Goal: Task Accomplishment & Management: Use online tool/utility

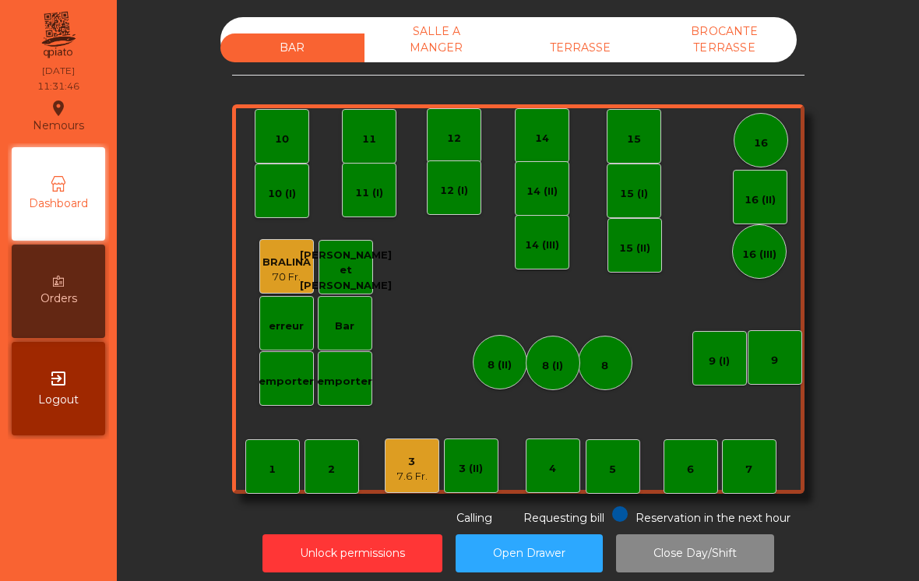
click at [388, 492] on div "3 7.6 Fr." at bounding box center [412, 466] width 55 height 55
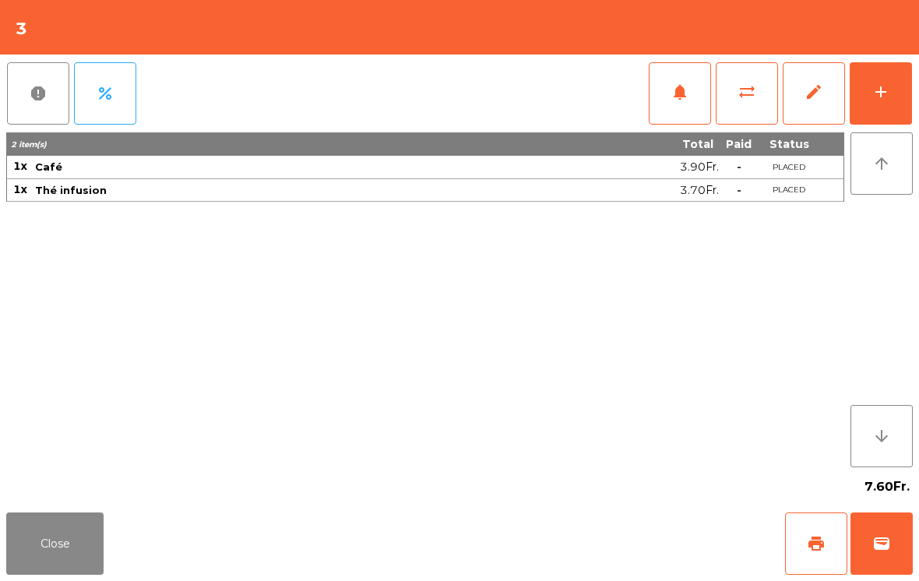
click at [69, 568] on button "Close" at bounding box center [54, 544] width 97 height 62
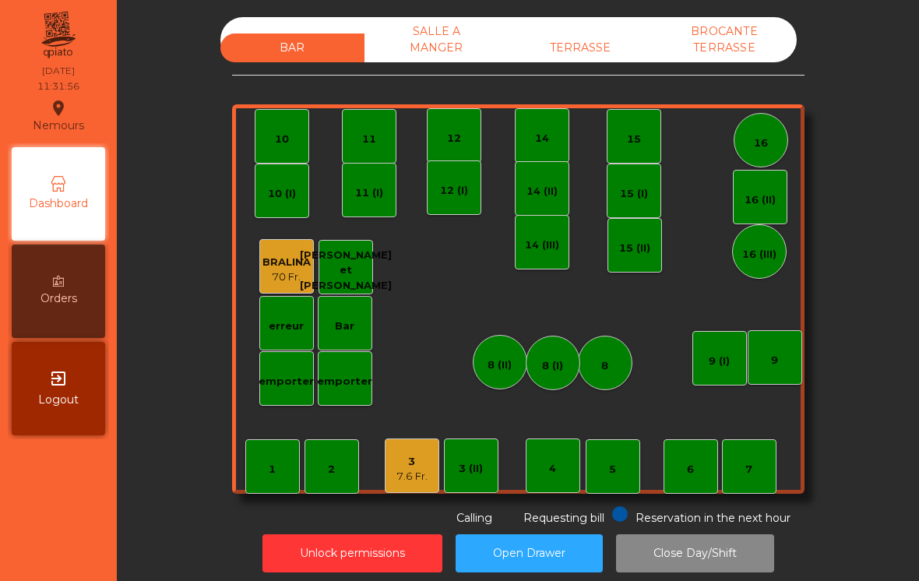
click at [550, 457] on div "4" at bounding box center [552, 466] width 7 height 22
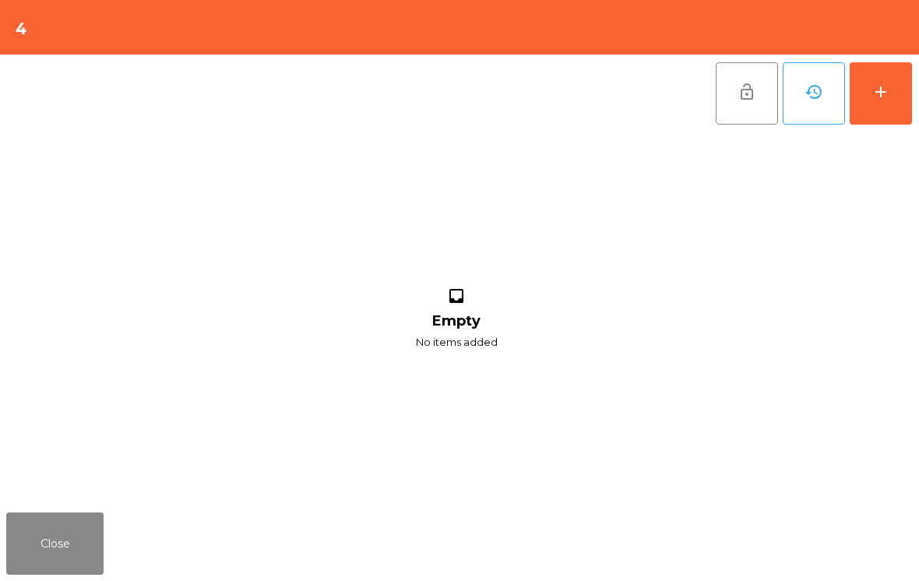
click at [911, 95] on button "add" at bounding box center [881, 93] width 62 height 62
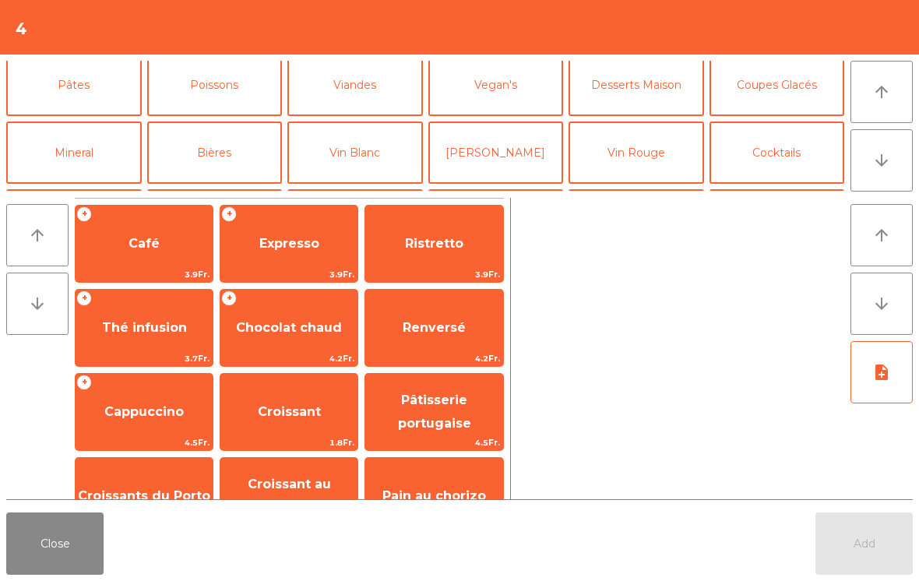
scroll to position [95, 0]
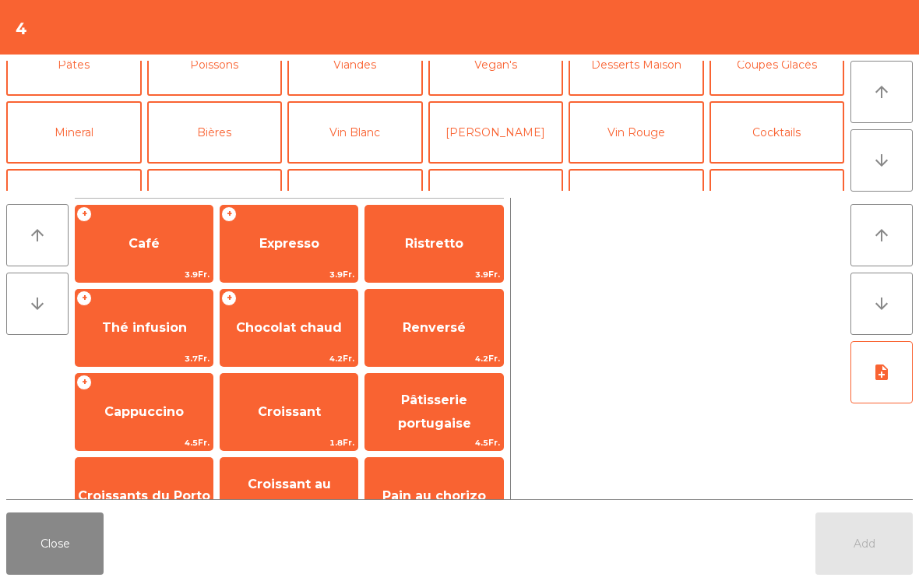
click at [368, 144] on button "Vin Blanc" at bounding box center [356, 132] width 136 height 62
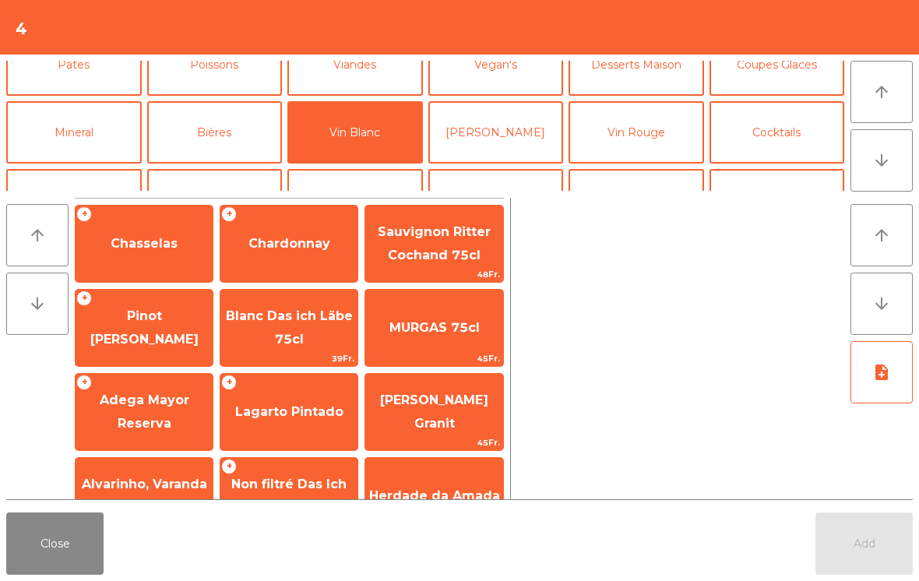
click at [296, 249] on span "Chardonnay" at bounding box center [290, 243] width 82 height 15
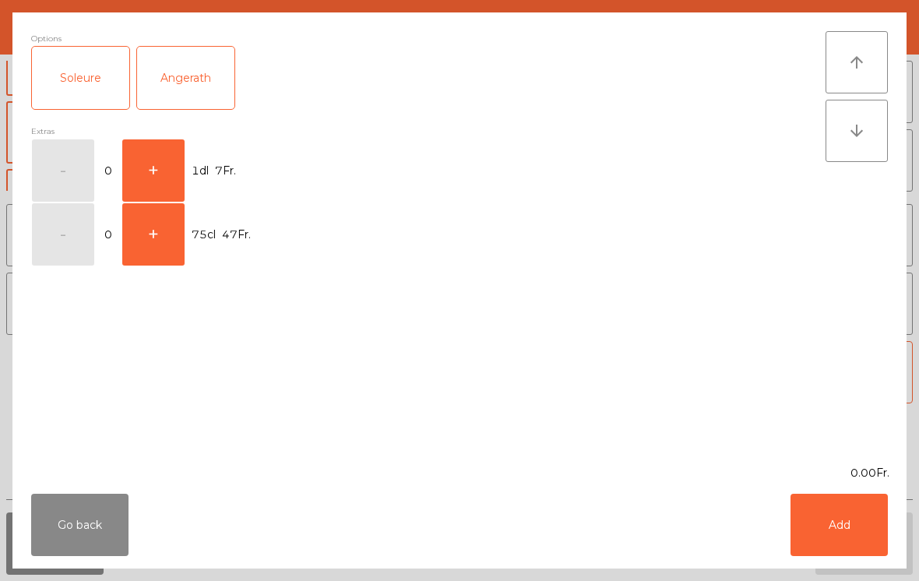
click at [161, 175] on button "+" at bounding box center [153, 170] width 62 height 62
click at [842, 541] on button "Add" at bounding box center [839, 525] width 97 height 62
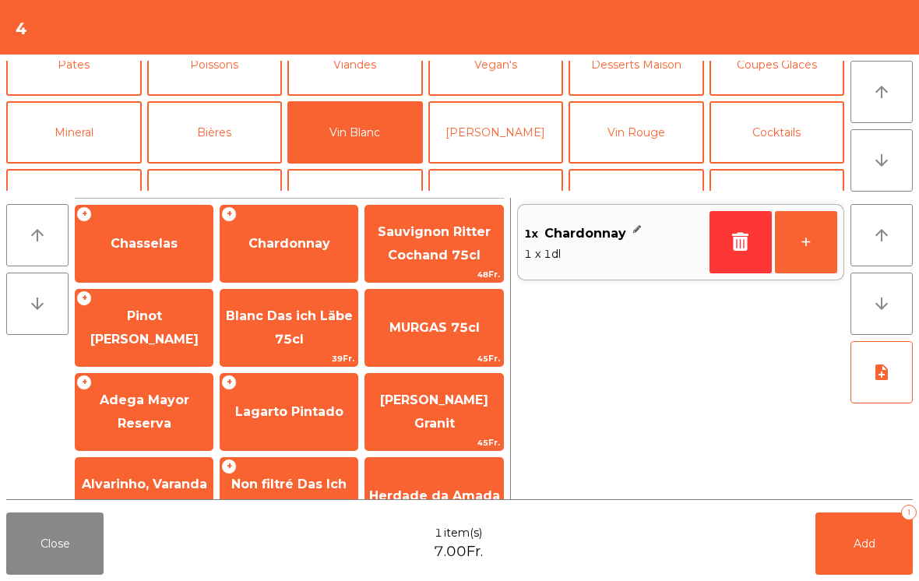
click at [852, 549] on button "Add 1" at bounding box center [864, 544] width 97 height 62
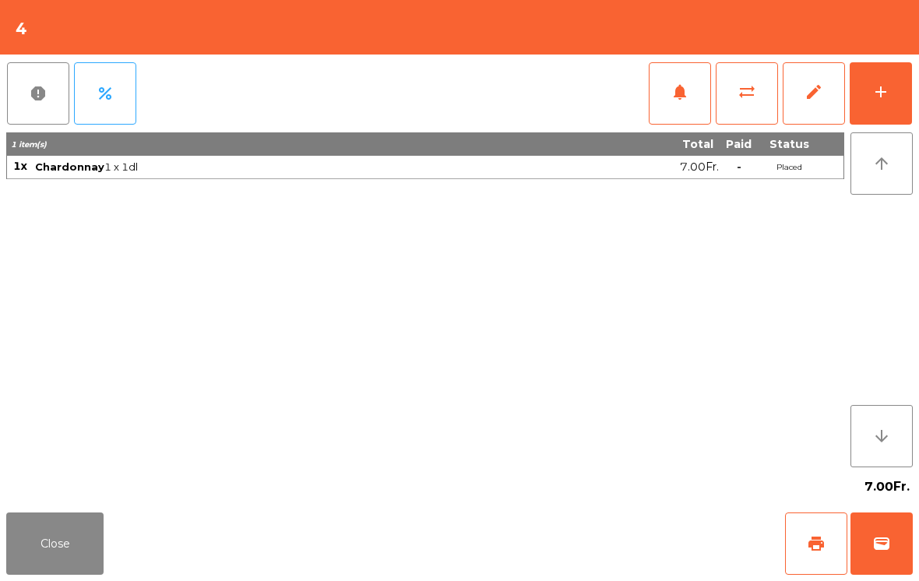
click at [905, 90] on button "add" at bounding box center [881, 93] width 62 height 62
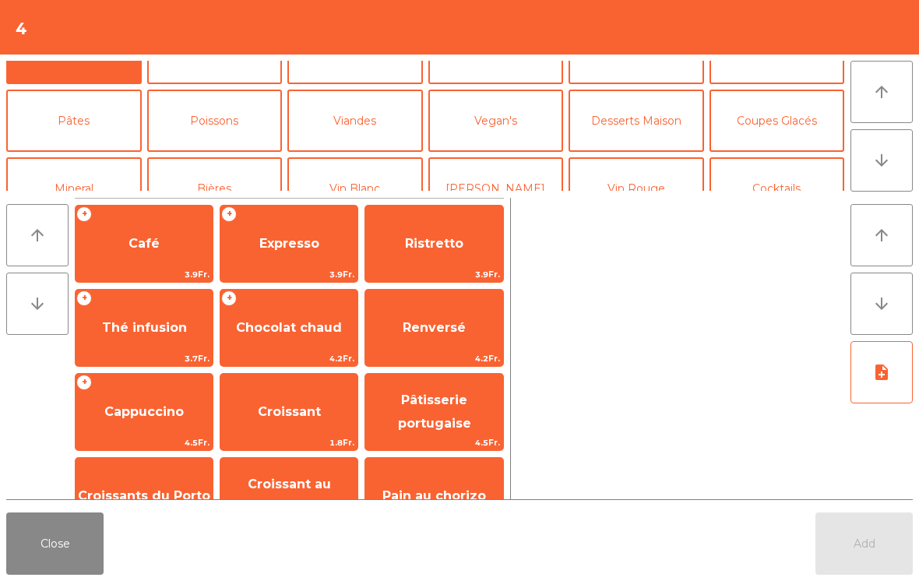
scroll to position [41, 0]
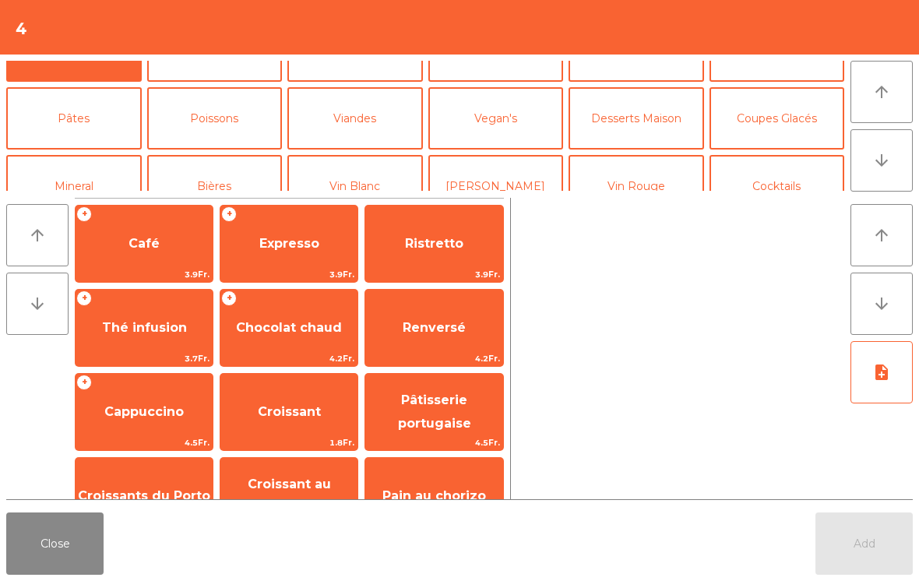
click at [369, 116] on button "Viandes" at bounding box center [356, 118] width 136 height 62
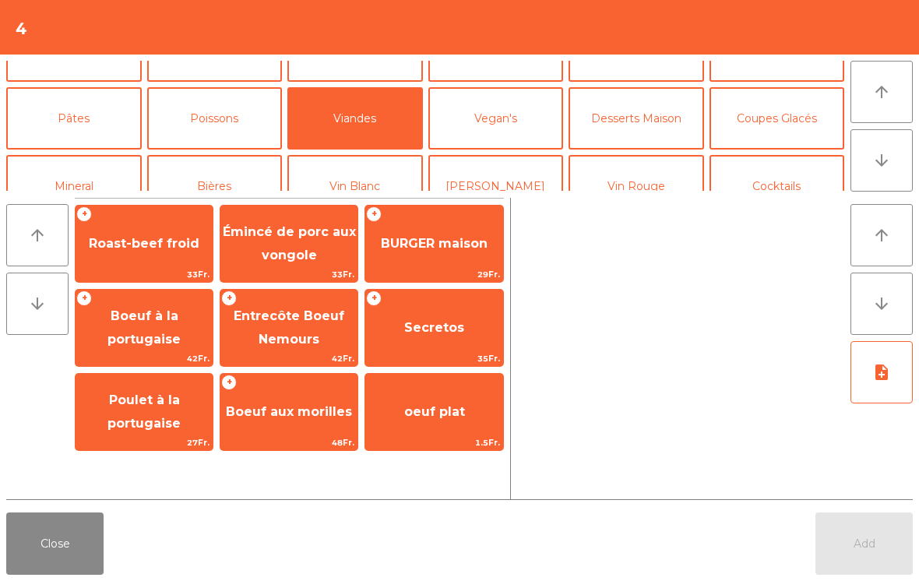
click at [304, 330] on span "Entrecôte Boeuf Nemours" at bounding box center [289, 328] width 137 height 66
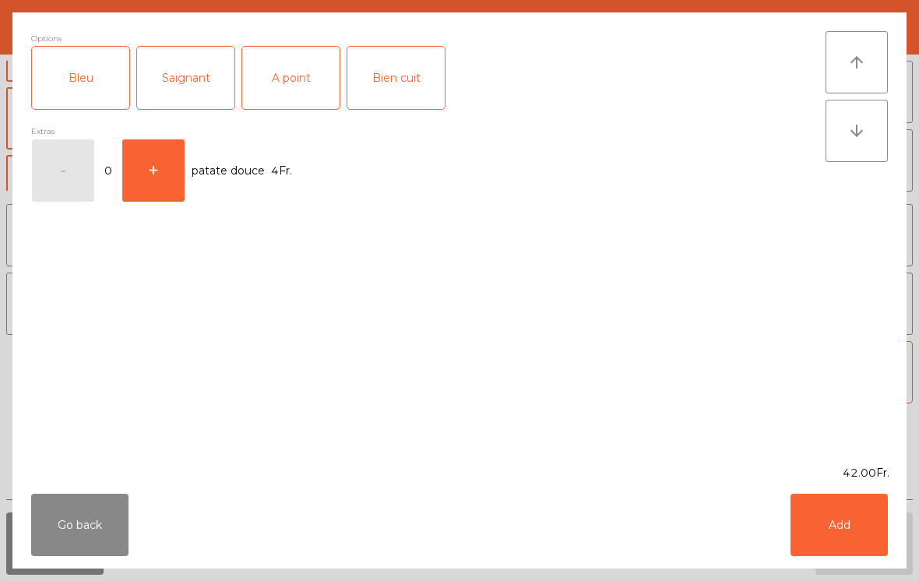
click at [201, 80] on div "Saignant" at bounding box center [185, 78] width 97 height 62
click at [189, 69] on div "Saignant" at bounding box center [185, 78] width 97 height 62
click at [284, 72] on div "A point" at bounding box center [290, 78] width 97 height 62
click at [791, 485] on div "Go back Add" at bounding box center [459, 525] width 895 height 87
click at [866, 556] on button "Add" at bounding box center [839, 525] width 97 height 62
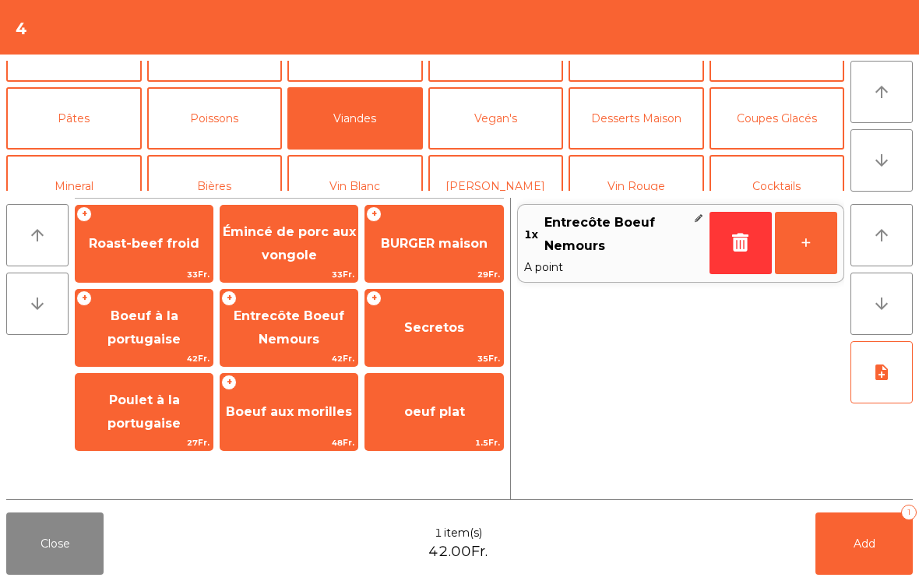
scroll to position [132, 0]
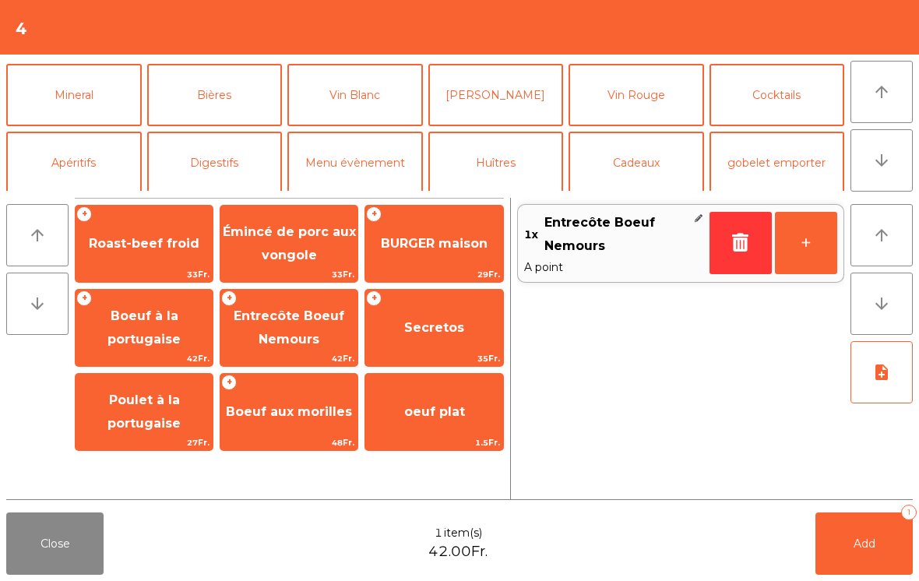
click at [641, 86] on button "Vin Rouge" at bounding box center [637, 95] width 136 height 62
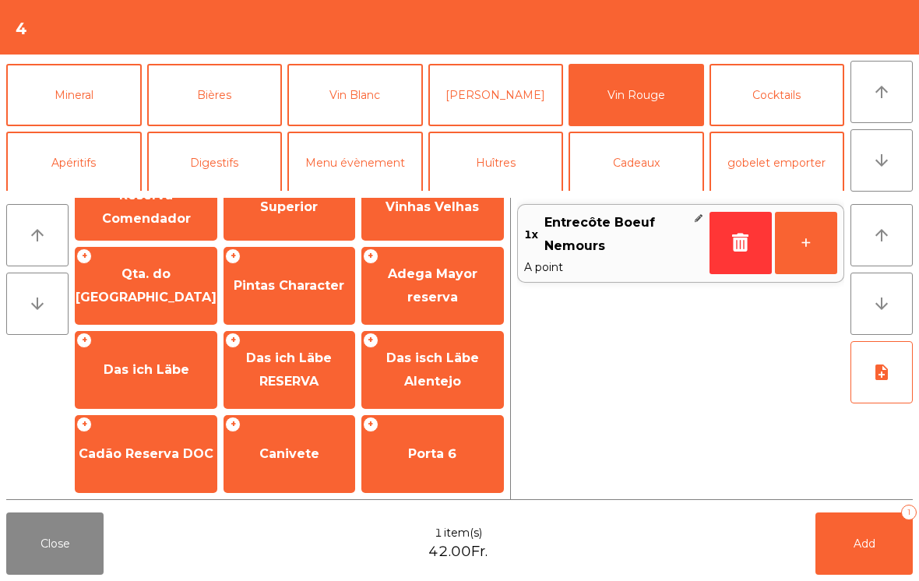
scroll to position [496, 0]
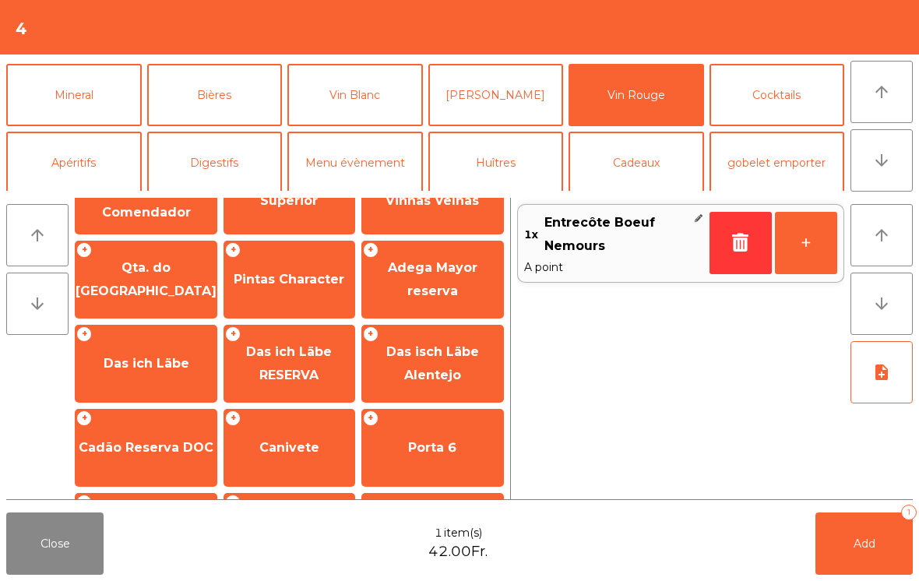
click at [302, 441] on span "Canivete" at bounding box center [289, 447] width 60 height 15
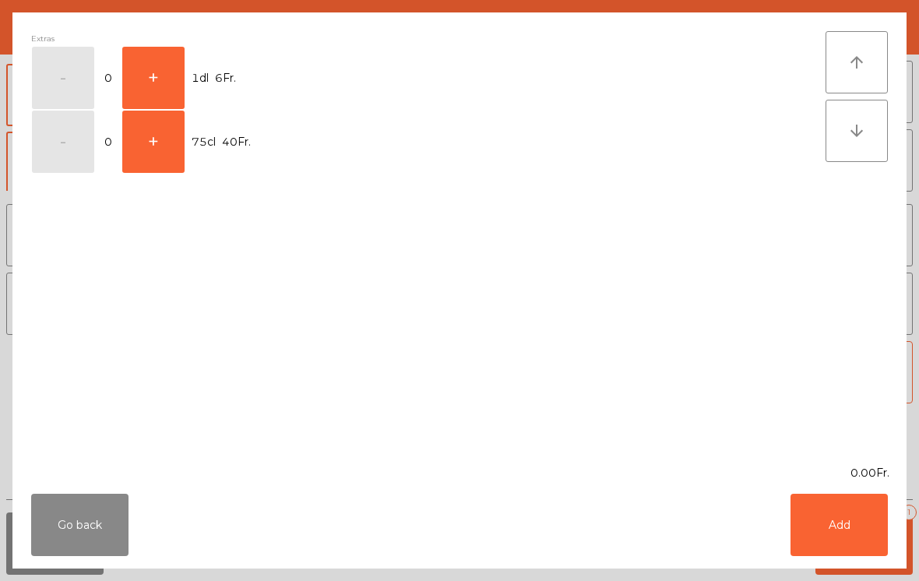
click at [183, 92] on button "+" at bounding box center [153, 78] width 62 height 62
click at [831, 556] on button "Add" at bounding box center [839, 525] width 97 height 62
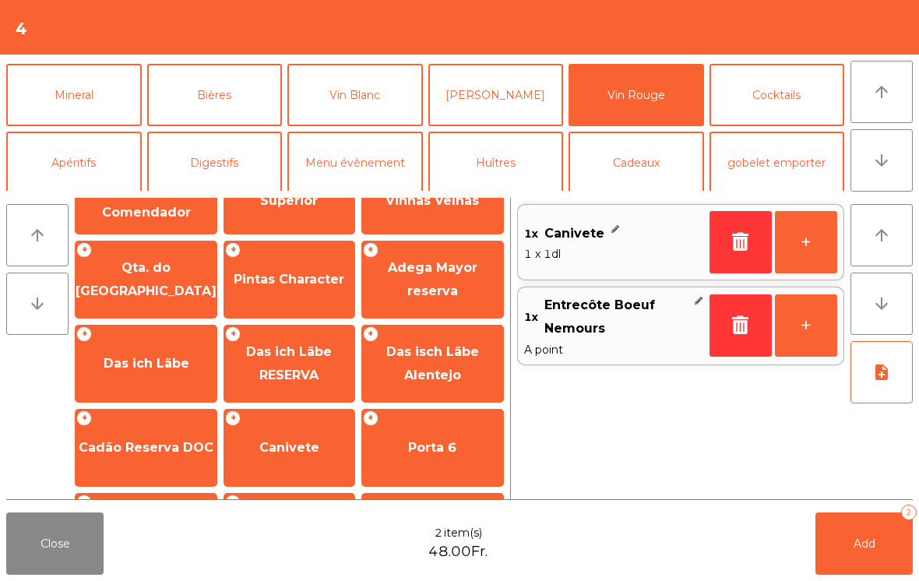
click at [813, 249] on button "+" at bounding box center [806, 242] width 62 height 62
click at [88, 118] on button "Mineral" at bounding box center [74, 95] width 136 height 62
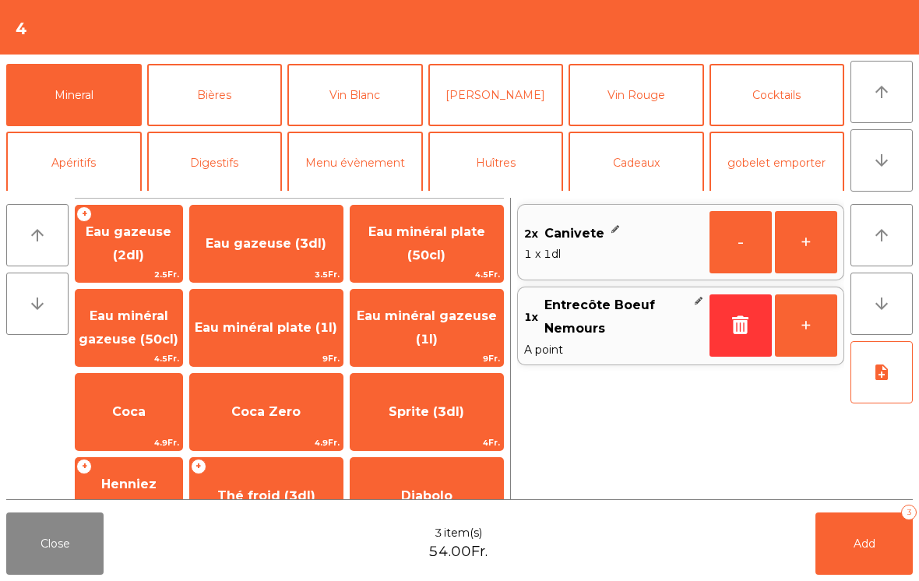
scroll to position [0, 0]
click at [155, 339] on span "Eau minéral gazeuse (50cl)" at bounding box center [129, 328] width 100 height 38
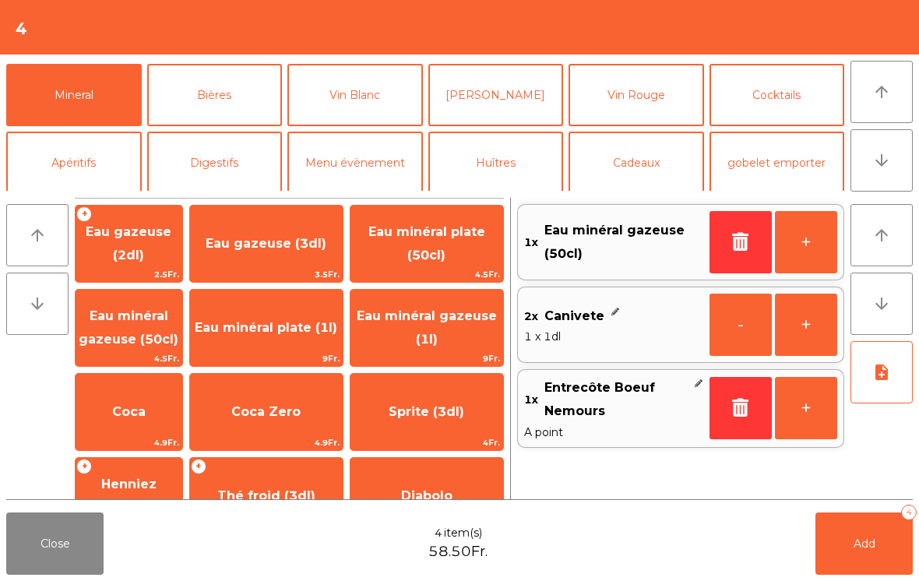
click at [882, 560] on button "Add 4" at bounding box center [864, 544] width 97 height 62
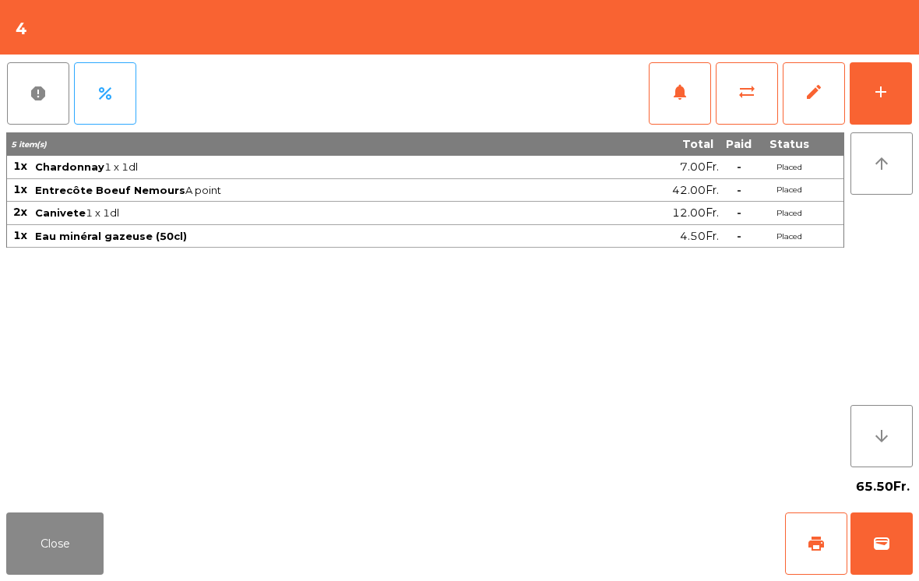
click at [44, 535] on button "Close" at bounding box center [54, 544] width 97 height 62
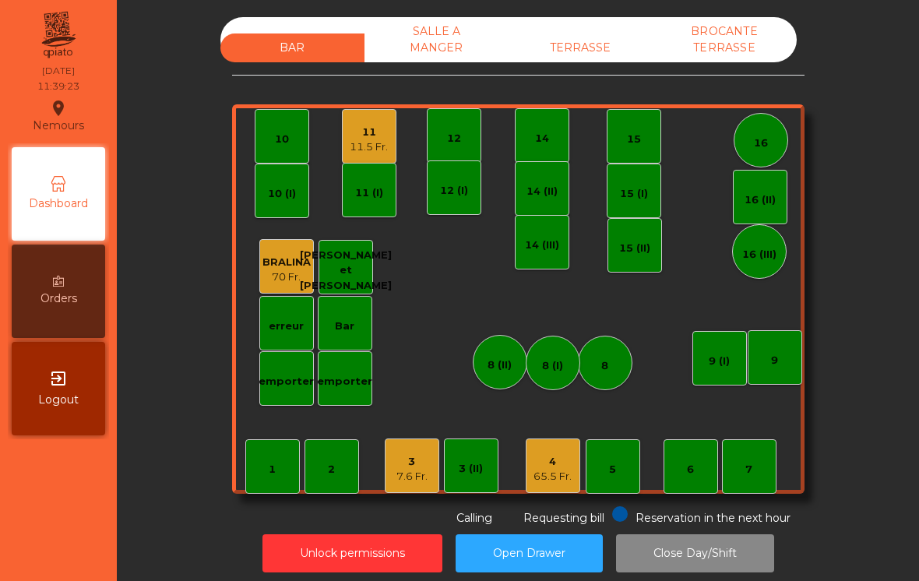
click at [540, 139] on div "14" at bounding box center [542, 139] width 14 height 16
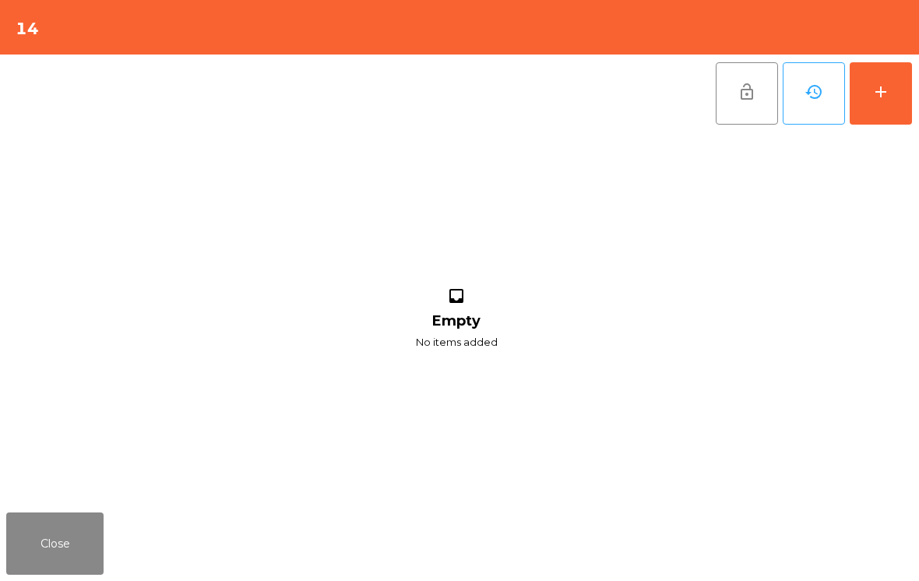
click at [890, 101] on div "add" at bounding box center [881, 92] width 19 height 19
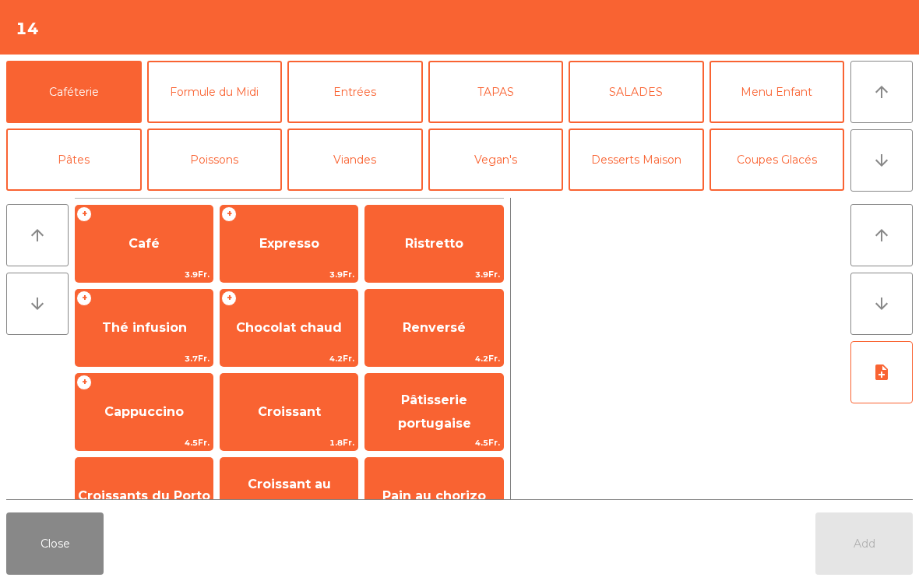
click at [130, 233] on span "Café" at bounding box center [144, 244] width 137 height 42
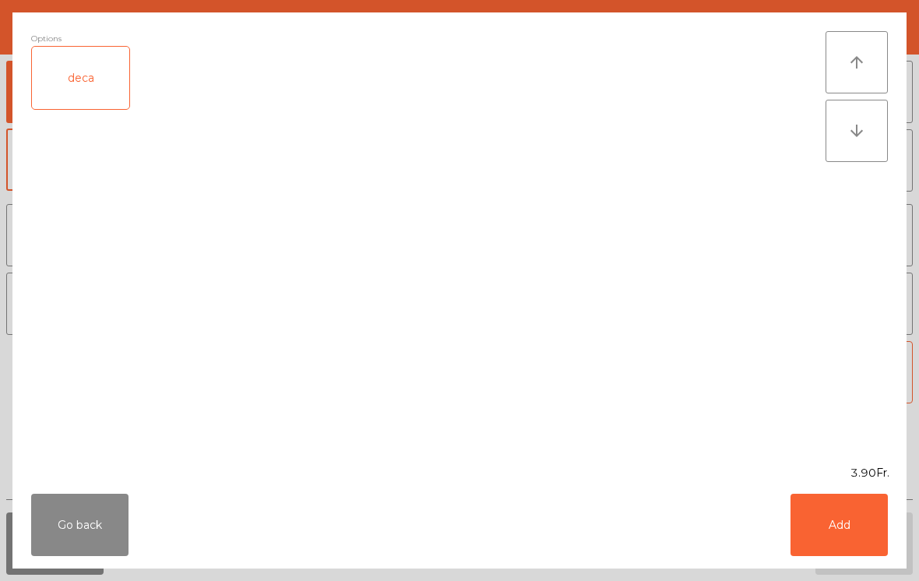
click at [853, 523] on button "Add" at bounding box center [839, 525] width 97 height 62
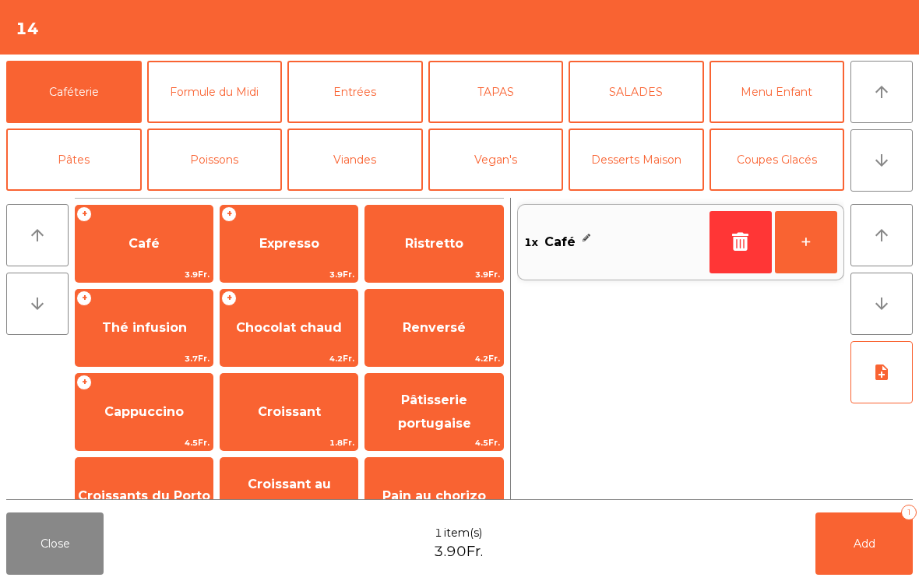
click at [284, 256] on span "Expresso" at bounding box center [289, 244] width 137 height 42
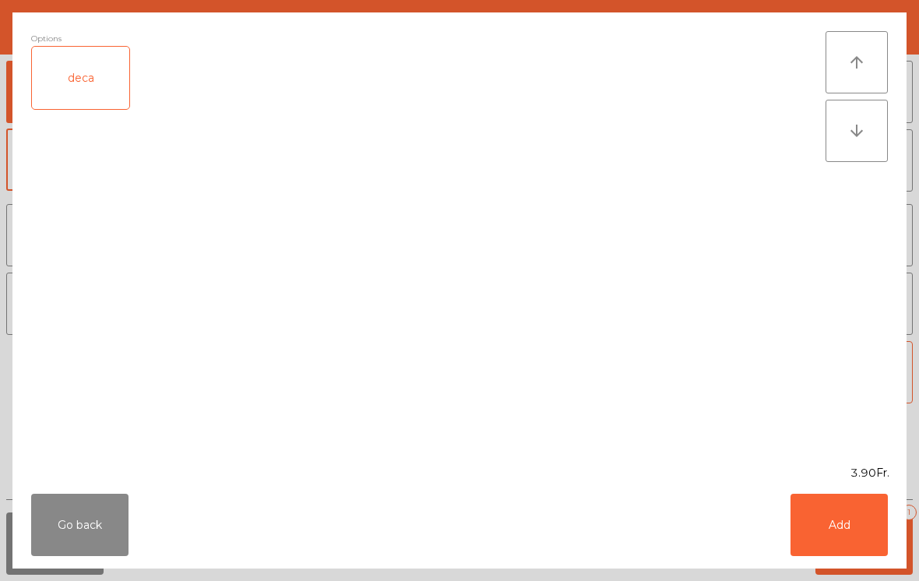
click at [854, 531] on button "Add" at bounding box center [839, 525] width 97 height 62
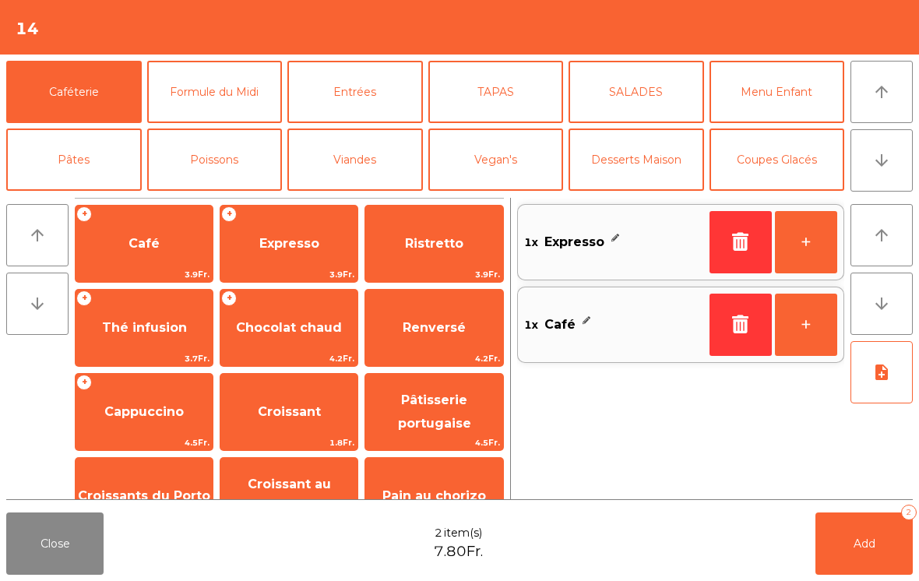
click at [122, 348] on span "Thé infusion" at bounding box center [144, 328] width 137 height 42
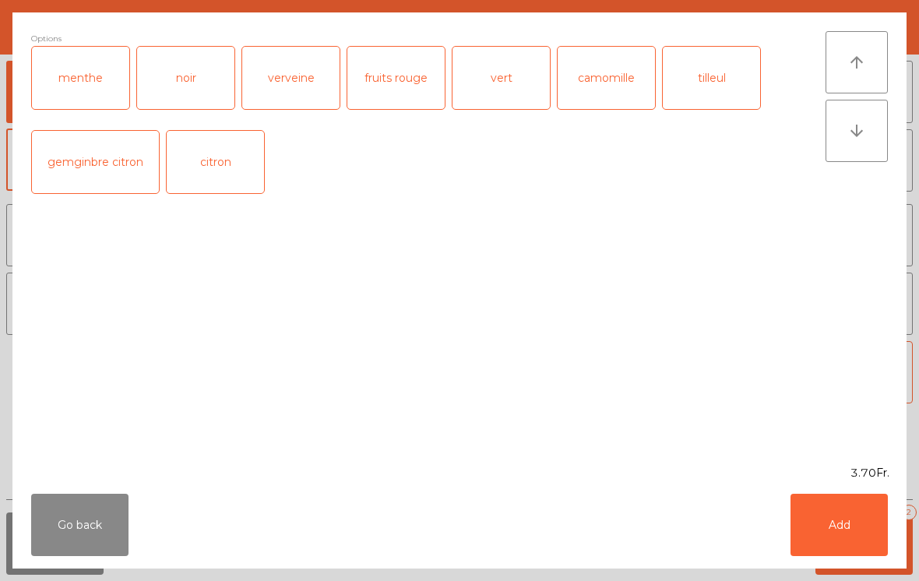
click at [75, 90] on div "menthe" at bounding box center [80, 78] width 97 height 62
click at [850, 531] on button "Add" at bounding box center [839, 525] width 97 height 62
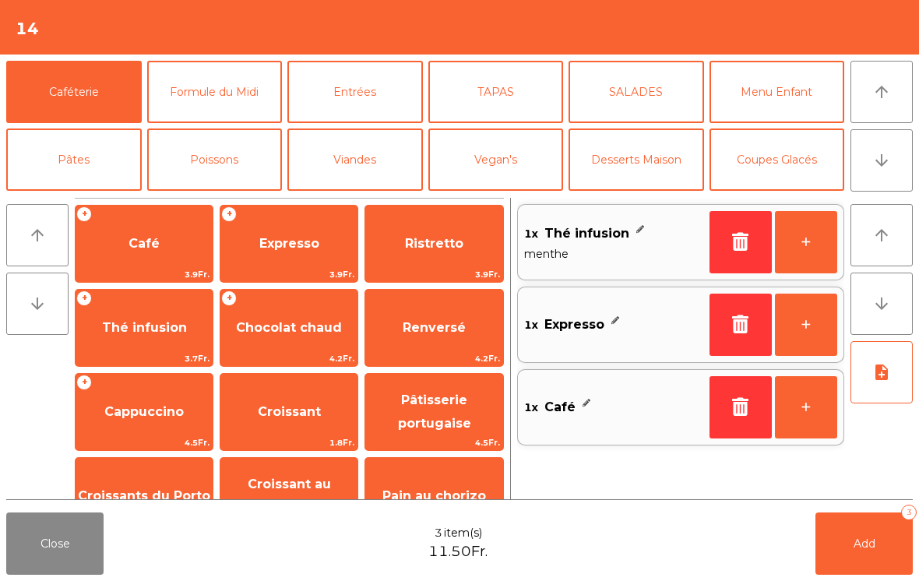
click at [803, 252] on button "+" at bounding box center [806, 242] width 62 height 62
click at [873, 545] on span "Add" at bounding box center [865, 544] width 22 height 14
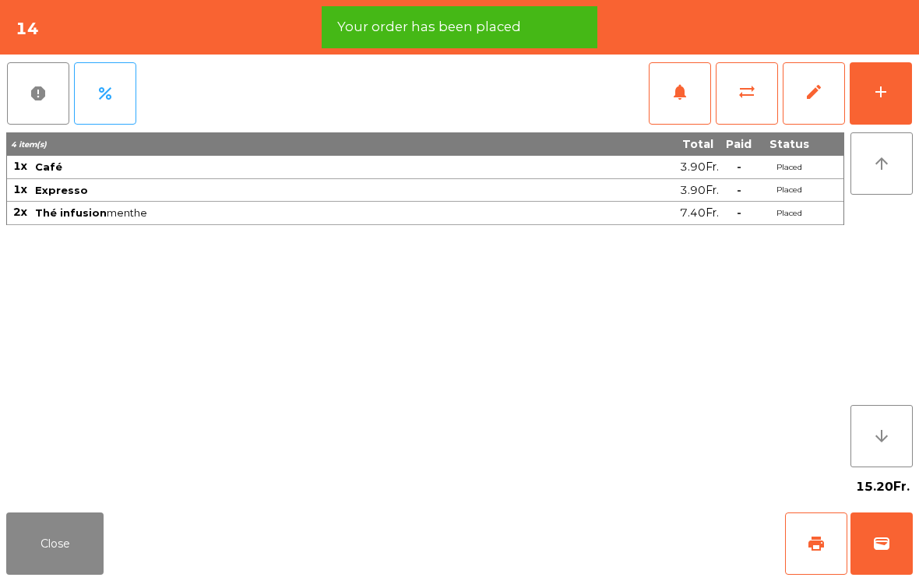
click at [897, 92] on button "add" at bounding box center [881, 93] width 62 height 62
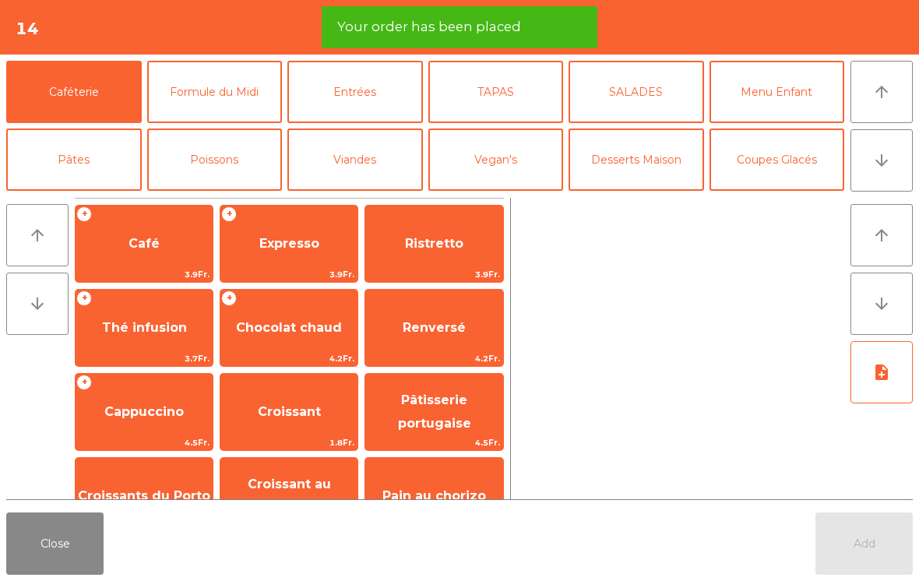
click at [902, 171] on button "arrow_downward" at bounding box center [882, 160] width 62 height 62
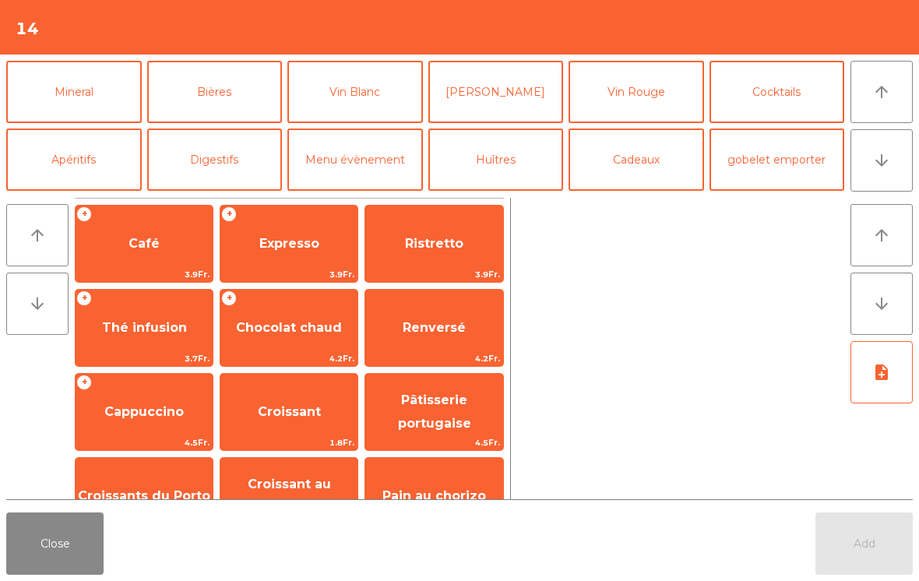
click at [890, 104] on button "arrow_upward" at bounding box center [882, 92] width 62 height 62
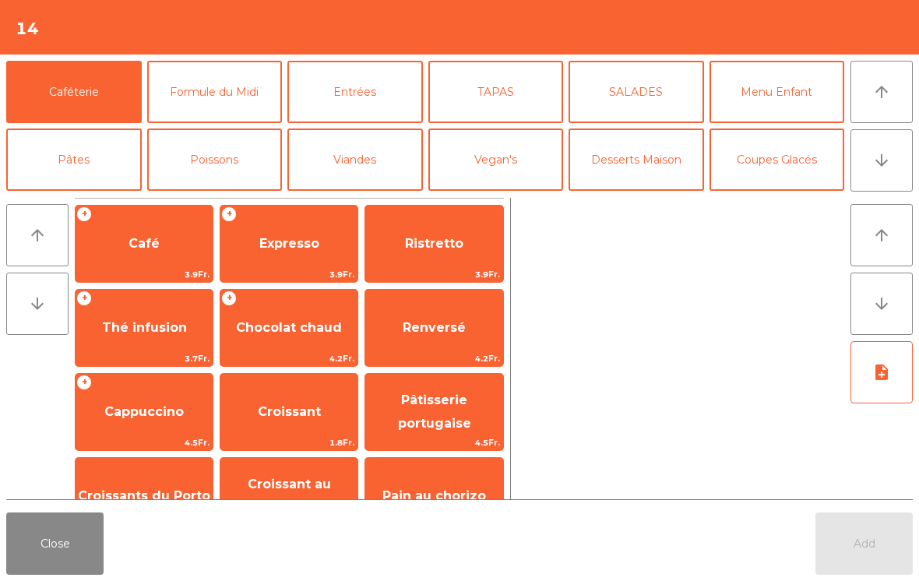
click at [52, 97] on button "Caféterie" at bounding box center [74, 92] width 136 height 62
click at [272, 485] on span "Croissant au chocolat pt" at bounding box center [289, 496] width 83 height 38
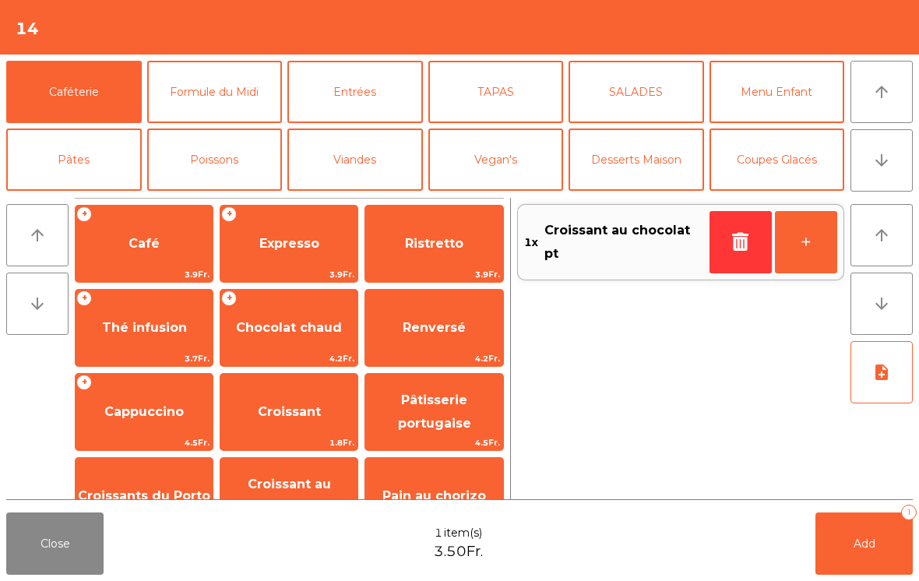
click at [877, 547] on button "Add 1" at bounding box center [864, 544] width 97 height 62
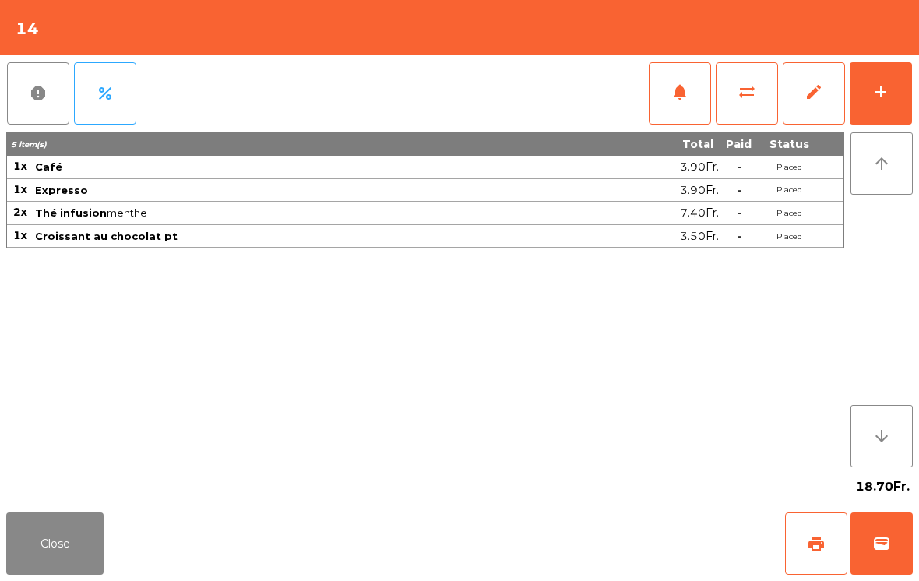
click at [44, 555] on button "Close" at bounding box center [54, 544] width 97 height 62
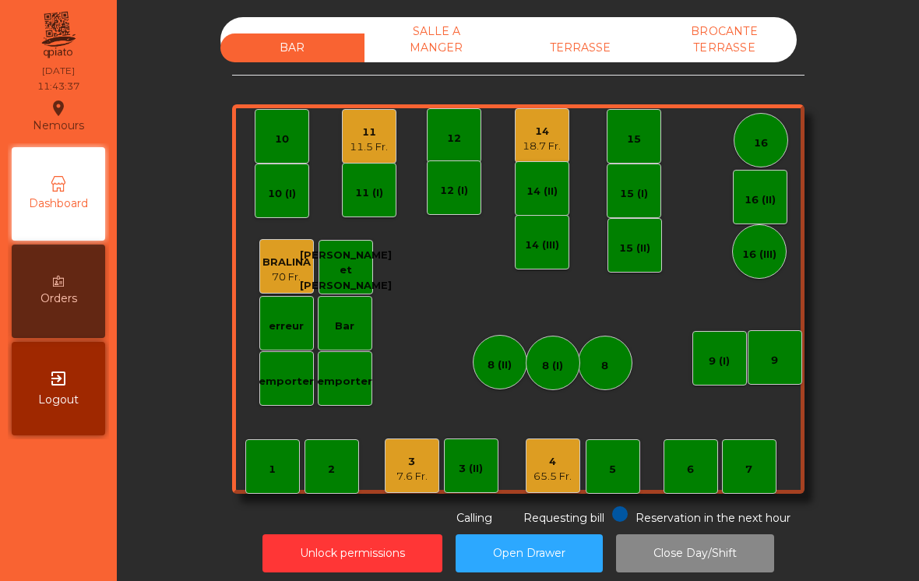
click at [379, 127] on div "11" at bounding box center [369, 133] width 38 height 16
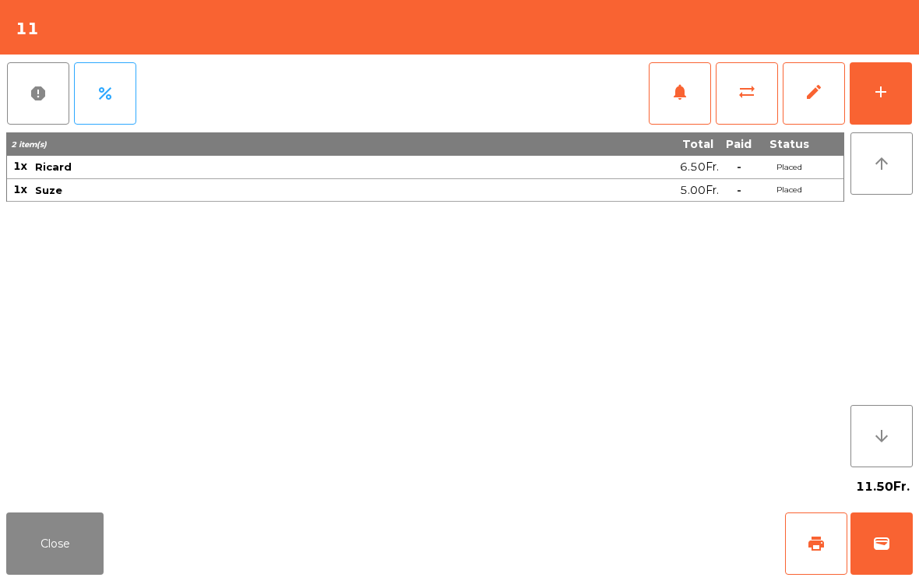
click at [883, 92] on div "add" at bounding box center [881, 92] width 19 height 19
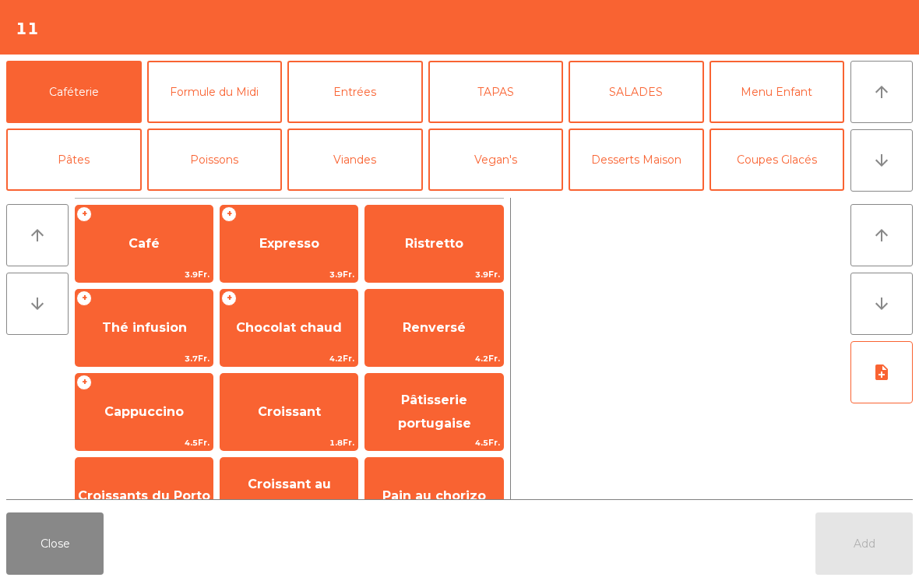
click at [345, 100] on button "Entrées" at bounding box center [356, 92] width 136 height 62
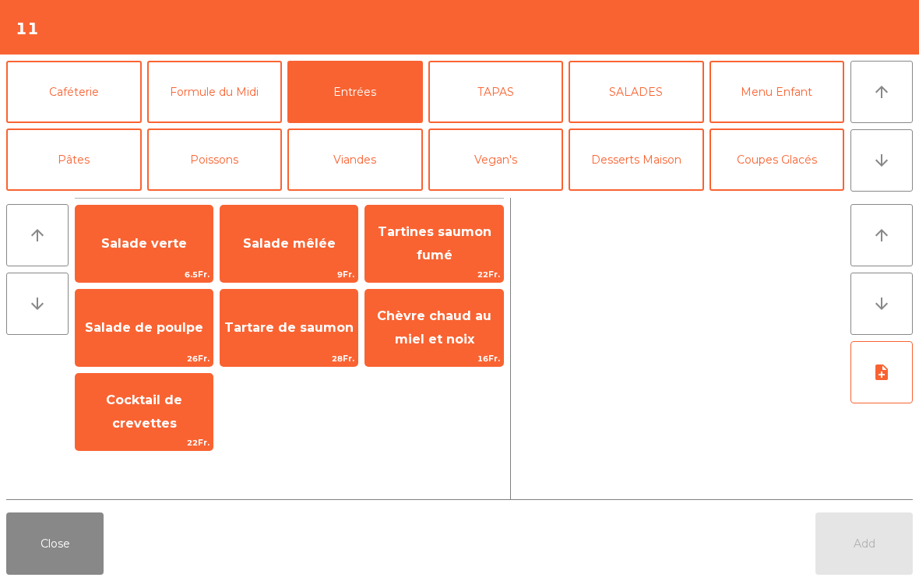
click at [140, 253] on span "Salade verte" at bounding box center [144, 244] width 137 height 42
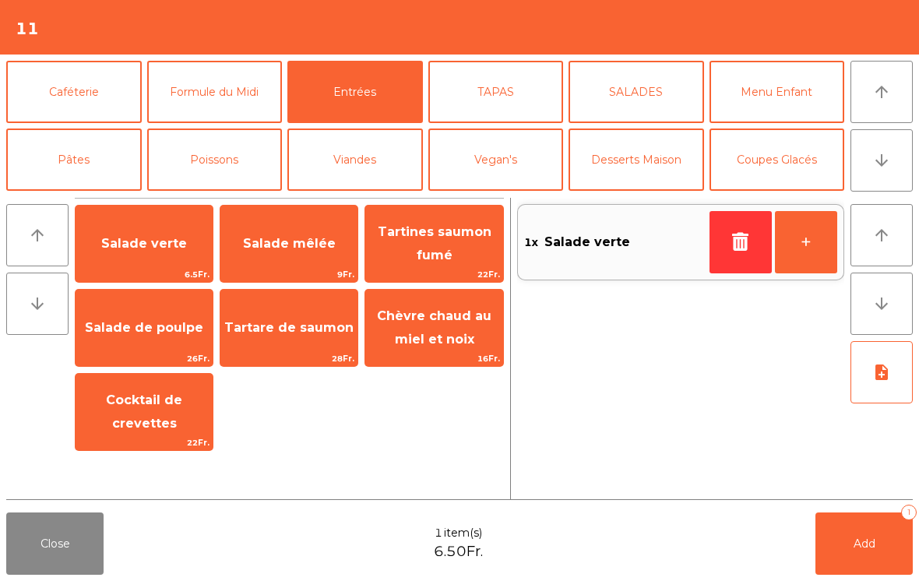
click at [326, 240] on span "Salade mêlée" at bounding box center [289, 243] width 93 height 15
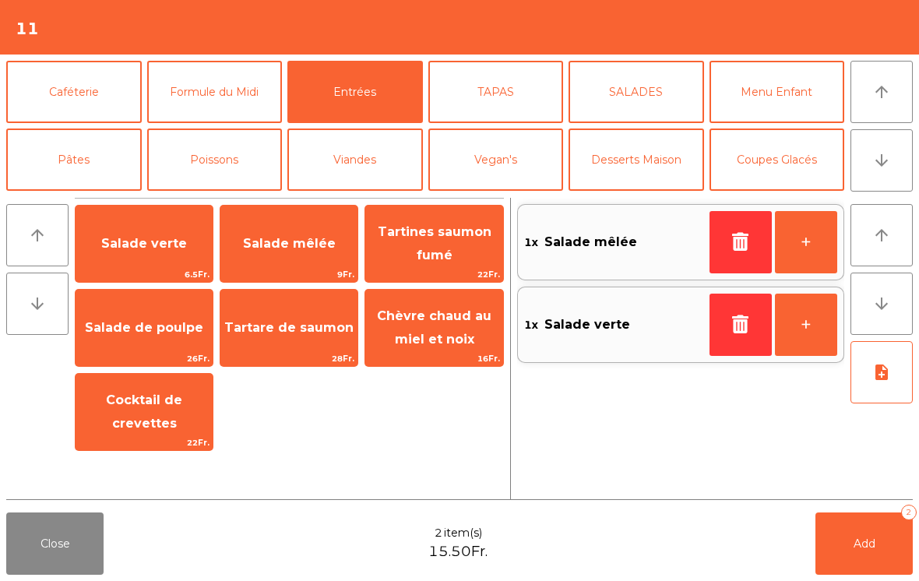
click at [224, 171] on button "Poissons" at bounding box center [215, 160] width 136 height 62
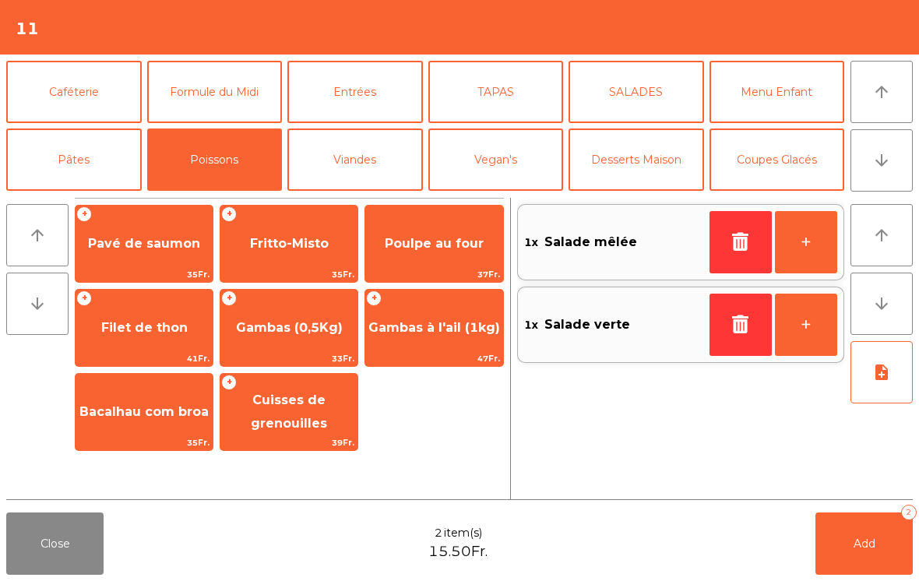
click at [314, 248] on span "Fritto-Misto" at bounding box center [289, 243] width 79 height 15
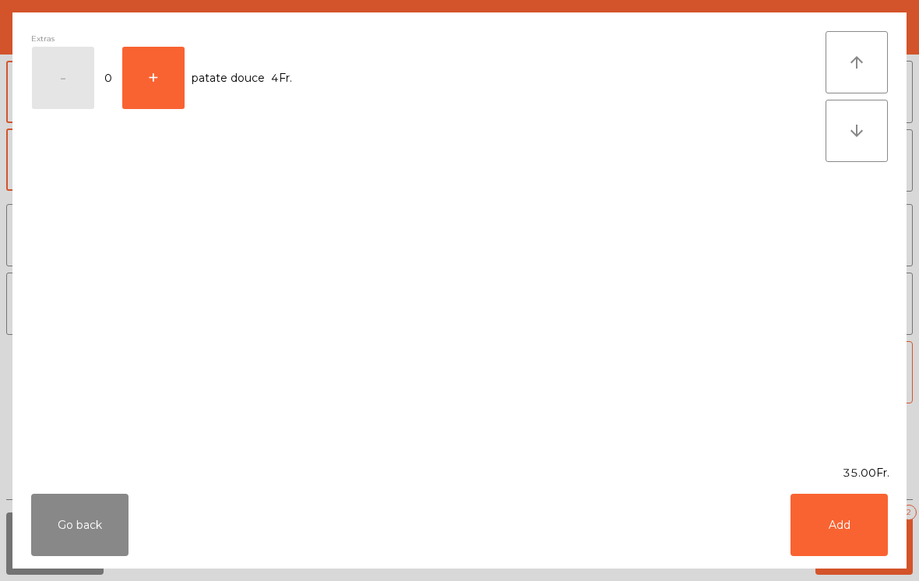
click at [888, 524] on button "Add" at bounding box center [839, 525] width 97 height 62
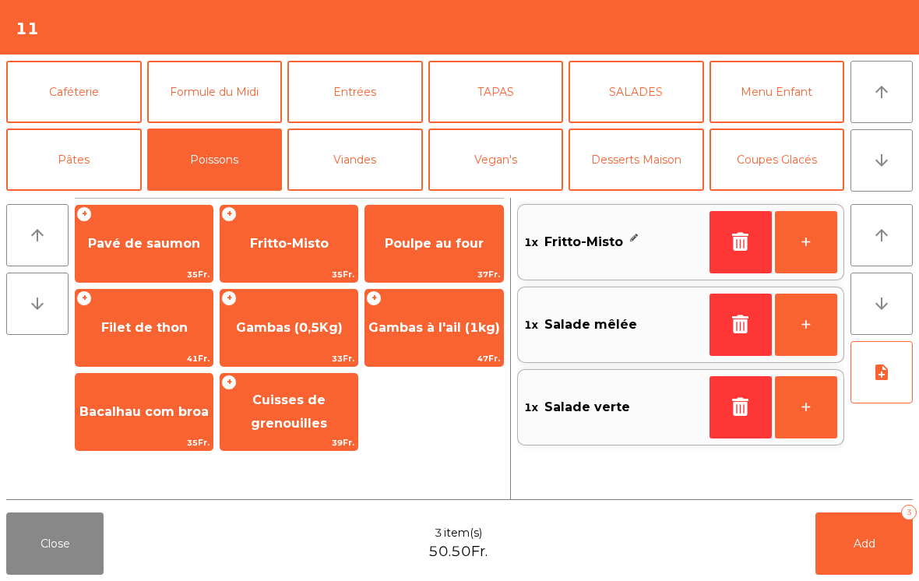
click at [287, 427] on span "Cuisses de grenouilles" at bounding box center [289, 412] width 76 height 38
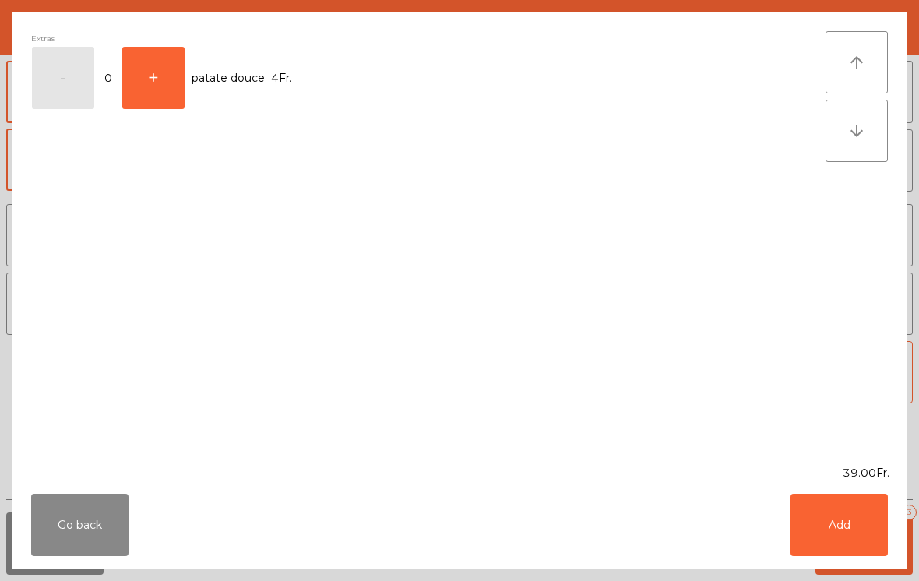
click at [857, 535] on button "Add" at bounding box center [839, 525] width 97 height 62
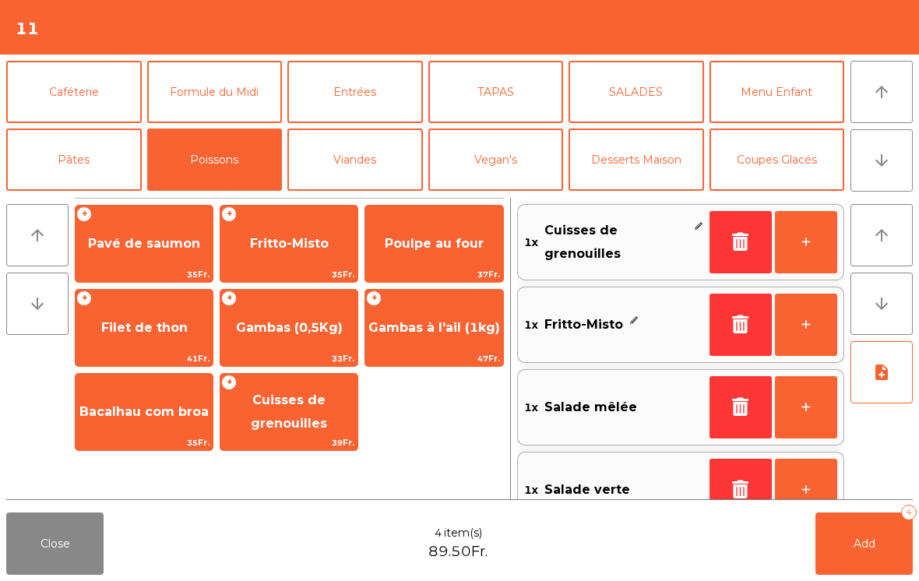
click at [880, 547] on button "Add 4" at bounding box center [864, 544] width 97 height 62
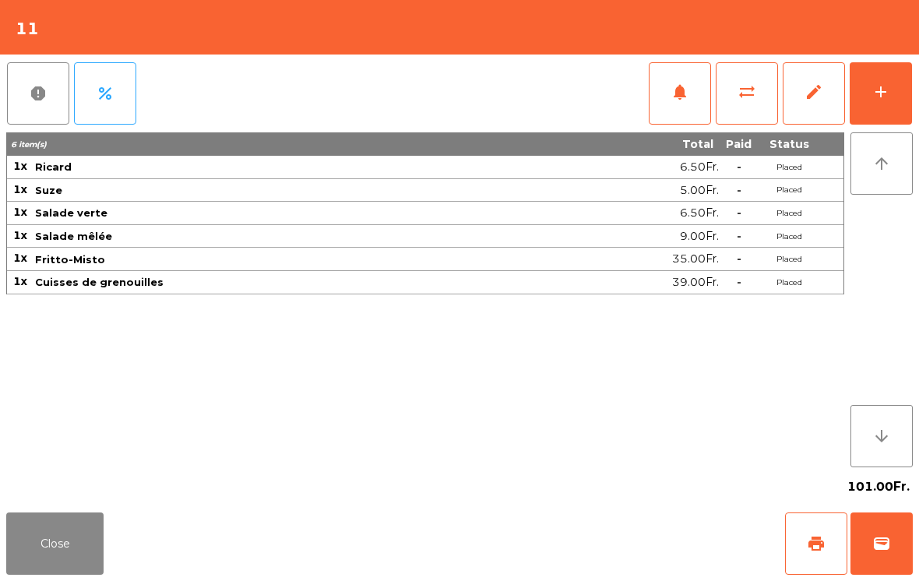
click at [886, 83] on div "add" at bounding box center [881, 92] width 19 height 19
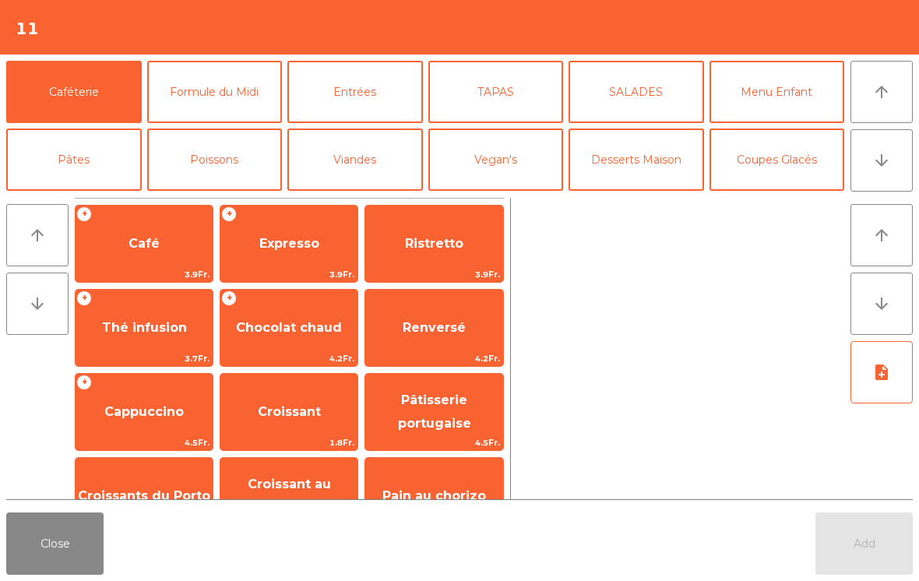
click at [873, 167] on icon "arrow_downward" at bounding box center [882, 160] width 19 height 19
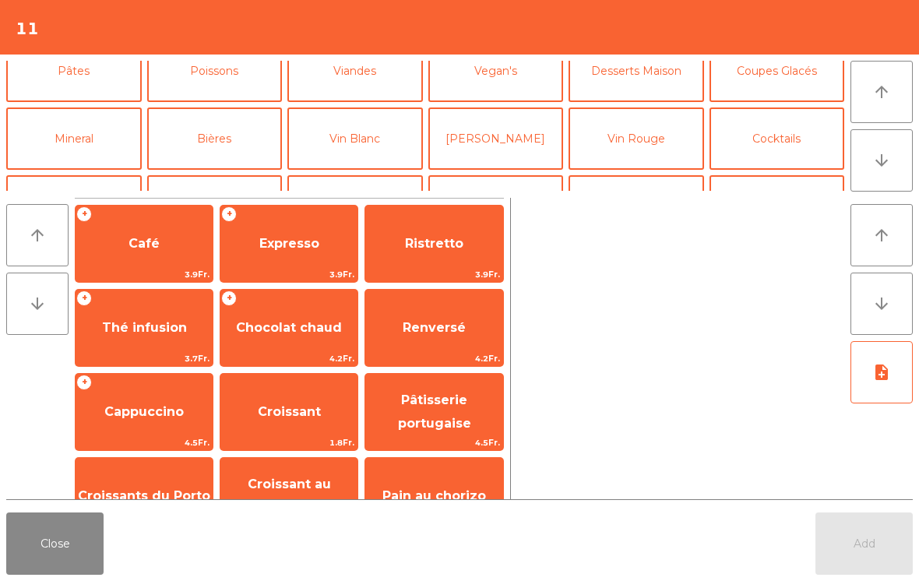
scroll to position [136, 0]
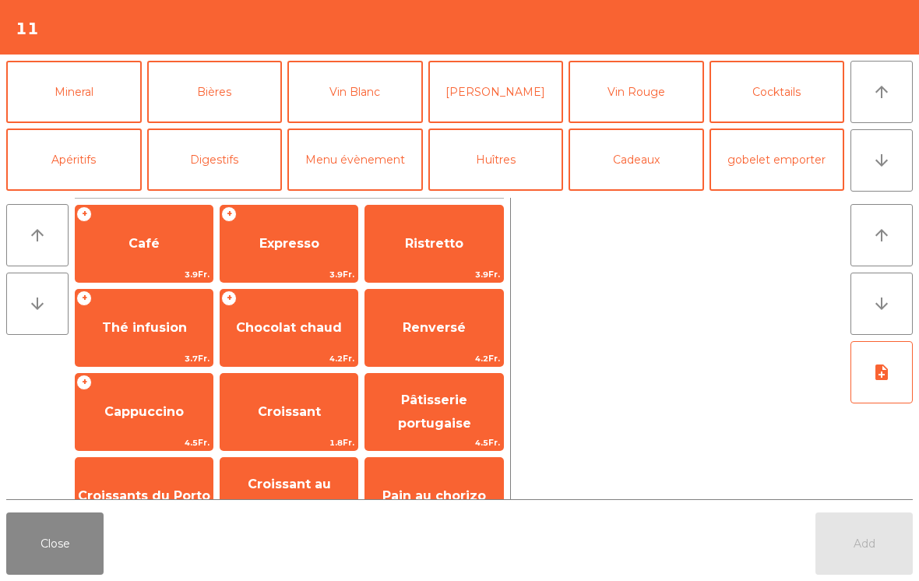
click at [234, 101] on button "Bières" at bounding box center [215, 92] width 136 height 62
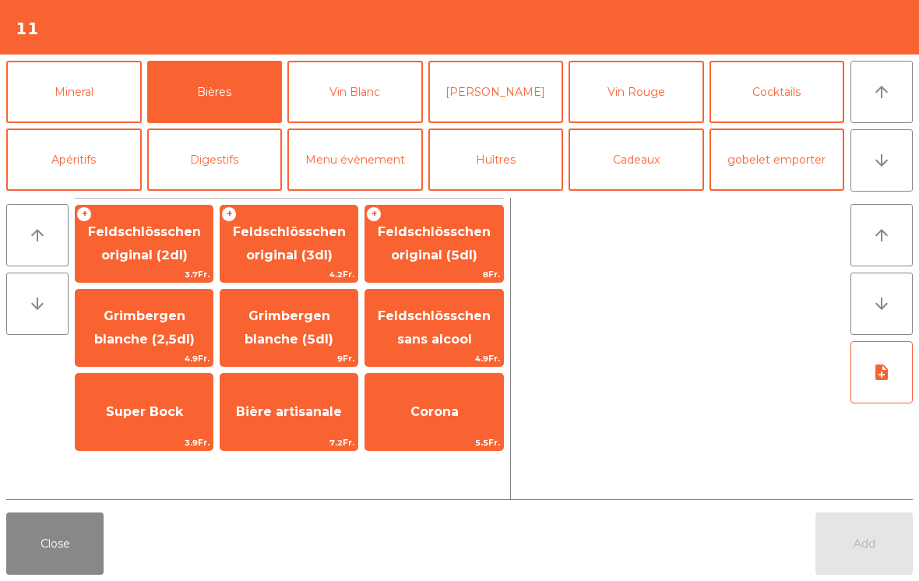
click at [295, 249] on span "Feldschlösschen original (3dl)" at bounding box center [289, 243] width 113 height 38
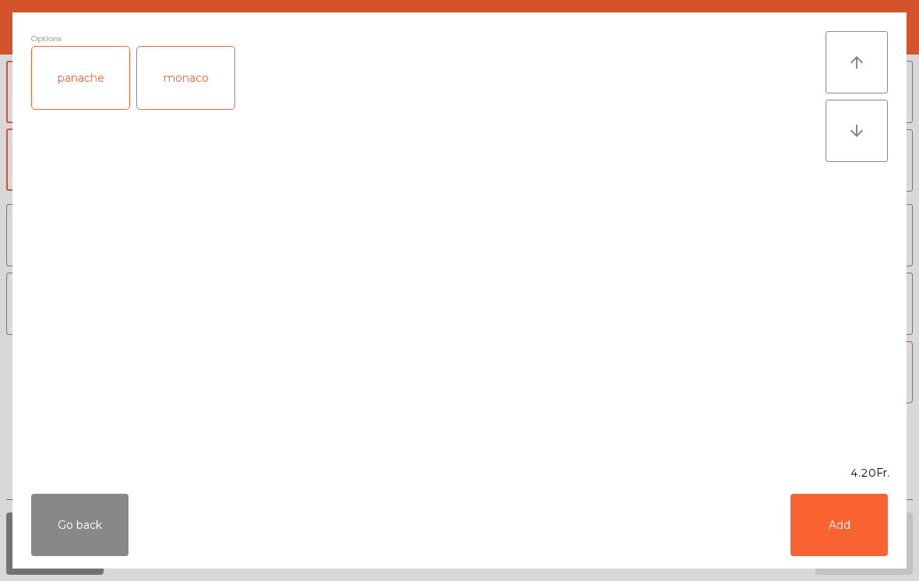
click at [837, 517] on button "Add" at bounding box center [839, 525] width 97 height 62
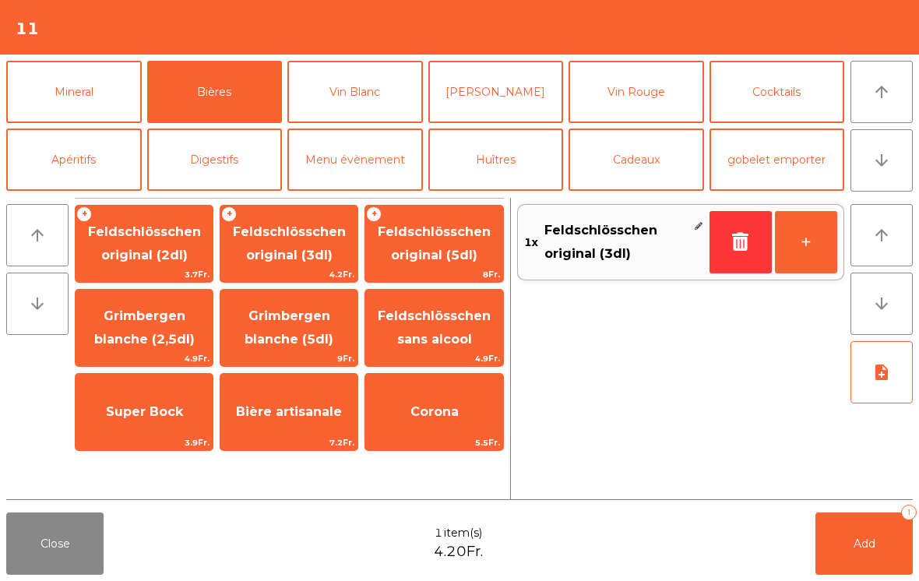
click at [801, 226] on button "+" at bounding box center [806, 242] width 62 height 62
click at [845, 545] on button "Add 2" at bounding box center [864, 544] width 97 height 62
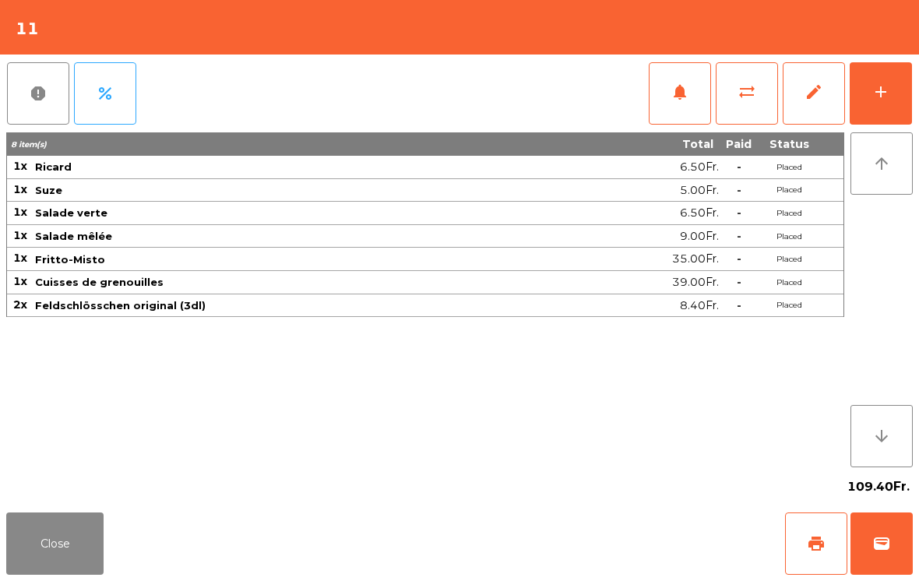
click at [58, 569] on button "Close" at bounding box center [54, 544] width 97 height 62
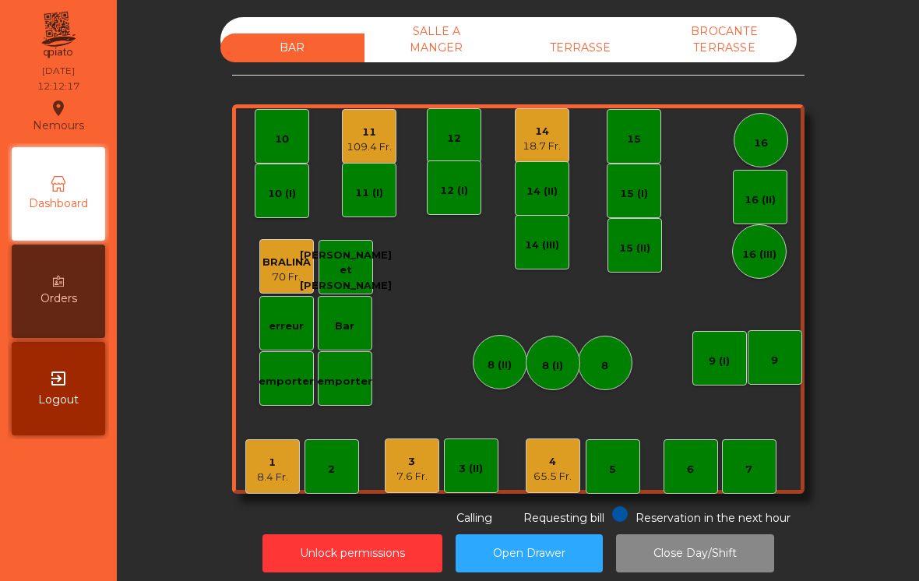
click at [411, 469] on div "7.6 Fr." at bounding box center [412, 477] width 31 height 16
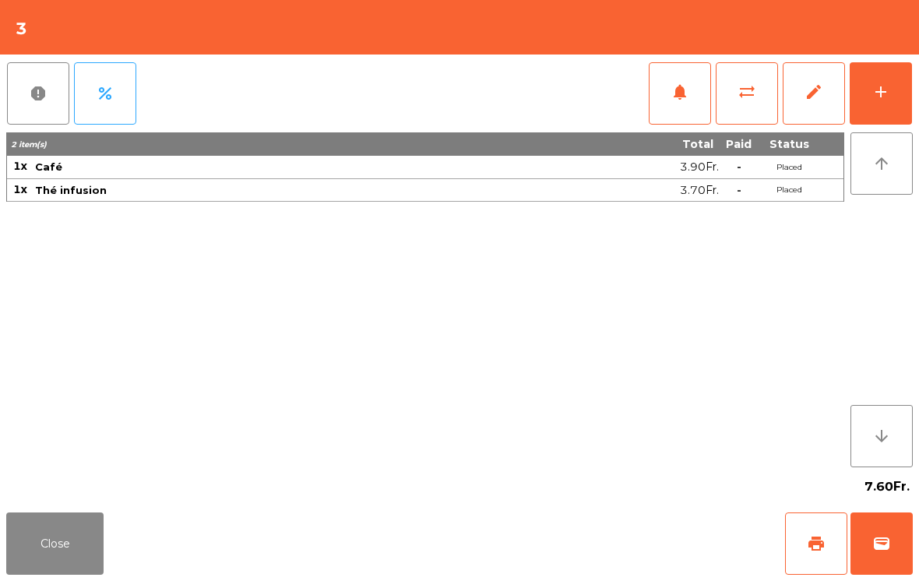
click at [50, 544] on button "Close" at bounding box center [54, 544] width 97 height 62
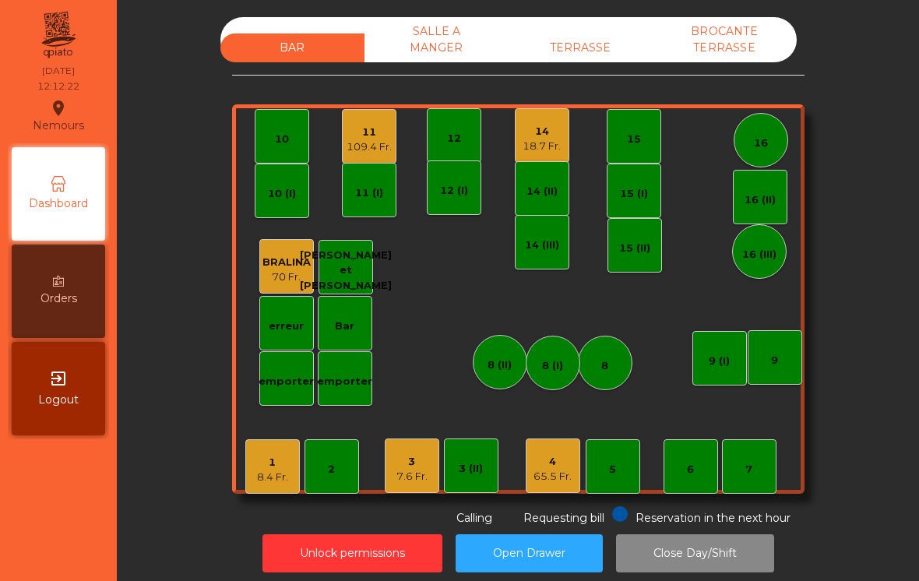
click at [576, 466] on div "4 65.5 Fr." at bounding box center [553, 466] width 55 height 55
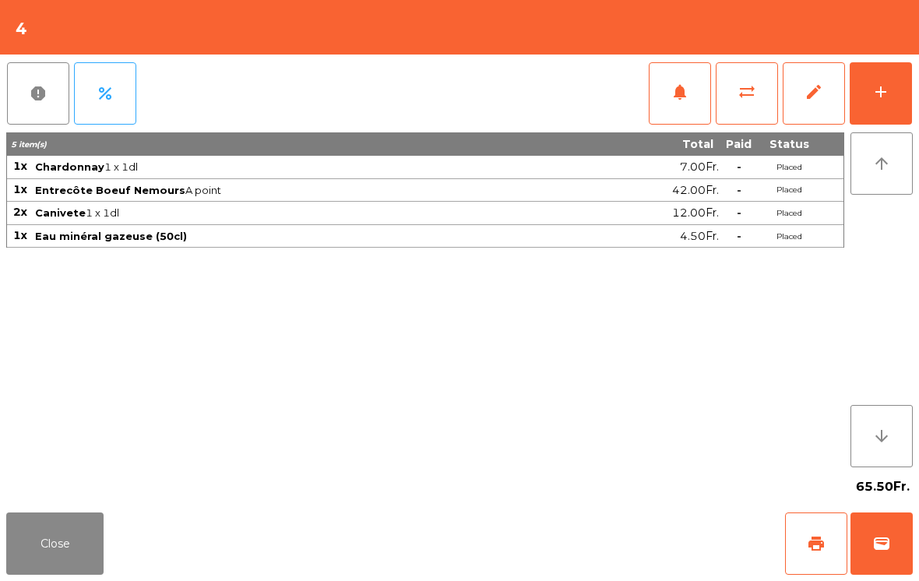
click at [875, 92] on div "add" at bounding box center [881, 92] width 19 height 19
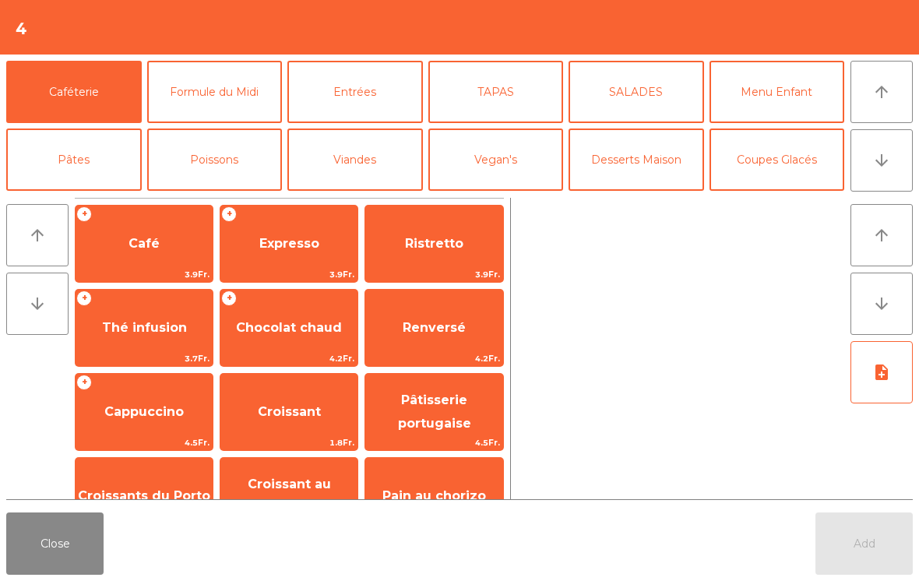
click at [141, 231] on span "Café" at bounding box center [144, 244] width 137 height 42
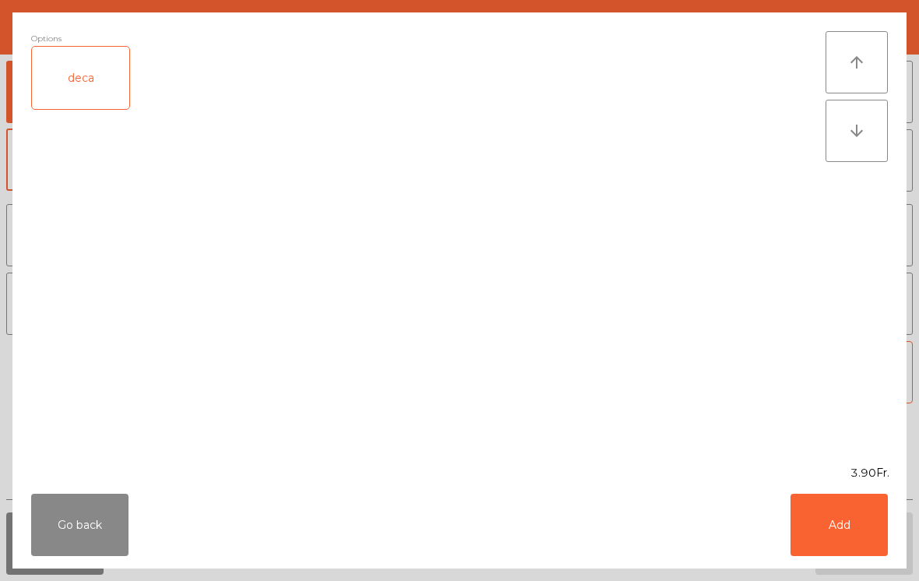
click at [846, 535] on button "Add" at bounding box center [839, 525] width 97 height 62
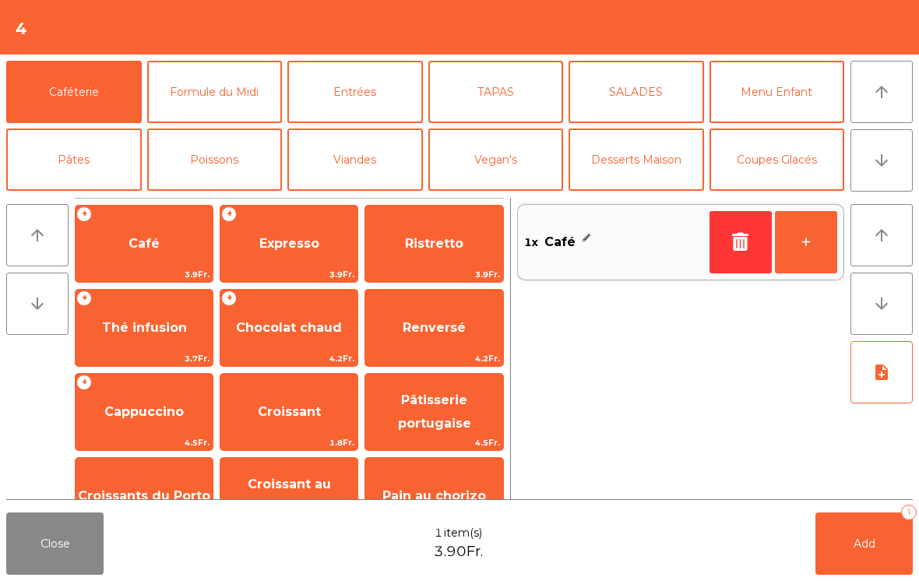
click at [842, 535] on button "Add 1" at bounding box center [864, 544] width 97 height 62
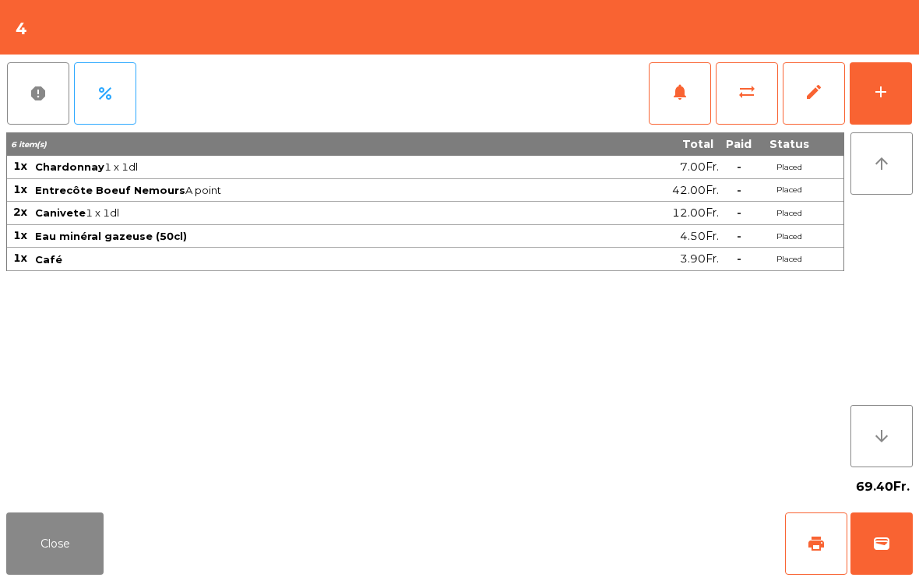
click at [45, 540] on button "Close" at bounding box center [54, 544] width 97 height 62
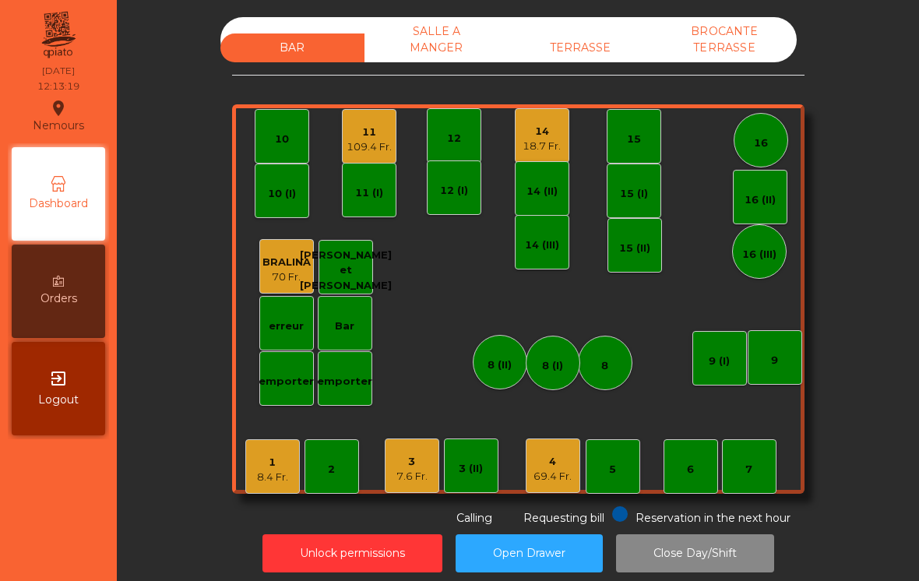
click at [266, 459] on div "1" at bounding box center [272, 463] width 31 height 16
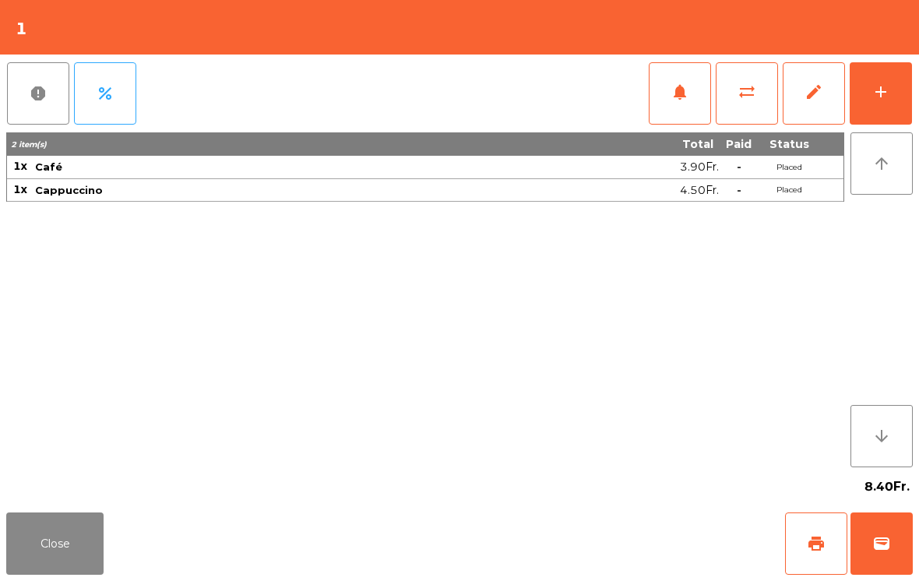
click at [59, 534] on button "Close" at bounding box center [54, 544] width 97 height 62
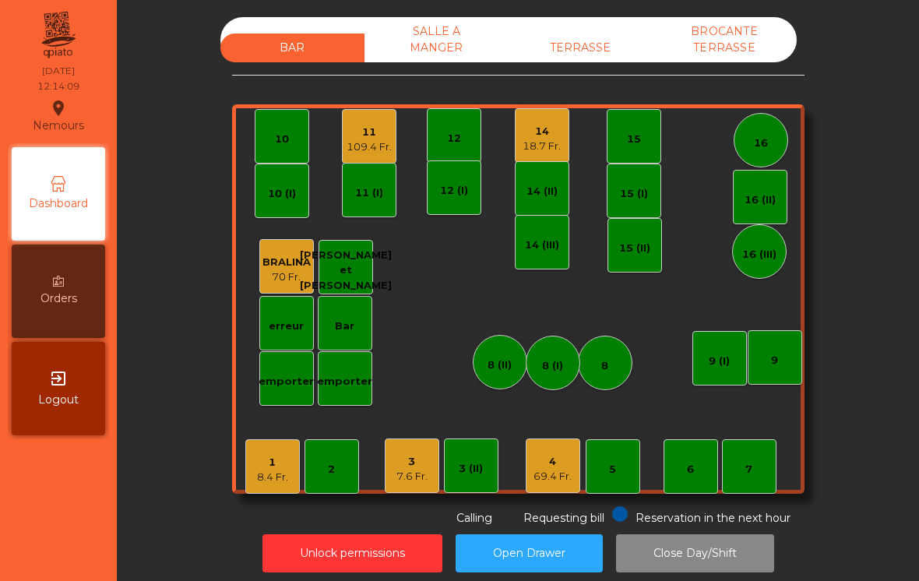
click at [405, 470] on div "7.6 Fr." at bounding box center [412, 477] width 31 height 16
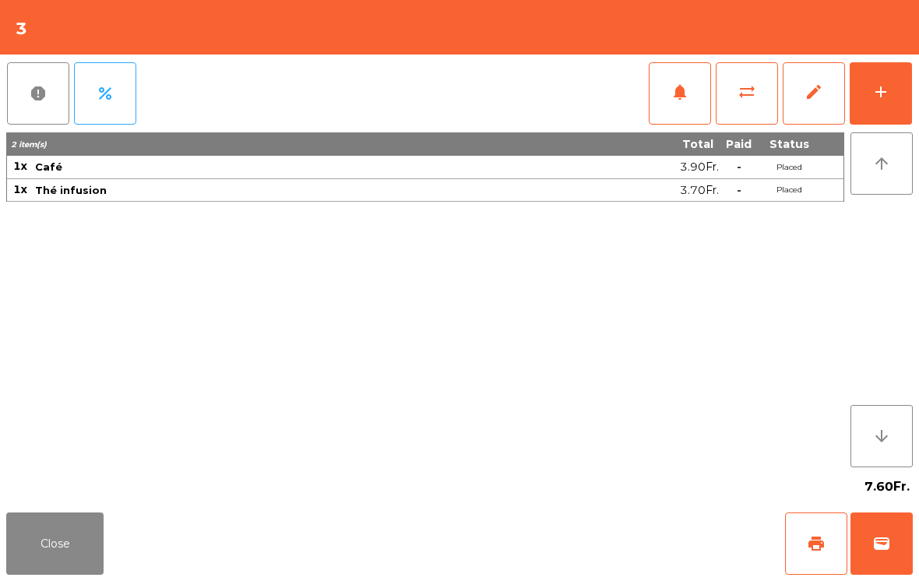
click at [72, 524] on button "Close" at bounding box center [54, 544] width 97 height 62
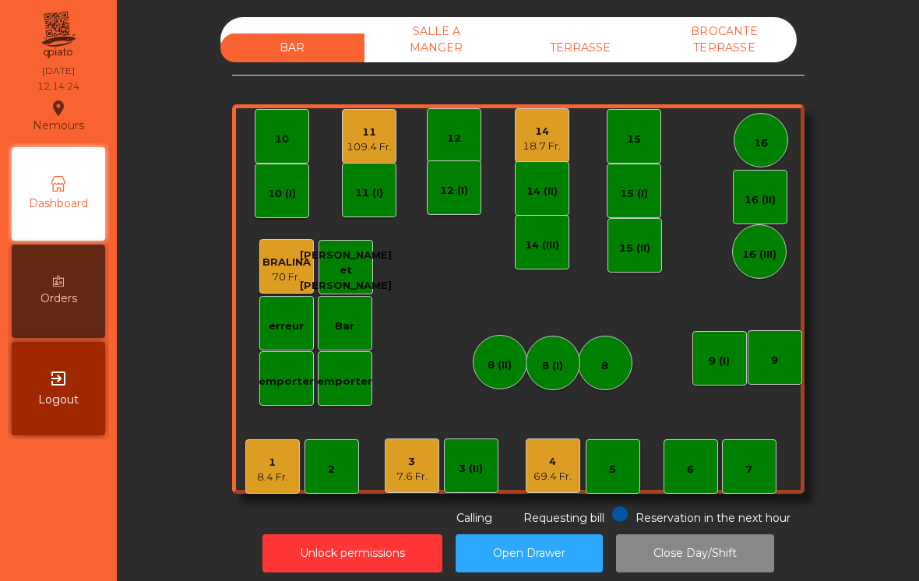
click at [420, 457] on div "3" at bounding box center [412, 462] width 31 height 16
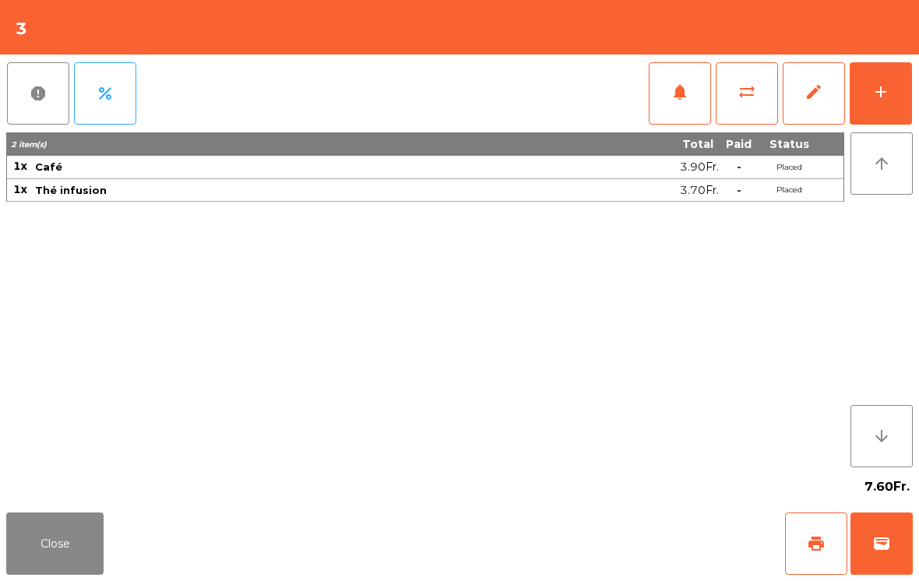
click at [66, 539] on button "Close" at bounding box center [54, 544] width 97 height 62
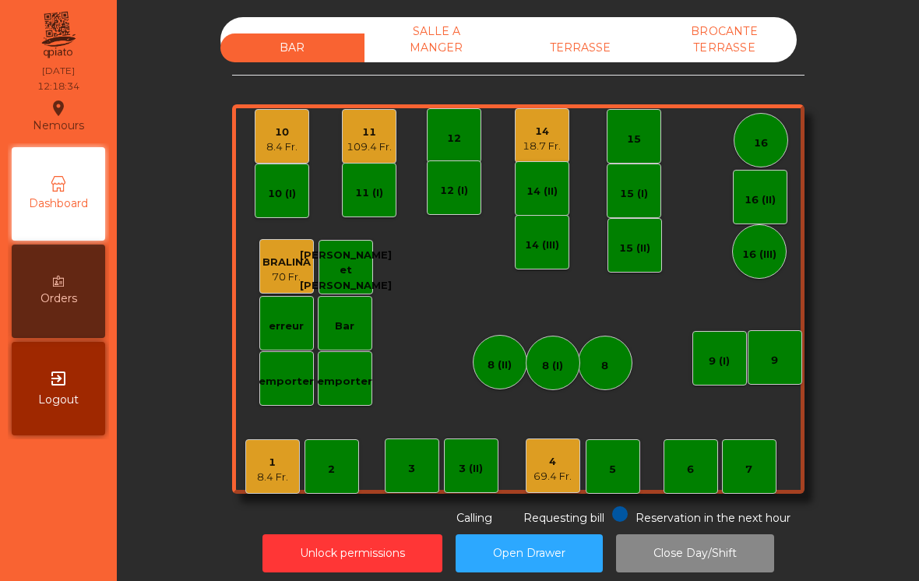
click at [256, 503] on div "BAR SALLE A MANGER TERRASSE BROCANTE TERRASSE 1 8.4 Fr. 2 3 4 69.4 Fr. 5 6 7 8 …" at bounding box center [518, 272] width 573 height 510
click at [247, 475] on div "1 8.4 Fr." at bounding box center [272, 466] width 55 height 55
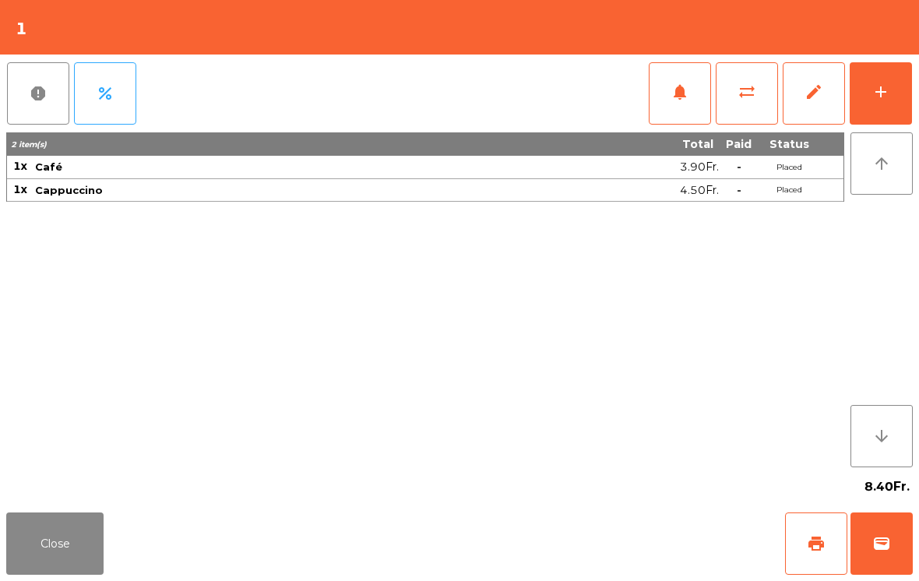
click at [797, 547] on button "print" at bounding box center [816, 544] width 62 height 62
click at [67, 520] on button "Close" at bounding box center [54, 544] width 97 height 62
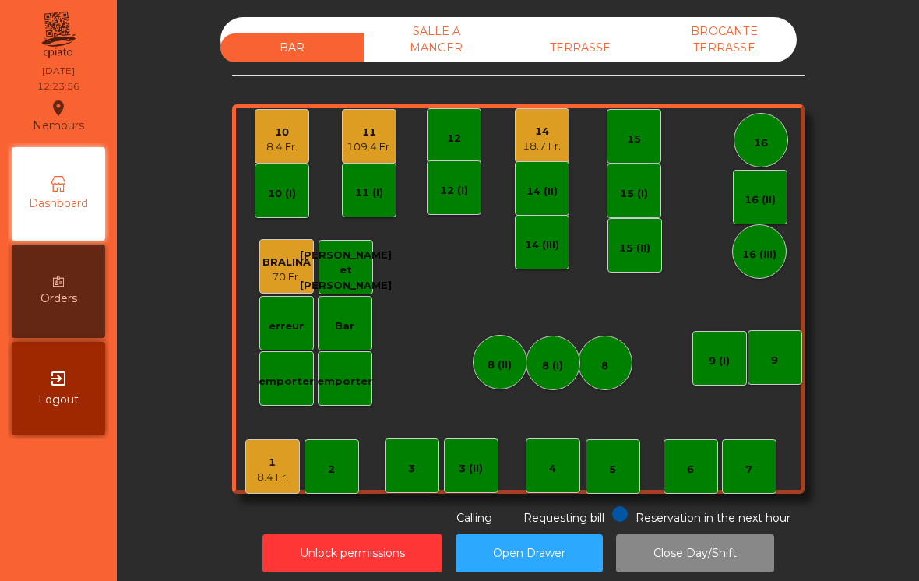
click at [732, 469] on div "7" at bounding box center [749, 466] width 55 height 55
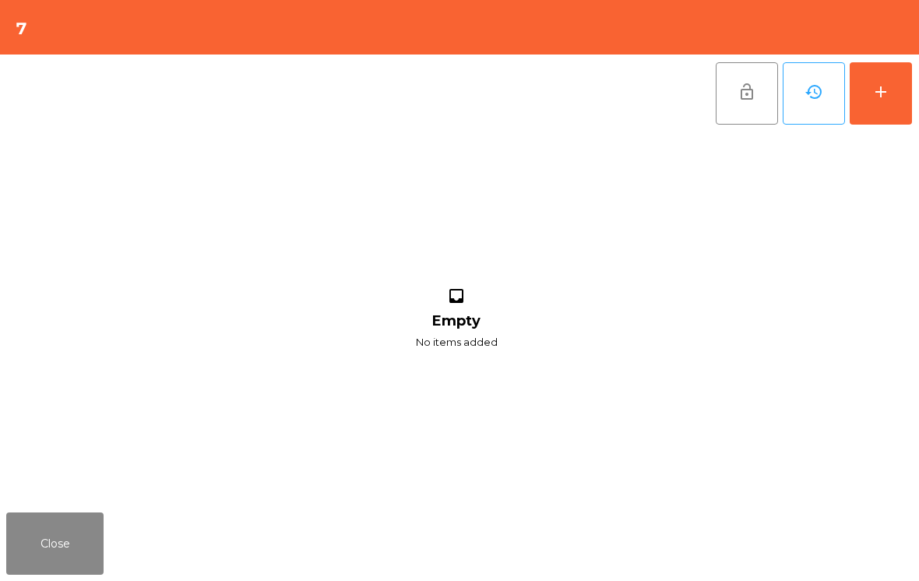
click at [888, 86] on div "add" at bounding box center [881, 92] width 19 height 19
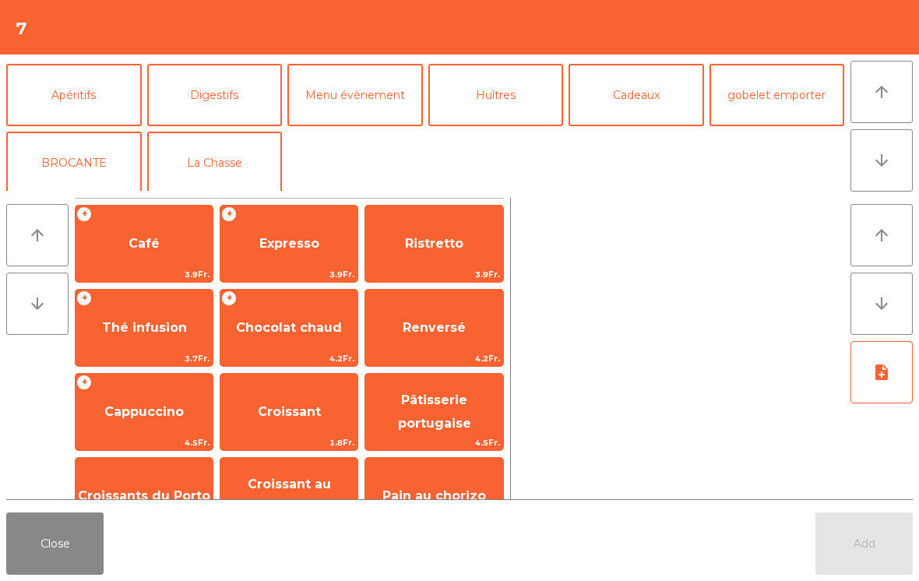
scroll to position [203, 0]
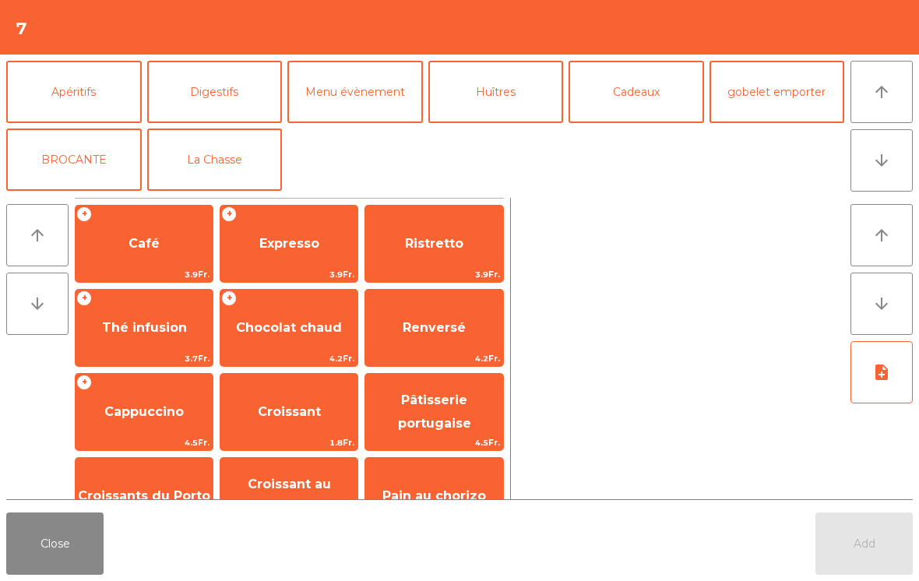
click at [194, 150] on button "La Chasse" at bounding box center [215, 160] width 136 height 62
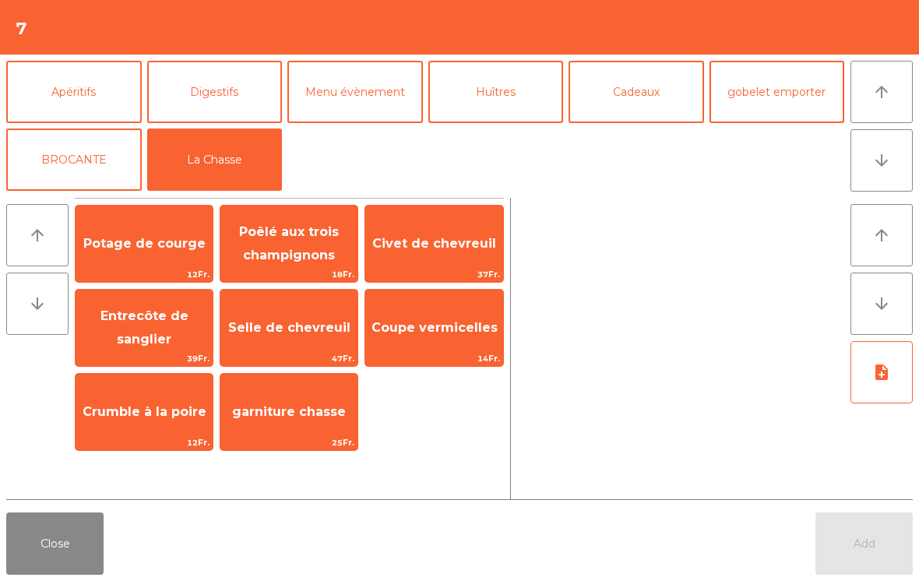
click at [150, 234] on span "Potage de courge" at bounding box center [144, 244] width 137 height 42
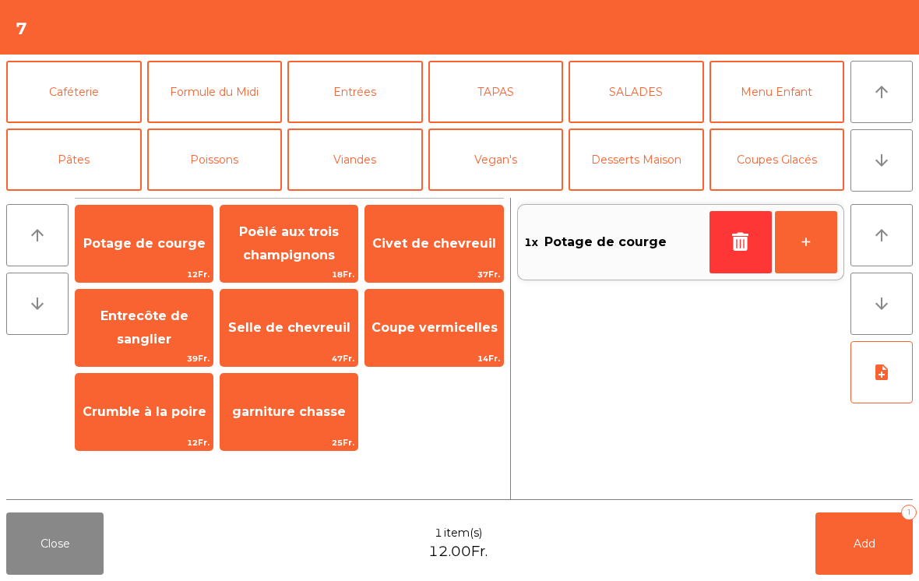
scroll to position [0, 0]
click at [231, 150] on button "Poissons" at bounding box center [215, 160] width 136 height 62
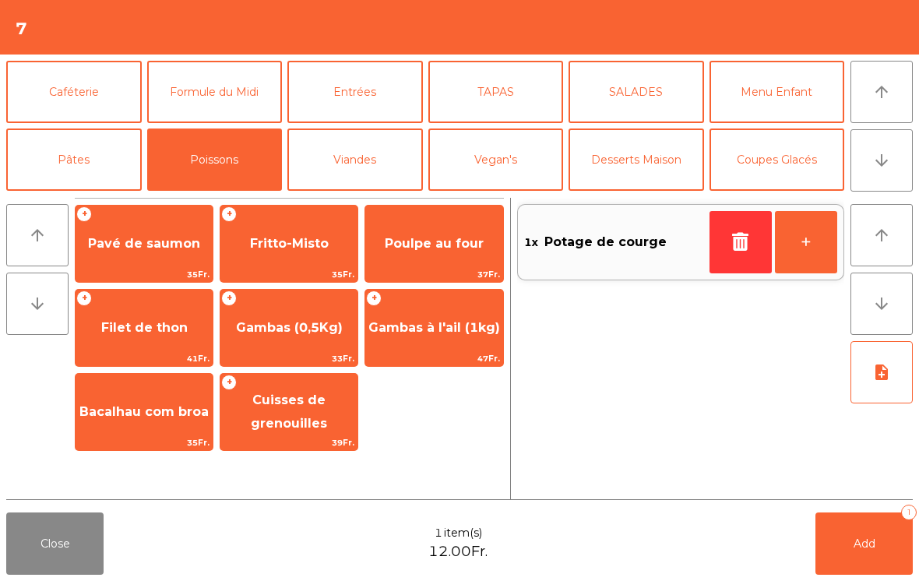
click at [155, 418] on span "Bacalhau com broa" at bounding box center [143, 411] width 129 height 15
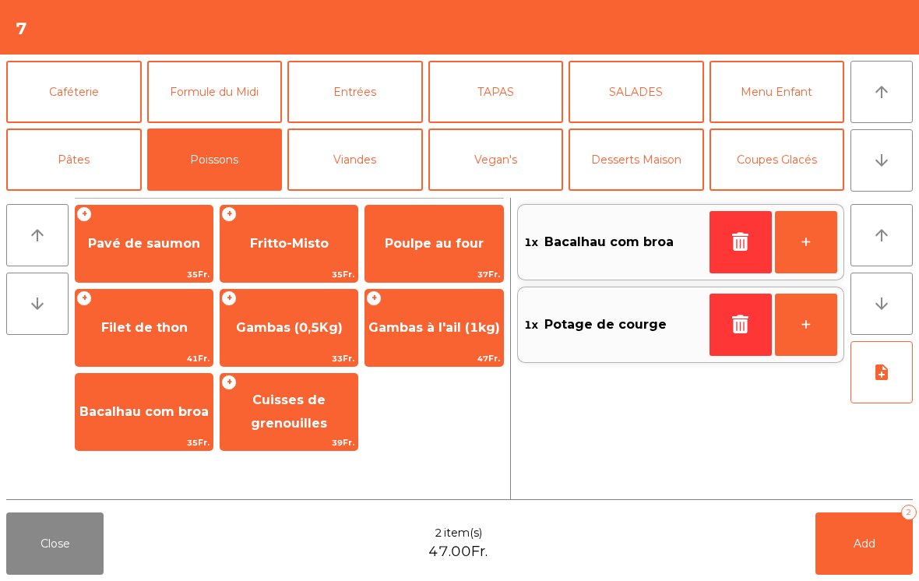
click at [425, 241] on span "Poulpe au four" at bounding box center [434, 243] width 99 height 15
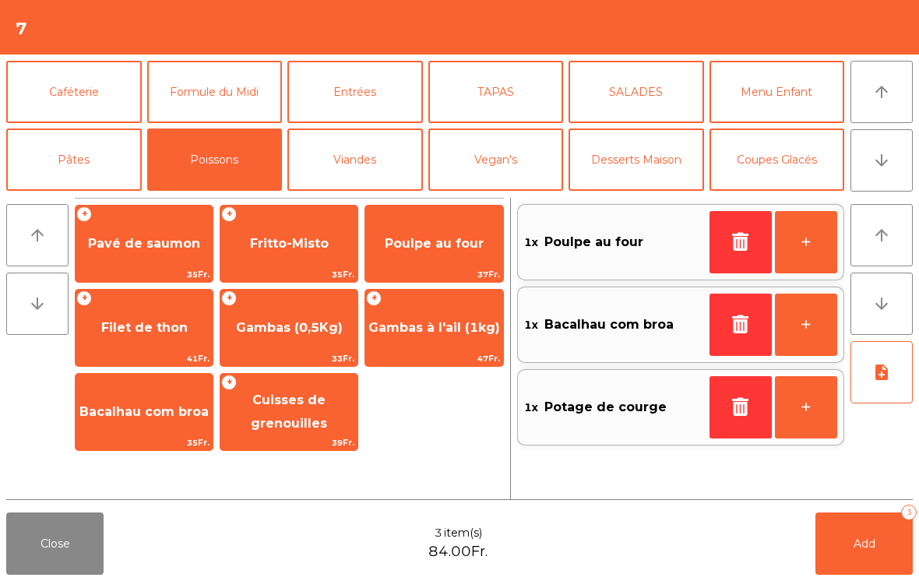
click at [365, 86] on button "Entrées" at bounding box center [356, 92] width 136 height 62
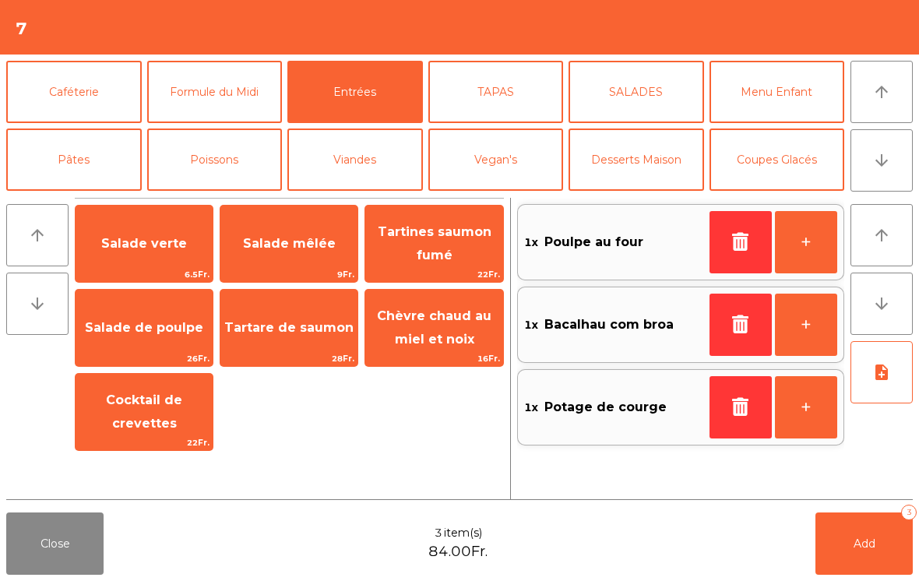
click at [240, 337] on span "Tartare de saumon" at bounding box center [289, 328] width 137 height 42
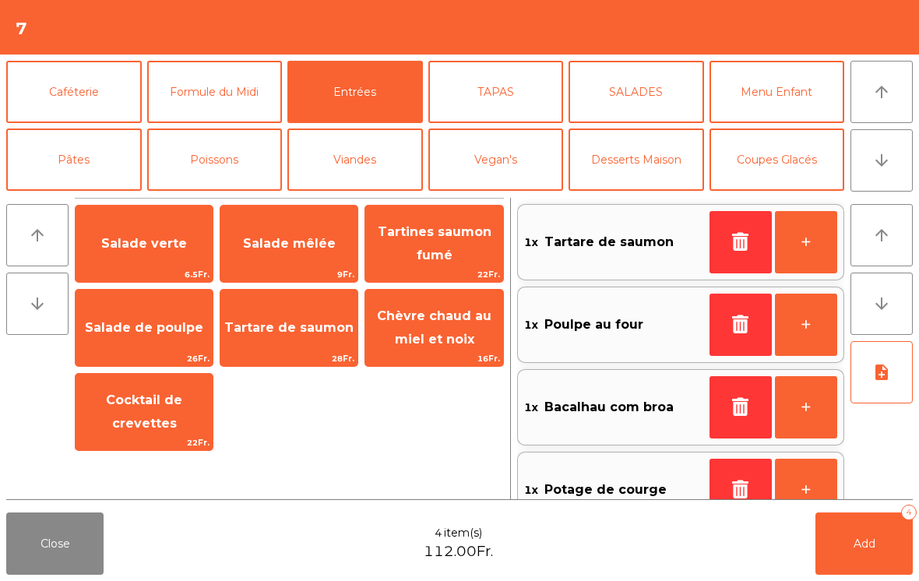
click at [365, 160] on button "Viandes" at bounding box center [356, 160] width 136 height 62
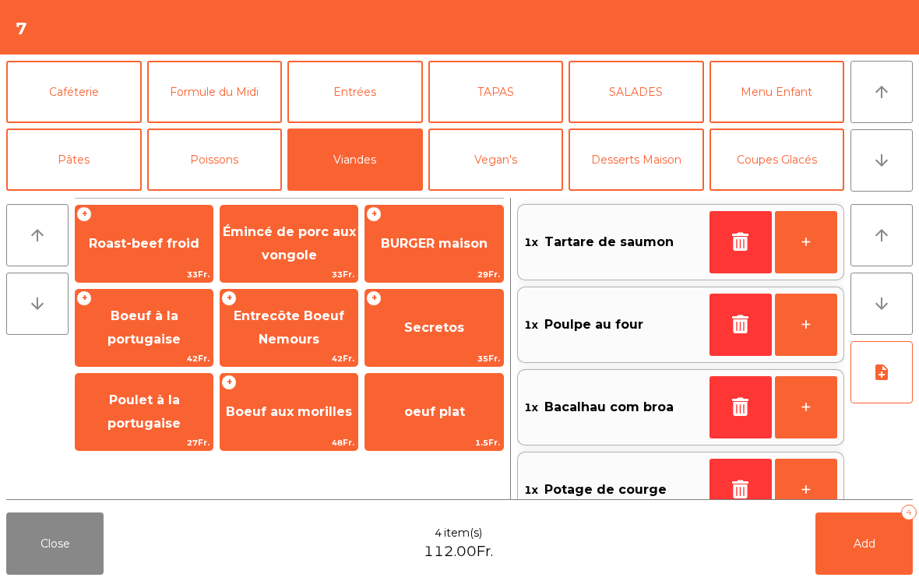
click at [439, 238] on span "BURGER maison" at bounding box center [434, 243] width 107 height 15
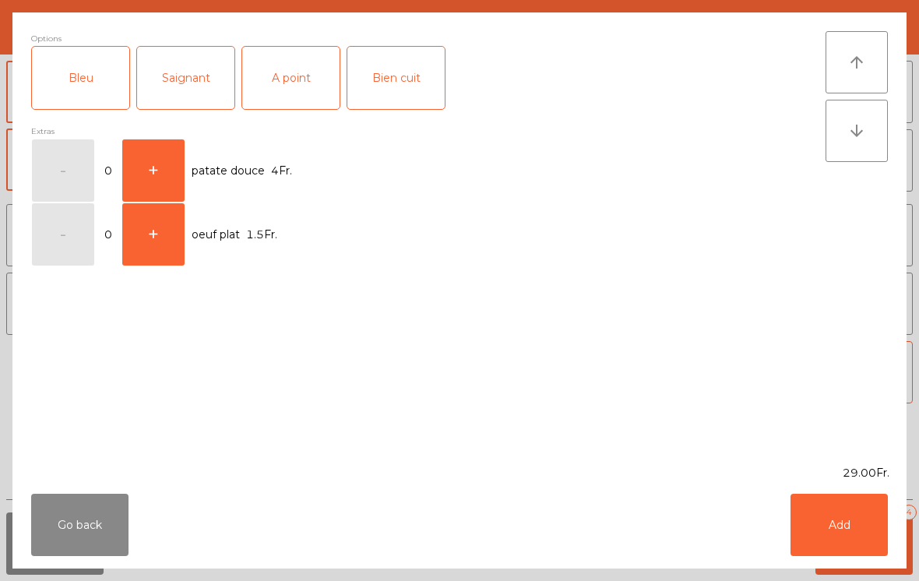
click at [189, 71] on div "Saignant" at bounding box center [185, 78] width 97 height 62
click at [846, 528] on button "Add" at bounding box center [839, 525] width 97 height 62
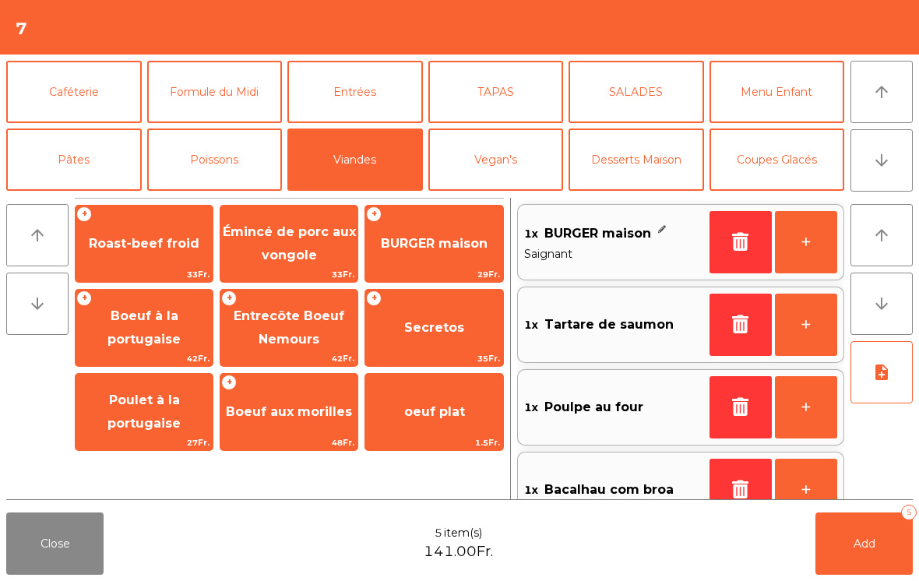
scroll to position [6, 0]
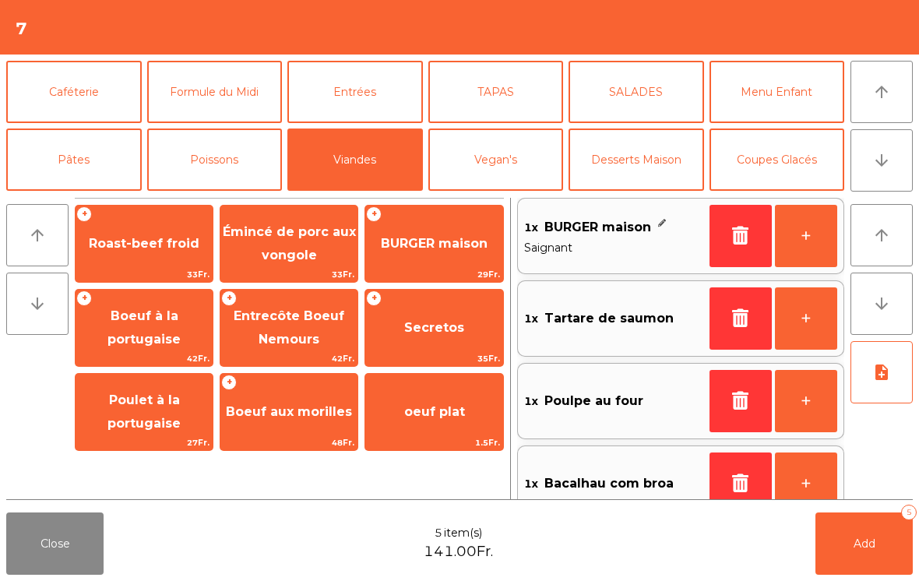
click at [803, 240] on button "+" at bounding box center [806, 236] width 62 height 62
click at [148, 334] on span "Boeuf à la portugaise" at bounding box center [144, 328] width 73 height 38
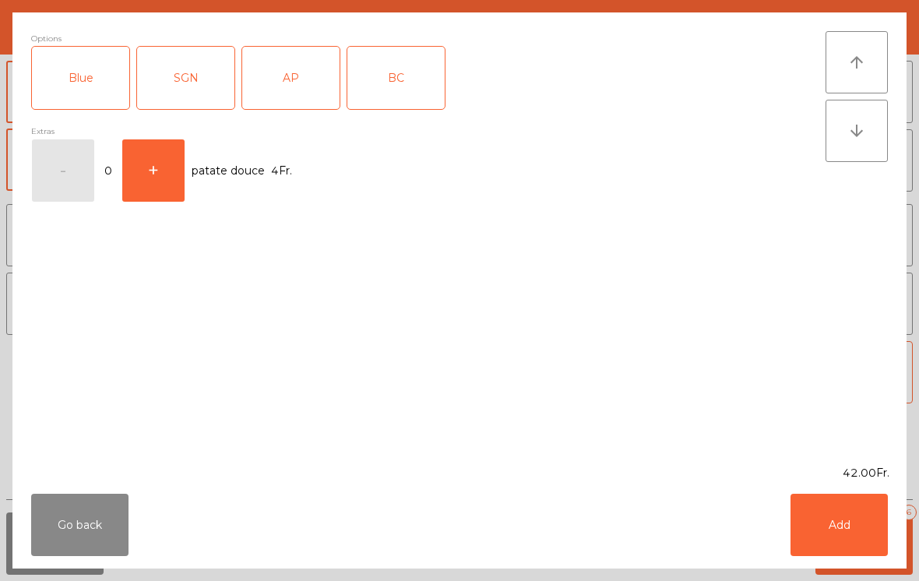
click at [278, 71] on div "AP" at bounding box center [290, 78] width 97 height 62
click at [833, 528] on button "Add" at bounding box center [839, 525] width 97 height 62
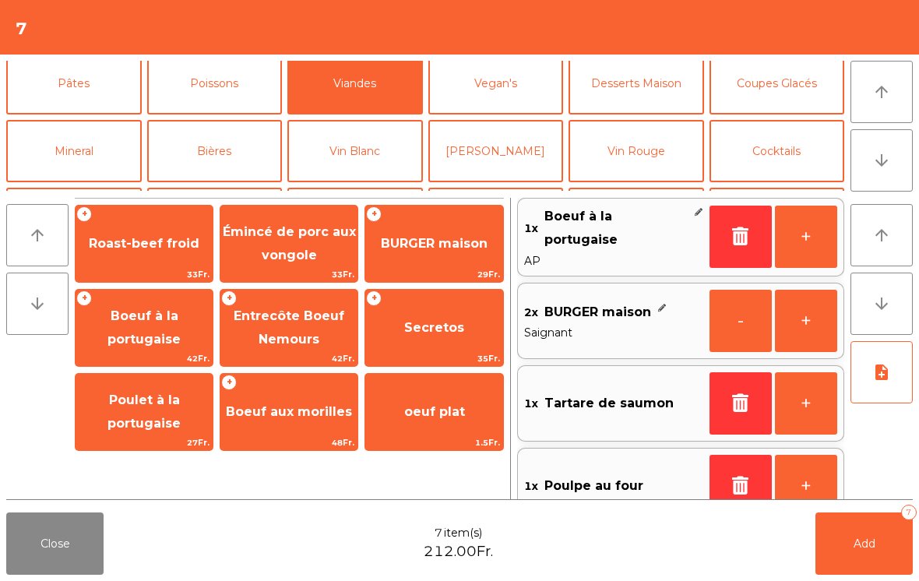
scroll to position [104, 0]
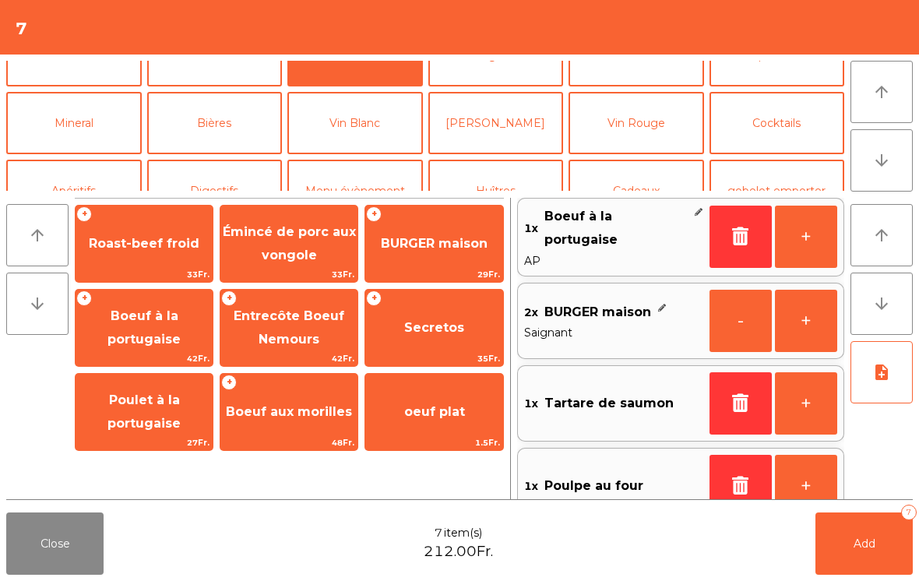
click at [111, 131] on button "Mineral" at bounding box center [74, 123] width 136 height 62
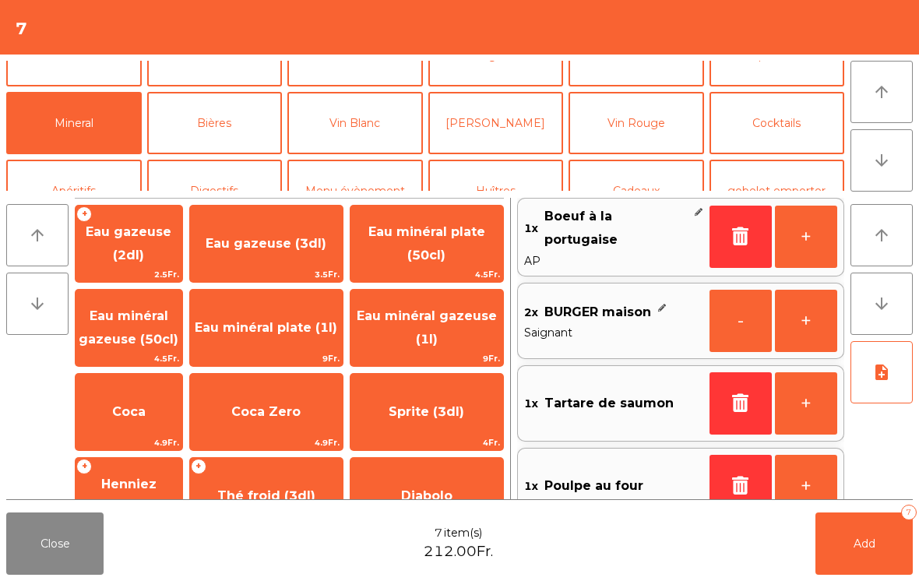
click at [203, 115] on button "Bières" at bounding box center [215, 123] width 136 height 62
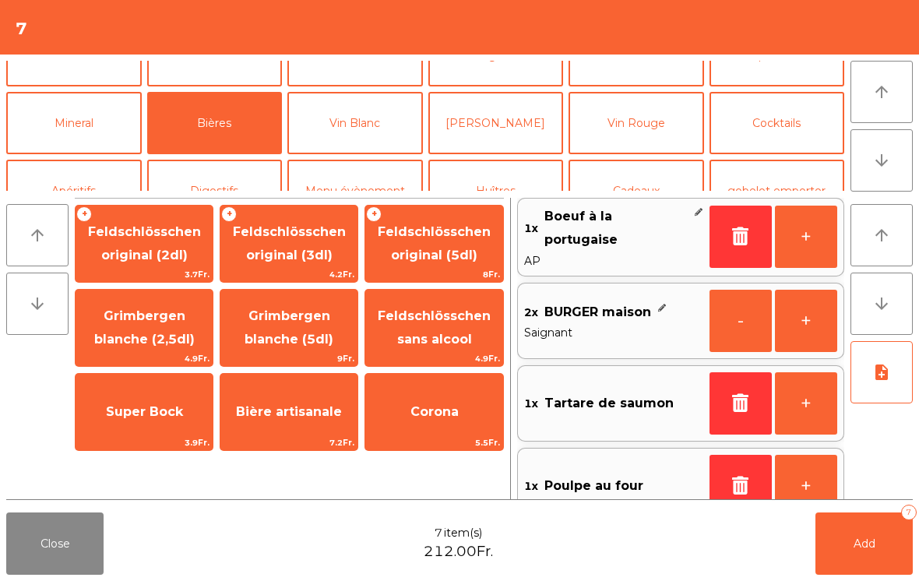
click at [149, 325] on span "Grimbergen blanche (2,5dl)" at bounding box center [144, 328] width 137 height 66
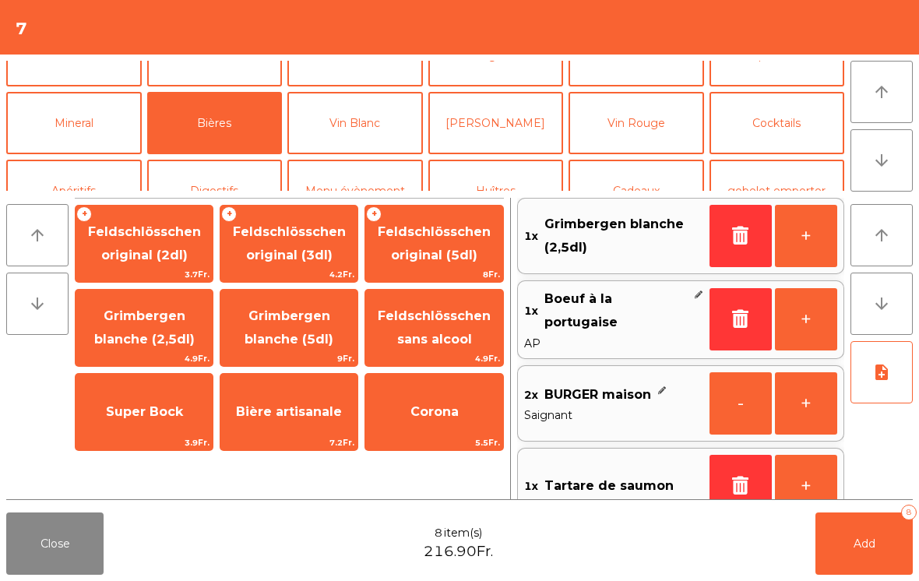
click at [303, 325] on span "Grimbergen blanche (5dl)" at bounding box center [289, 328] width 137 height 66
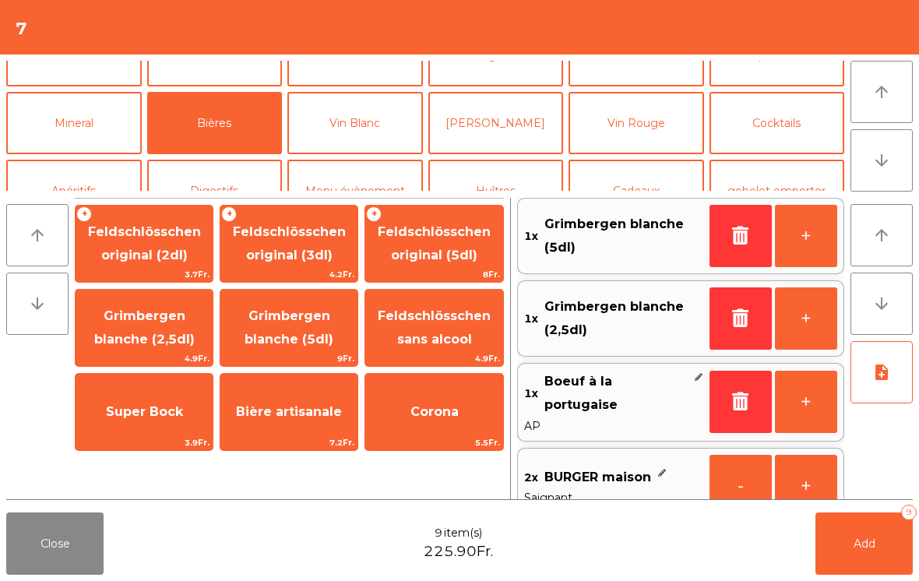
click at [302, 325] on span "Grimbergen blanche (5dl)" at bounding box center [289, 328] width 137 height 66
click at [154, 411] on span "Super Bock" at bounding box center [144, 411] width 77 height 15
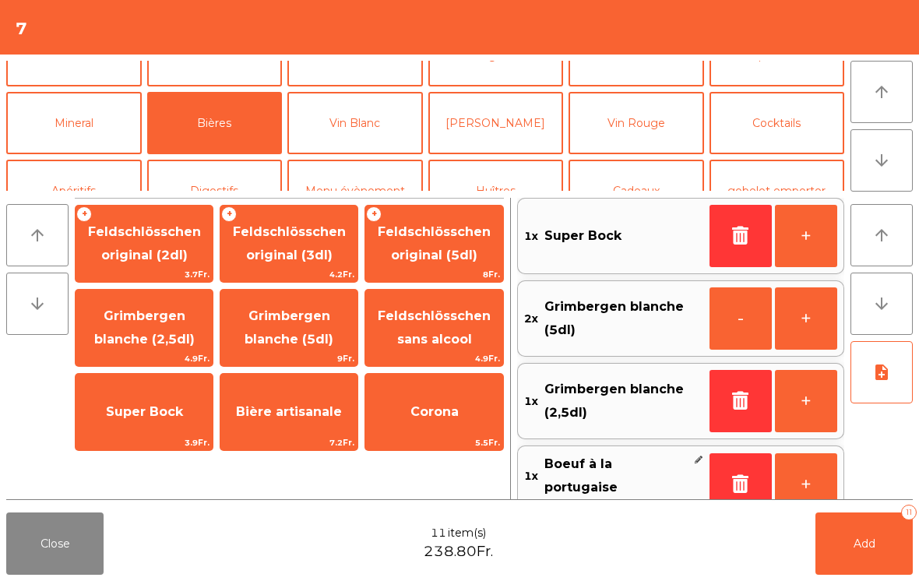
click at [884, 544] on button "Add 11" at bounding box center [864, 544] width 97 height 62
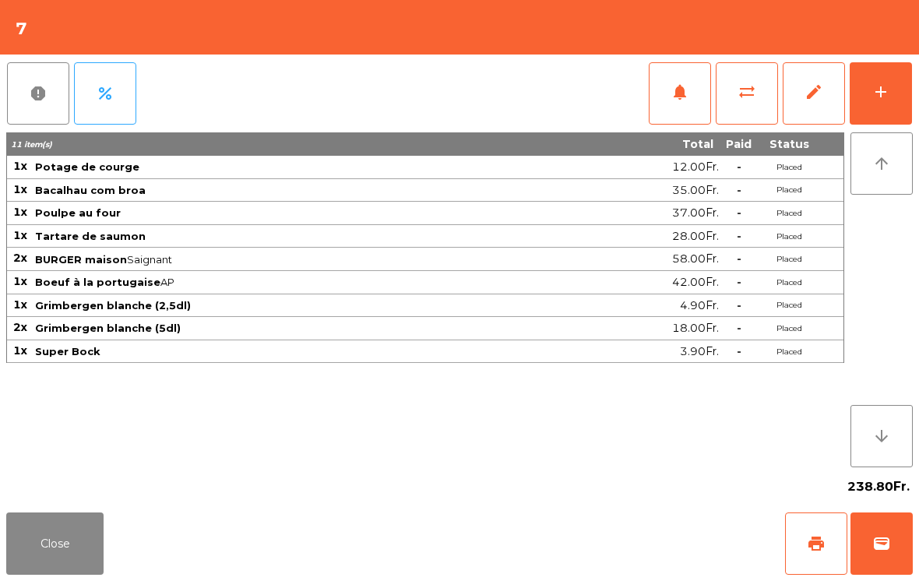
click at [63, 536] on button "Close" at bounding box center [54, 544] width 97 height 62
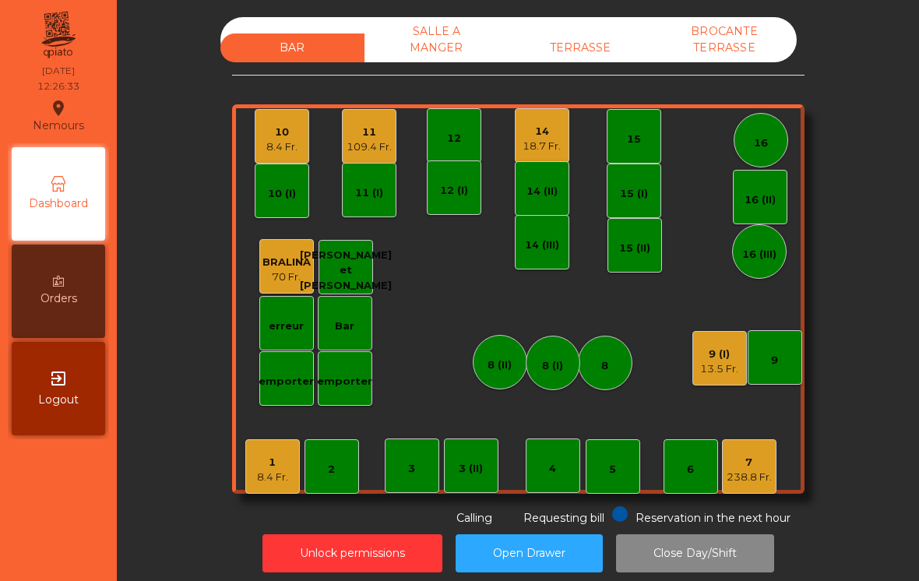
click at [283, 490] on div "1 8.4 Fr." at bounding box center [272, 466] width 55 height 55
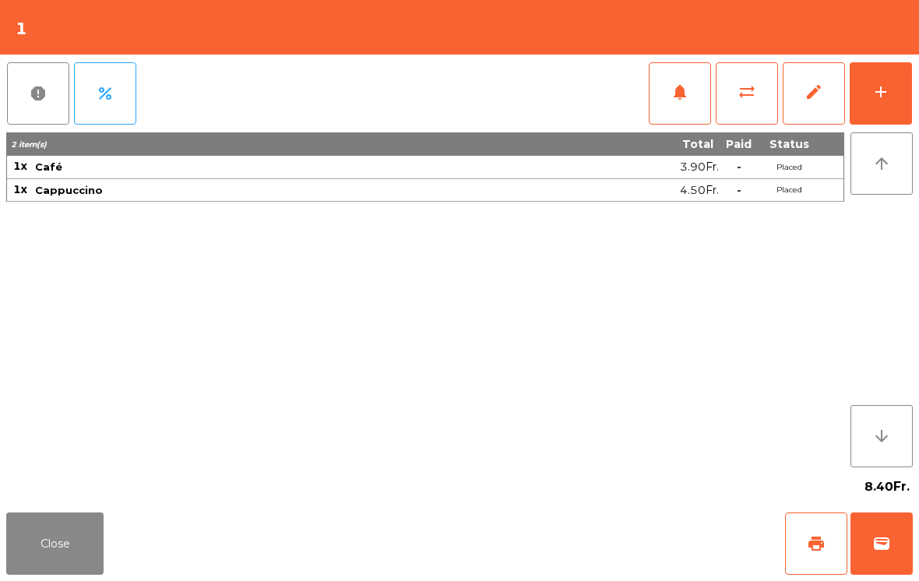
click at [884, 537] on span "wallet" at bounding box center [882, 544] width 19 height 19
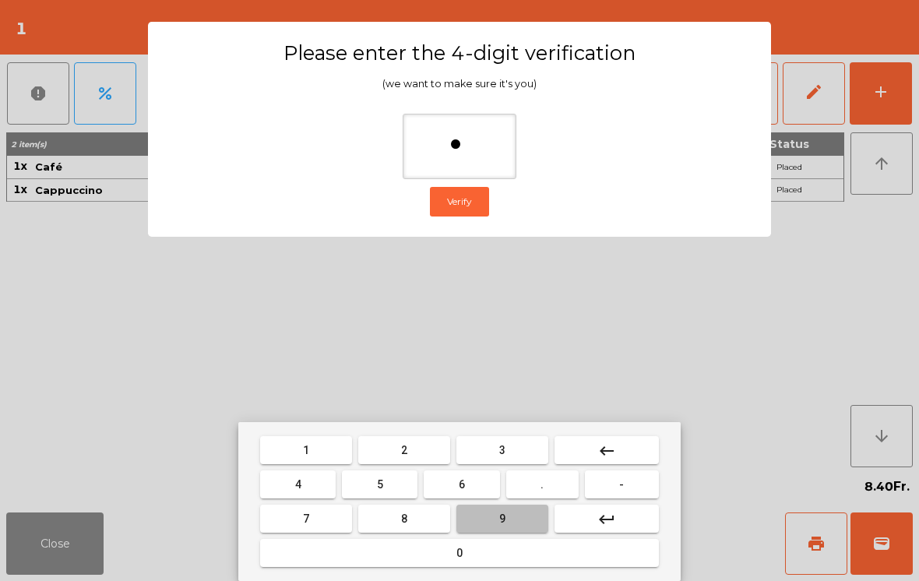
type input "**"
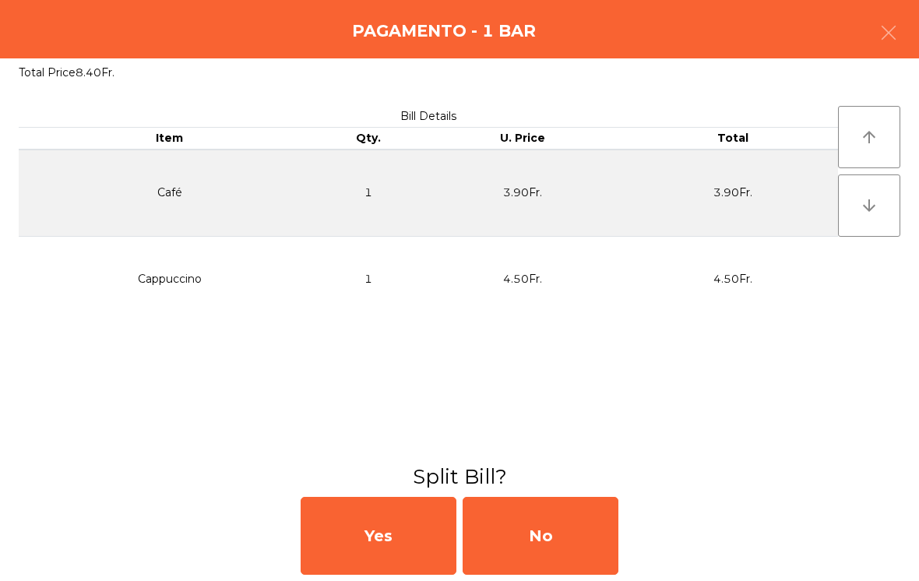
click at [576, 555] on div "No" at bounding box center [541, 536] width 156 height 78
click at [566, 544] on div "MB" at bounding box center [541, 536] width 156 height 78
click at [554, 536] on div "No" at bounding box center [541, 536] width 156 height 78
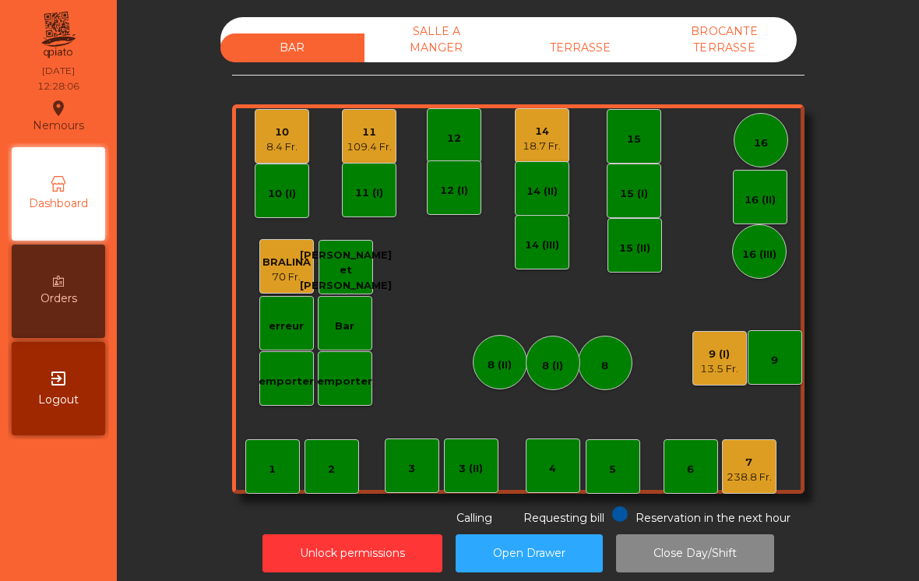
click at [271, 150] on div "8.4 Fr." at bounding box center [281, 147] width 31 height 16
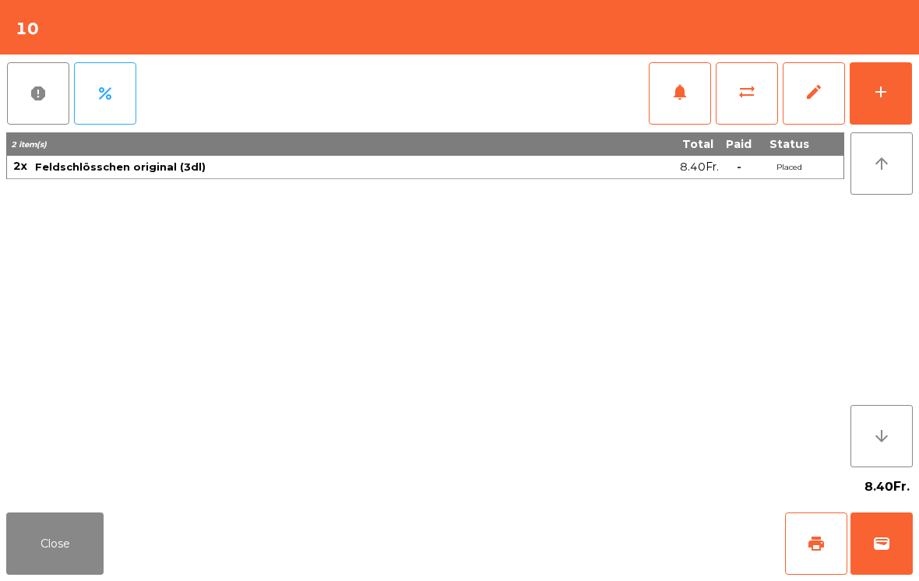
click at [901, 112] on button "add" at bounding box center [881, 93] width 62 height 62
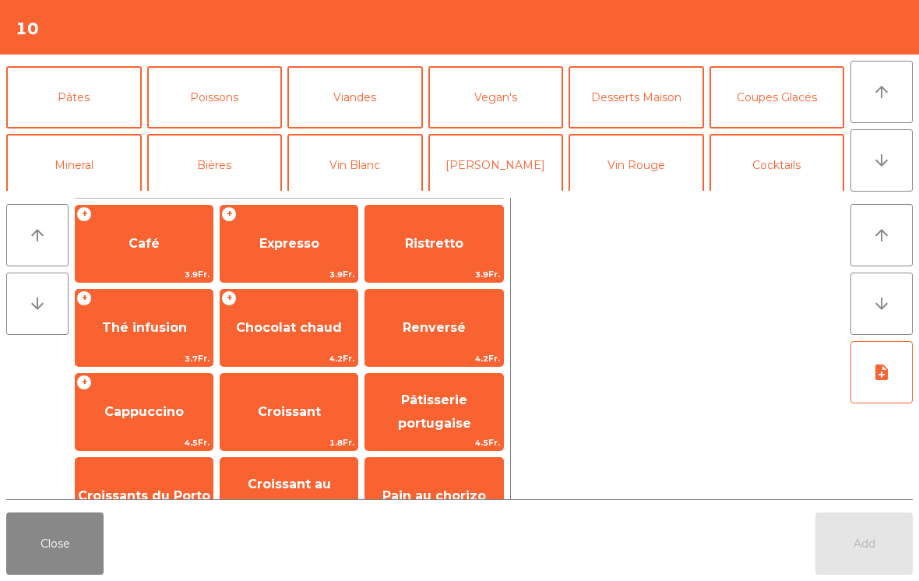
click at [82, 97] on button "Pâtes" at bounding box center [74, 97] width 136 height 62
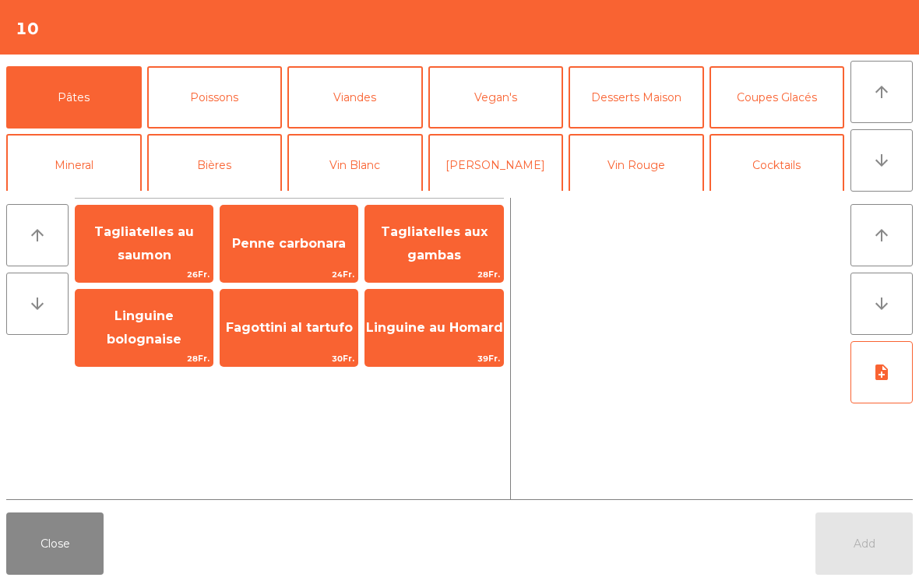
scroll to position [69, 0]
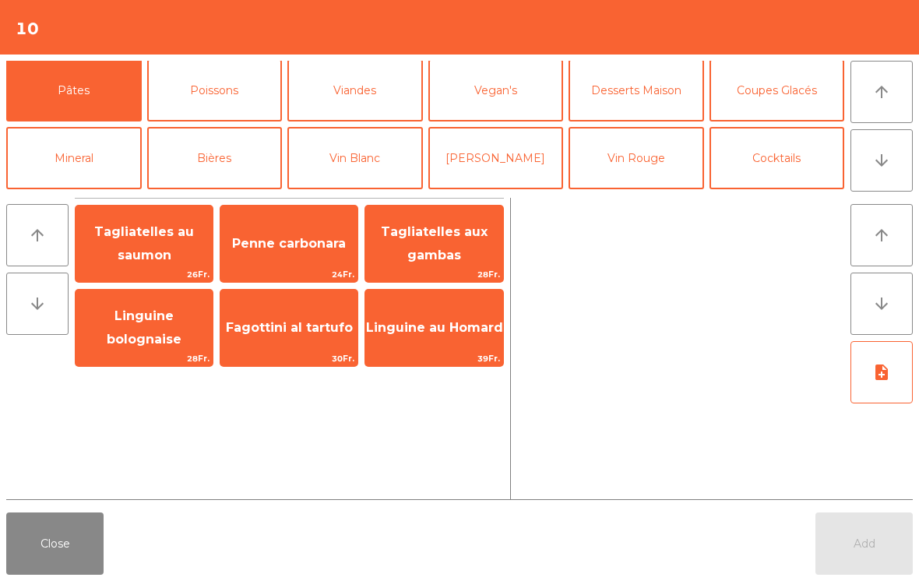
click at [115, 330] on span "Linguine bolognaise" at bounding box center [144, 328] width 75 height 38
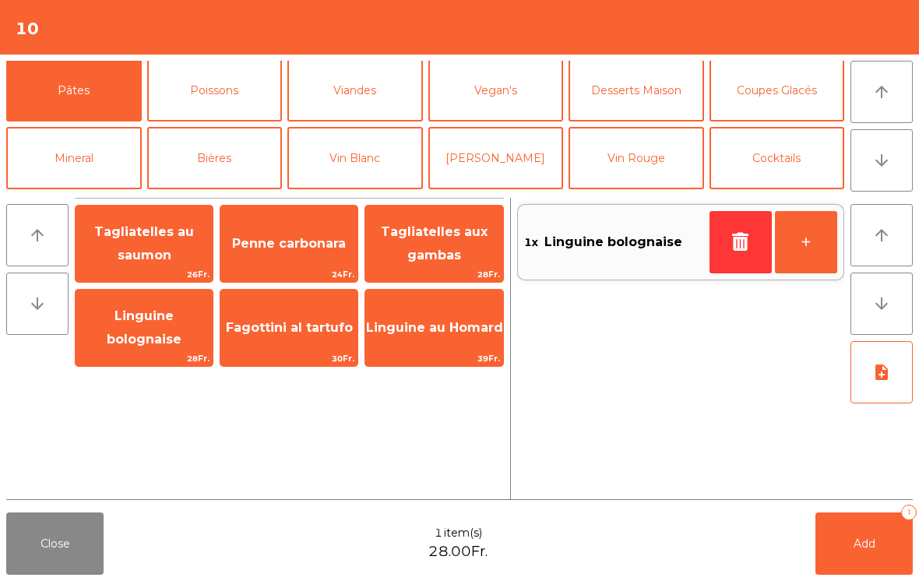
click at [235, 85] on button "Poissons" at bounding box center [215, 90] width 136 height 62
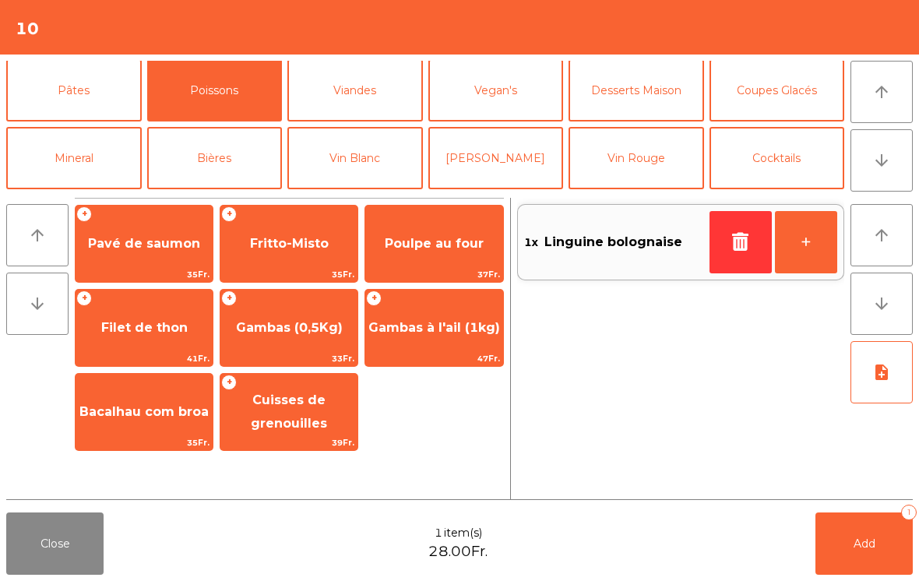
click at [310, 418] on span "Cuisses de grenouilles" at bounding box center [289, 412] width 76 height 38
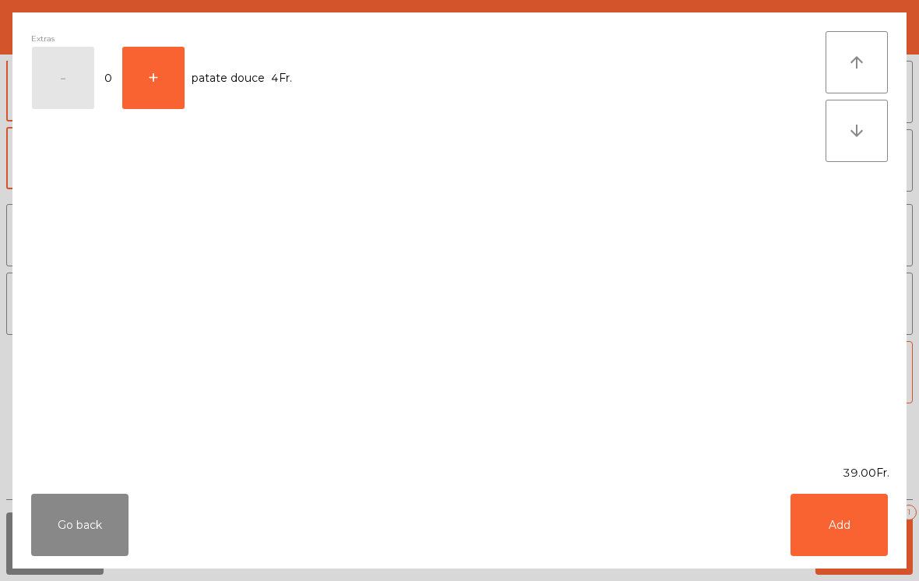
click at [863, 542] on button "Add" at bounding box center [839, 525] width 97 height 62
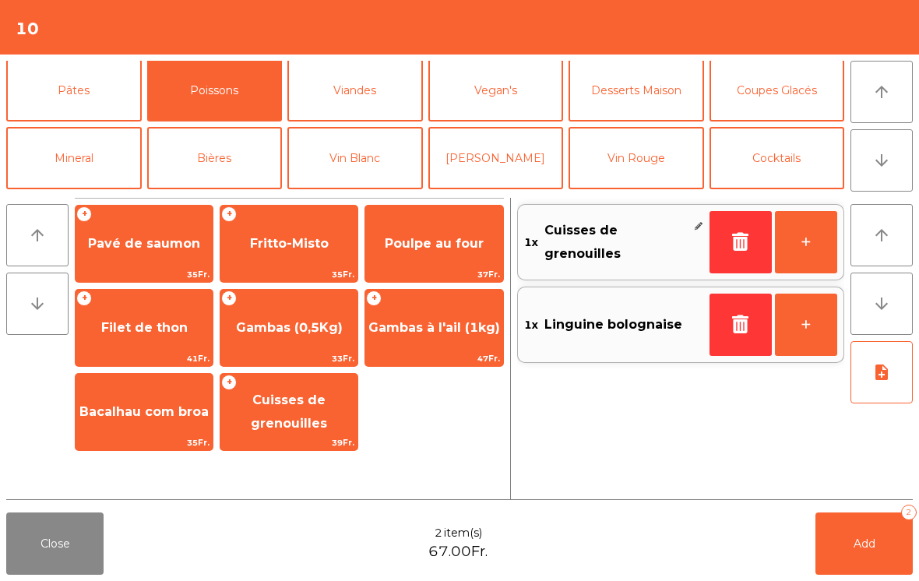
click at [521, 169] on button "[PERSON_NAME]" at bounding box center [497, 158] width 136 height 62
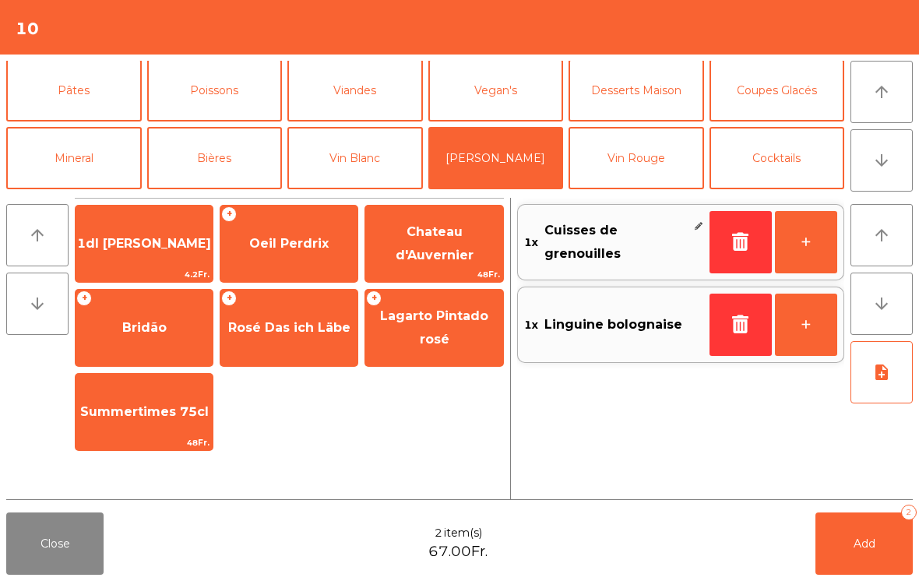
click at [281, 243] on span "Oeil Perdrix" at bounding box center [288, 243] width 79 height 15
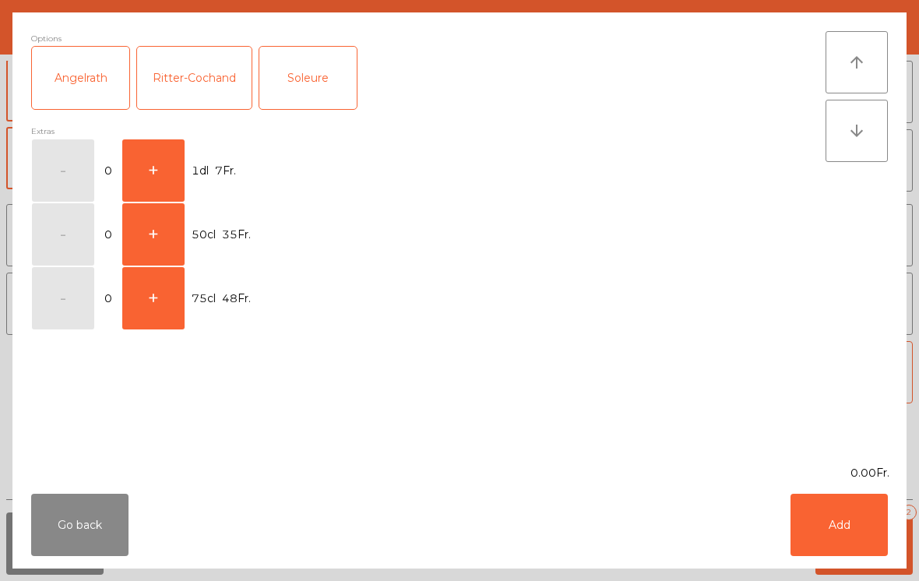
click at [160, 307] on button "+" at bounding box center [153, 298] width 62 height 62
click at [856, 535] on button "Add" at bounding box center [839, 525] width 97 height 62
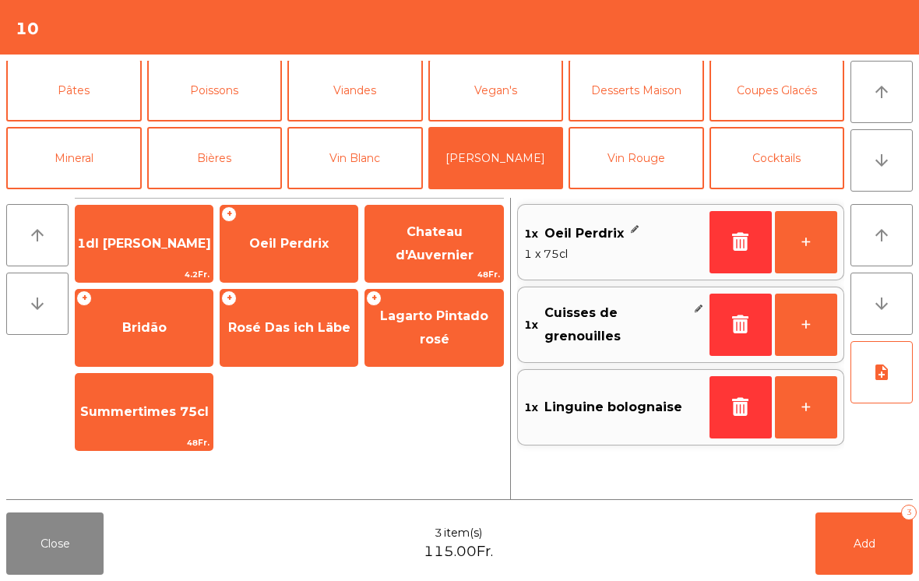
click at [874, 550] on span "Add" at bounding box center [865, 544] width 22 height 14
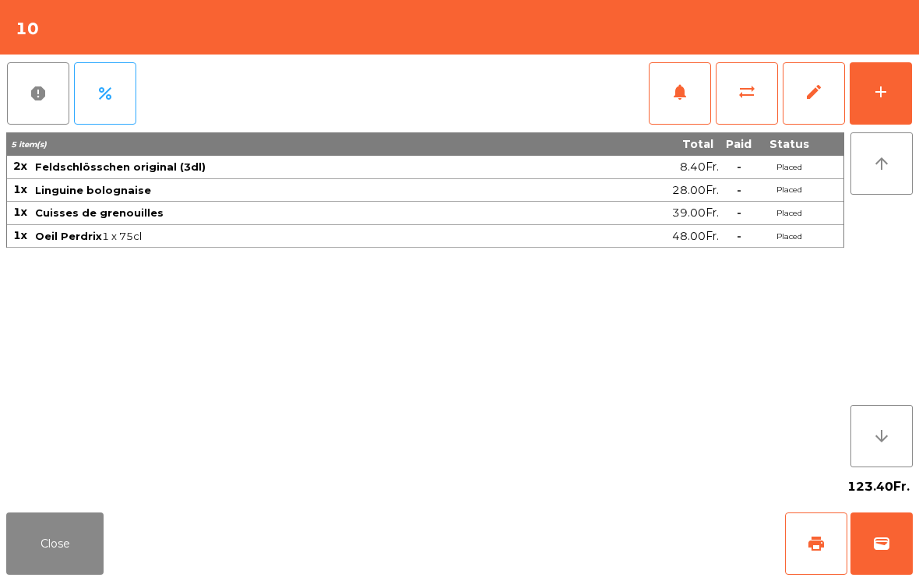
click at [62, 543] on button "Close" at bounding box center [54, 544] width 97 height 62
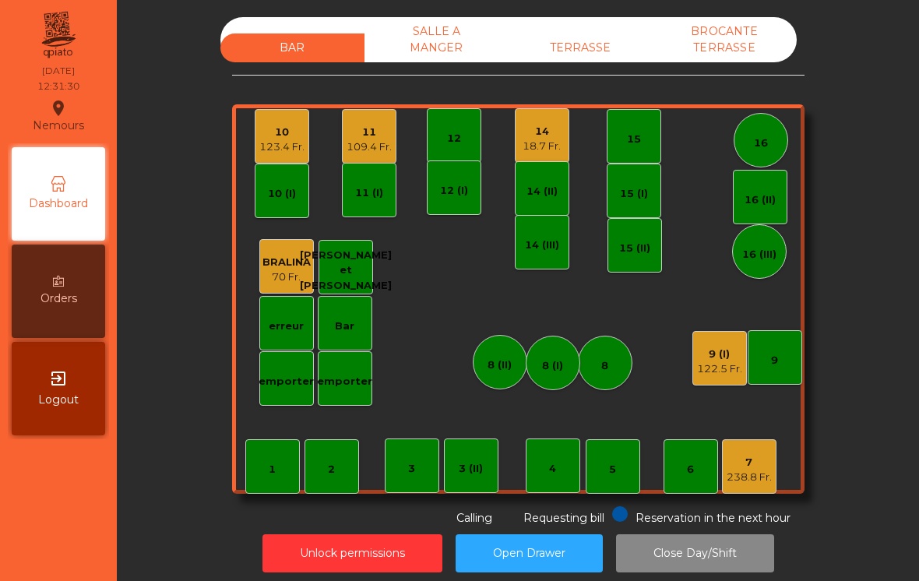
click at [449, 125] on div "12" at bounding box center [454, 136] width 14 height 22
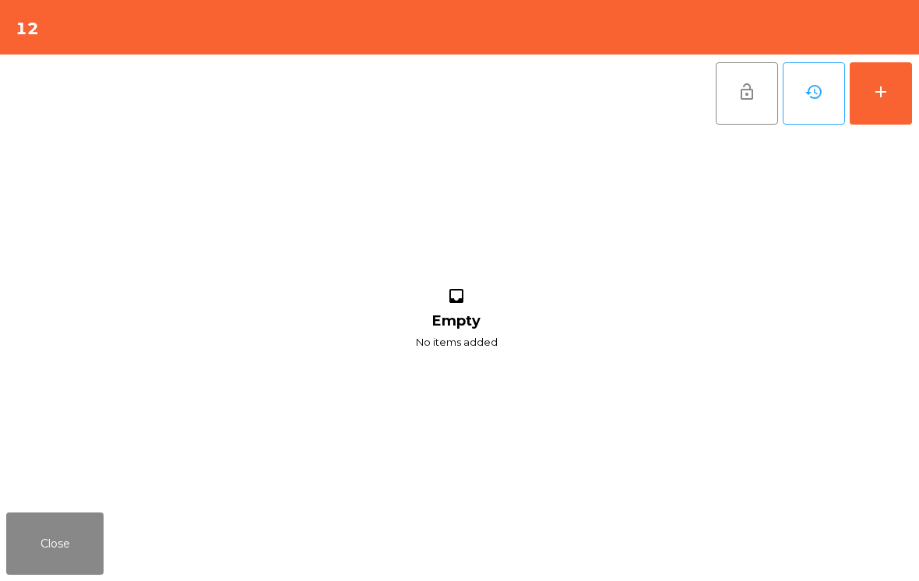
click at [881, 98] on div "add" at bounding box center [881, 92] width 19 height 19
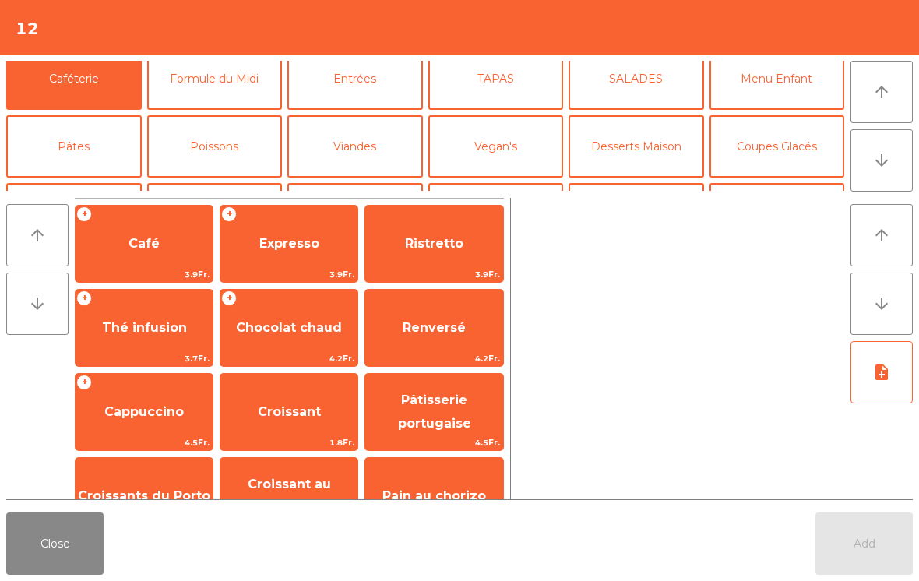
scroll to position [0, 0]
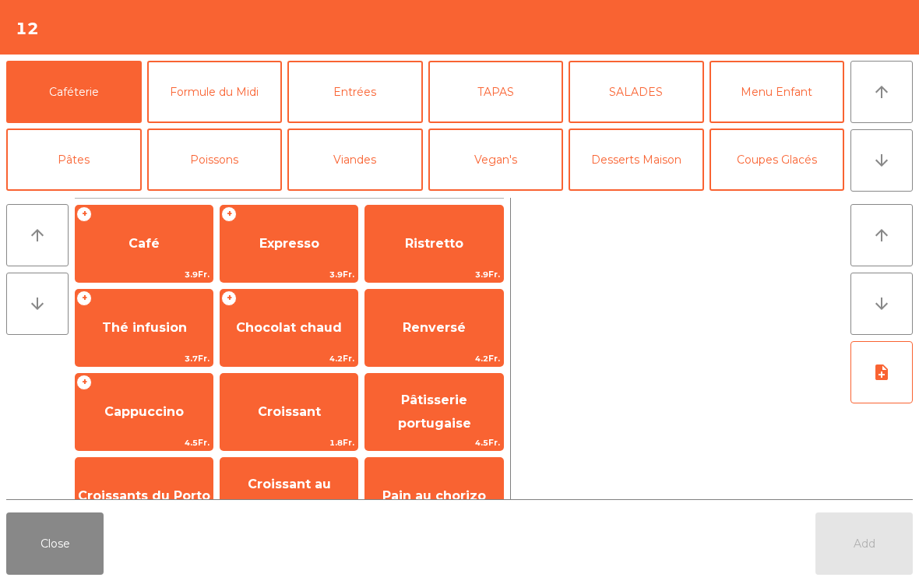
click at [379, 96] on button "Entrées" at bounding box center [356, 92] width 136 height 62
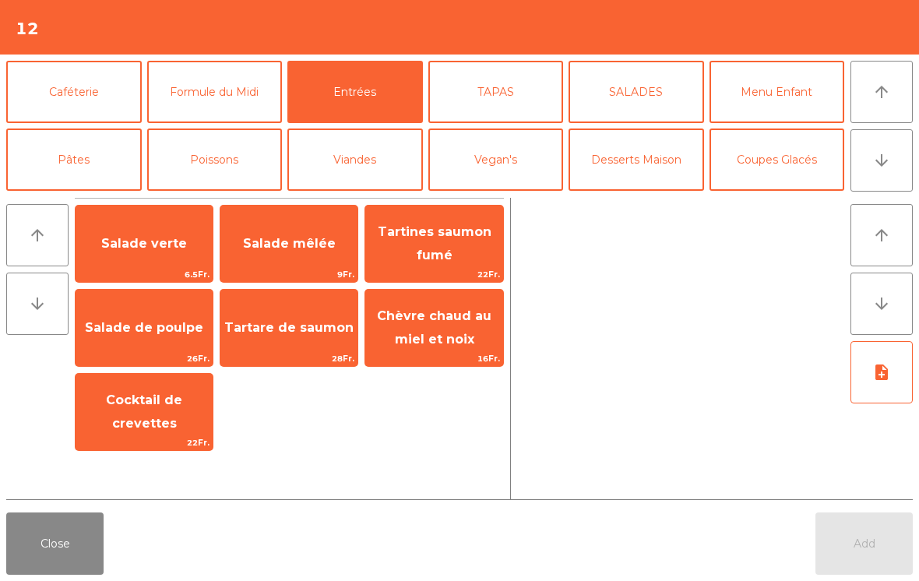
click at [136, 229] on span "Salade verte" at bounding box center [144, 244] width 137 height 42
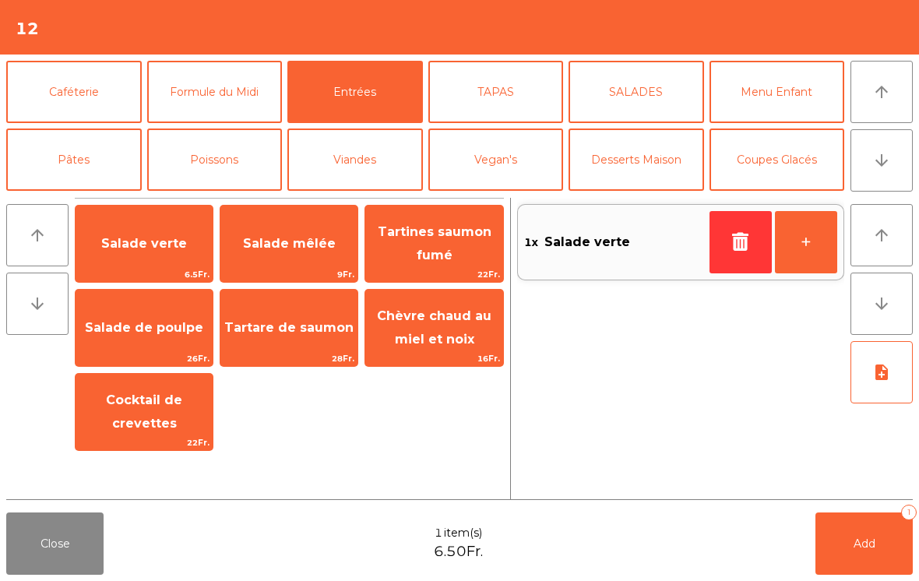
click at [316, 248] on span "Salade mêlée" at bounding box center [289, 243] width 93 height 15
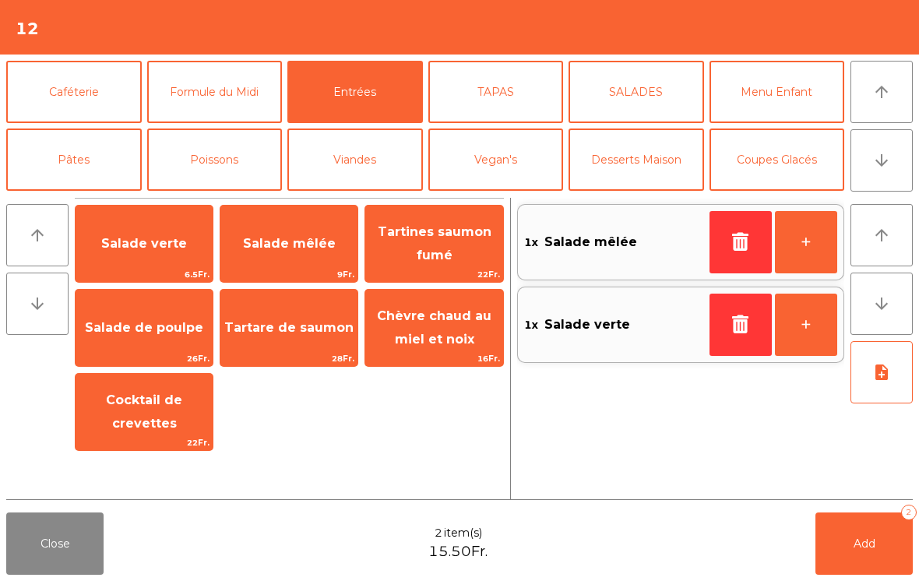
click at [234, 156] on button "Poissons" at bounding box center [215, 160] width 136 height 62
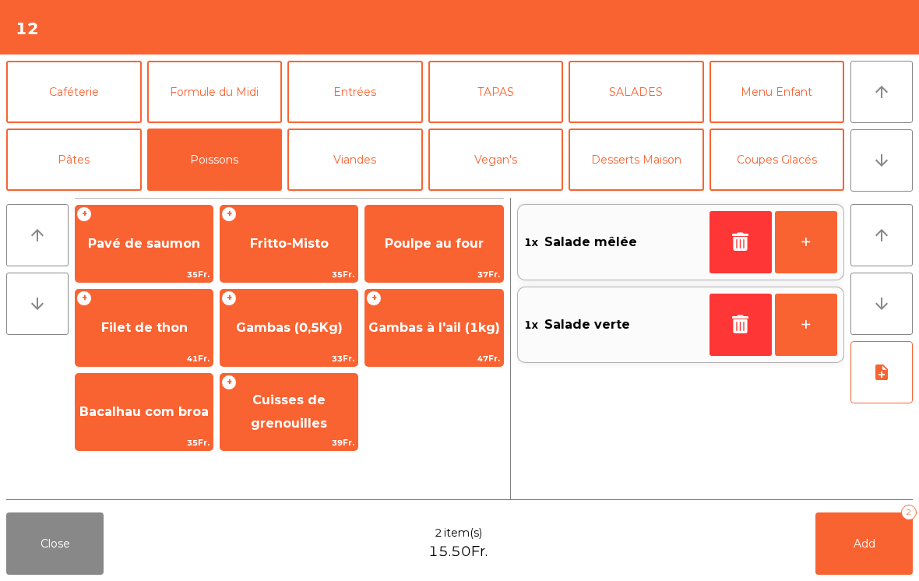
click at [445, 325] on span "Gambas à l'ail (1kg)" at bounding box center [435, 327] width 132 height 15
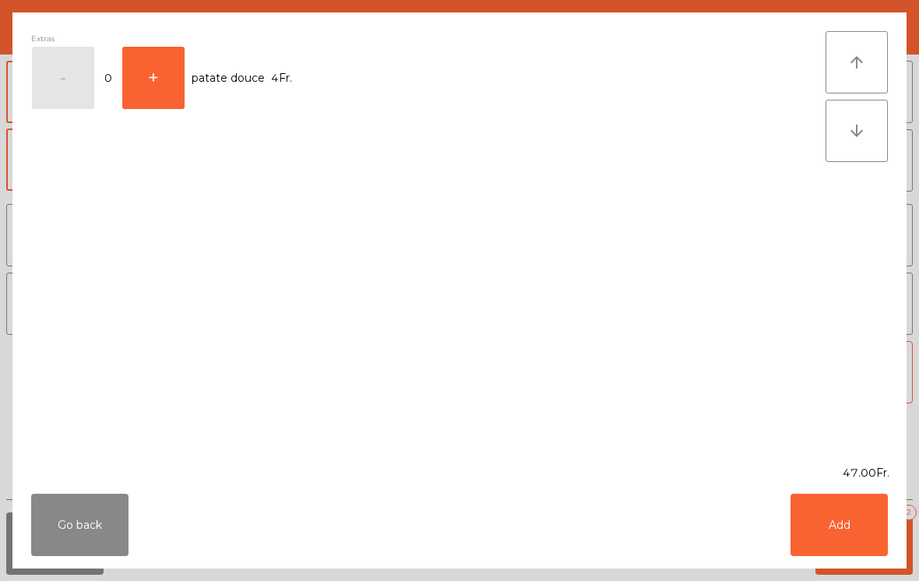
click at [856, 520] on button "Add" at bounding box center [839, 525] width 97 height 62
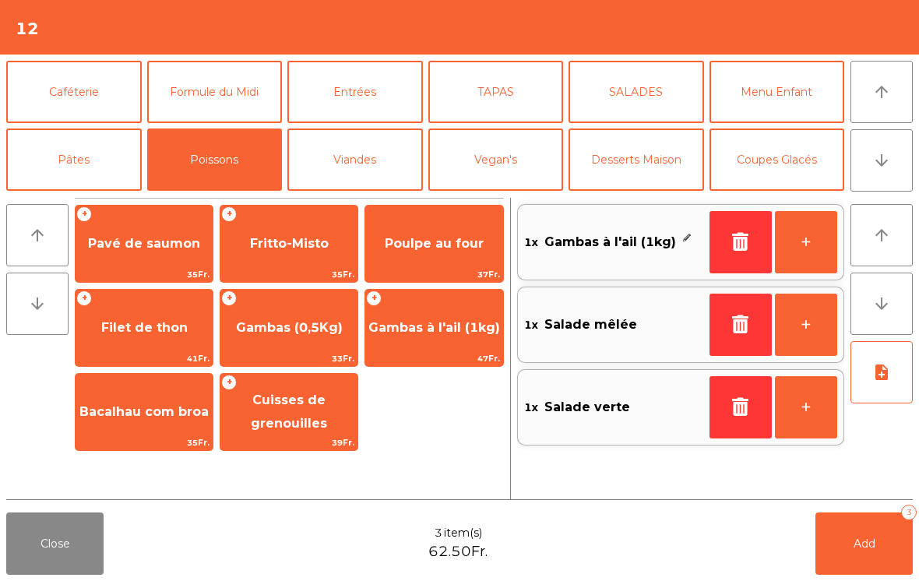
click at [309, 320] on span "Gambas (0,5Kg)" at bounding box center [289, 327] width 107 height 15
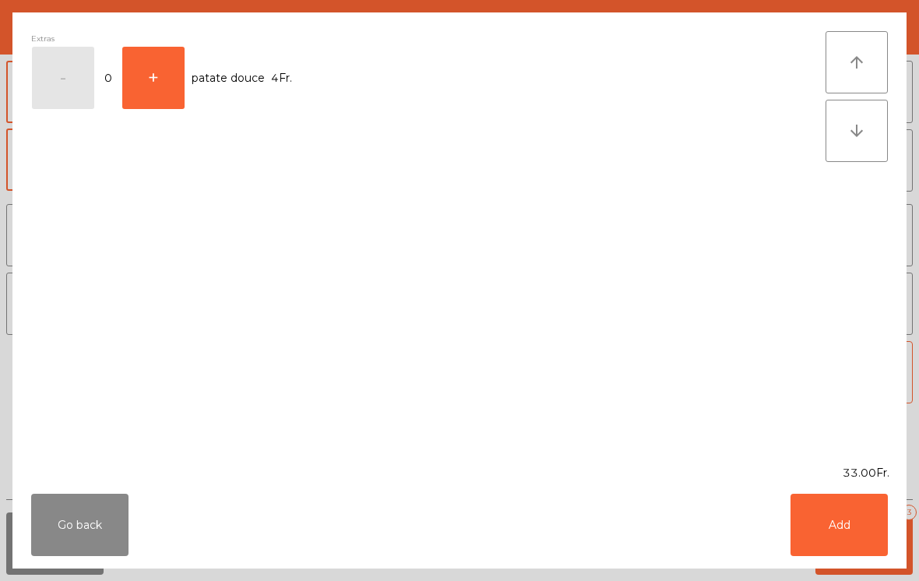
click at [868, 555] on button "Add" at bounding box center [839, 525] width 97 height 62
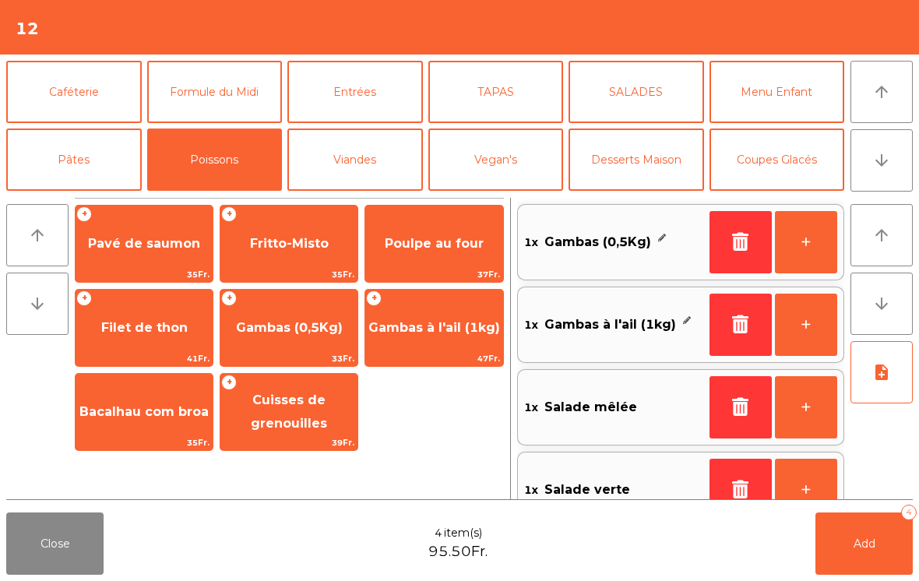
scroll to position [79, 0]
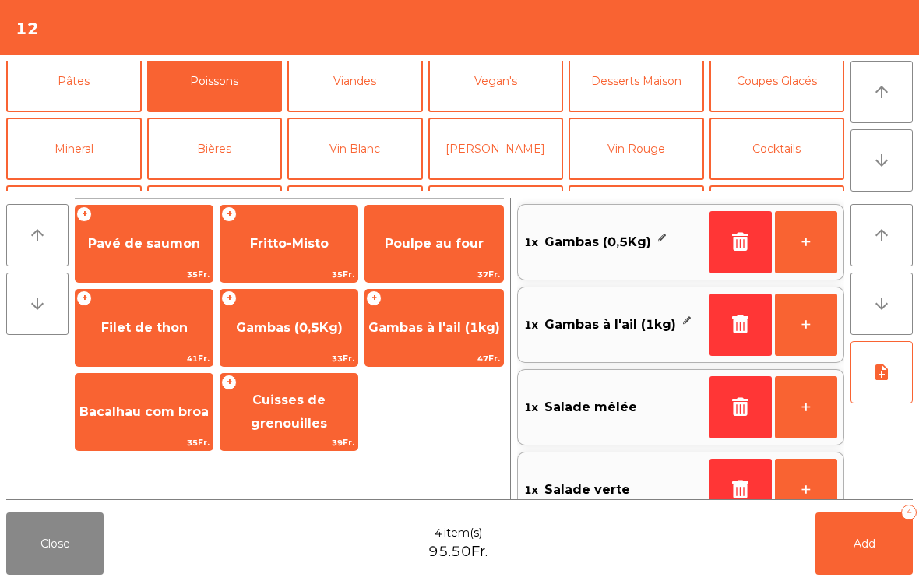
click at [366, 157] on button "Vin Blanc" at bounding box center [356, 149] width 136 height 62
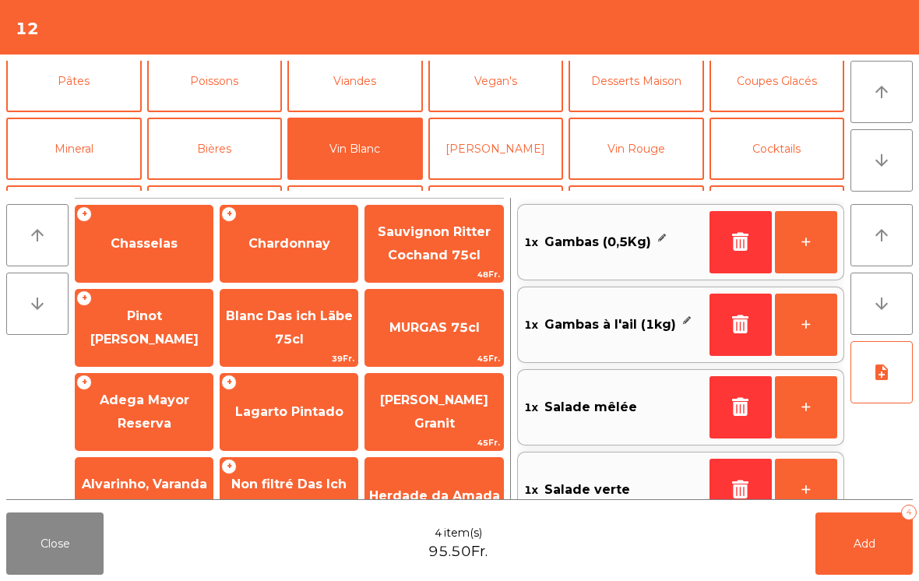
click at [503, 155] on button "[PERSON_NAME]" at bounding box center [497, 149] width 136 height 62
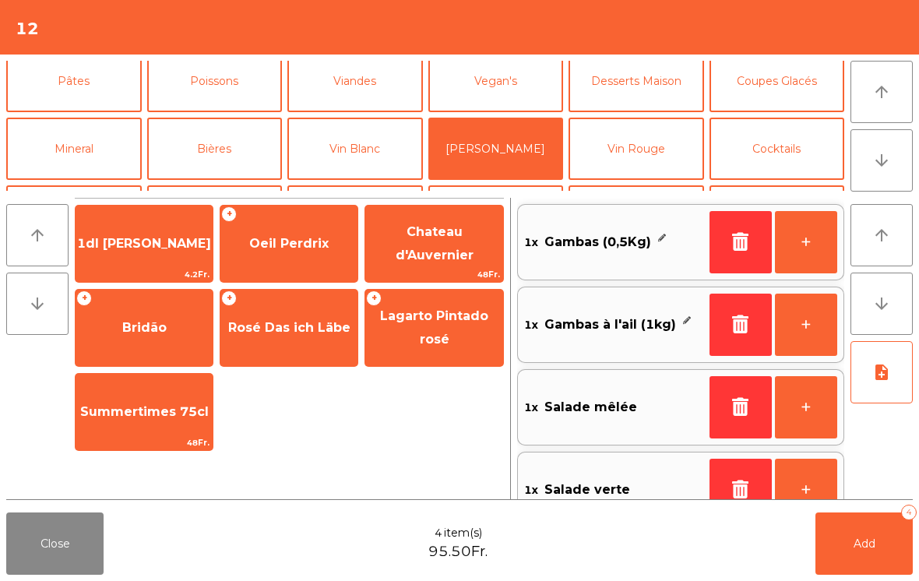
click at [150, 253] on span "1dl [PERSON_NAME]" at bounding box center [144, 244] width 137 height 42
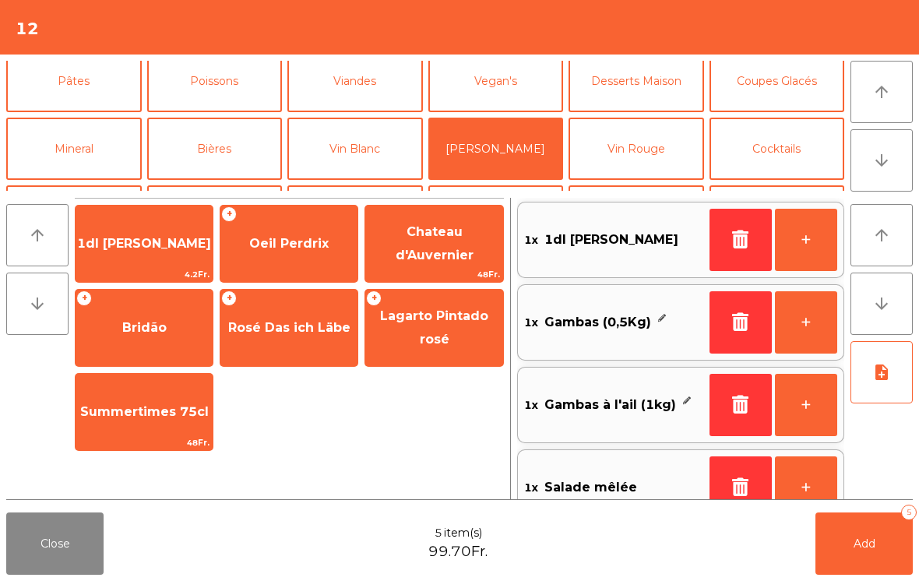
scroll to position [6, 0]
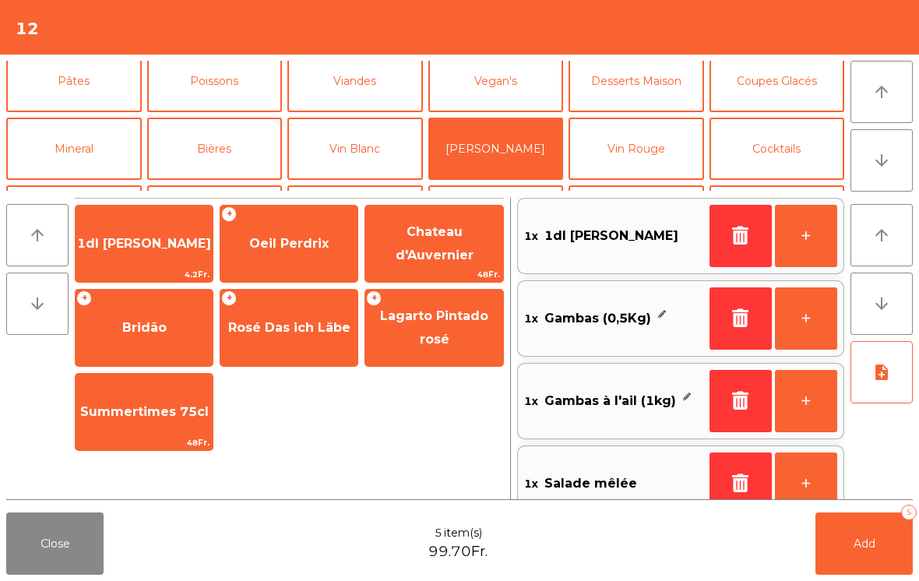
click at [648, 146] on button "Vin Rouge" at bounding box center [637, 149] width 136 height 62
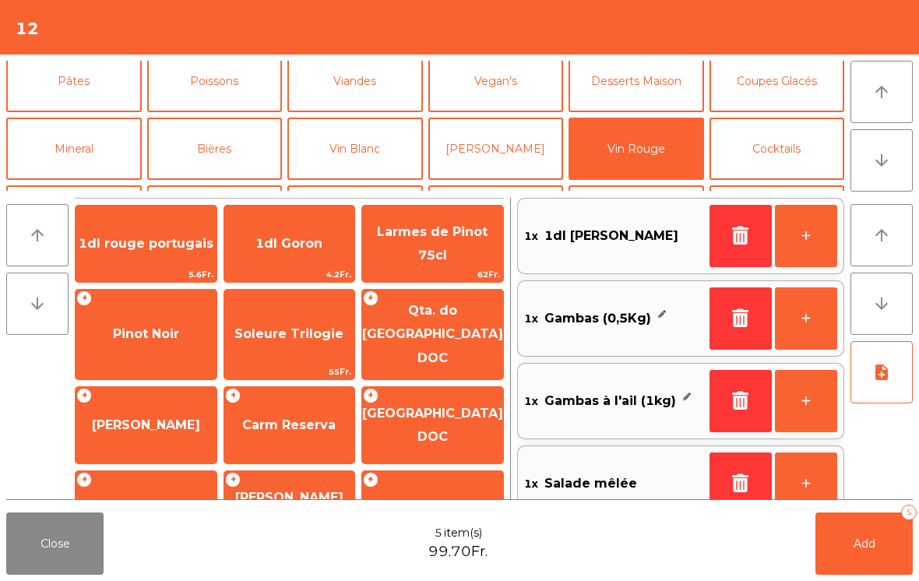
click at [115, 338] on span "Pinot Noir" at bounding box center [146, 334] width 141 height 42
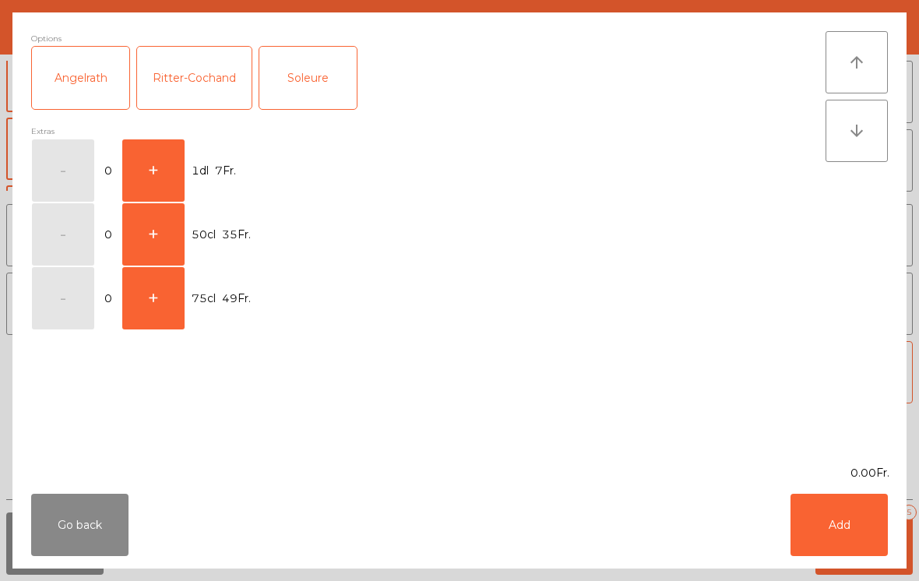
click at [167, 148] on button "+" at bounding box center [153, 170] width 62 height 62
click at [839, 548] on button "Add" at bounding box center [839, 525] width 97 height 62
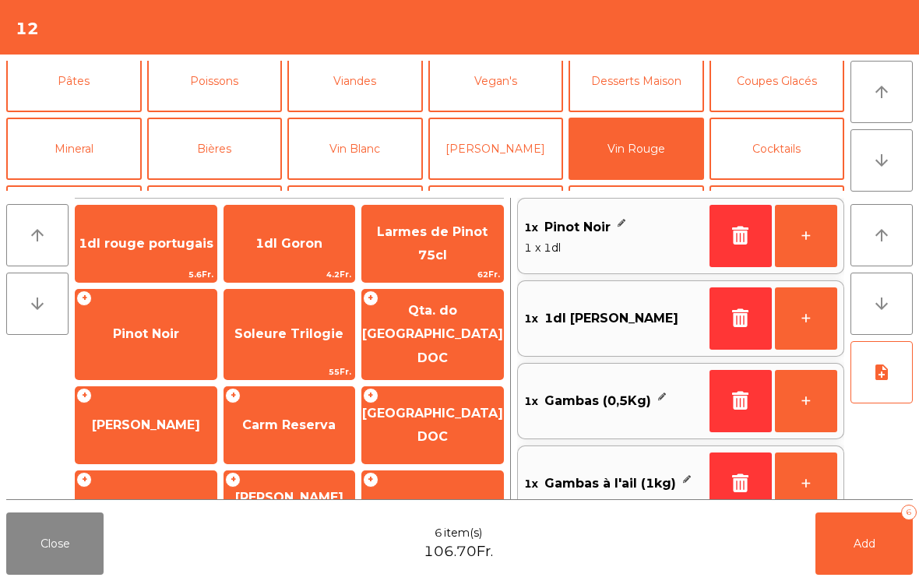
click at [887, 393] on button "note_add" at bounding box center [882, 372] width 62 height 62
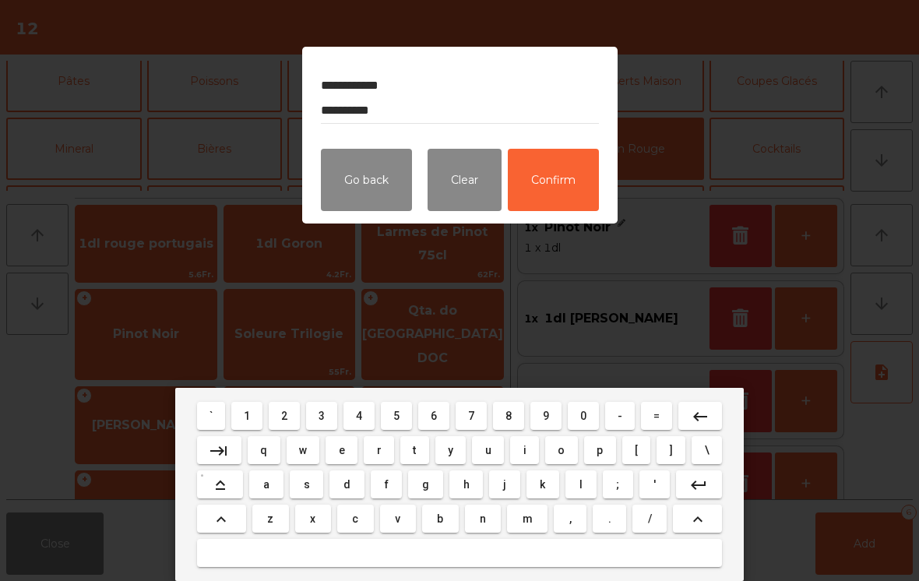
type textarea "**********"
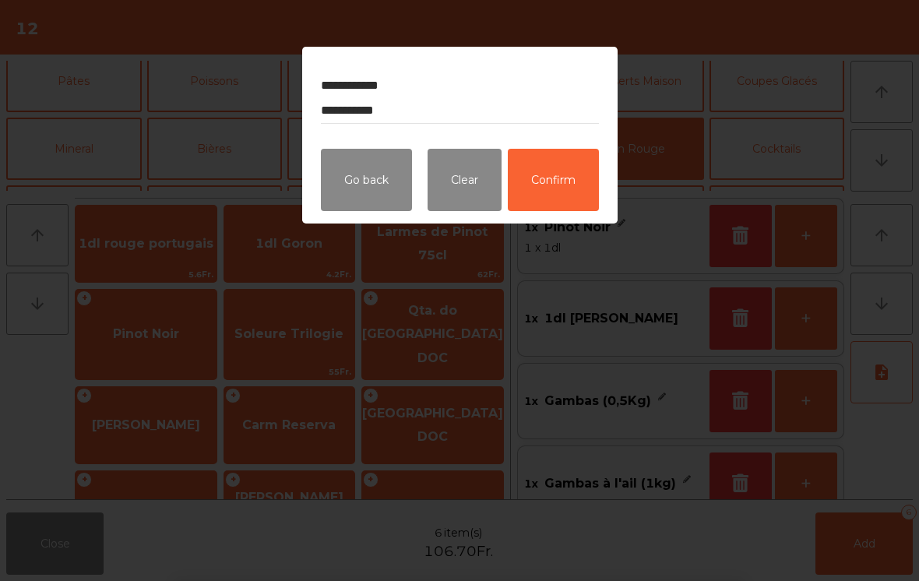
click at [554, 197] on button "Confirm" at bounding box center [553, 180] width 91 height 62
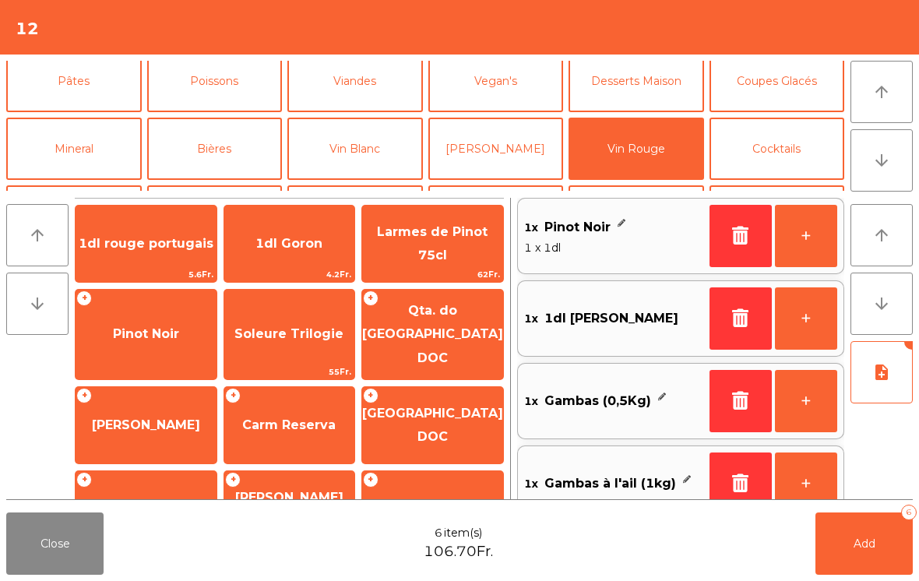
click at [92, 139] on button "Mineral" at bounding box center [74, 149] width 136 height 62
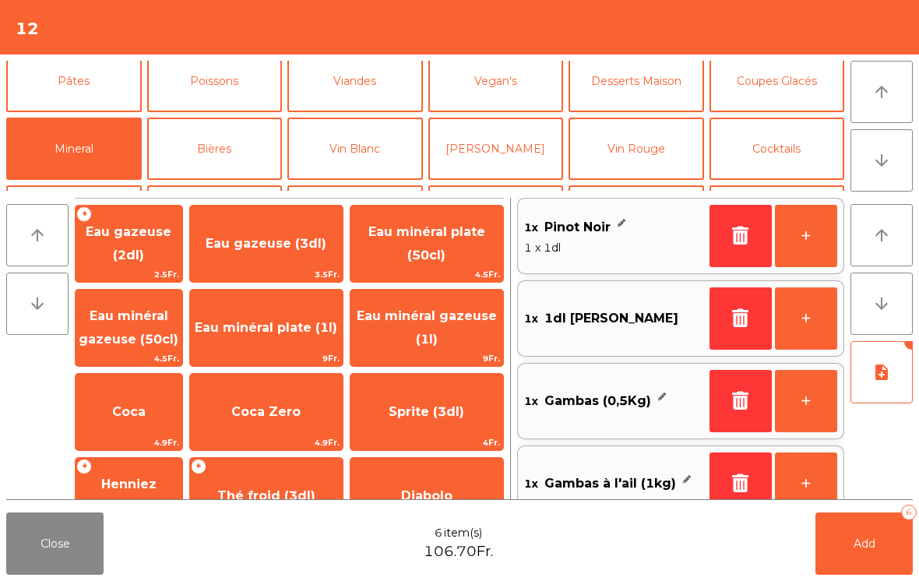
click at [294, 335] on span "Eau minéral plate (1l)" at bounding box center [266, 327] width 143 height 15
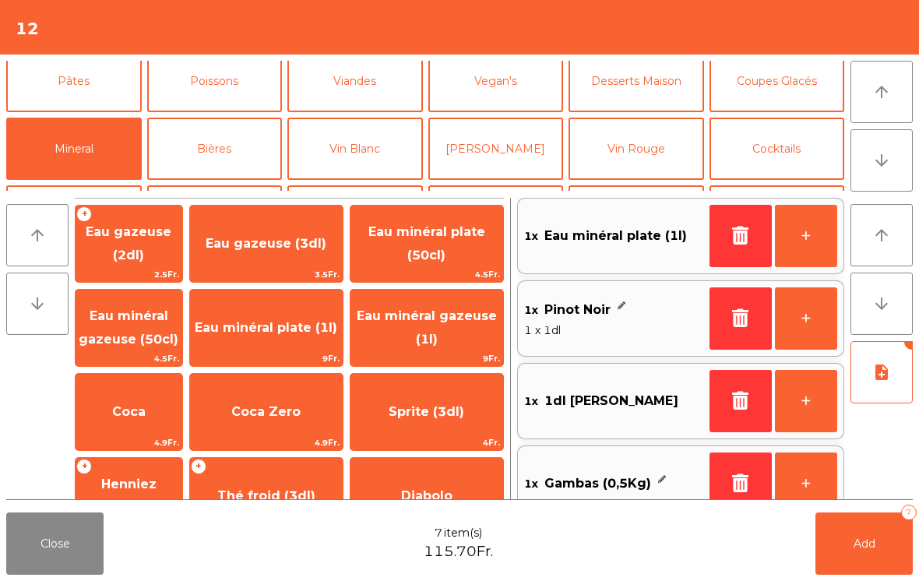
click at [886, 570] on button "Add 7" at bounding box center [864, 544] width 97 height 62
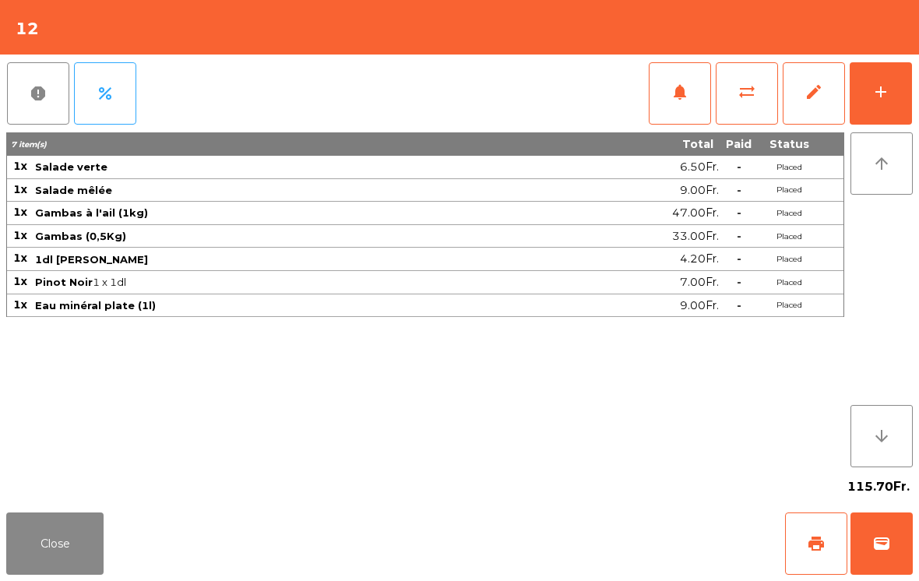
click at [35, 535] on button "Close" at bounding box center [54, 544] width 97 height 62
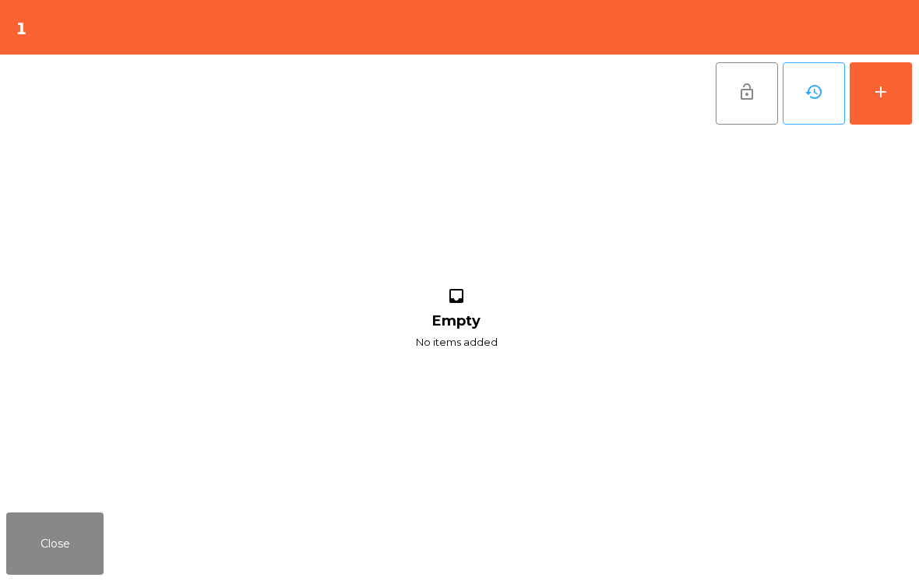
click at [893, 97] on button "add" at bounding box center [881, 93] width 62 height 62
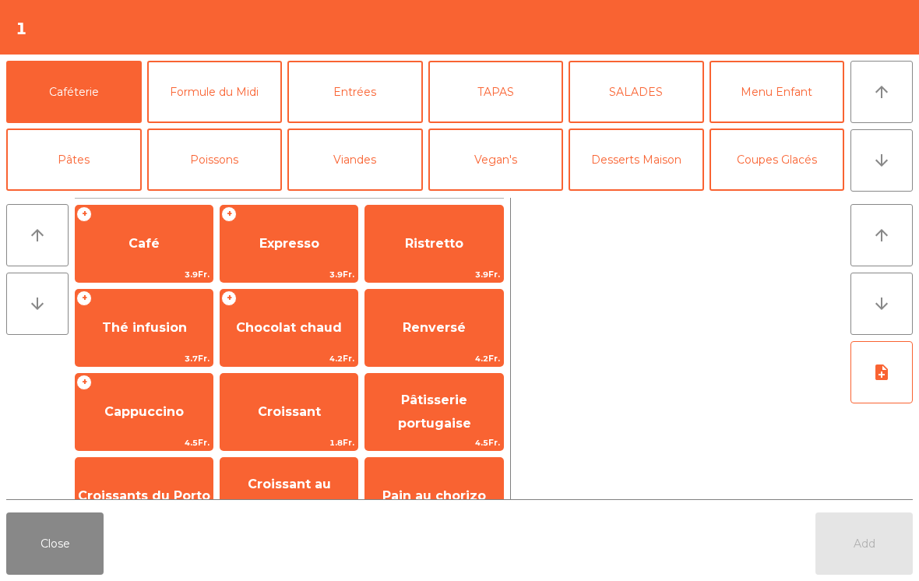
click at [910, 155] on button "arrow_downward" at bounding box center [882, 160] width 62 height 62
click at [907, 164] on button "arrow_downward" at bounding box center [882, 160] width 62 height 62
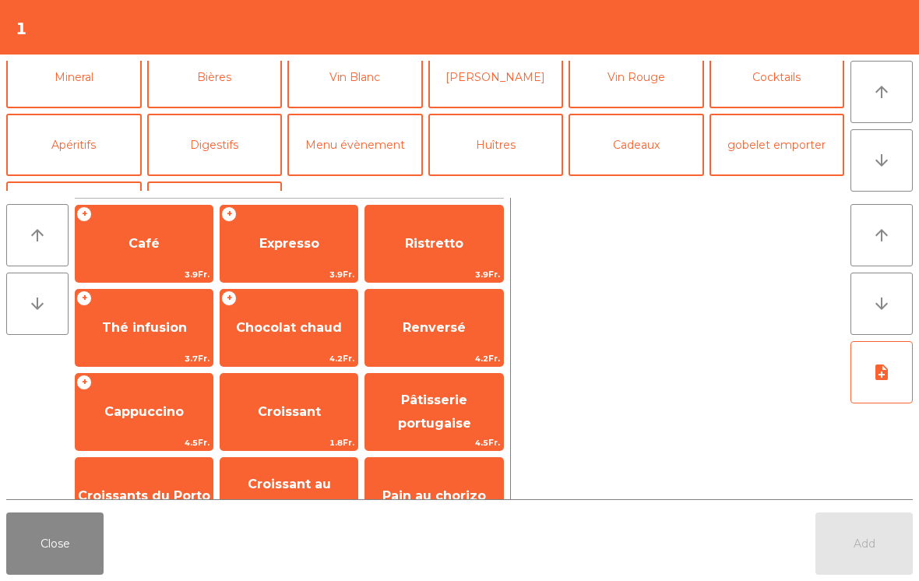
scroll to position [203, 0]
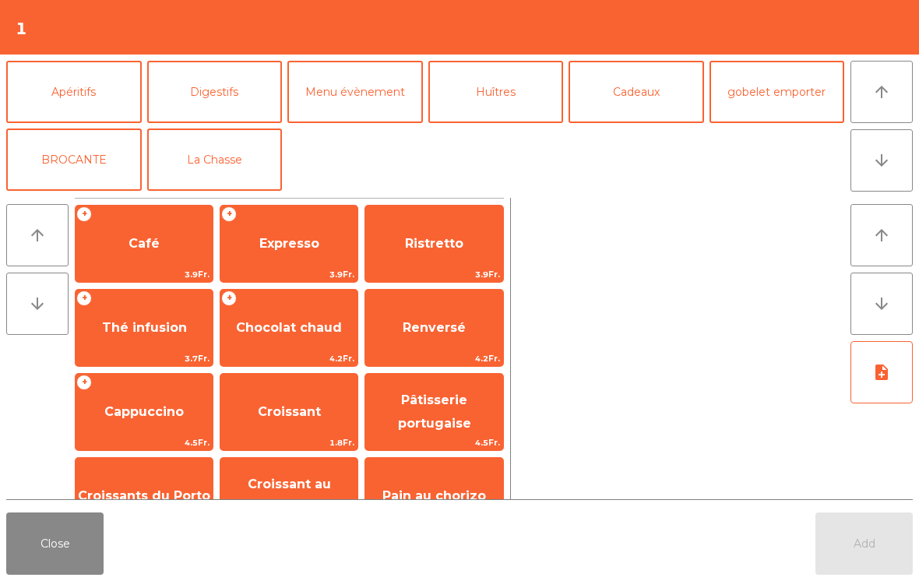
click at [221, 151] on button "La Chasse" at bounding box center [215, 160] width 136 height 62
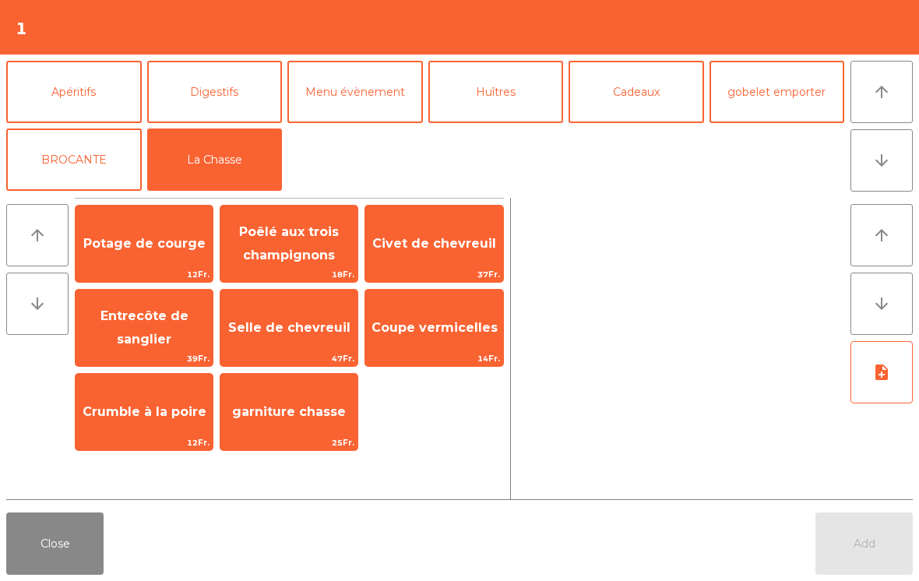
click at [132, 255] on span "Potage de courge" at bounding box center [144, 244] width 137 height 42
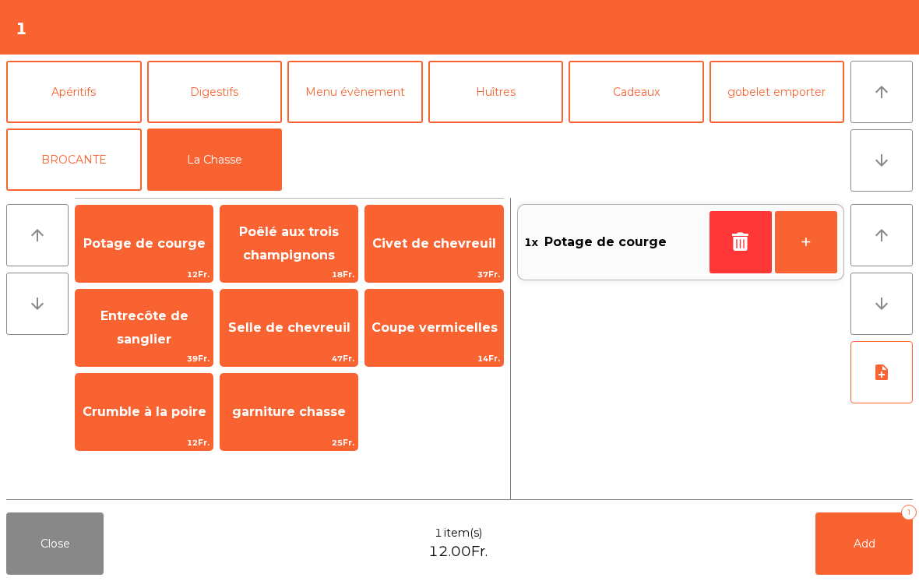
click at [111, 328] on span "Entrecôte de sanglier" at bounding box center [144, 328] width 137 height 66
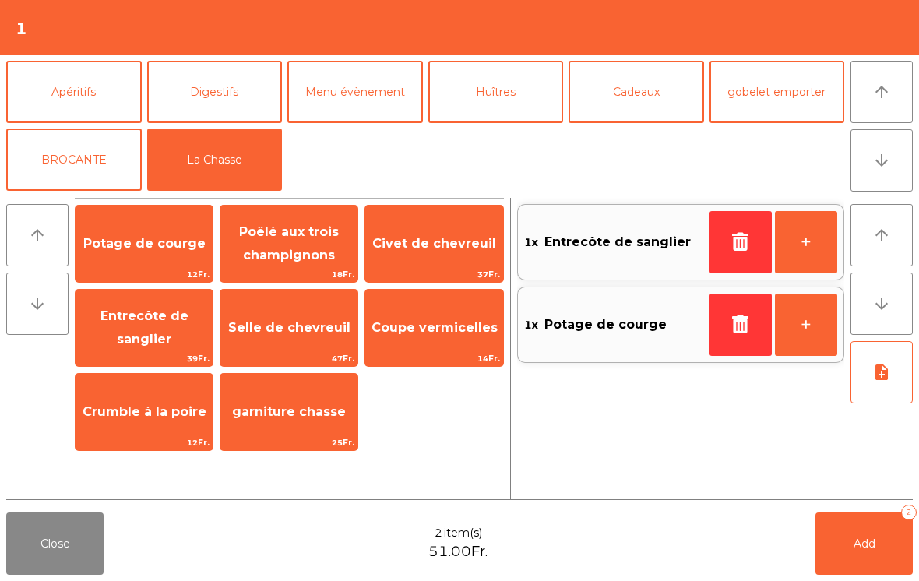
click at [737, 255] on button "button" at bounding box center [741, 242] width 62 height 62
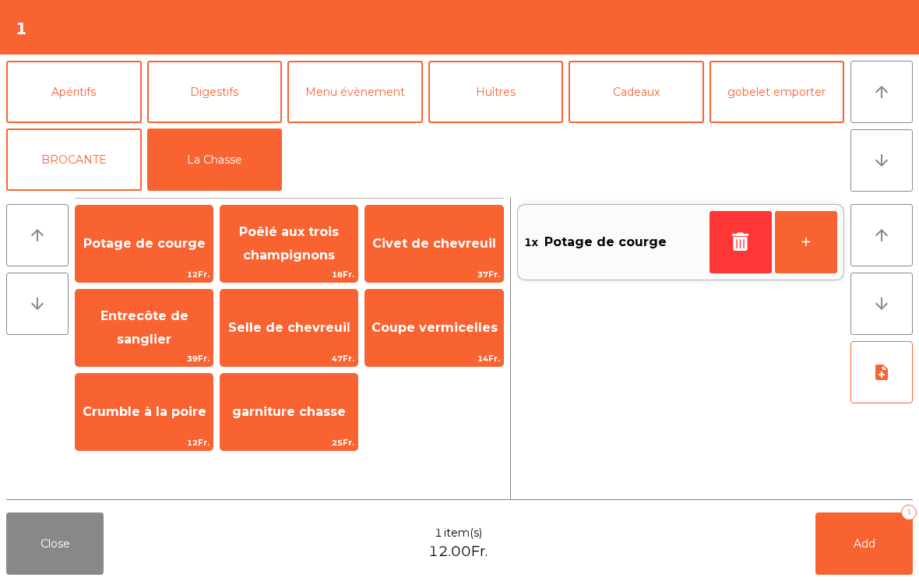
click at [277, 252] on span "Poêlé aux trois champignons" at bounding box center [289, 243] width 100 height 38
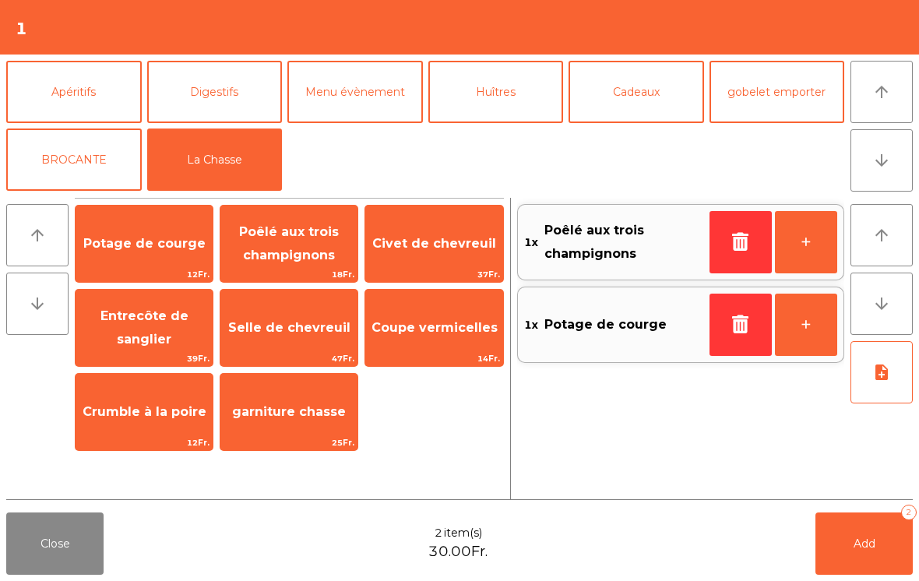
click at [115, 326] on span "Entrecôte de sanglier" at bounding box center [144, 328] width 137 height 66
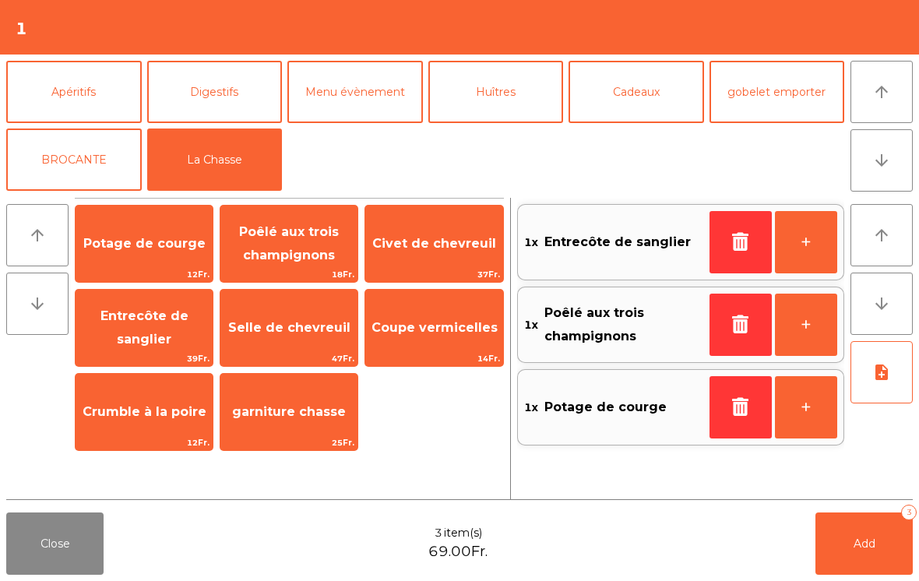
click at [895, 375] on button "note_add" at bounding box center [882, 372] width 62 height 62
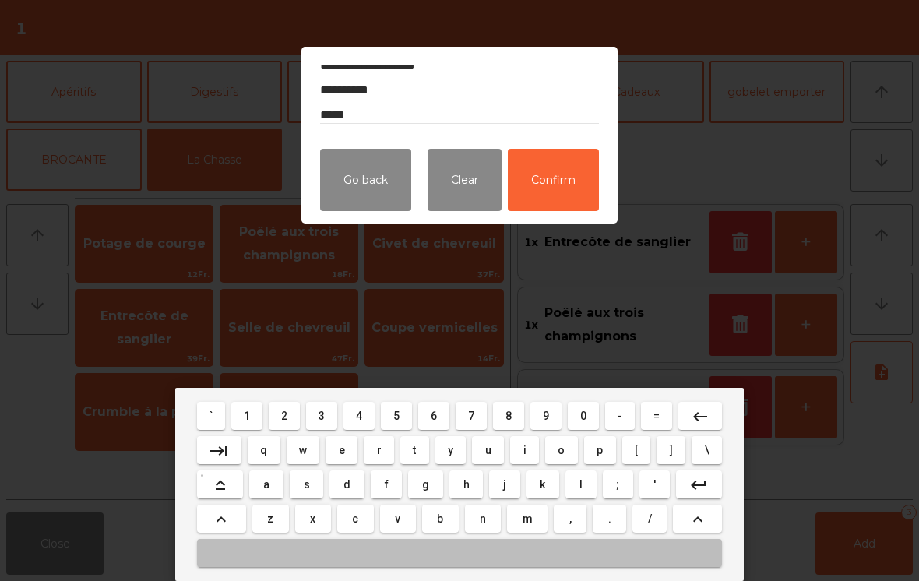
scroll to position [70, 0]
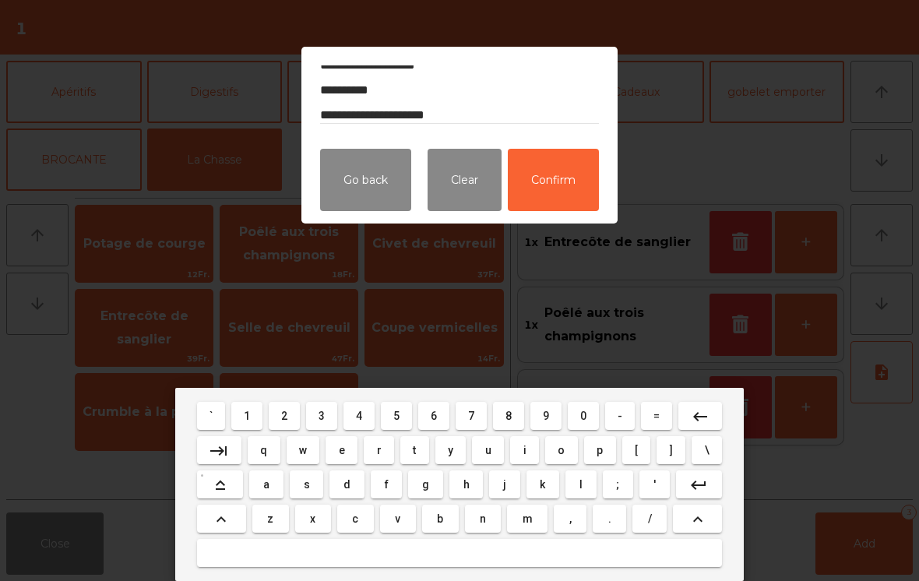
type textarea "**********"
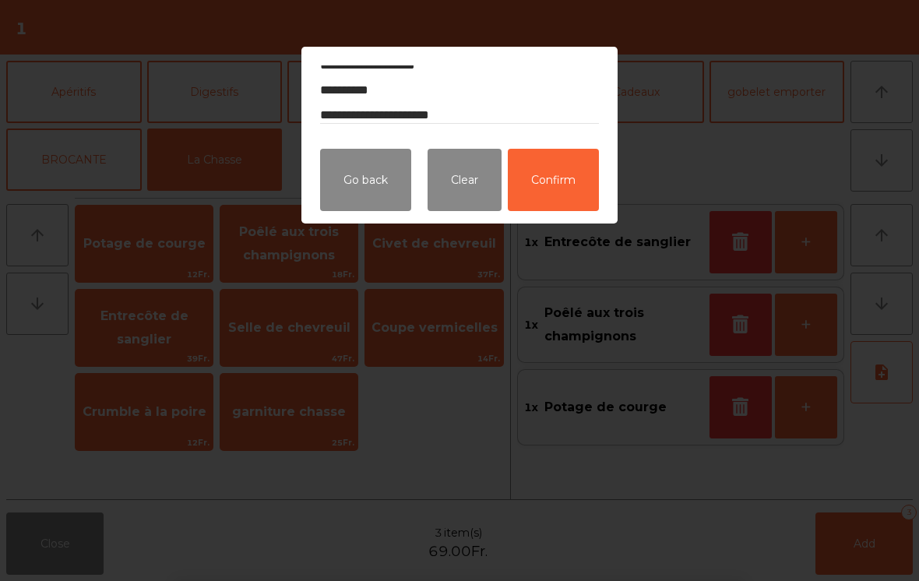
click at [569, 188] on button "Confirm" at bounding box center [553, 180] width 91 height 62
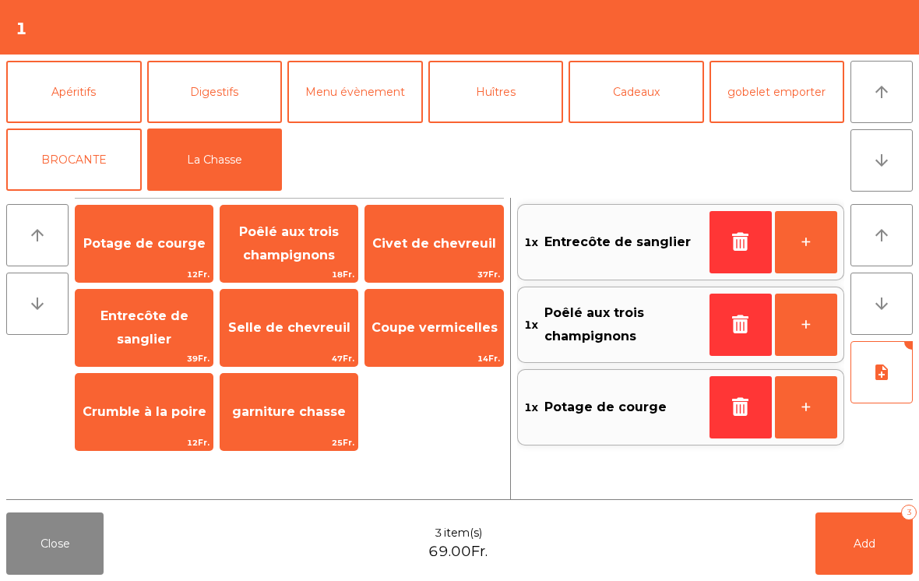
click at [864, 544] on span "Add" at bounding box center [865, 544] width 22 height 14
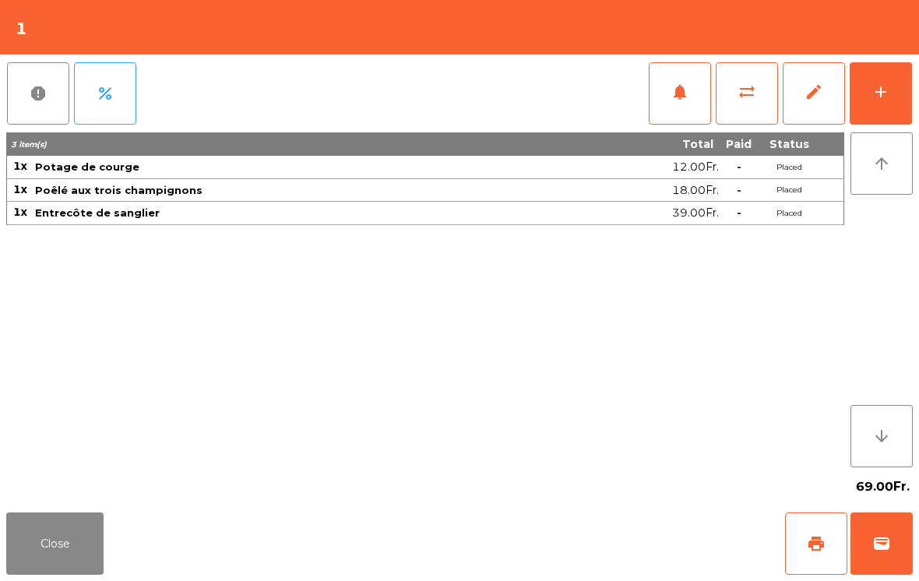
click at [888, 95] on div "add" at bounding box center [881, 92] width 19 height 19
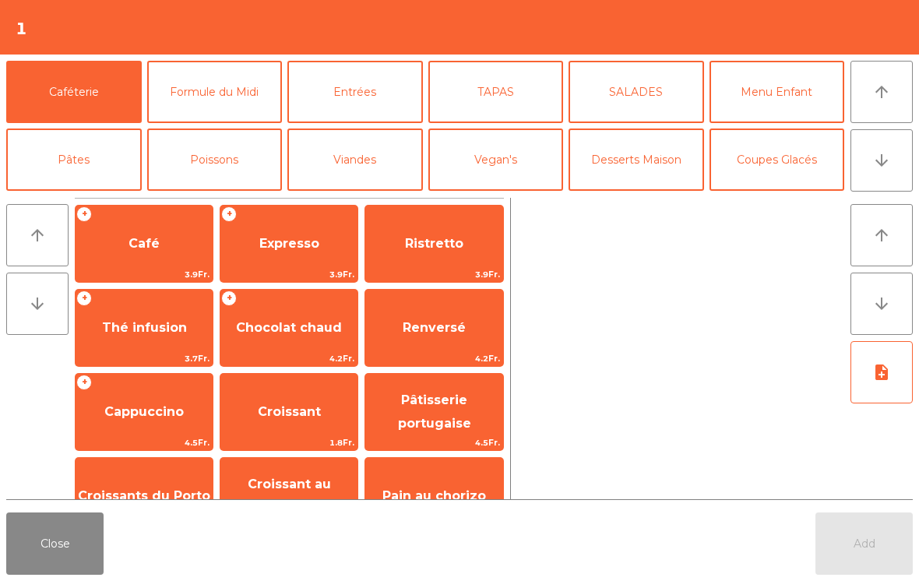
click at [882, 161] on icon "arrow_downward" at bounding box center [882, 160] width 19 height 19
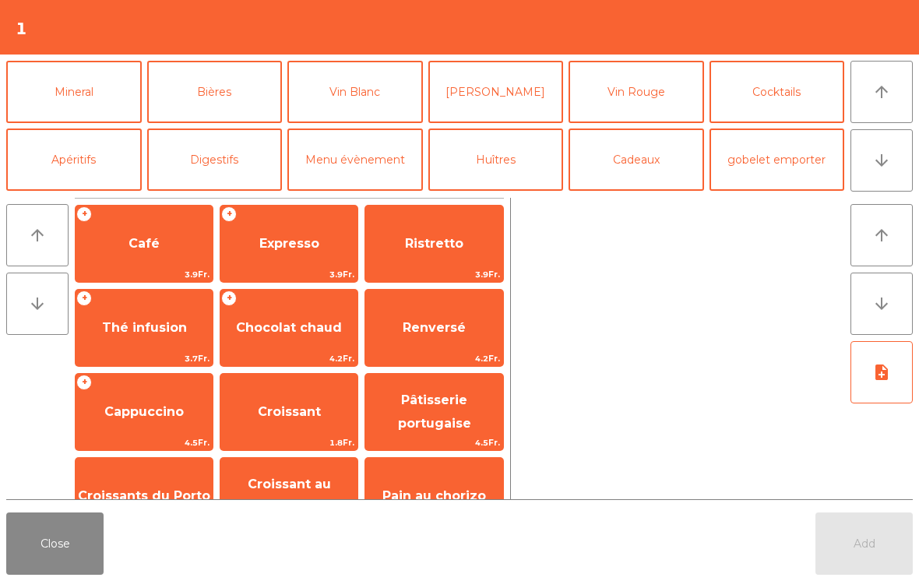
click at [607, 107] on button "Vin Rouge" at bounding box center [637, 92] width 136 height 62
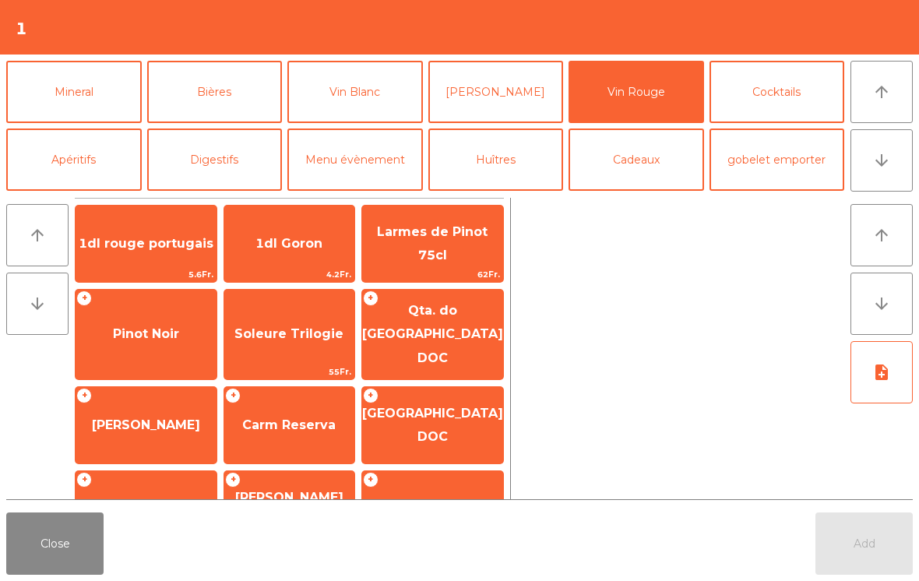
click at [129, 251] on span "1dl rouge portugais" at bounding box center [146, 243] width 135 height 15
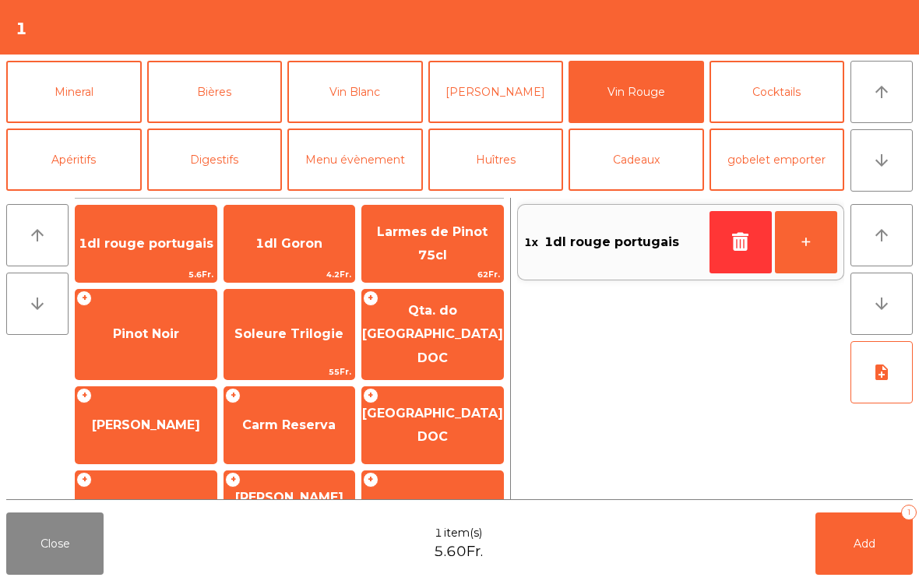
click at [817, 260] on button "+" at bounding box center [806, 242] width 62 height 62
click at [863, 556] on button "Add 2" at bounding box center [864, 544] width 97 height 62
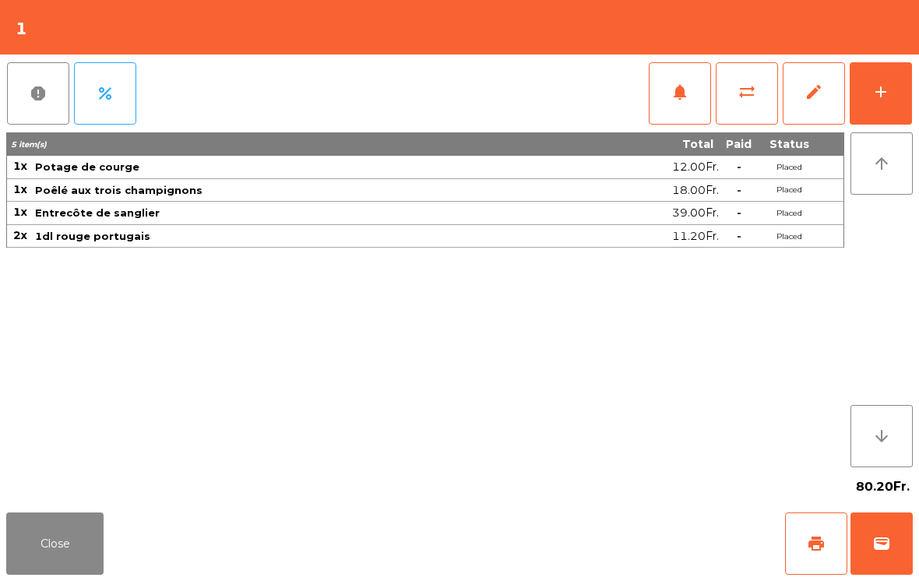
click at [50, 538] on button "Close" at bounding box center [54, 544] width 97 height 62
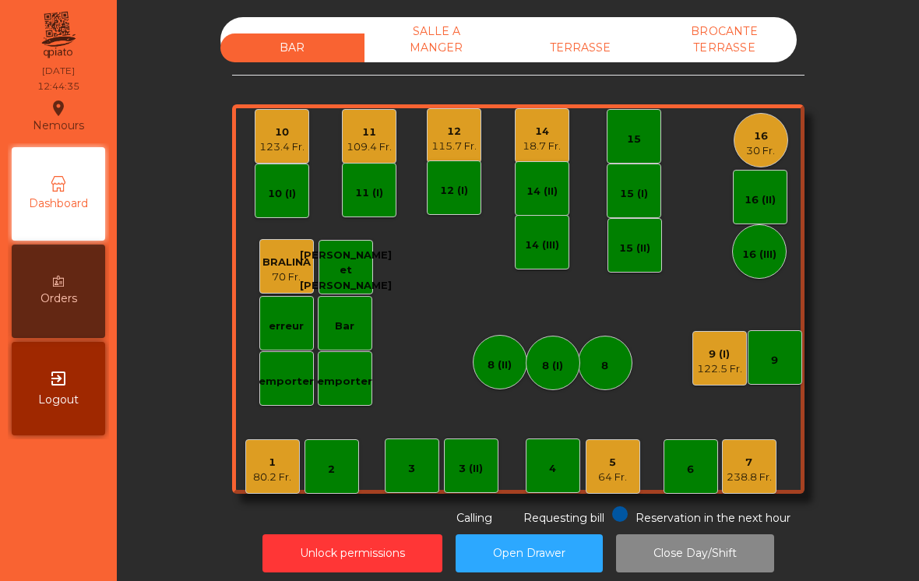
click at [607, 462] on div "5" at bounding box center [612, 463] width 29 height 16
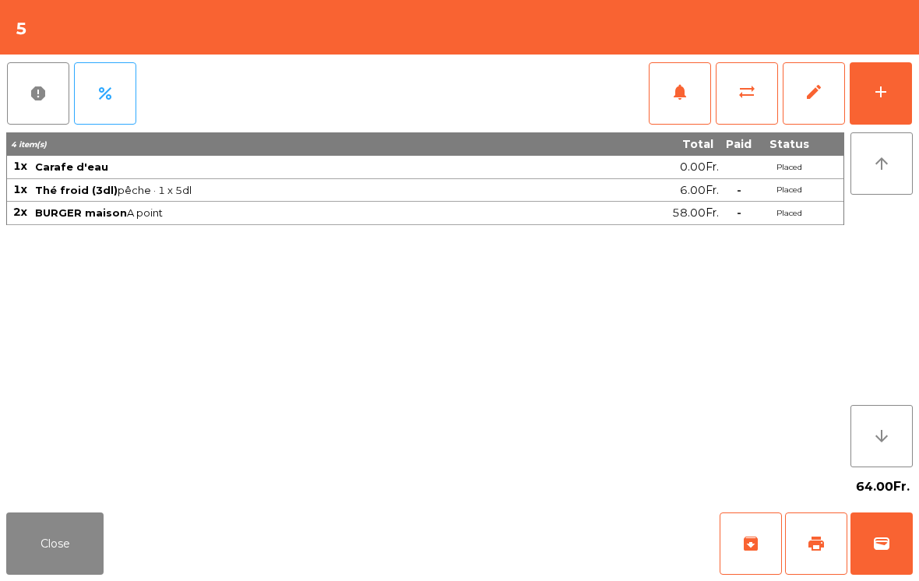
click at [57, 549] on button "Close" at bounding box center [54, 544] width 97 height 62
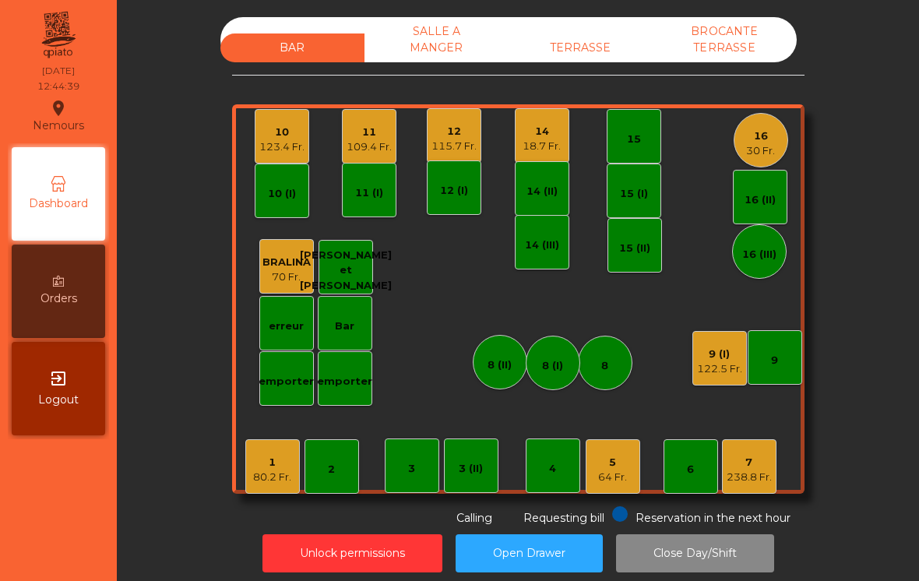
click at [283, 486] on div "1 80.2 Fr." at bounding box center [272, 466] width 55 height 55
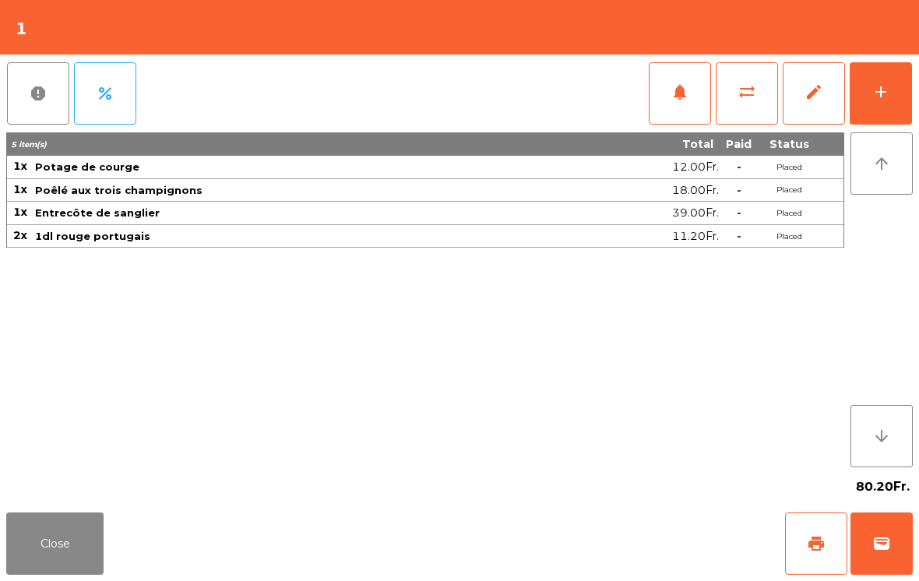
click at [88, 549] on button "Close" at bounding box center [54, 544] width 97 height 62
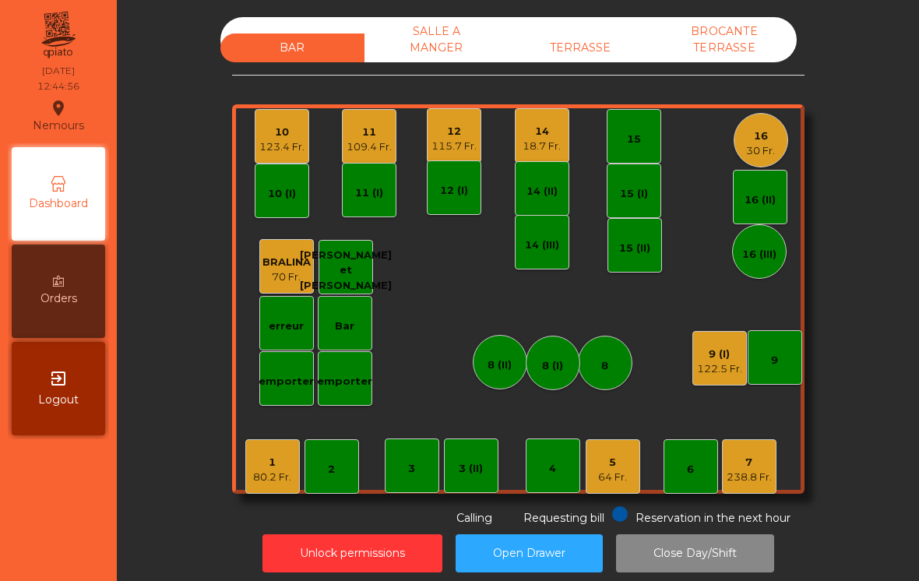
scroll to position [16, 0]
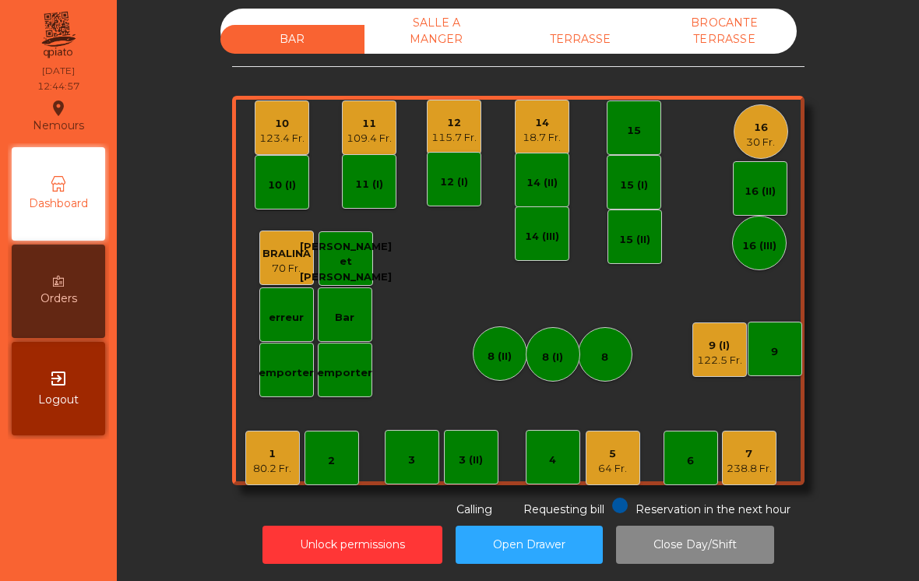
click at [734, 476] on div "7 238.8 Fr." at bounding box center [749, 458] width 55 height 55
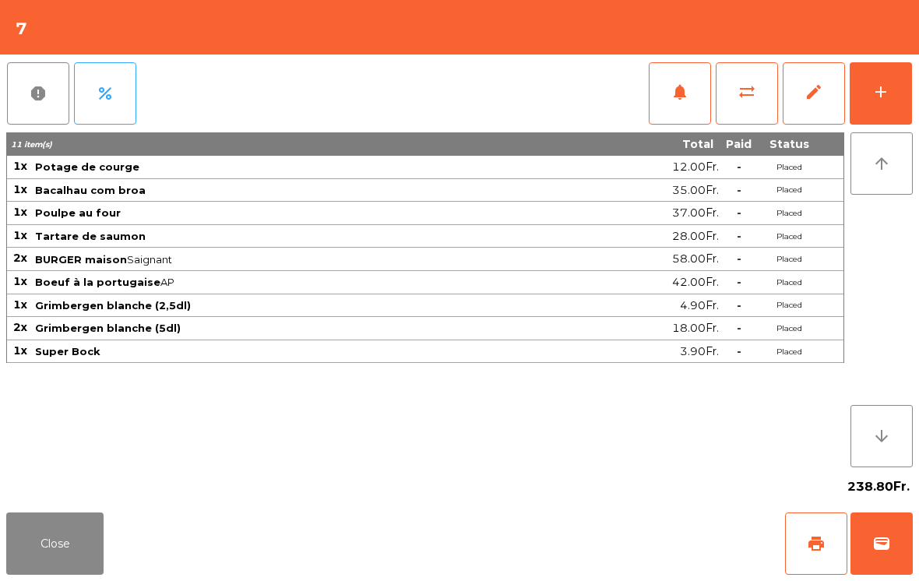
scroll to position [8, 0]
click at [677, 110] on button "notifications" at bounding box center [680, 93] width 62 height 62
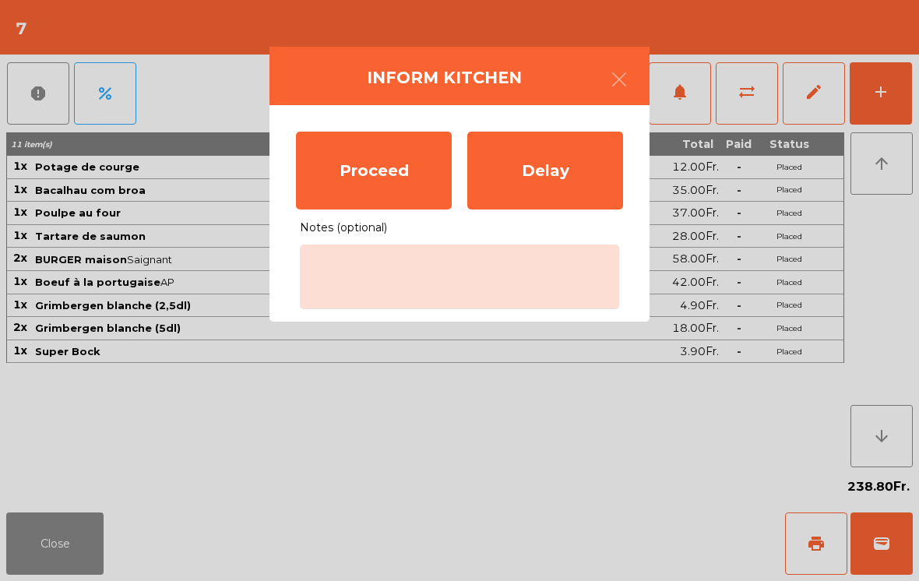
click at [415, 175] on div "Proceed" at bounding box center [374, 171] width 156 height 78
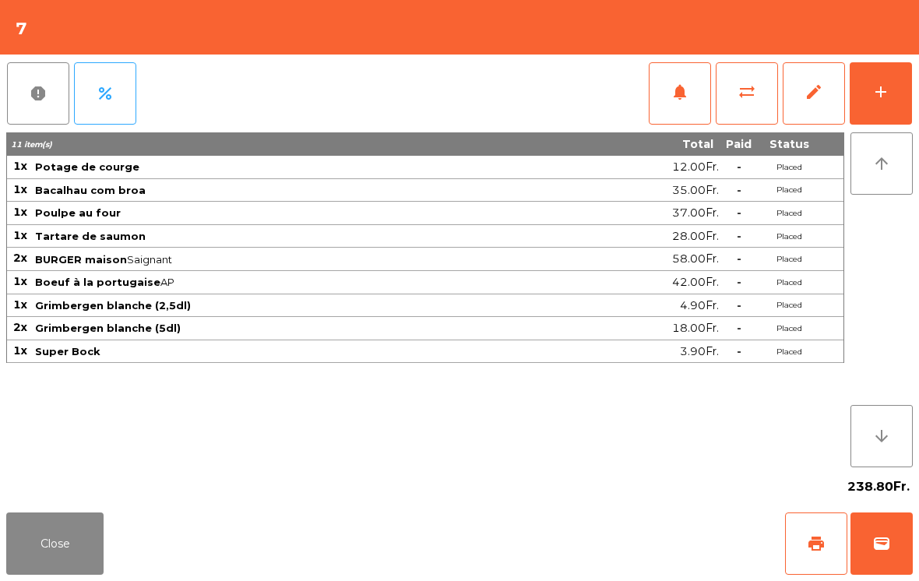
click at [94, 540] on button "Close" at bounding box center [54, 544] width 97 height 62
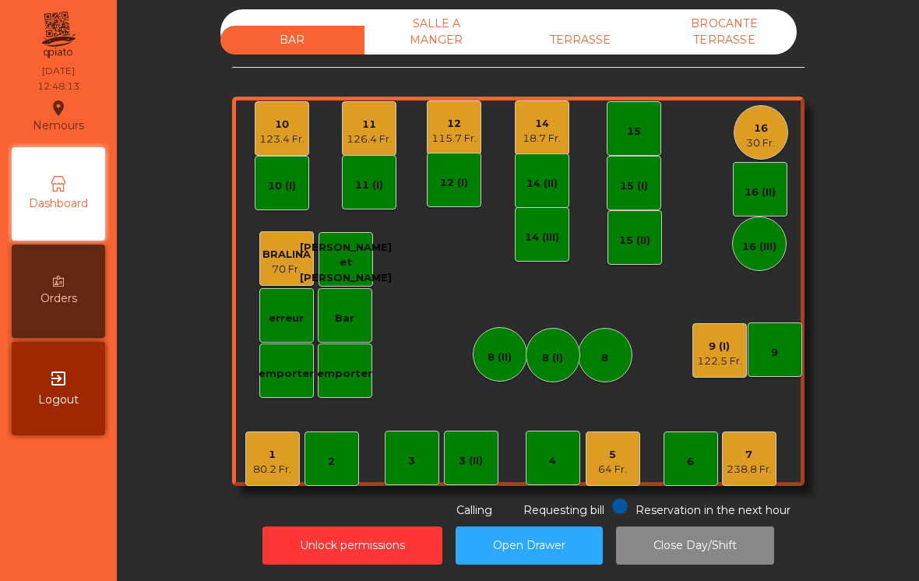
click at [616, 454] on div "5" at bounding box center [612, 455] width 29 height 16
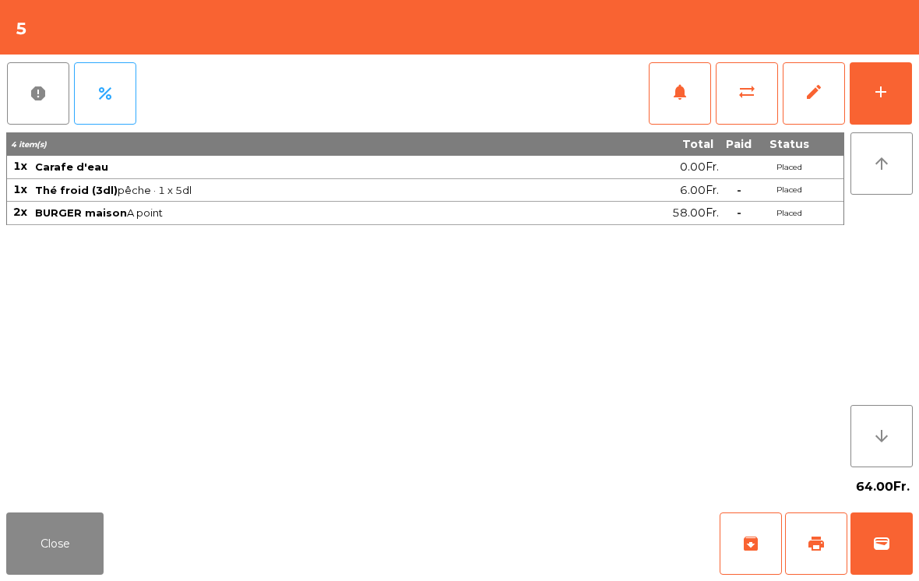
click at [249, 194] on td "Thé froid (3dl) pêche · 1 x 5dl" at bounding box center [297, 190] width 527 height 23
click at [69, 564] on button "Close" at bounding box center [54, 544] width 97 height 62
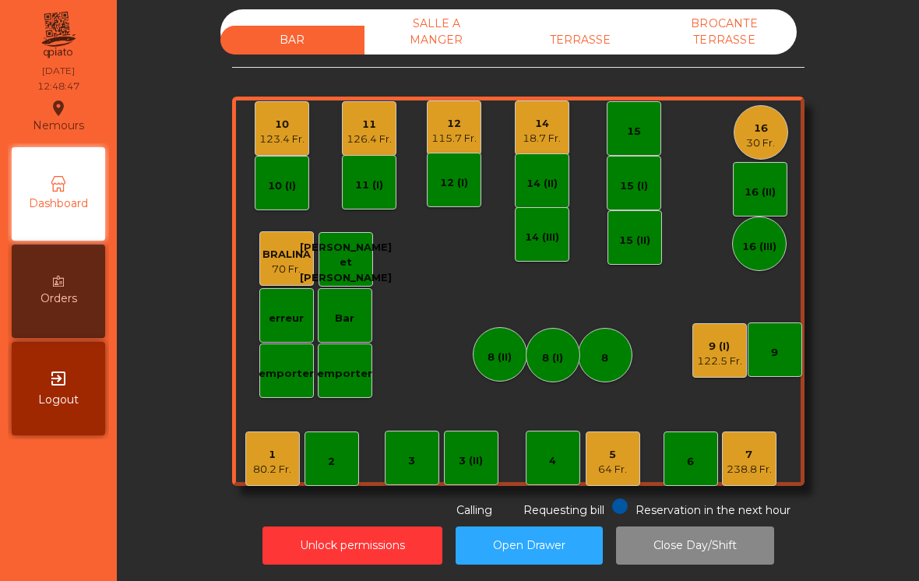
click at [478, 133] on div "12 115.7 Fr." at bounding box center [454, 128] width 55 height 55
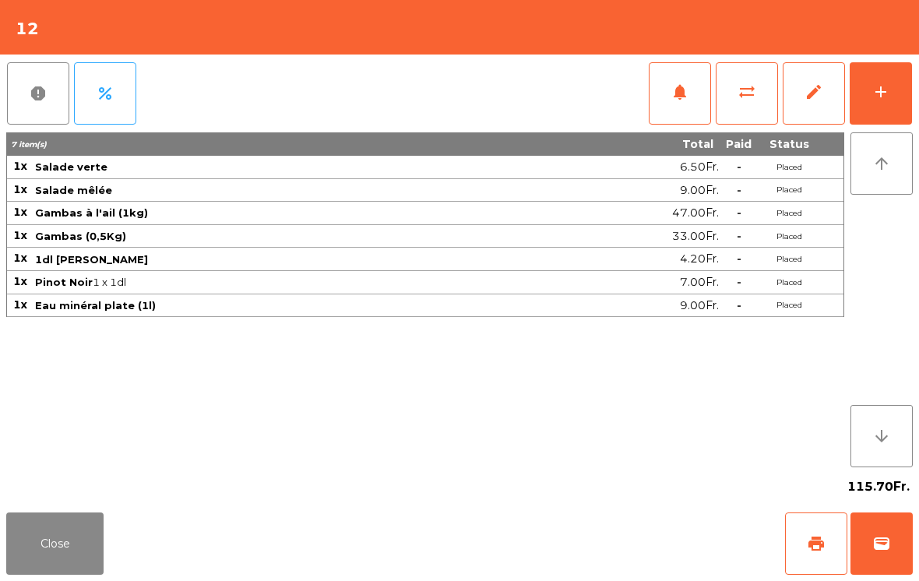
click at [686, 104] on button "notifications" at bounding box center [680, 93] width 62 height 62
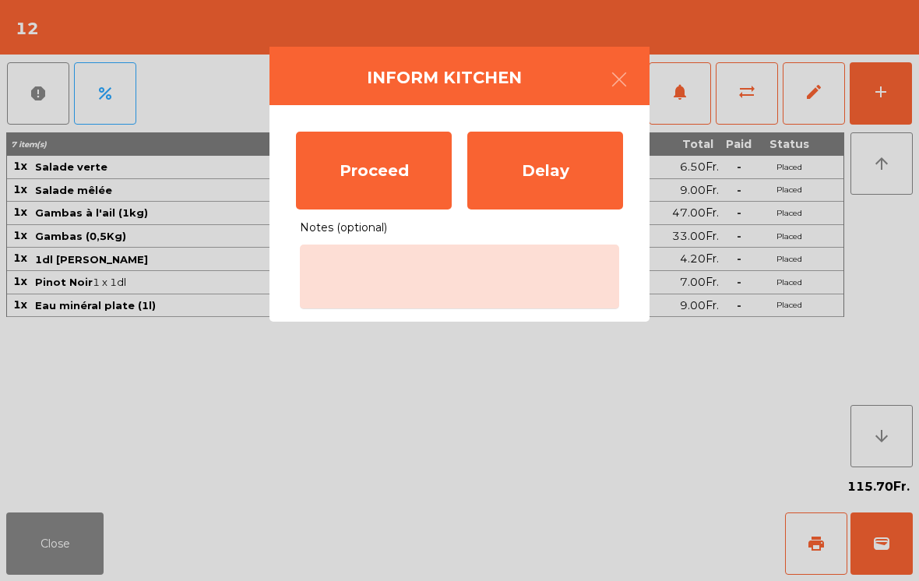
click at [371, 182] on div "Proceed" at bounding box center [374, 171] width 156 height 78
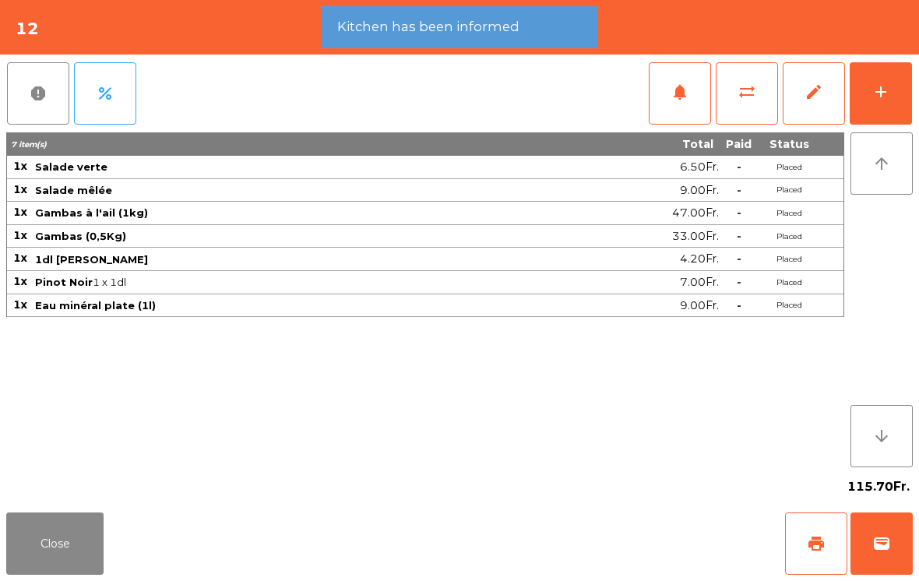
click at [54, 553] on button "Close" at bounding box center [54, 544] width 97 height 62
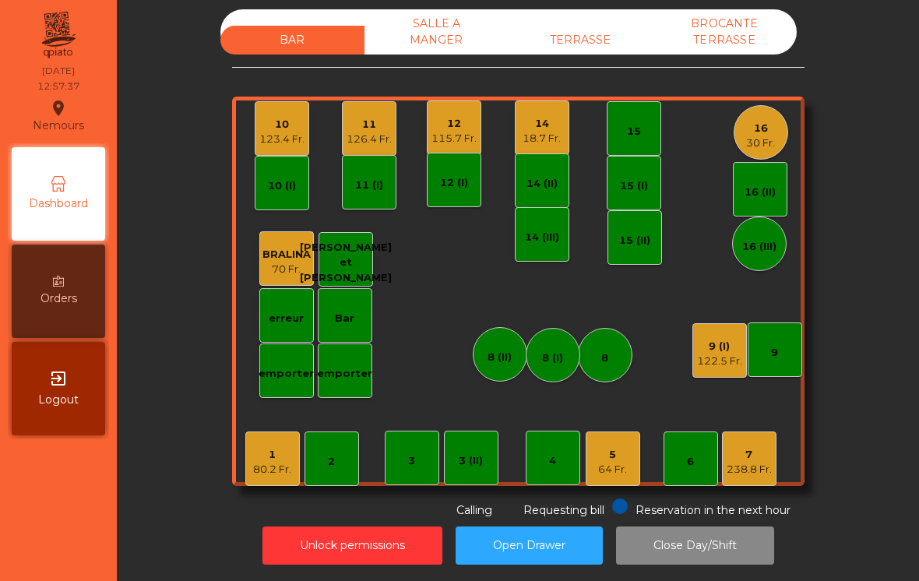
click at [765, 129] on div "16" at bounding box center [760, 129] width 29 height 16
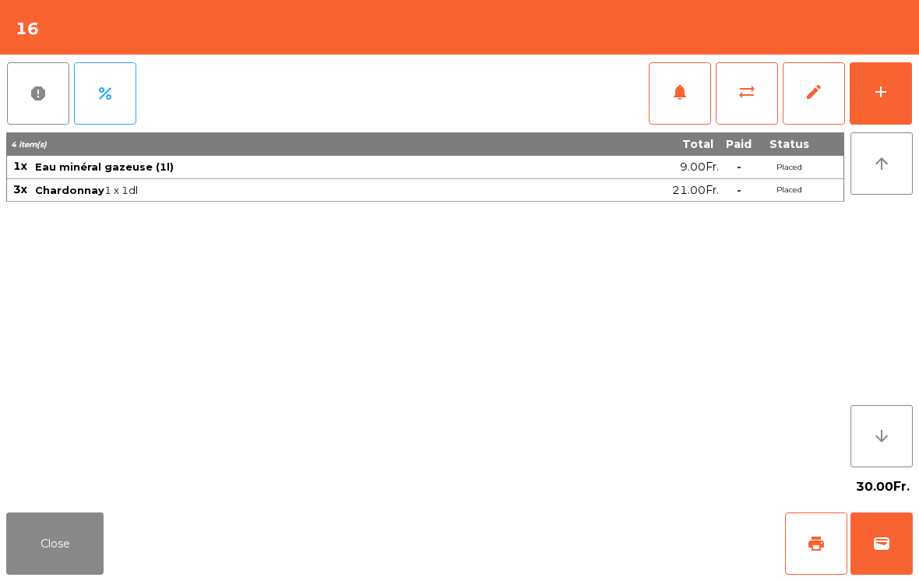
click at [888, 104] on button "add" at bounding box center [881, 93] width 62 height 62
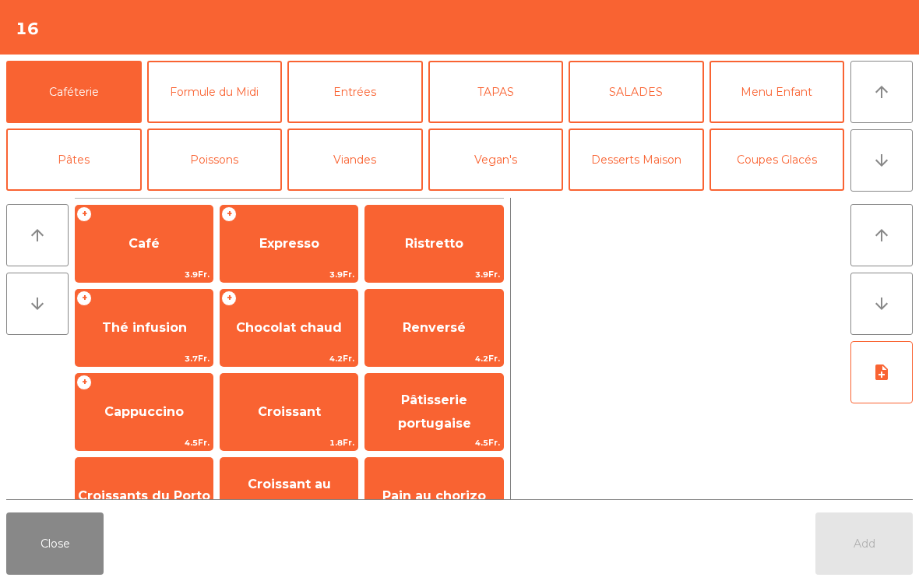
scroll to position [205, 0]
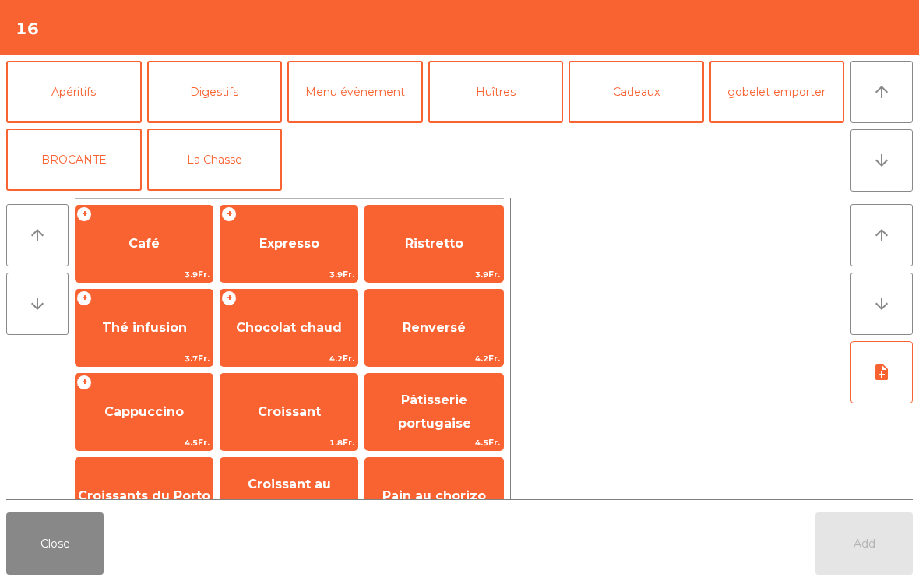
click at [243, 178] on button "La Chasse" at bounding box center [215, 160] width 136 height 62
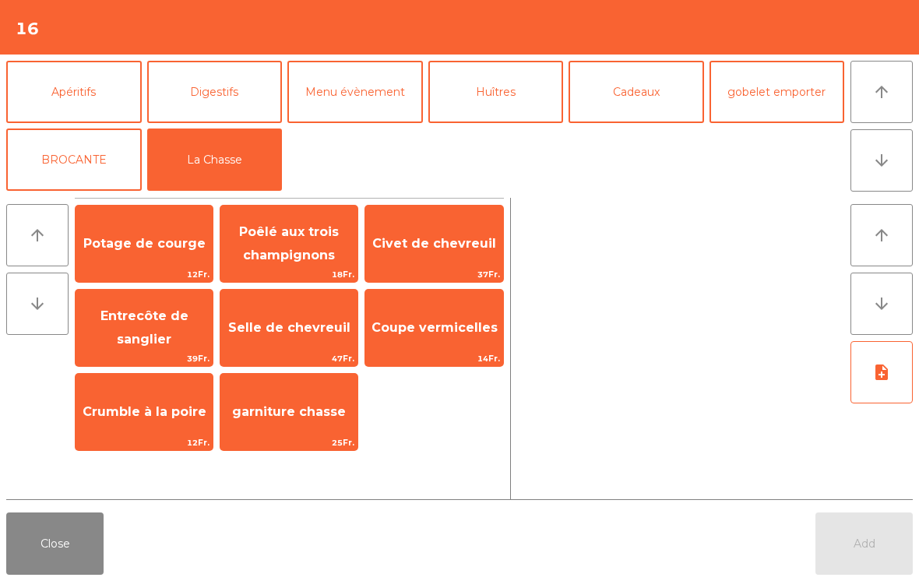
scroll to position [203, 0]
click at [137, 336] on span "Entrecôte de sanglier" at bounding box center [145, 328] width 88 height 38
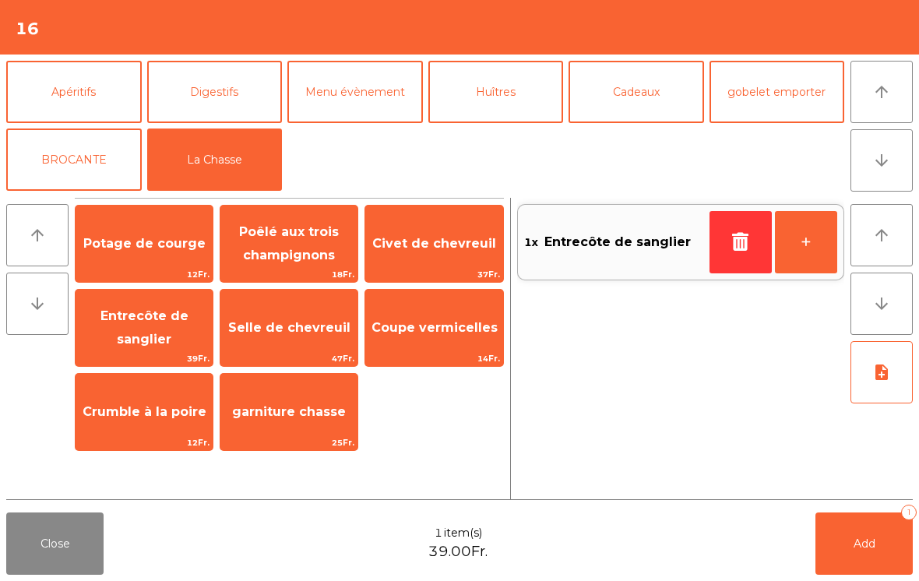
click at [308, 332] on span "Selle de chevreuil" at bounding box center [289, 327] width 122 height 15
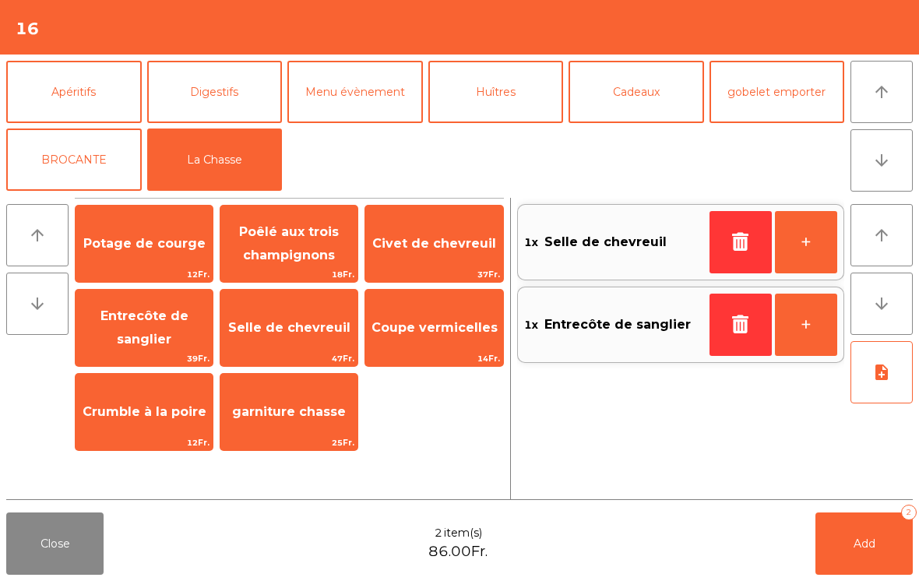
click at [309, 335] on span "Selle de chevreuil" at bounding box center [289, 327] width 122 height 15
click at [267, 345] on span "Selle de chevreuil" at bounding box center [289, 328] width 137 height 42
click at [863, 547] on span "Add" at bounding box center [865, 544] width 22 height 14
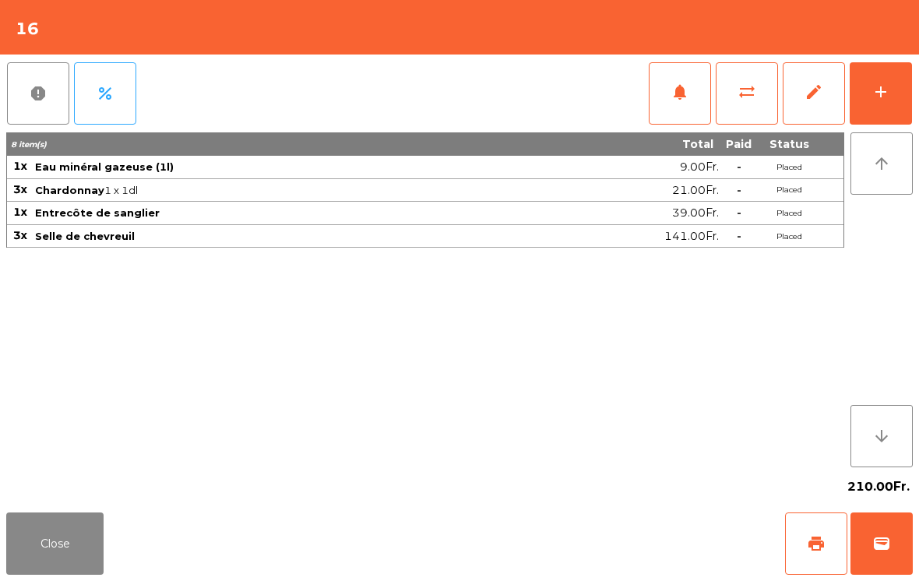
click at [90, 574] on button "Close" at bounding box center [54, 544] width 97 height 62
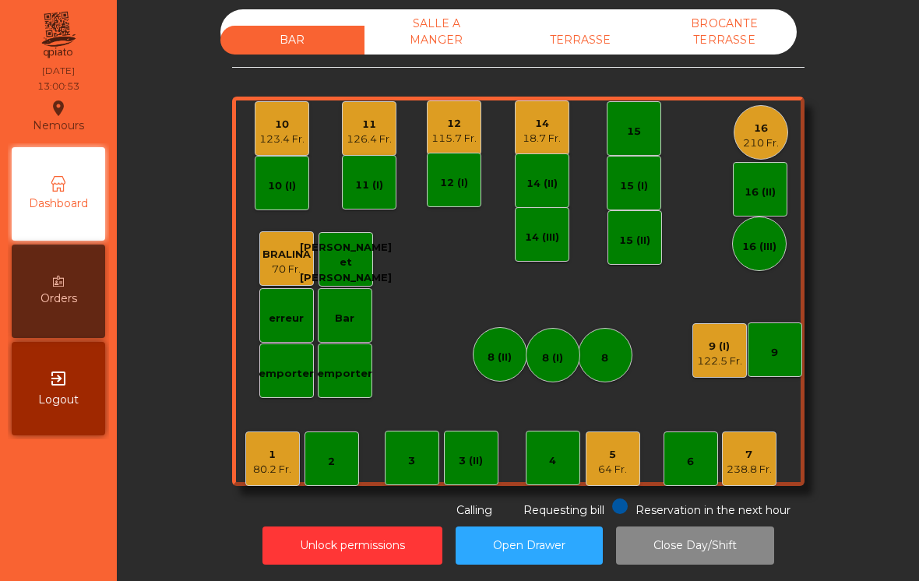
click at [632, 138] on div "15" at bounding box center [634, 128] width 55 height 55
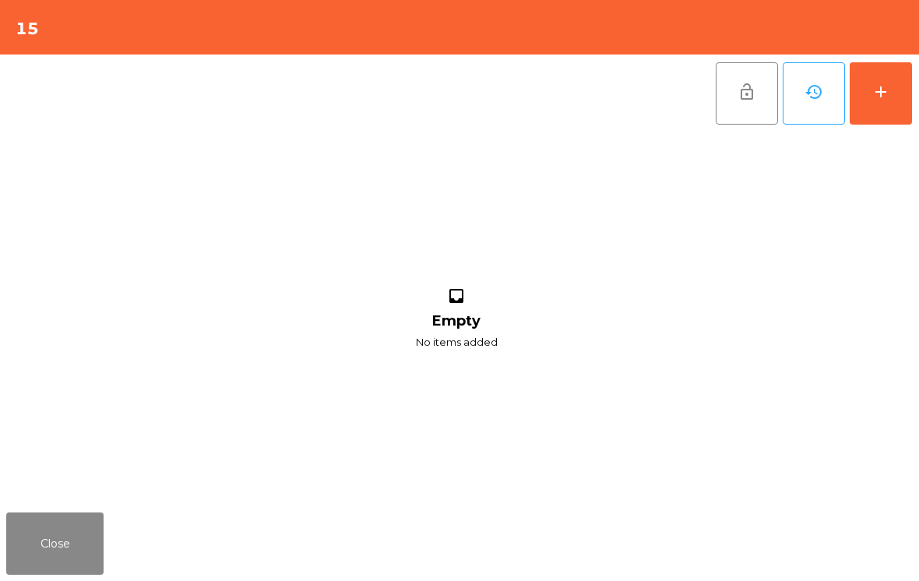
click at [897, 102] on button "add" at bounding box center [881, 93] width 62 height 62
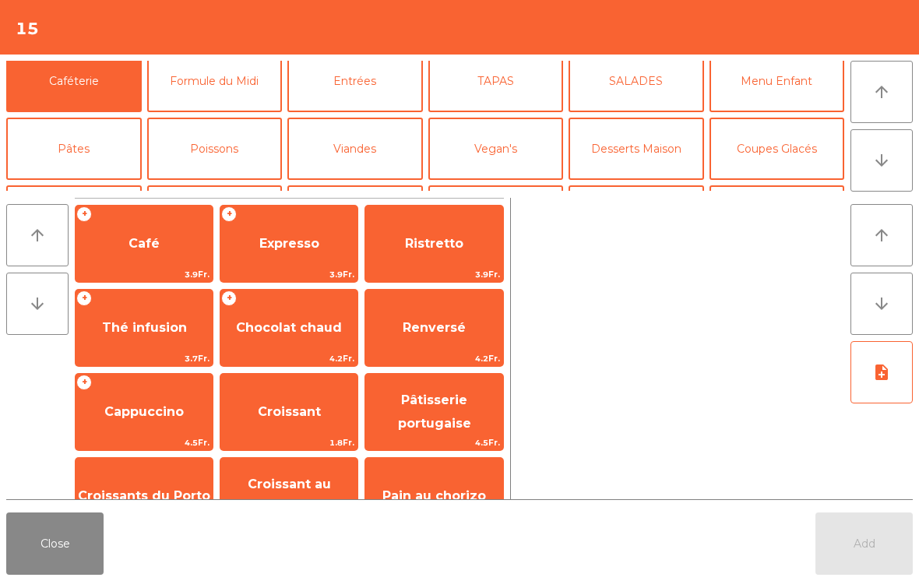
scroll to position [74, 0]
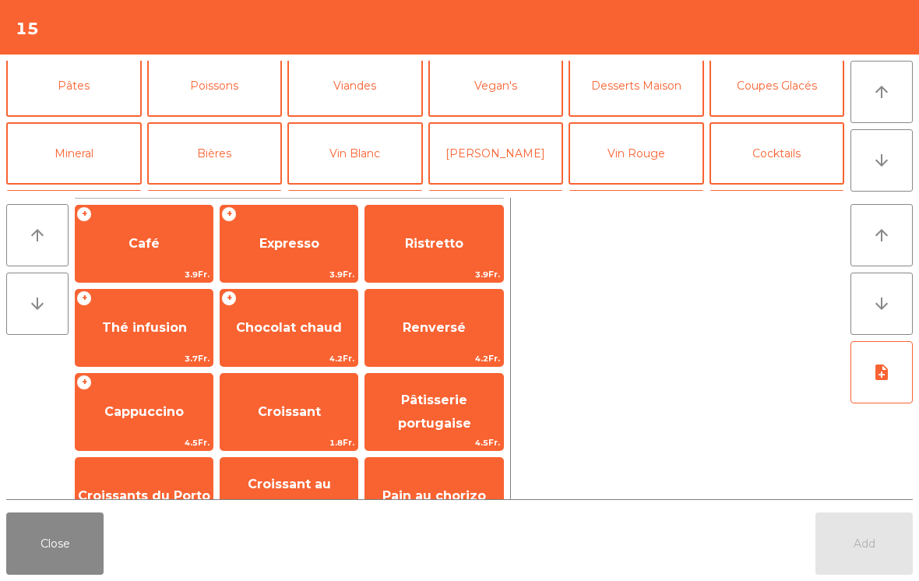
click at [520, 154] on button "[PERSON_NAME]" at bounding box center [497, 153] width 136 height 62
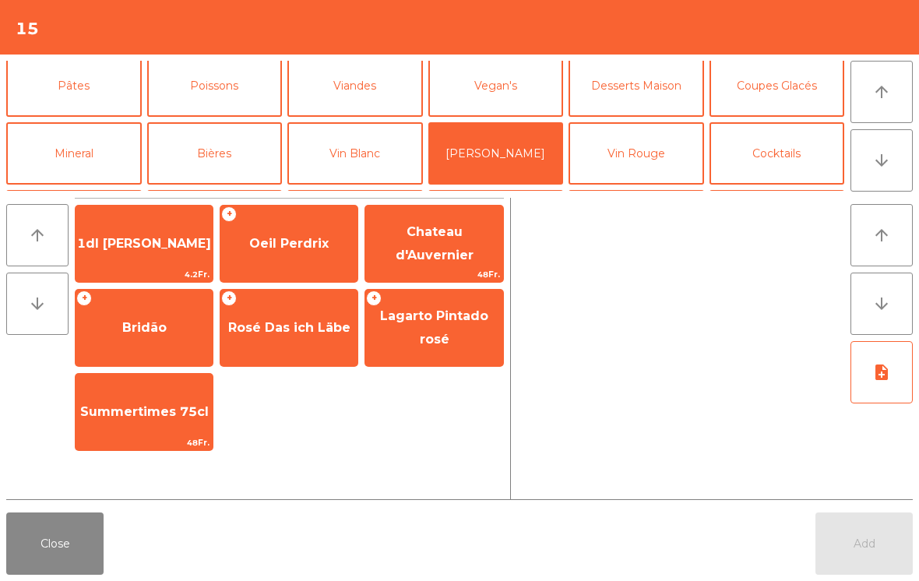
click at [302, 241] on span "Oeil Perdrix" at bounding box center [288, 243] width 79 height 15
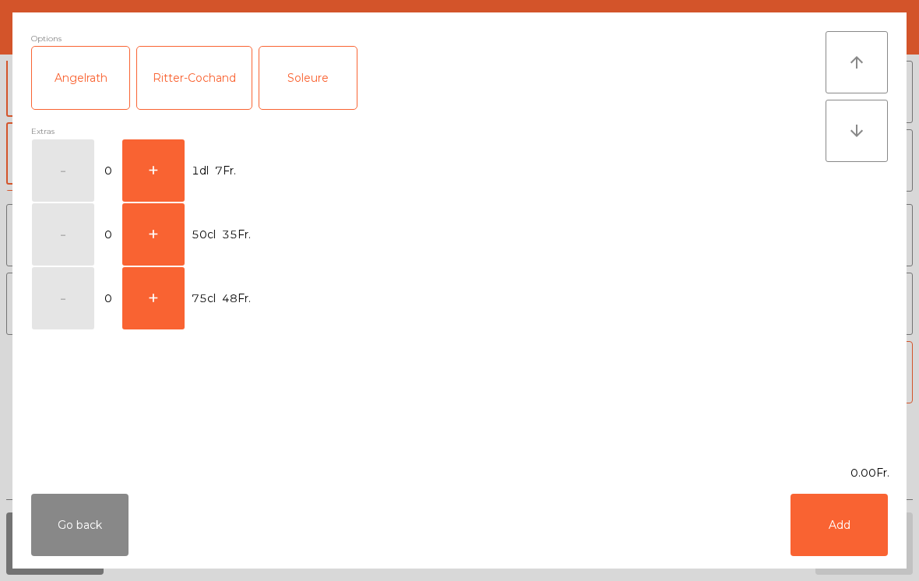
click at [173, 171] on button "+" at bounding box center [153, 170] width 62 height 62
click at [863, 525] on button "Add" at bounding box center [839, 525] width 97 height 62
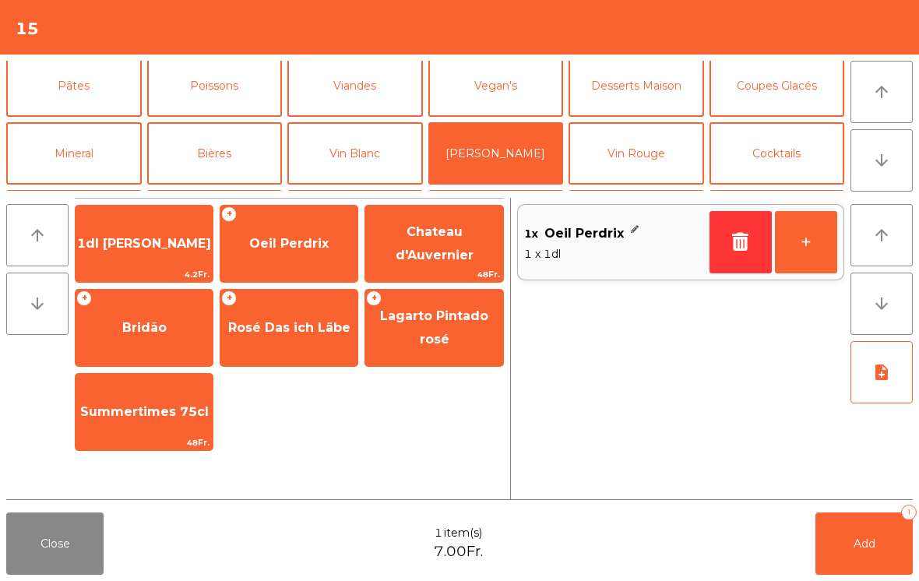
click at [824, 248] on button "+" at bounding box center [806, 242] width 62 height 62
click at [124, 146] on button "Mineral" at bounding box center [74, 153] width 136 height 62
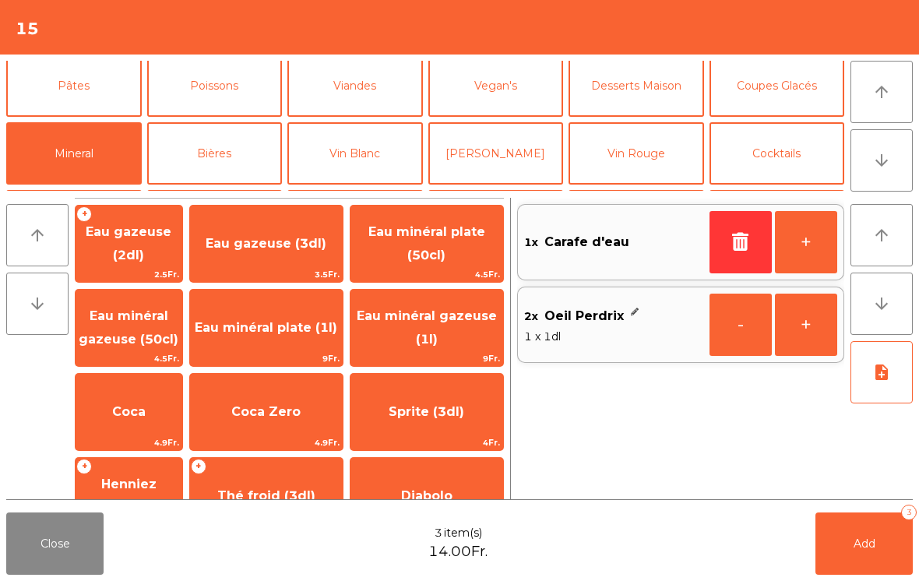
scroll to position [379, 0]
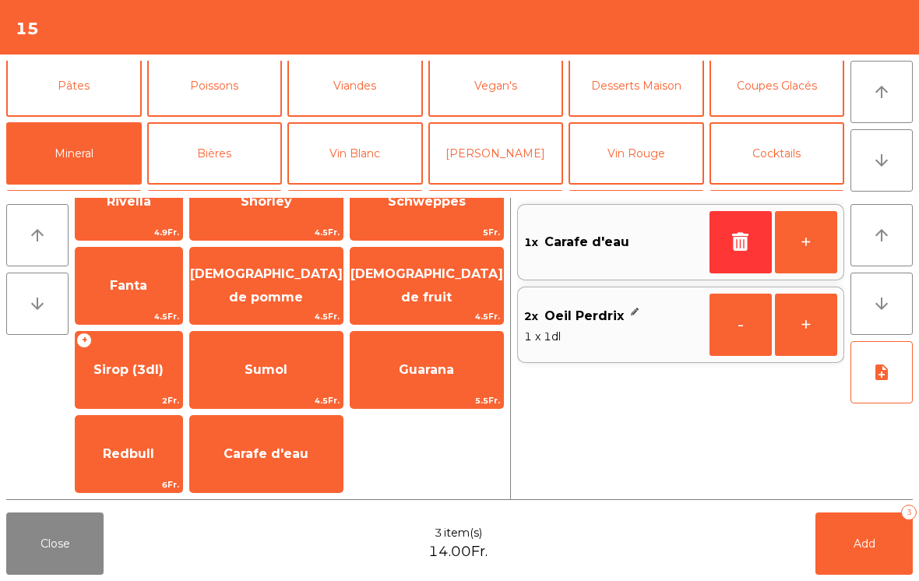
click at [257, 94] on button "Poissons" at bounding box center [215, 86] width 136 height 62
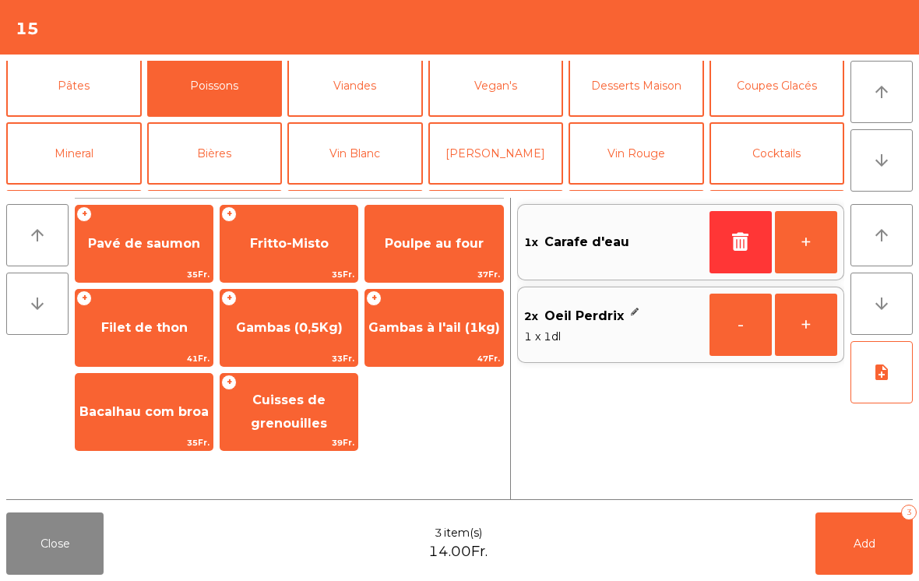
scroll to position [0, 0]
click at [173, 333] on span "Filet de thon" at bounding box center [144, 327] width 86 height 15
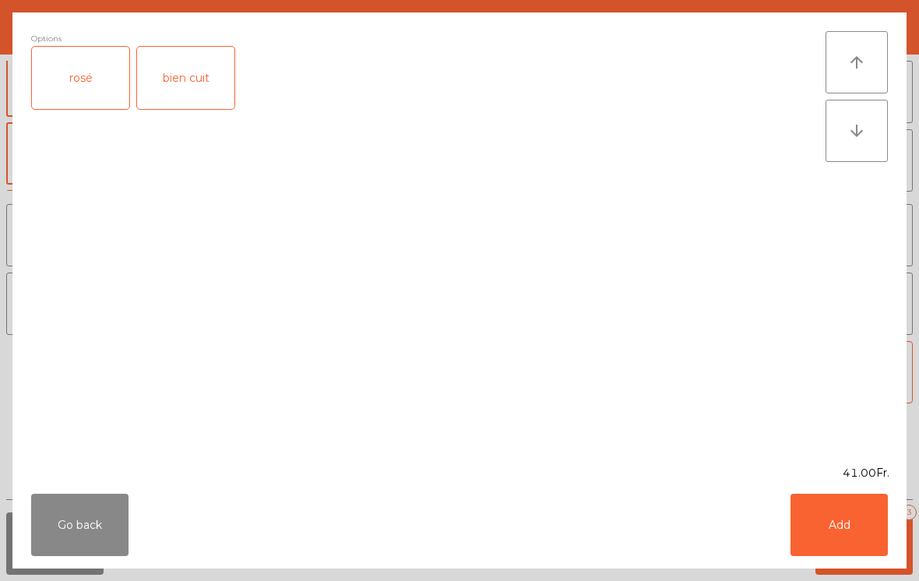
click at [76, 86] on div "rosé" at bounding box center [80, 78] width 97 height 62
click at [831, 538] on button "Add" at bounding box center [839, 525] width 97 height 62
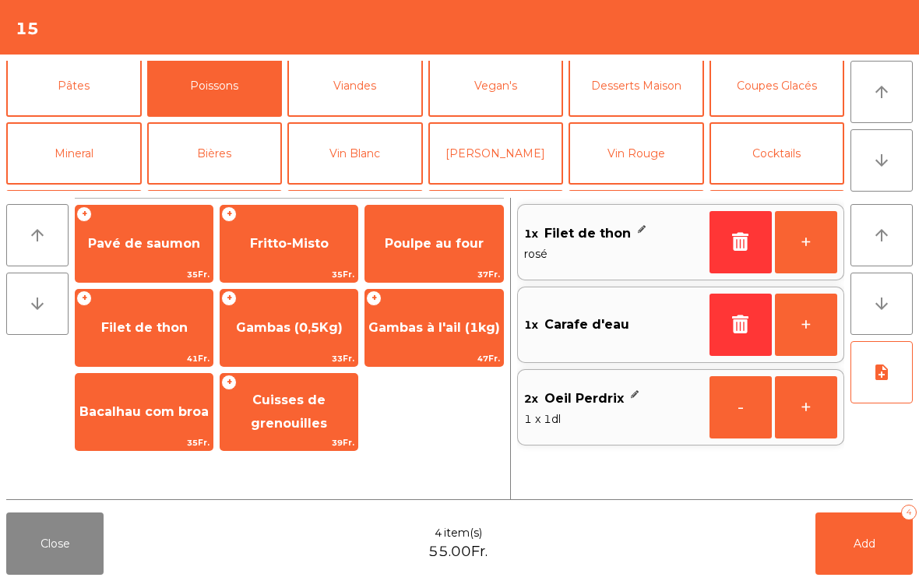
click at [818, 240] on button "+" at bounding box center [806, 242] width 62 height 62
click at [867, 545] on span "Add" at bounding box center [865, 544] width 22 height 14
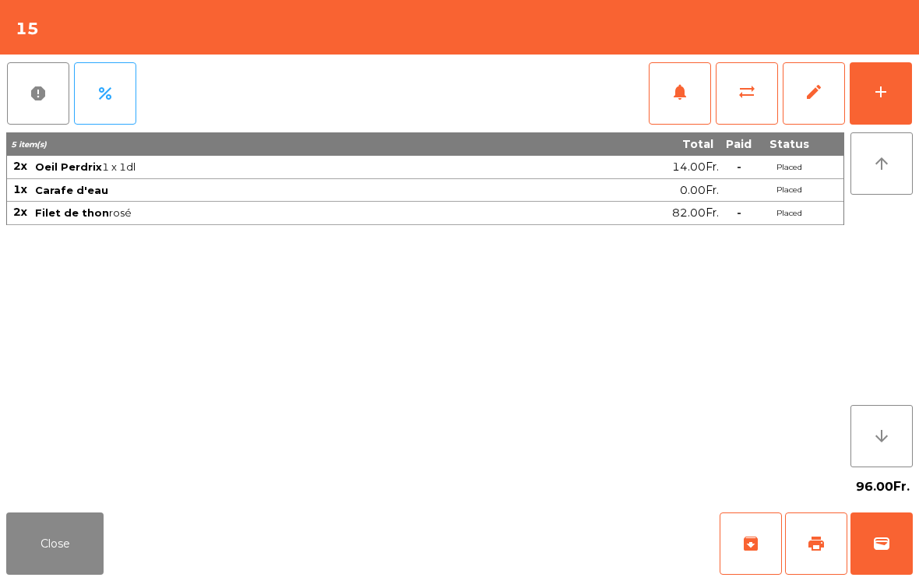
click at [35, 532] on button "Close" at bounding box center [54, 544] width 97 height 62
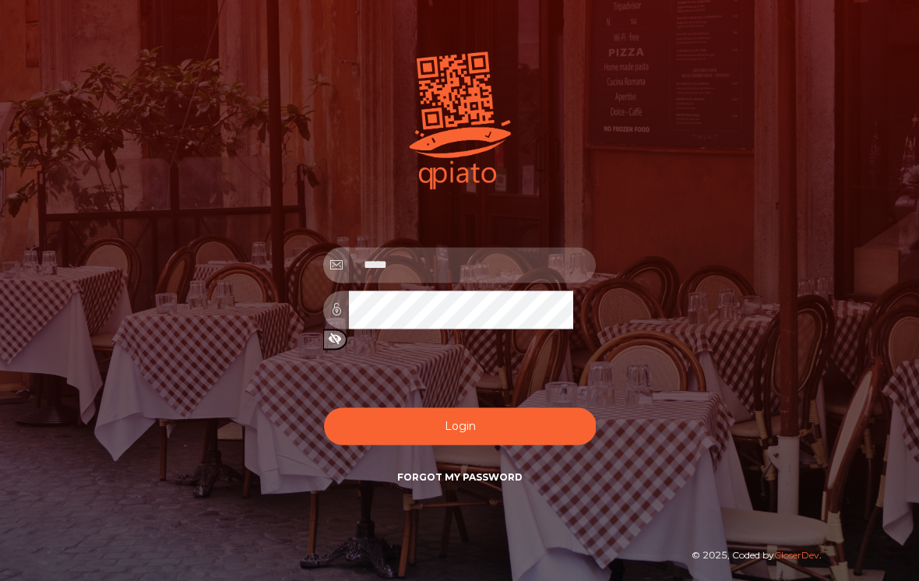
click at [478, 283] on input "email" at bounding box center [472, 265] width 247 height 36
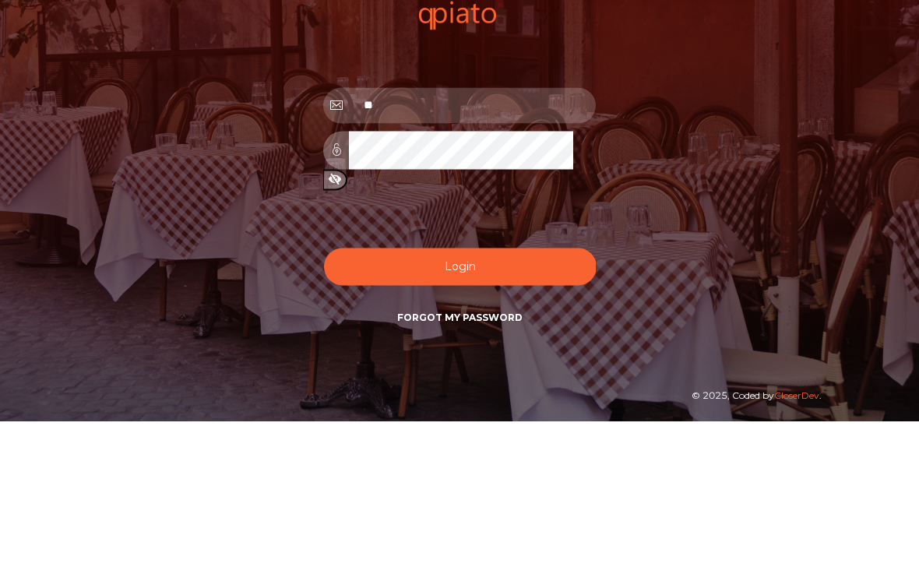
type input "*"
type input "**********"
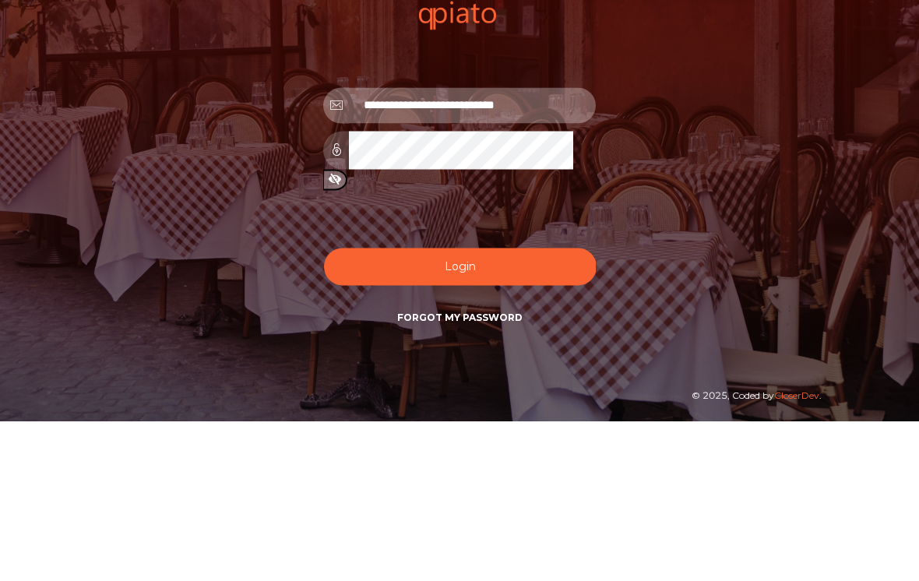
click at [761, 138] on div "**********" at bounding box center [460, 290] width 686 height 490
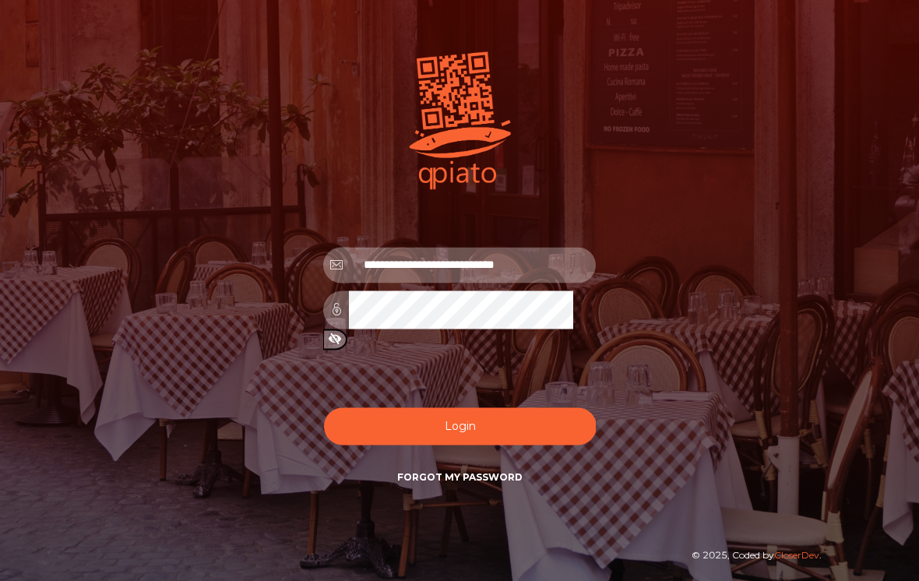
click at [561, 439] on button "Login" at bounding box center [460, 427] width 273 height 38
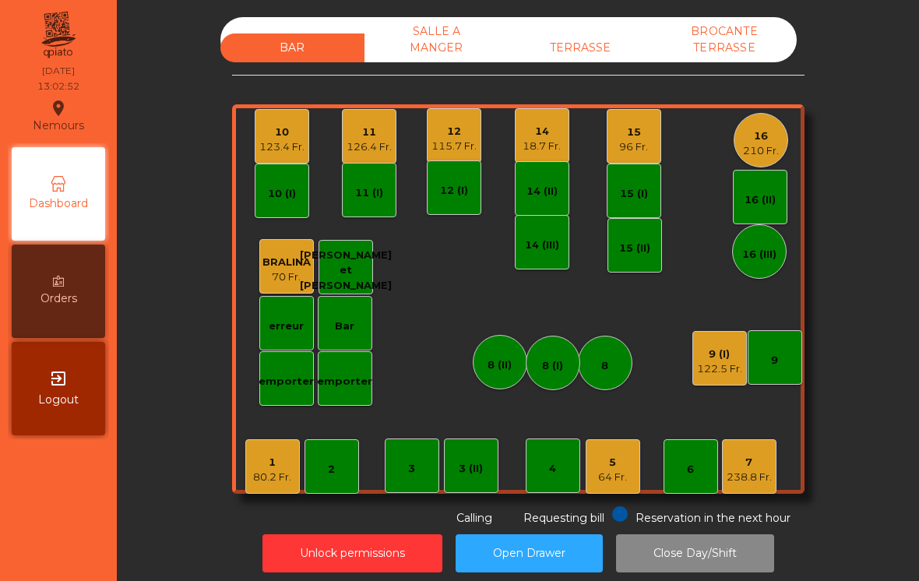
click at [748, 482] on div "7 238.8 Fr." at bounding box center [749, 466] width 55 height 55
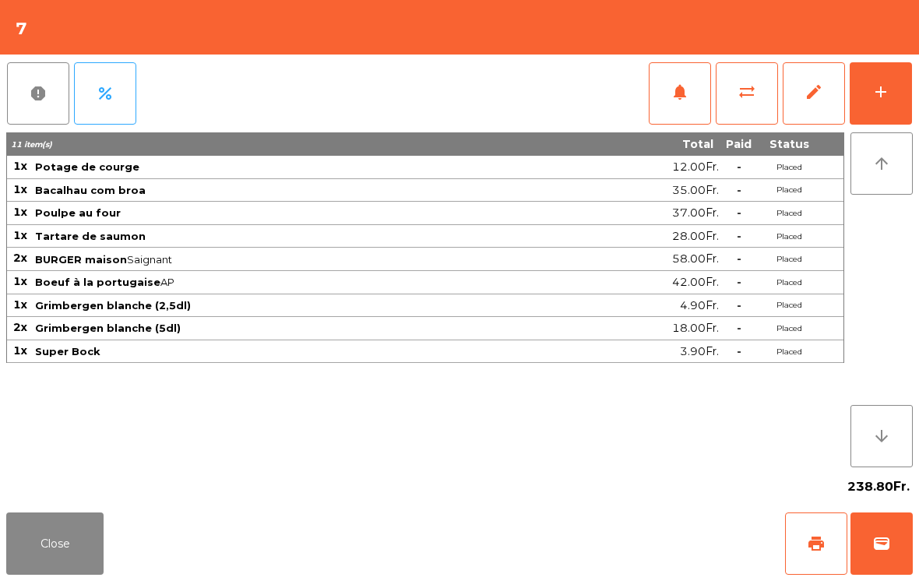
click at [881, 86] on div "add" at bounding box center [881, 92] width 19 height 19
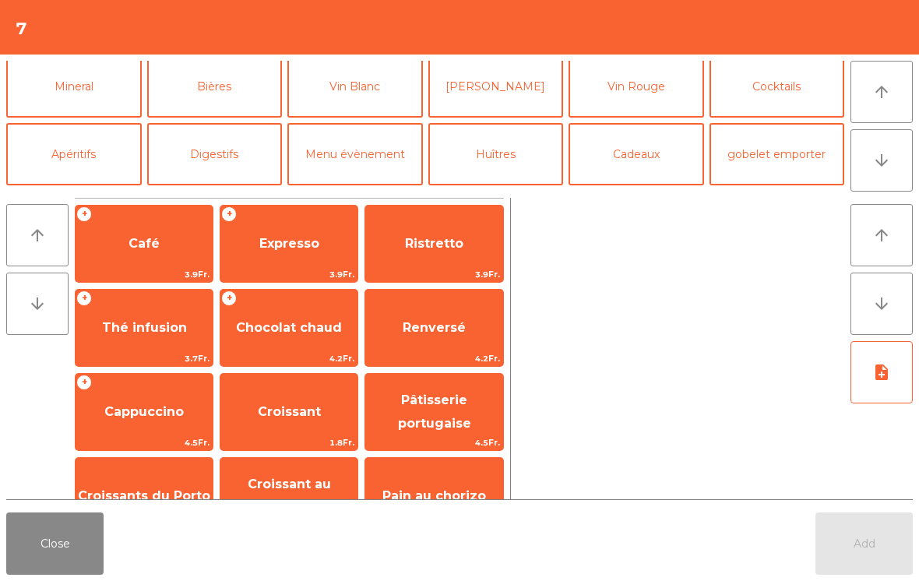
scroll to position [135, 0]
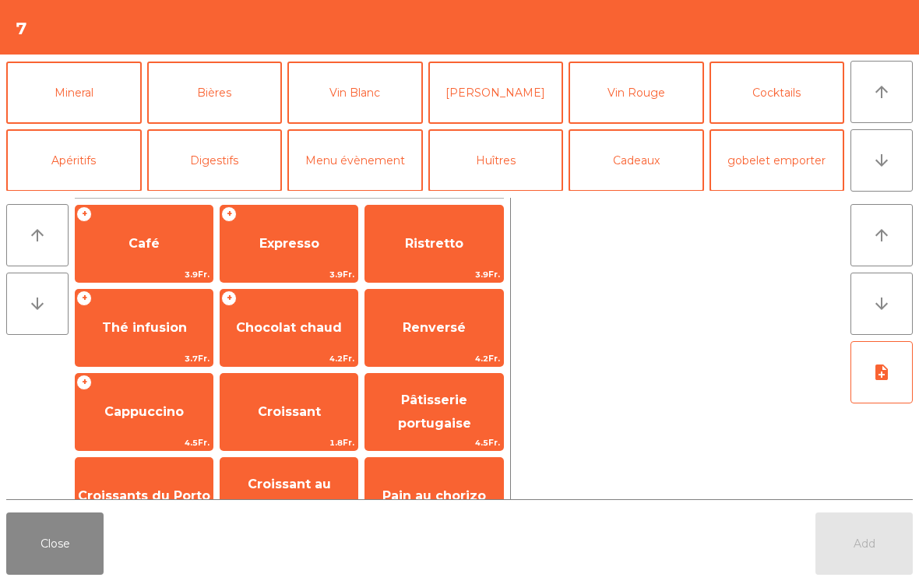
click at [222, 92] on button "Bières" at bounding box center [215, 93] width 136 height 62
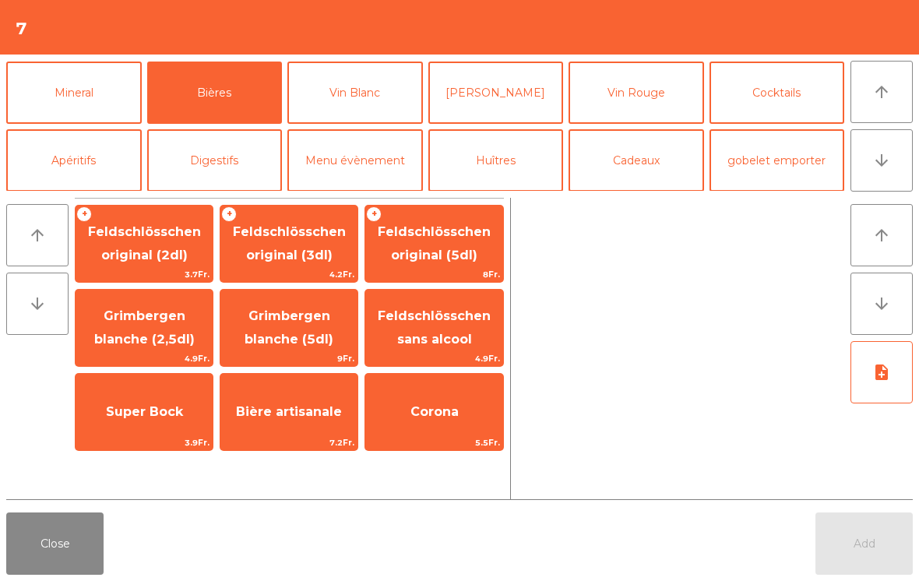
click at [120, 413] on span "Super Bock" at bounding box center [144, 411] width 77 height 15
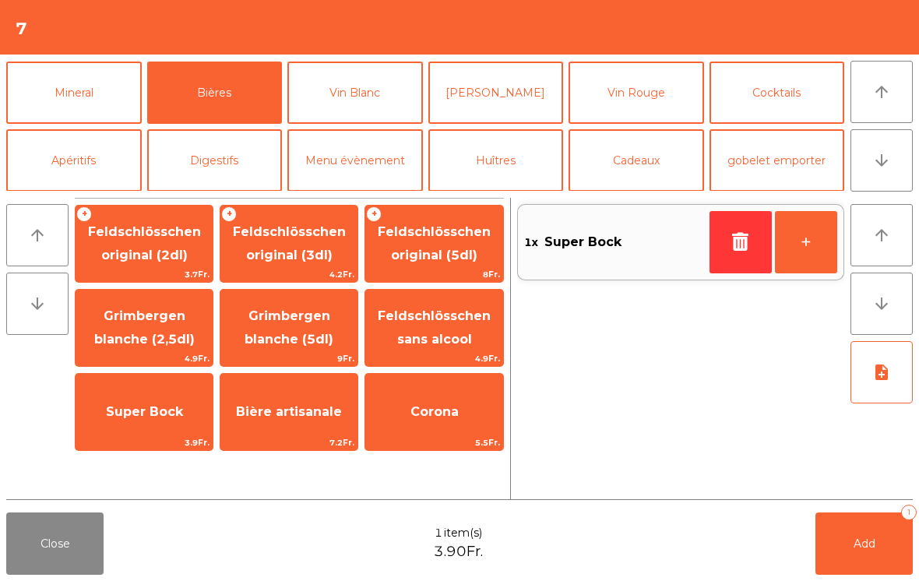
click at [860, 552] on button "Add 1" at bounding box center [864, 544] width 97 height 62
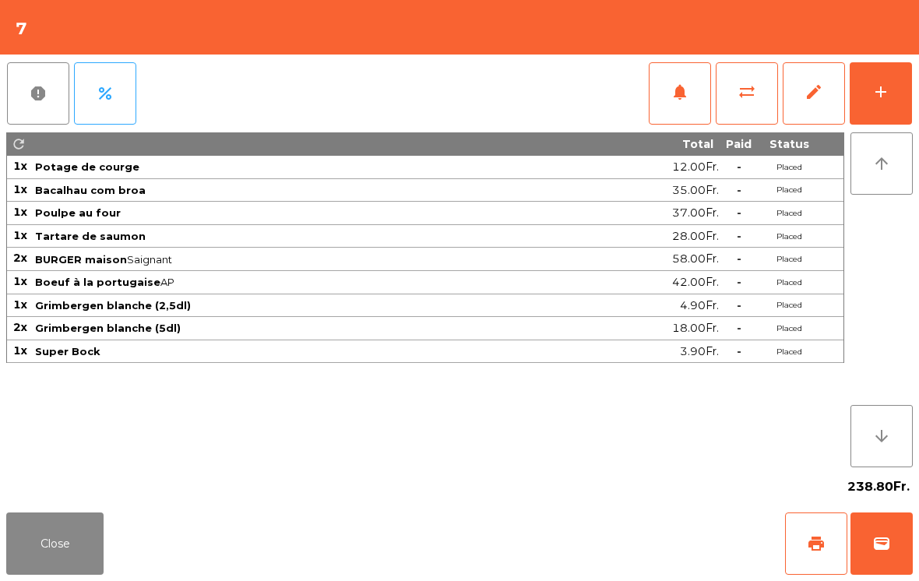
click at [47, 534] on button "Close" at bounding box center [54, 544] width 97 height 62
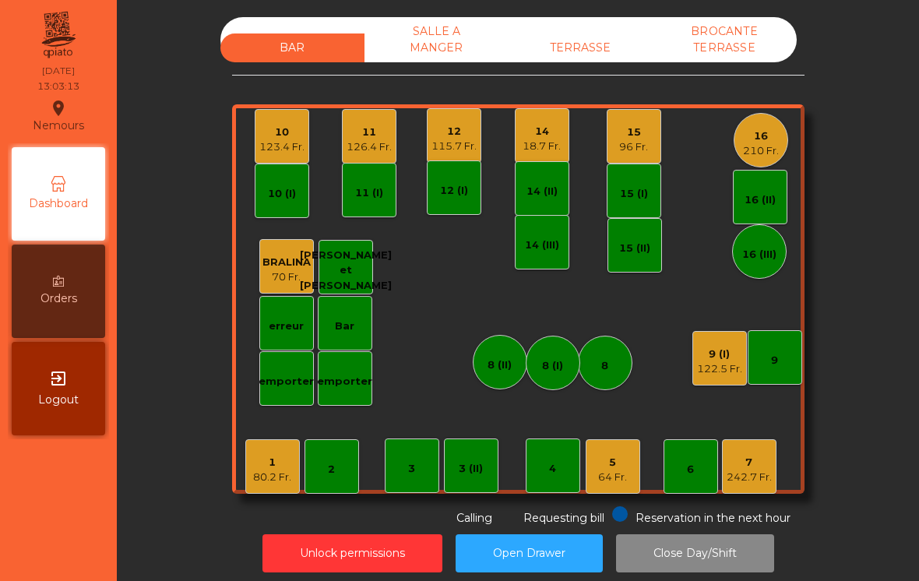
click at [771, 489] on div "7 242.7 Fr." at bounding box center [749, 466] width 55 height 55
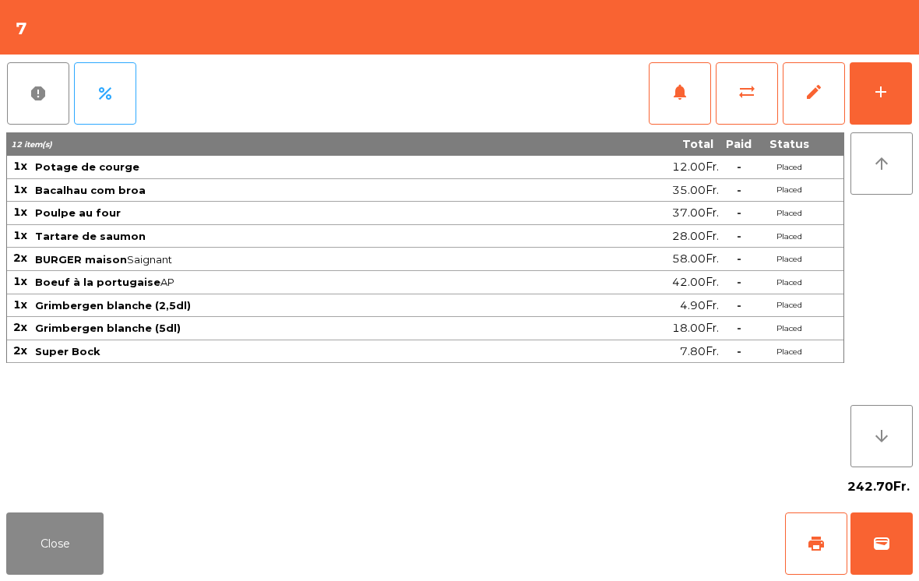
click at [879, 100] on div "add" at bounding box center [881, 92] width 19 height 19
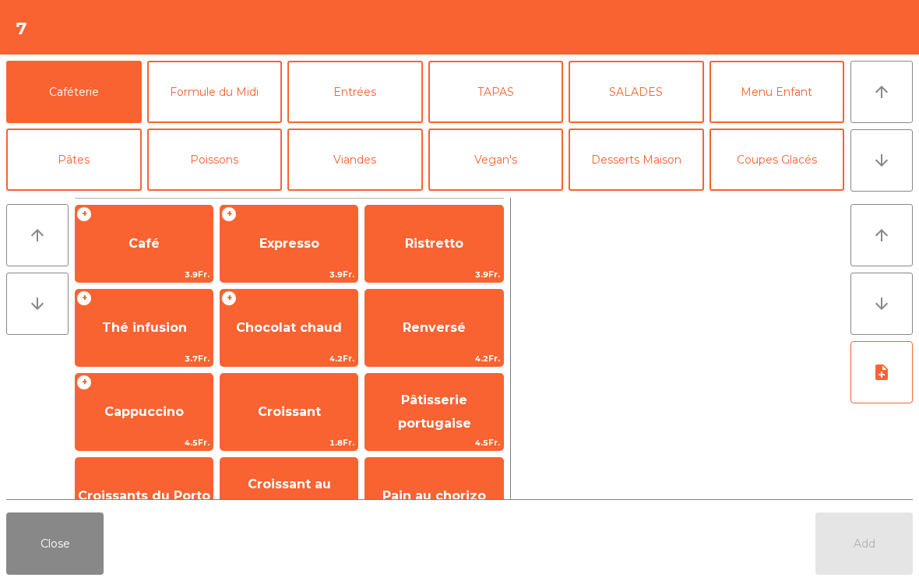
click at [894, 160] on button "arrow_downward" at bounding box center [882, 160] width 62 height 62
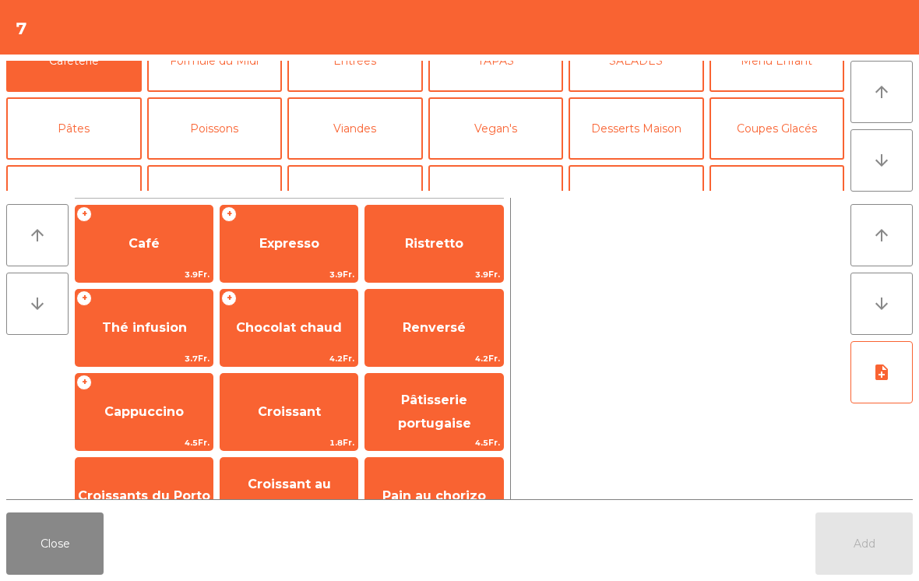
click at [679, 165] on button "Vin Rouge" at bounding box center [637, 196] width 136 height 62
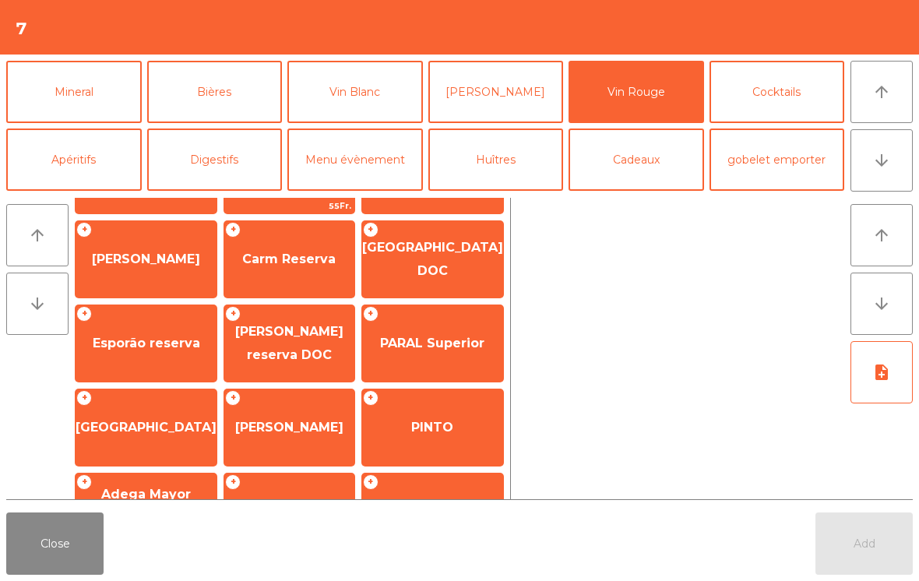
scroll to position [291, 0]
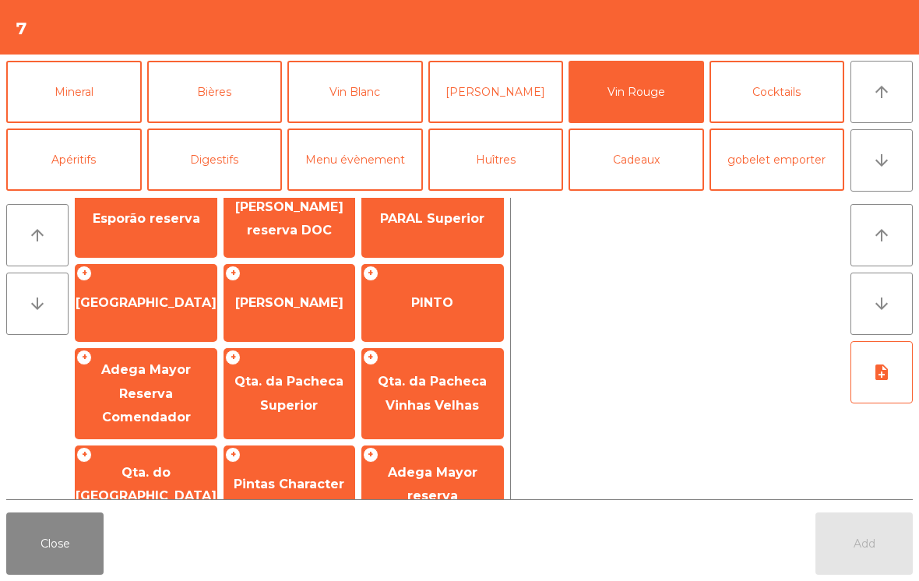
click at [316, 393] on span "Qta. da Pacheca Superior" at bounding box center [289, 393] width 109 height 38
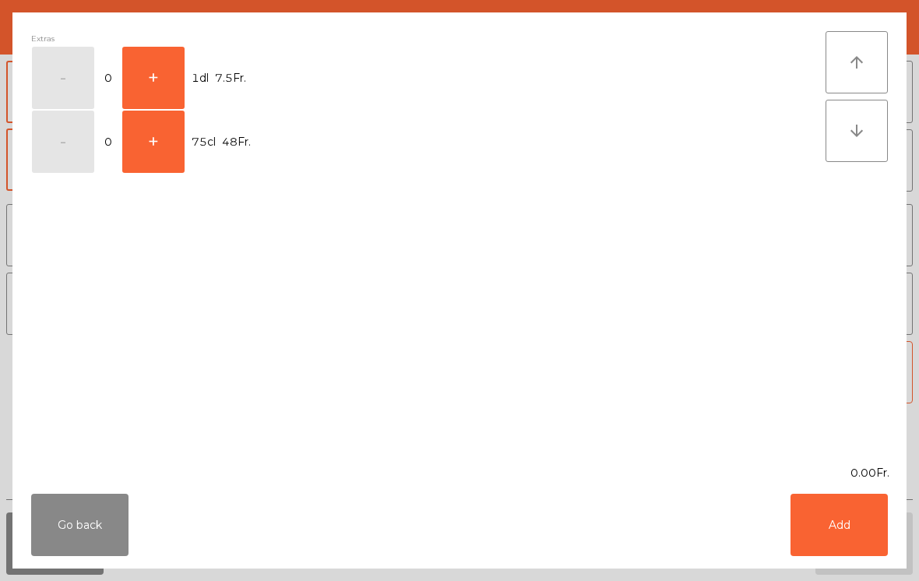
click at [157, 76] on button "+" at bounding box center [153, 78] width 62 height 62
click at [851, 524] on button "Add" at bounding box center [839, 525] width 97 height 62
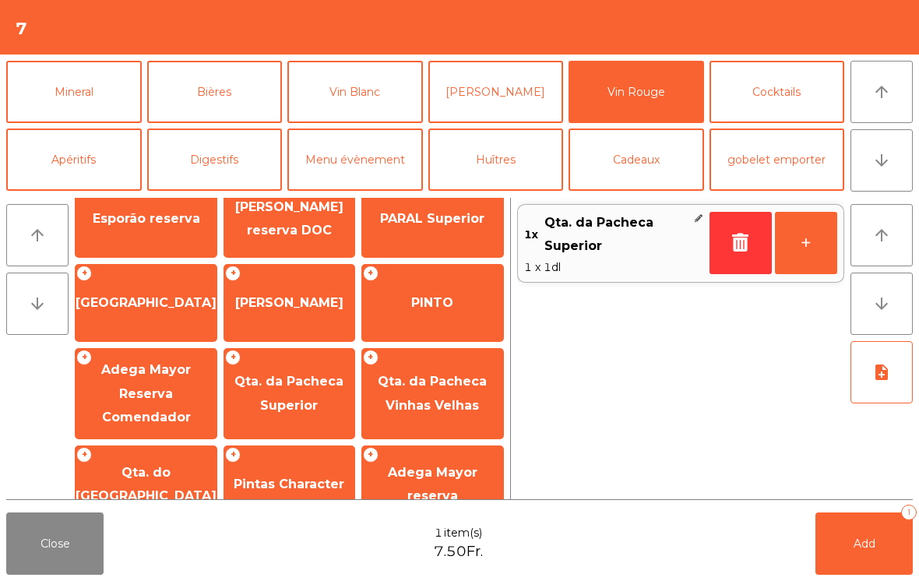
click at [854, 545] on span "Add" at bounding box center [865, 544] width 22 height 14
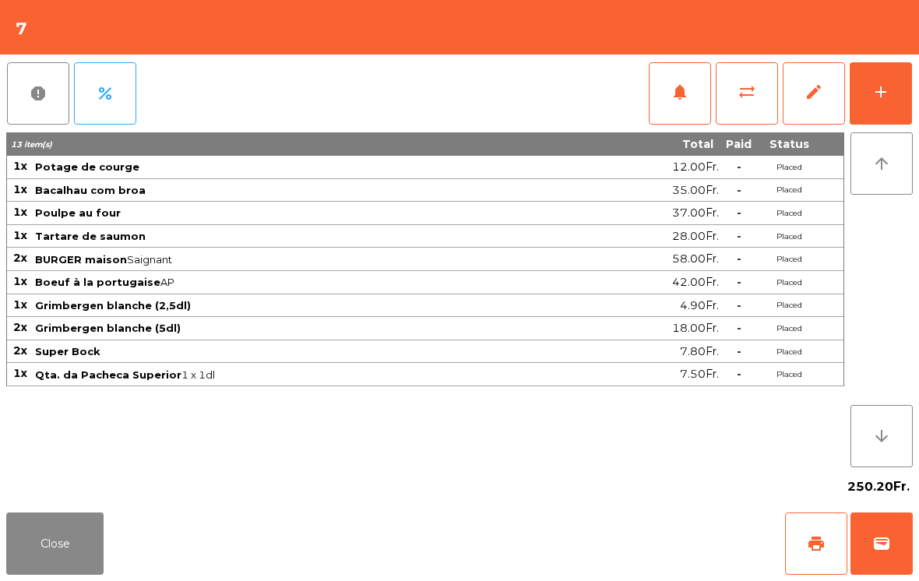
click at [82, 554] on button "Close" at bounding box center [54, 544] width 97 height 62
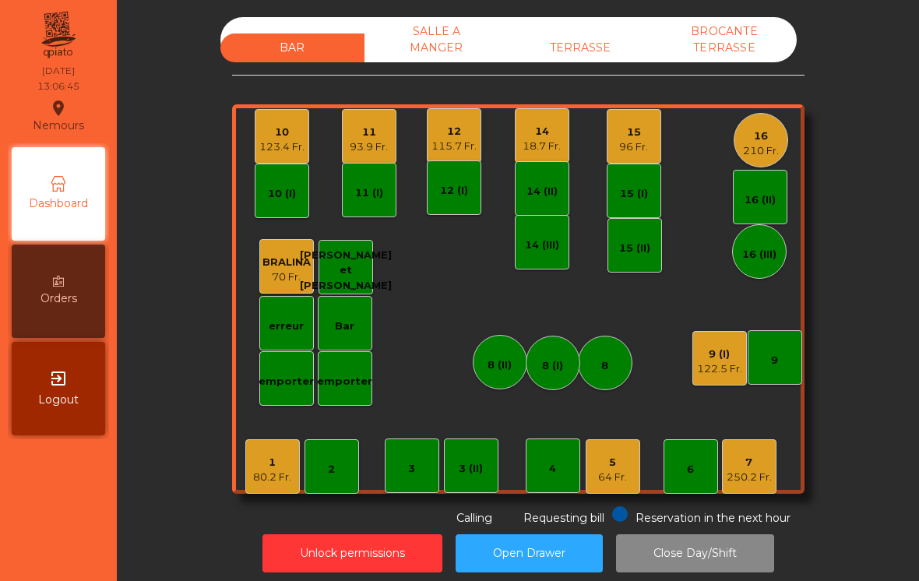
click at [911, 541] on div "BAR SALLE A MANGER TERRASSE BROCANTE TERRASSE 1 80.2 Fr. 2 3 4 5 64 Fr. 6 7 250…" at bounding box center [518, 290] width 803 height 581
click at [369, 143] on div "93.9 Fr." at bounding box center [369, 147] width 38 height 16
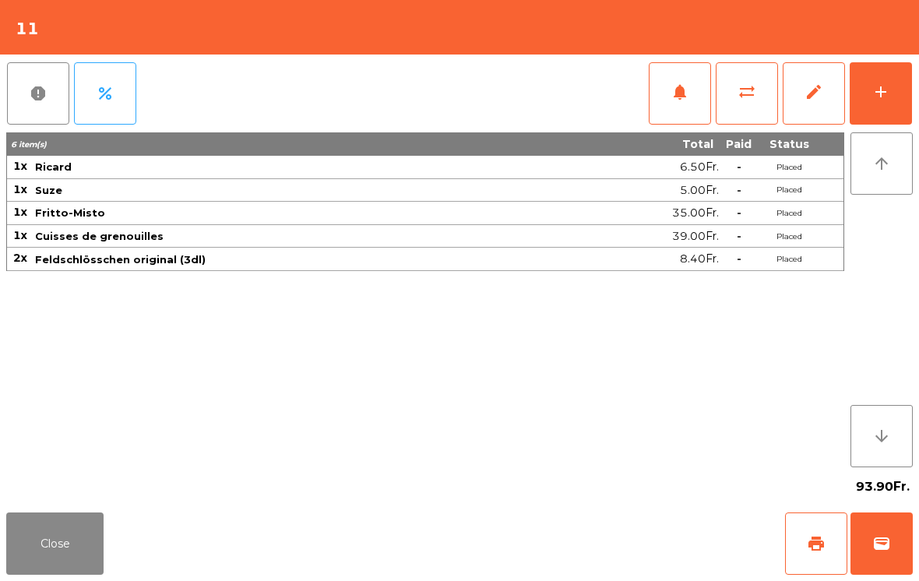
click at [890, 540] on span "wallet" at bounding box center [882, 544] width 19 height 19
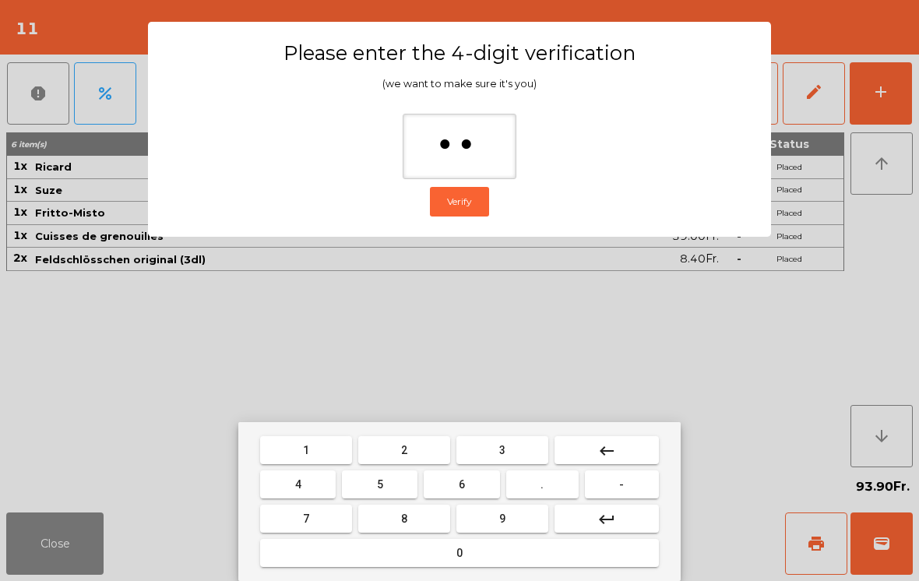
type input "***"
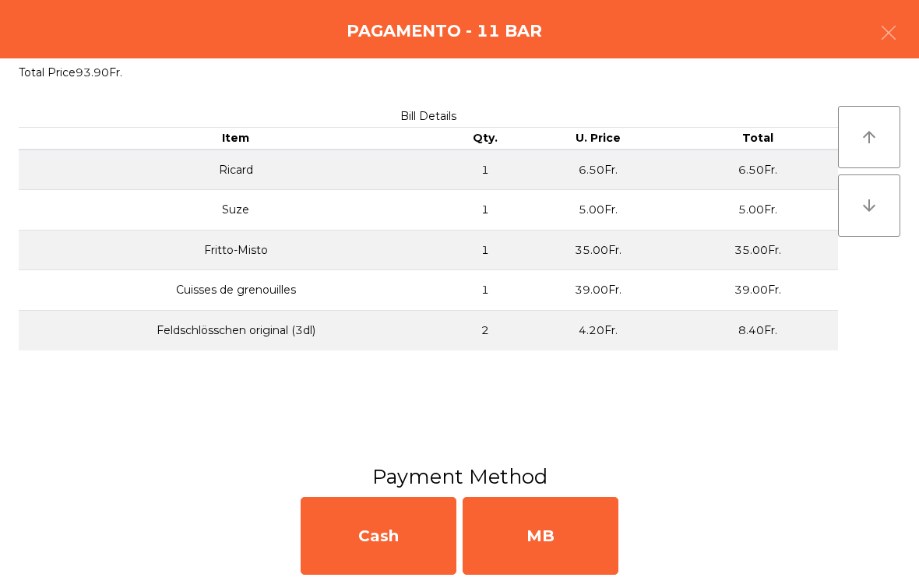
click at [553, 526] on div "MB" at bounding box center [541, 536] width 156 height 78
click at [566, 524] on div "No" at bounding box center [541, 536] width 156 height 78
click at [577, 523] on div "No" at bounding box center [541, 536] width 156 height 78
click at [576, 522] on div "No" at bounding box center [541, 536] width 156 height 78
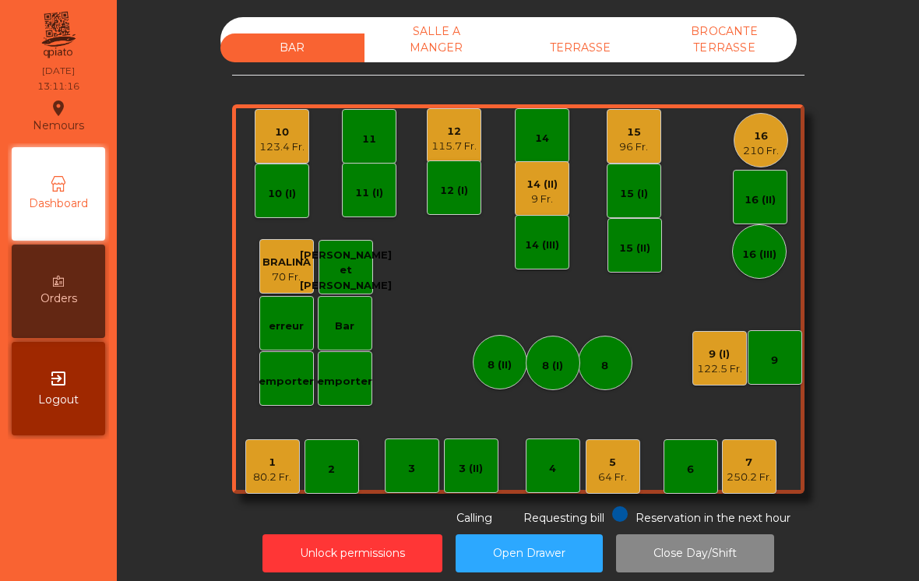
click at [428, 449] on div "3" at bounding box center [412, 466] width 55 height 55
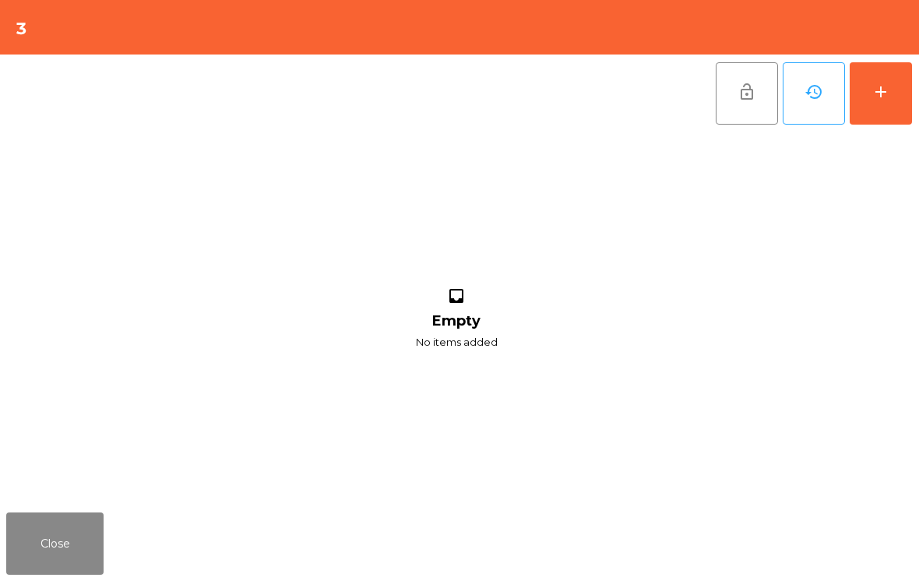
click at [882, 85] on div "add" at bounding box center [881, 92] width 19 height 19
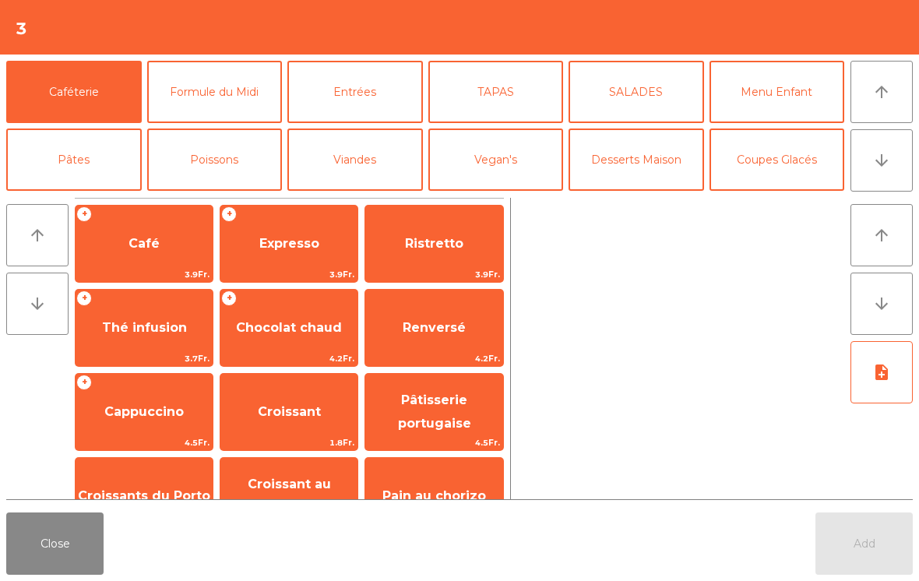
scroll to position [8, 0]
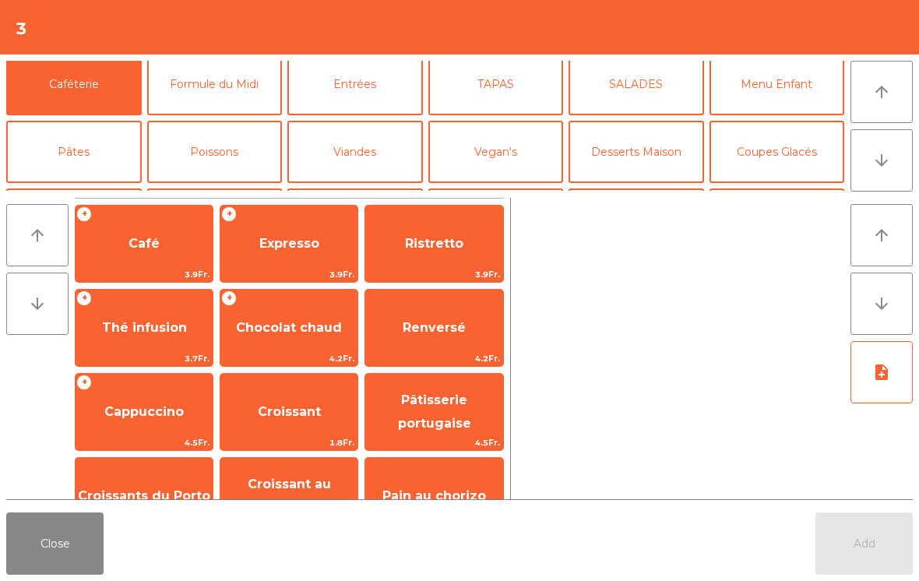
click at [81, 189] on button "Mineral" at bounding box center [74, 220] width 136 height 62
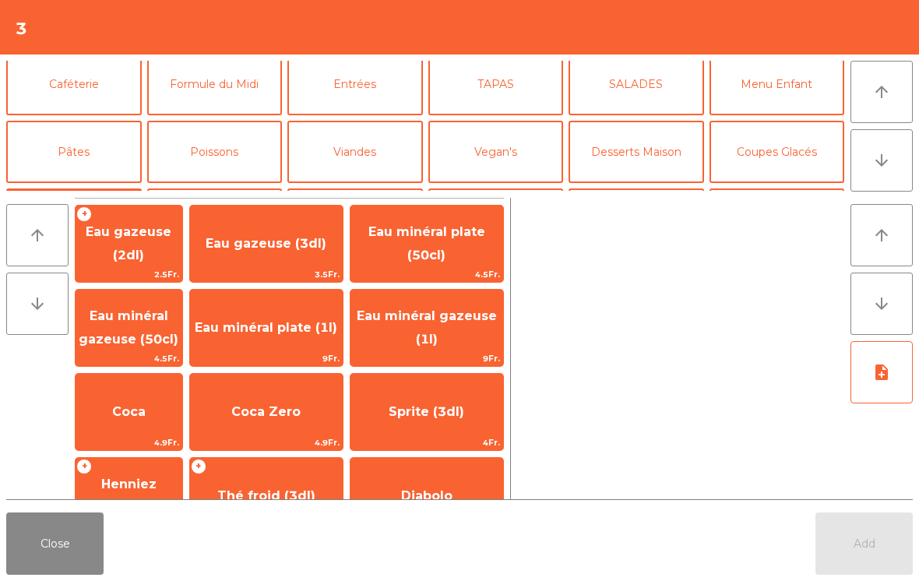
scroll to position [98, 0]
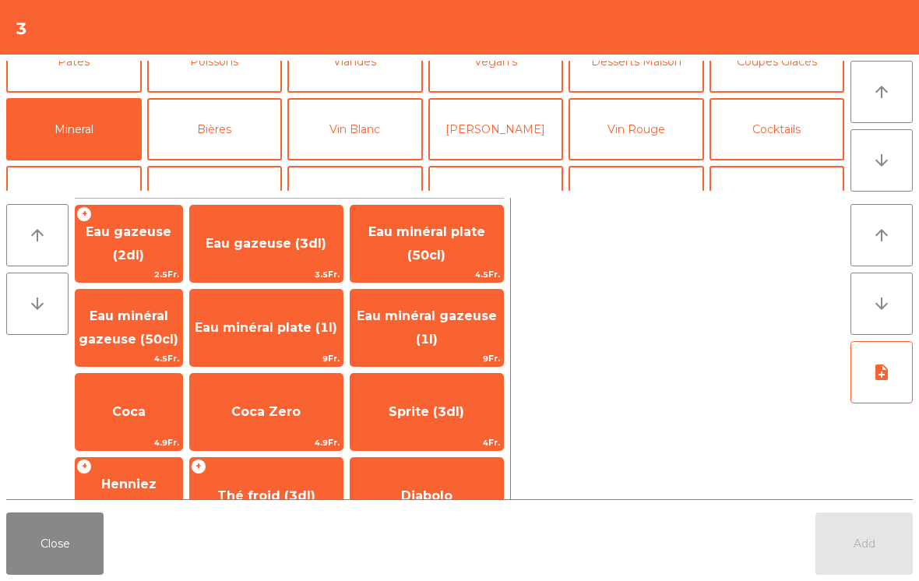
click at [434, 314] on span "Eau minéral gazeuse (1l)" at bounding box center [427, 328] width 140 height 38
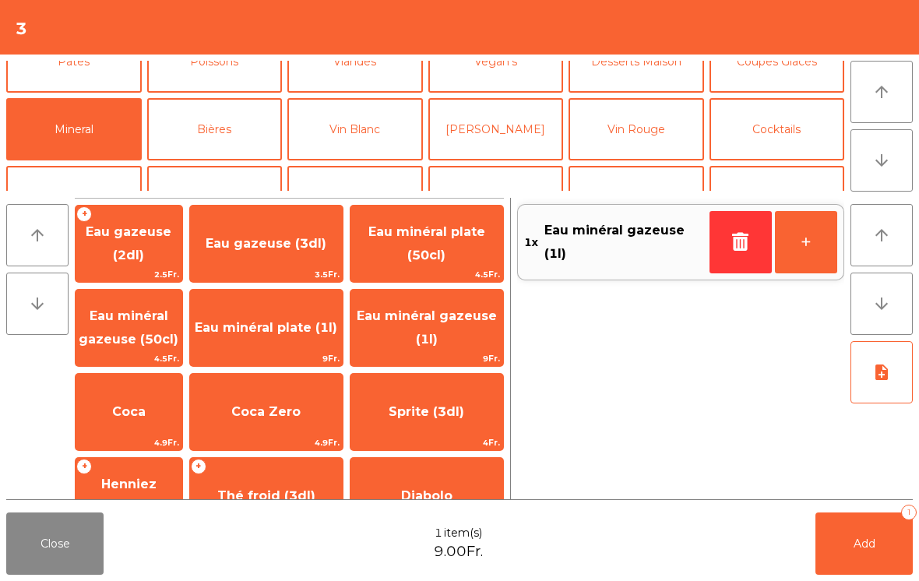
click at [852, 539] on button "Add 1" at bounding box center [864, 544] width 97 height 62
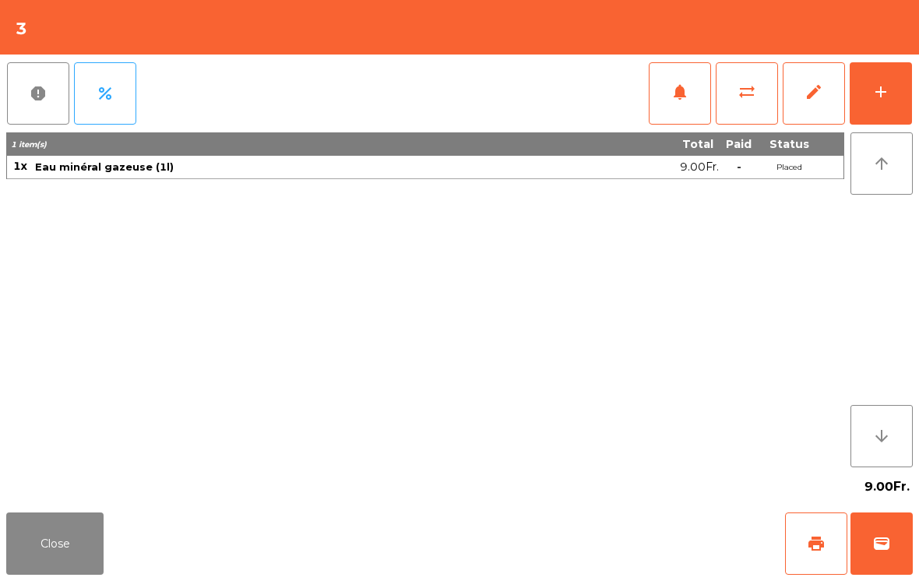
click at [52, 555] on button "Close" at bounding box center [54, 544] width 97 height 62
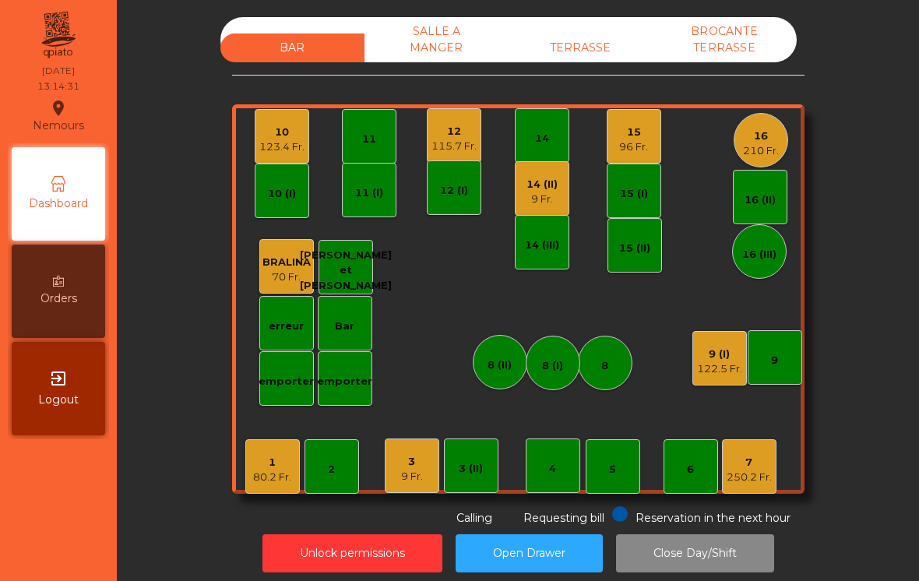
click at [725, 353] on div "9 (I)" at bounding box center [719, 355] width 45 height 16
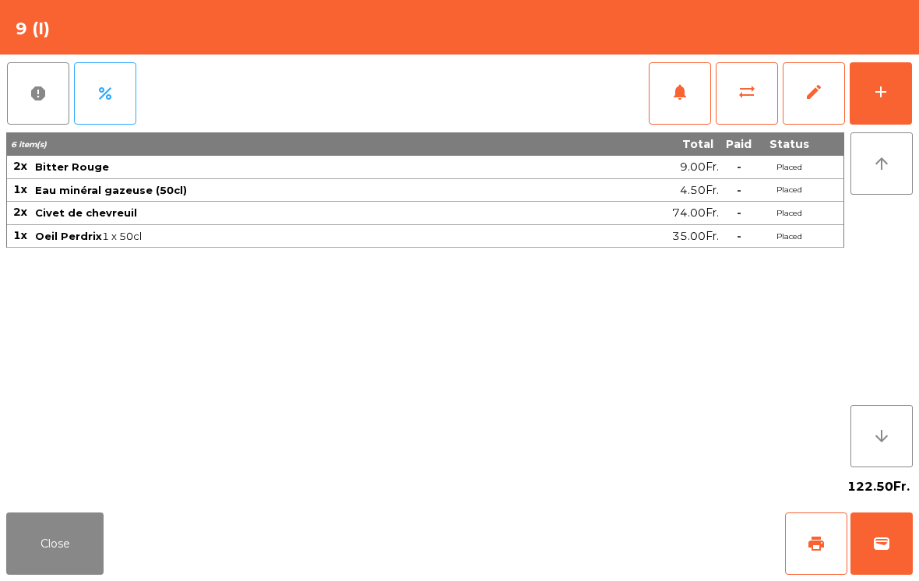
click at [875, 86] on div "add" at bounding box center [881, 92] width 19 height 19
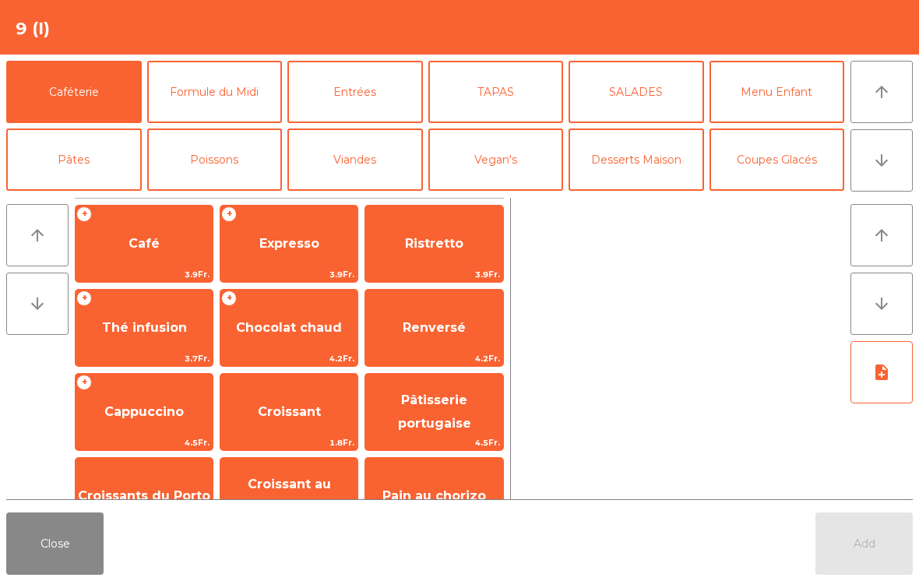
click at [290, 252] on span "Expresso" at bounding box center [289, 244] width 137 height 42
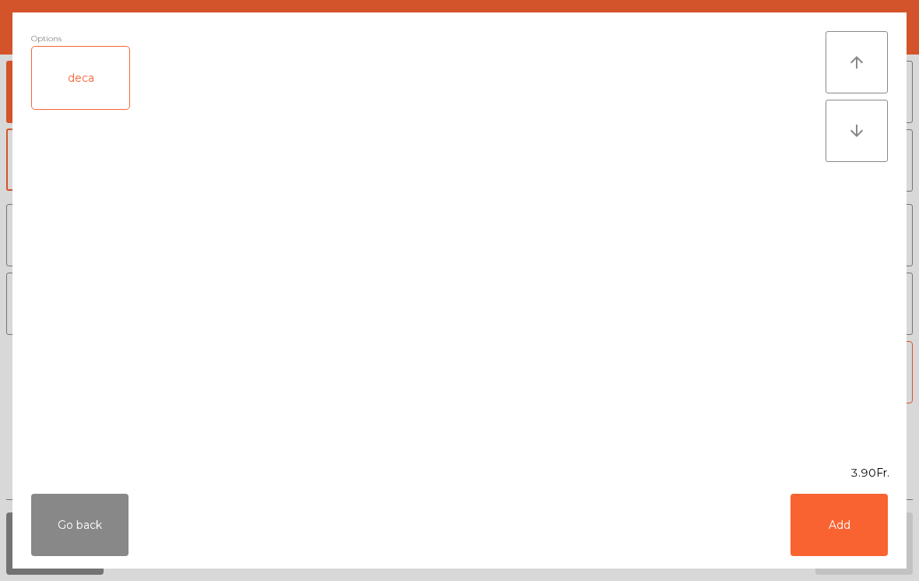
click at [857, 538] on button "Add" at bounding box center [839, 525] width 97 height 62
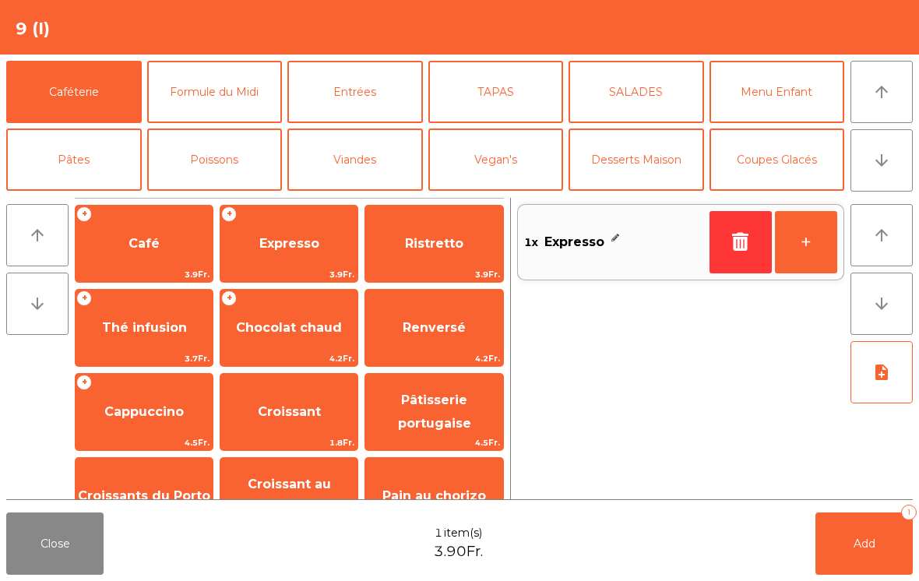
click at [870, 552] on button "Add 1" at bounding box center [864, 544] width 97 height 62
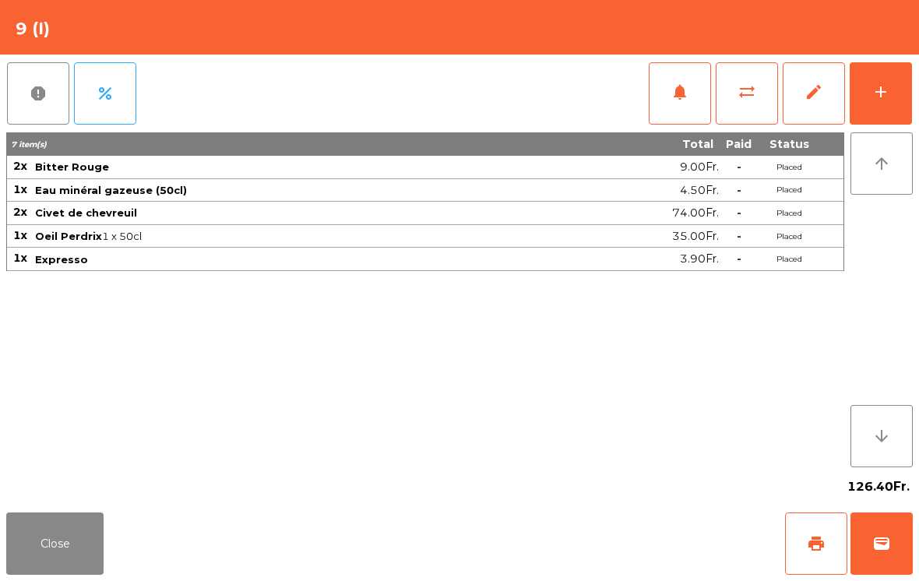
click at [41, 535] on button "Close" at bounding box center [54, 544] width 97 height 62
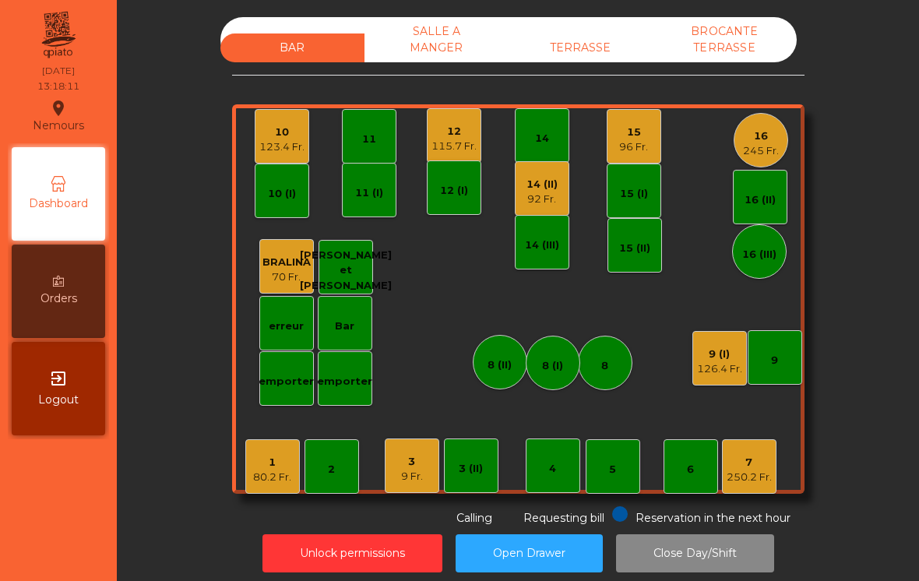
click at [401, 489] on div "3 9 Fr." at bounding box center [412, 466] width 55 height 55
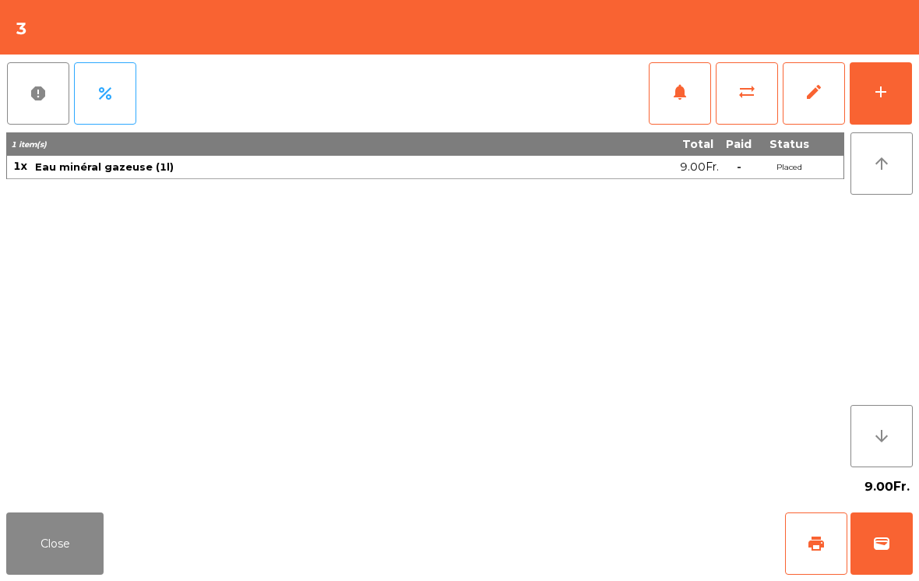
click at [661, 109] on button "notifications" at bounding box center [680, 93] width 62 height 62
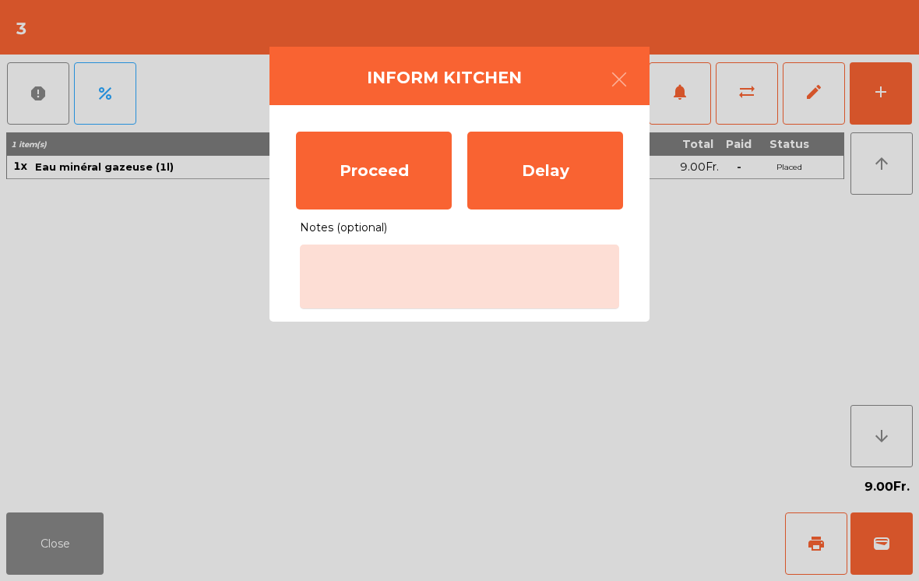
click at [362, 201] on div "Proceed" at bounding box center [374, 171] width 156 height 78
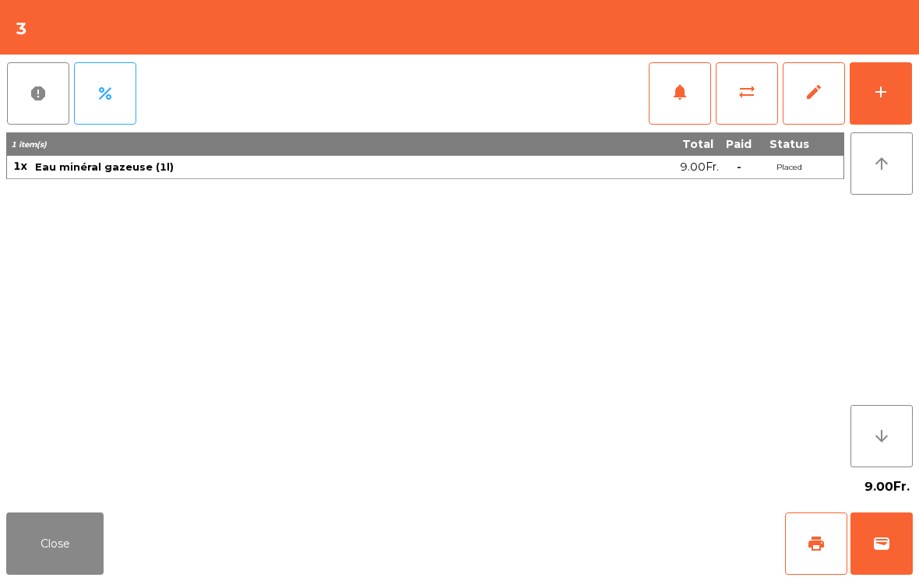
click at [50, 553] on button "Close" at bounding box center [54, 544] width 97 height 62
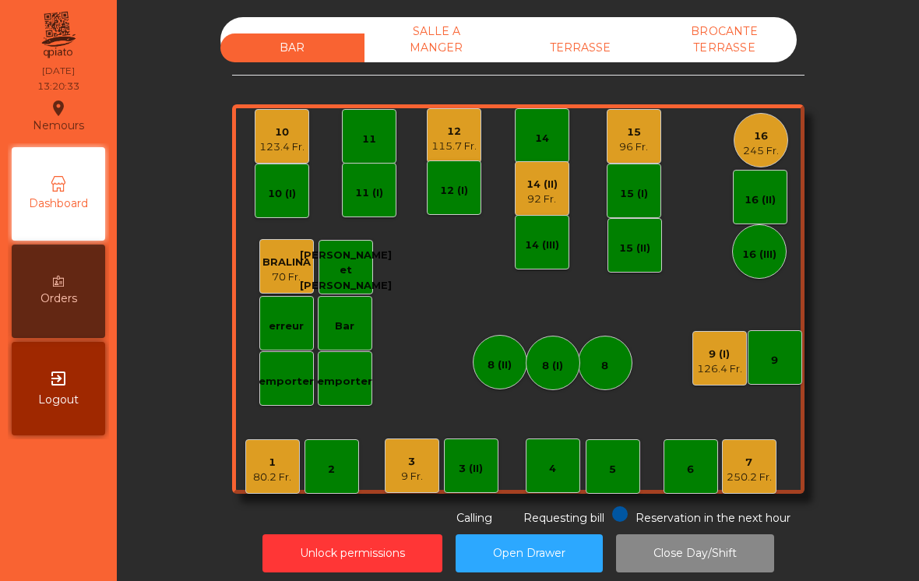
click at [715, 371] on div "126.4 Fr." at bounding box center [719, 370] width 45 height 16
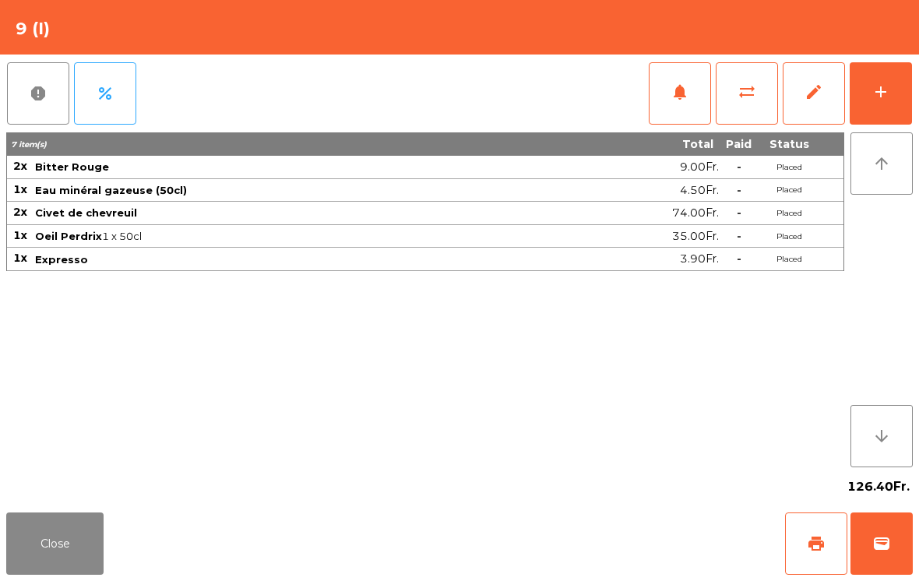
click at [49, 556] on button "Close" at bounding box center [54, 544] width 97 height 62
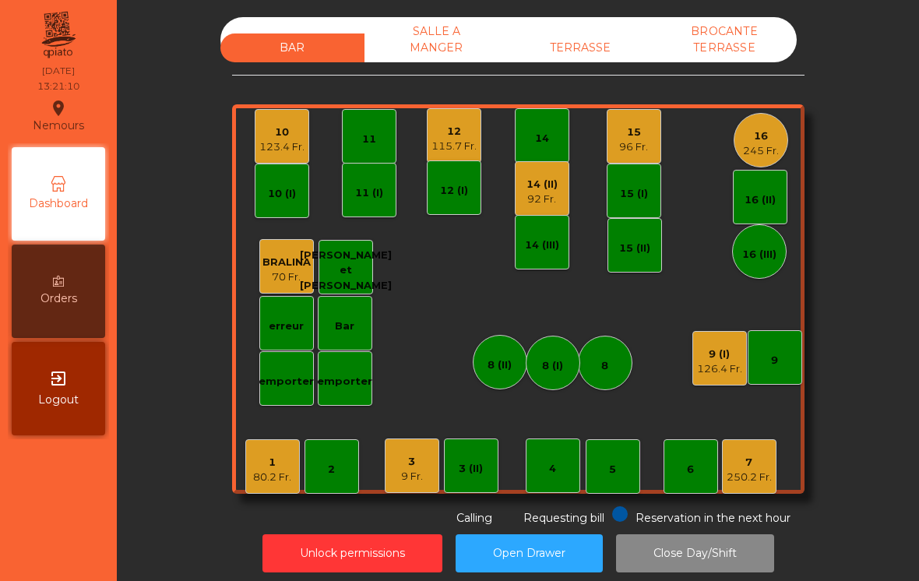
click at [277, 144] on div "123.4 Fr." at bounding box center [281, 147] width 45 height 16
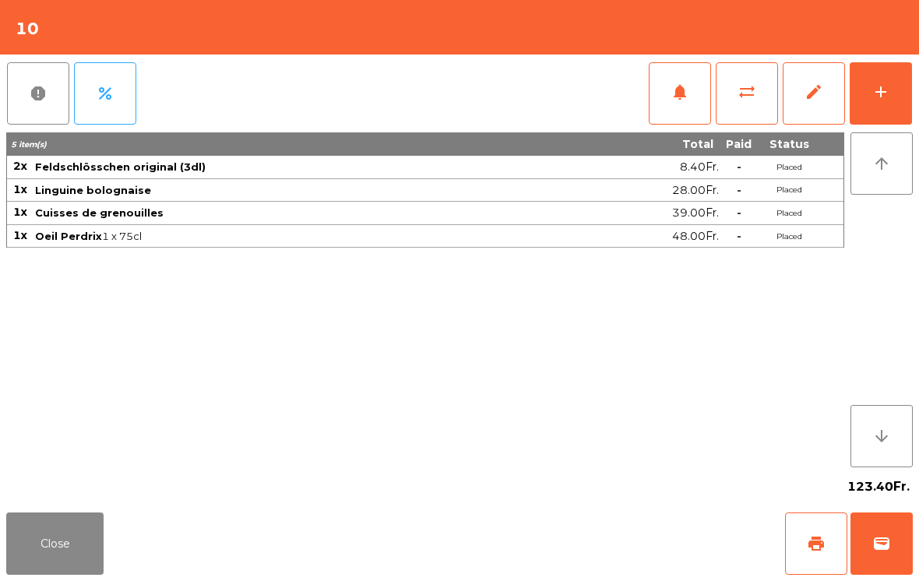
click at [910, 117] on button "add" at bounding box center [881, 93] width 62 height 62
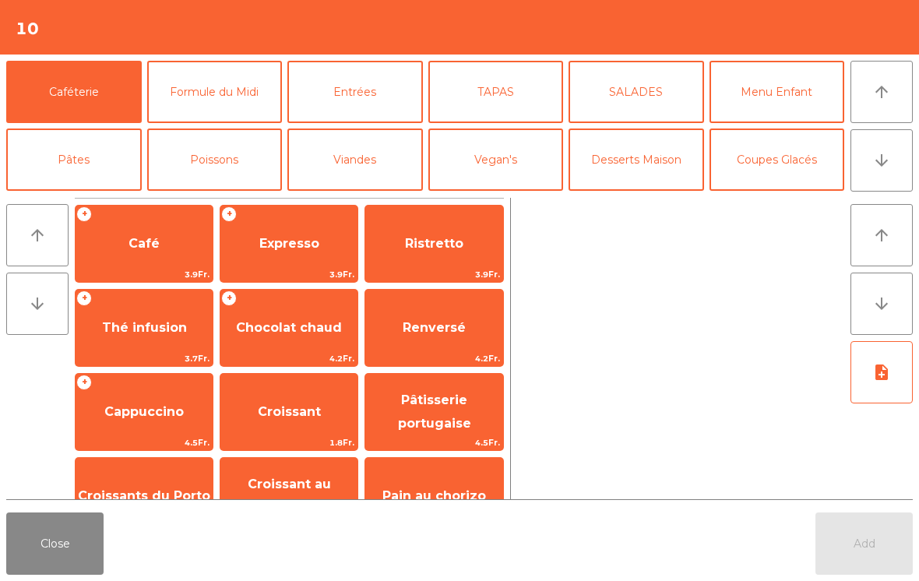
click at [135, 253] on span "Café" at bounding box center [144, 244] width 137 height 42
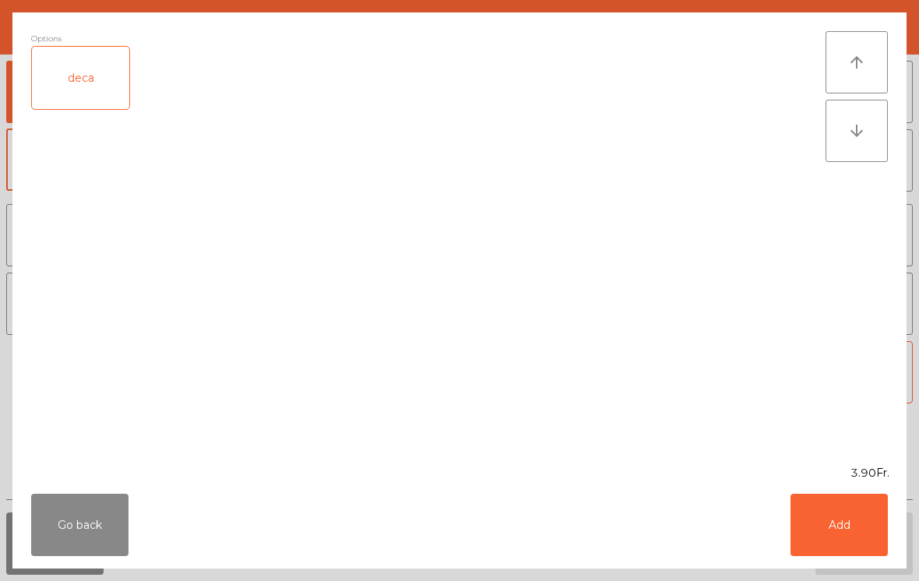
click at [813, 542] on button "Add" at bounding box center [839, 525] width 97 height 62
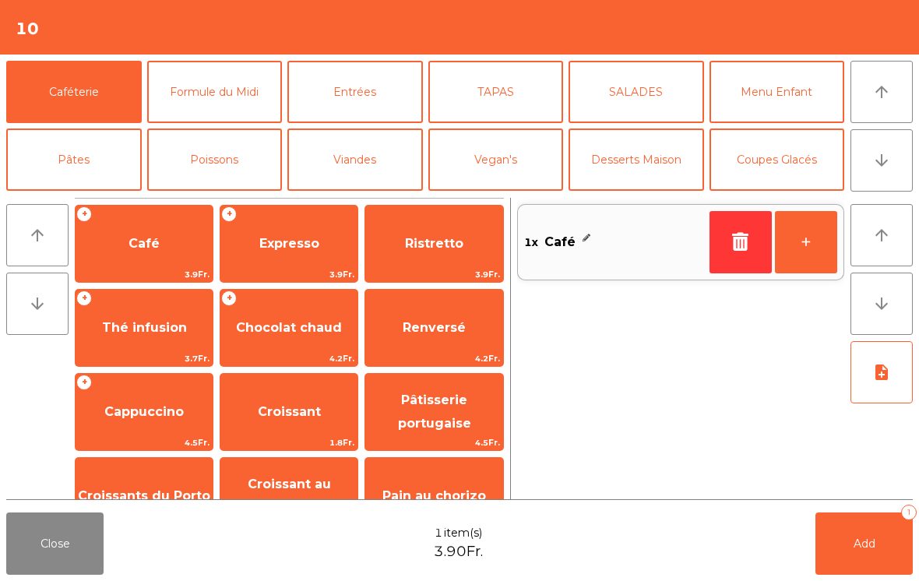
click at [866, 543] on span "Add" at bounding box center [865, 544] width 22 height 14
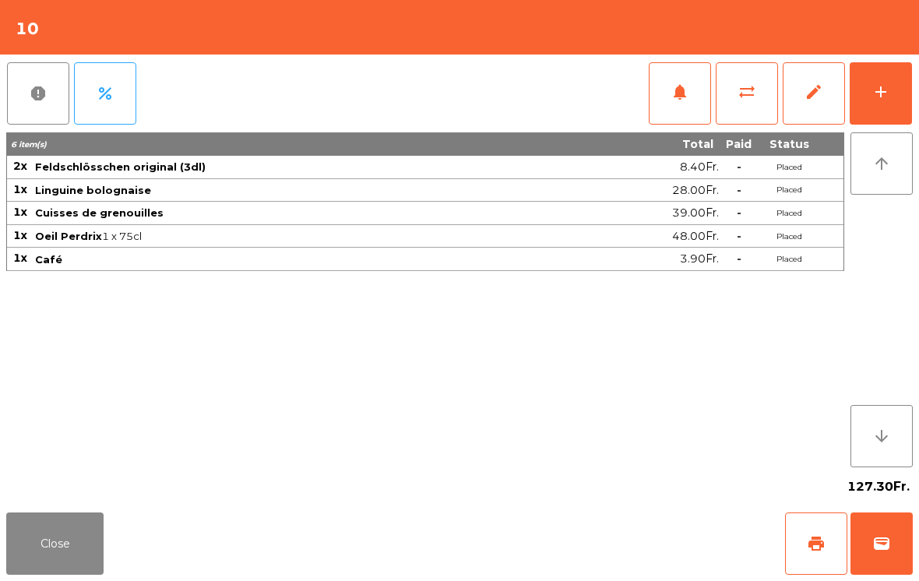
click at [49, 549] on button "Close" at bounding box center [54, 544] width 97 height 62
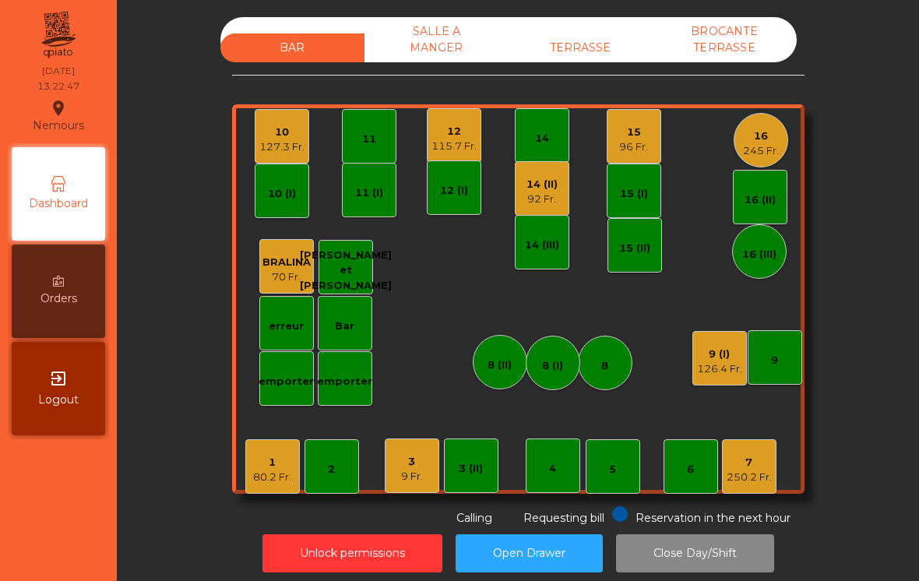
click at [411, 465] on div "3" at bounding box center [412, 462] width 22 height 16
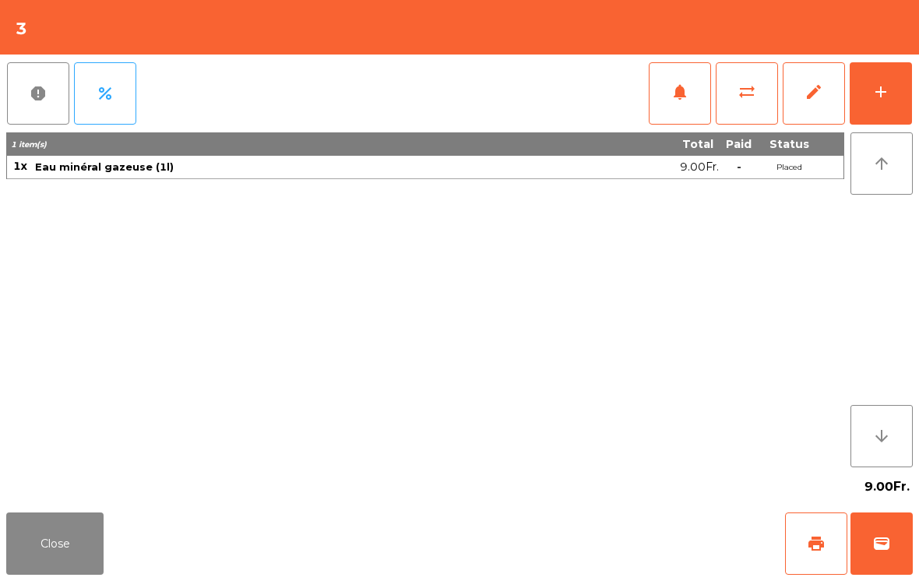
click at [23, 570] on button "Close" at bounding box center [54, 544] width 97 height 62
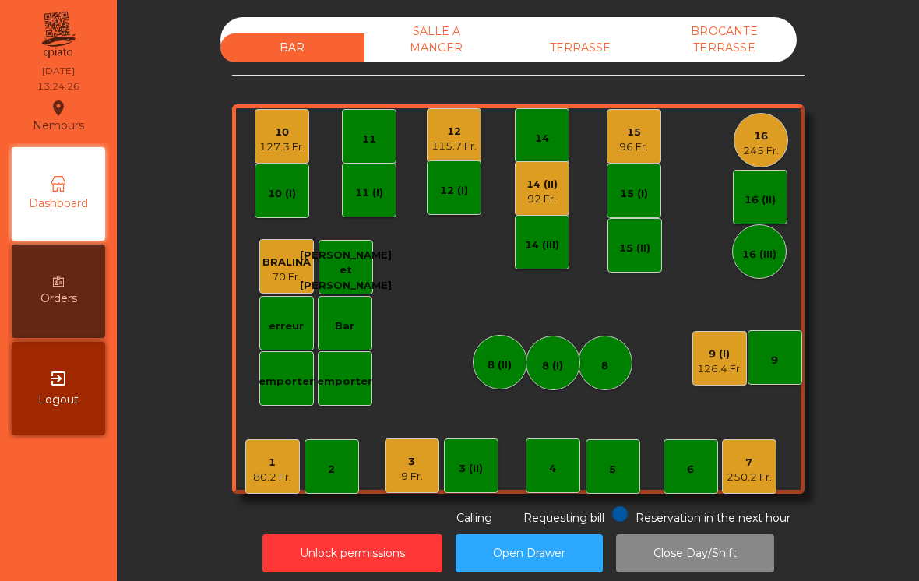
click at [256, 139] on div "10 127.3 Fr." at bounding box center [282, 136] width 55 height 55
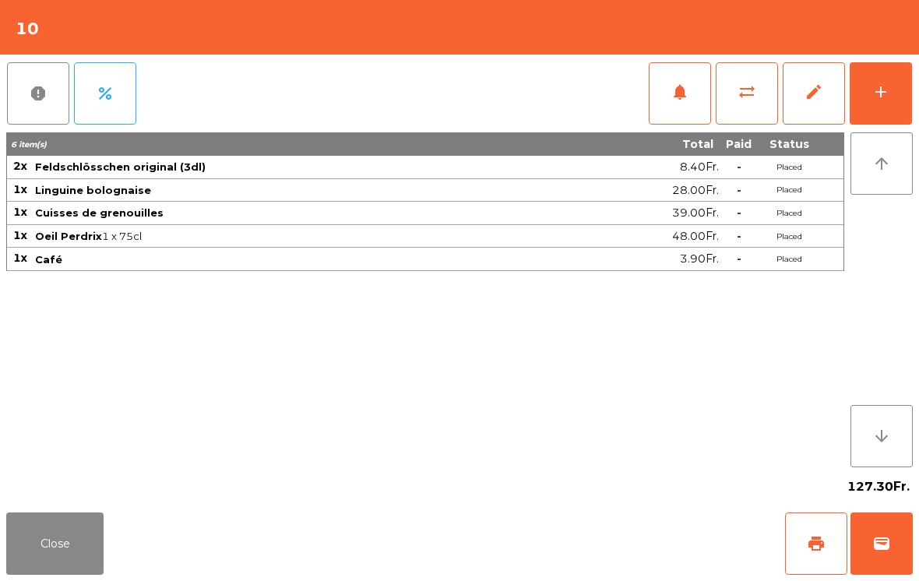
click at [874, 94] on div "add" at bounding box center [881, 92] width 19 height 19
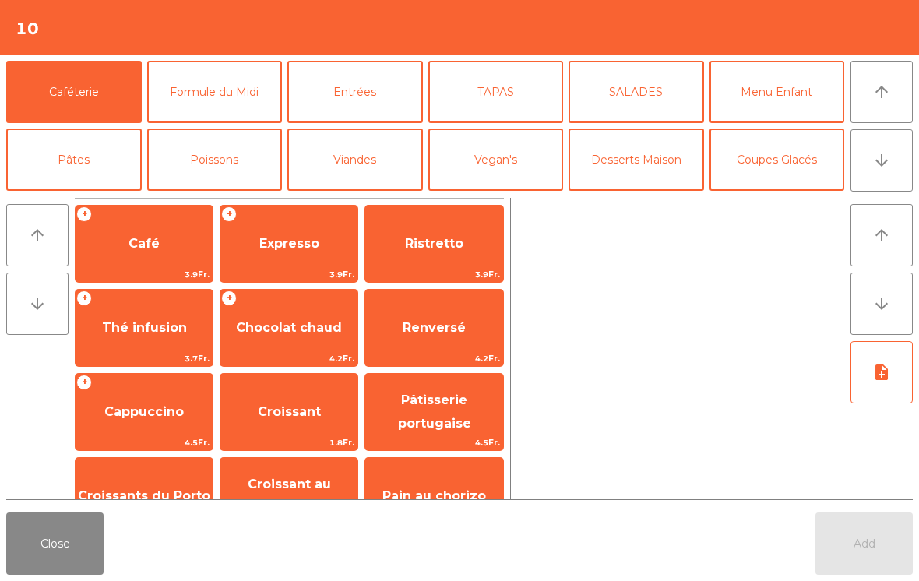
click at [884, 168] on icon "arrow_downward" at bounding box center [882, 160] width 19 height 19
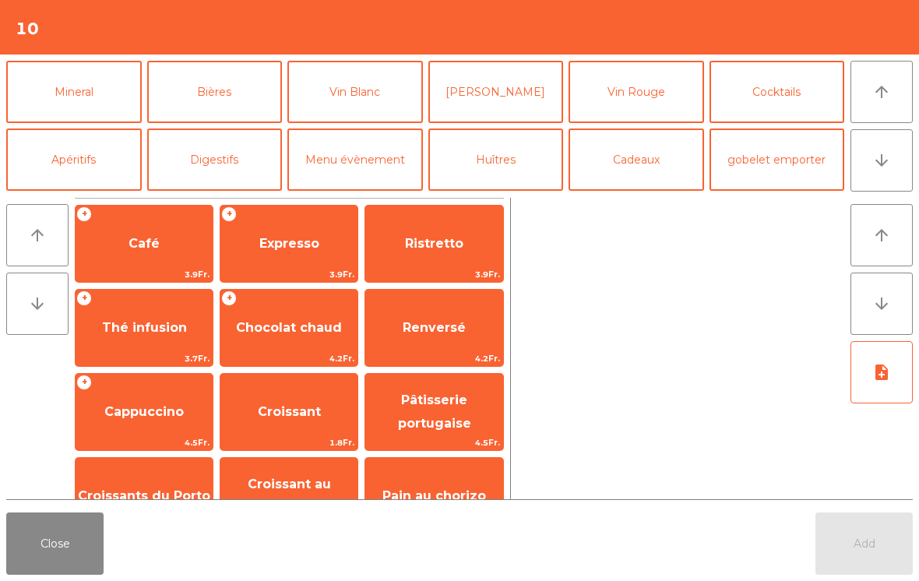
click at [796, 55] on button "Coupes Glacés" at bounding box center [778, 24] width 136 height 62
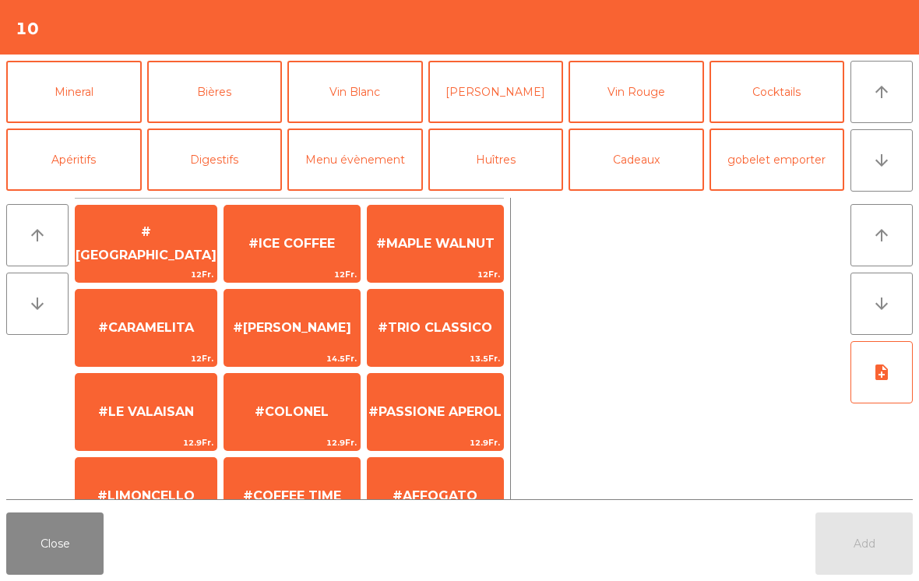
scroll to position [48, 0]
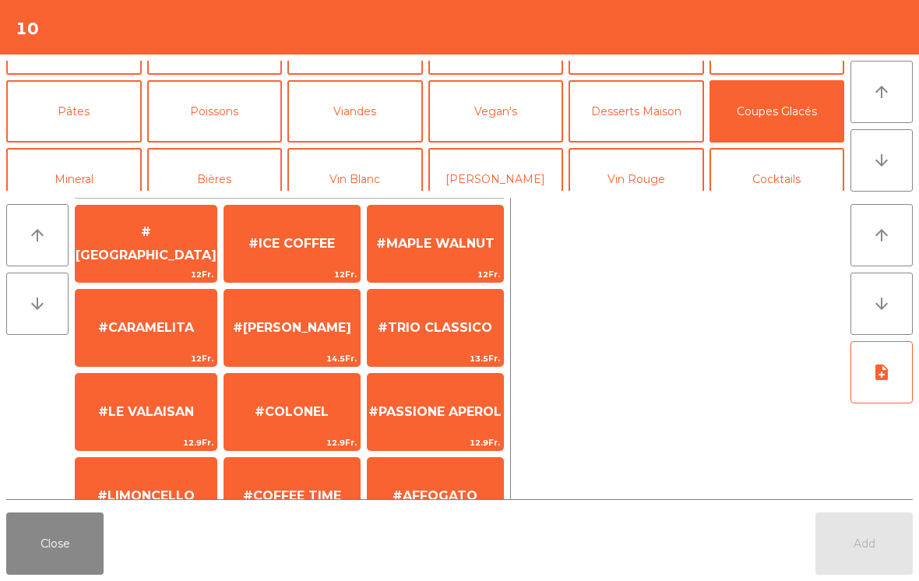
click at [143, 414] on span "#LE VALAISAN" at bounding box center [146, 411] width 96 height 15
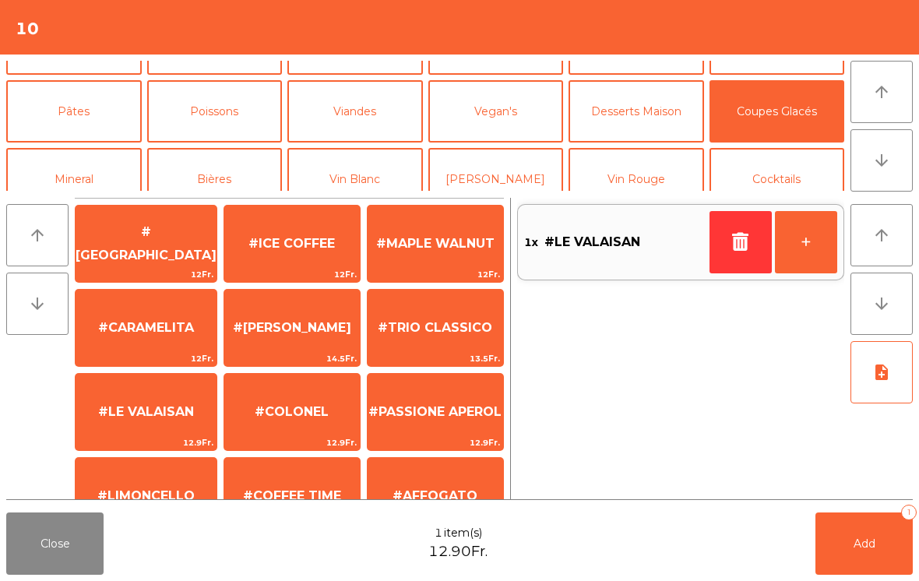
scroll to position [295, 0]
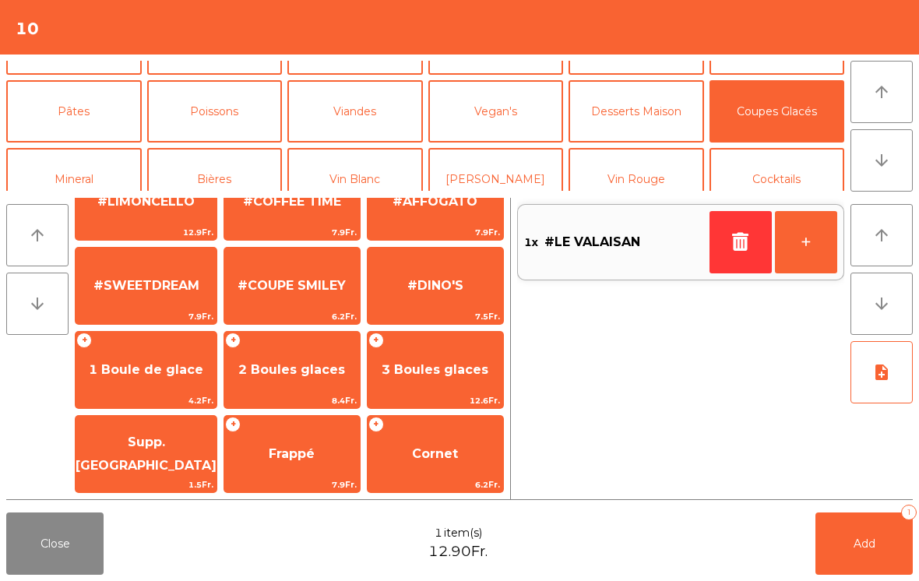
click at [143, 380] on span "1 Boule de glace" at bounding box center [146, 370] width 141 height 42
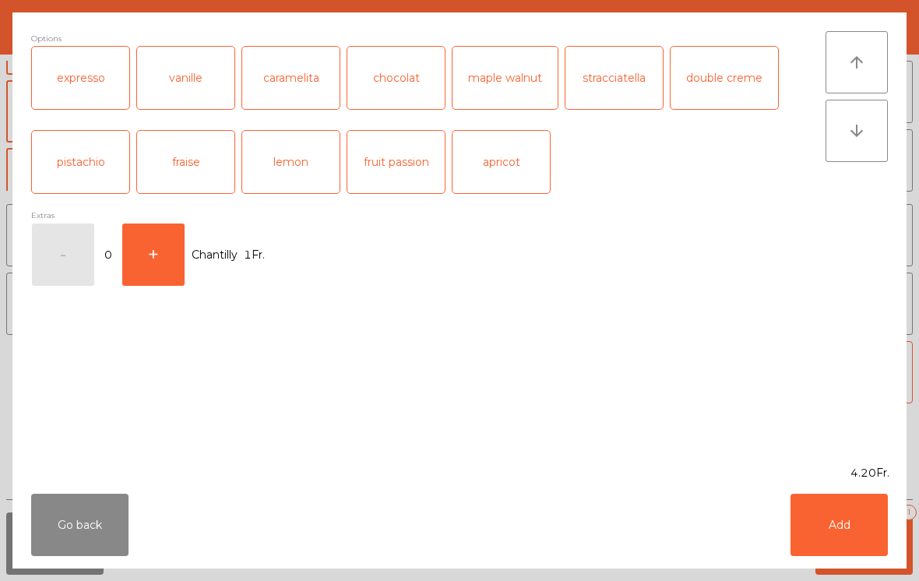
click at [168, 251] on button "+" at bounding box center [153, 255] width 62 height 62
click at [859, 538] on button "Add" at bounding box center [839, 525] width 97 height 62
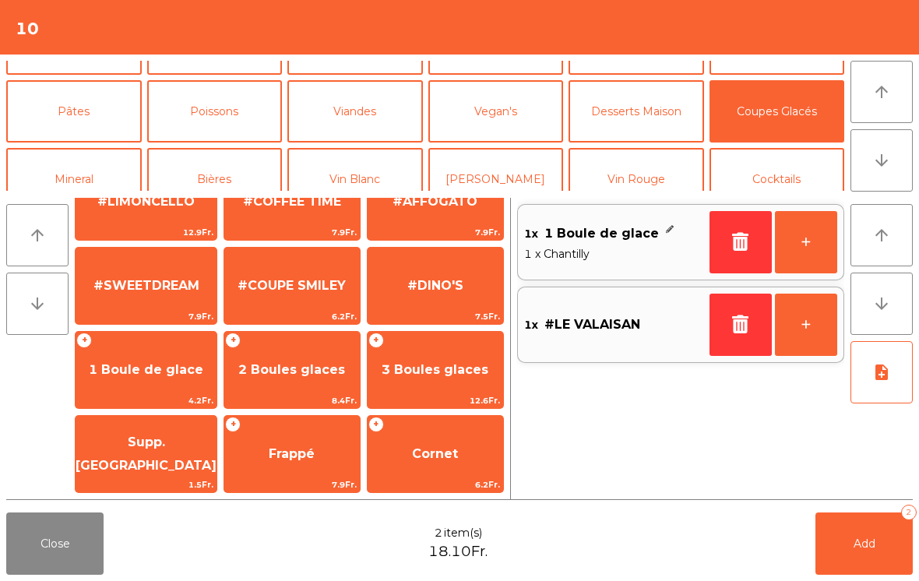
click at [859, 538] on span "Add" at bounding box center [865, 544] width 22 height 14
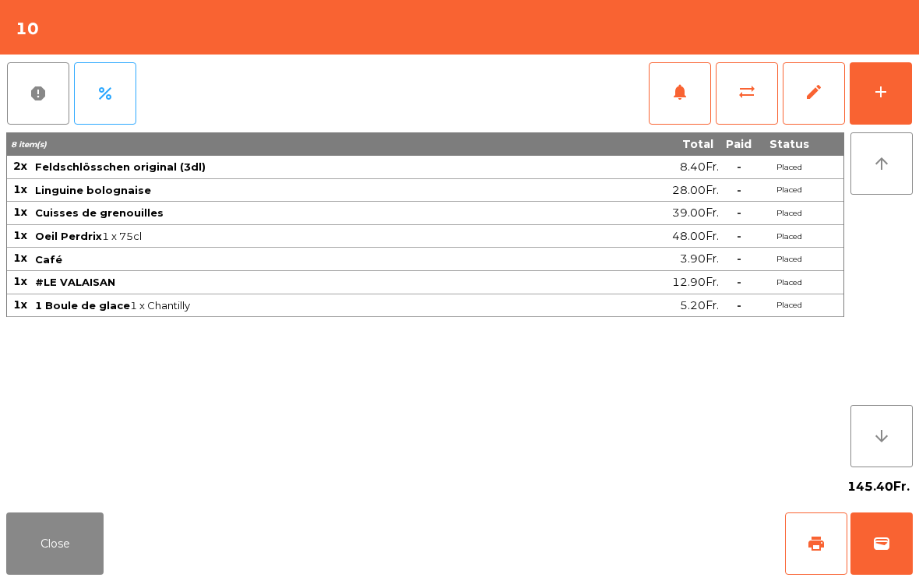
click at [55, 559] on button "Close" at bounding box center [54, 544] width 97 height 62
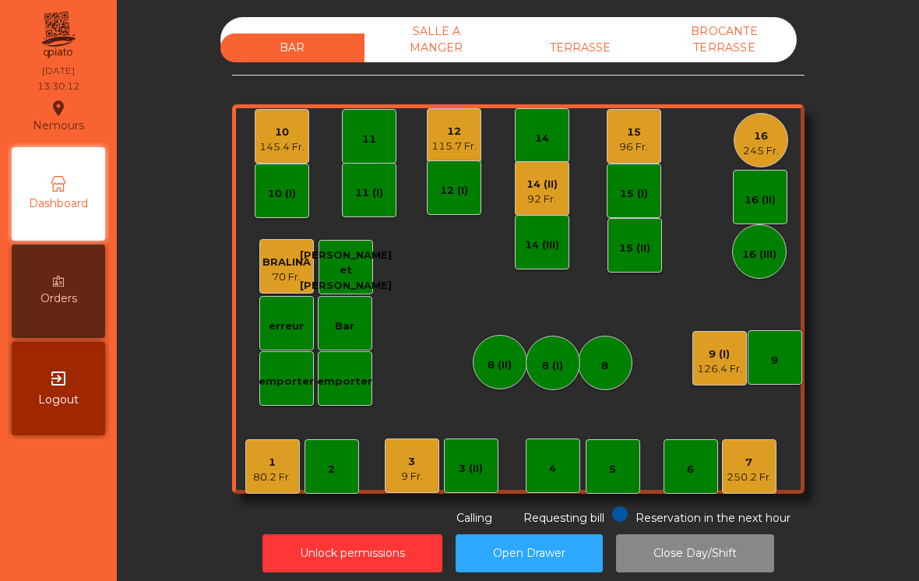
click at [411, 471] on div "9 Fr." at bounding box center [412, 477] width 22 height 16
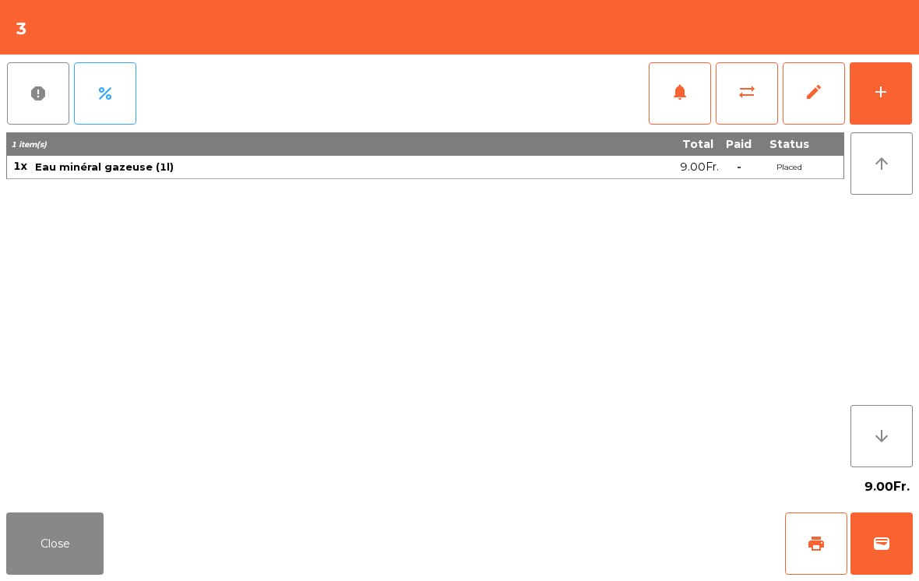
click at [877, 92] on div "add" at bounding box center [881, 92] width 19 height 19
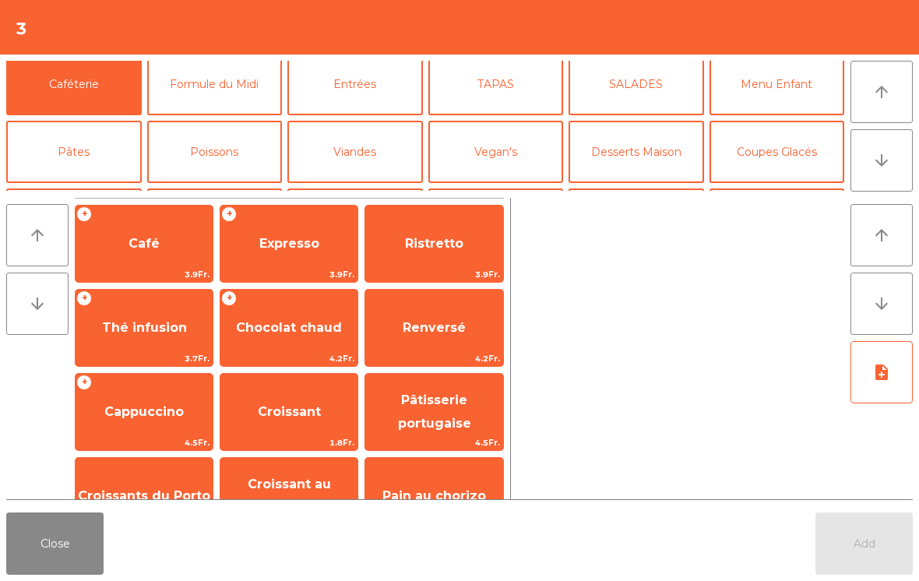
scroll to position [205, 0]
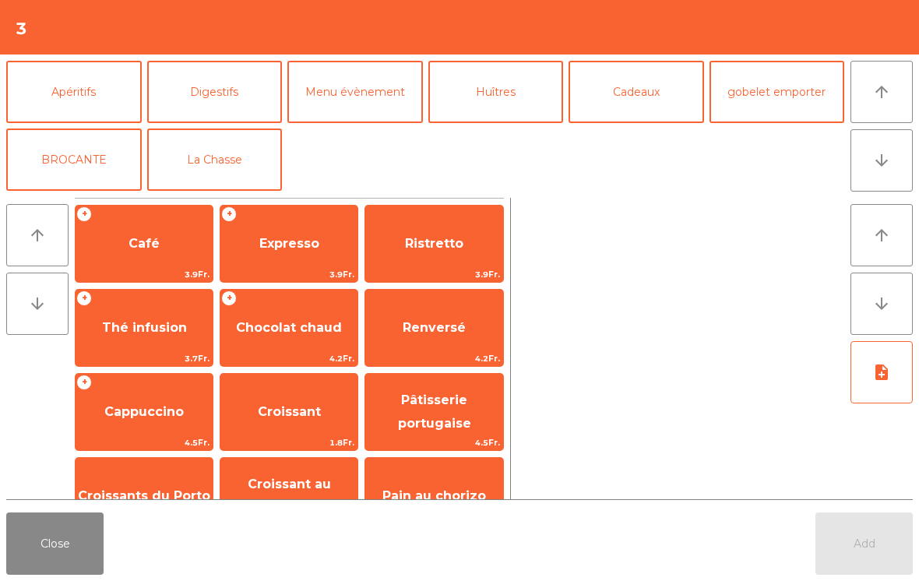
click at [210, 161] on button "La Chasse" at bounding box center [215, 160] width 136 height 62
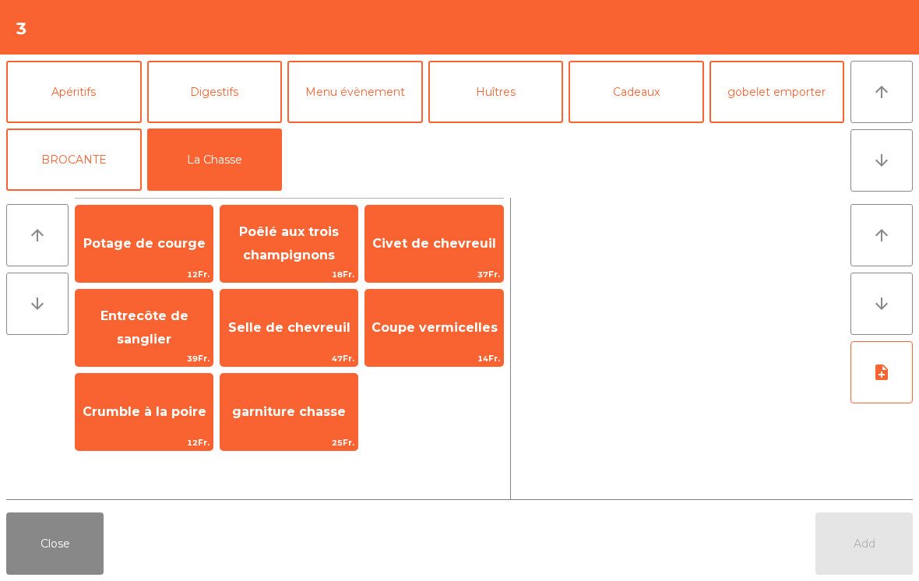
click at [290, 241] on span "Poêlé aux trois champignons" at bounding box center [289, 244] width 137 height 66
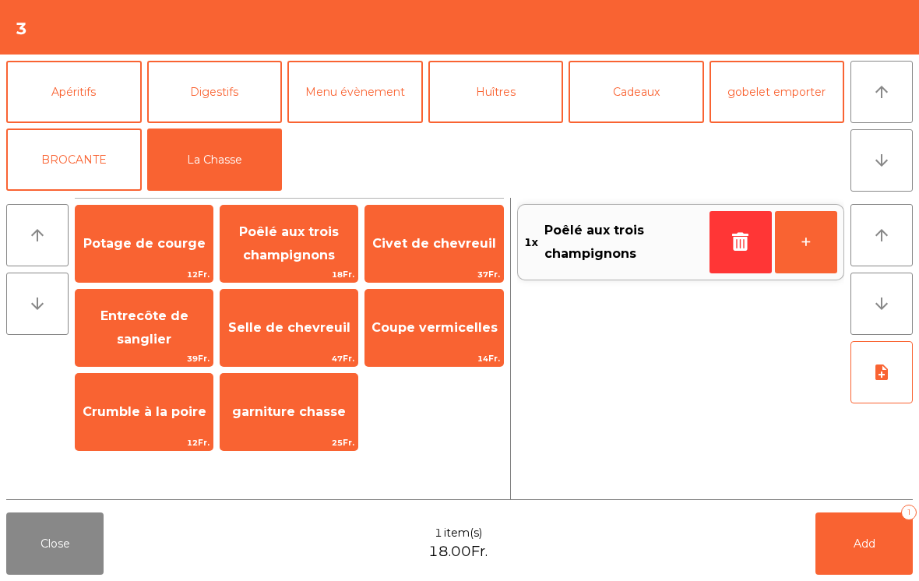
click at [790, 234] on button "+" at bounding box center [806, 242] width 62 height 62
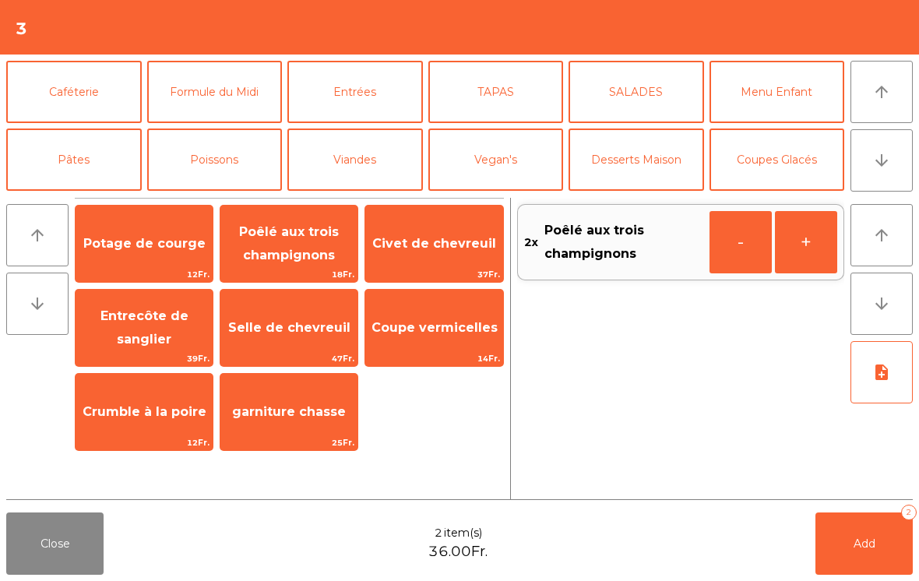
click at [644, 103] on button "SALADES" at bounding box center [637, 92] width 136 height 62
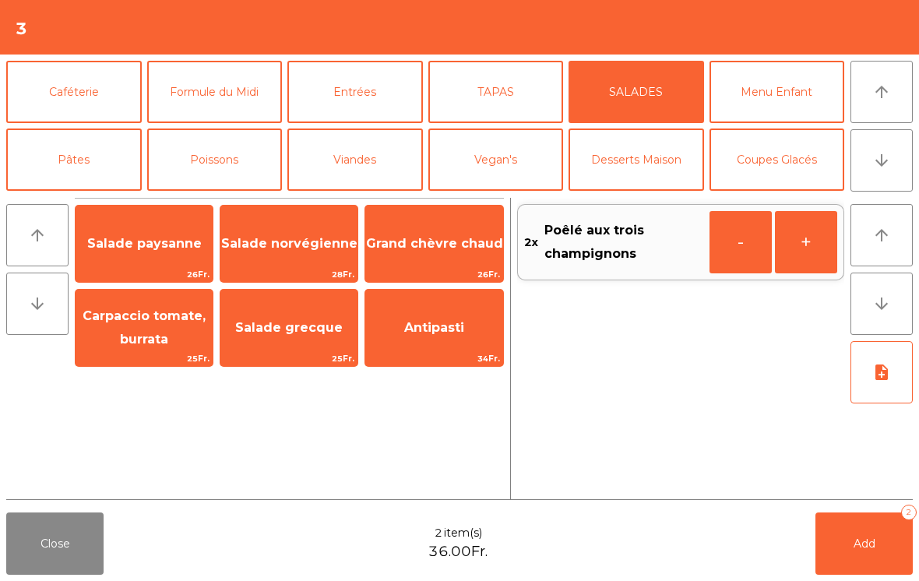
scroll to position [0, 0]
click at [374, 104] on button "Entrées" at bounding box center [356, 92] width 136 height 62
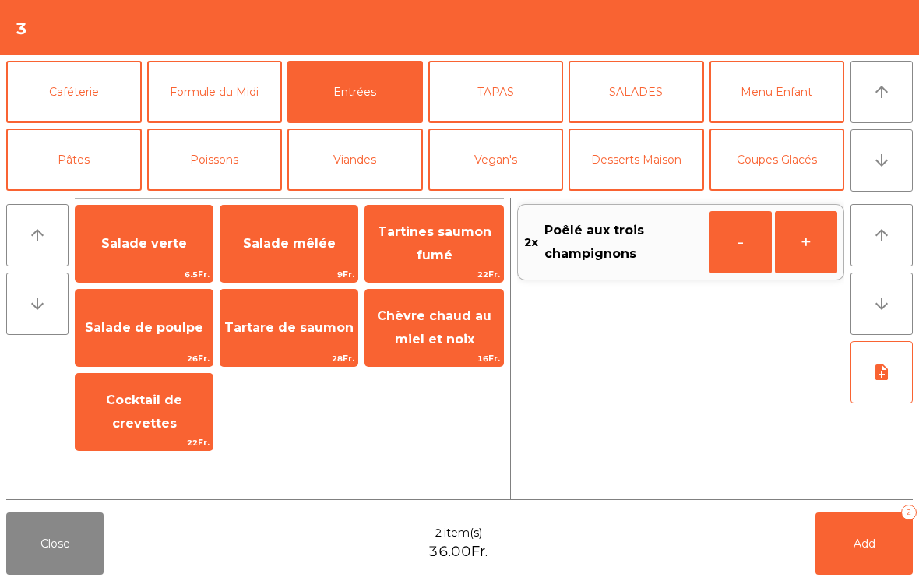
click at [123, 326] on span "Salade de poulpe" at bounding box center [144, 327] width 118 height 15
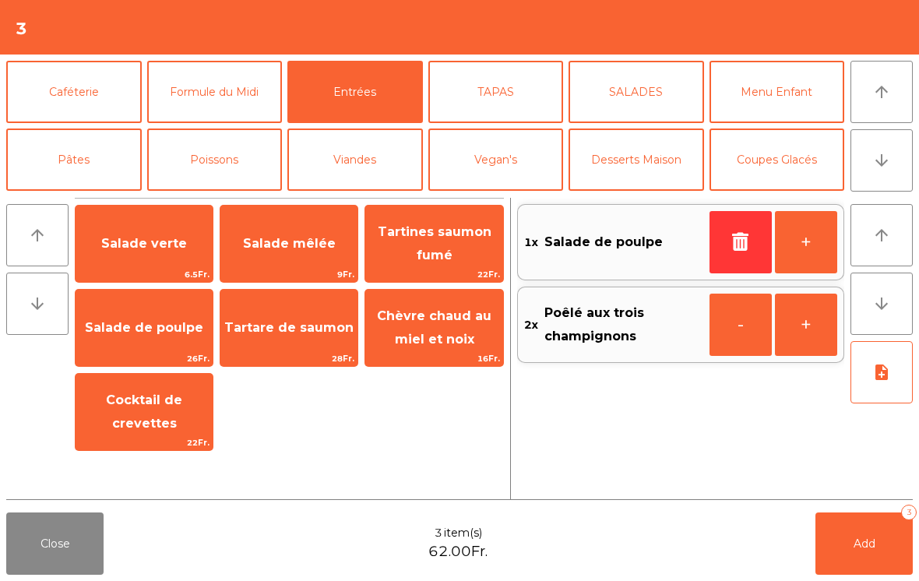
click at [510, 98] on button "TAPAS" at bounding box center [497, 92] width 136 height 62
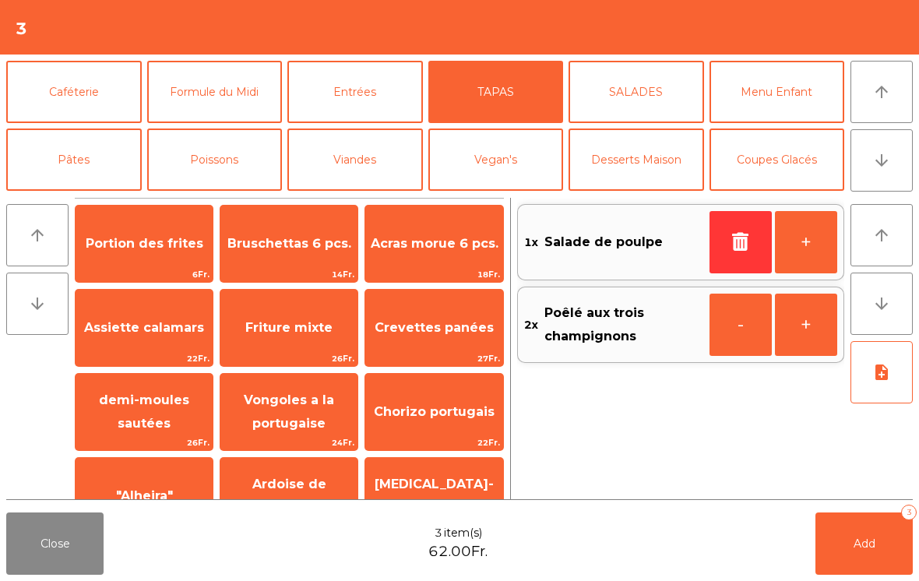
click at [425, 251] on span "Acras morue 6 pcs." at bounding box center [435, 243] width 128 height 15
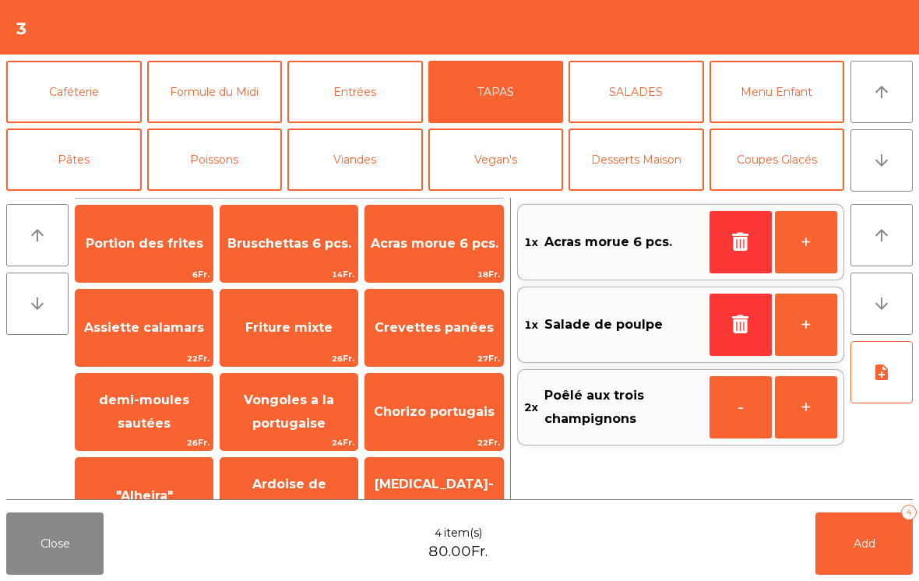
click at [210, 162] on button "Poissons" at bounding box center [215, 160] width 136 height 62
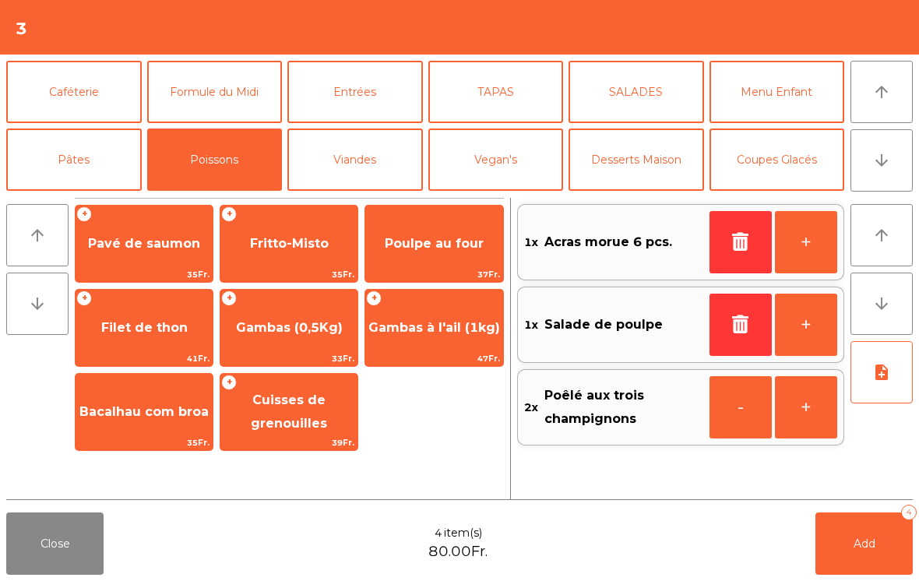
click at [406, 244] on span "Poulpe au four" at bounding box center [434, 243] width 99 height 15
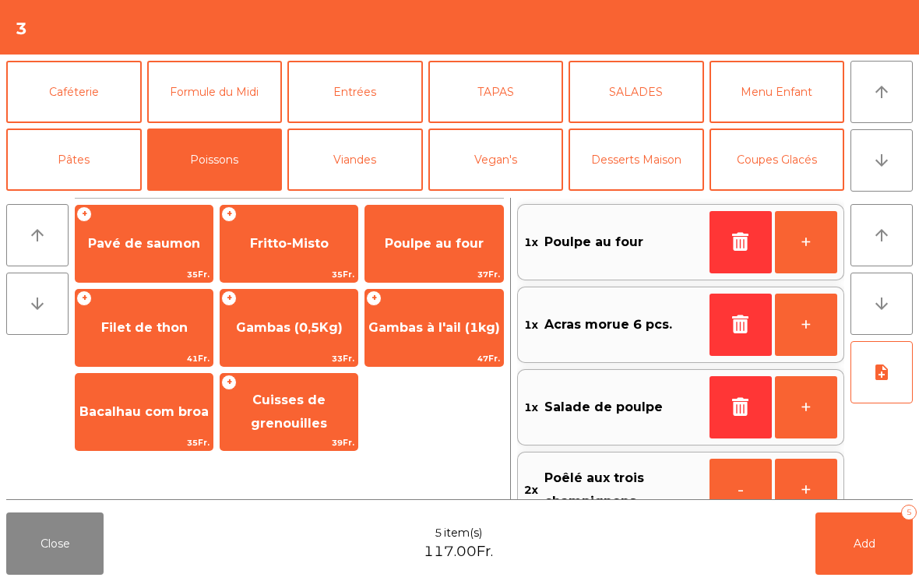
click at [806, 240] on button "+" at bounding box center [806, 242] width 62 height 62
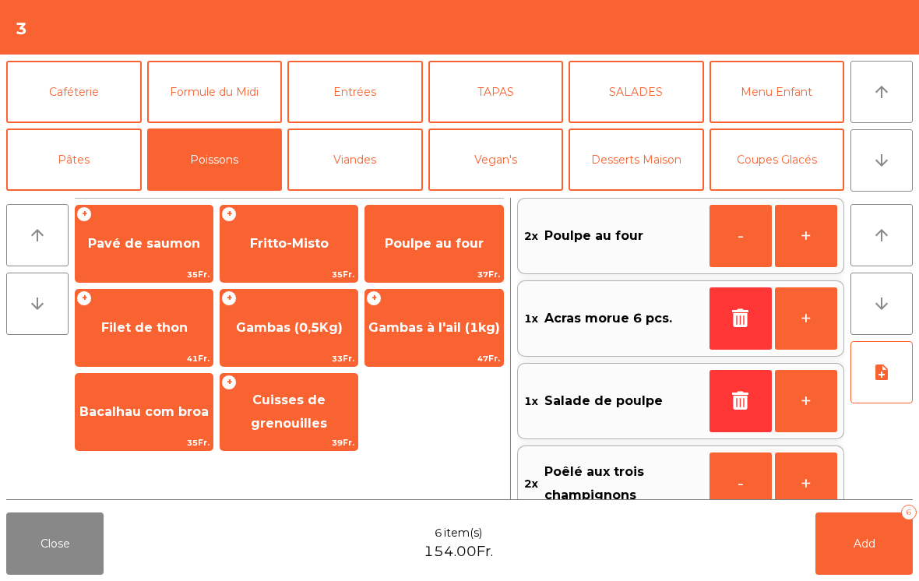
click at [351, 163] on button "Viandes" at bounding box center [356, 160] width 136 height 62
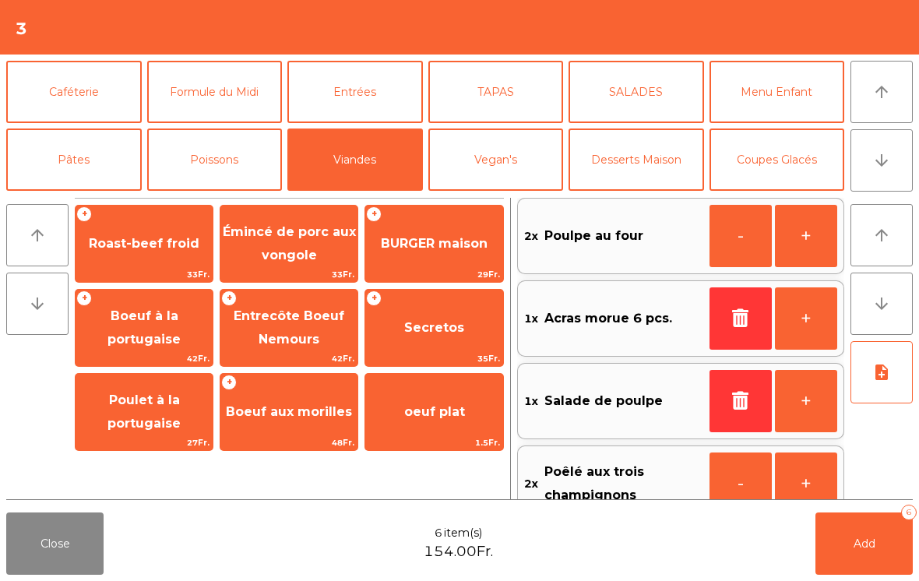
click at [425, 333] on span "Secretos" at bounding box center [434, 327] width 60 height 15
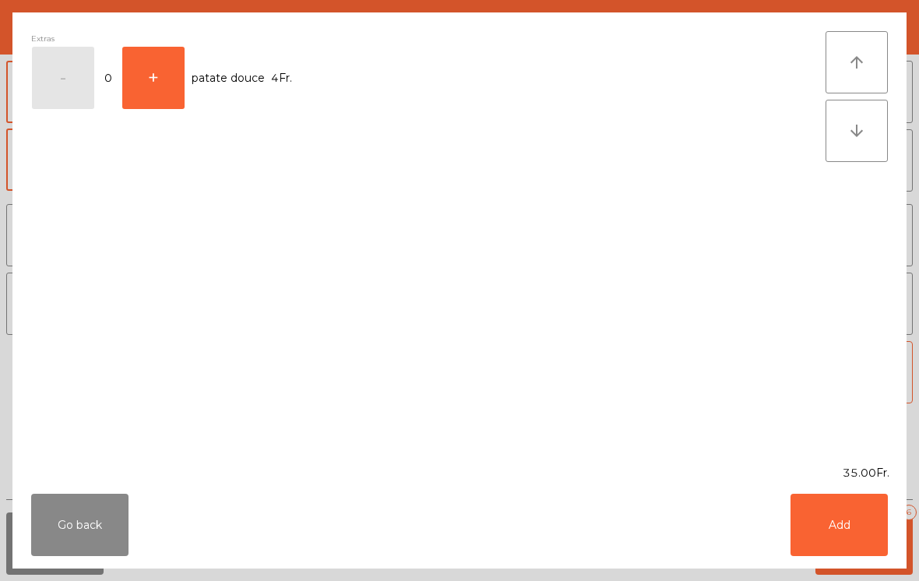
click at [857, 531] on button "Add" at bounding box center [839, 525] width 97 height 62
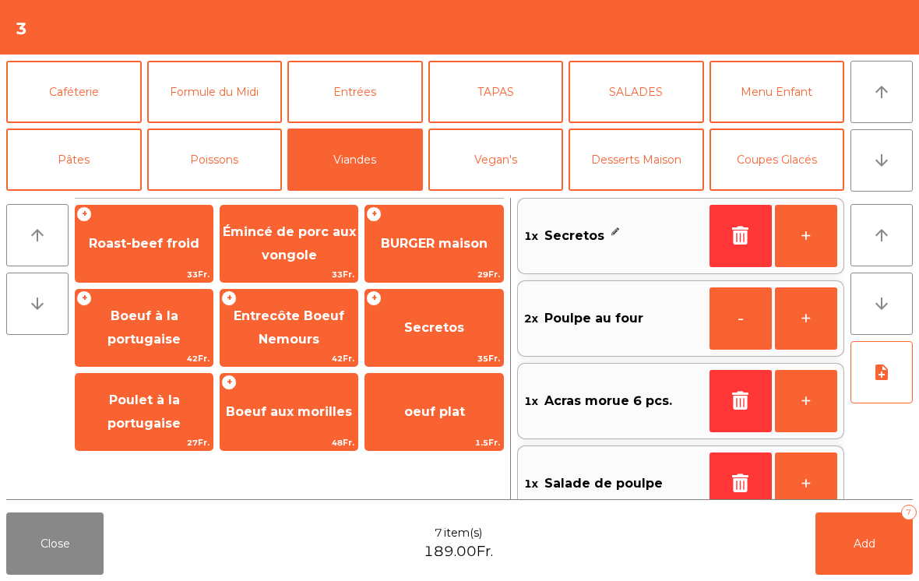
click at [803, 234] on button "+" at bounding box center [806, 236] width 62 height 62
click at [728, 228] on button "-" at bounding box center [741, 236] width 62 height 62
click at [810, 224] on button "+" at bounding box center [806, 236] width 62 height 62
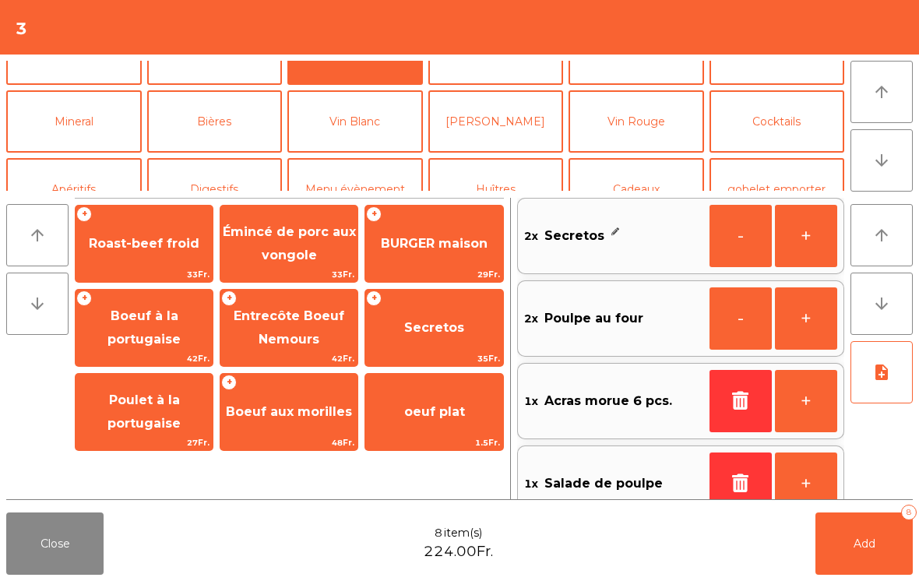
click at [662, 121] on button "Vin Rouge" at bounding box center [637, 121] width 136 height 62
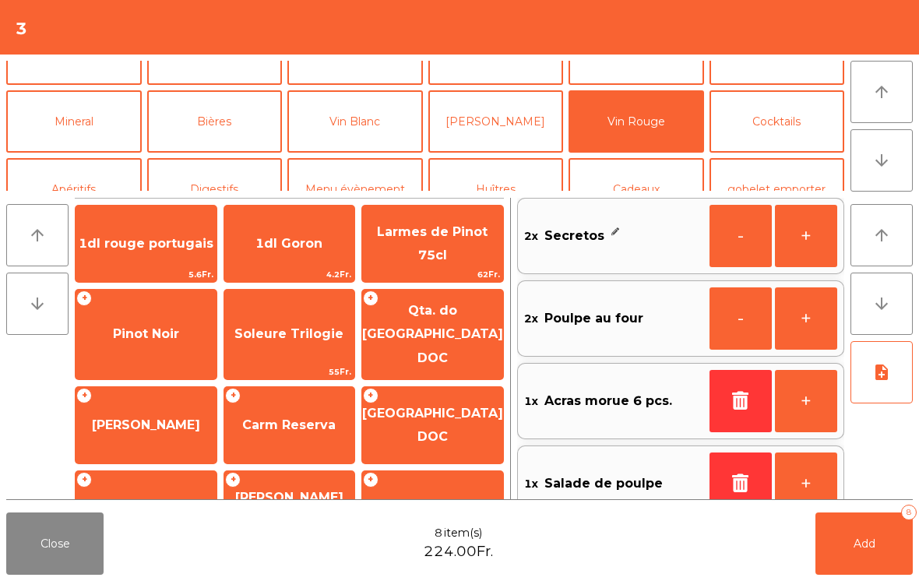
click at [157, 313] on span "Pinot Noir" at bounding box center [146, 334] width 141 height 42
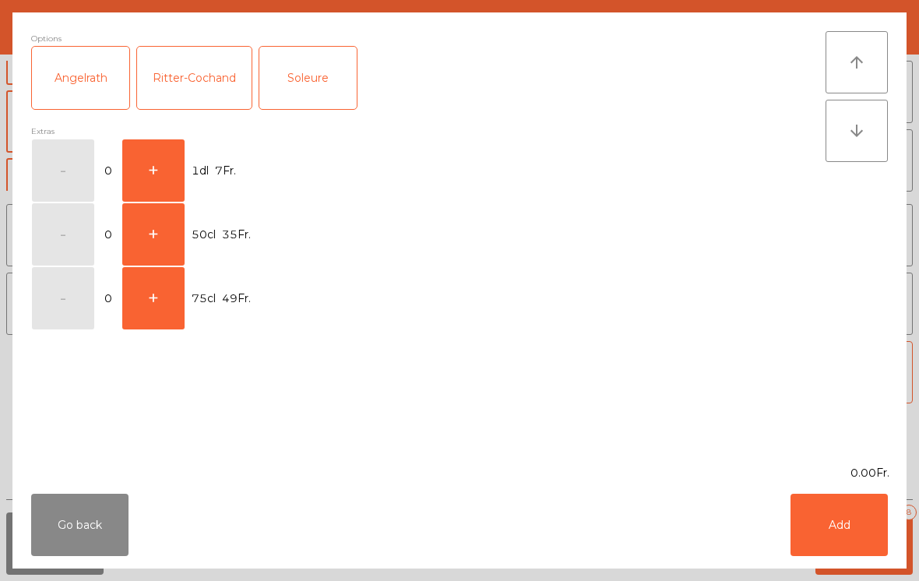
click at [331, 76] on div "Soleure" at bounding box center [307, 78] width 97 height 62
click at [164, 159] on button "+" at bounding box center [153, 170] width 62 height 62
click at [852, 521] on button "Add" at bounding box center [839, 525] width 97 height 62
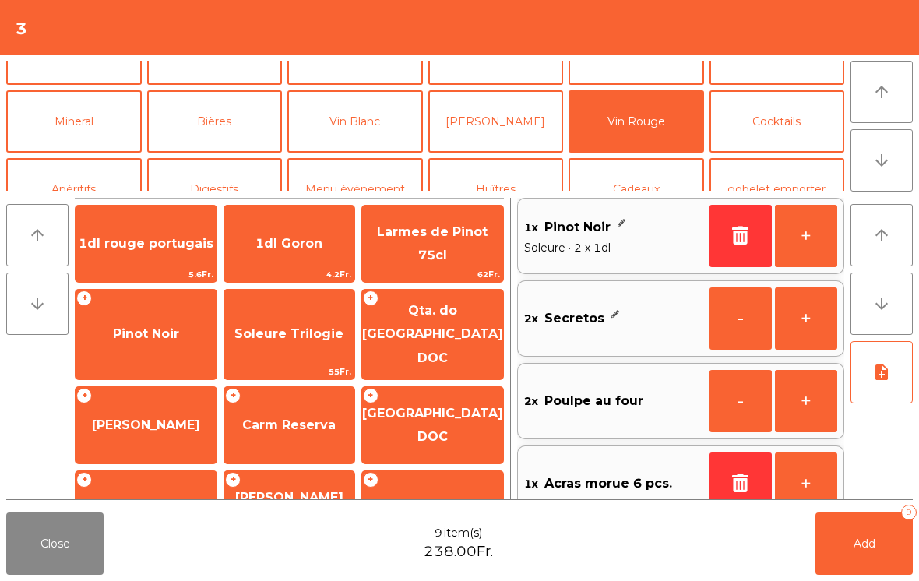
click at [883, 562] on button "Add 9" at bounding box center [864, 544] width 97 height 62
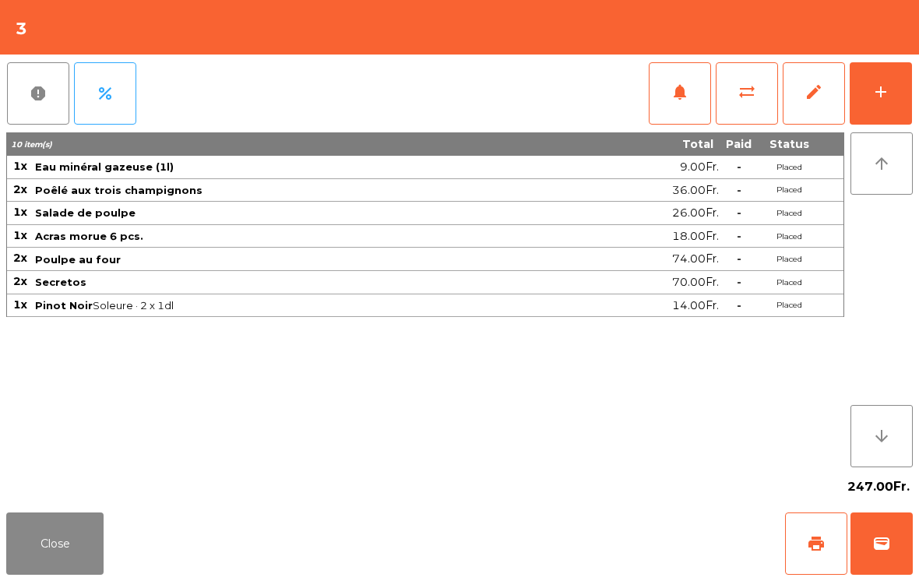
click at [46, 574] on button "Close" at bounding box center [54, 544] width 97 height 62
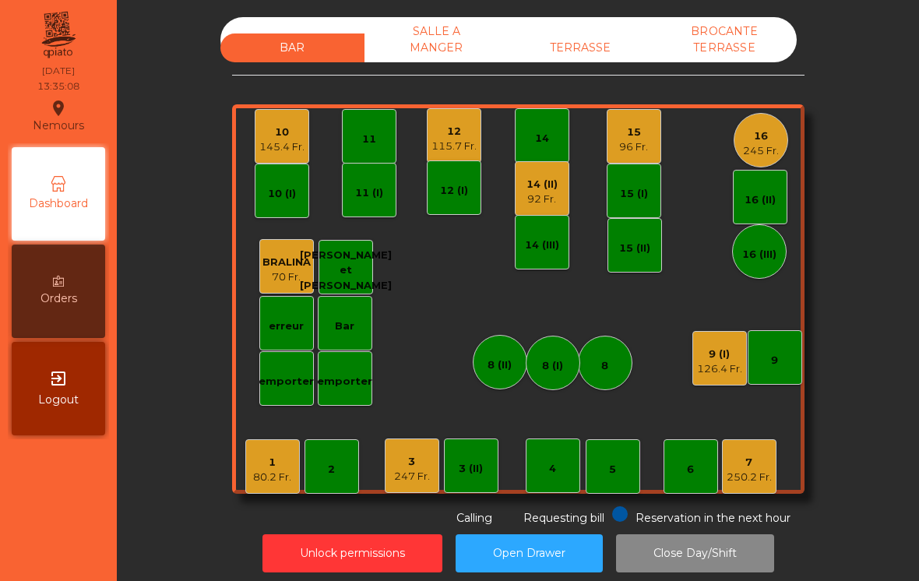
click at [614, 50] on div "TERRASSE" at bounding box center [581, 48] width 144 height 29
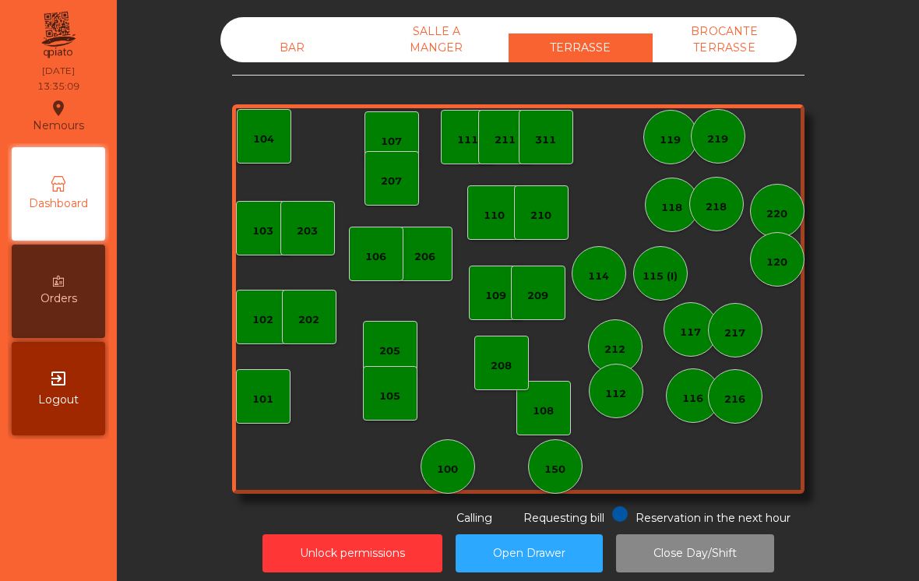
click at [439, 34] on div "SALLE A MANGER" at bounding box center [437, 39] width 144 height 45
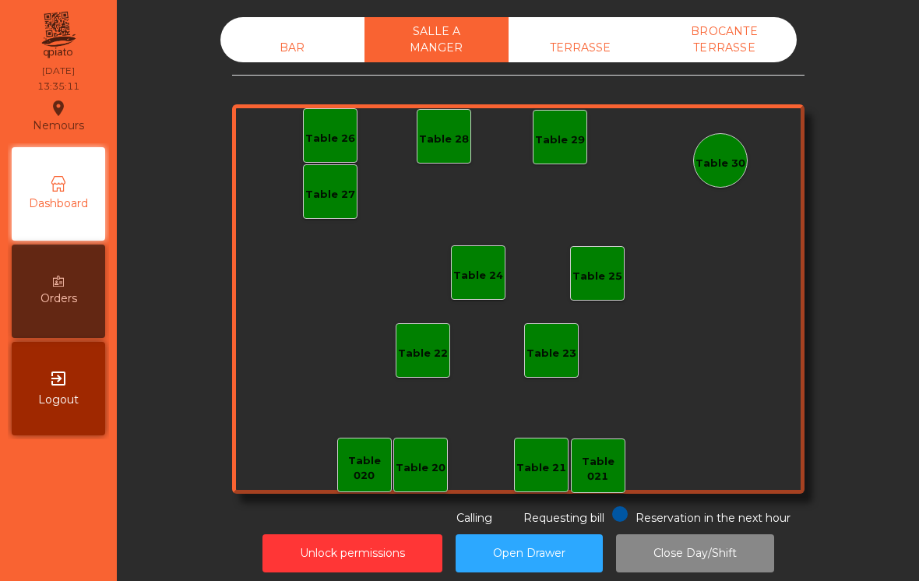
click at [729, 160] on div "Table 30" at bounding box center [721, 164] width 50 height 16
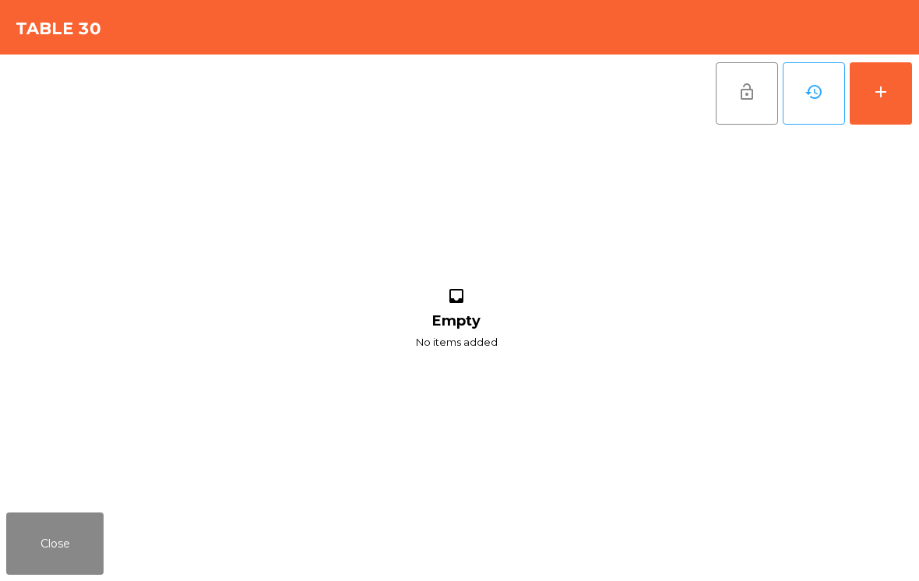
click at [893, 103] on button "add" at bounding box center [881, 93] width 62 height 62
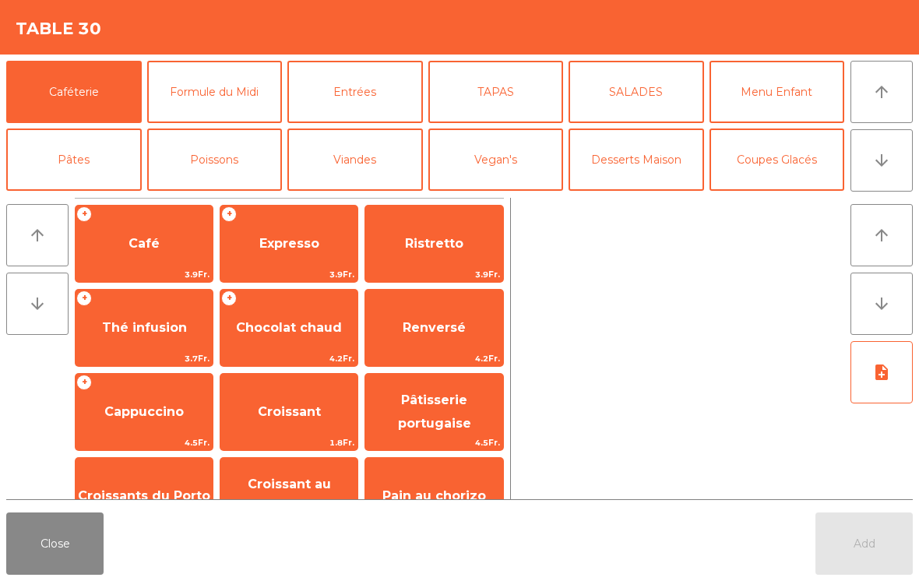
click at [871, 171] on button "arrow_downward" at bounding box center [882, 160] width 62 height 62
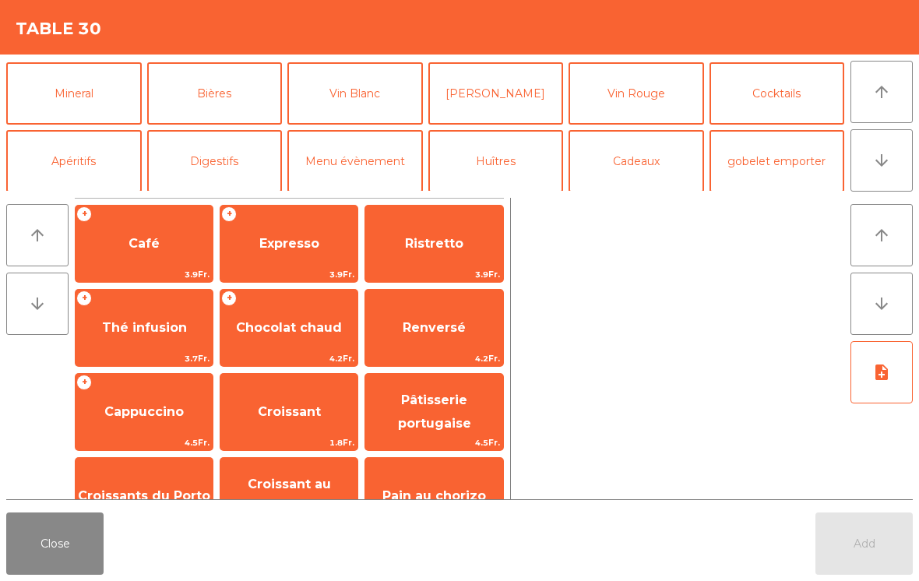
click at [87, 91] on button "Mineral" at bounding box center [74, 93] width 136 height 62
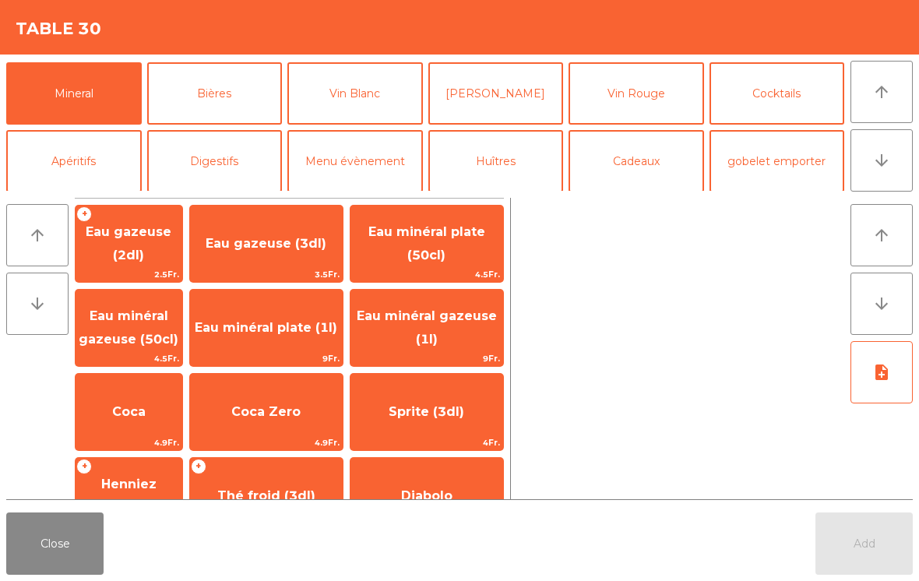
click at [129, 420] on span "Coca" at bounding box center [129, 412] width 107 height 42
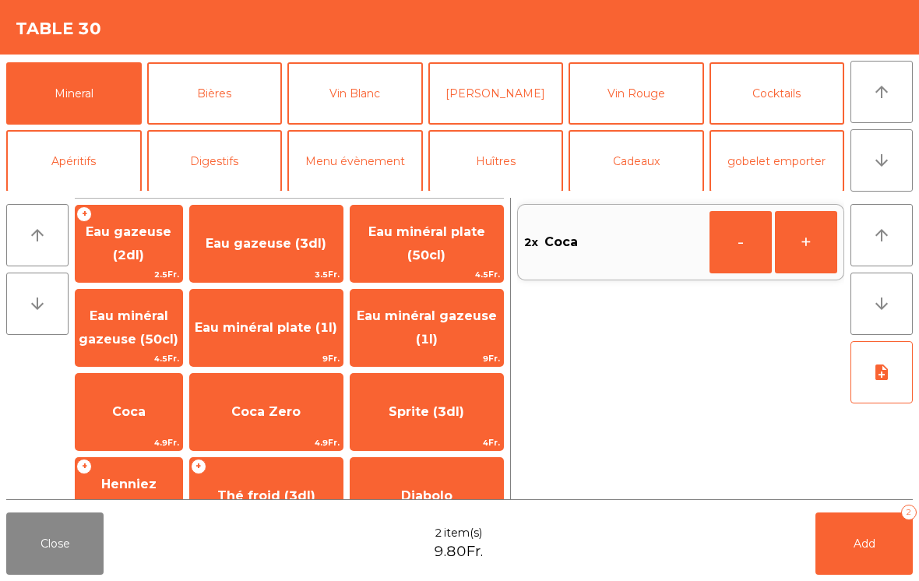
scroll to position [136, 0]
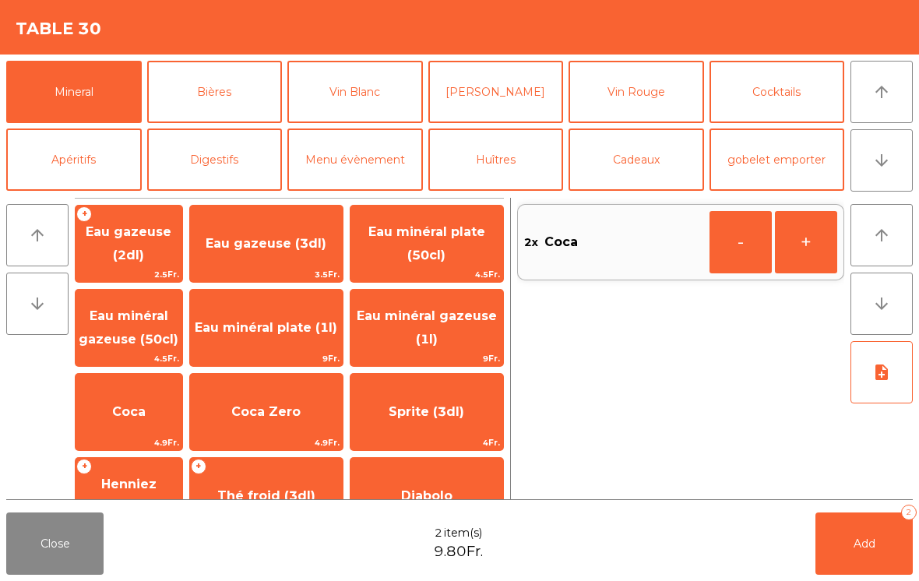
click at [475, 324] on span "Eau minéral gazeuse (1l)" at bounding box center [427, 328] width 153 height 66
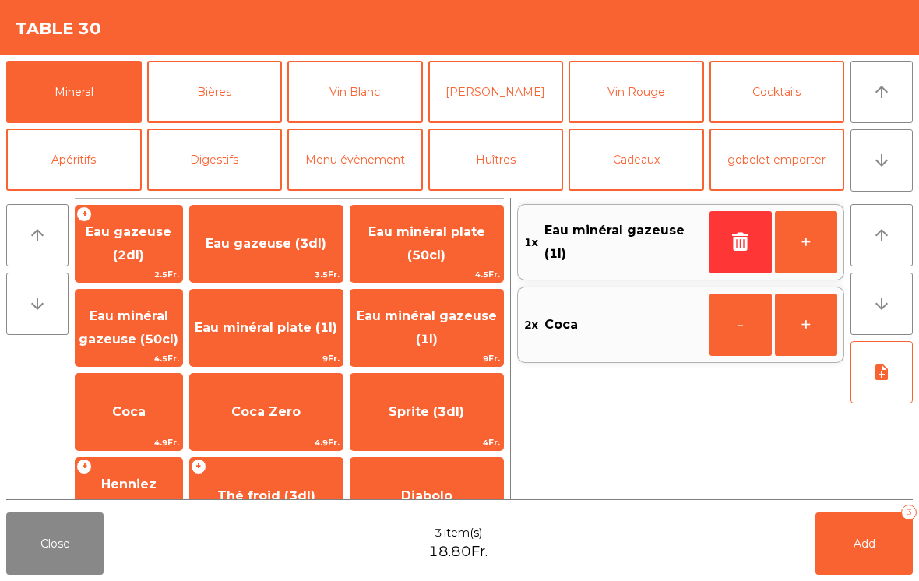
click at [297, 330] on span "Eau minéral plate (1l)" at bounding box center [266, 328] width 153 height 42
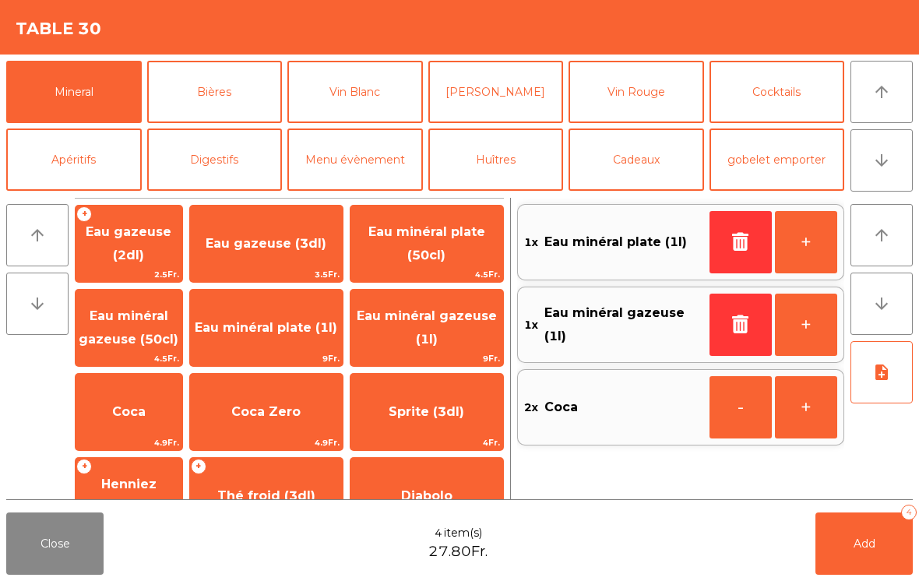
click at [856, 538] on span "Add" at bounding box center [865, 544] width 22 height 14
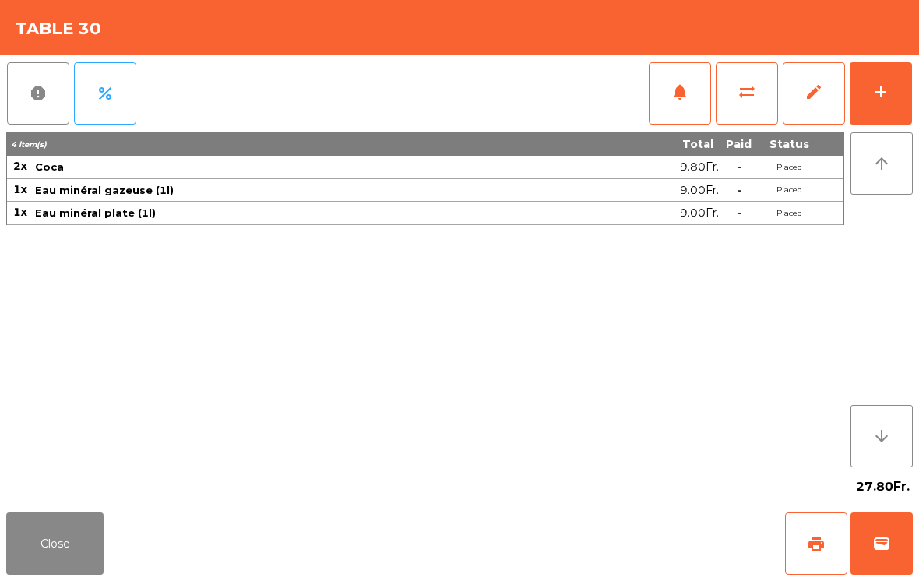
click at [60, 530] on button "Close" at bounding box center [54, 544] width 97 height 62
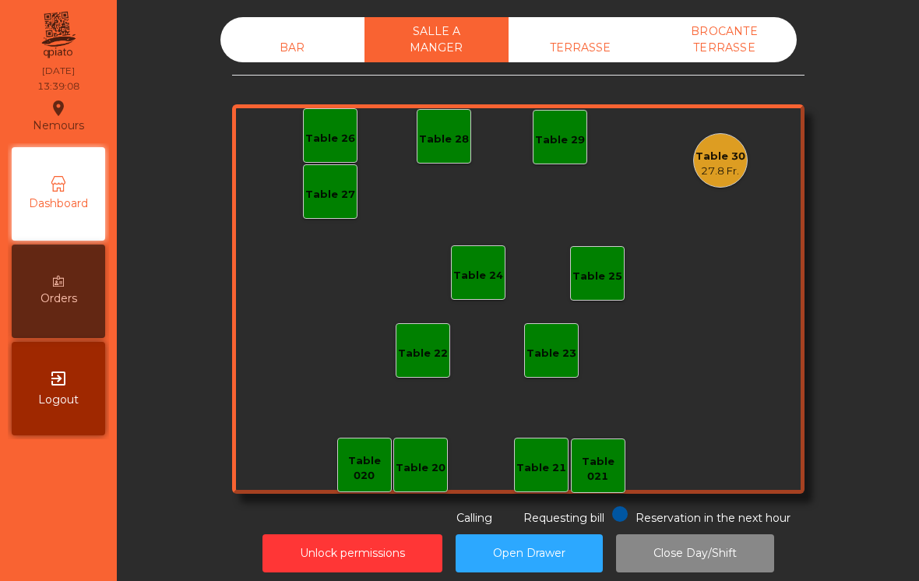
click at [291, 34] on div "BAR" at bounding box center [293, 48] width 144 height 29
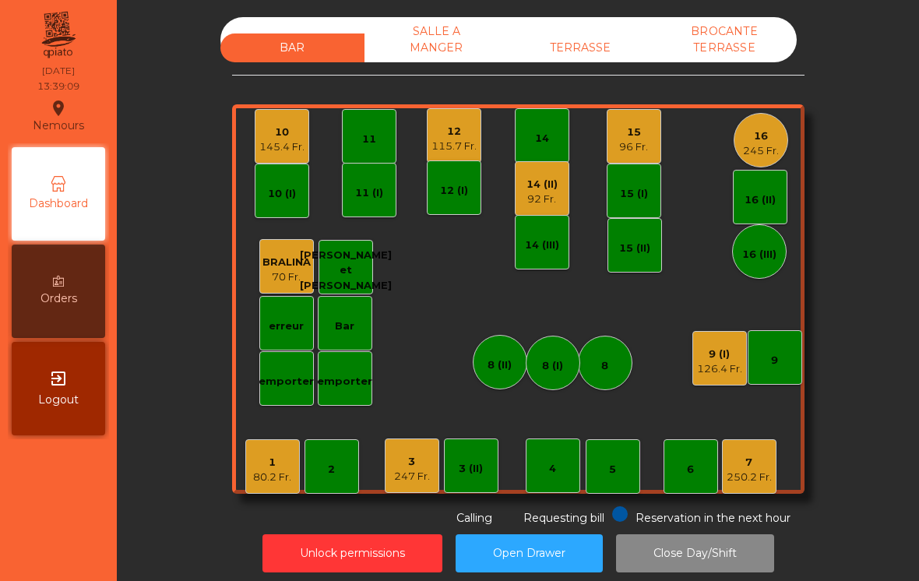
click at [251, 137] on div "1 80.2 Fr. 2 3 247 Fr. 4 5 6 7 250.2 Fr. 8 9 10 145.4 Fr. 11 12 115.7 Fr. 14 15…" at bounding box center [518, 299] width 573 height 390
click at [284, 119] on div "10 145.4 Fr." at bounding box center [281, 136] width 45 height 37
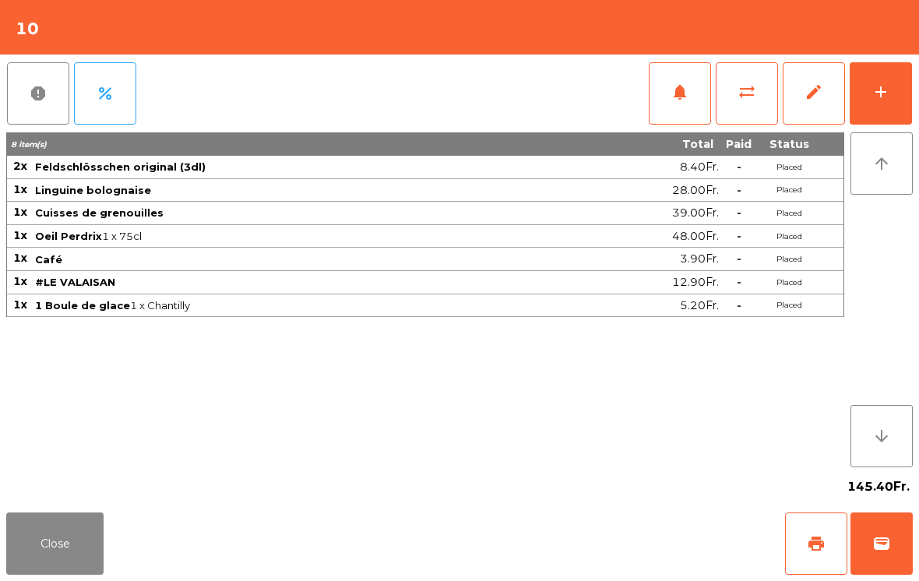
click at [814, 557] on button "print" at bounding box center [816, 544] width 62 height 62
click at [37, 543] on button "Close" at bounding box center [54, 544] width 97 height 62
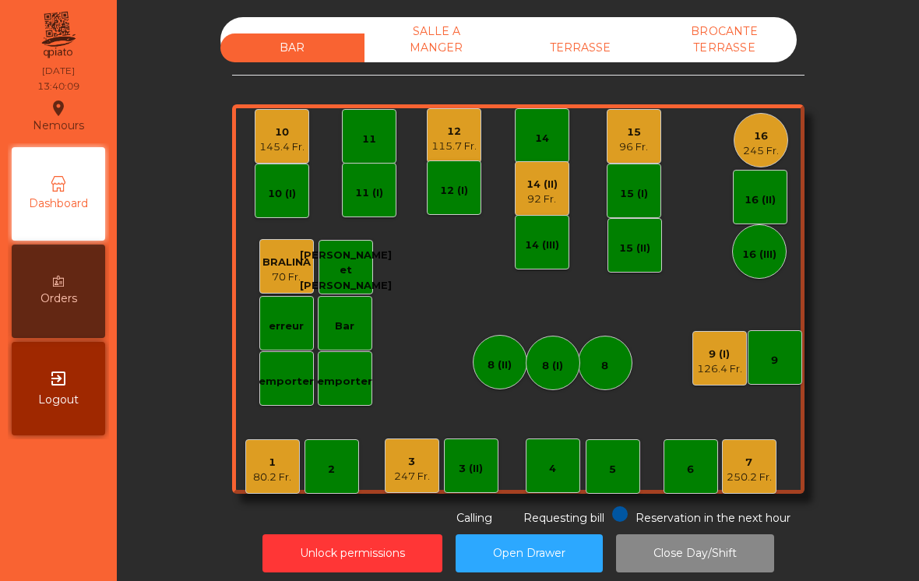
click at [715, 366] on div "126.4 Fr." at bounding box center [719, 370] width 45 height 16
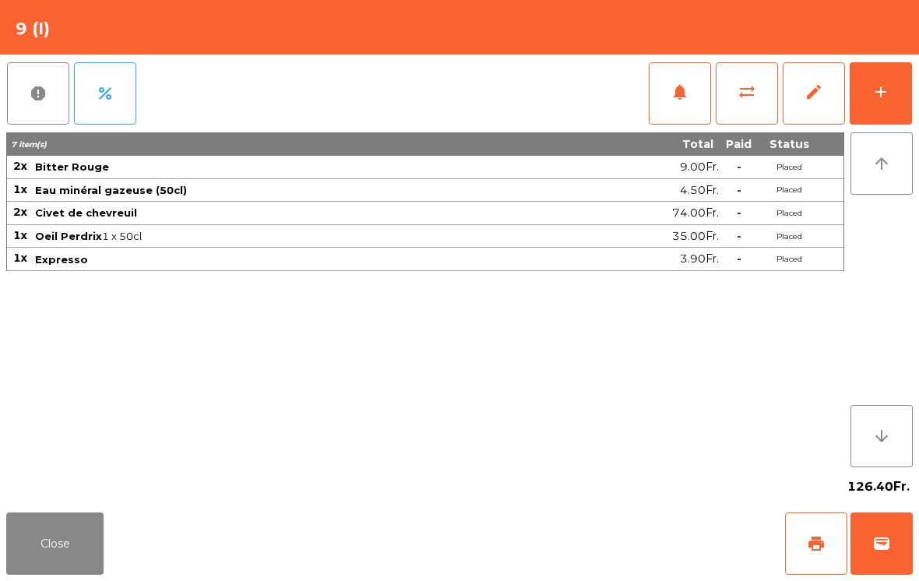
click at [882, 544] on span "wallet" at bounding box center [882, 544] width 19 height 19
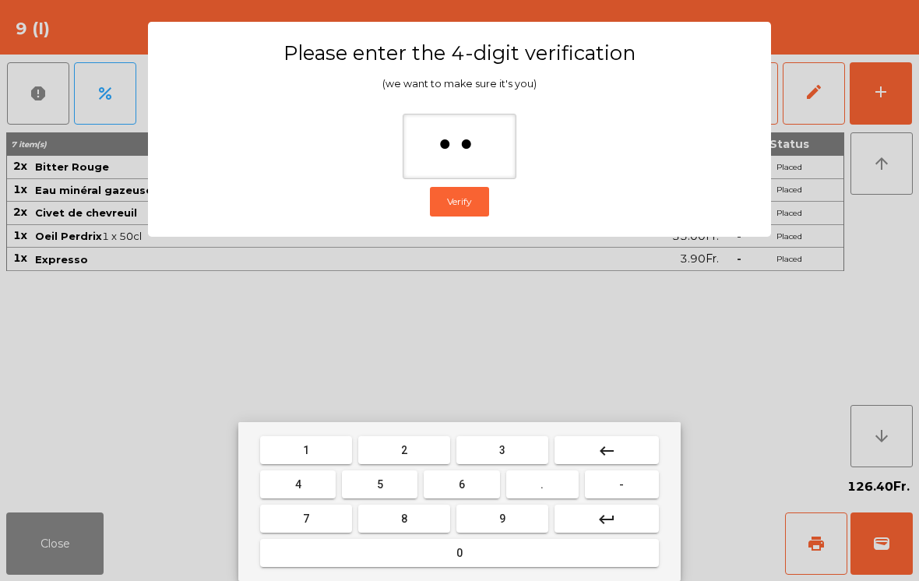
type input "***"
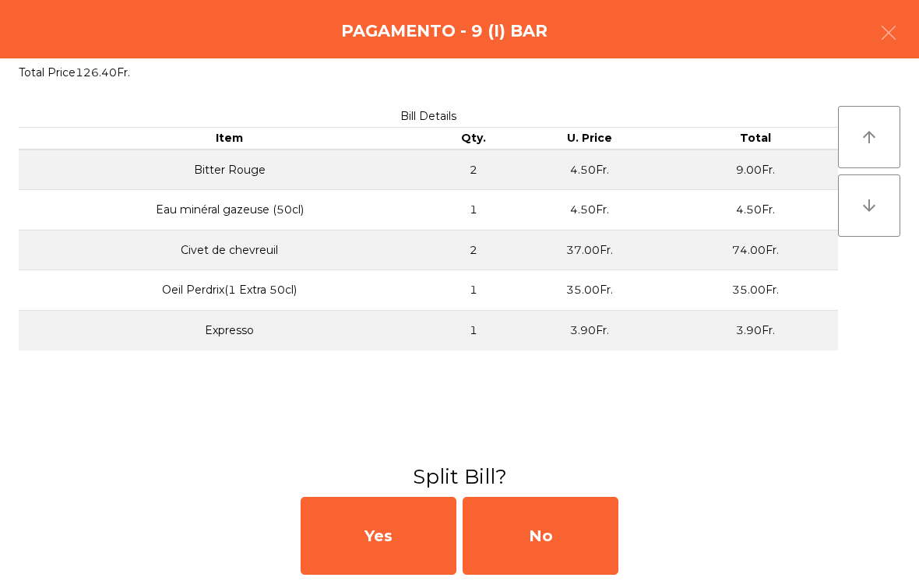
click at [566, 527] on div "No" at bounding box center [541, 536] width 156 height 78
click at [537, 545] on div "MB" at bounding box center [541, 536] width 156 height 78
click at [537, 539] on div "No" at bounding box center [541, 536] width 156 height 78
click at [541, 527] on div "No" at bounding box center [541, 536] width 156 height 78
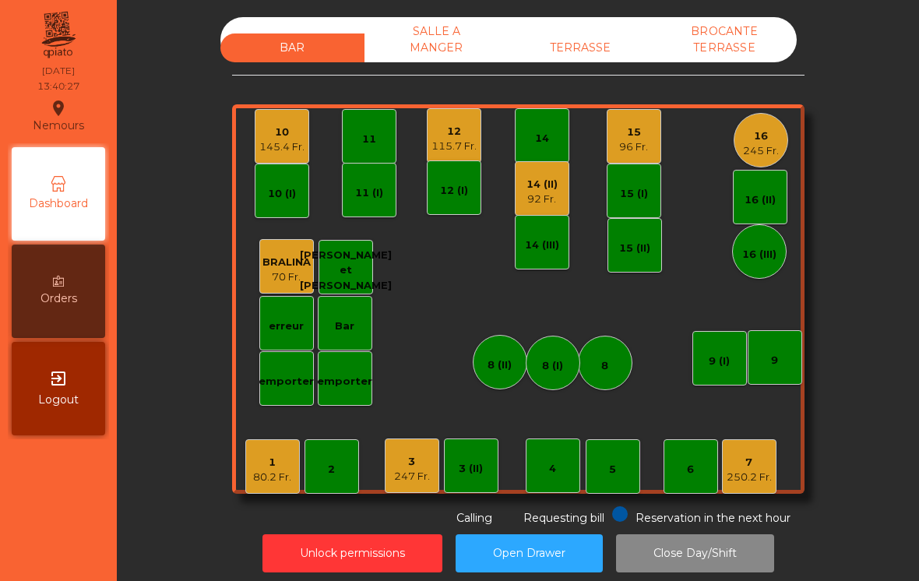
click at [761, 355] on div "9" at bounding box center [775, 357] width 55 height 55
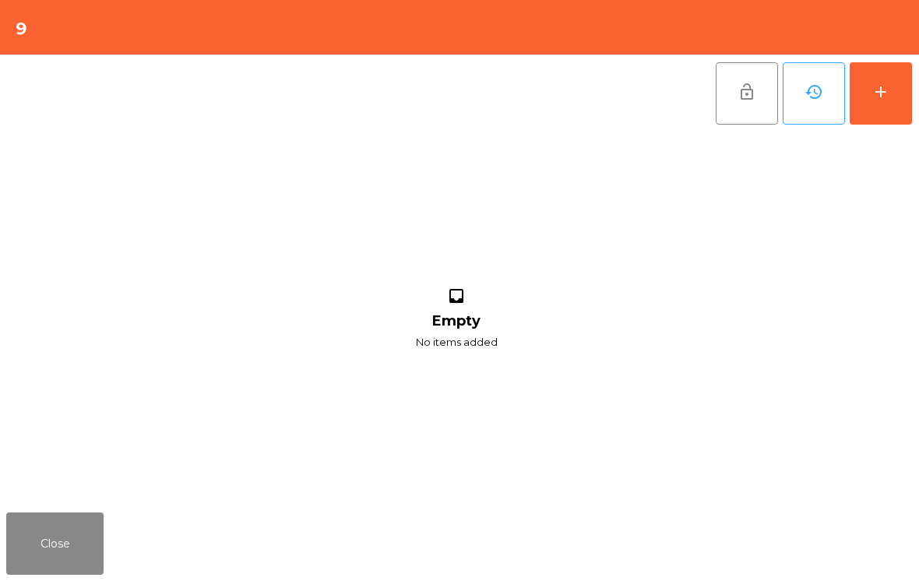
click at [877, 96] on div "add" at bounding box center [881, 92] width 19 height 19
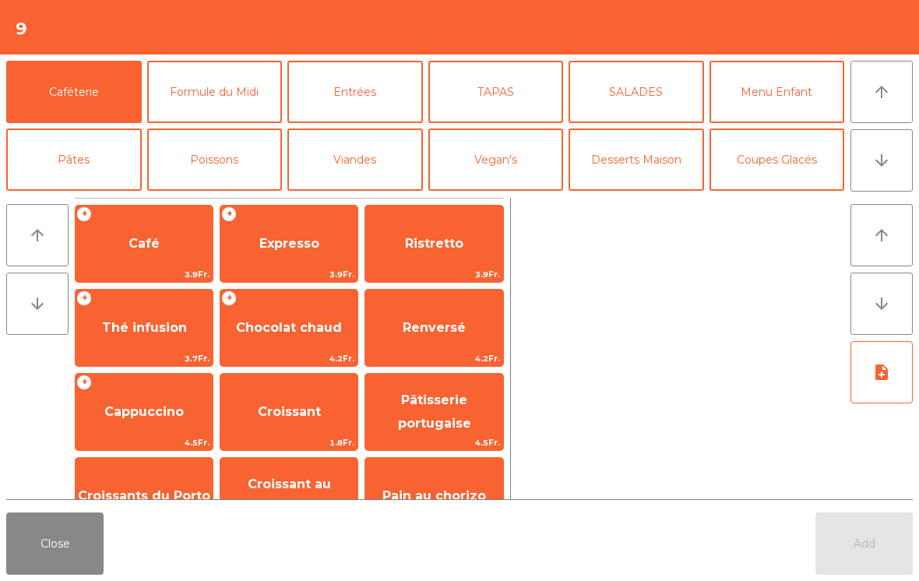
click at [641, 164] on button "Desserts Maison" at bounding box center [637, 160] width 136 height 62
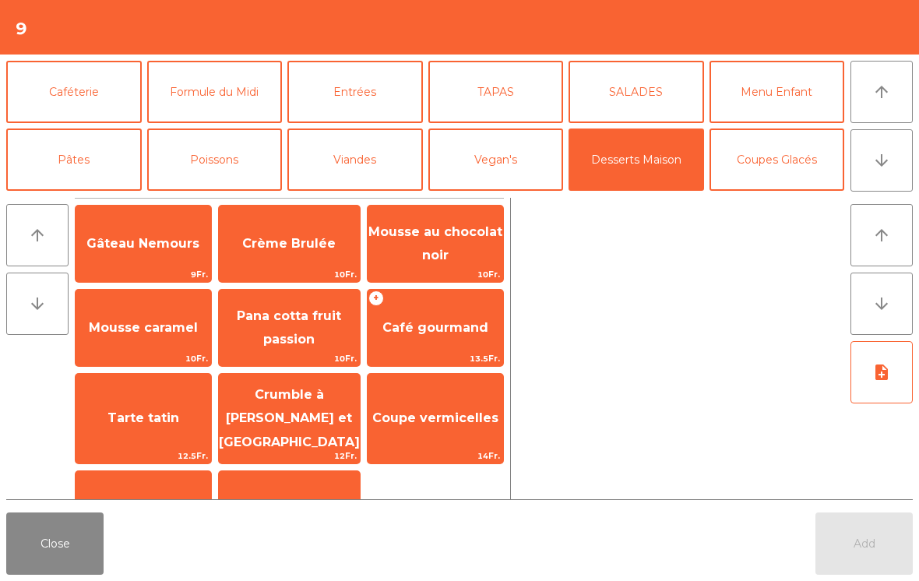
click at [293, 330] on span "Pana cotta fruit passion" at bounding box center [289, 328] width 141 height 66
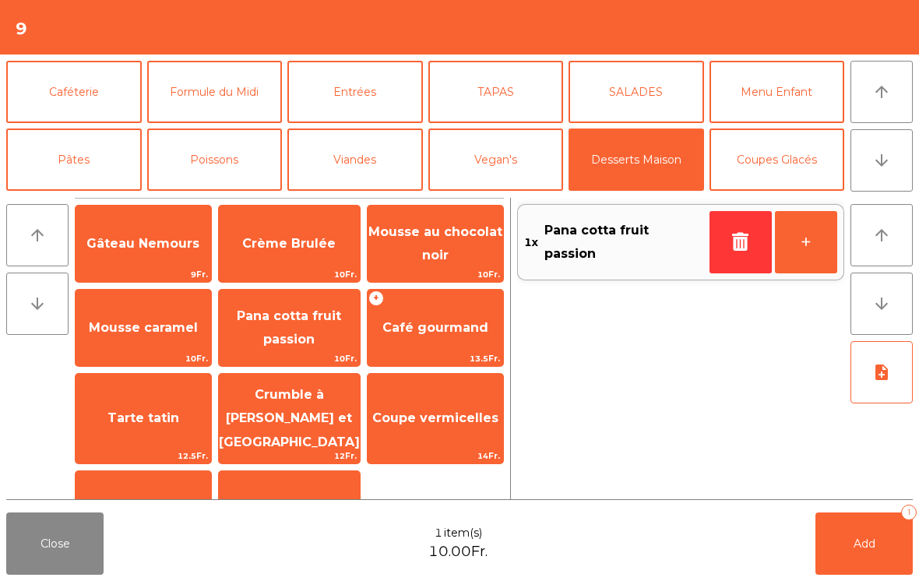
click at [437, 331] on span "Café gourmand" at bounding box center [436, 327] width 106 height 15
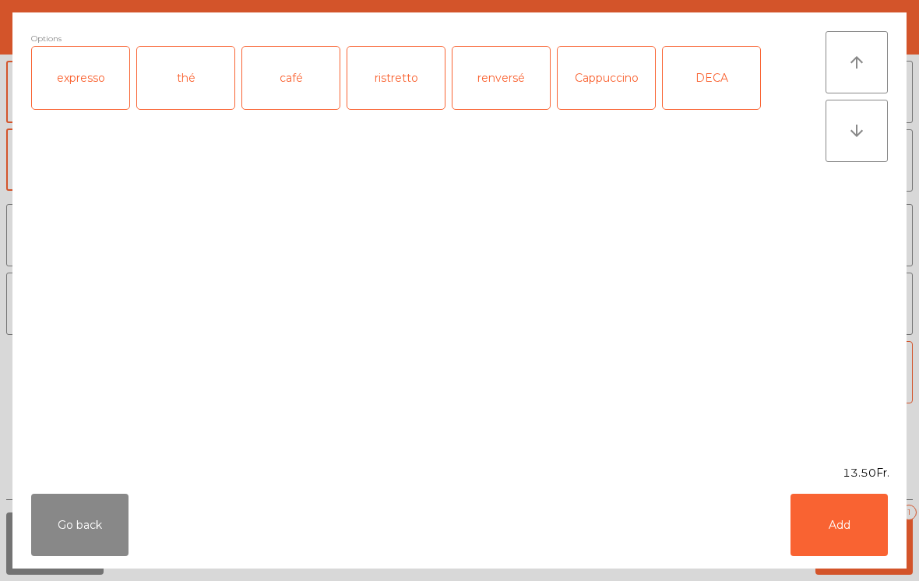
click at [88, 72] on div "expresso" at bounding box center [80, 78] width 97 height 62
click at [859, 529] on button "Add" at bounding box center [839, 525] width 97 height 62
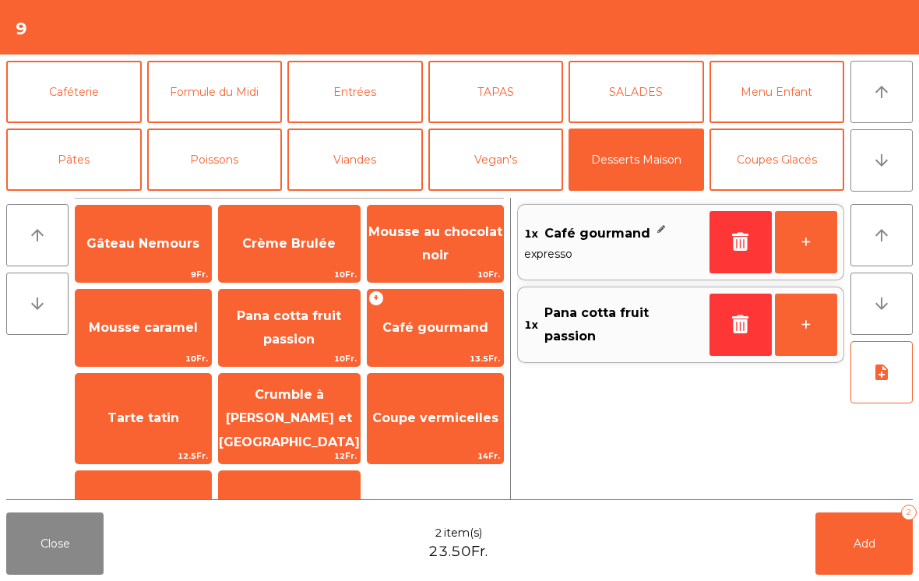
click at [809, 243] on button "+" at bounding box center [806, 242] width 62 height 62
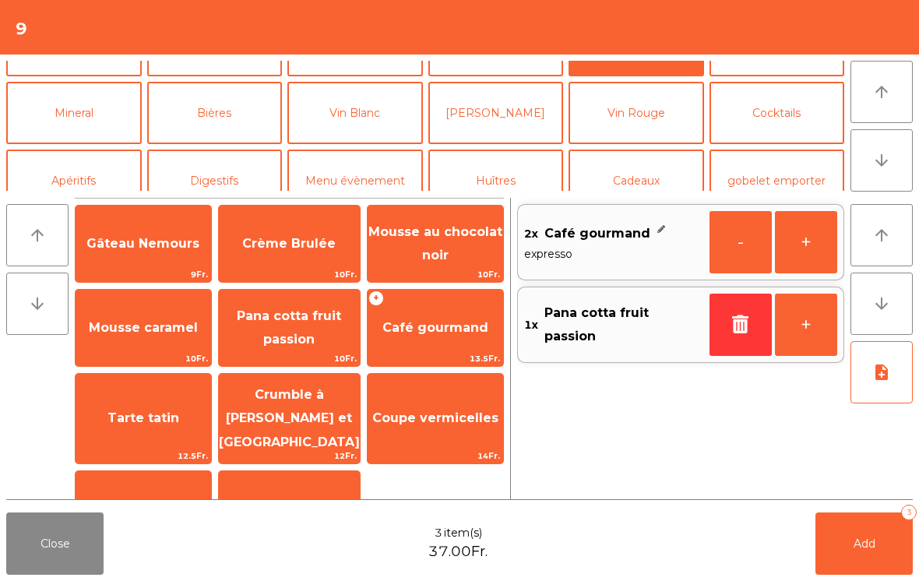
click at [202, 186] on button "Digestifs" at bounding box center [215, 181] width 136 height 62
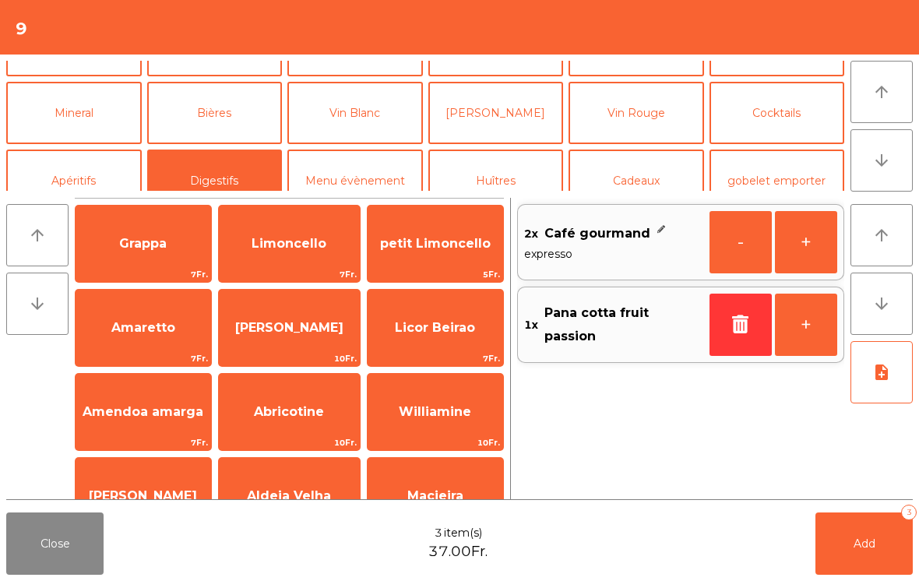
scroll to position [120, 0]
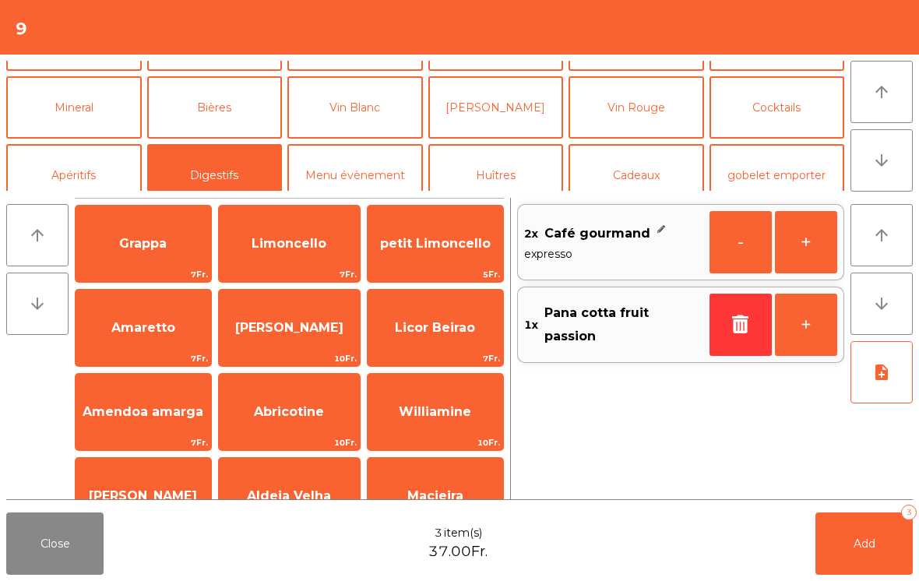
click at [154, 254] on span "Grappa" at bounding box center [144, 244] width 136 height 42
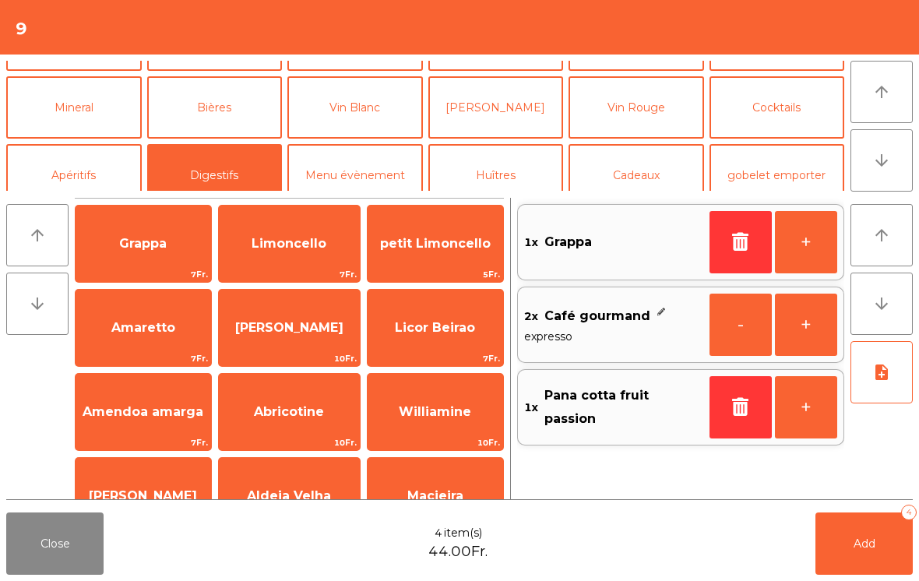
click at [307, 235] on span "Limoncello" at bounding box center [289, 244] width 141 height 42
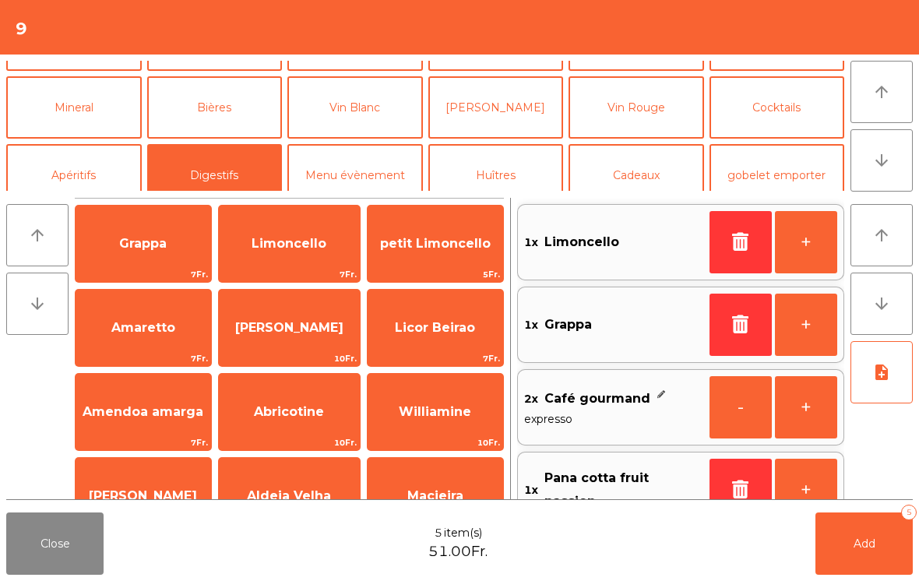
click at [871, 535] on button "Add 5" at bounding box center [864, 544] width 97 height 62
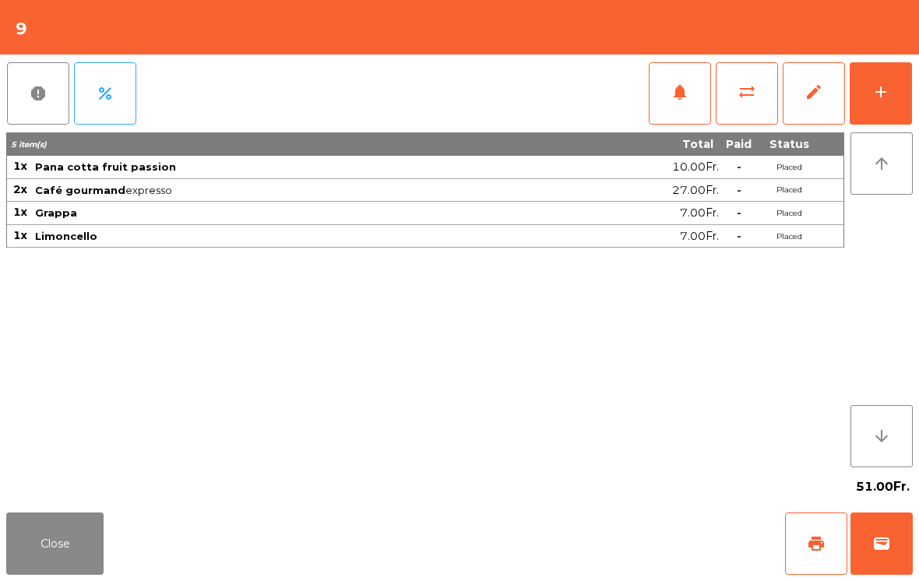
click at [47, 545] on button "Close" at bounding box center [54, 544] width 97 height 62
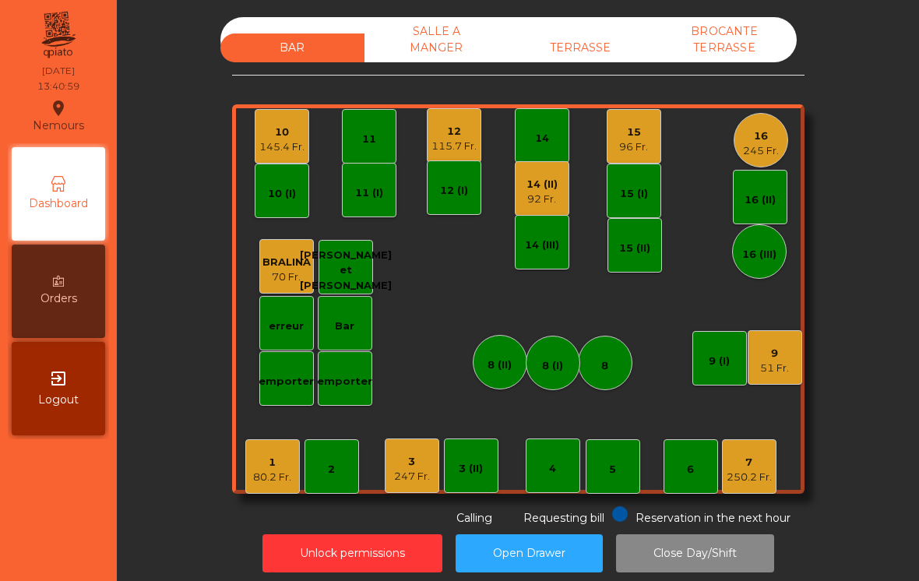
click at [411, 485] on div "3 247 Fr." at bounding box center [412, 466] width 55 height 55
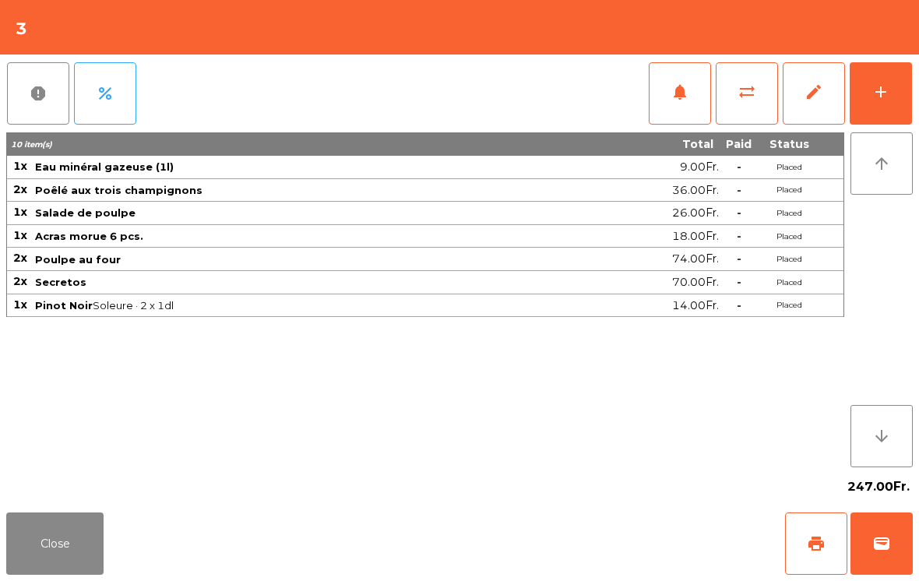
click at [30, 534] on button "Close" at bounding box center [54, 544] width 97 height 62
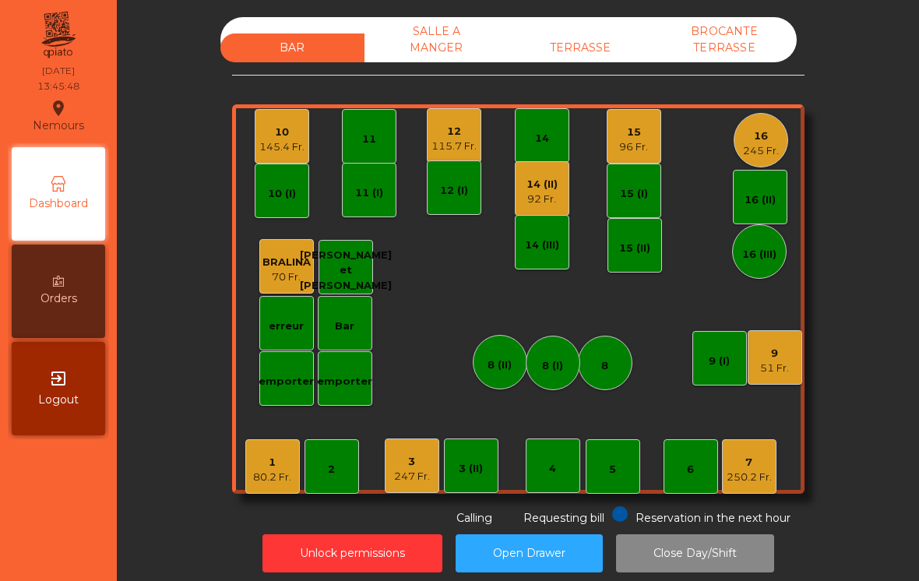
click at [401, 482] on div "3 247 Fr." at bounding box center [412, 466] width 55 height 55
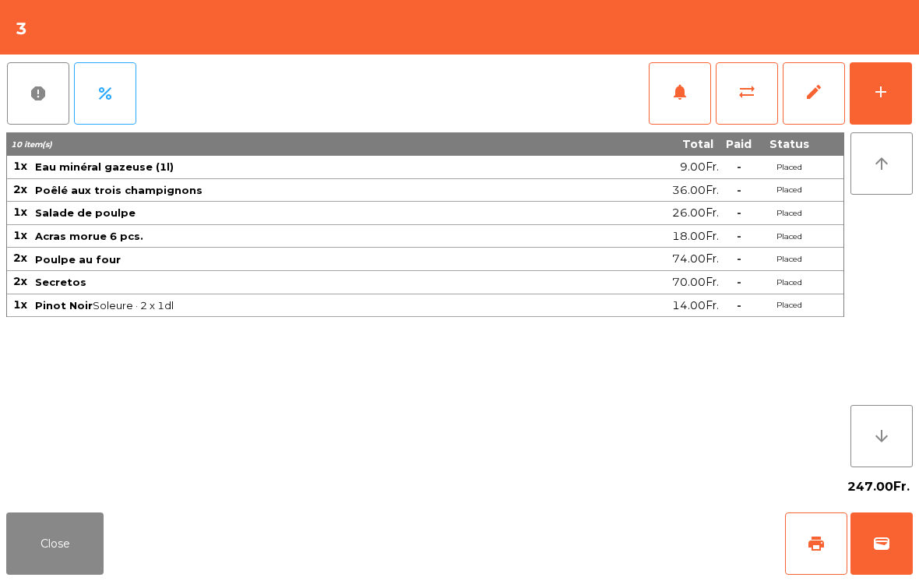
click at [905, 97] on button "add" at bounding box center [881, 93] width 62 height 62
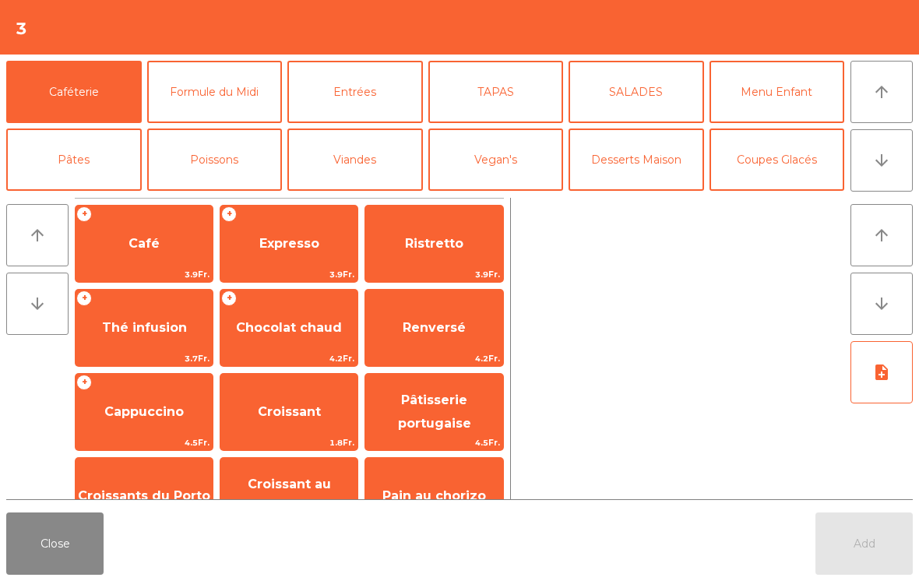
click at [510, 97] on button "TAPAS" at bounding box center [497, 92] width 136 height 62
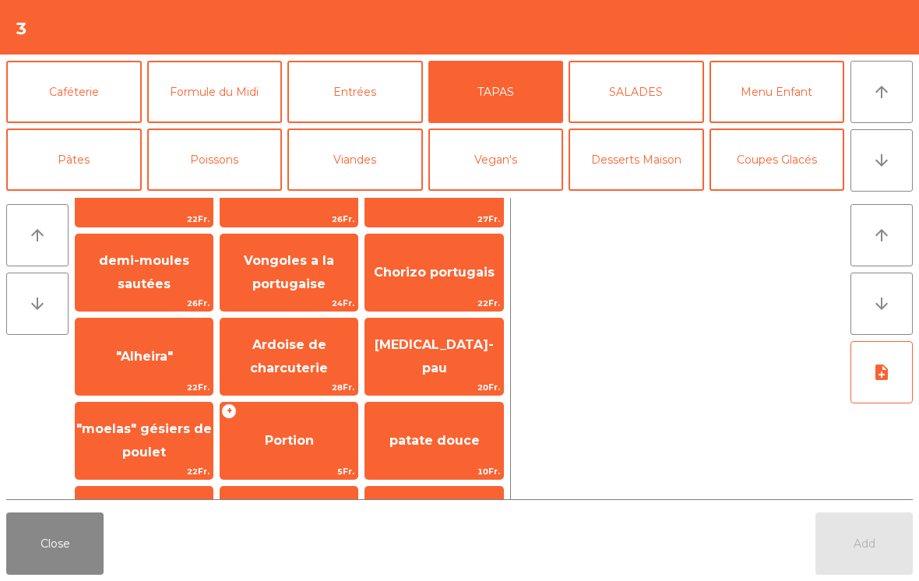
scroll to position [0, 0]
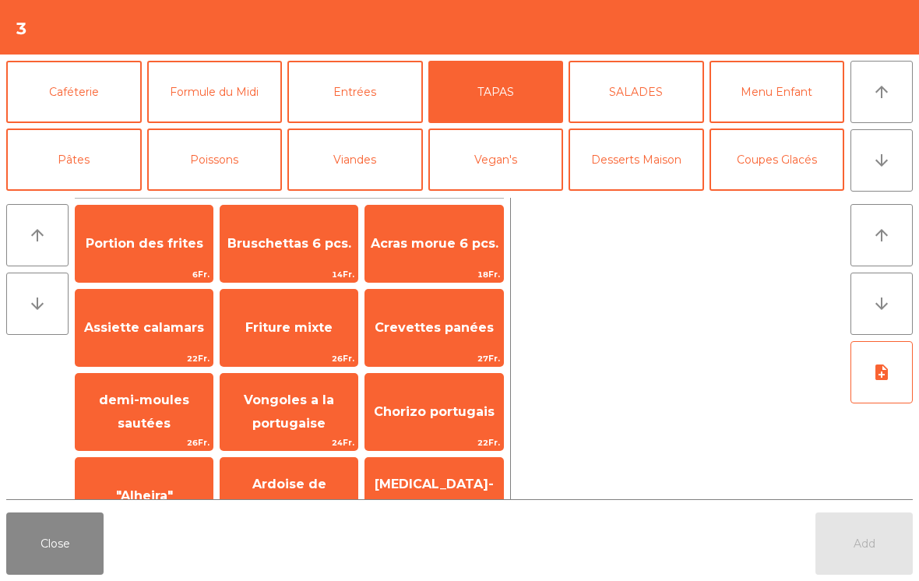
click at [162, 242] on span "Portion des frites" at bounding box center [145, 243] width 118 height 15
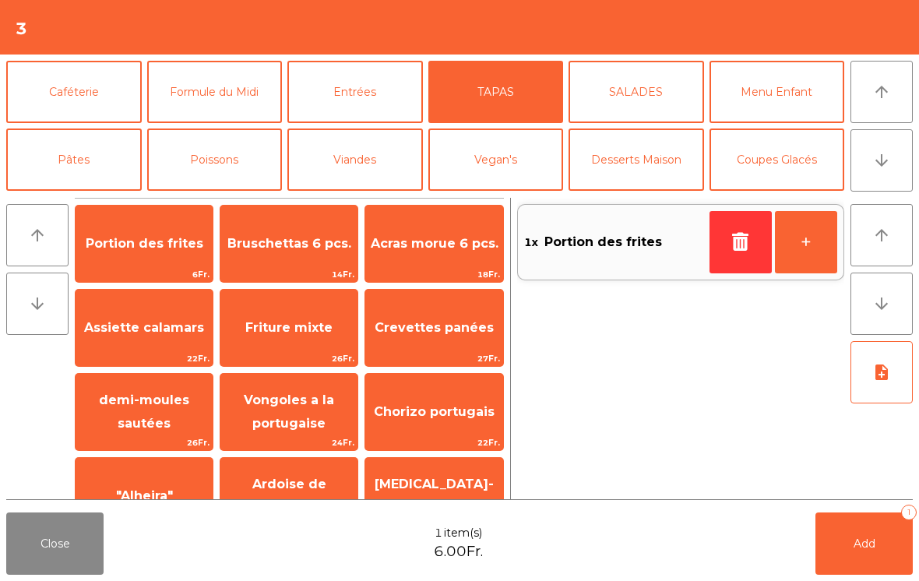
click at [893, 366] on button "note_add" at bounding box center [882, 372] width 62 height 62
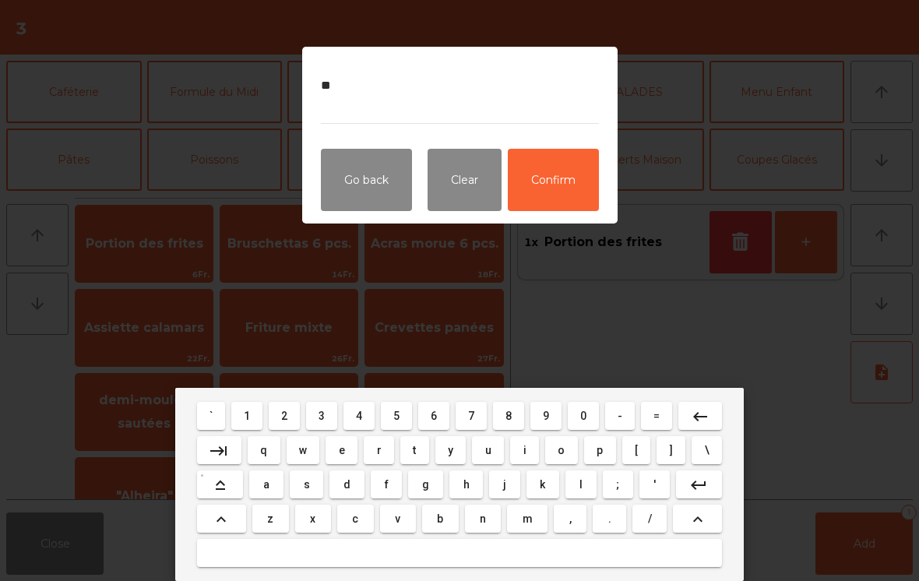
type textarea "*"
type textarea "***"
type textarea "**********"
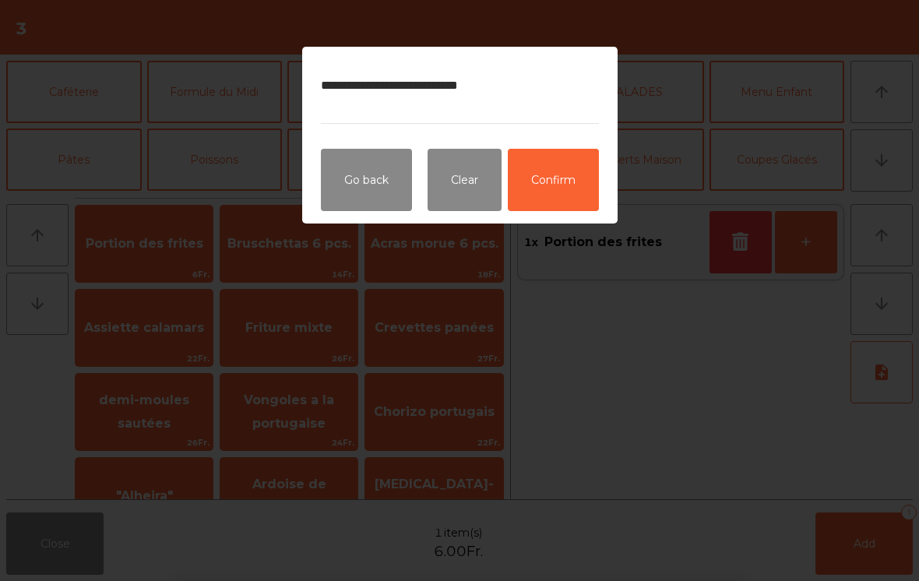
click at [553, 177] on button "Confirm" at bounding box center [553, 180] width 91 height 62
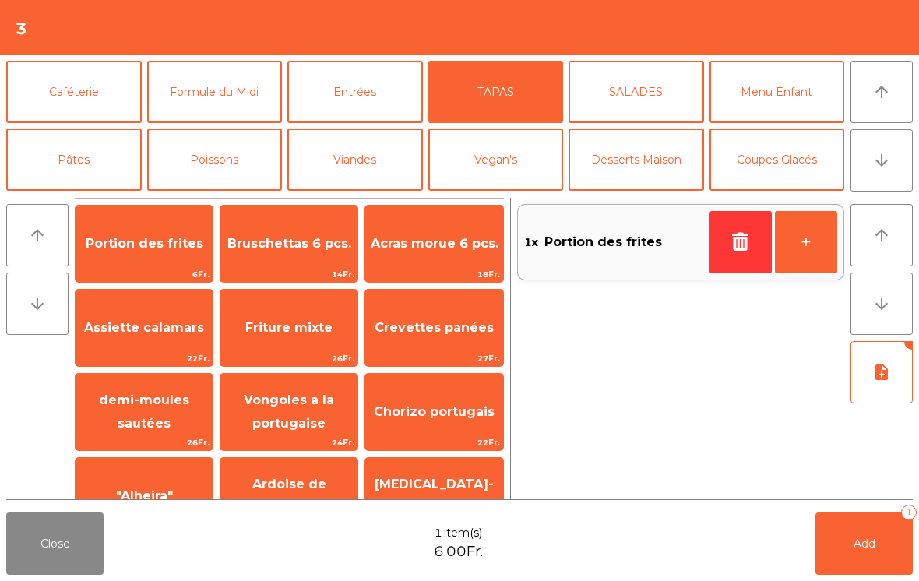
click at [889, 382] on button "note_add" at bounding box center [882, 372] width 62 height 62
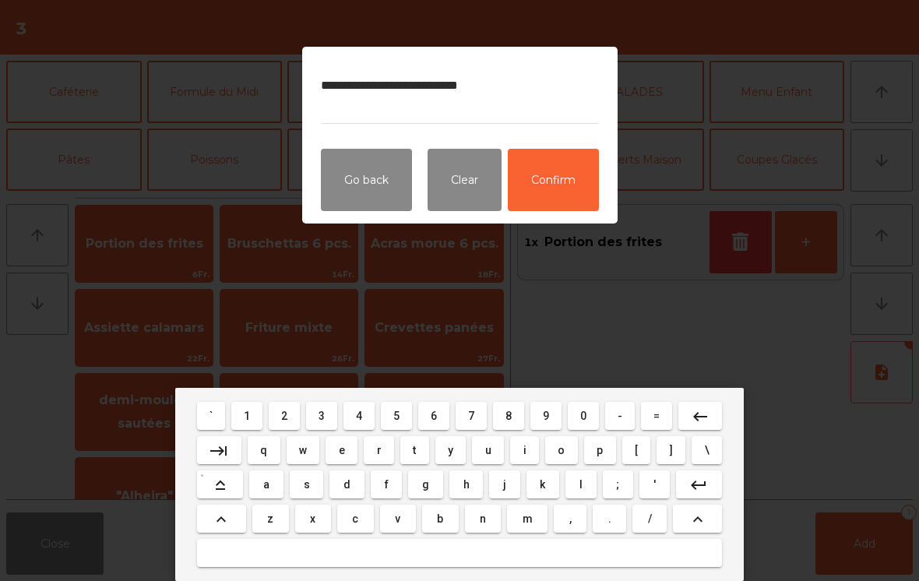
click at [456, 96] on textarea "**********" at bounding box center [460, 94] width 278 height 58
click at [462, 76] on textarea "**********" at bounding box center [460, 94] width 278 height 58
click at [449, 86] on textarea "**********" at bounding box center [460, 94] width 278 height 58
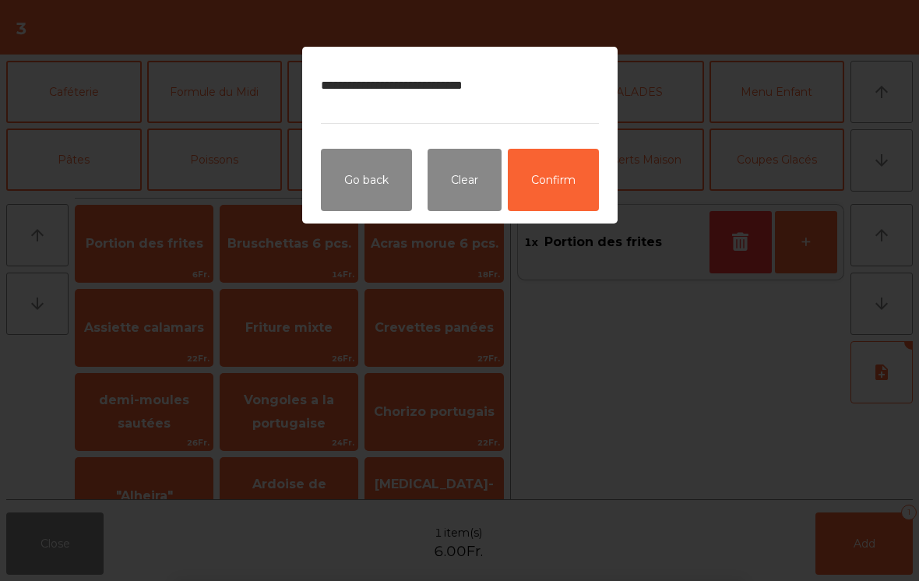
click at [556, 188] on button "Confirm" at bounding box center [553, 180] width 91 height 62
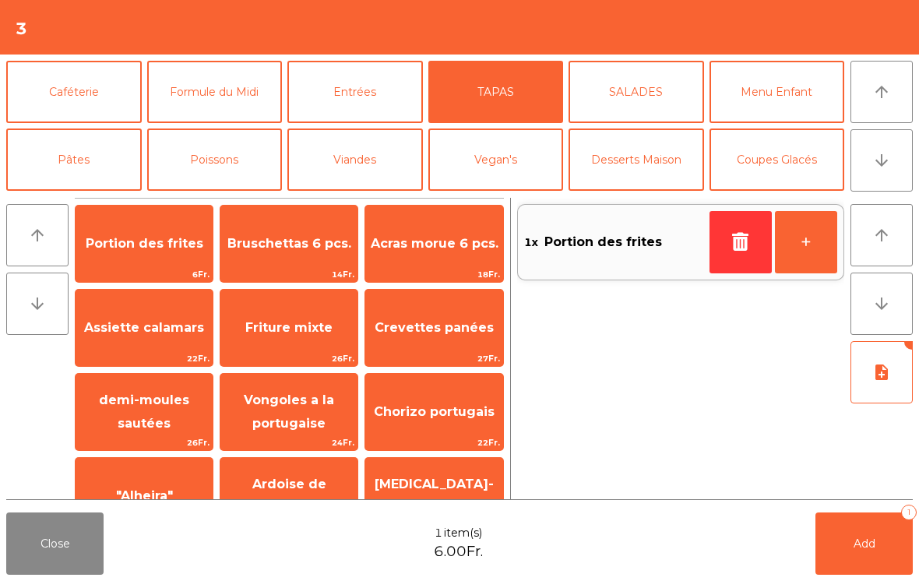
click at [888, 551] on button "Add 1" at bounding box center [864, 544] width 97 height 62
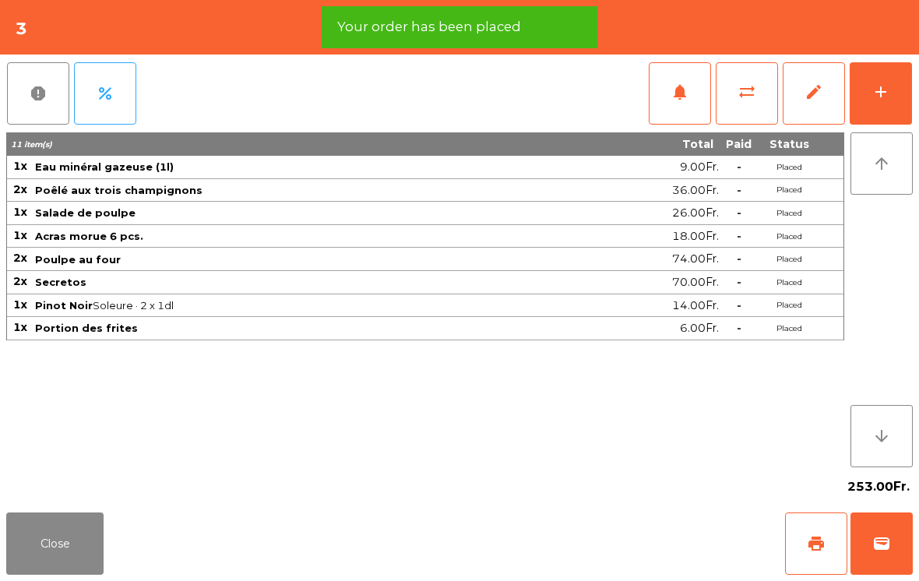
click at [64, 552] on button "Close" at bounding box center [54, 544] width 97 height 62
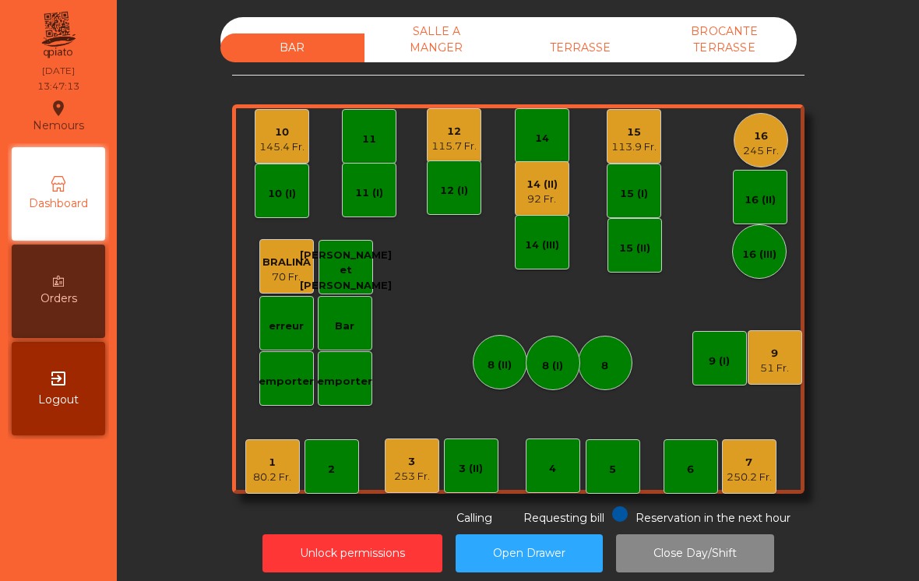
click at [416, 38] on div "SALLE A MANGER" at bounding box center [437, 39] width 144 height 45
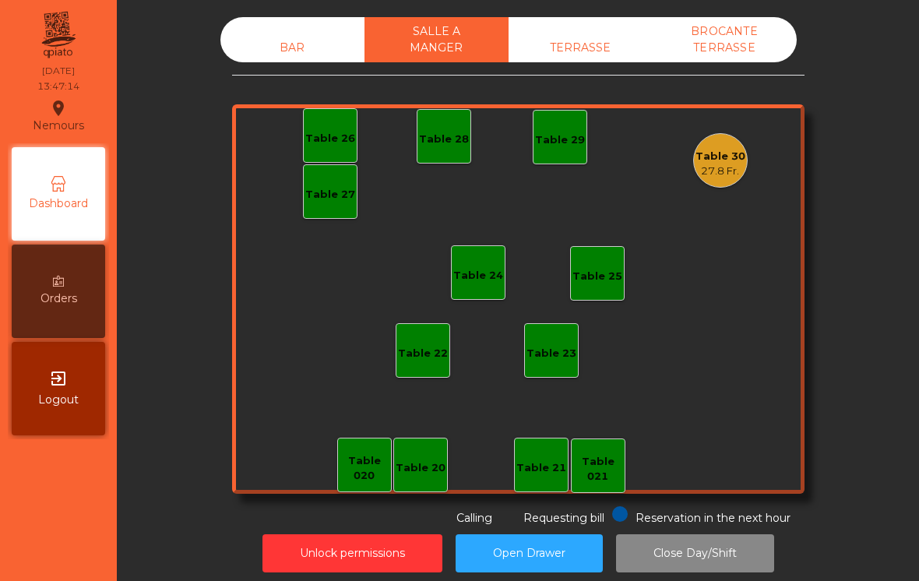
click at [732, 154] on div "Table 30" at bounding box center [721, 157] width 50 height 16
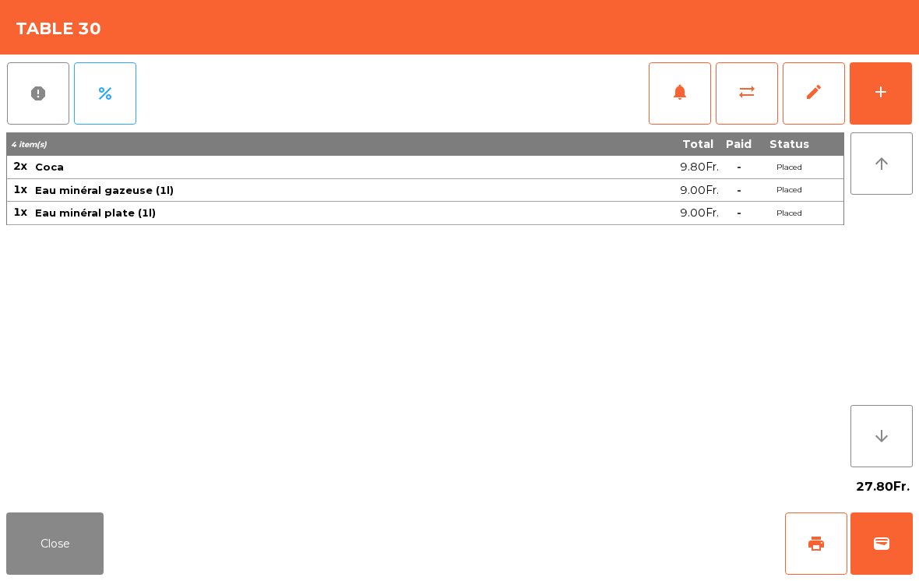
click at [893, 101] on button "add" at bounding box center [881, 93] width 62 height 62
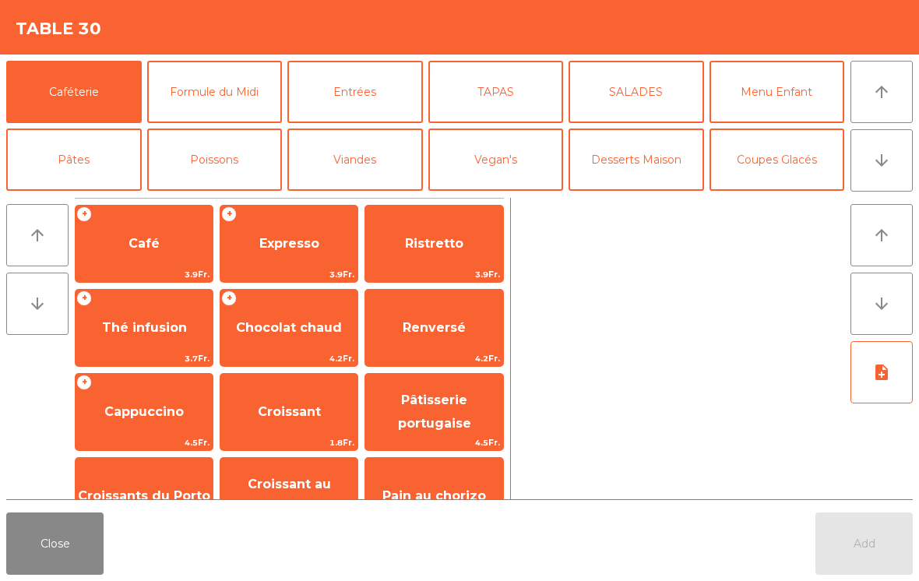
scroll to position [19, 0]
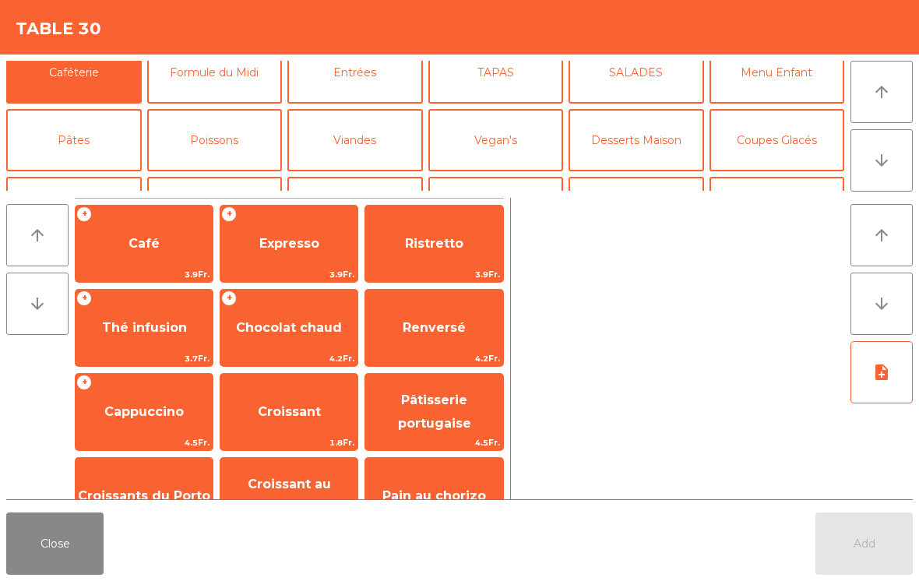
click at [214, 312] on button "La Chasse" at bounding box center [215, 343] width 136 height 62
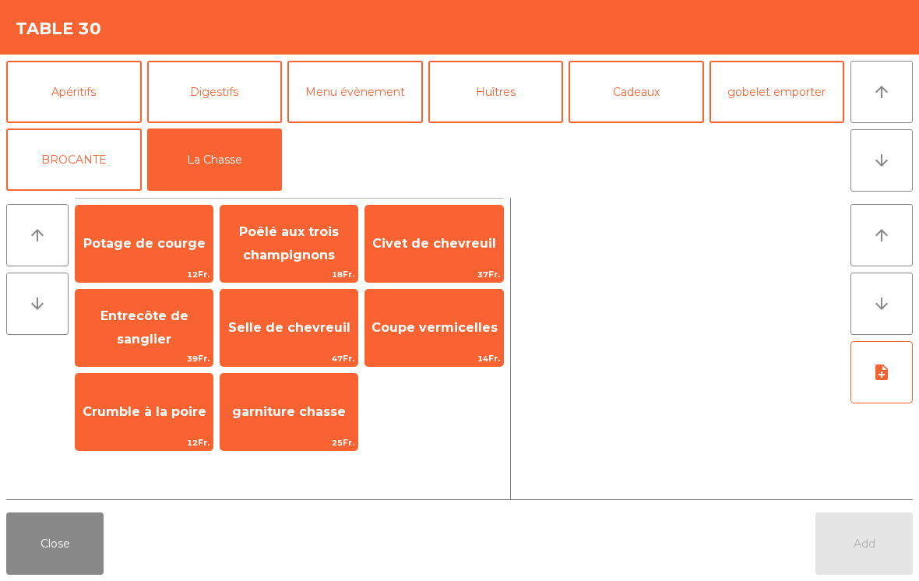
click at [128, 252] on span "Potage de courge" at bounding box center [144, 244] width 137 height 42
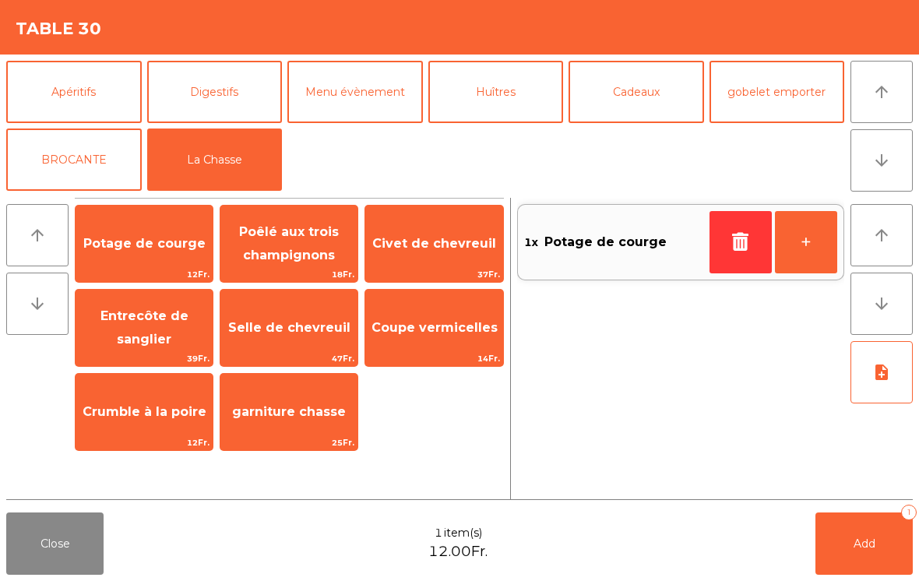
click at [814, 244] on button "+" at bounding box center [806, 242] width 62 height 62
click at [461, 236] on span "Civet de chevreuil" at bounding box center [434, 243] width 124 height 15
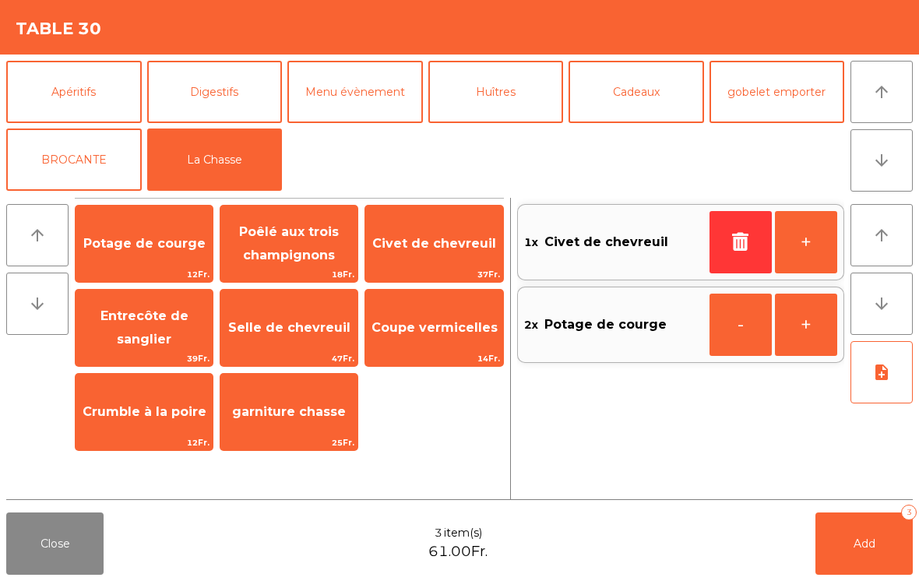
scroll to position [84, 0]
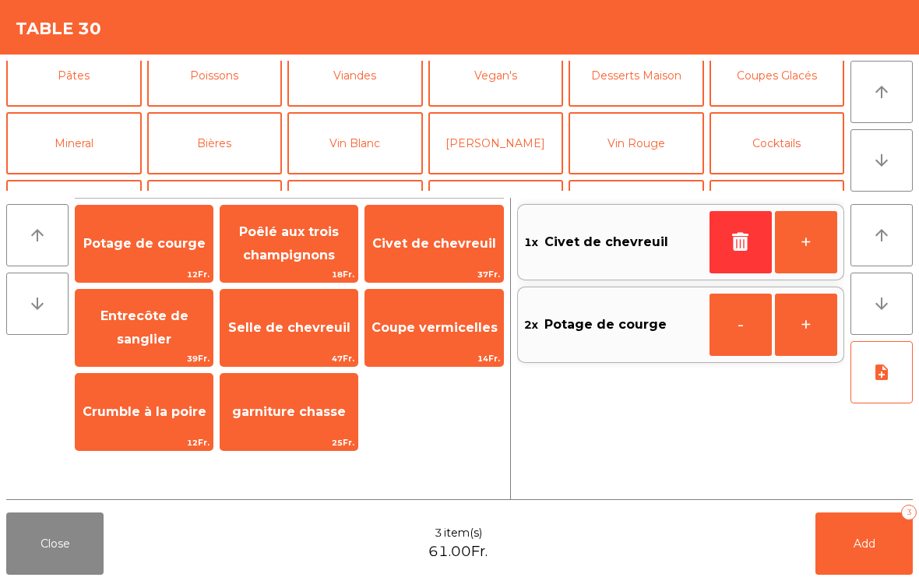
click at [365, 90] on button "Viandes" at bounding box center [356, 75] width 136 height 62
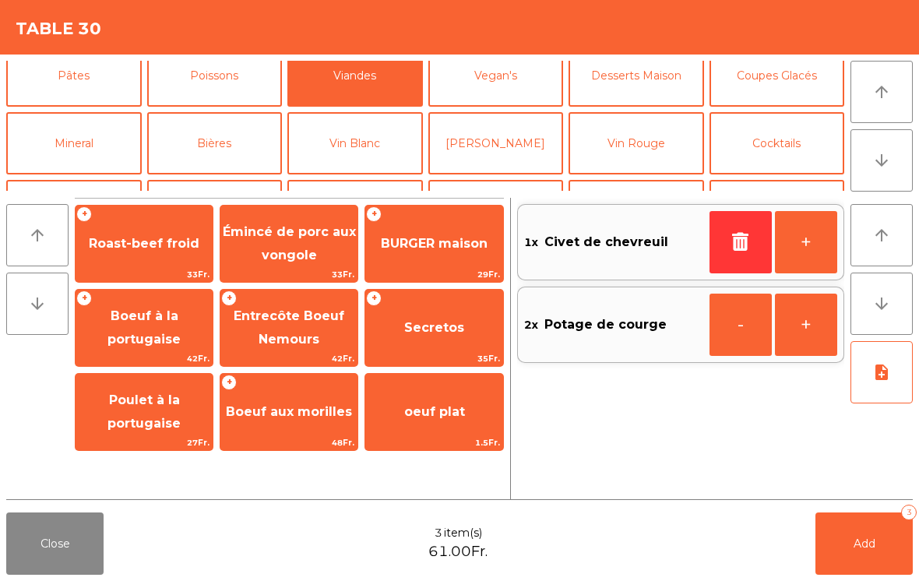
click at [167, 311] on span "Boeuf à la portugaise" at bounding box center [144, 328] width 73 height 38
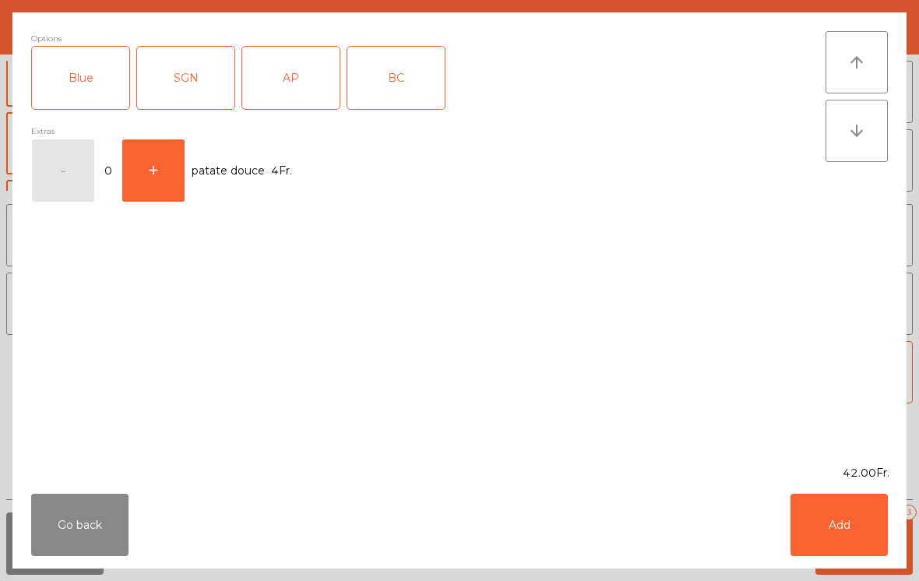
click at [301, 72] on div "AP" at bounding box center [290, 78] width 97 height 62
click at [298, 86] on div "AP" at bounding box center [290, 78] width 97 height 62
click at [208, 85] on div "SGN" at bounding box center [185, 78] width 97 height 62
click at [850, 510] on button "Add" at bounding box center [839, 525] width 97 height 62
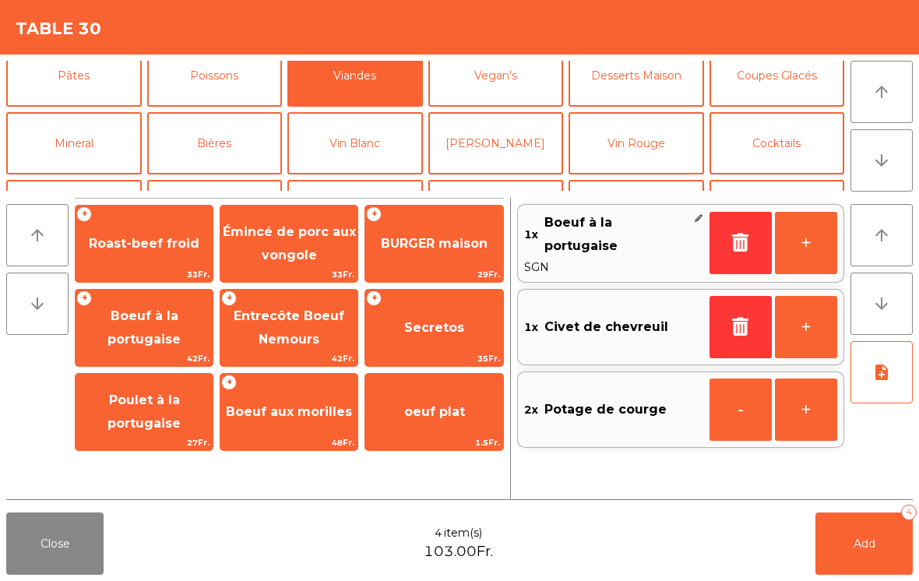
click at [814, 251] on button "+" at bounding box center [806, 243] width 62 height 62
click at [220, 88] on button "Poissons" at bounding box center [215, 75] width 136 height 62
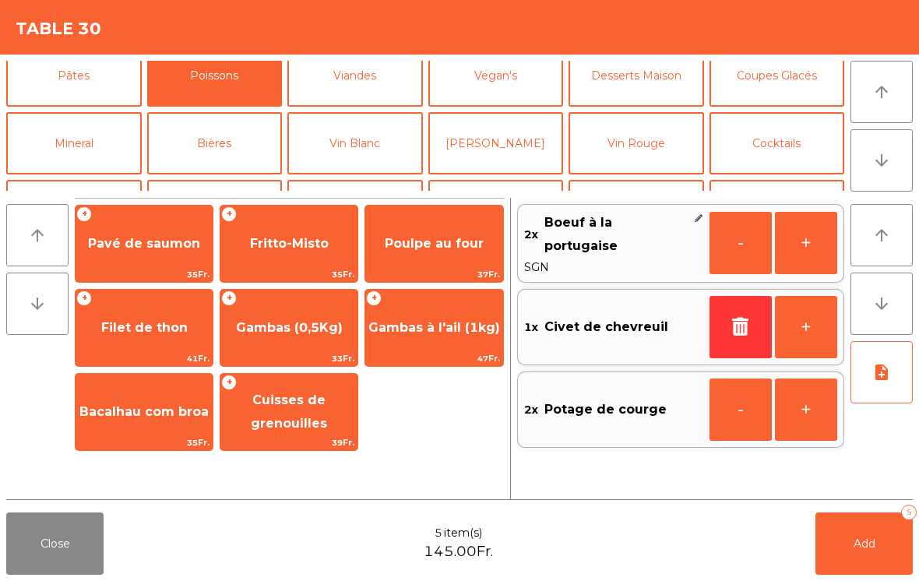
click at [457, 330] on span "Gambas à l'ail (1kg)" at bounding box center [435, 327] width 132 height 15
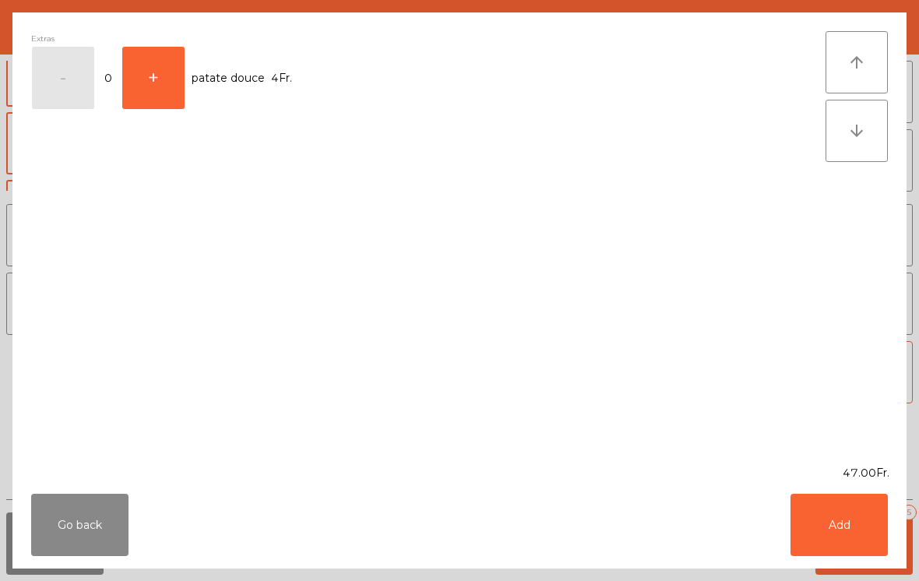
click at [885, 524] on button "Add" at bounding box center [839, 525] width 97 height 62
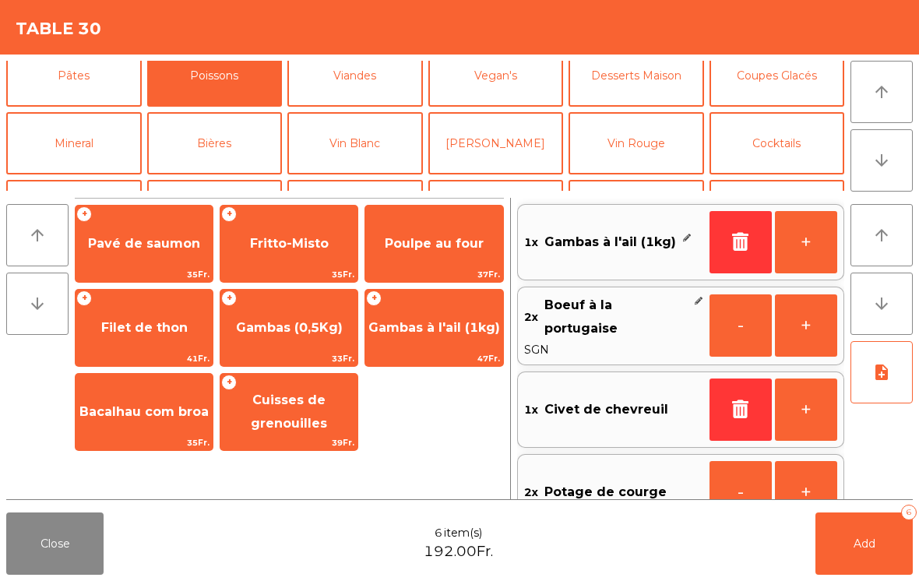
click at [313, 242] on span "Fritto-Misto" at bounding box center [289, 243] width 79 height 15
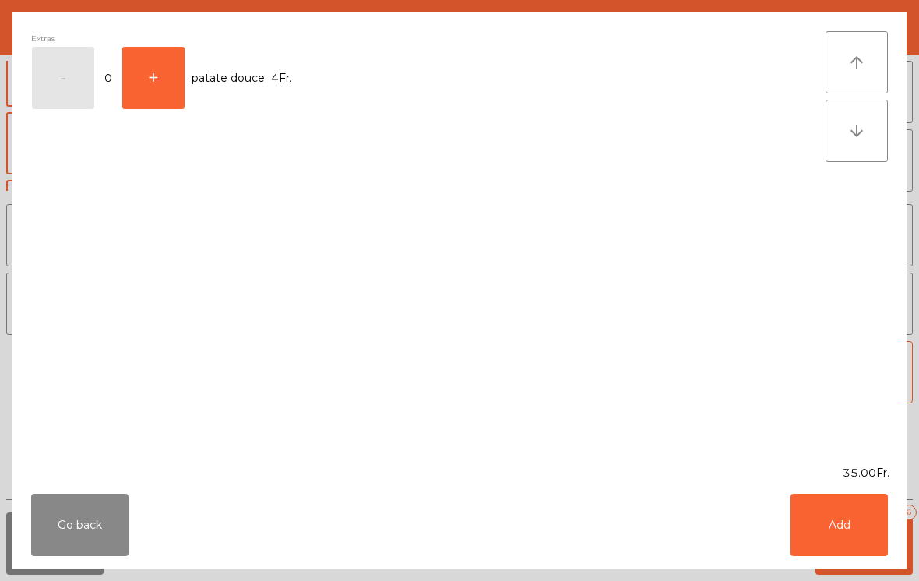
click at [872, 508] on button "Add" at bounding box center [839, 525] width 97 height 62
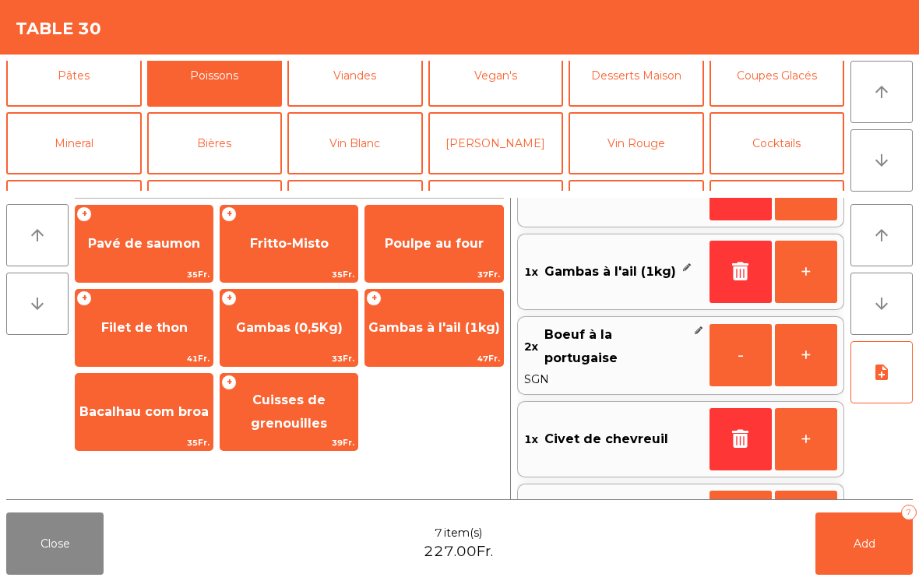
scroll to position [160, 0]
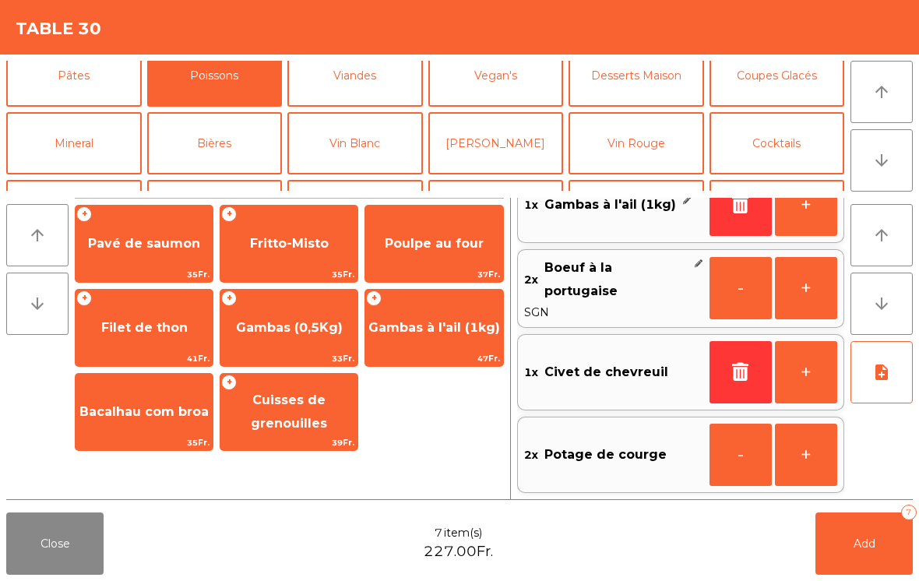
click at [886, 376] on icon "note_add" at bounding box center [882, 372] width 19 height 19
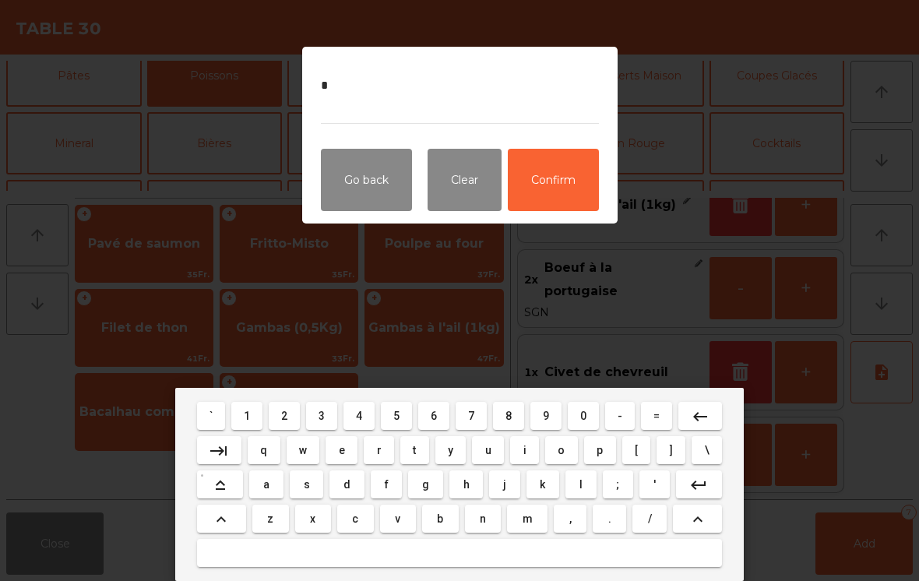
type textarea "**"
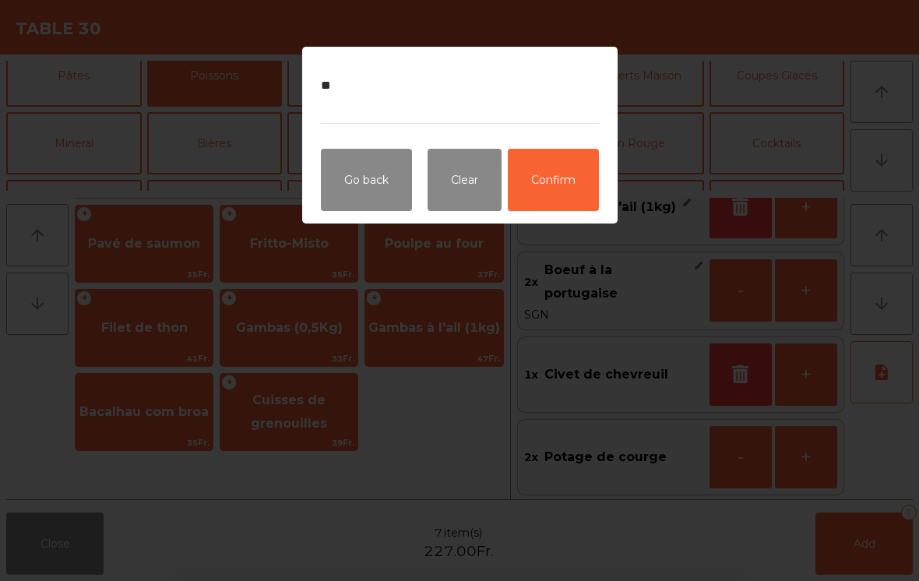
click at [574, 186] on button "Confirm" at bounding box center [553, 180] width 91 height 62
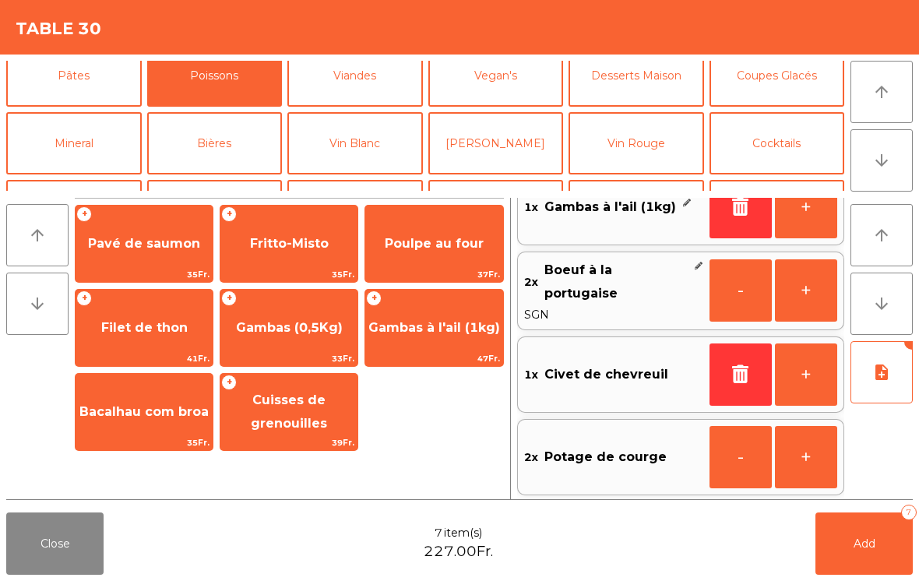
click at [887, 548] on button "Add 7" at bounding box center [864, 544] width 97 height 62
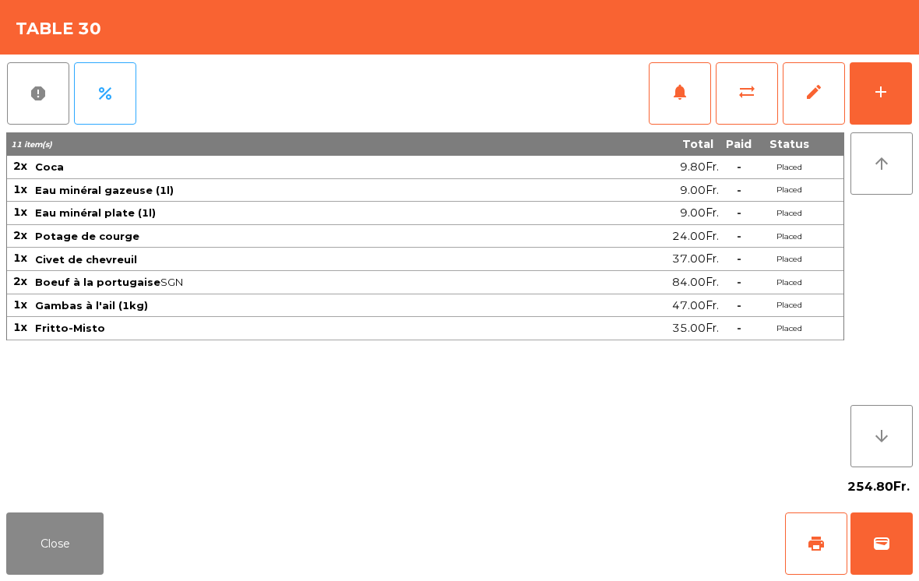
click at [69, 574] on button "Close" at bounding box center [54, 544] width 97 height 62
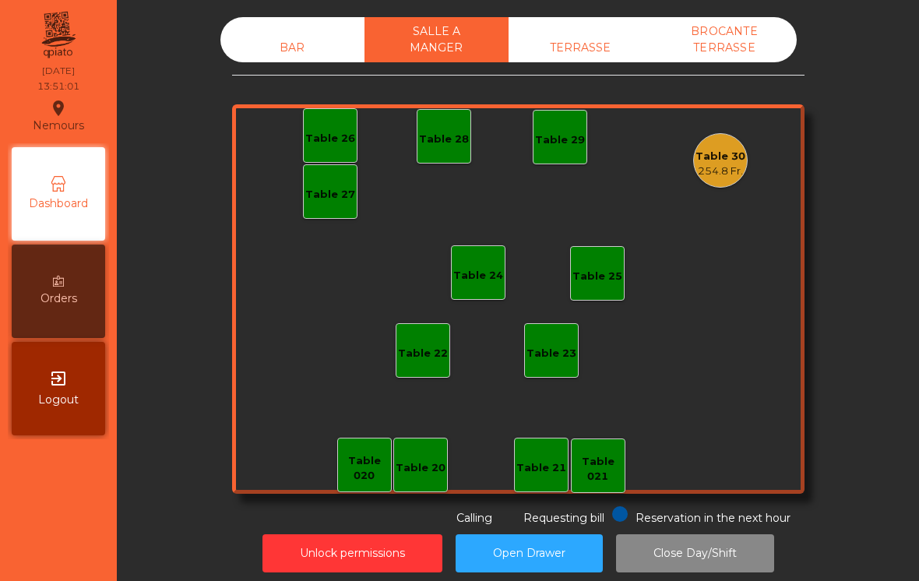
click at [431, 461] on div "Table 20" at bounding box center [421, 469] width 50 height 16
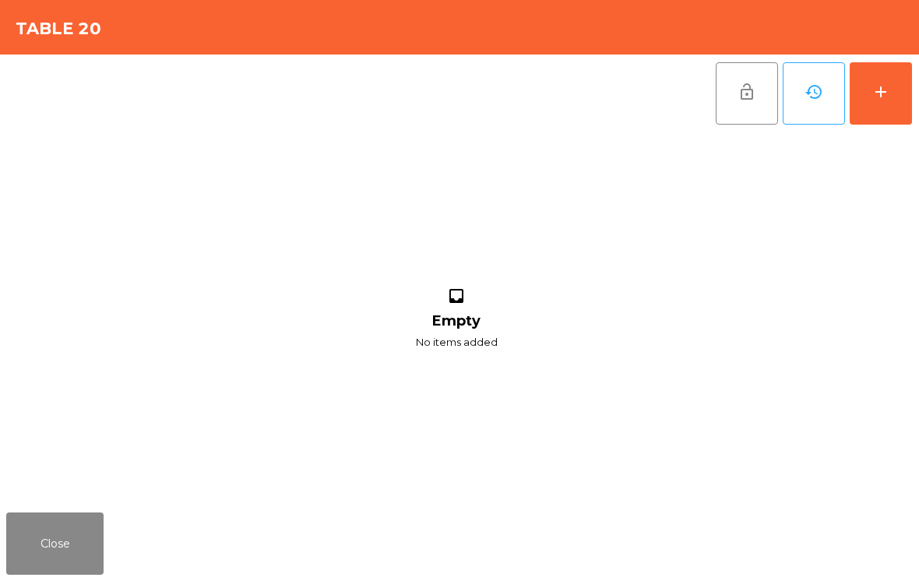
click at [910, 111] on button "add" at bounding box center [881, 93] width 62 height 62
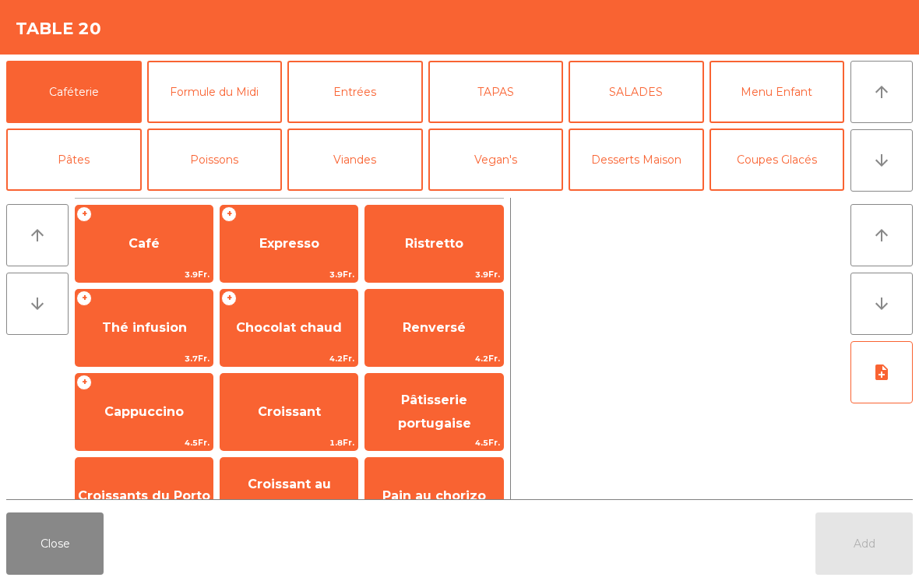
click at [899, 158] on button "arrow_downward" at bounding box center [882, 160] width 62 height 62
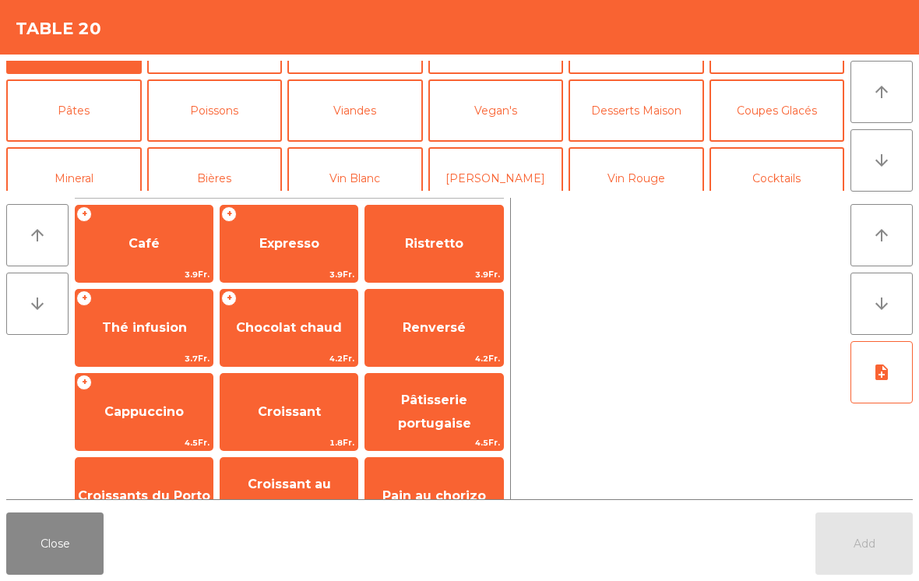
click at [64, 147] on button "Mineral" at bounding box center [74, 178] width 136 height 62
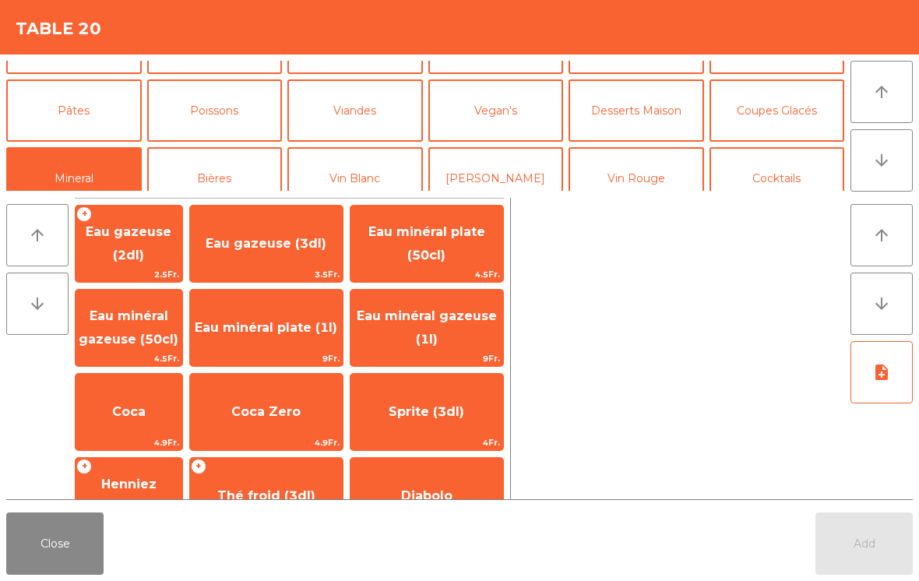
click at [461, 328] on span "Eau minéral gazeuse (1l)" at bounding box center [427, 328] width 153 height 66
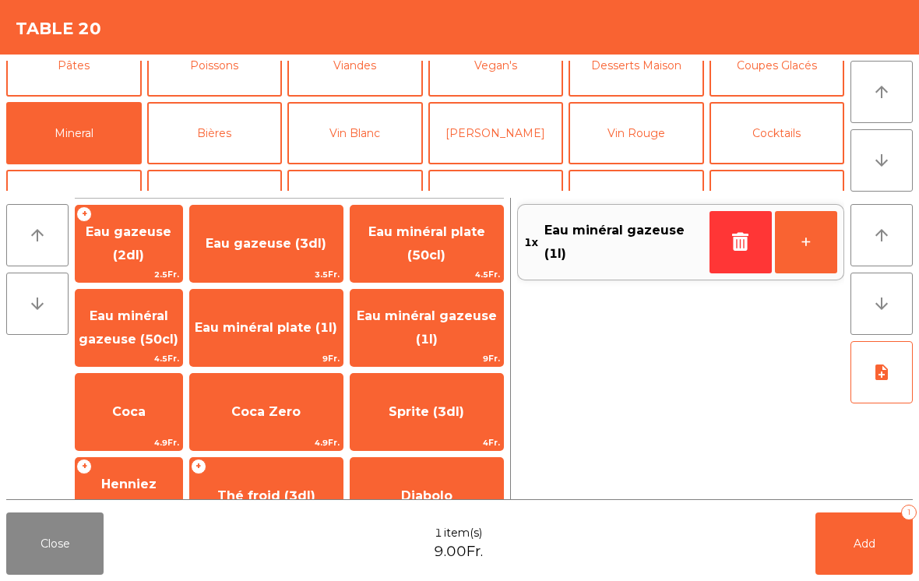
click at [290, 328] on span "Eau minéral plate (1l)" at bounding box center [266, 328] width 153 height 42
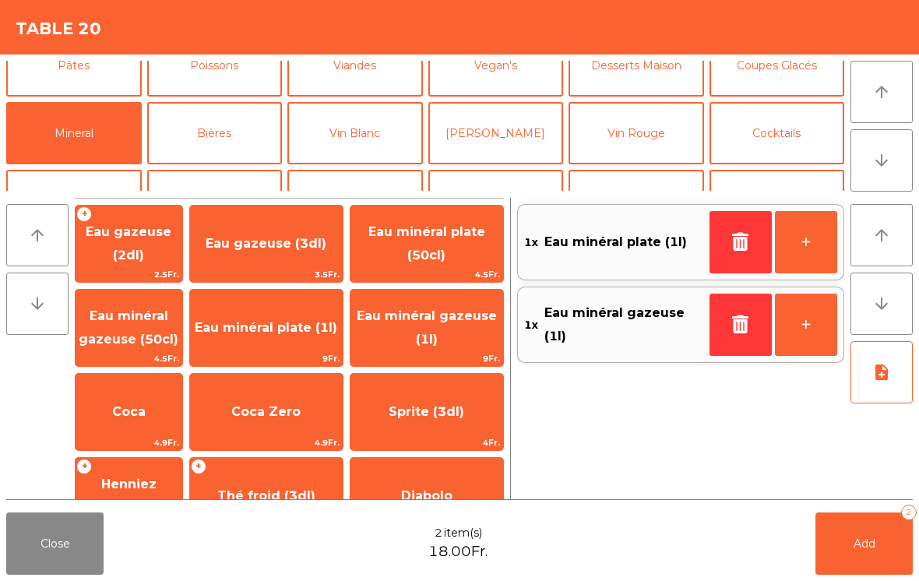
click at [867, 574] on button "Add 2" at bounding box center [864, 544] width 97 height 62
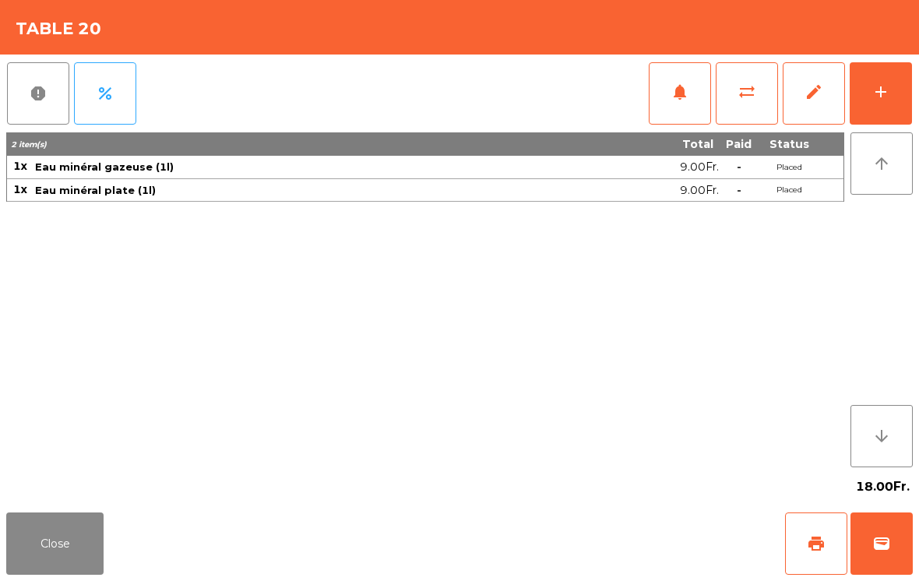
click at [58, 517] on button "Close" at bounding box center [54, 544] width 97 height 62
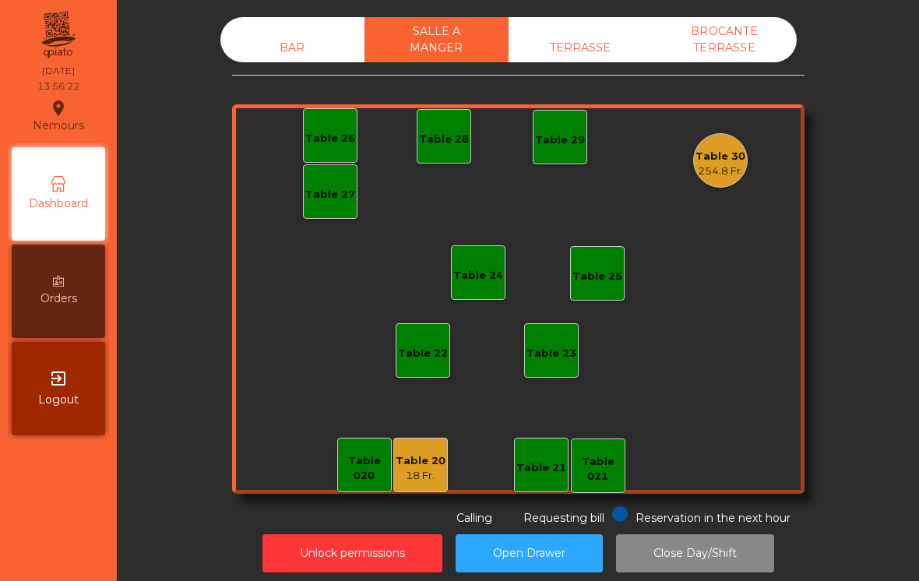
click at [294, 41] on div "BAR" at bounding box center [293, 48] width 144 height 29
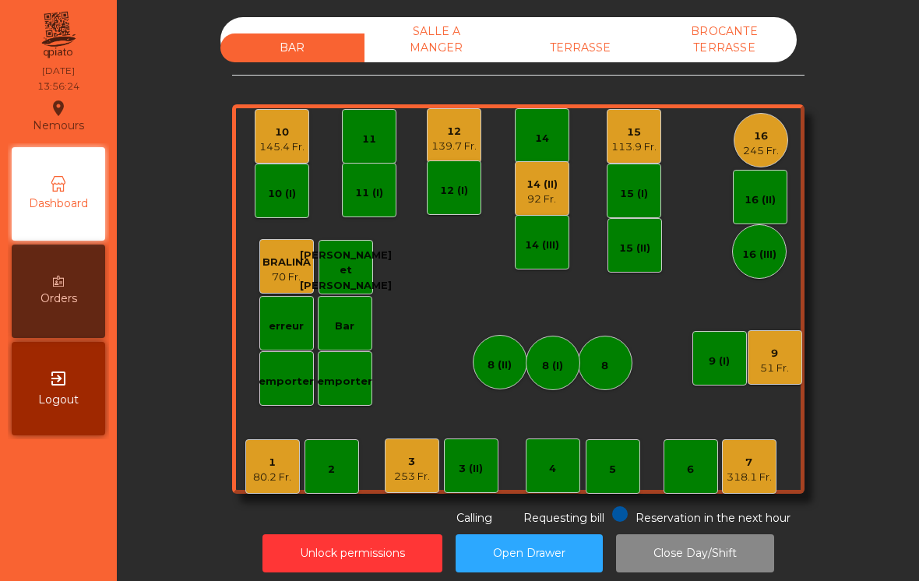
scroll to position [8, 0]
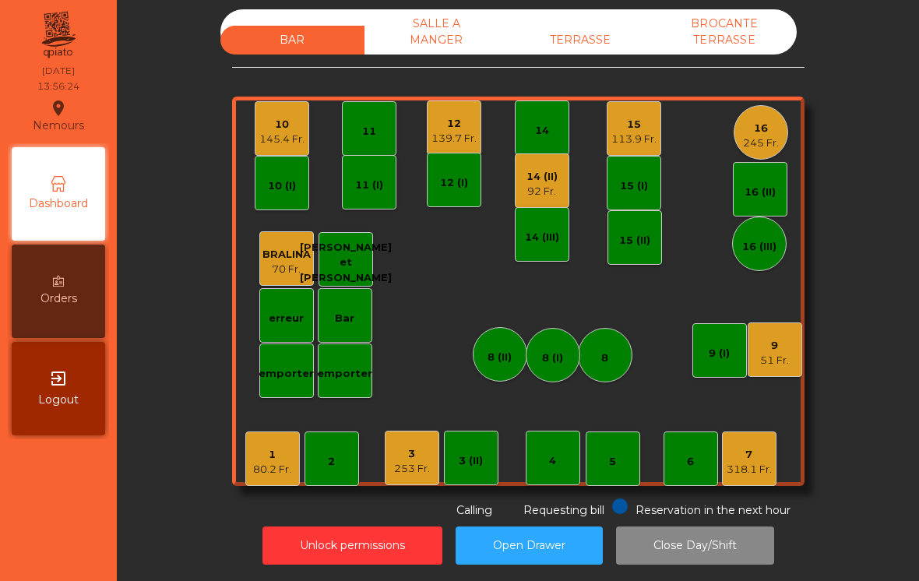
click at [416, 454] on div "3" at bounding box center [412, 454] width 36 height 16
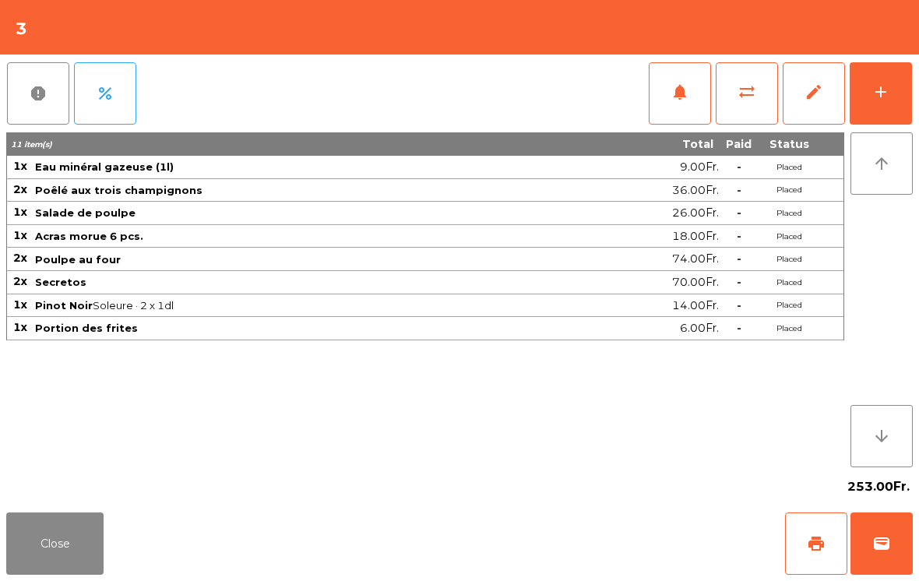
click at [694, 102] on button "notifications" at bounding box center [680, 93] width 62 height 62
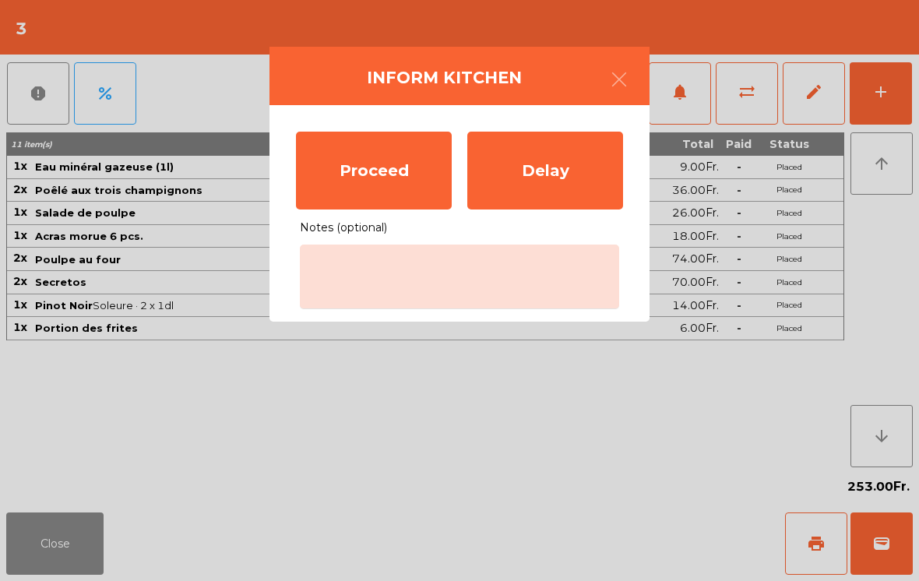
click at [371, 171] on div "Proceed" at bounding box center [374, 171] width 156 height 78
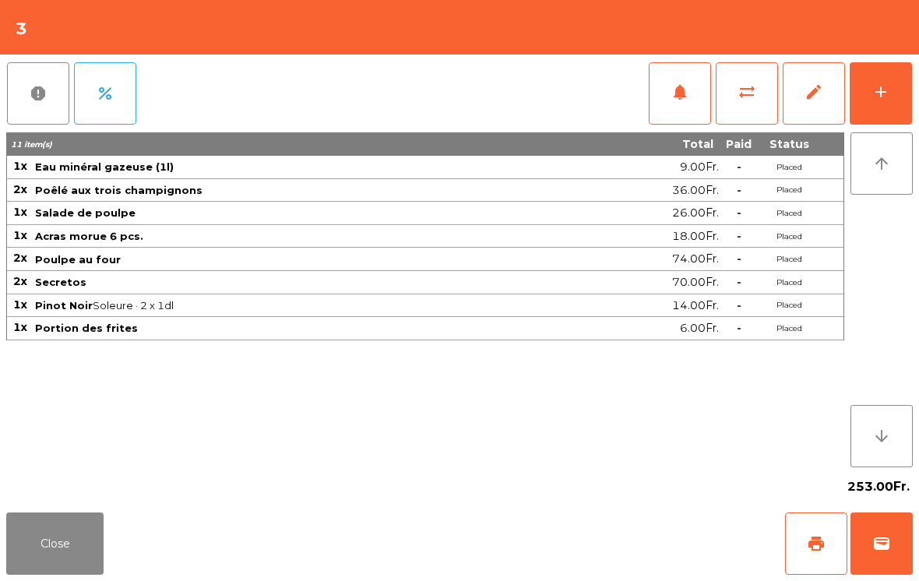
click at [53, 540] on button "Close" at bounding box center [54, 544] width 97 height 62
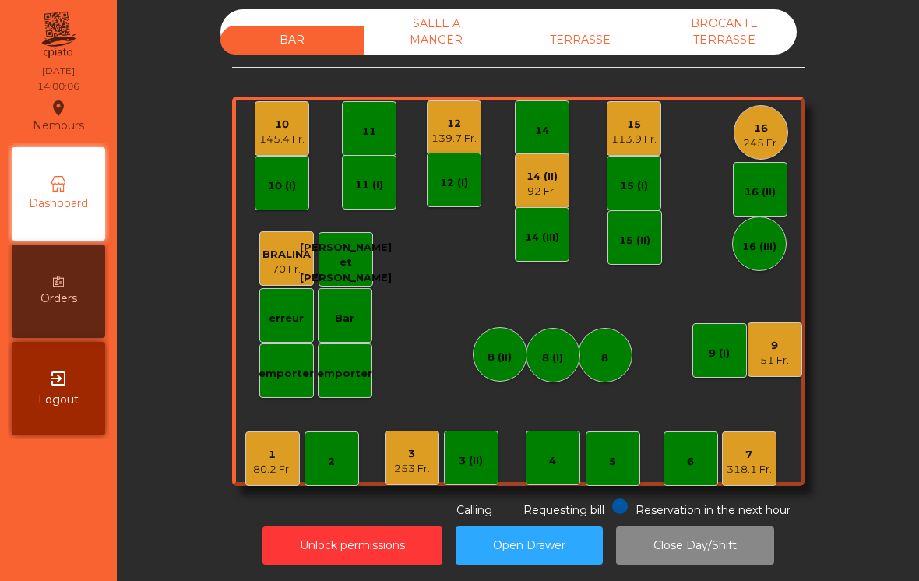
click at [787, 482] on div "1 80.2 Fr. 2 3 253 Fr. 4 5 6 7 318.1 Fr. 8 9 51 Fr. 10 145.4 Fr. 11 12 139.7 Fr…" at bounding box center [518, 292] width 573 height 390
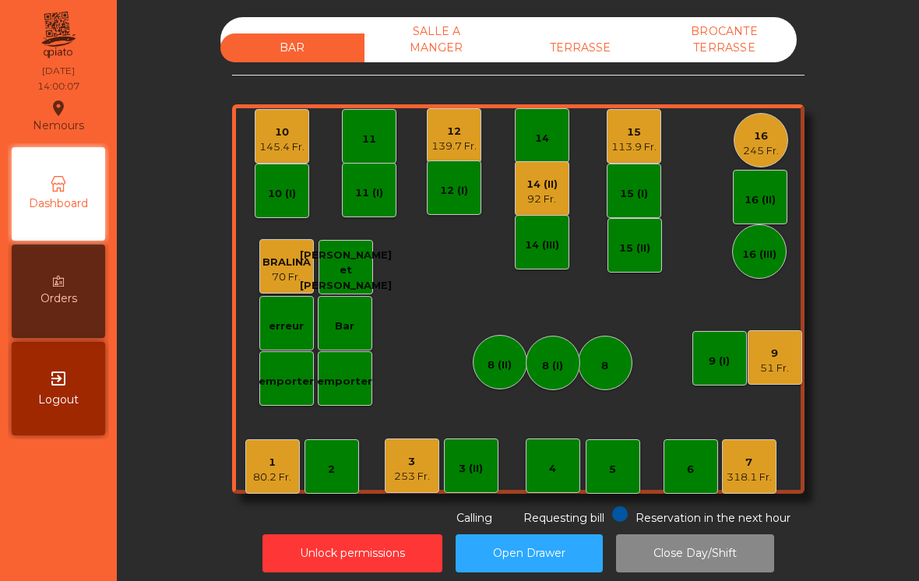
click at [766, 487] on div "7 318.1 Fr." at bounding box center [749, 466] width 55 height 55
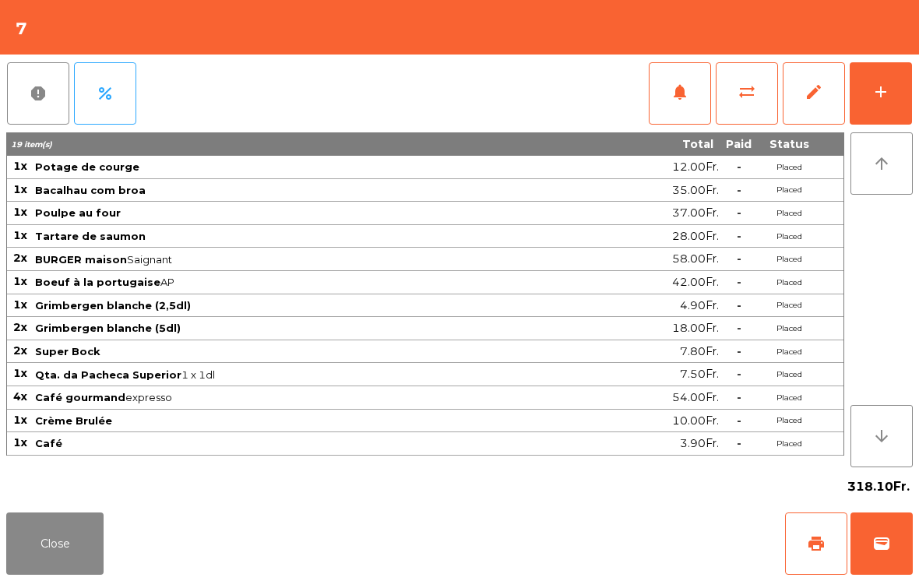
click at [43, 551] on button "Close" at bounding box center [54, 544] width 97 height 62
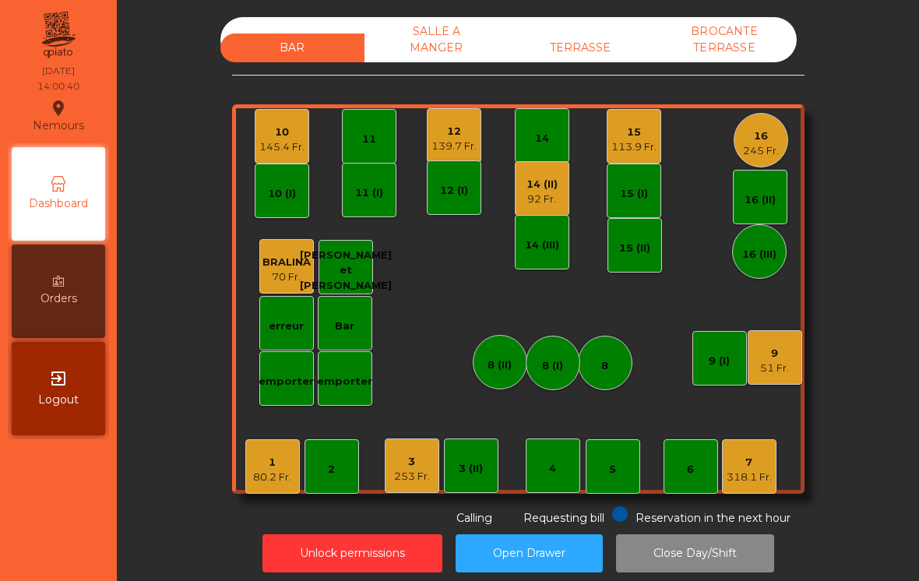
click at [411, 458] on div "3" at bounding box center [412, 462] width 36 height 16
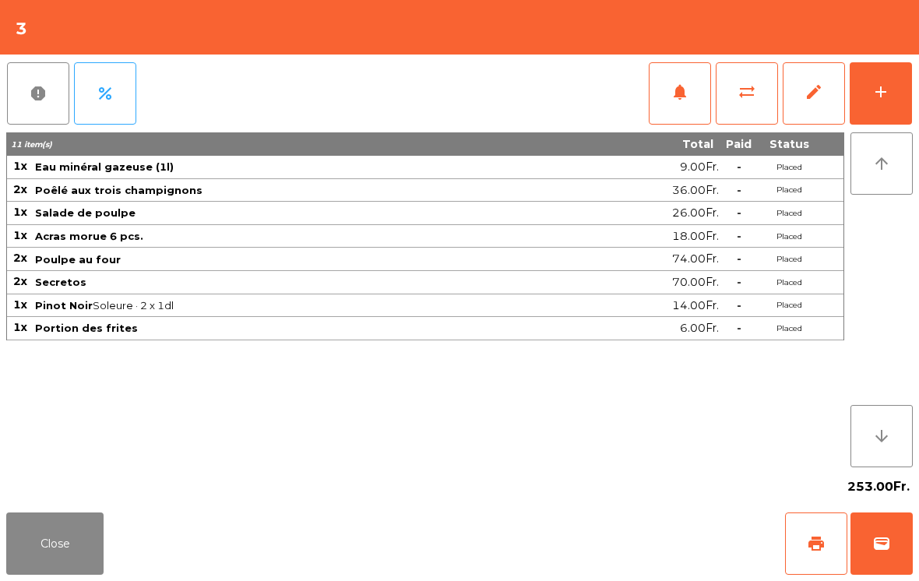
click at [894, 97] on button "add" at bounding box center [881, 93] width 62 height 62
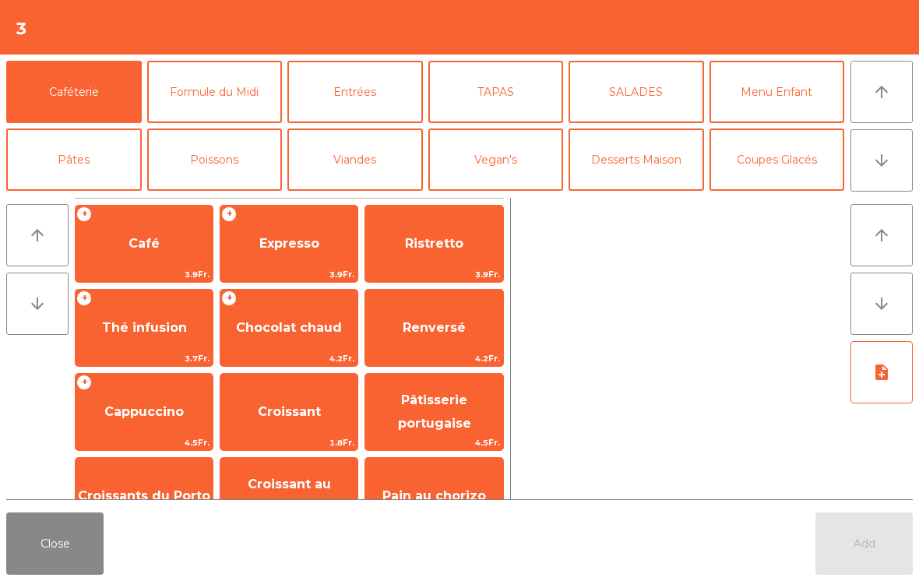
scroll to position [80, 0]
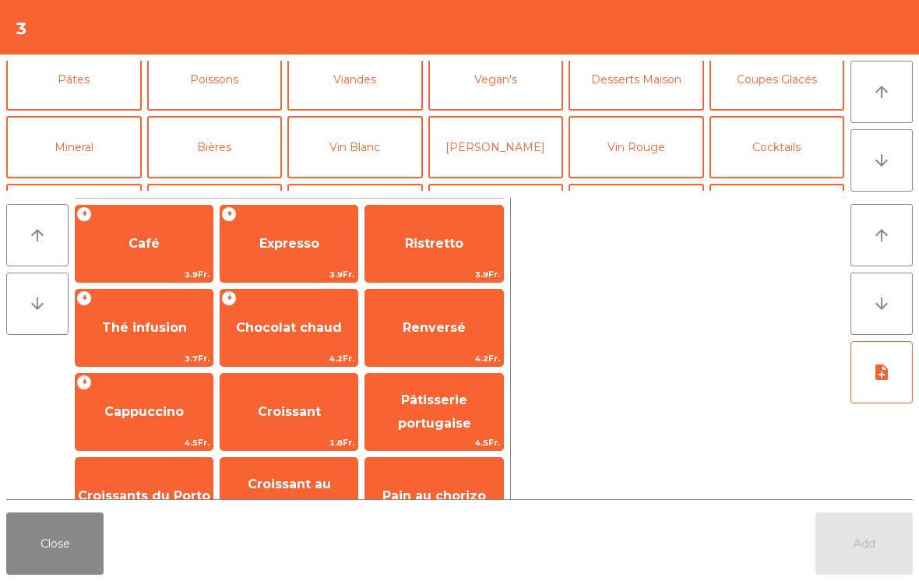
click at [74, 143] on button "Mineral" at bounding box center [74, 147] width 136 height 62
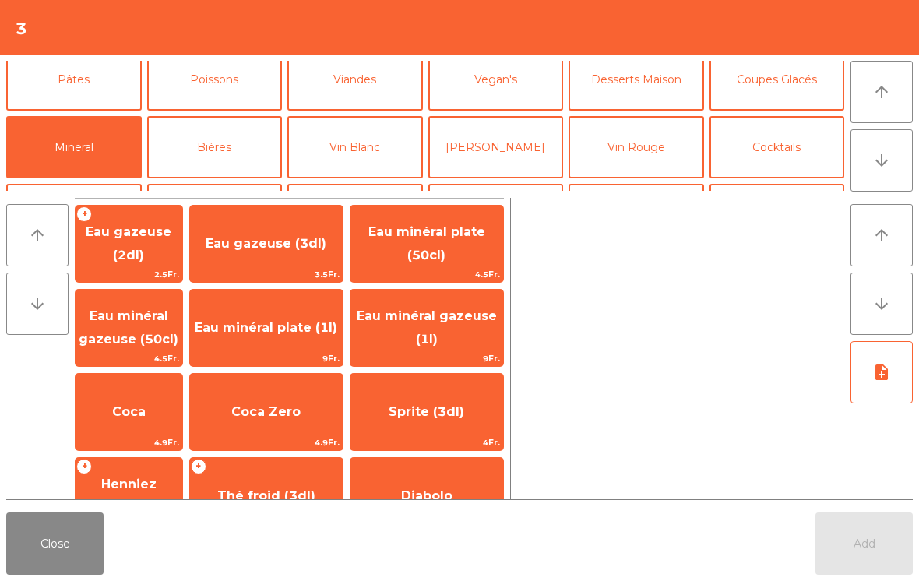
click at [467, 327] on span "Eau minéral gazeuse (1l)" at bounding box center [427, 328] width 153 height 66
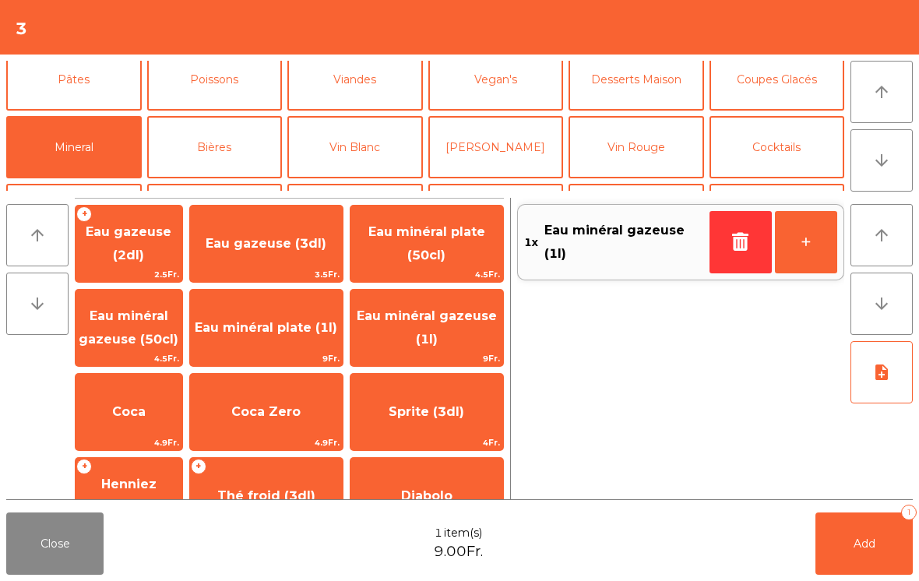
scroll to position [81, 0]
click at [637, 136] on button "Vin Rouge" at bounding box center [637, 146] width 136 height 62
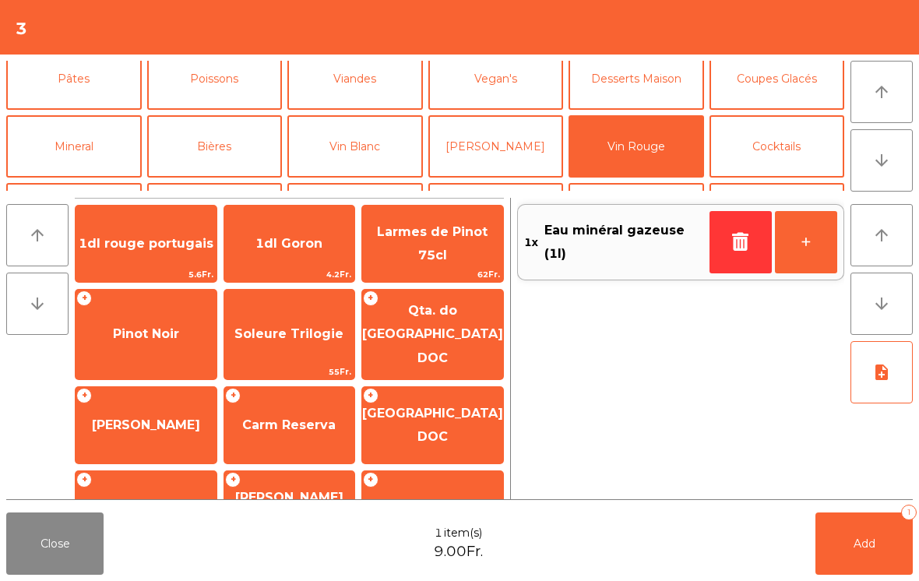
click at [122, 341] on span "Pinot Noir" at bounding box center [146, 334] width 141 height 42
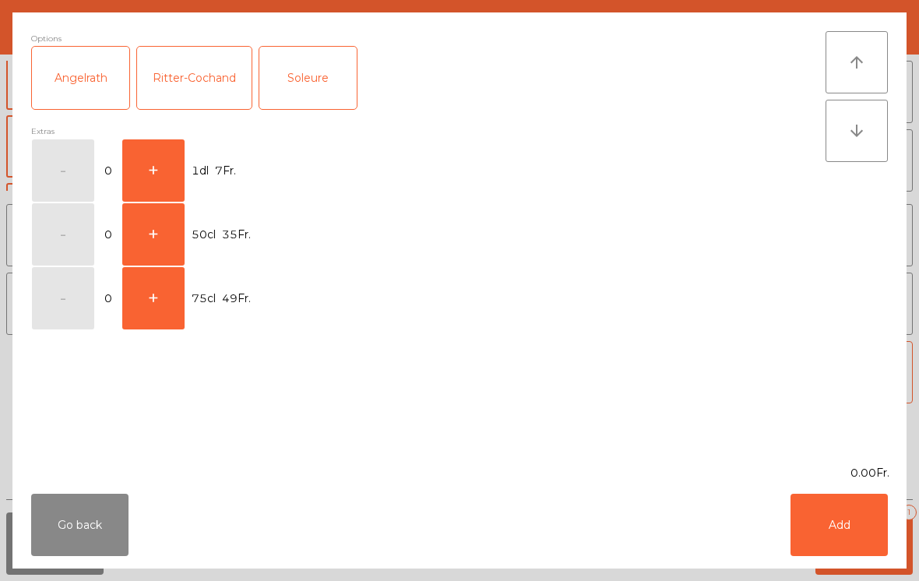
click at [313, 58] on div "Soleure" at bounding box center [307, 78] width 97 height 62
click at [146, 159] on button "+" at bounding box center [153, 170] width 62 height 62
click at [150, 161] on button "+" at bounding box center [153, 170] width 62 height 62
click at [840, 527] on button "Add" at bounding box center [839, 525] width 97 height 62
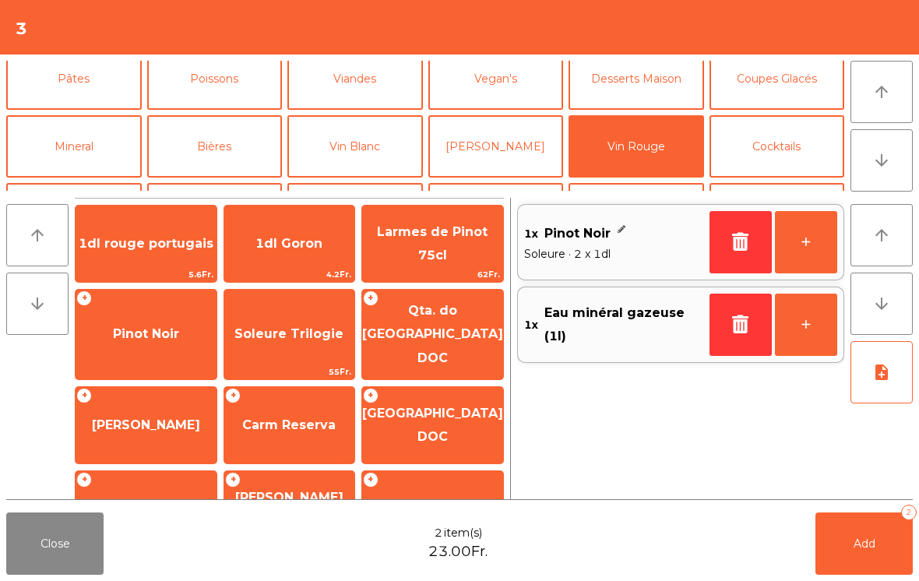
click at [855, 534] on button "Add 2" at bounding box center [864, 544] width 97 height 62
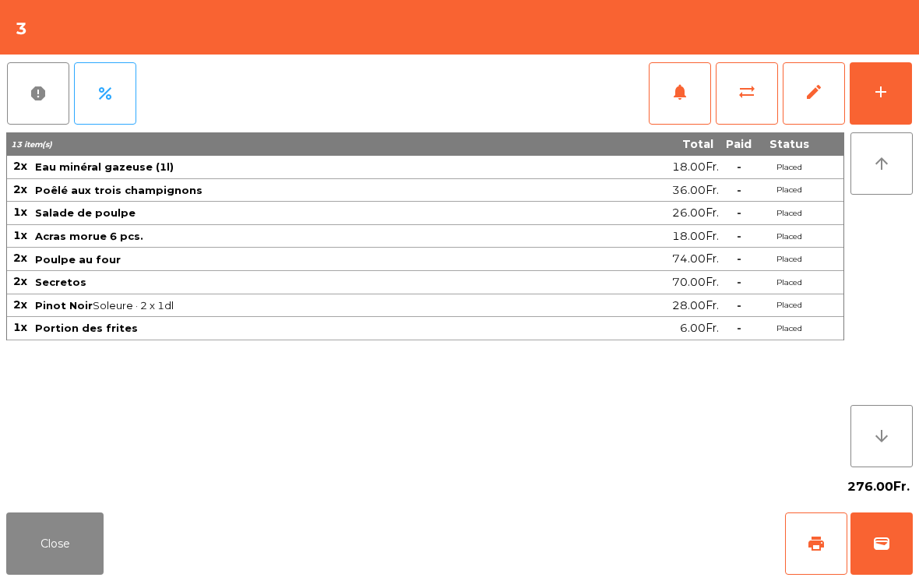
click at [63, 569] on button "Close" at bounding box center [54, 544] width 97 height 62
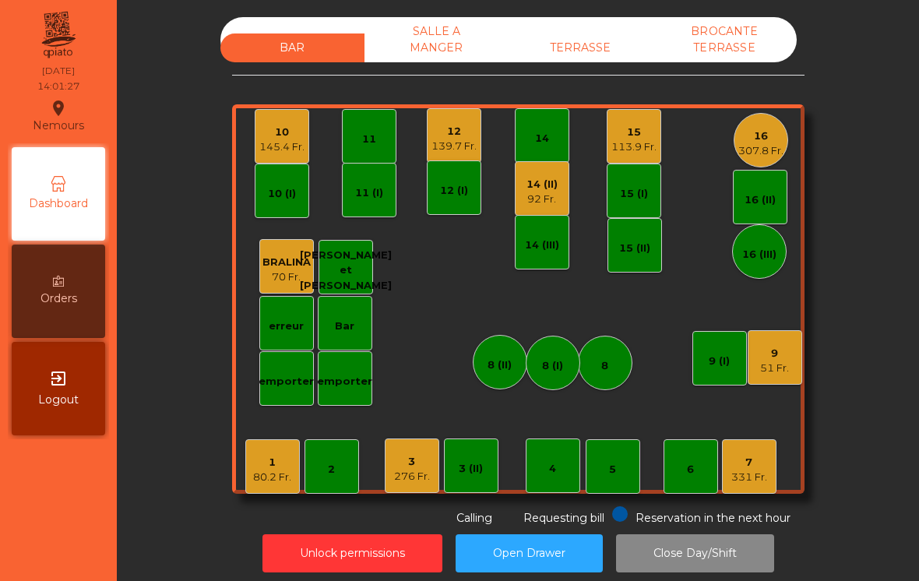
click at [549, 199] on div "92 Fr." at bounding box center [542, 200] width 31 height 16
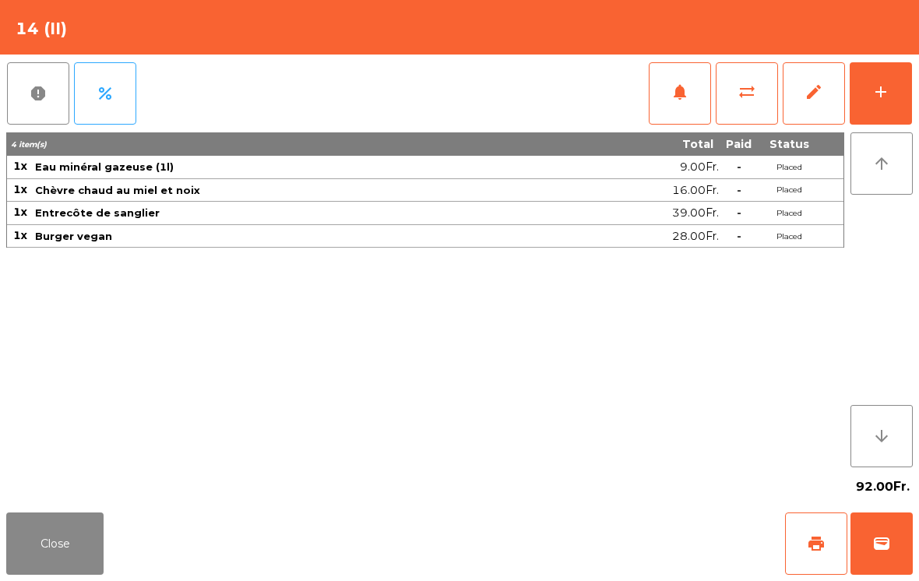
click at [835, 536] on button "print" at bounding box center [816, 544] width 62 height 62
click at [127, 536] on div "Close print wallet" at bounding box center [459, 543] width 919 height 75
click at [87, 541] on button "Close" at bounding box center [54, 544] width 97 height 62
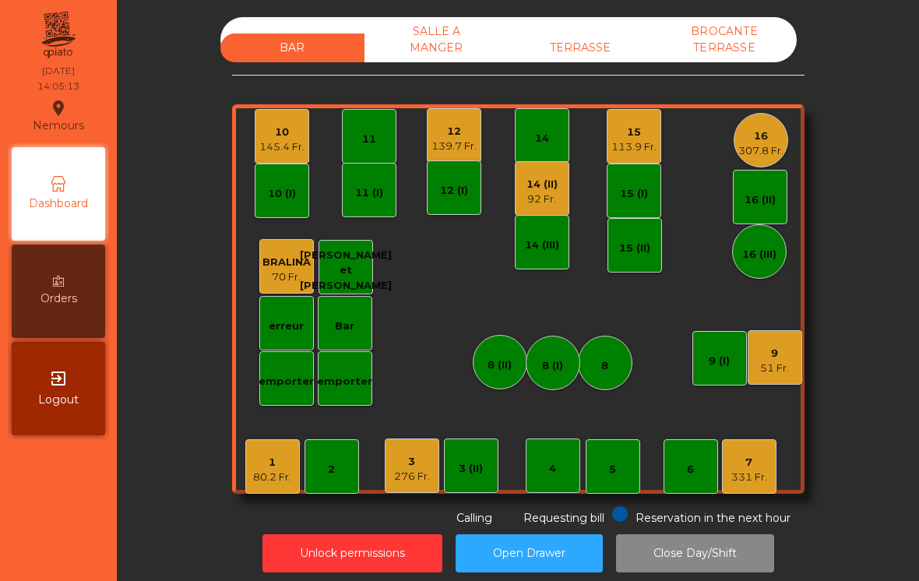
click at [613, 37] on div "TERRASSE" at bounding box center [581, 48] width 144 height 29
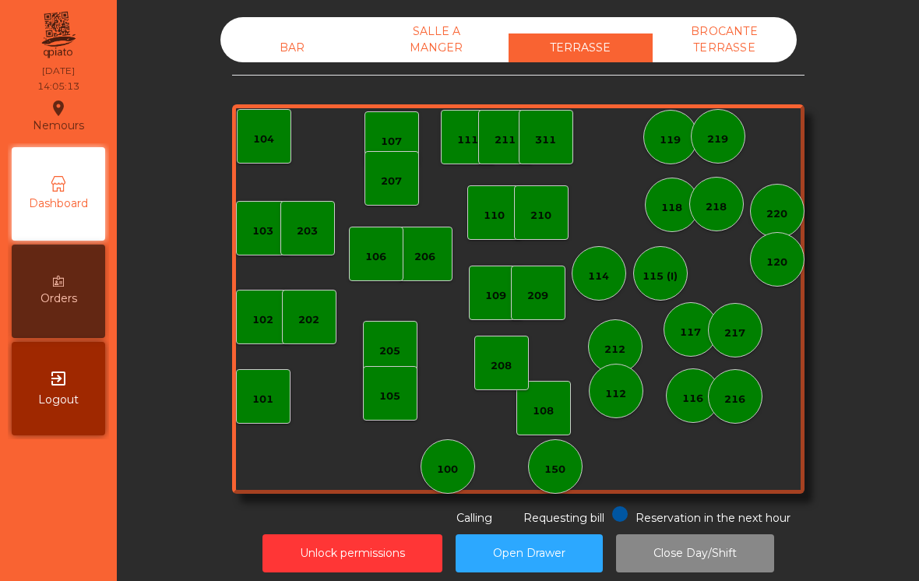
click at [432, 50] on div "SALLE A MANGER" at bounding box center [437, 39] width 144 height 45
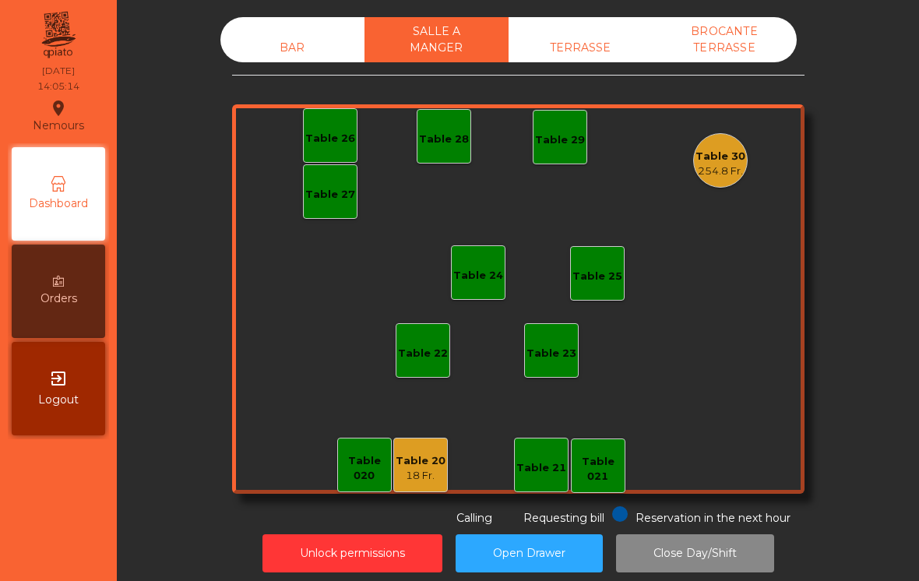
click at [428, 454] on div "Table 20" at bounding box center [421, 462] width 50 height 16
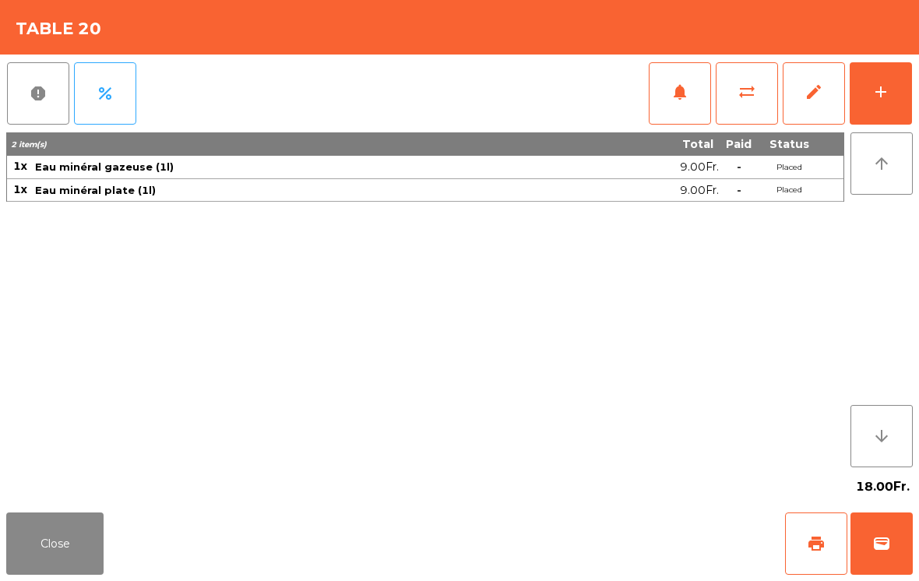
click at [909, 101] on button "add" at bounding box center [881, 93] width 62 height 62
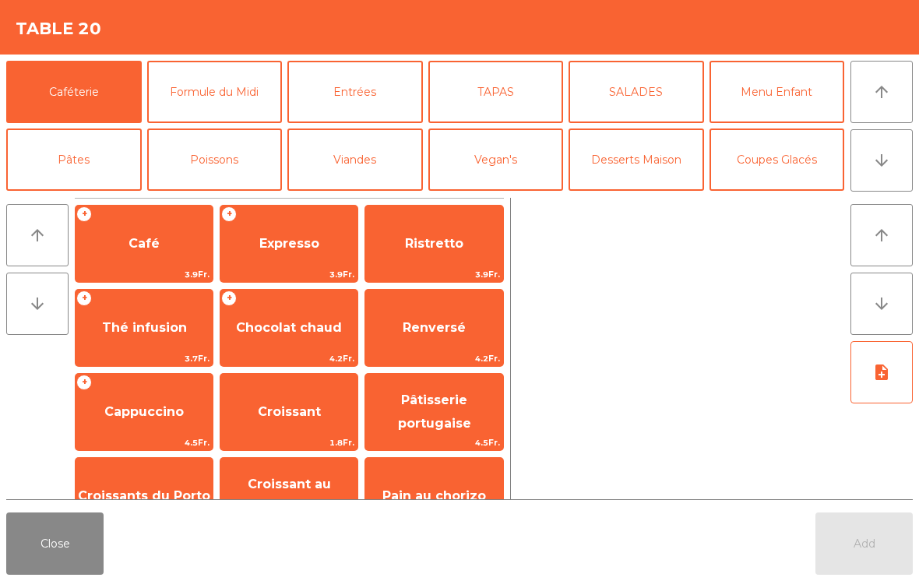
scroll to position [9, 0]
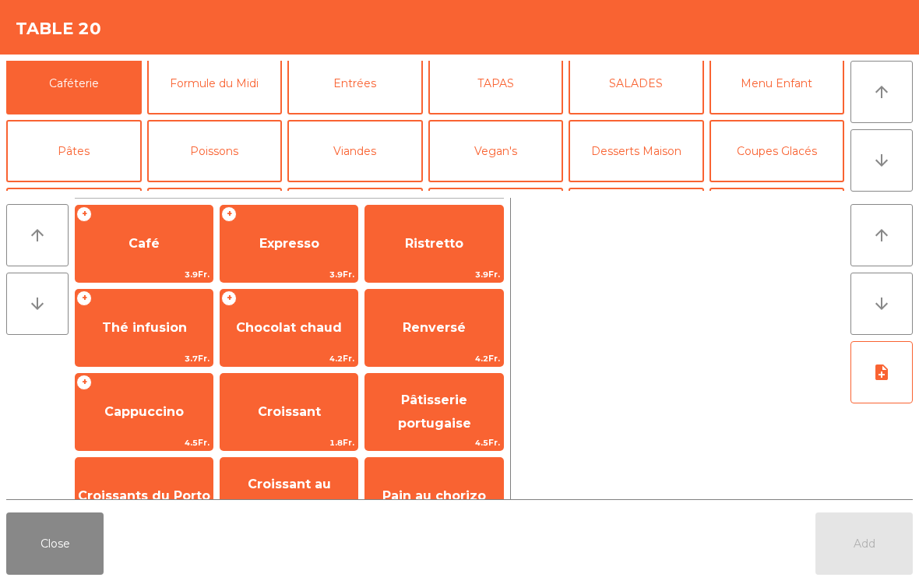
click at [360, 157] on button "Viandes" at bounding box center [356, 151] width 136 height 62
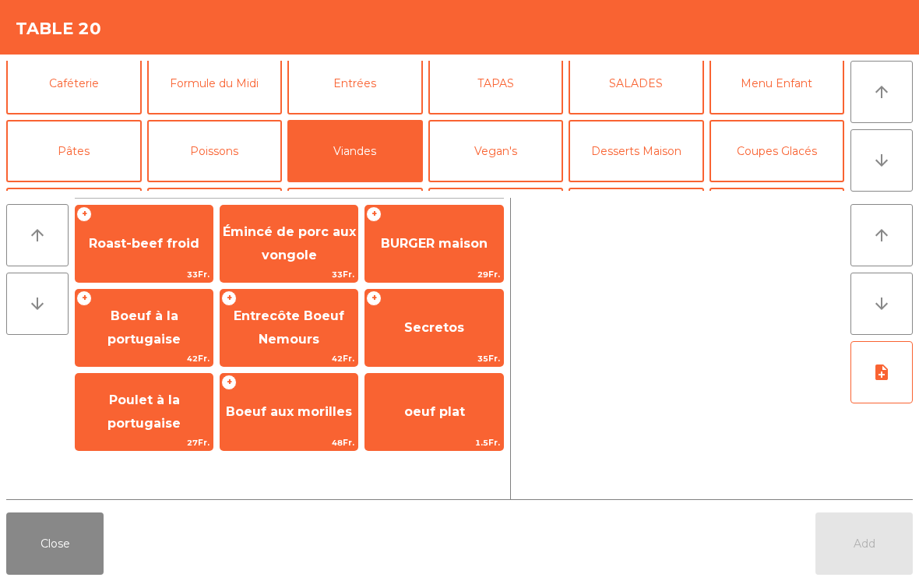
click at [437, 259] on span "BURGER maison" at bounding box center [433, 244] width 137 height 42
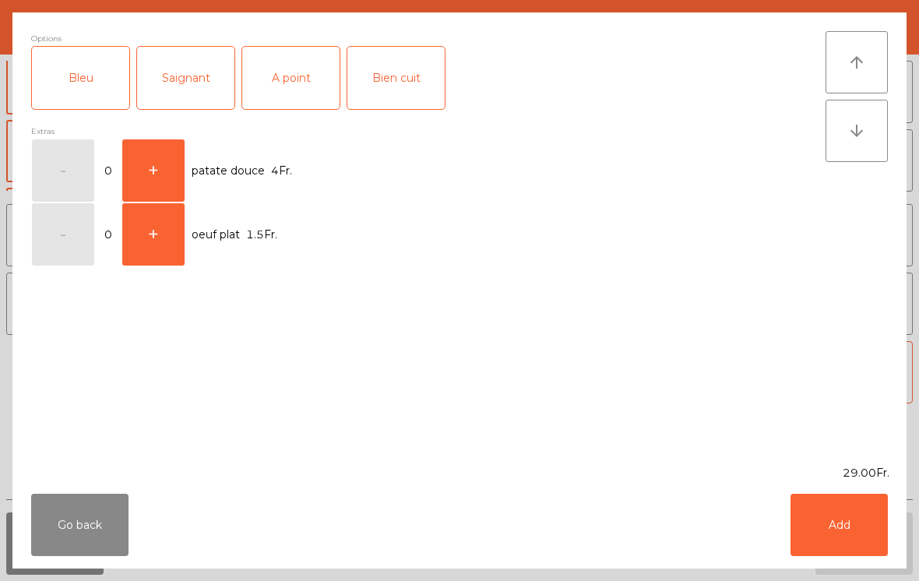
click at [290, 87] on div "A point" at bounding box center [290, 78] width 97 height 62
click at [815, 512] on button "Add" at bounding box center [839, 525] width 97 height 62
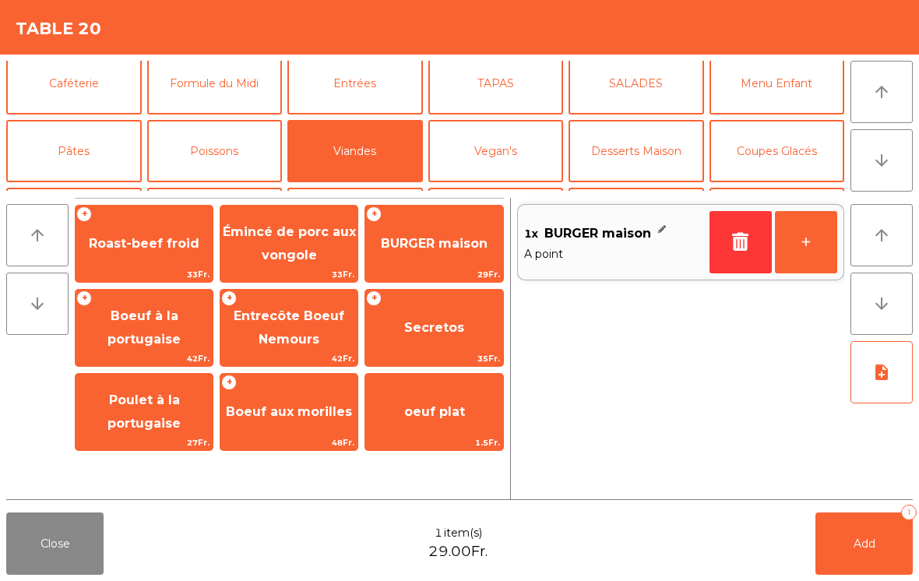
click at [813, 242] on button "+" at bounding box center [806, 242] width 62 height 62
click at [294, 241] on span "Émincé de porc aux vongole" at bounding box center [289, 244] width 137 height 66
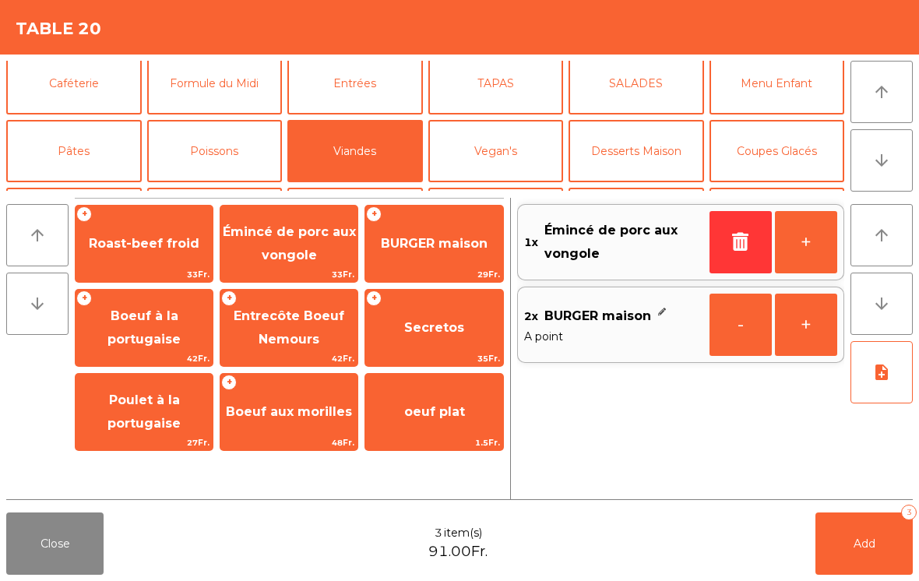
click at [214, 149] on button "Poissons" at bounding box center [215, 151] width 136 height 62
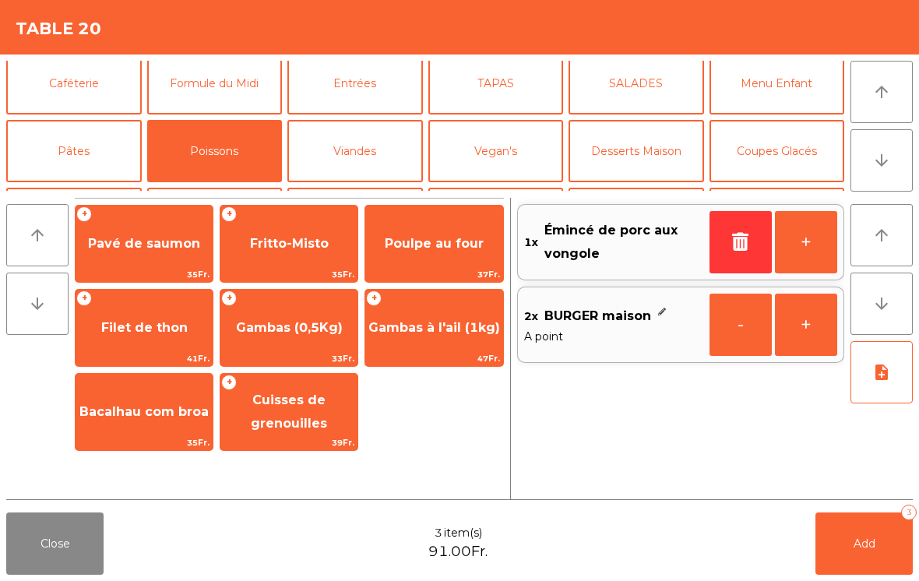
click at [448, 245] on span "Poulpe au four" at bounding box center [434, 243] width 99 height 15
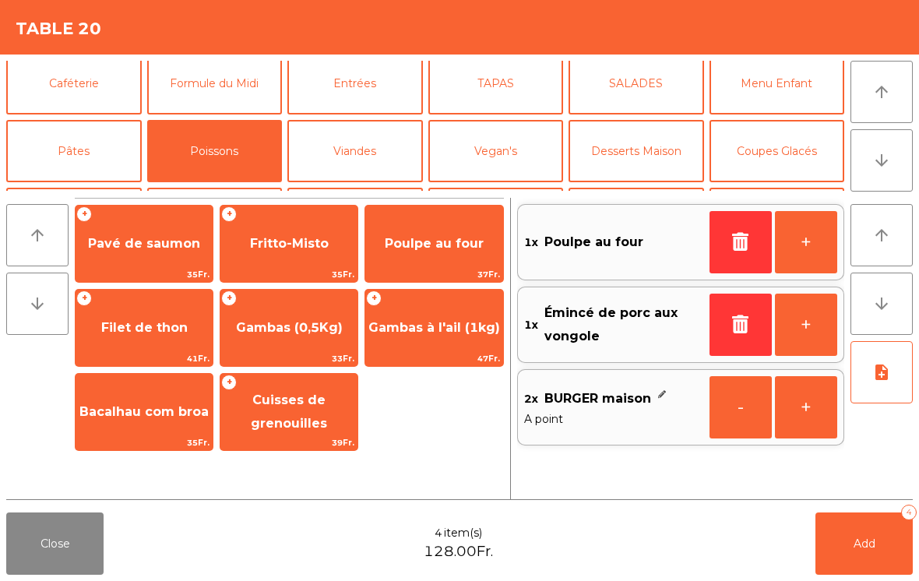
click at [750, 254] on button "button" at bounding box center [741, 242] width 62 height 62
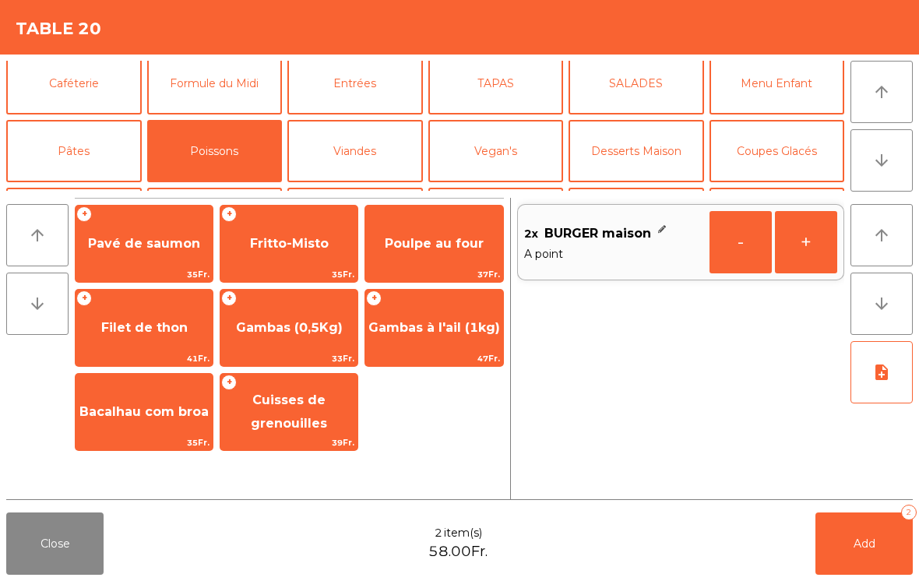
click at [735, 238] on button "-" at bounding box center [741, 242] width 62 height 62
click at [743, 249] on icon "button" at bounding box center [740, 241] width 23 height 19
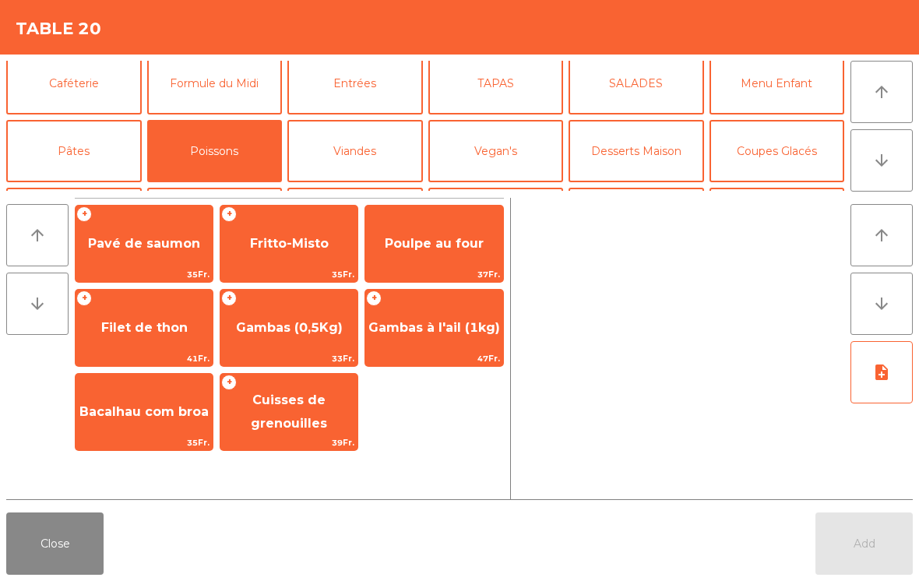
click at [517, 93] on button "TAPAS" at bounding box center [497, 83] width 136 height 62
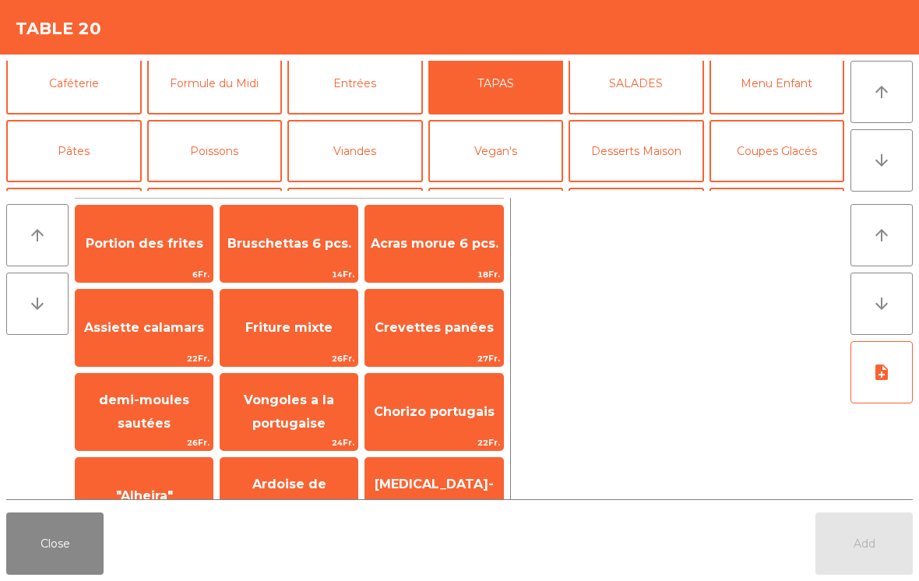
click at [428, 324] on span "Crevettes panées" at bounding box center [434, 327] width 119 height 15
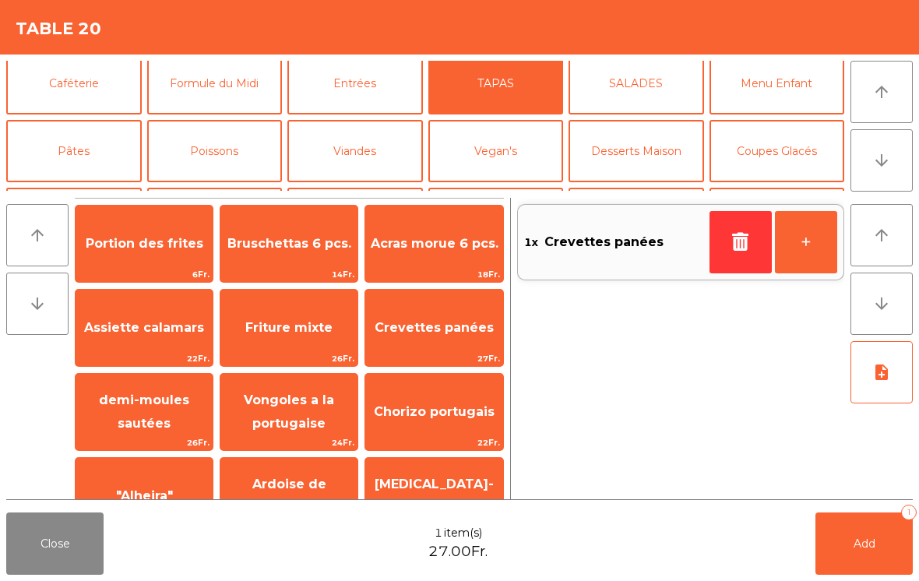
click at [356, 152] on button "Viandes" at bounding box center [356, 151] width 136 height 62
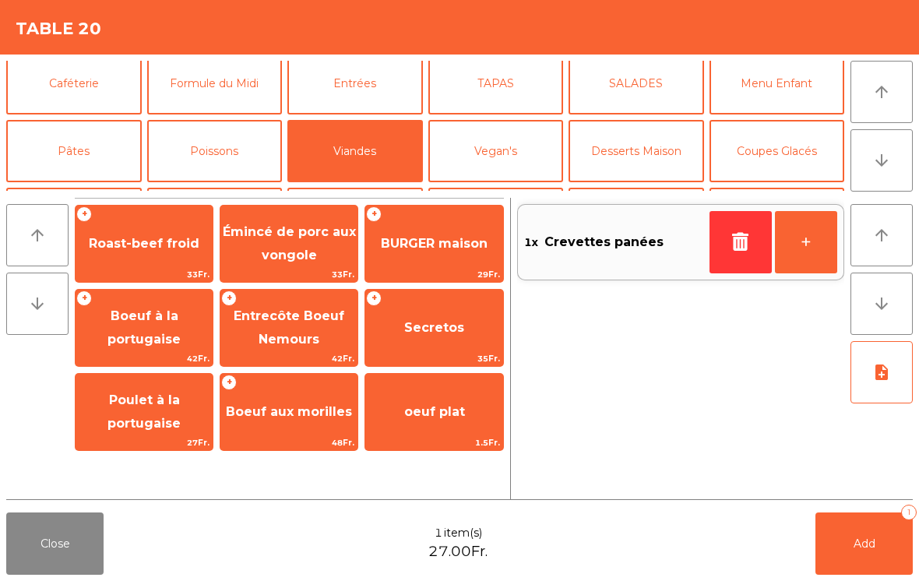
click at [430, 260] on span "BURGER maison" at bounding box center [433, 244] width 137 height 42
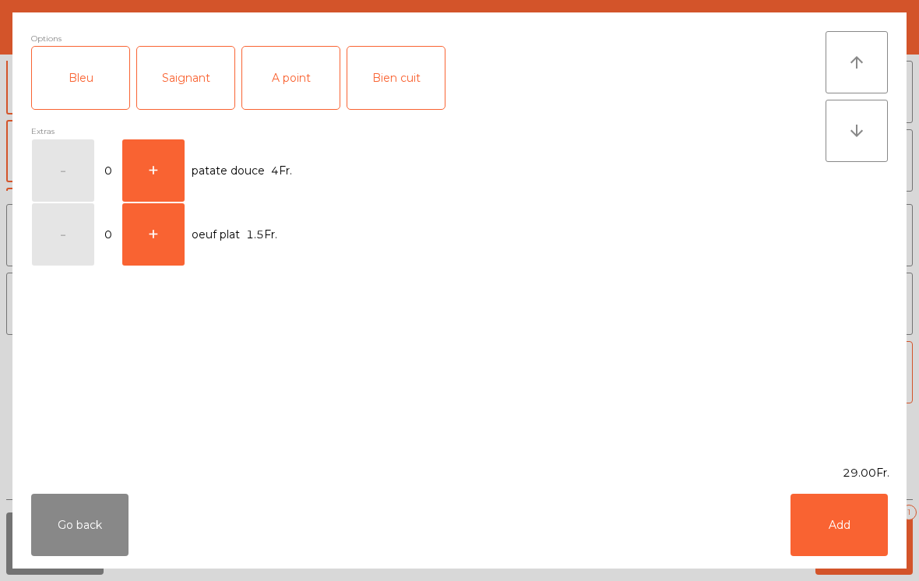
click at [309, 94] on div "A point" at bounding box center [290, 78] width 97 height 62
click at [822, 526] on button "Add" at bounding box center [839, 525] width 97 height 62
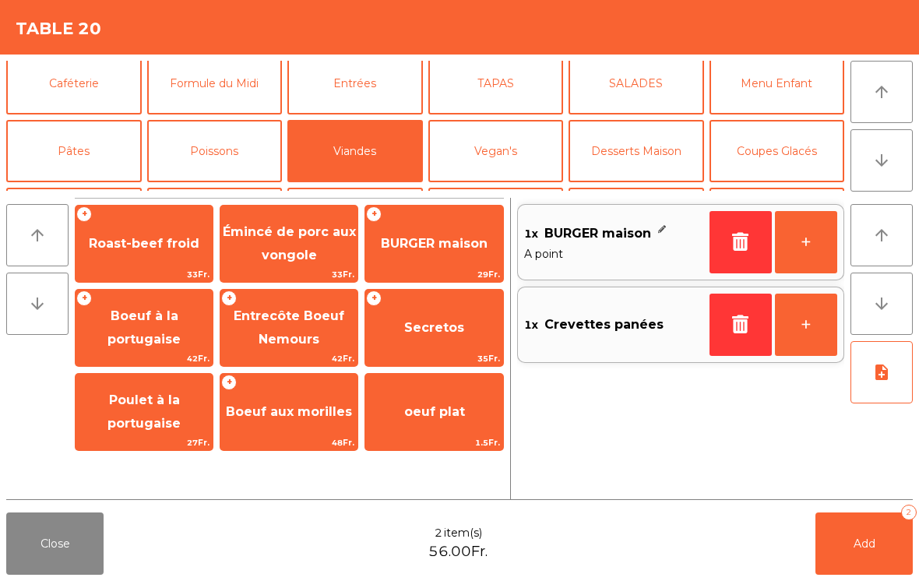
click at [810, 238] on button "+" at bounding box center [806, 242] width 62 height 62
click at [291, 242] on span "Émincé de porc aux vongole" at bounding box center [289, 244] width 137 height 66
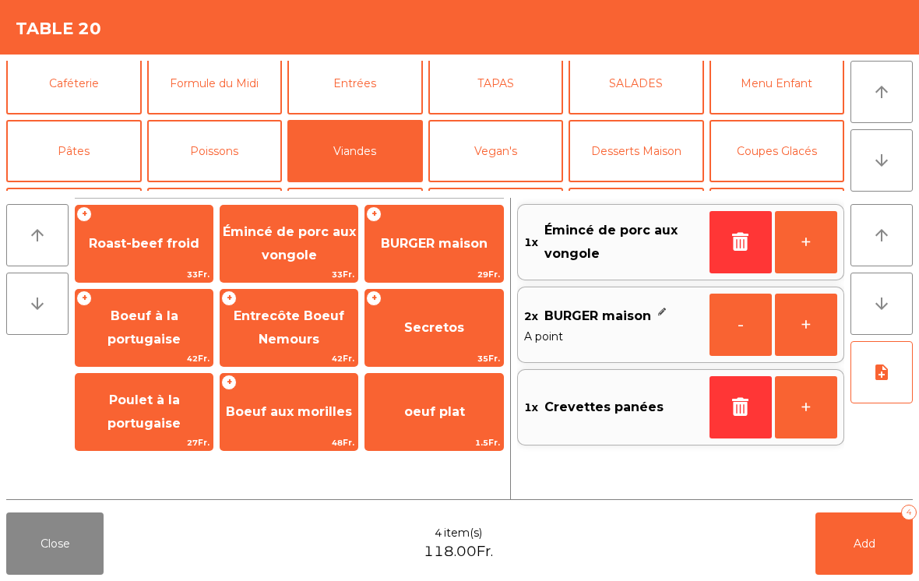
click at [83, 138] on button "Pâtes" at bounding box center [74, 151] width 136 height 62
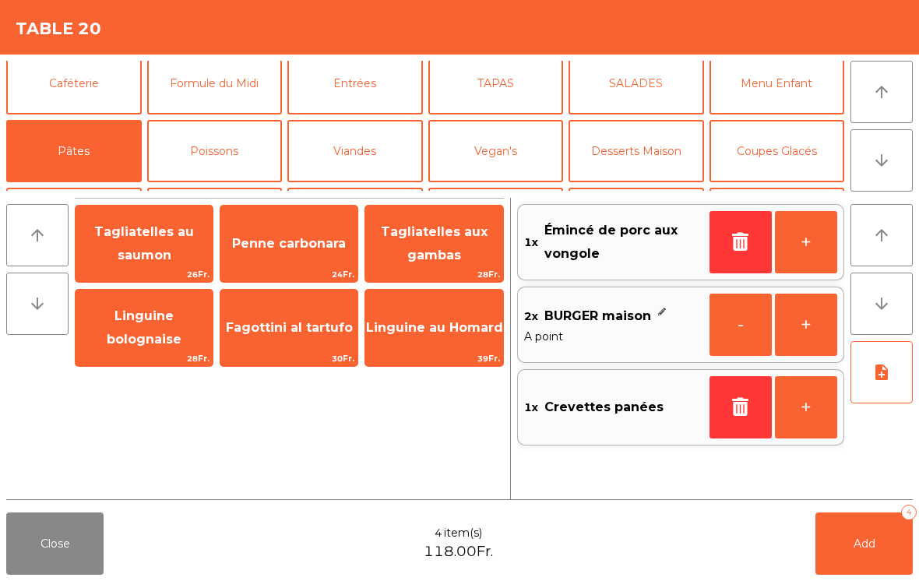
click at [307, 232] on span "Penne carbonara" at bounding box center [289, 244] width 137 height 42
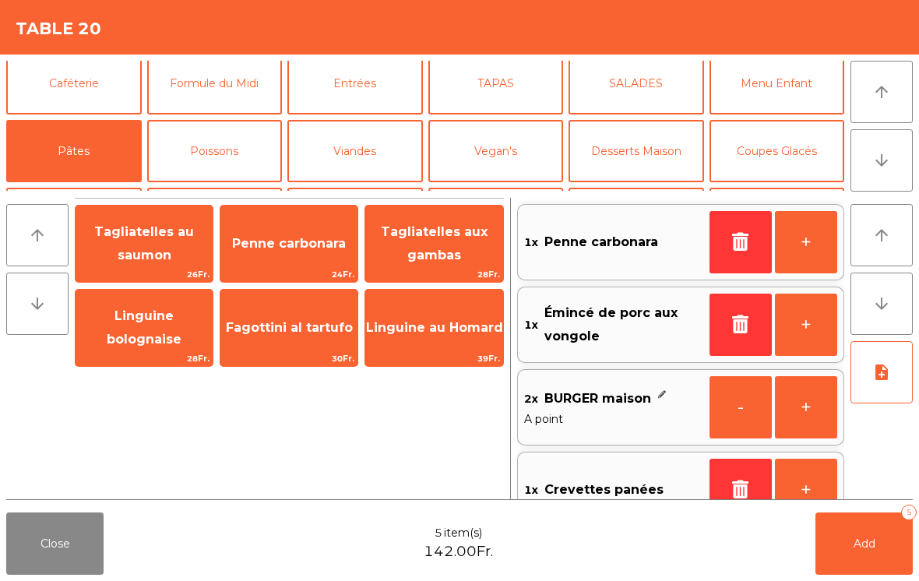
click at [228, 160] on button "Poissons" at bounding box center [215, 151] width 136 height 62
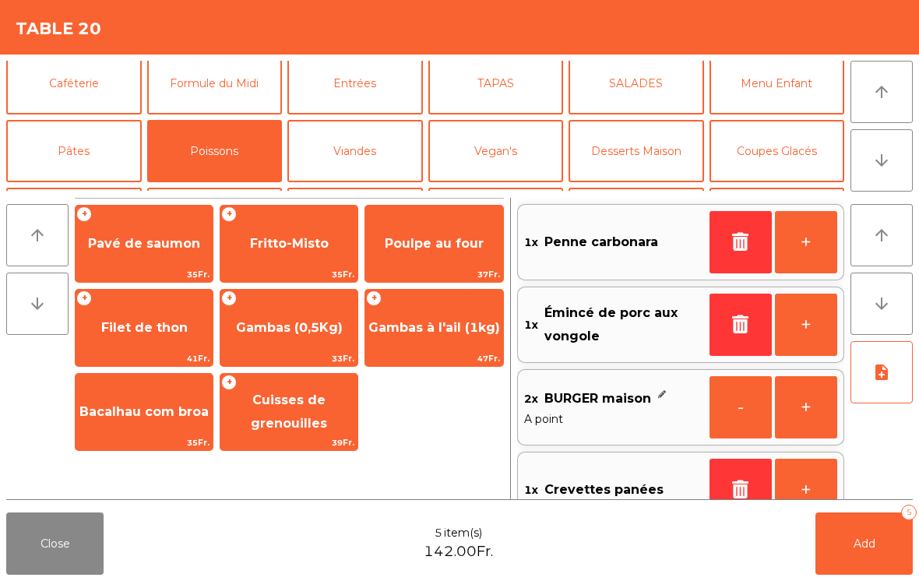
click at [463, 274] on span "37Fr." at bounding box center [433, 274] width 137 height 15
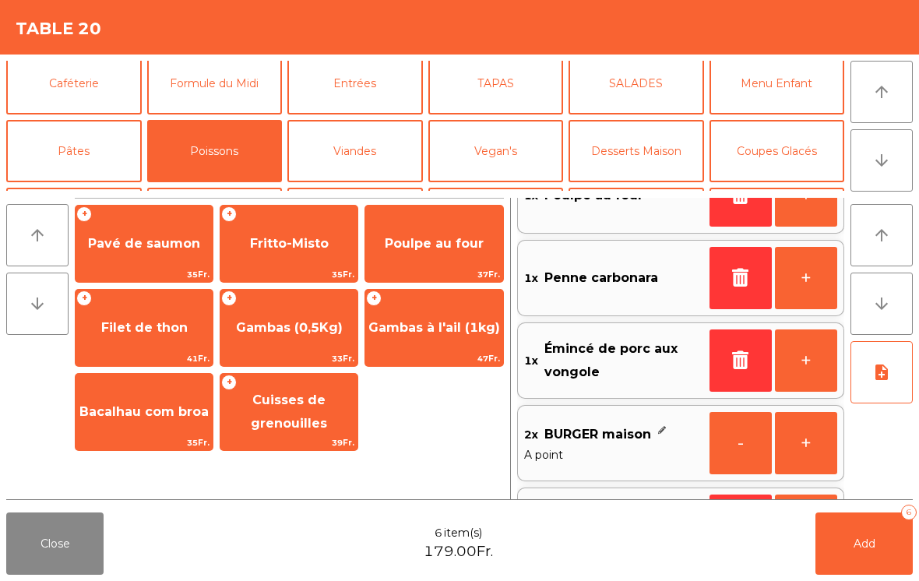
scroll to position [120, 0]
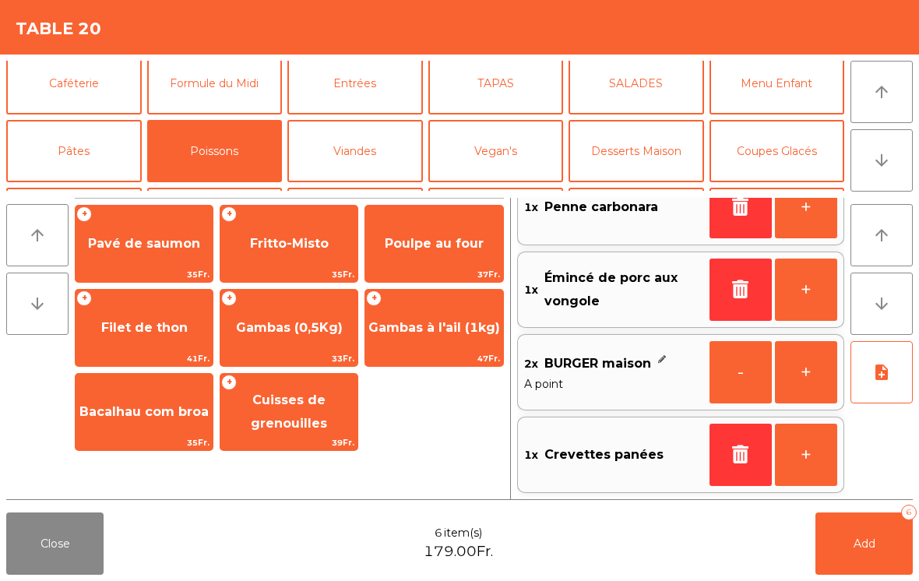
click at [888, 384] on button "note_add" at bounding box center [882, 372] width 62 height 62
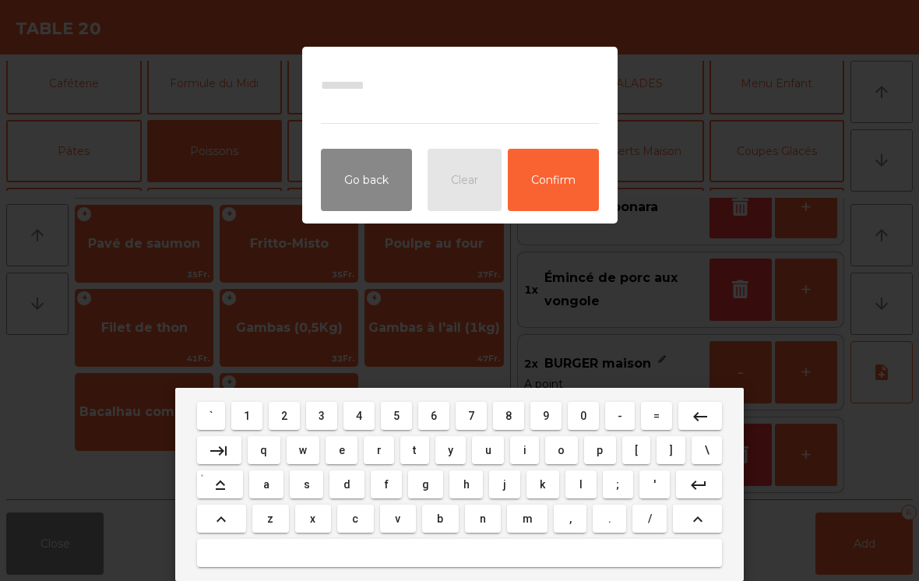
type textarea "*"
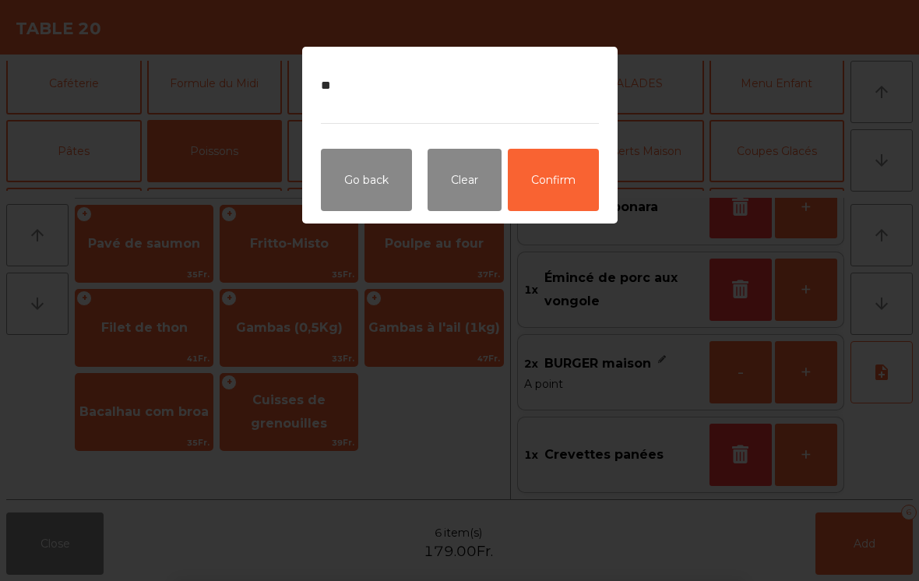
click at [552, 178] on button "Confirm" at bounding box center [553, 180] width 91 height 62
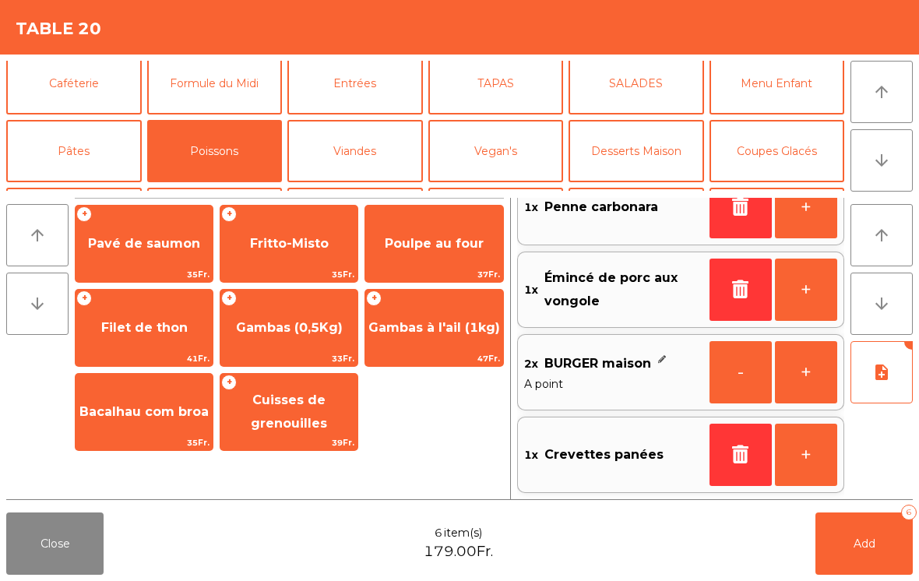
scroll to position [118, 0]
click at [873, 574] on button "Add 6" at bounding box center [864, 544] width 97 height 62
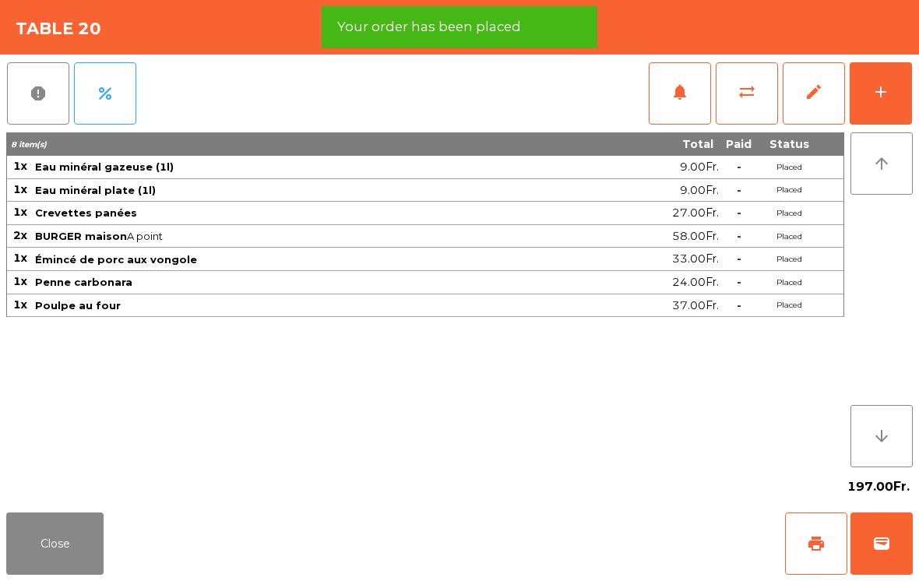
click at [72, 565] on button "Close" at bounding box center [54, 544] width 97 height 62
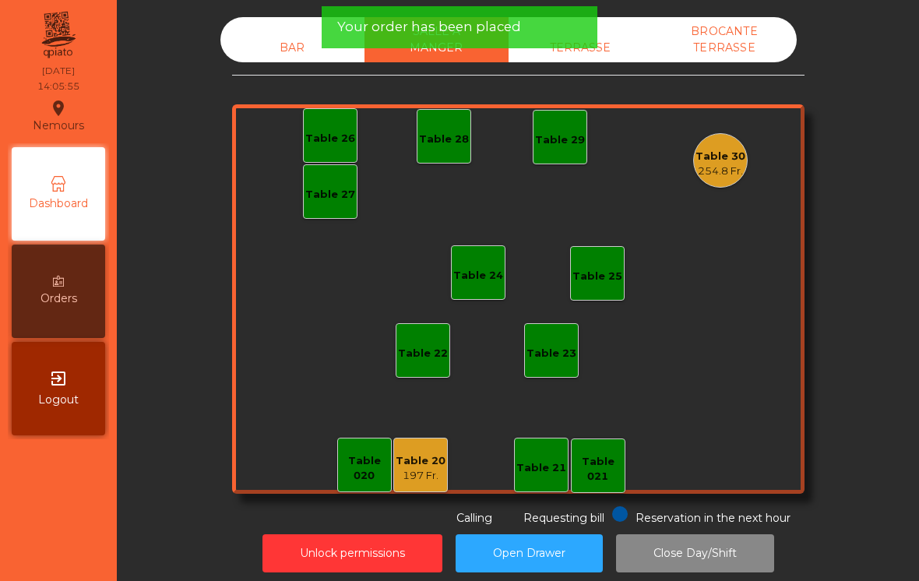
click at [317, 36] on div "BAR" at bounding box center [293, 48] width 144 height 29
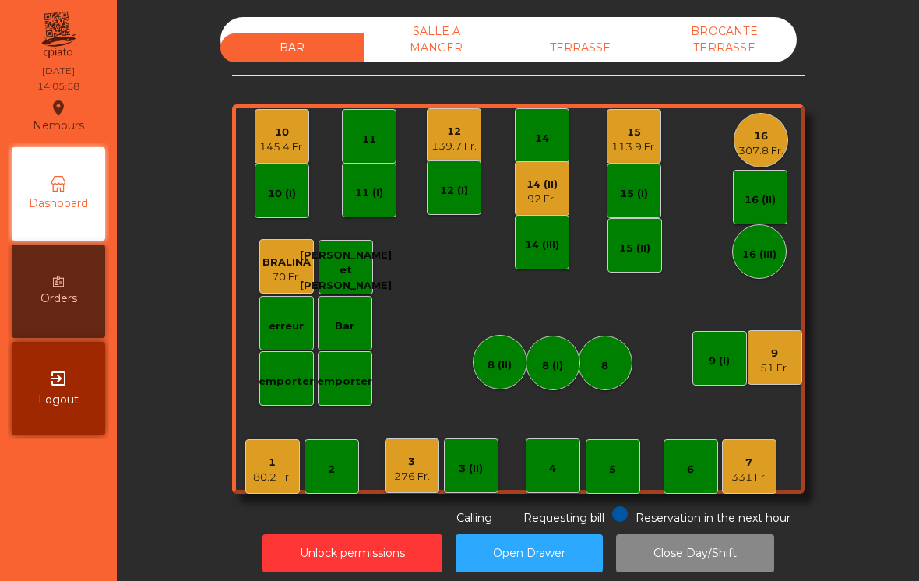
click at [534, 177] on div "14 (II)" at bounding box center [542, 185] width 31 height 16
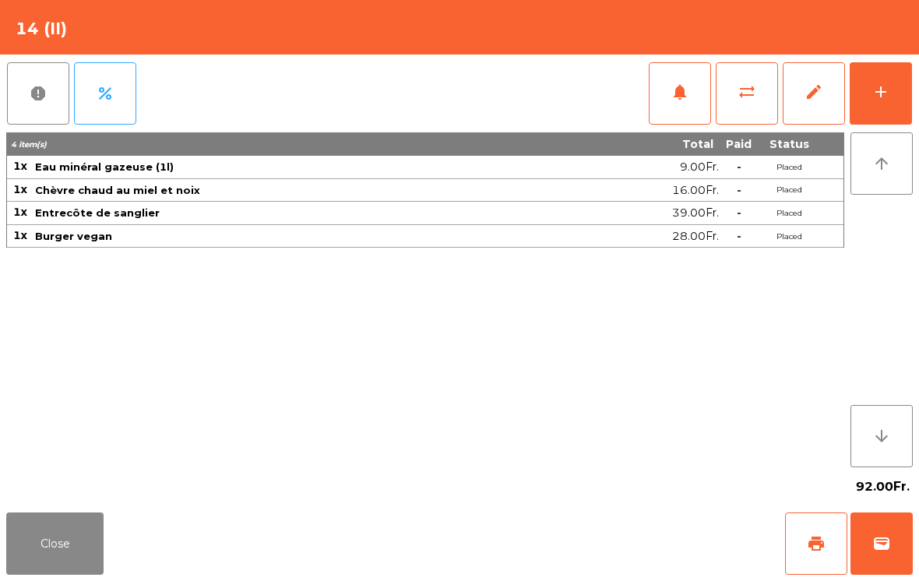
click at [877, 551] on span "wallet" at bounding box center [882, 544] width 19 height 19
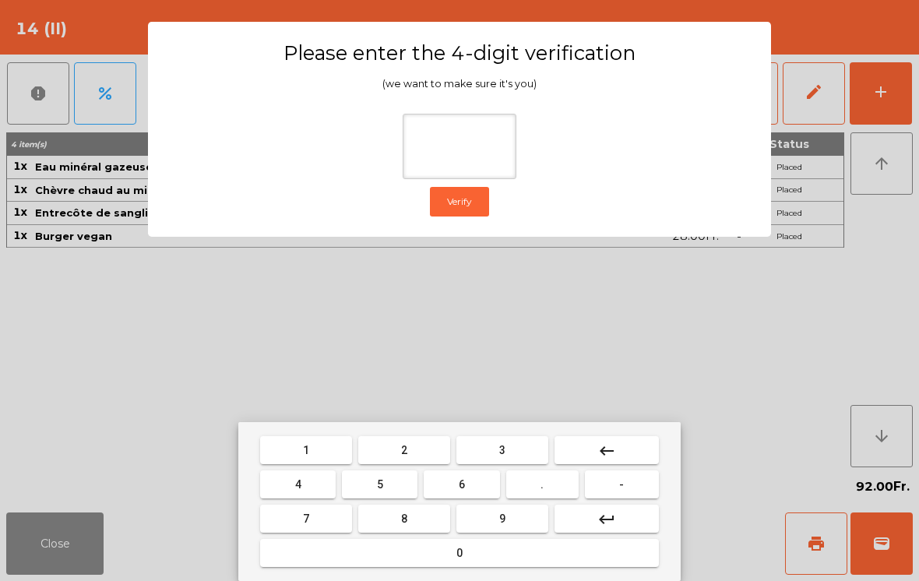
type input "*"
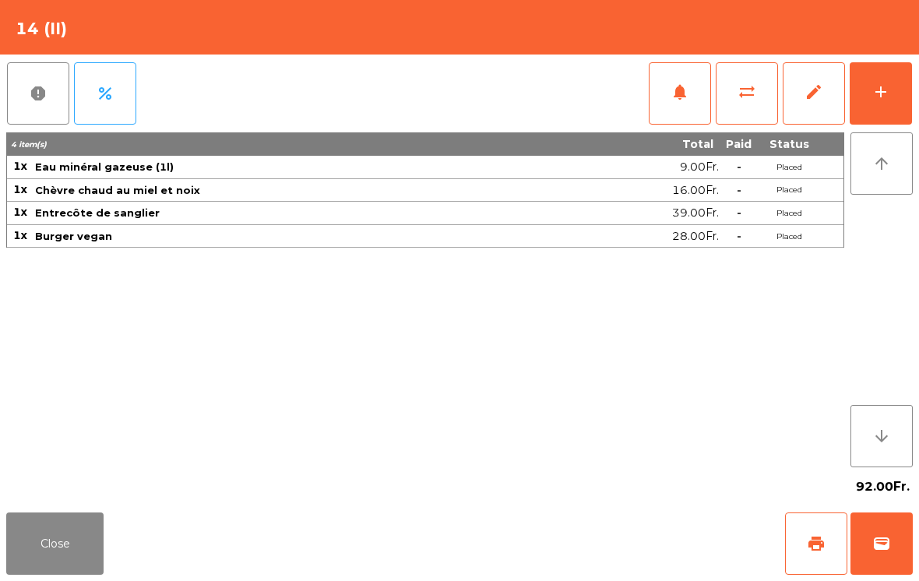
click at [638, 547] on div "Close print wallet" at bounding box center [459, 543] width 919 height 75
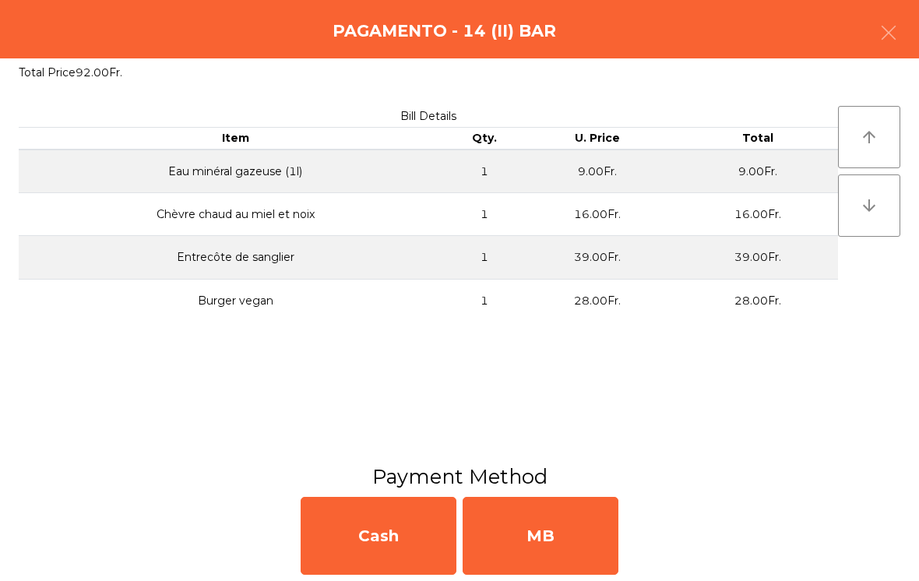
click at [542, 502] on div "MB" at bounding box center [541, 536] width 156 height 78
click at [588, 506] on div "No" at bounding box center [541, 536] width 156 height 78
click at [615, 514] on div "No" at bounding box center [541, 536] width 156 height 78
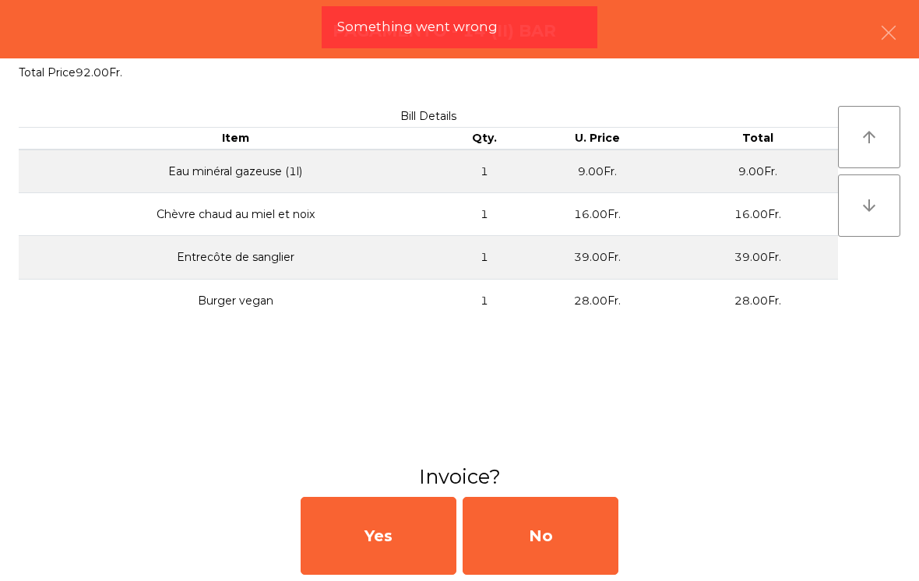
click at [588, 538] on div "No" at bounding box center [541, 536] width 156 height 78
click at [577, 544] on div "No" at bounding box center [541, 536] width 156 height 78
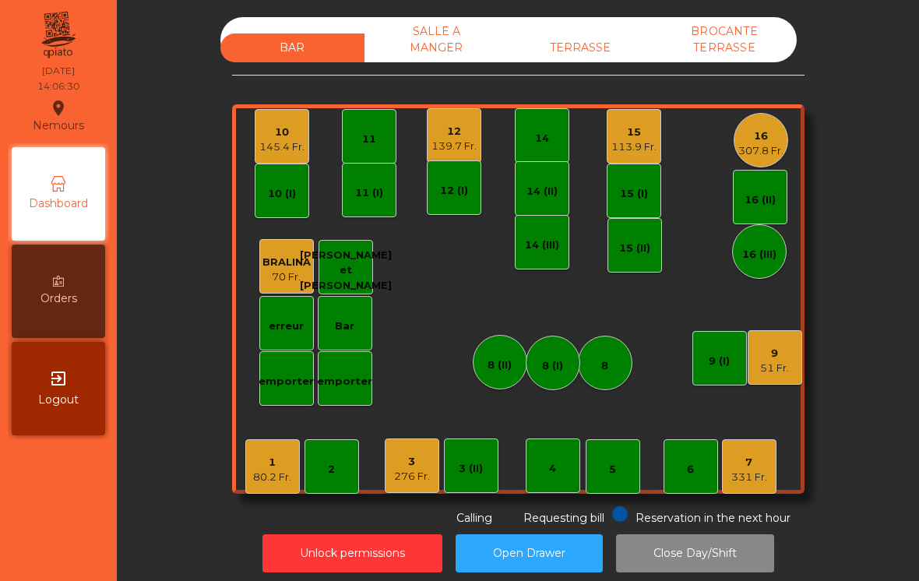
click at [788, 374] on div "9 51 Fr." at bounding box center [775, 357] width 55 height 55
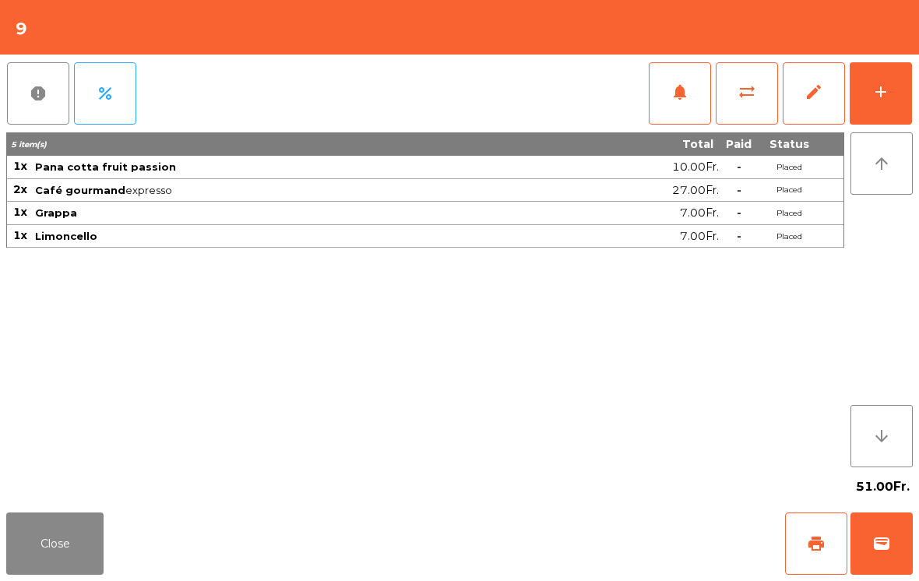
click at [97, 542] on button "Close" at bounding box center [54, 544] width 97 height 62
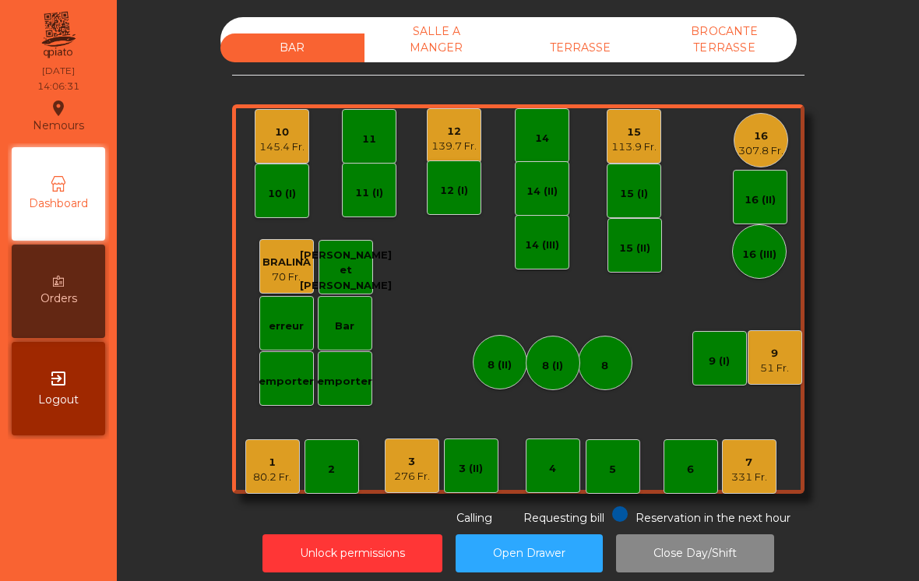
click at [743, 476] on div "331 Fr." at bounding box center [750, 478] width 36 height 16
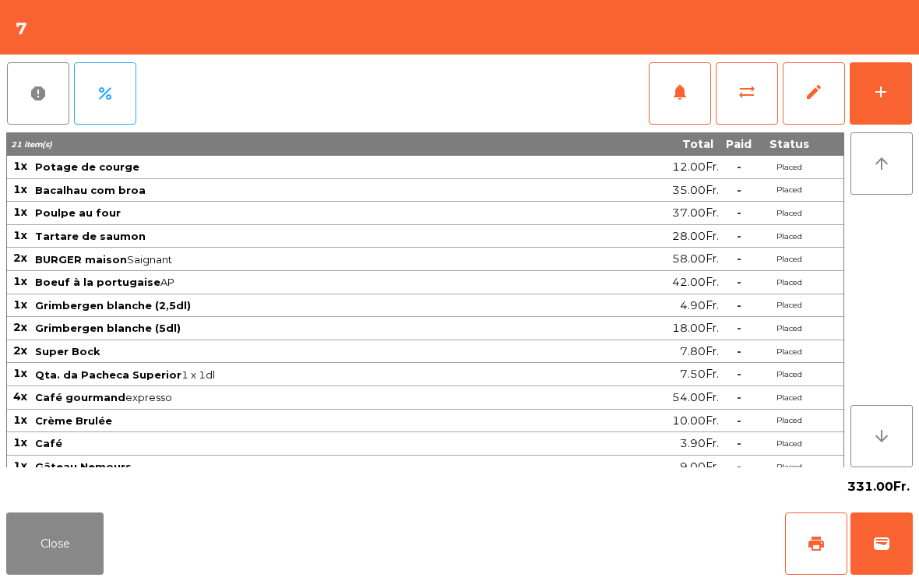
click at [69, 573] on button "Close" at bounding box center [54, 544] width 97 height 62
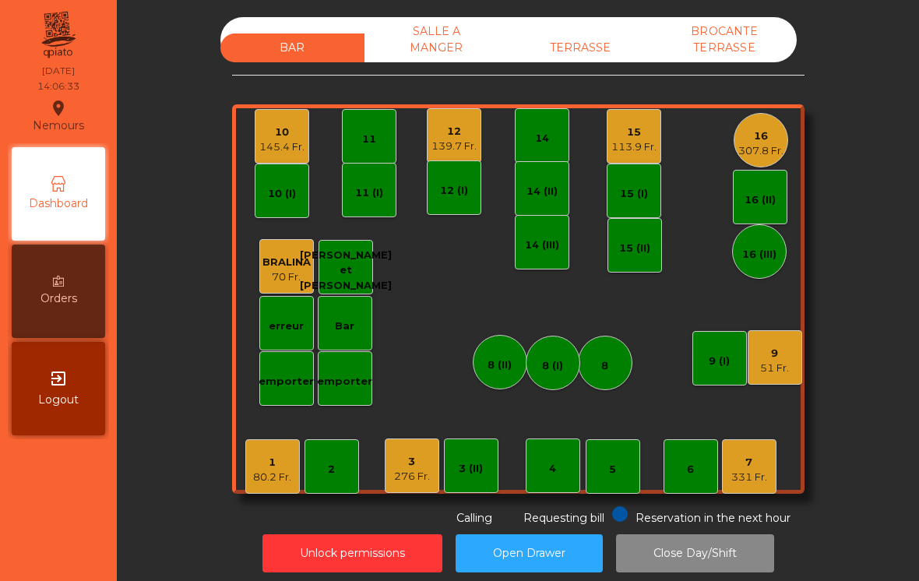
click at [405, 466] on div "3" at bounding box center [412, 462] width 36 height 16
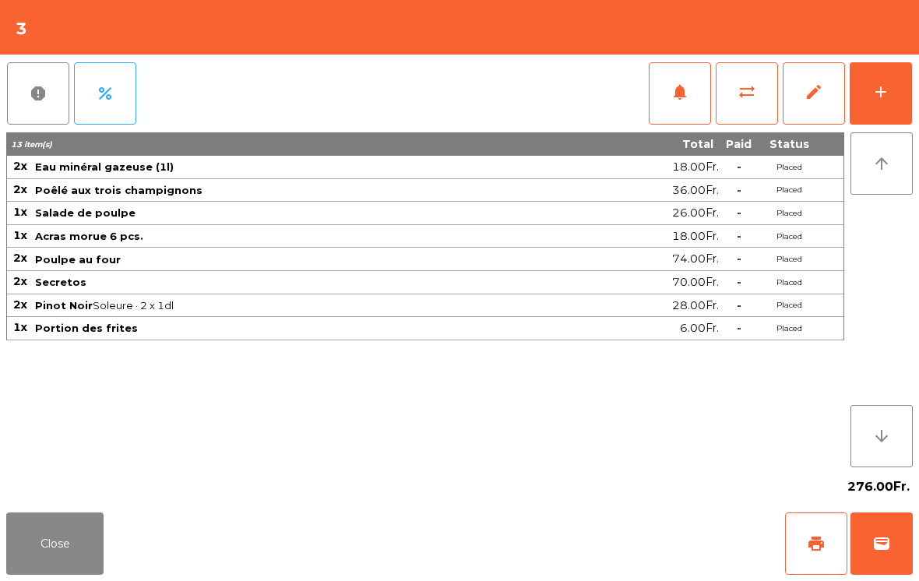
click at [94, 496] on div "276.00Fr." at bounding box center [459, 487] width 907 height 39
click at [86, 574] on button "Close" at bounding box center [54, 544] width 97 height 62
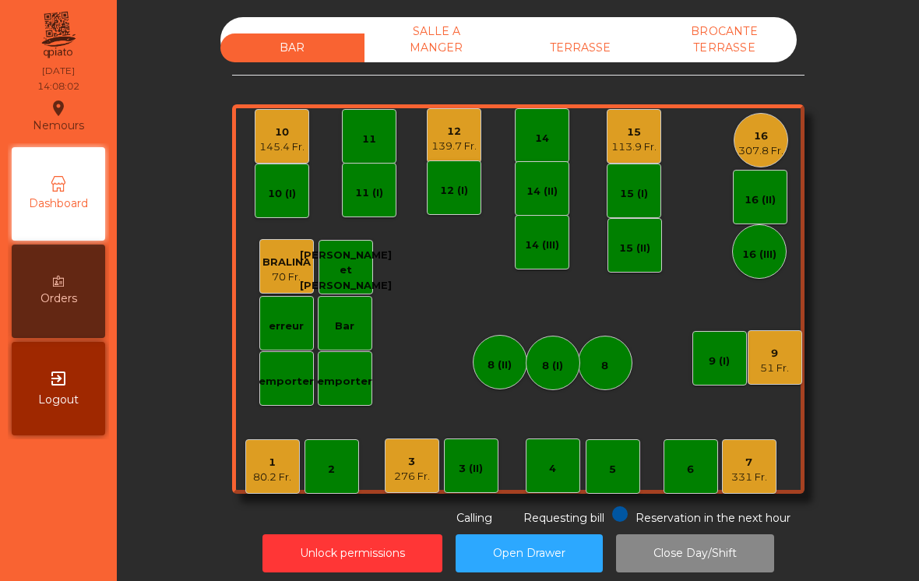
click at [453, 140] on div "139.7 Fr." at bounding box center [454, 147] width 45 height 16
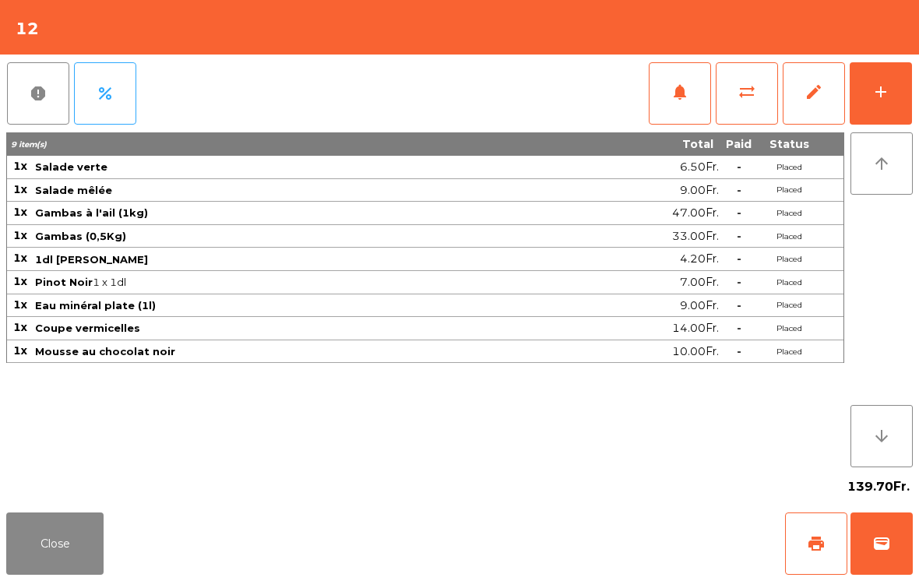
click at [112, 537] on div "Close print wallet" at bounding box center [459, 543] width 919 height 75
click at [69, 567] on button "Close" at bounding box center [54, 544] width 97 height 62
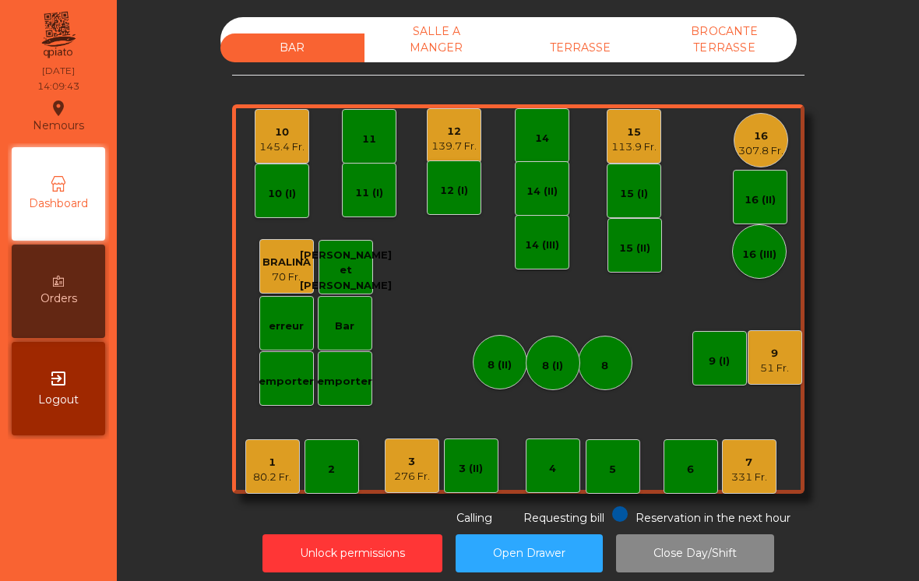
click at [285, 135] on div "10" at bounding box center [281, 133] width 45 height 16
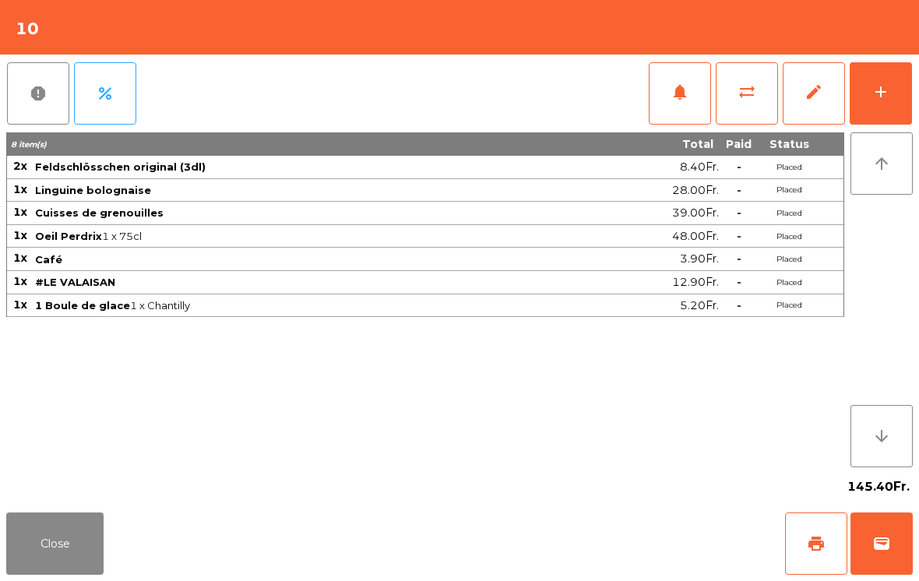
click at [896, 551] on button "wallet" at bounding box center [882, 544] width 62 height 62
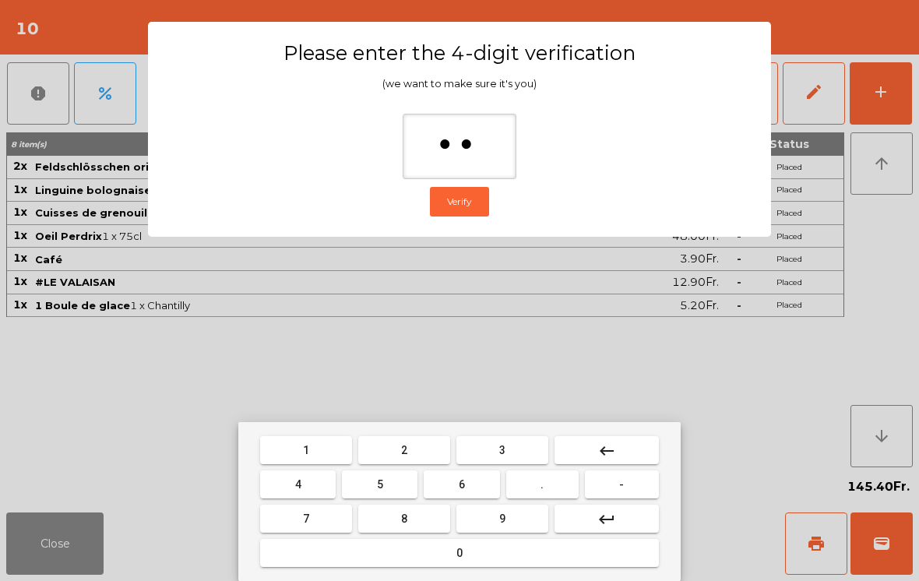
type input "***"
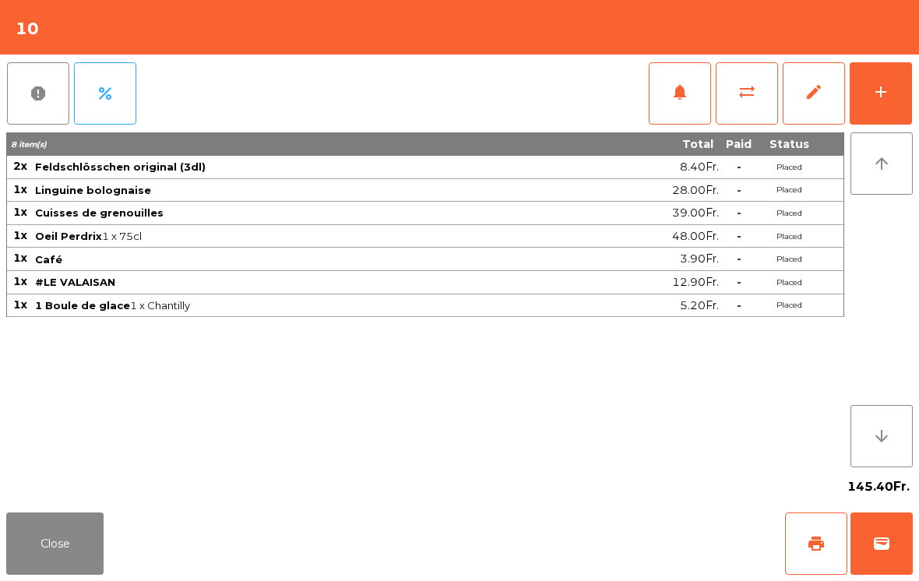
click at [622, 543] on div "Close print wallet" at bounding box center [459, 543] width 919 height 75
click at [606, 536] on div "Close print wallet" at bounding box center [459, 543] width 919 height 75
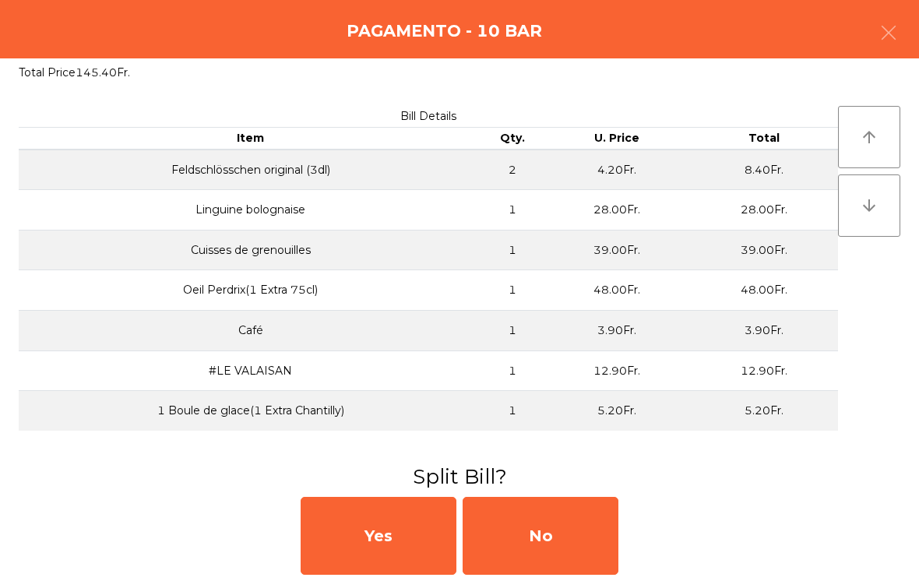
click at [593, 532] on div "No" at bounding box center [541, 536] width 156 height 78
click at [574, 529] on div "MB" at bounding box center [541, 536] width 156 height 78
click at [585, 532] on div "No" at bounding box center [541, 536] width 156 height 78
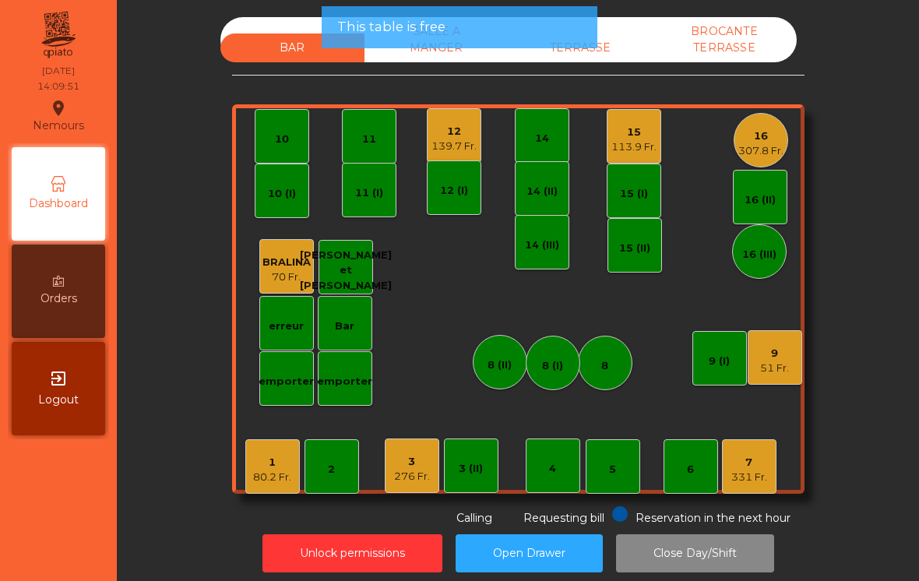
click at [634, 51] on div "TERRASSE" at bounding box center [581, 48] width 144 height 29
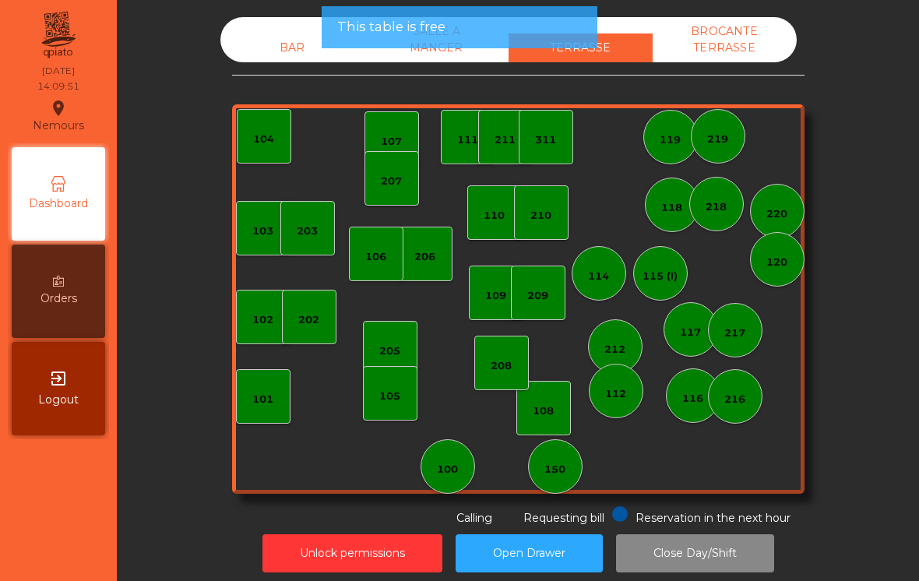
click at [428, 35] on span "This table is free" at bounding box center [391, 26] width 108 height 19
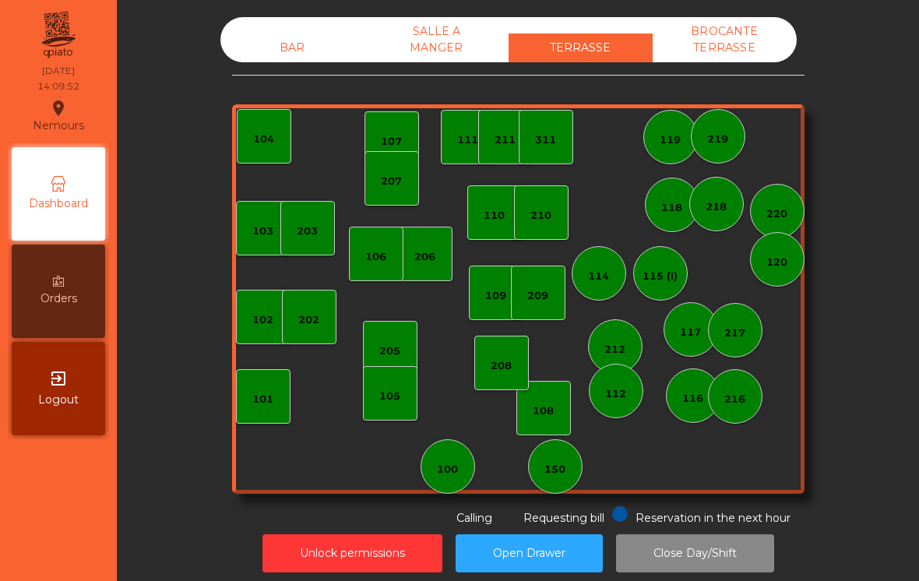
click at [463, 38] on div "SALLE A MANGER" at bounding box center [437, 39] width 144 height 45
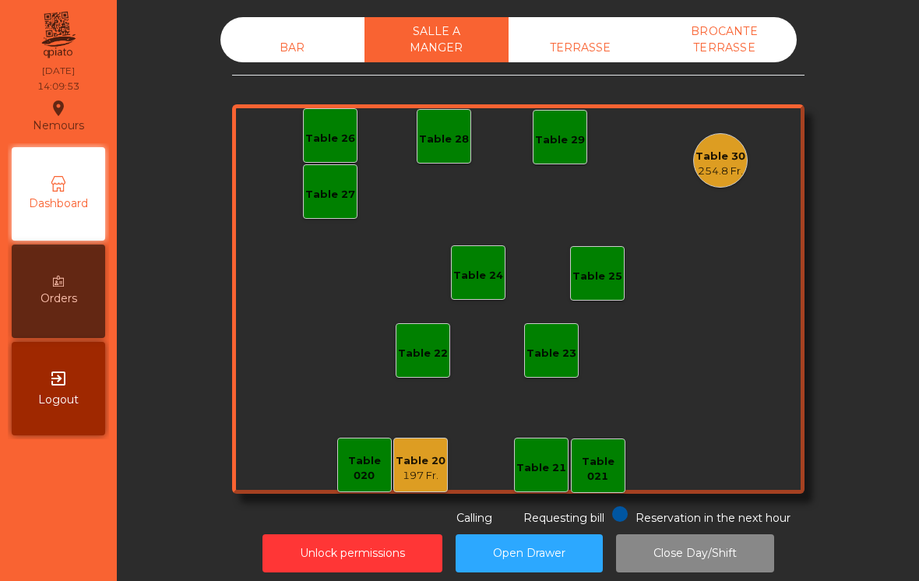
click at [728, 168] on div "254.8 Fr." at bounding box center [721, 172] width 50 height 16
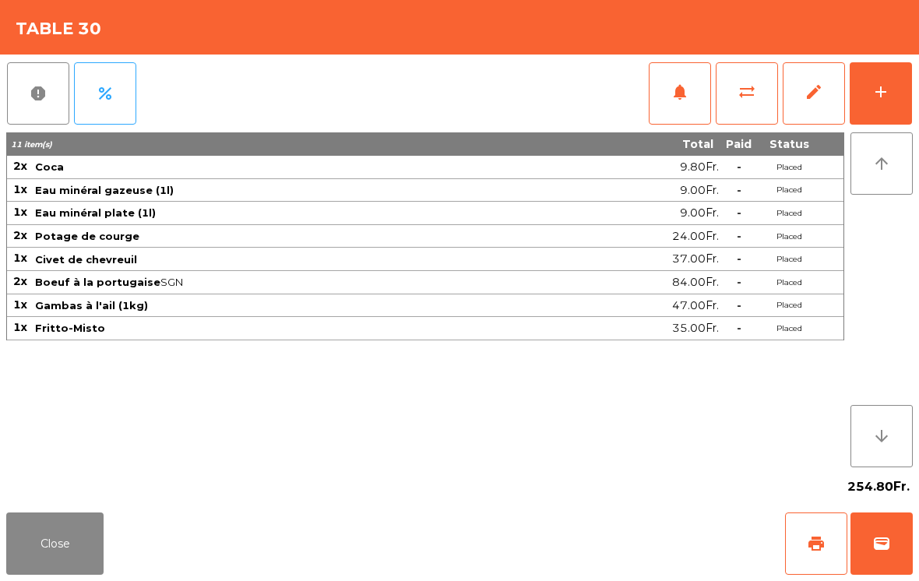
click at [676, 104] on button "notifications" at bounding box center [680, 93] width 62 height 62
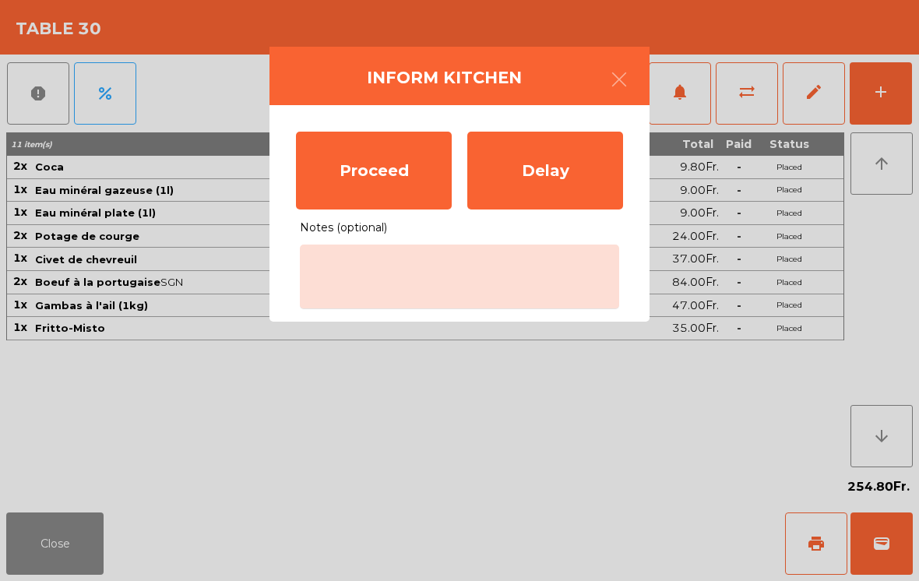
click at [397, 167] on div "Proceed" at bounding box center [374, 171] width 156 height 78
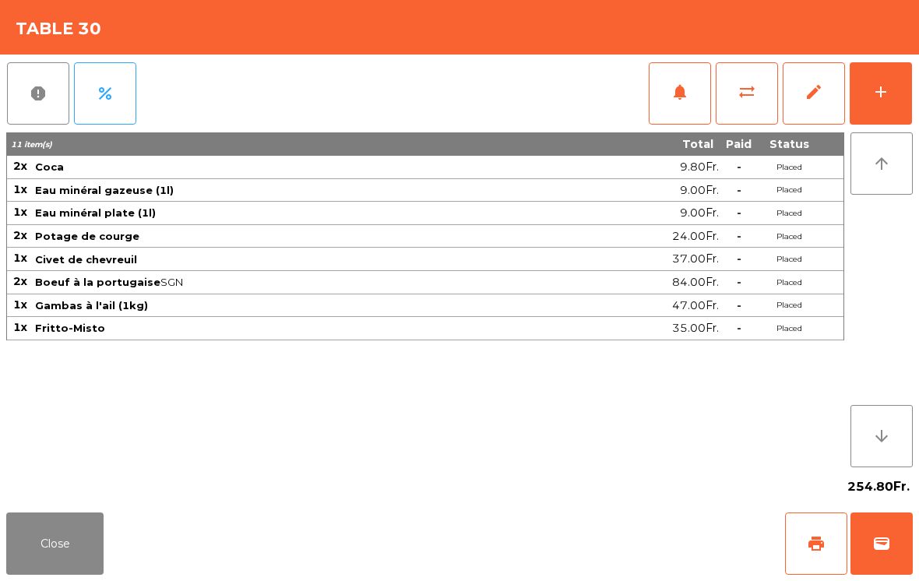
click at [81, 504] on div "254.80Fr." at bounding box center [459, 487] width 907 height 39
click at [48, 520] on button "Close" at bounding box center [54, 544] width 97 height 62
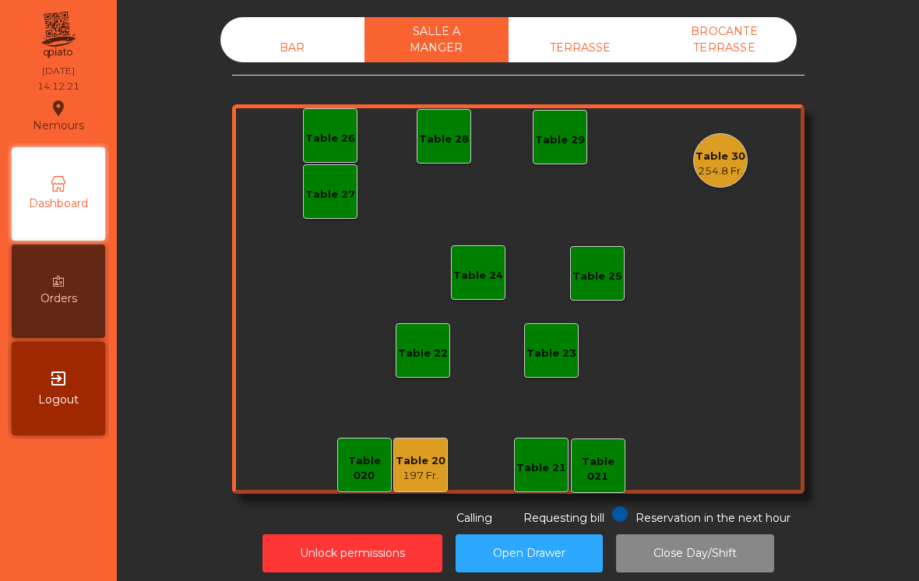
click at [428, 470] on div "197 Fr." at bounding box center [421, 476] width 50 height 16
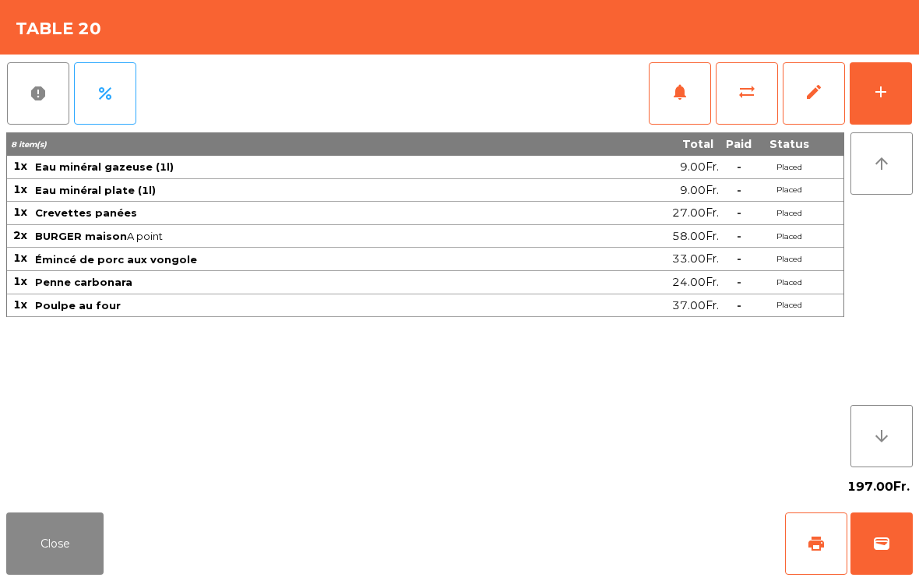
click at [59, 553] on button "Close" at bounding box center [54, 544] width 97 height 62
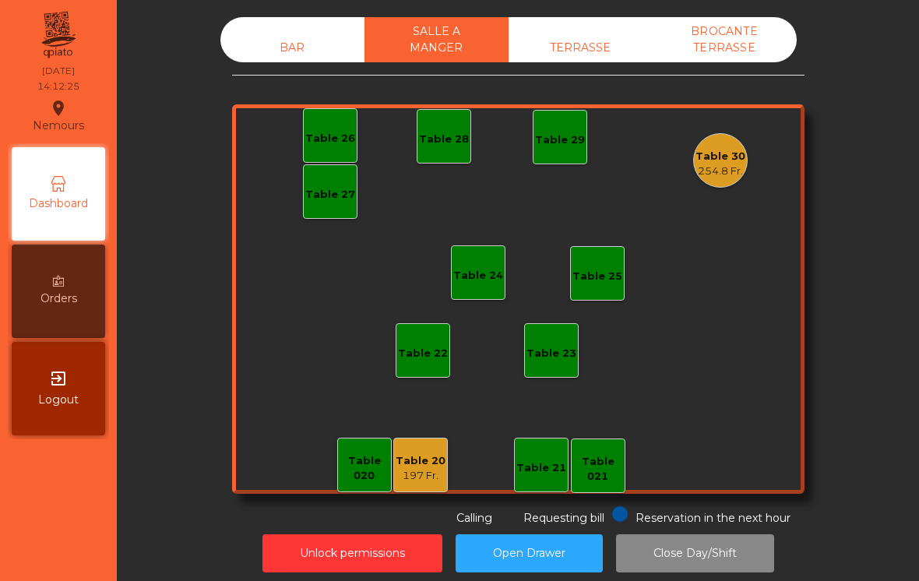
click at [418, 468] on div "197 Fr." at bounding box center [421, 476] width 50 height 16
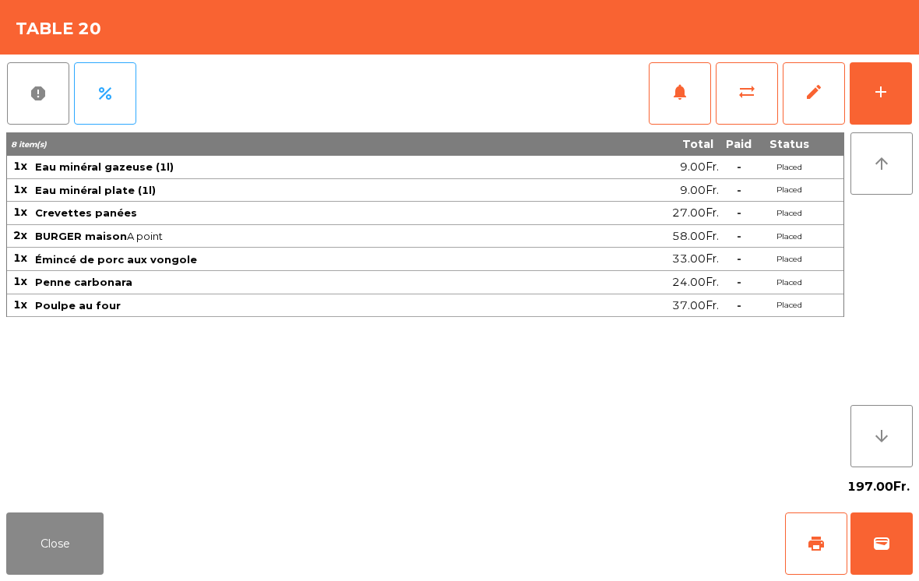
click at [28, 540] on button "Close" at bounding box center [54, 544] width 97 height 62
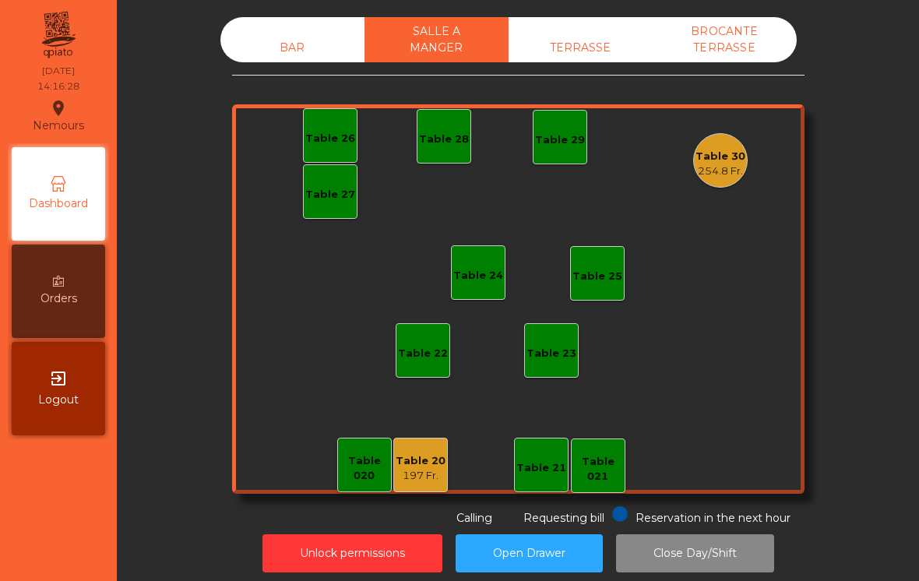
scroll to position [9, 0]
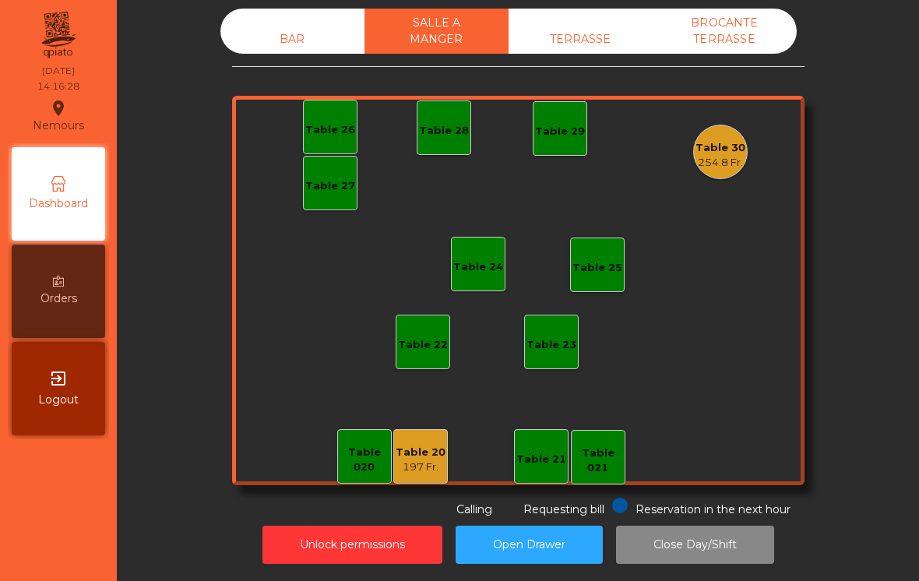
click at [295, 49] on div "BAR" at bounding box center [293, 39] width 144 height 29
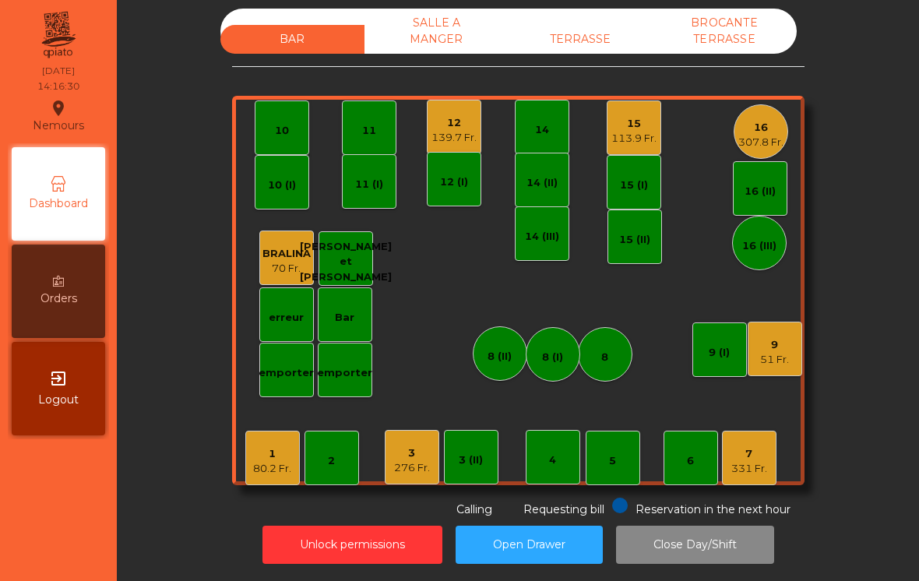
scroll to position [8, 0]
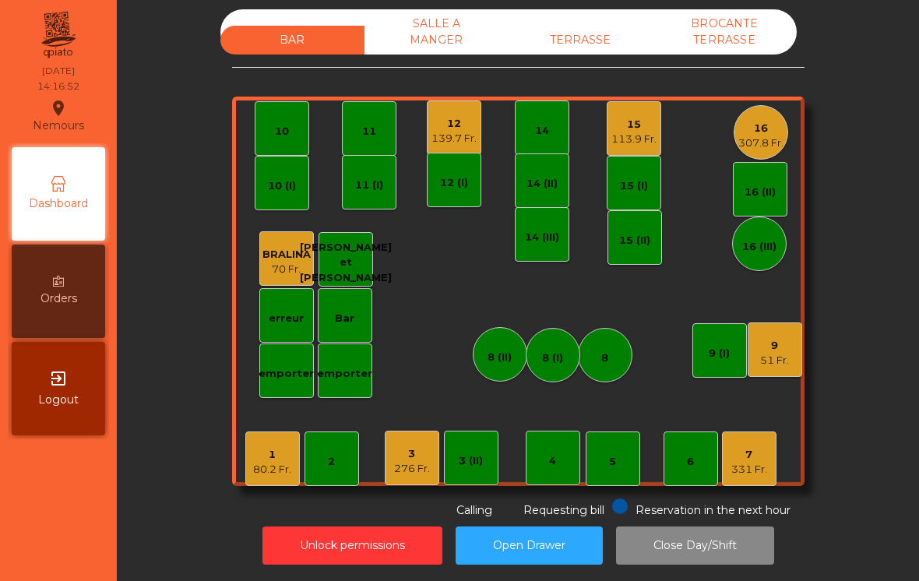
click at [788, 363] on div "51 Fr." at bounding box center [775, 361] width 29 height 16
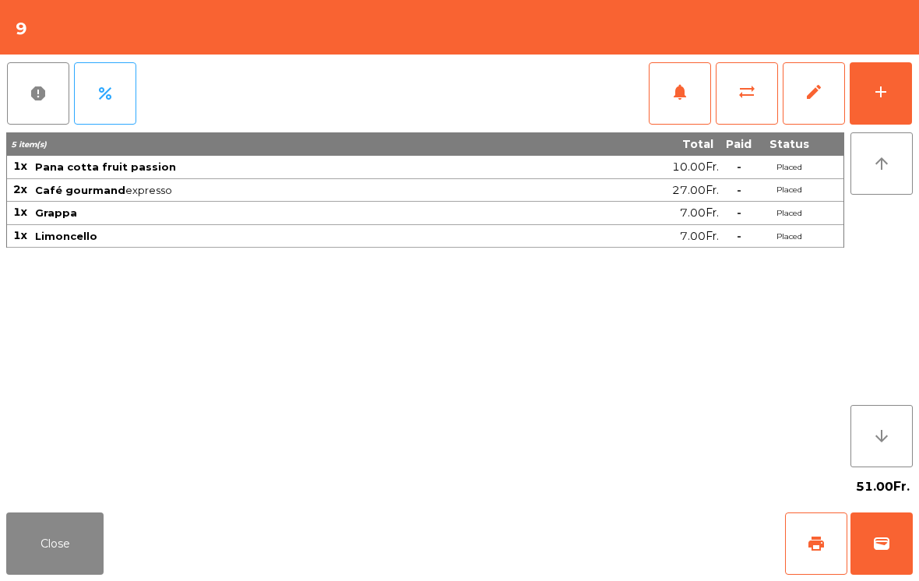
click at [880, 88] on div "add" at bounding box center [881, 92] width 19 height 19
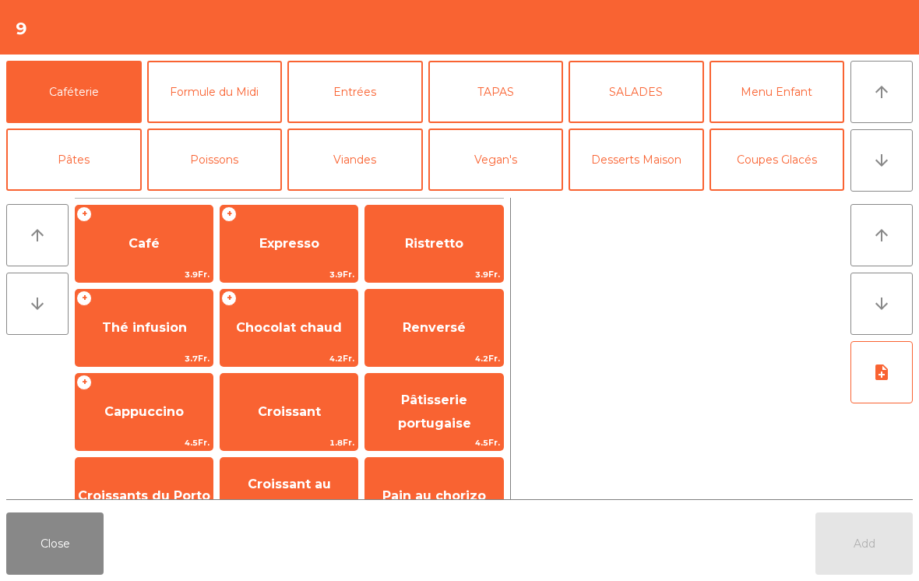
scroll to position [162, 0]
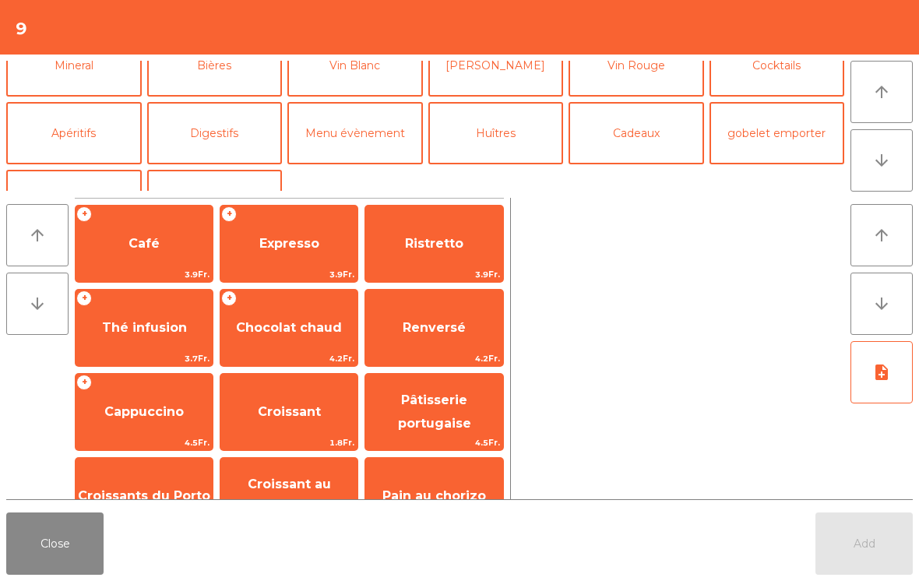
click at [235, 92] on button "Bières" at bounding box center [215, 65] width 136 height 62
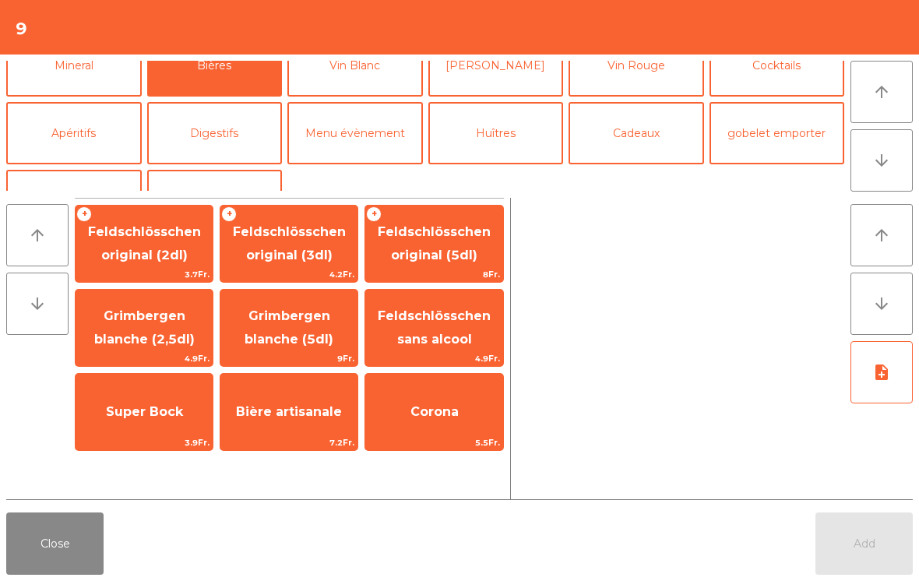
scroll to position [125, 0]
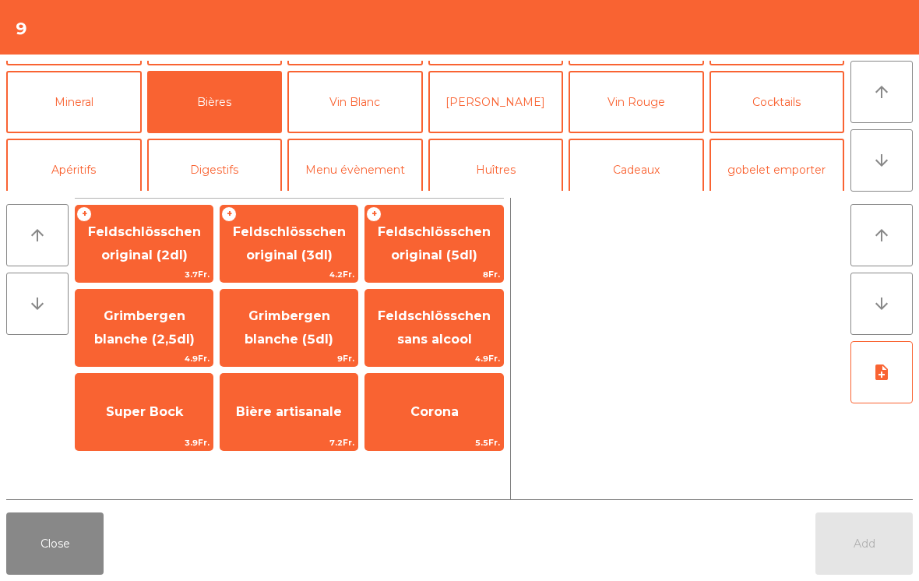
click at [285, 250] on span "Feldschlösschen original (3dl)" at bounding box center [289, 243] width 113 height 38
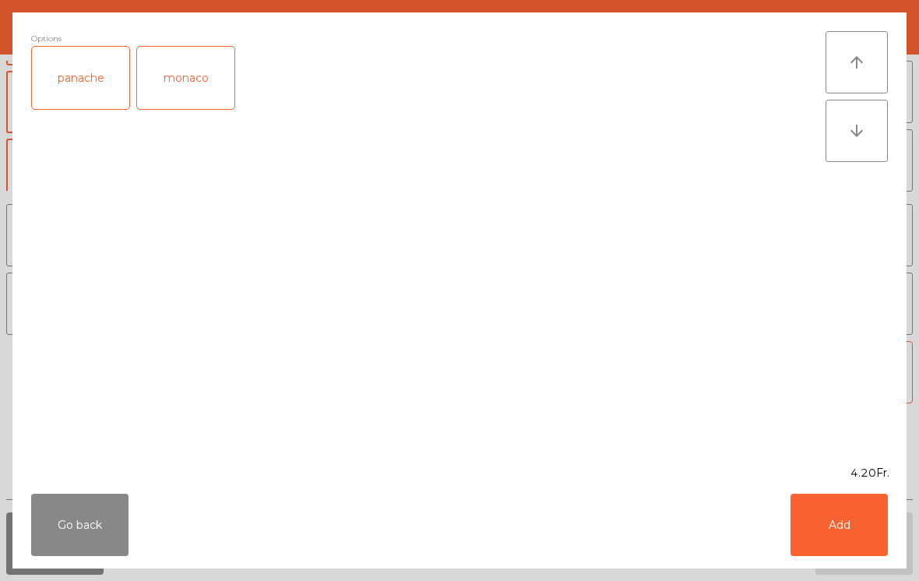
click at [870, 524] on button "Add" at bounding box center [839, 525] width 97 height 62
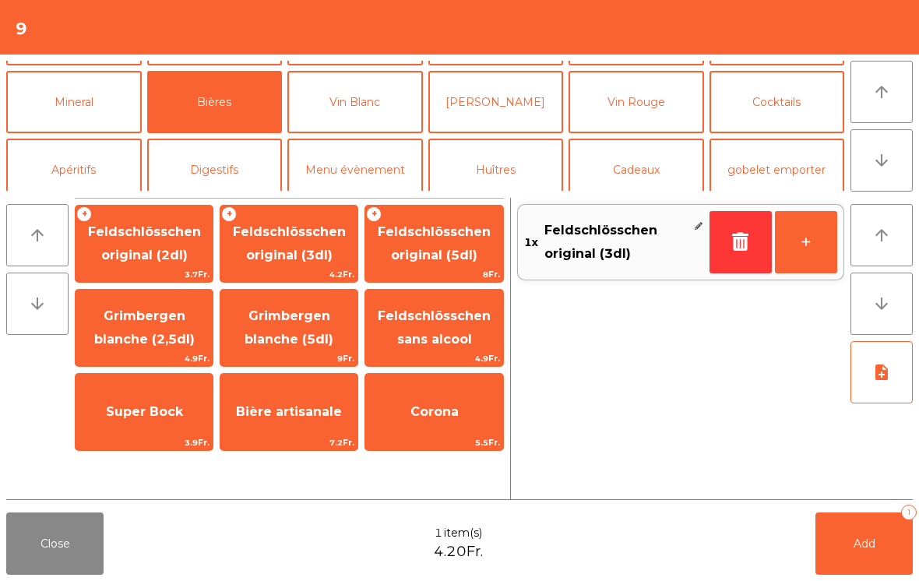
click at [296, 243] on span "Feldschlösschen original (3dl)" at bounding box center [289, 244] width 137 height 66
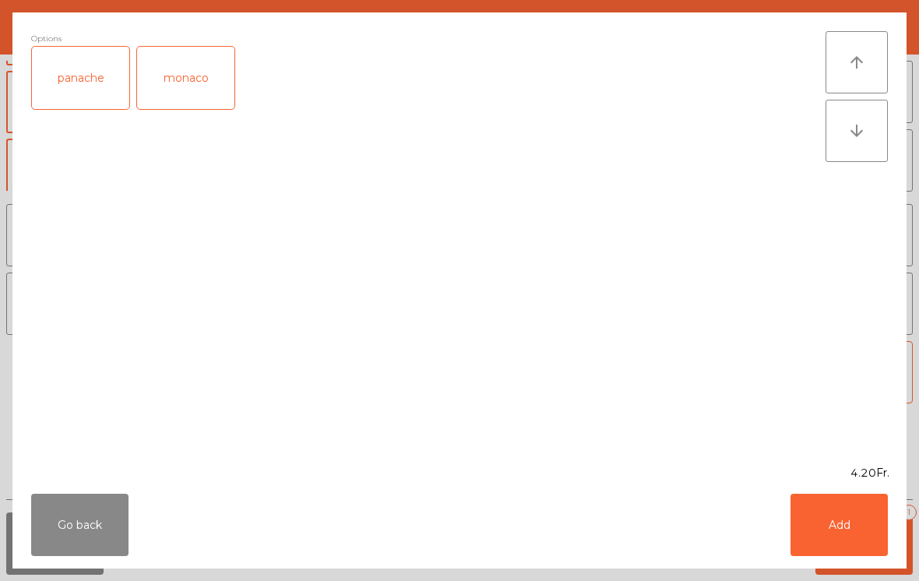
click at [89, 62] on div "panache" at bounding box center [80, 78] width 97 height 62
click at [855, 517] on button "Add" at bounding box center [839, 525] width 97 height 62
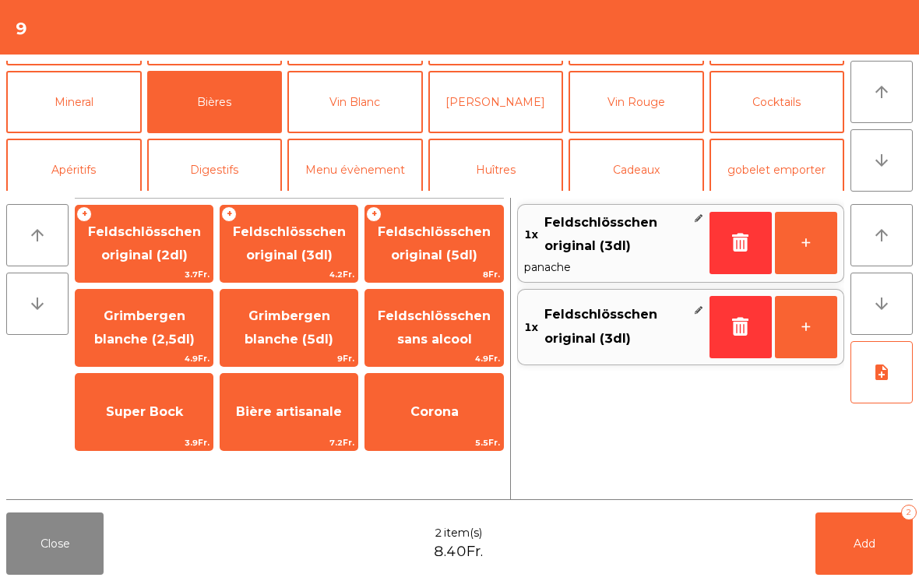
click at [859, 549] on span "Add" at bounding box center [865, 544] width 22 height 14
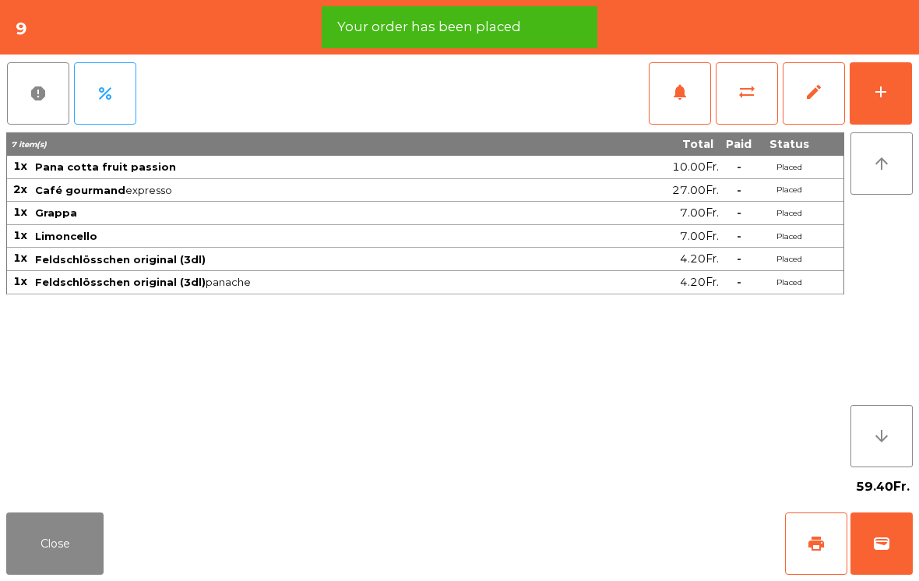
click at [72, 545] on button "Close" at bounding box center [54, 544] width 97 height 62
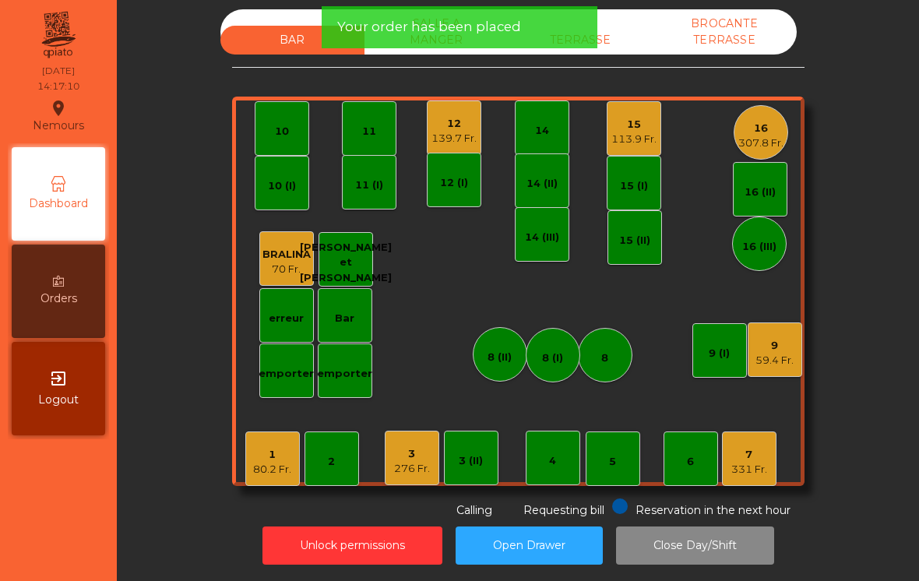
click at [419, 451] on div "3" at bounding box center [412, 454] width 36 height 16
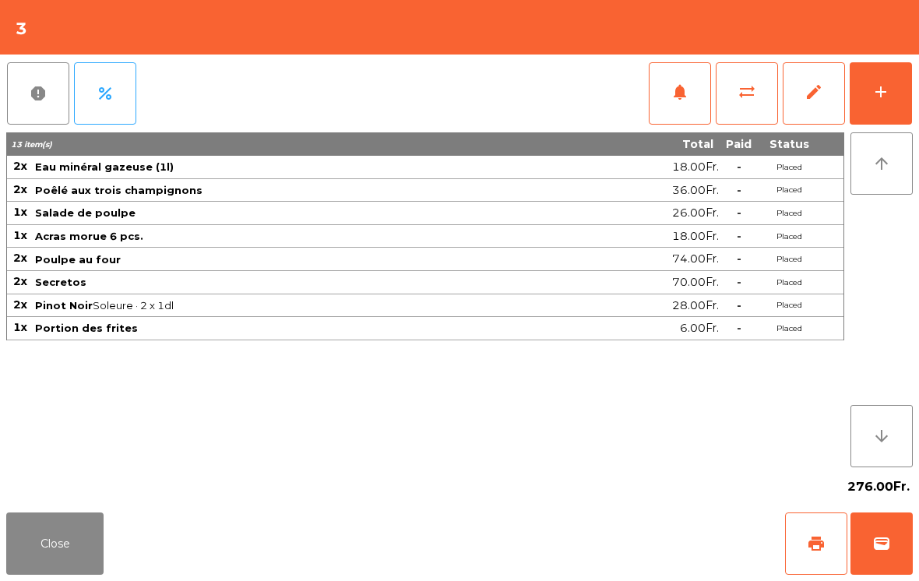
click at [65, 507] on div "Close print wallet" at bounding box center [459, 543] width 919 height 75
click at [62, 536] on button "Close" at bounding box center [54, 544] width 97 height 62
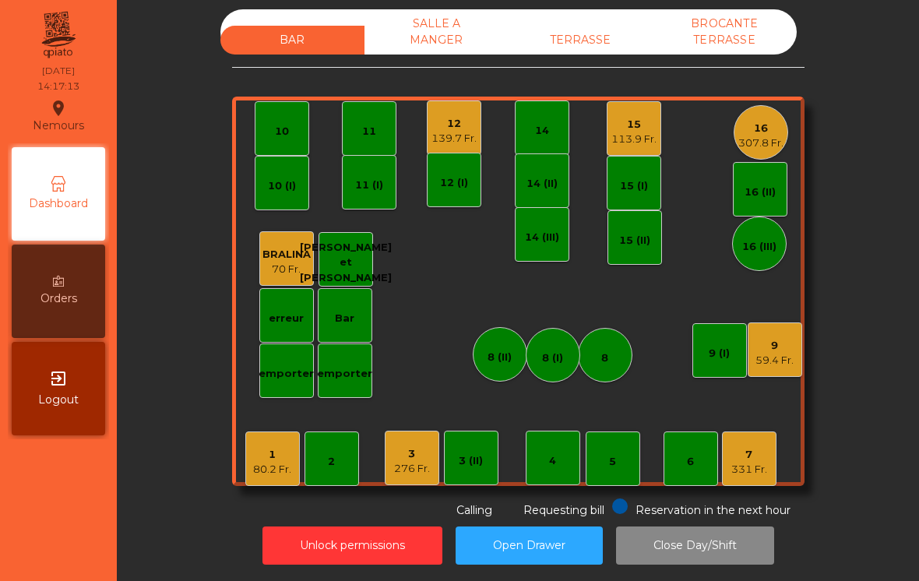
click at [282, 462] on div "80.2 Fr." at bounding box center [272, 470] width 38 height 16
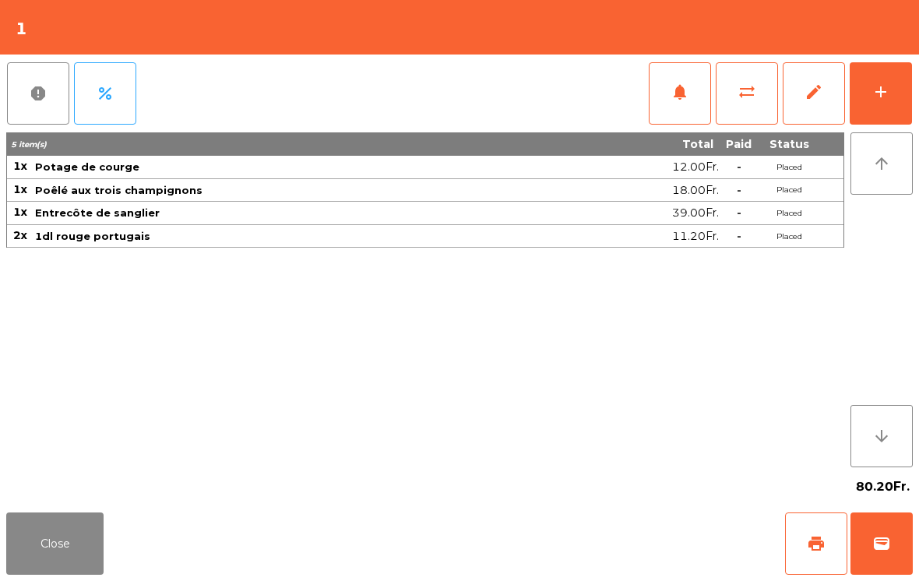
click at [888, 86] on div "add" at bounding box center [881, 92] width 19 height 19
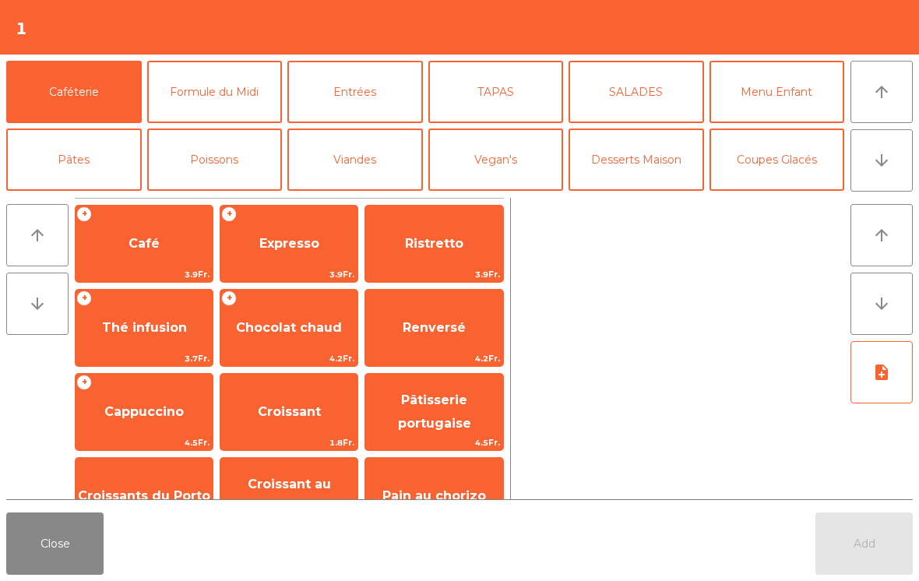
click at [278, 235] on span "Expresso" at bounding box center [289, 244] width 137 height 42
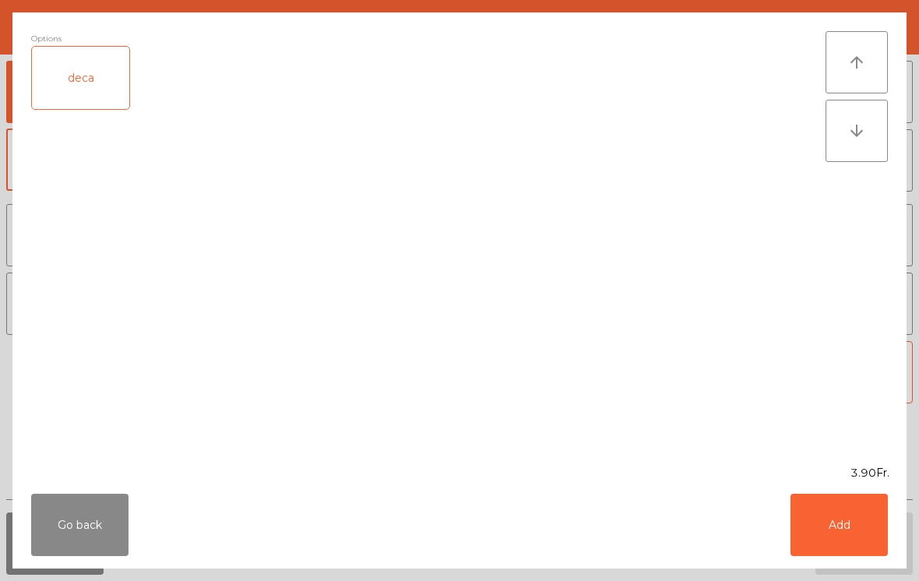
click at [843, 511] on button "Add" at bounding box center [839, 525] width 97 height 62
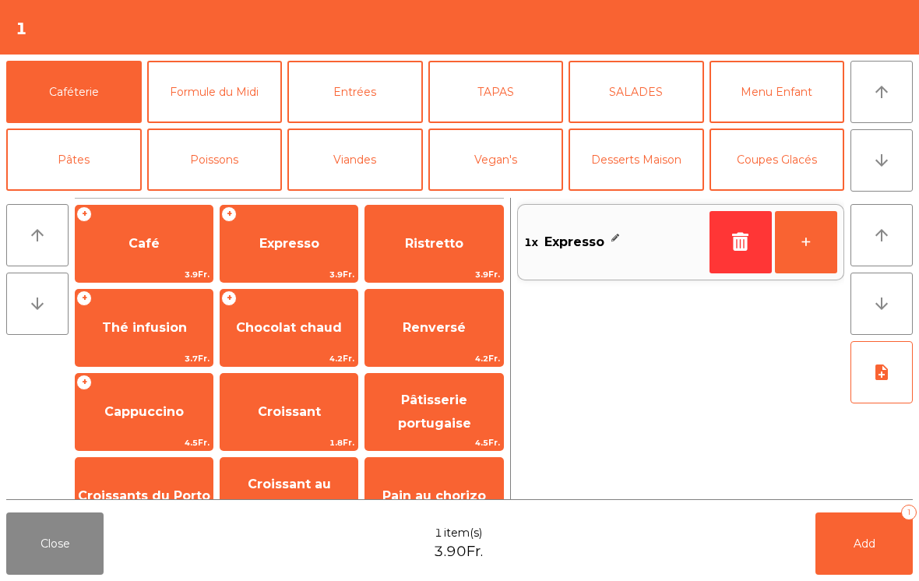
click at [806, 244] on button "+" at bounding box center [806, 242] width 62 height 62
click at [862, 545] on span "Add" at bounding box center [865, 544] width 22 height 14
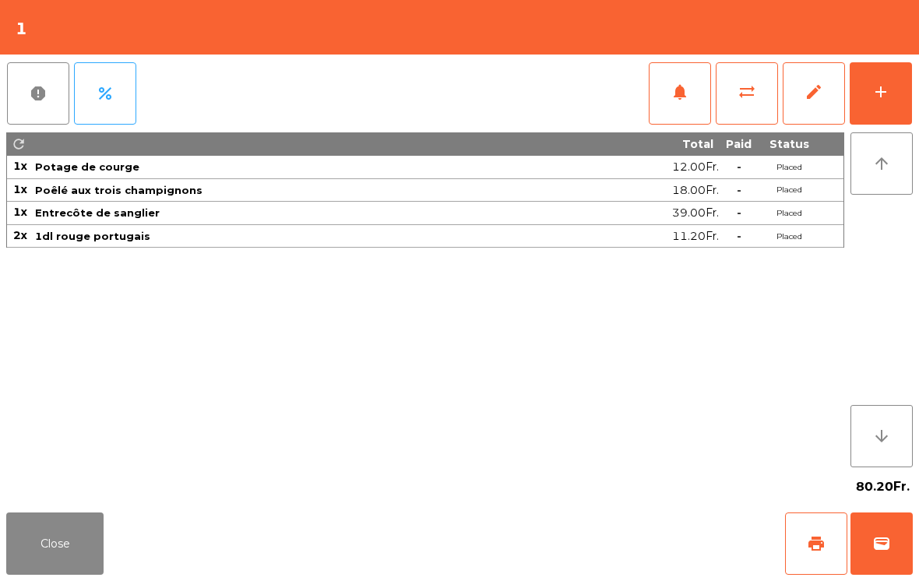
click at [67, 536] on button "Close" at bounding box center [54, 544] width 97 height 62
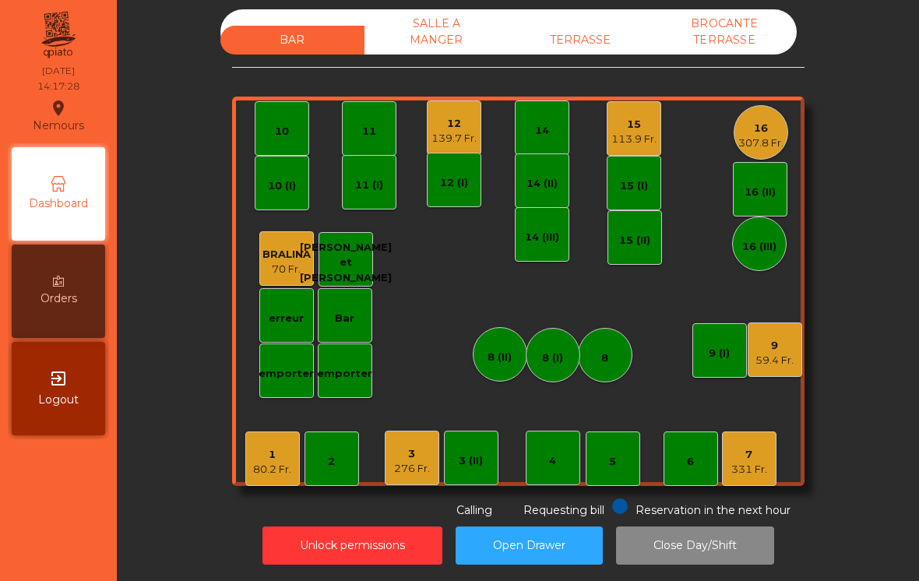
click at [408, 458] on div "3" at bounding box center [412, 454] width 36 height 16
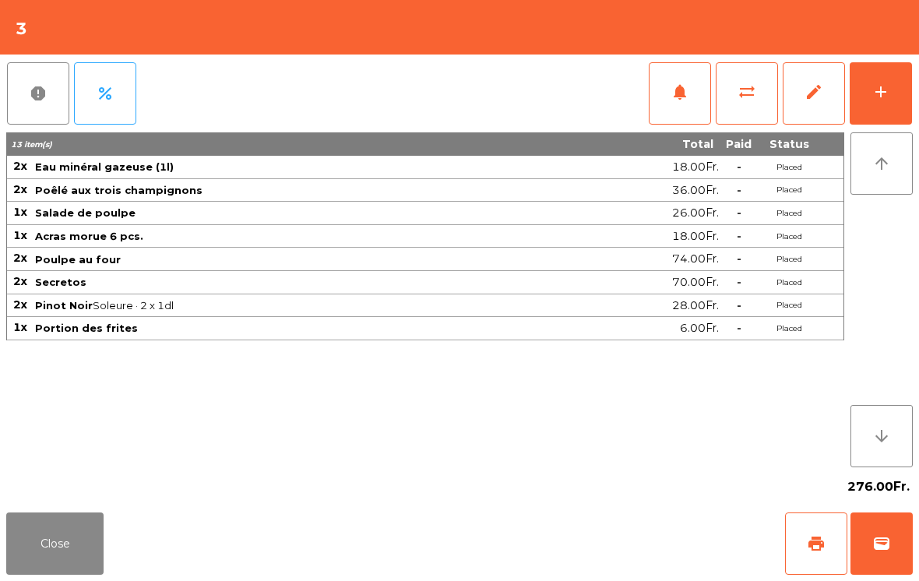
click at [881, 106] on button "add" at bounding box center [881, 93] width 62 height 62
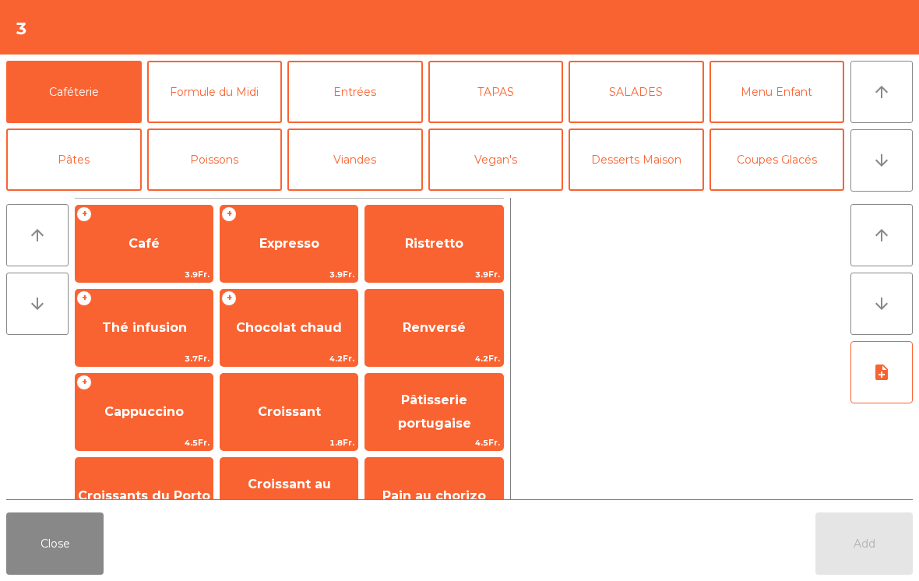
scroll to position [93, 0]
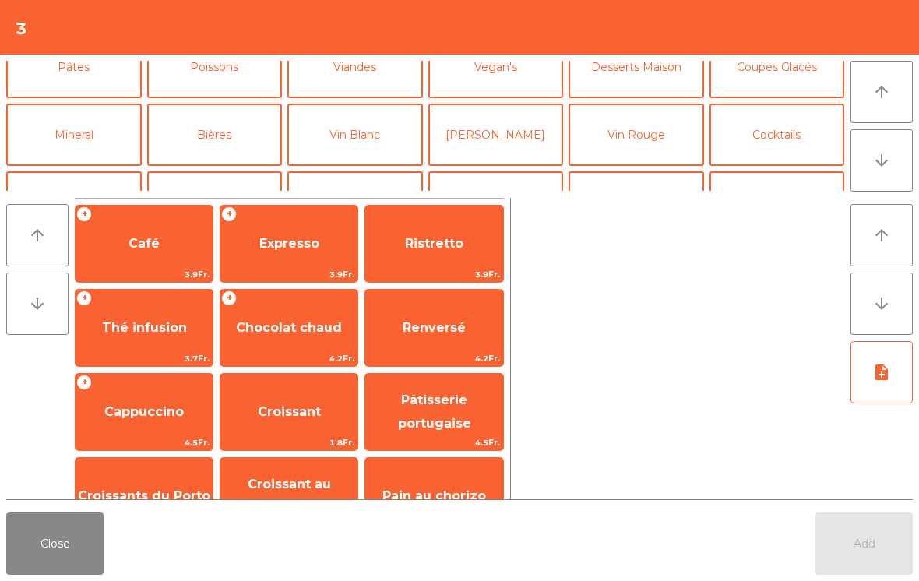
click at [83, 133] on button "Mineral" at bounding box center [74, 135] width 136 height 62
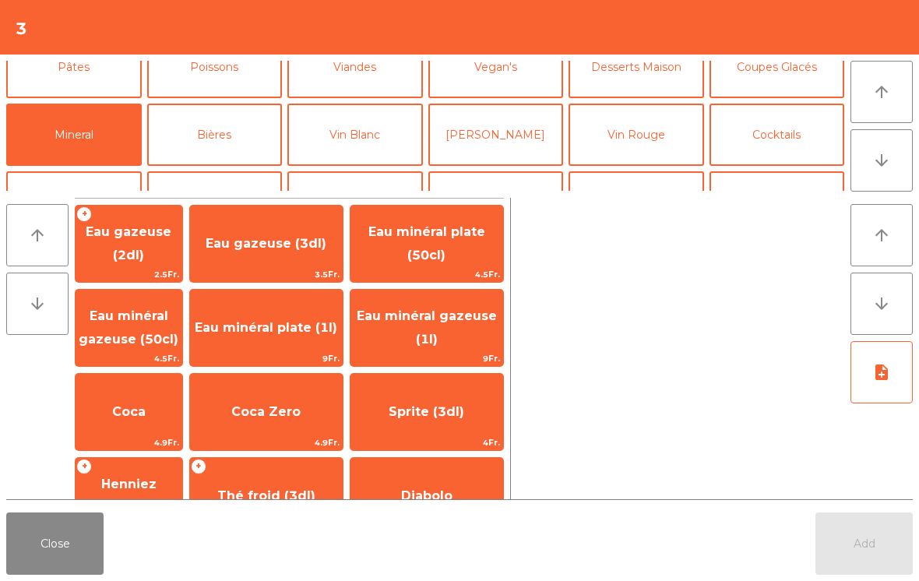
click at [433, 323] on span "Eau minéral gazeuse (1l)" at bounding box center [427, 328] width 140 height 38
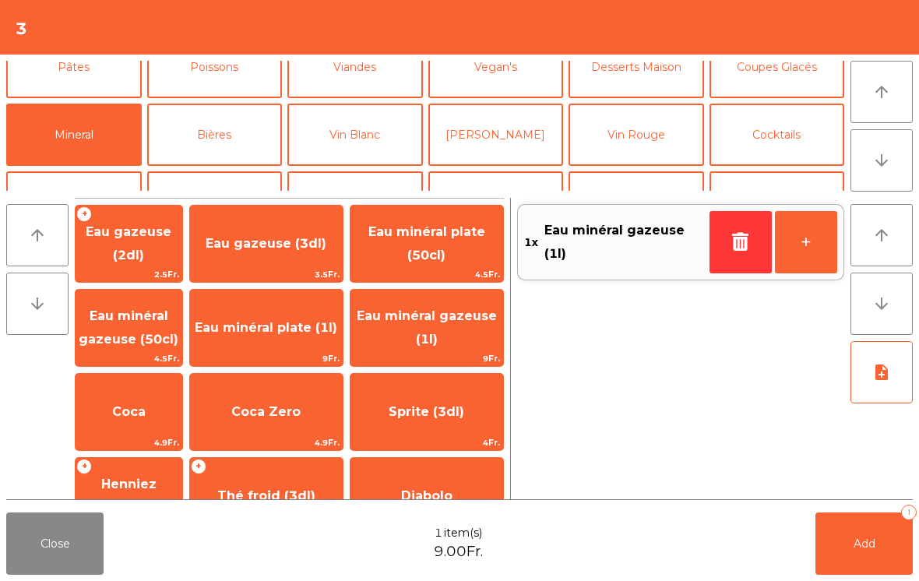
click at [873, 547] on span "Add" at bounding box center [865, 544] width 22 height 14
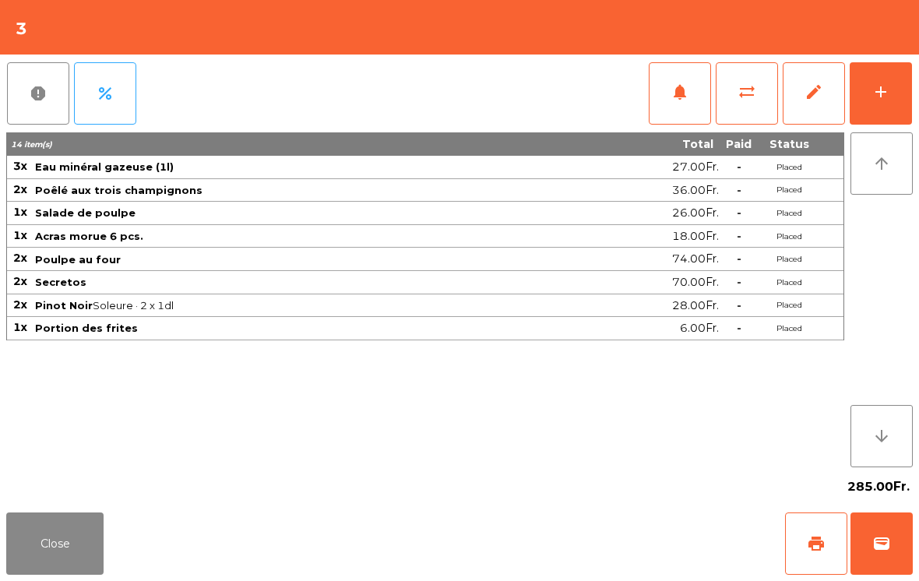
click at [57, 523] on button "Close" at bounding box center [54, 544] width 97 height 62
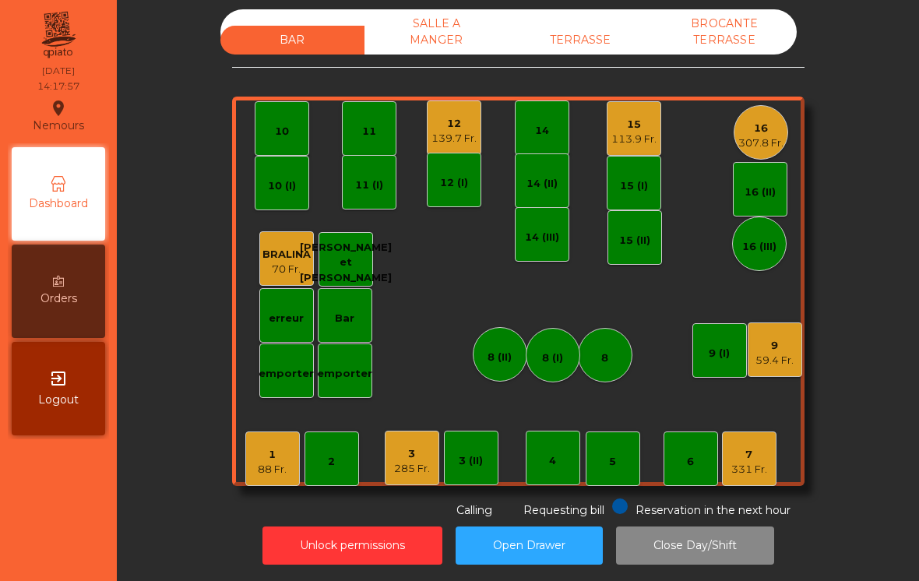
click at [457, 120] on div "12" at bounding box center [454, 124] width 45 height 16
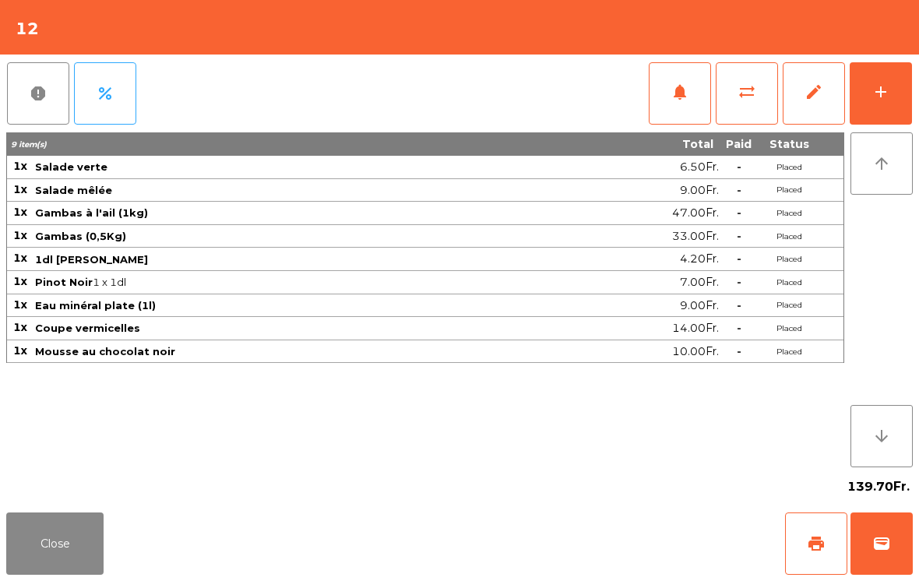
click at [872, 91] on div "add" at bounding box center [881, 92] width 19 height 19
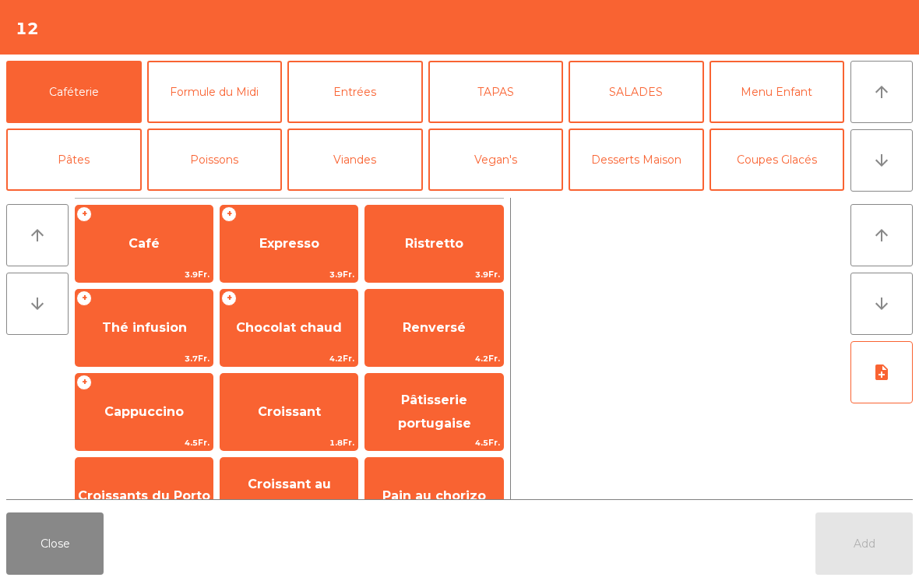
click at [447, 239] on span "Ristretto" at bounding box center [434, 243] width 58 height 15
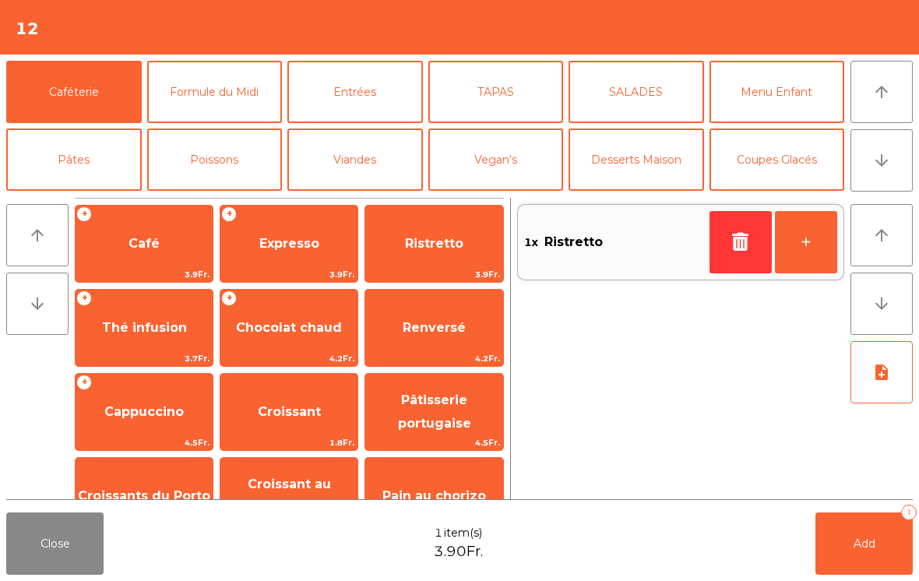
click at [796, 235] on button "+" at bounding box center [806, 242] width 62 height 62
click at [870, 543] on span "Add" at bounding box center [865, 544] width 22 height 14
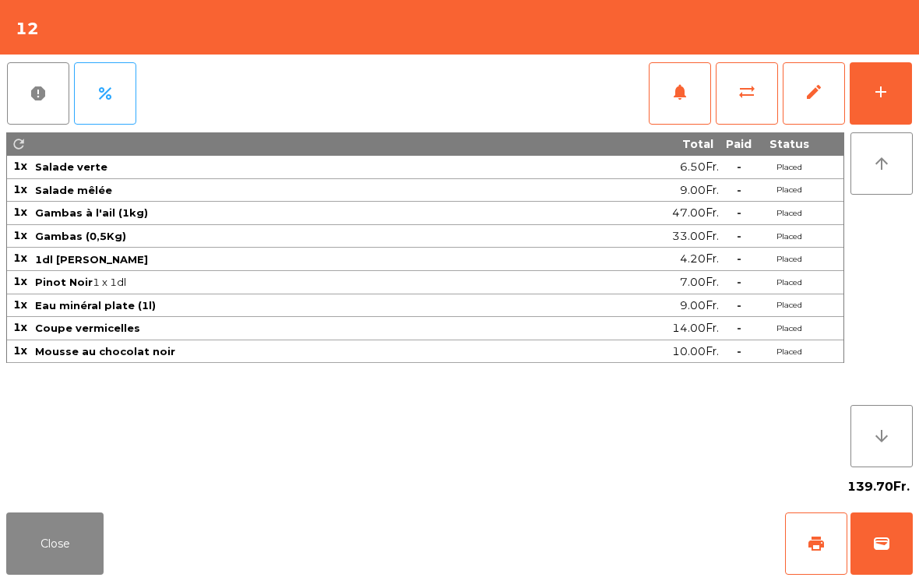
click at [52, 549] on button "Close" at bounding box center [54, 544] width 97 height 62
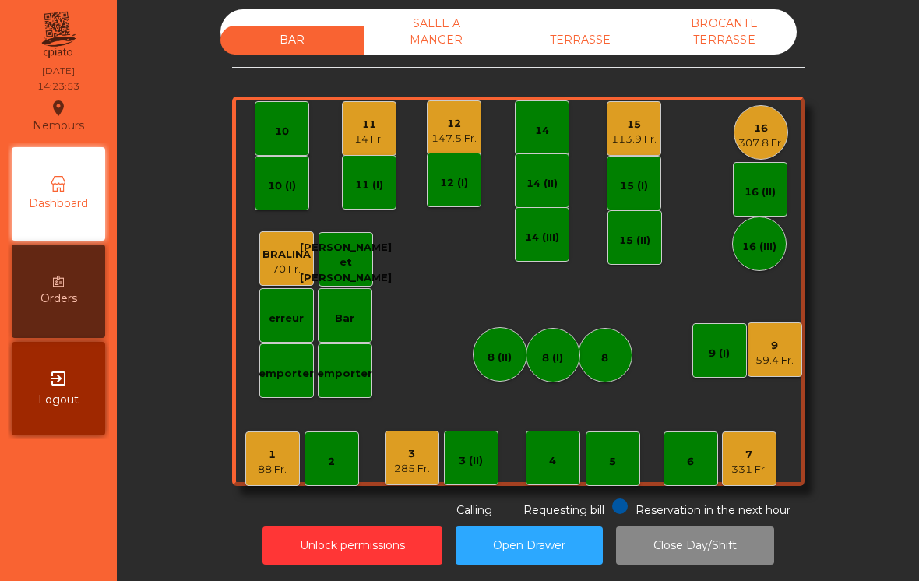
click at [770, 136] on div "307.8 Fr." at bounding box center [761, 144] width 45 height 16
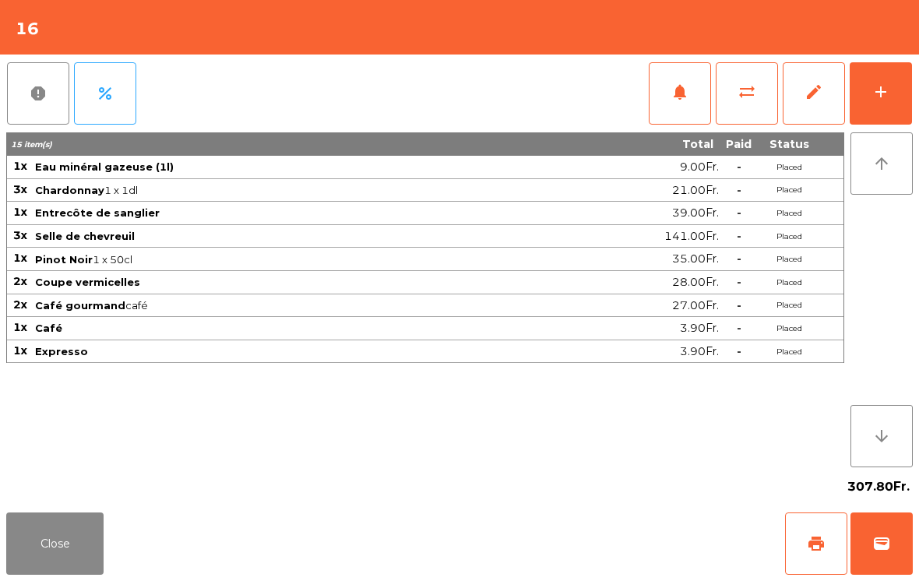
click at [820, 556] on button "print" at bounding box center [816, 544] width 62 height 62
click at [895, 551] on button "wallet" at bounding box center [882, 544] width 62 height 62
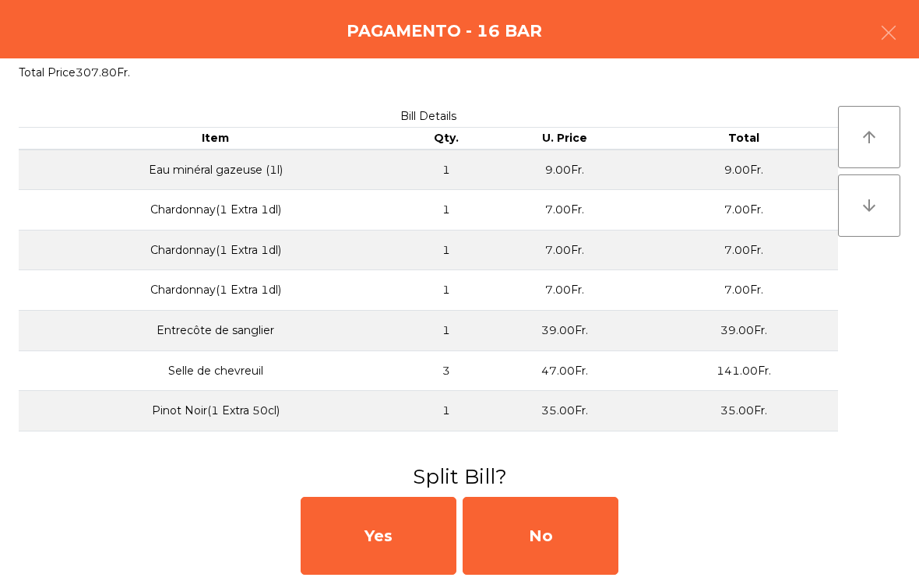
click at [605, 535] on div "No" at bounding box center [541, 536] width 156 height 78
click at [605, 535] on div "MB" at bounding box center [541, 536] width 156 height 78
click at [559, 547] on div "No" at bounding box center [541, 536] width 156 height 78
click at [558, 549] on div "No" at bounding box center [541, 536] width 156 height 78
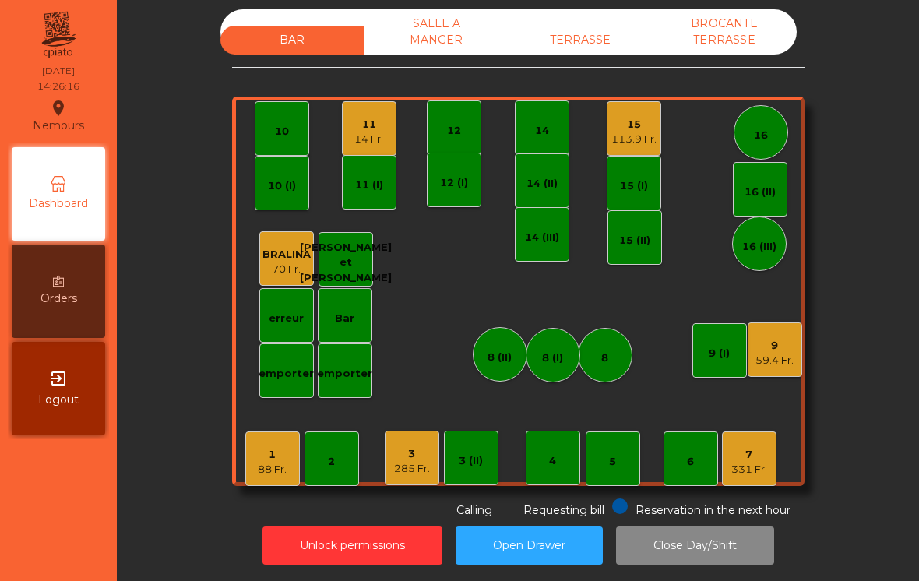
click at [641, 142] on div "113.9 Fr." at bounding box center [634, 140] width 45 height 16
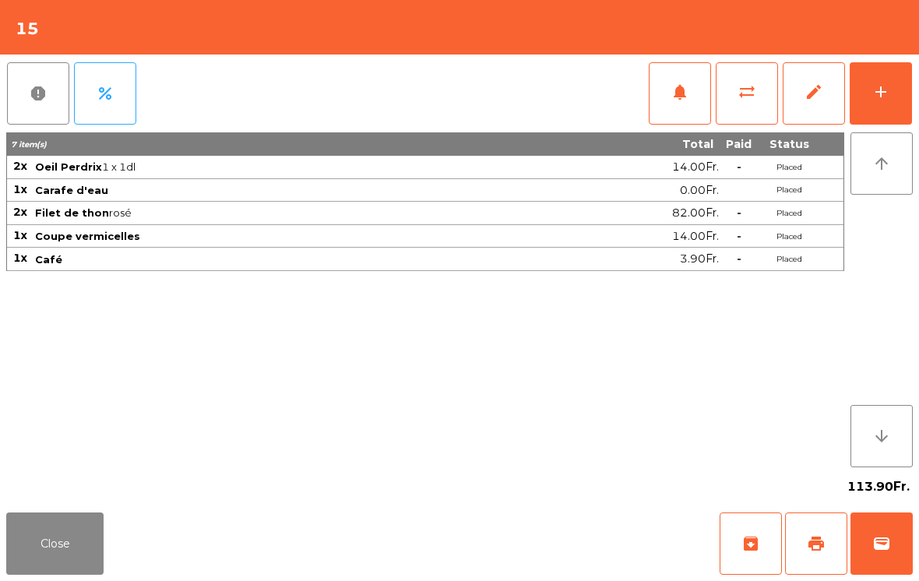
click at [732, 555] on button "archive" at bounding box center [751, 544] width 62 height 62
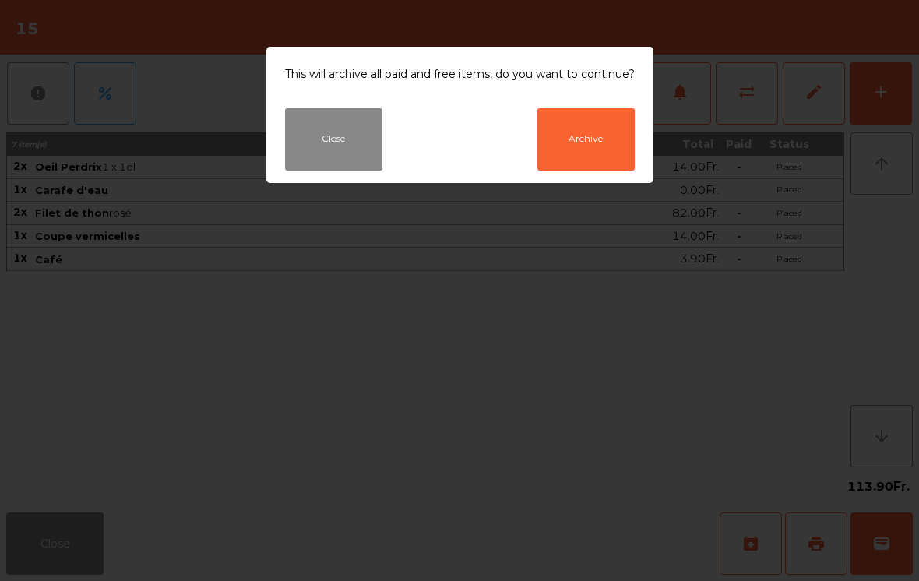
click at [322, 161] on button "Close" at bounding box center [333, 139] width 97 height 62
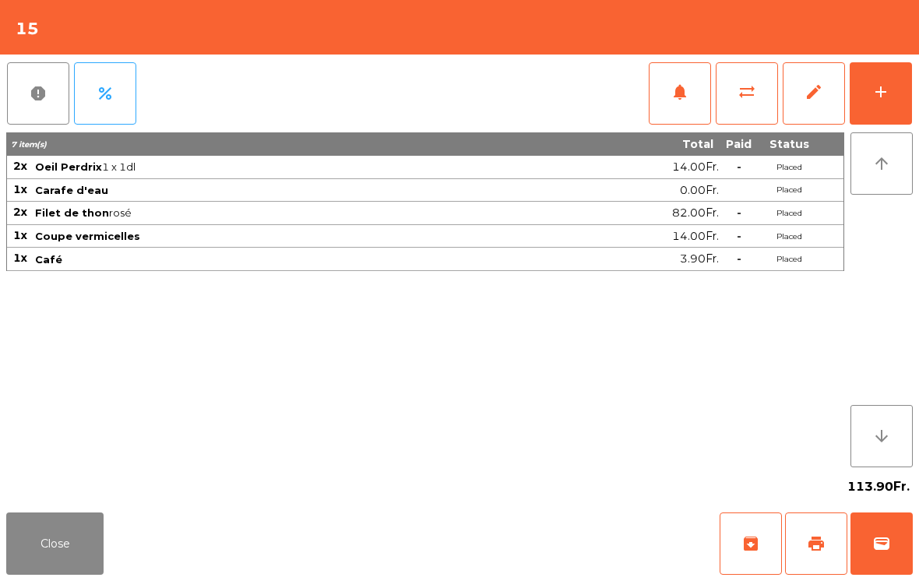
click at [817, 544] on span "print" at bounding box center [816, 544] width 19 height 19
click at [92, 555] on button "Close" at bounding box center [54, 544] width 97 height 62
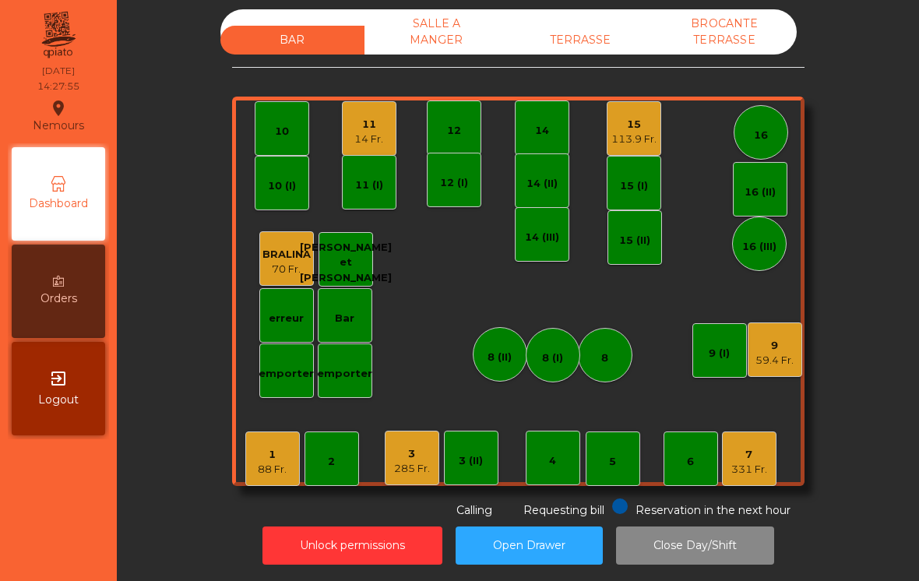
click at [427, 49] on div "SALLE A MANGER" at bounding box center [437, 31] width 144 height 45
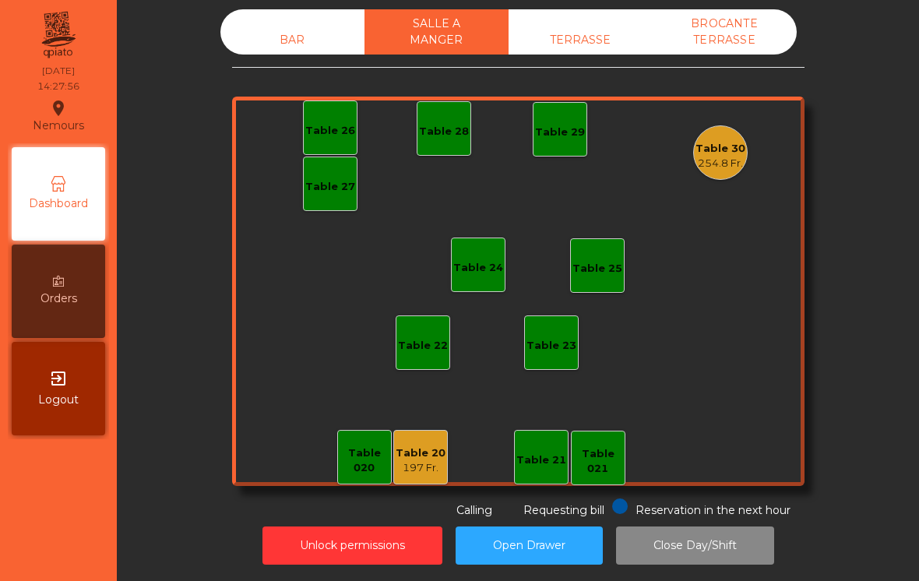
click at [404, 478] on div "Table 20 197 Fr." at bounding box center [421, 457] width 55 height 55
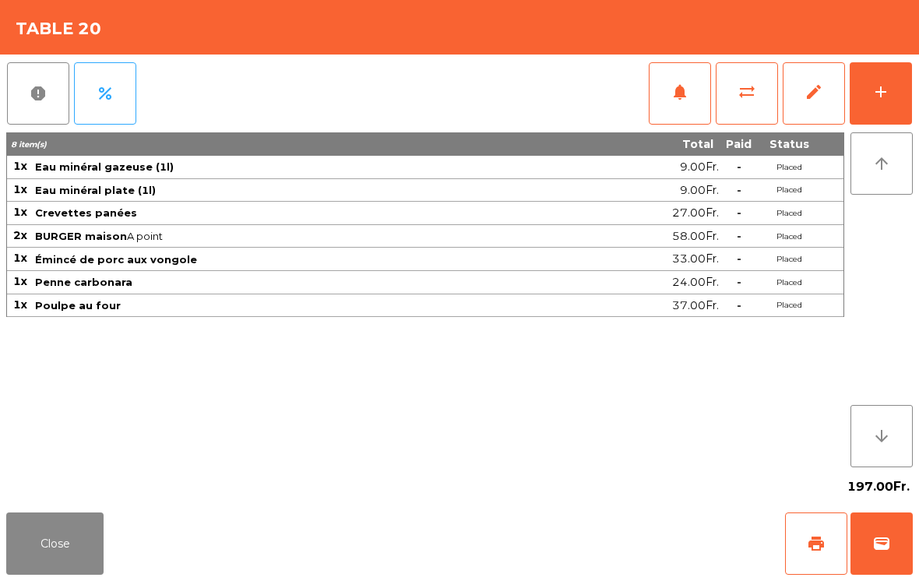
click at [676, 96] on span "notifications" at bounding box center [680, 92] width 19 height 19
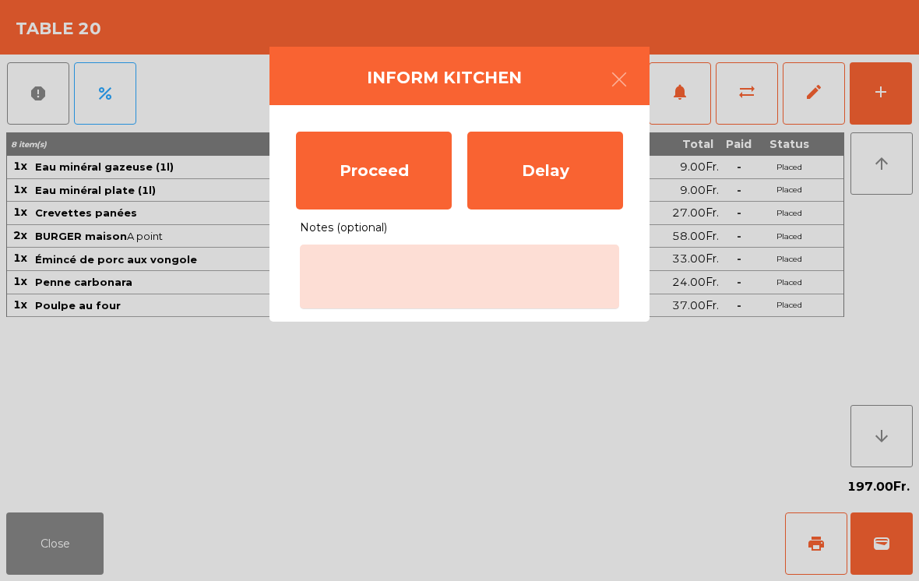
click at [418, 161] on div "Proceed" at bounding box center [374, 171] width 156 height 78
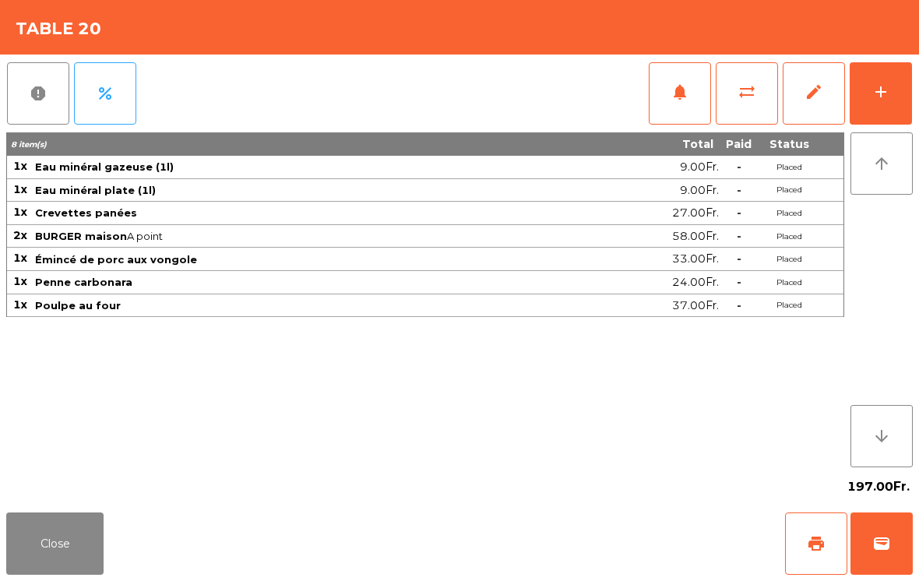
click at [57, 545] on button "Close" at bounding box center [54, 544] width 97 height 62
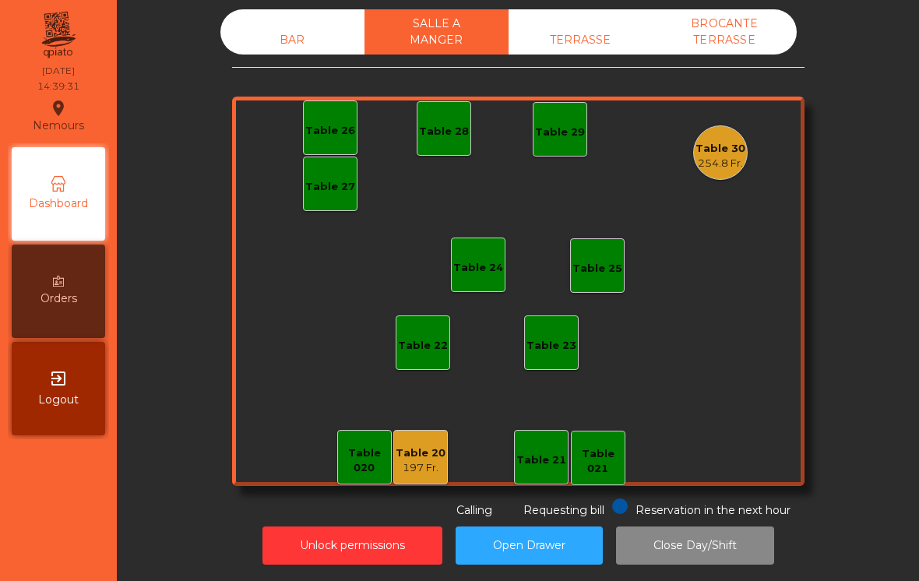
click at [266, 44] on div "BAR" at bounding box center [293, 40] width 144 height 29
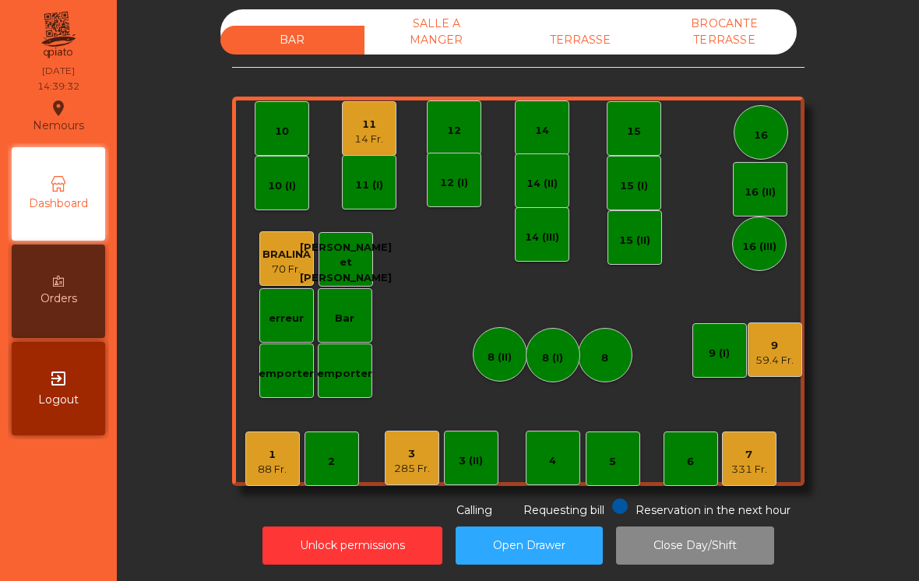
click at [759, 464] on div "7 331 Fr." at bounding box center [749, 459] width 55 height 55
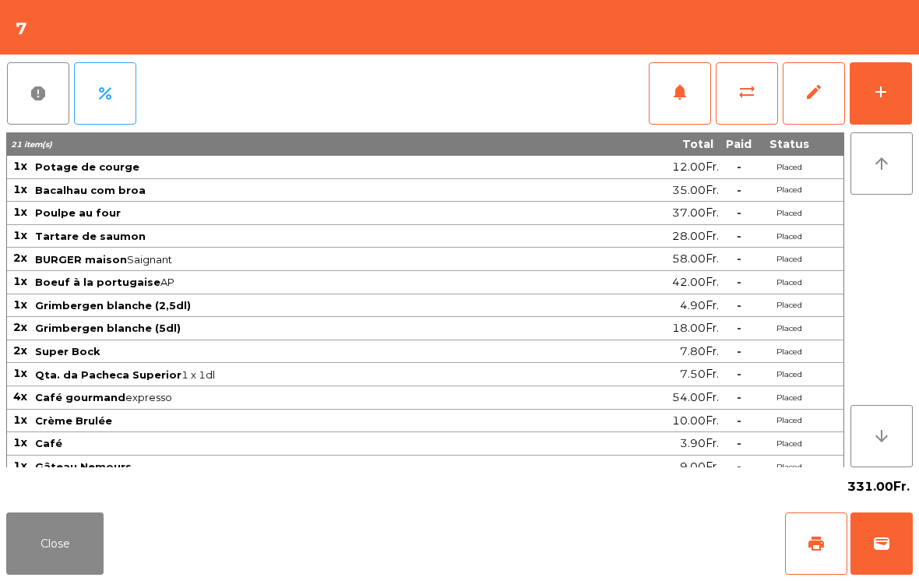
scroll to position [12, 0]
click at [822, 551] on span "print" at bounding box center [816, 544] width 19 height 19
click at [902, 542] on button "wallet" at bounding box center [882, 544] width 62 height 62
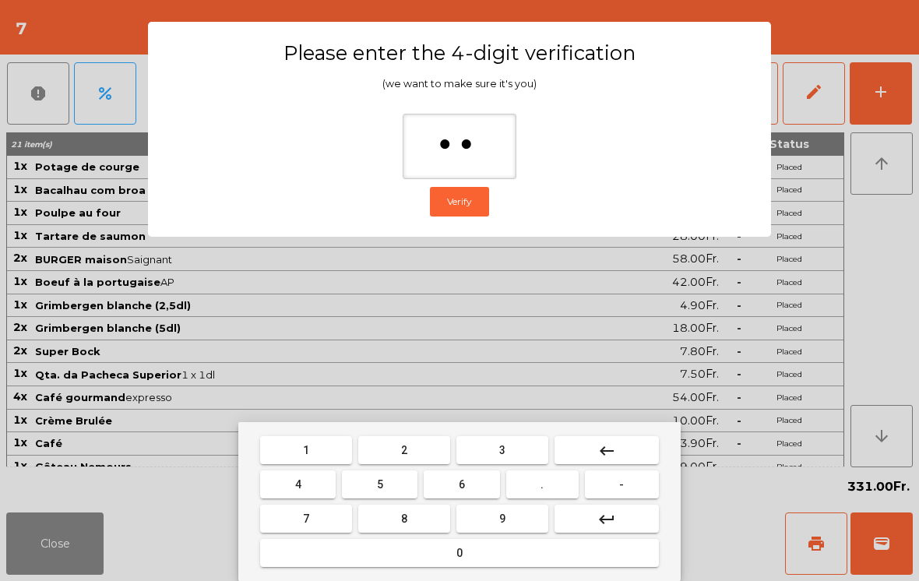
type input "***"
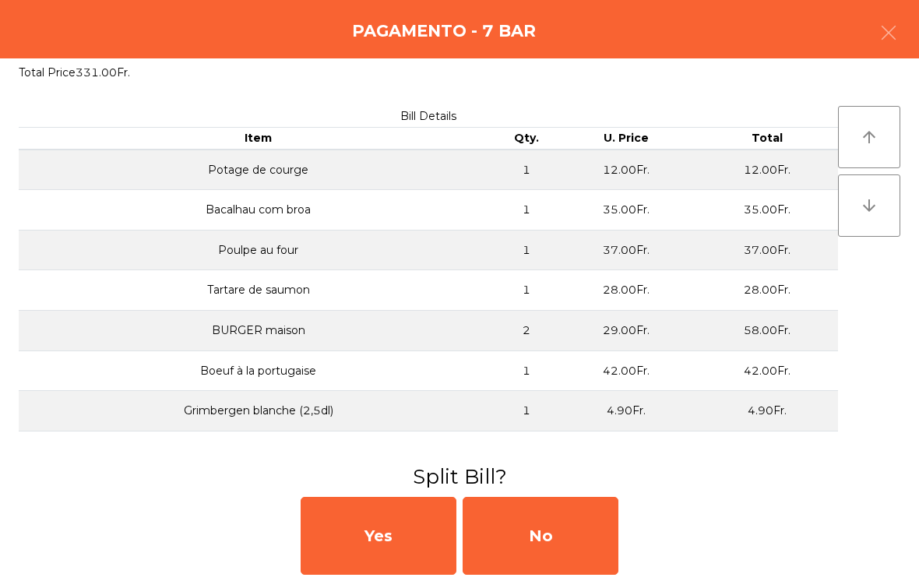
click at [520, 531] on div "No" at bounding box center [541, 536] width 156 height 78
click at [542, 532] on div "MB" at bounding box center [541, 536] width 156 height 78
click at [567, 536] on div "No" at bounding box center [541, 536] width 156 height 78
click at [599, 527] on div "No" at bounding box center [541, 536] width 156 height 78
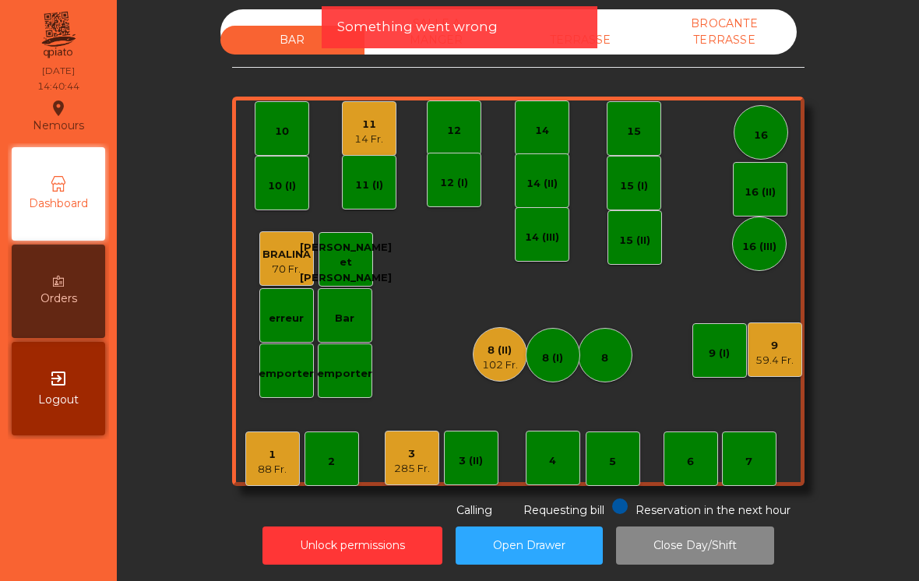
click at [273, 462] on div "88 Fr." at bounding box center [272, 470] width 29 height 16
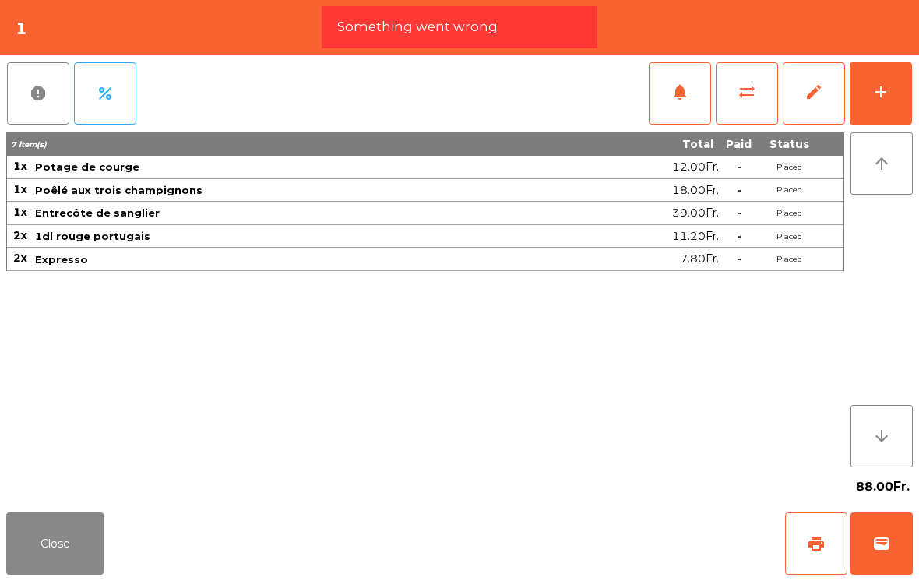
click at [890, 552] on span "wallet" at bounding box center [882, 544] width 19 height 19
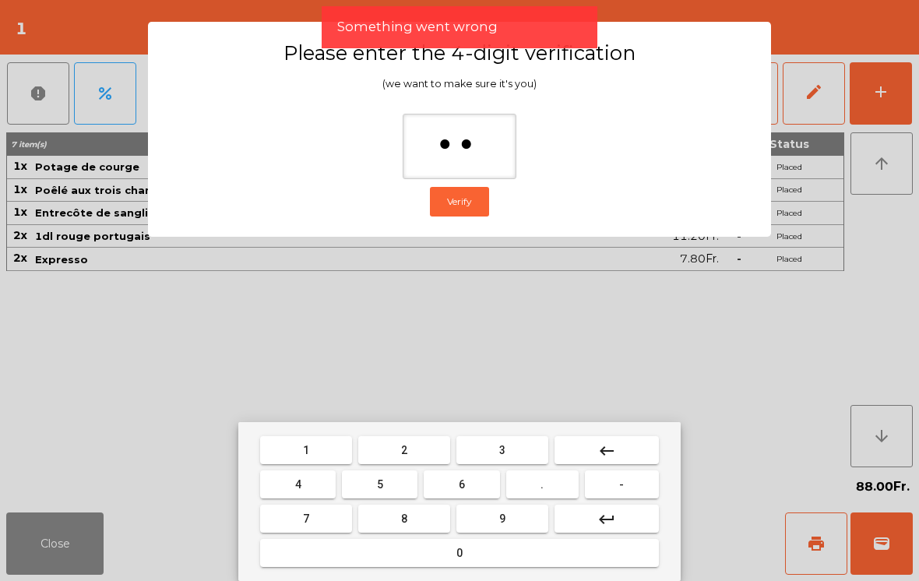
type input "***"
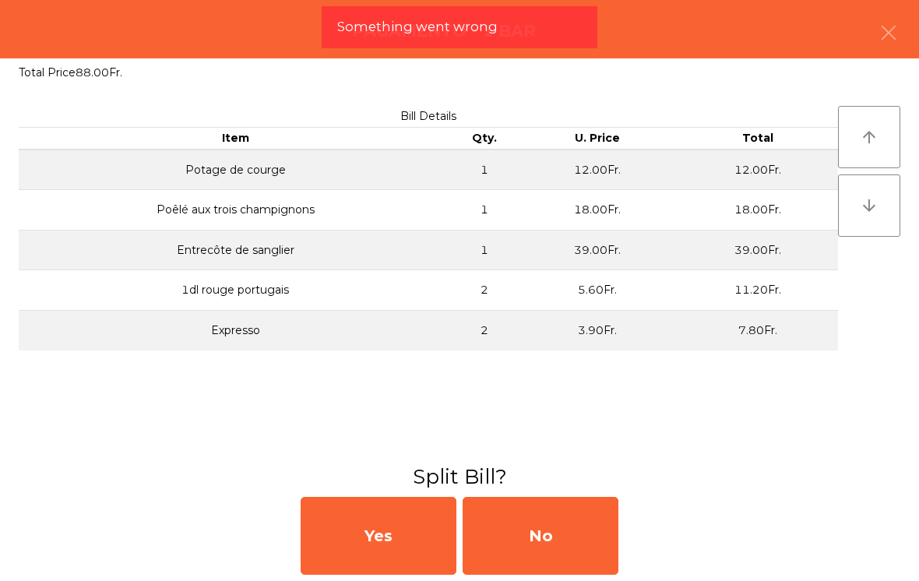
click at [568, 553] on div "No" at bounding box center [541, 536] width 156 height 78
click at [568, 553] on div "MB" at bounding box center [541, 536] width 156 height 78
click at [570, 540] on div "No" at bounding box center [541, 536] width 156 height 78
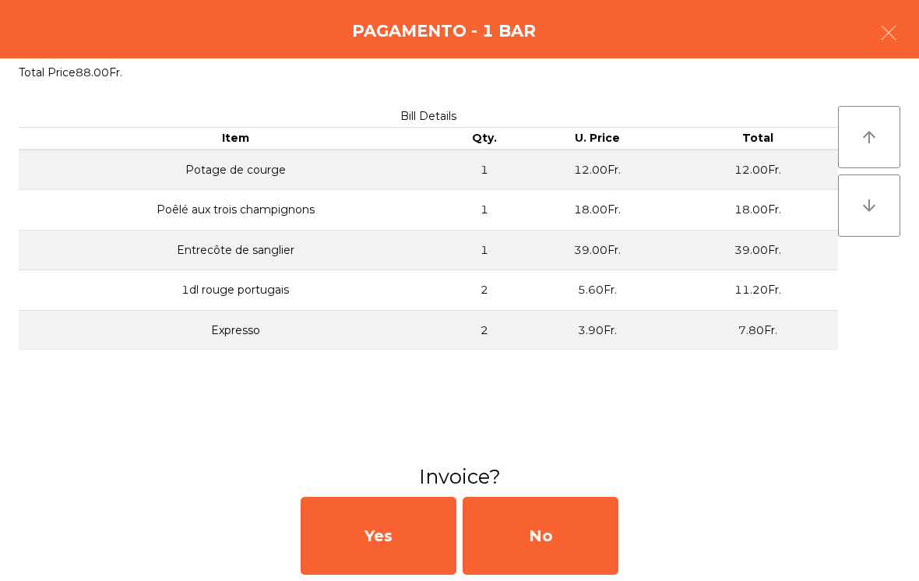
click at [554, 542] on div "No" at bounding box center [541, 536] width 156 height 78
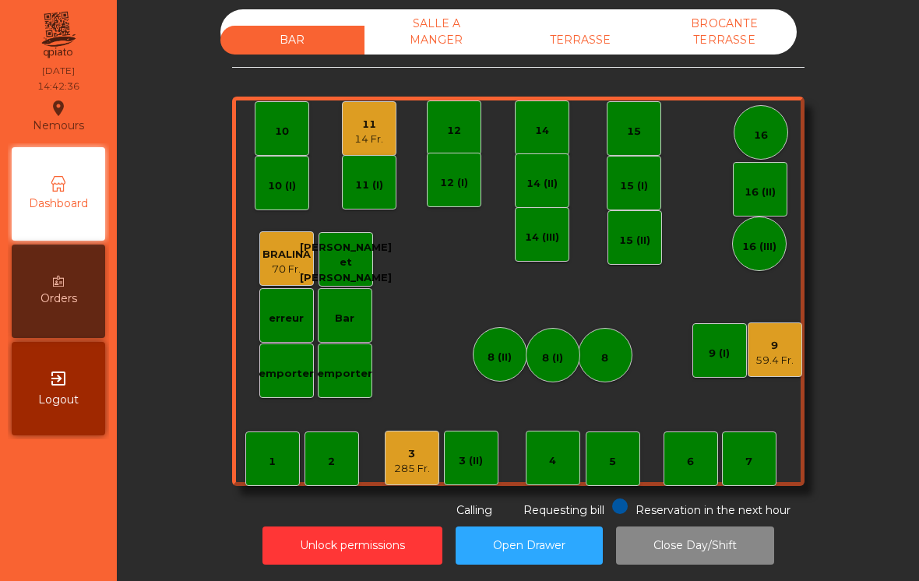
click at [409, 471] on div "3 285 Fr." at bounding box center [412, 458] width 55 height 55
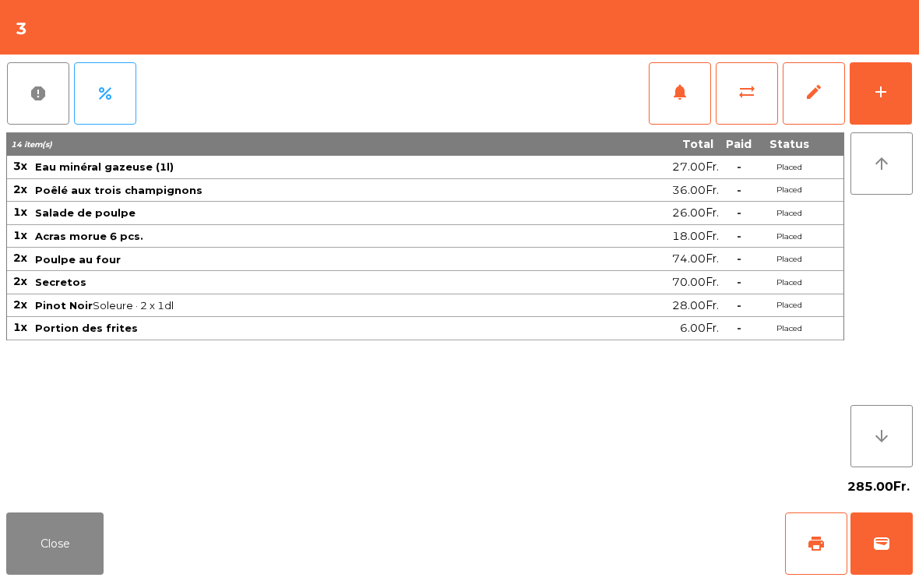
click at [884, 99] on div "add" at bounding box center [881, 92] width 19 height 19
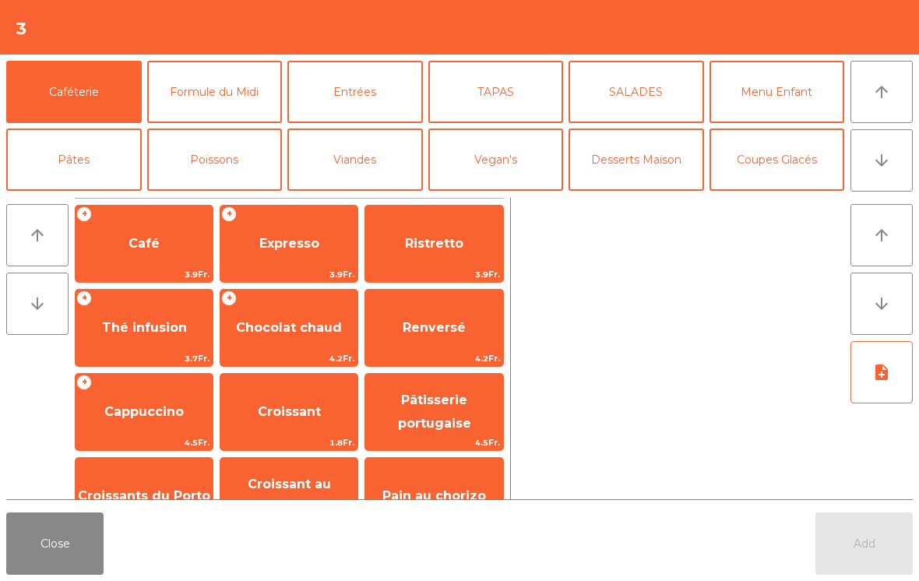
click at [645, 181] on button "Desserts Maison" at bounding box center [637, 160] width 136 height 62
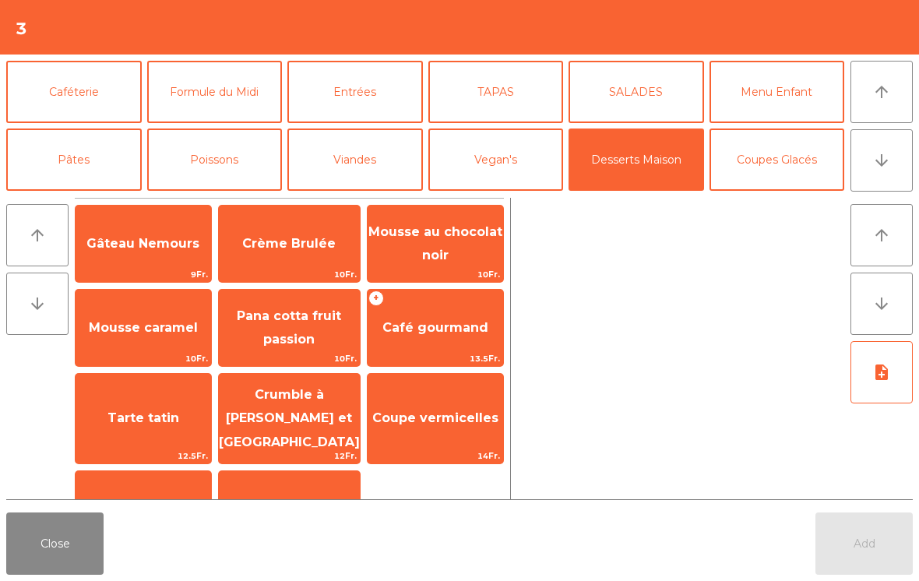
click at [446, 245] on span "Mousse au chocolat noir" at bounding box center [436, 244] width 136 height 66
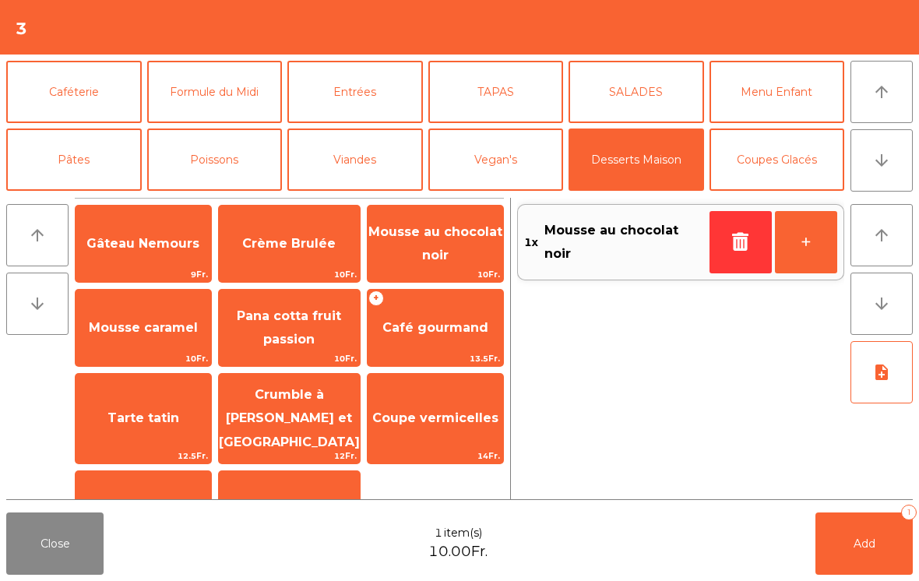
click at [302, 334] on span "Pana cotta fruit passion" at bounding box center [289, 328] width 104 height 38
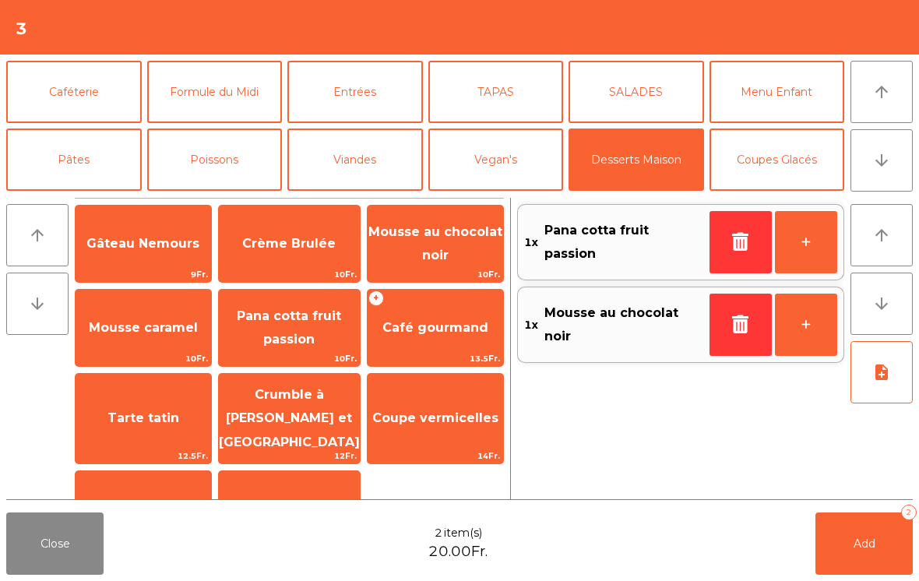
scroll to position [69, 0]
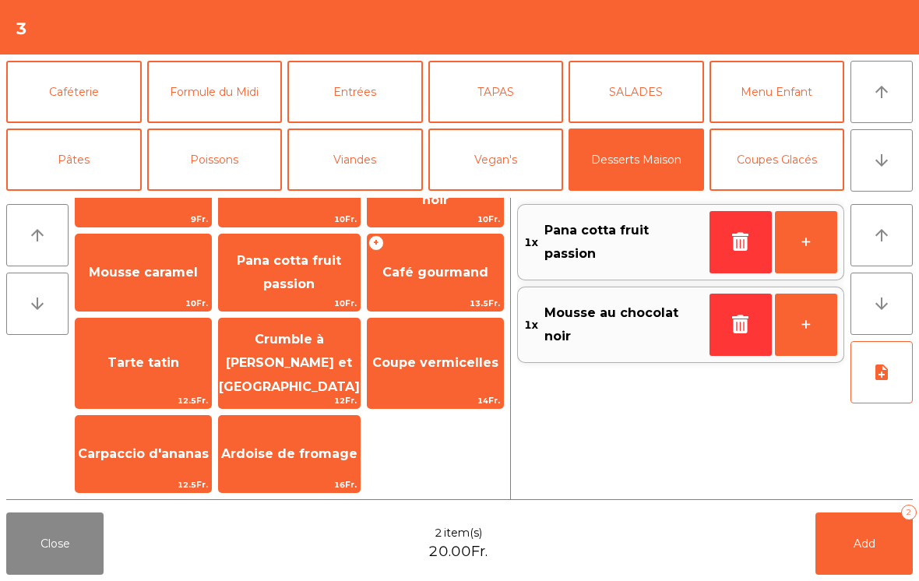
click at [167, 453] on span "Carpaccio d'ananas" at bounding box center [143, 453] width 131 height 15
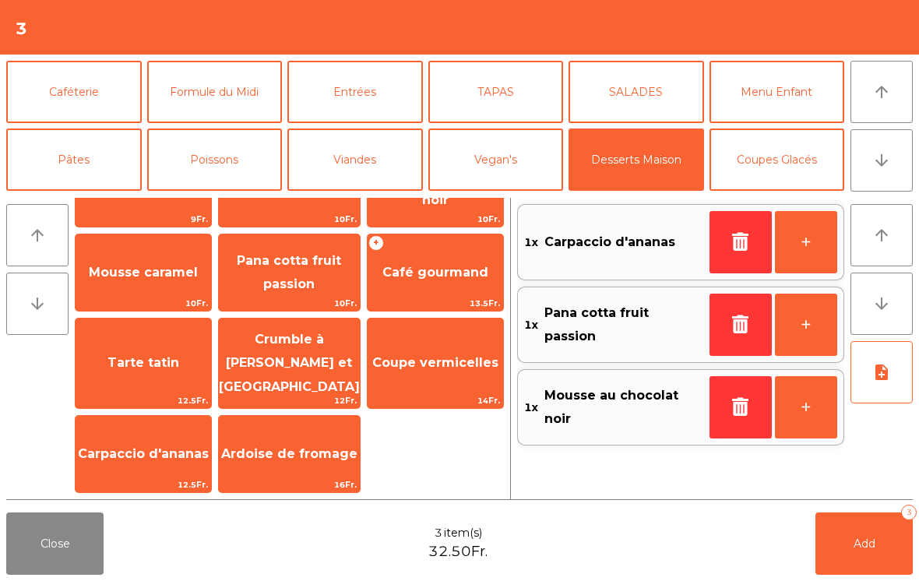
scroll to position [42, 0]
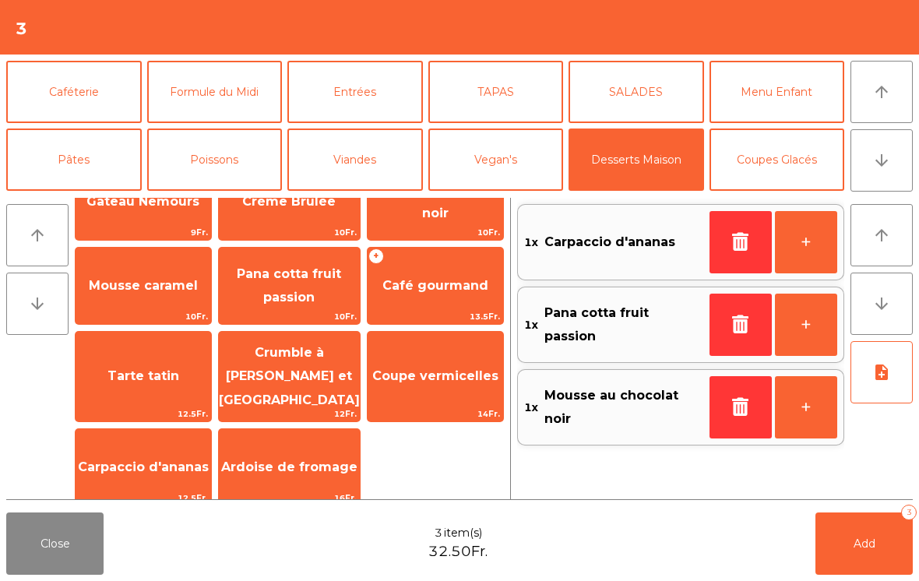
click at [881, 375] on icon "note_add" at bounding box center [882, 372] width 19 height 19
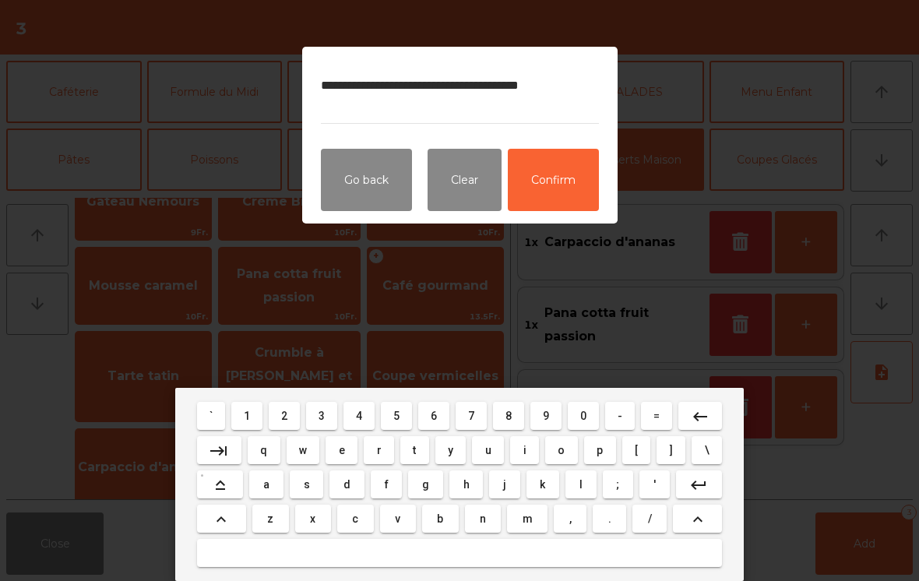
type textarea "**********"
click at [346, 77] on textarea "**********" at bounding box center [460, 94] width 278 height 58
click at [470, 83] on textarea "**********" at bounding box center [460, 94] width 278 height 58
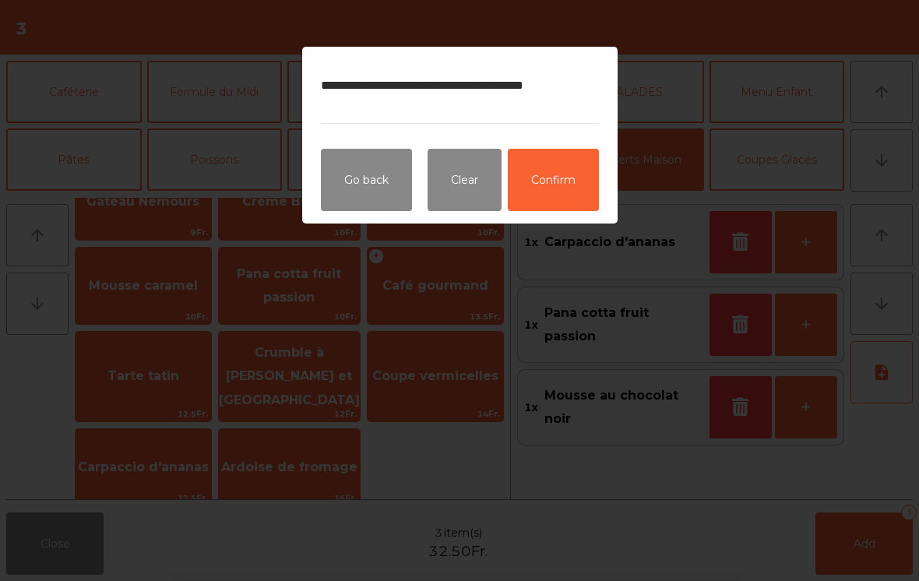
click at [567, 171] on button "Confirm" at bounding box center [553, 180] width 91 height 62
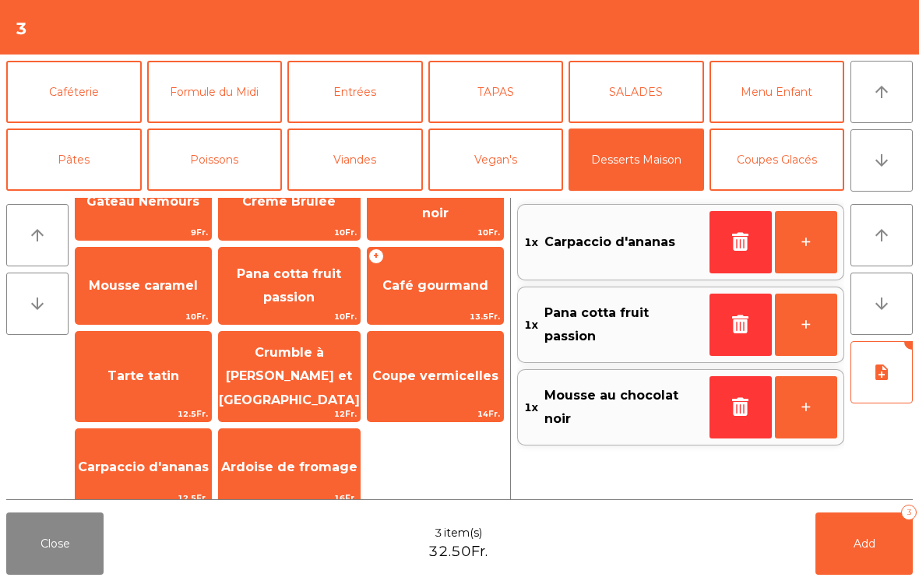
click at [855, 543] on span "Add" at bounding box center [865, 544] width 22 height 14
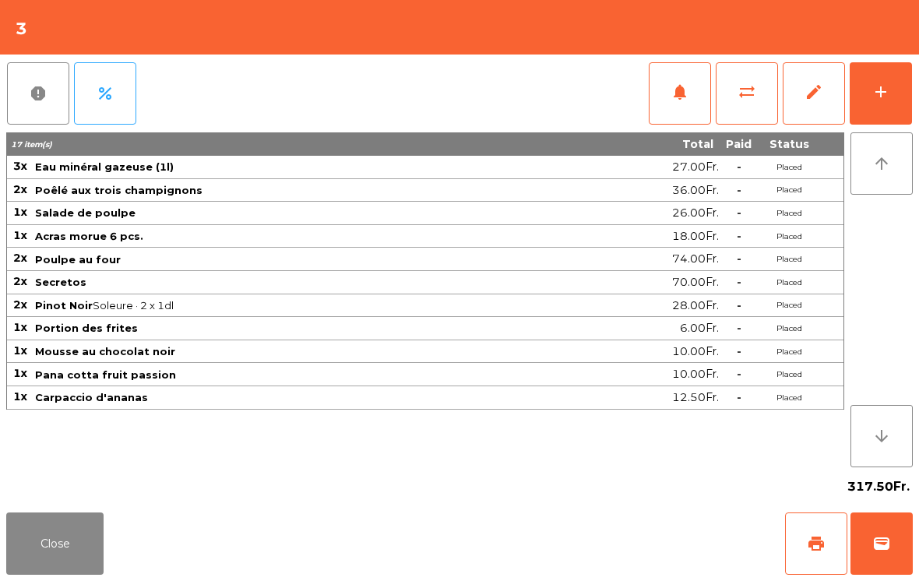
click at [891, 94] on button "add" at bounding box center [881, 93] width 62 height 62
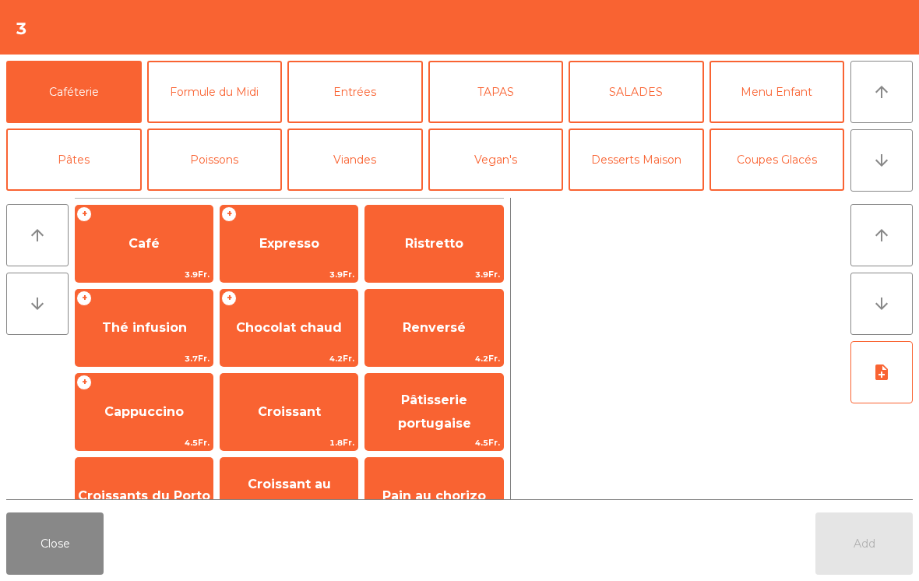
click at [136, 222] on div "+ Café 3.9Fr." at bounding box center [144, 244] width 139 height 78
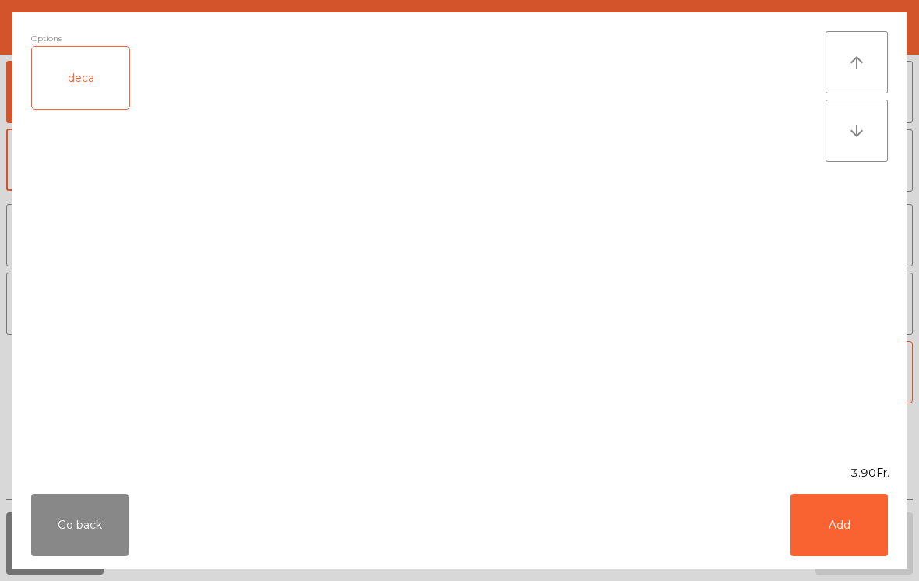
click at [849, 528] on button "Add" at bounding box center [839, 525] width 97 height 62
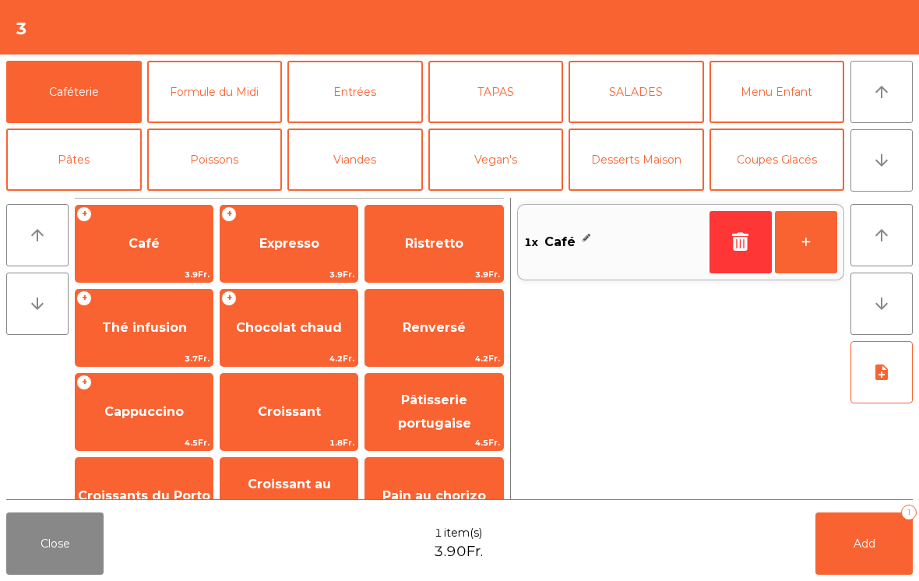
click at [284, 225] on span "Expresso" at bounding box center [289, 244] width 137 height 42
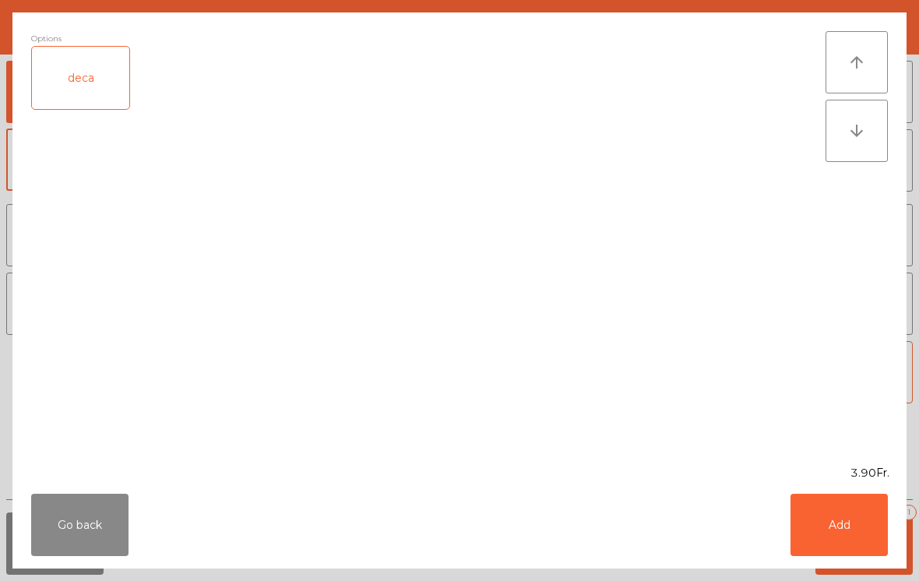
click at [839, 535] on button "Add" at bounding box center [839, 525] width 97 height 62
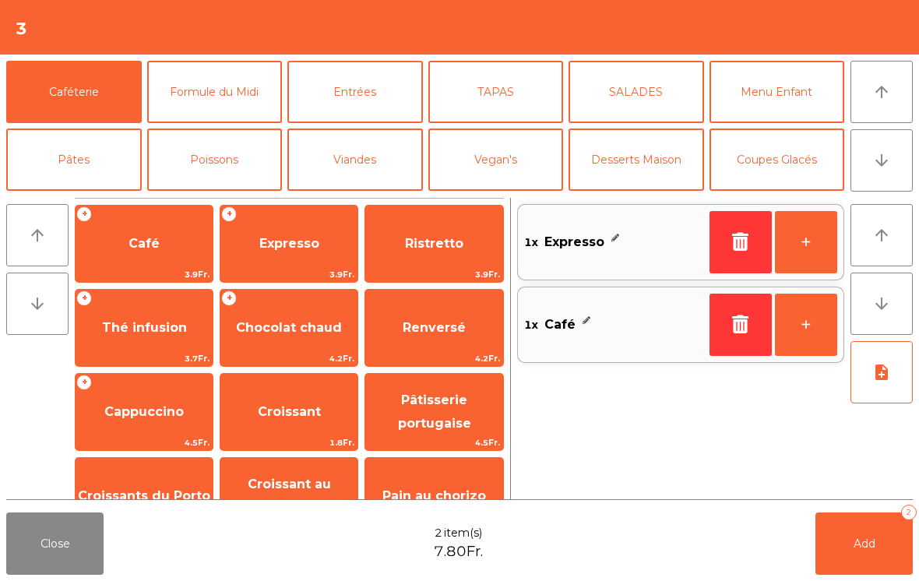
click at [803, 324] on button "+" at bounding box center [806, 325] width 62 height 62
click at [870, 557] on button "Add 3" at bounding box center [864, 544] width 97 height 62
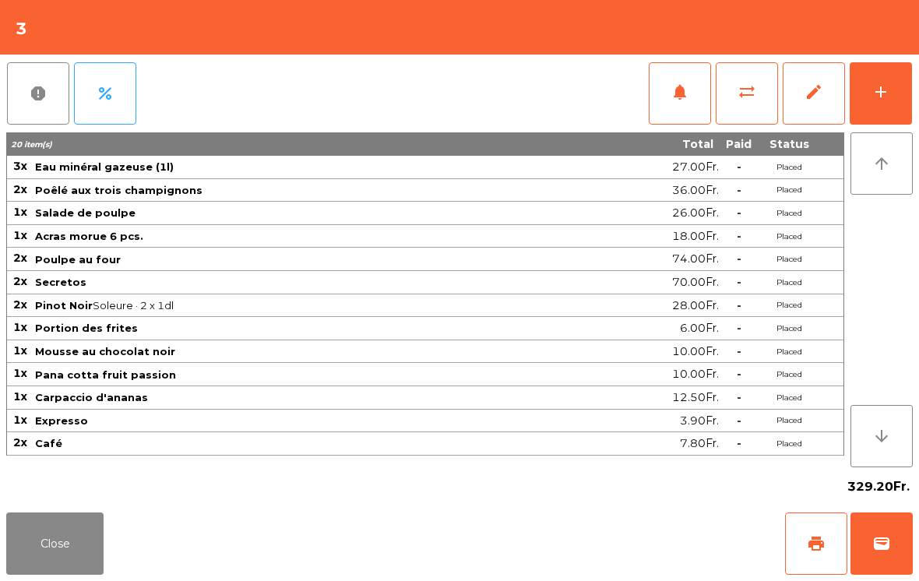
click at [47, 556] on button "Close" at bounding box center [54, 544] width 97 height 62
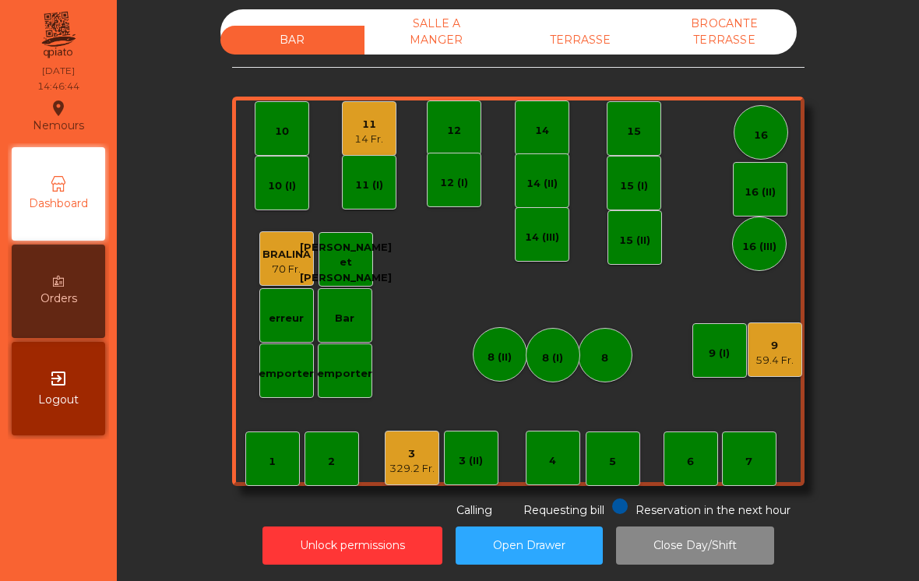
click at [764, 338] on div "9" at bounding box center [775, 346] width 38 height 16
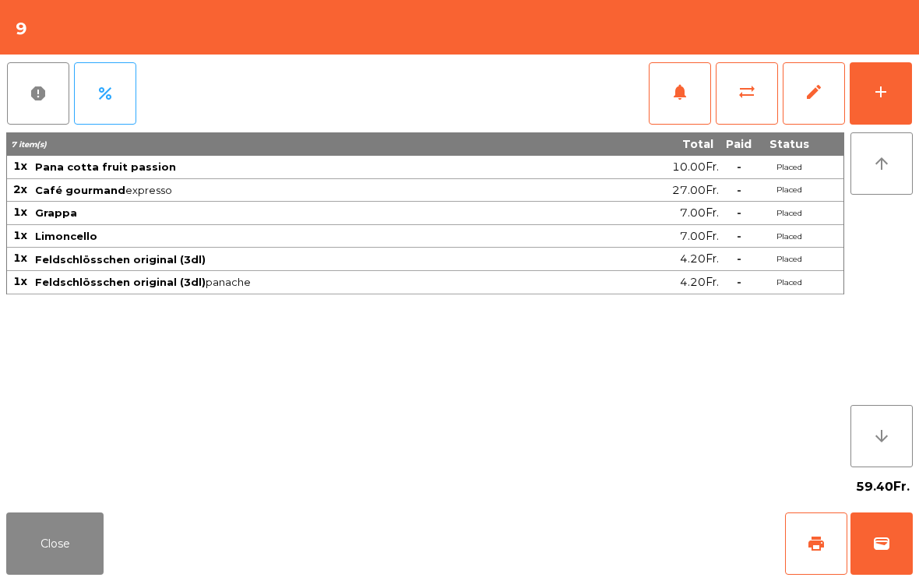
click at [817, 543] on span "print" at bounding box center [816, 544] width 19 height 19
click at [59, 541] on button "Close" at bounding box center [54, 544] width 97 height 62
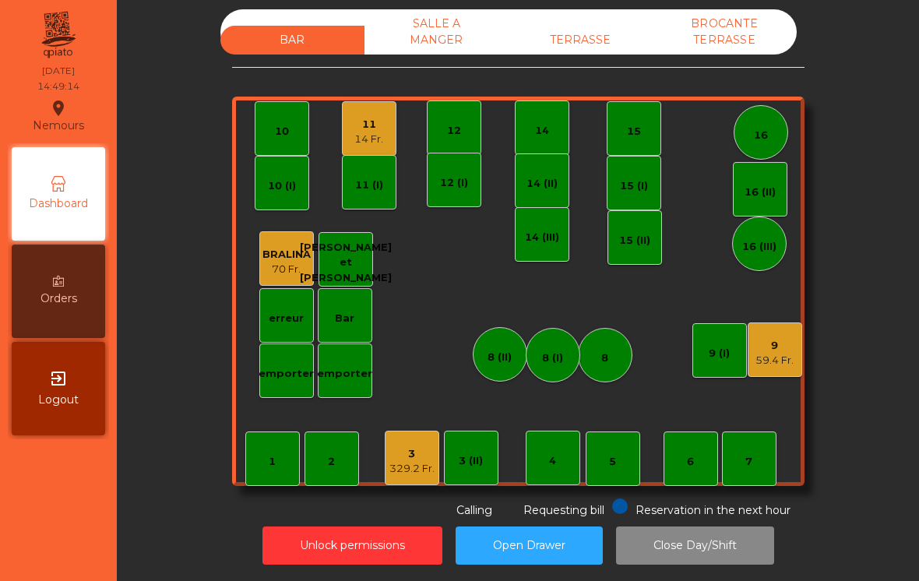
click at [394, 461] on div "329.2 Fr." at bounding box center [412, 469] width 45 height 16
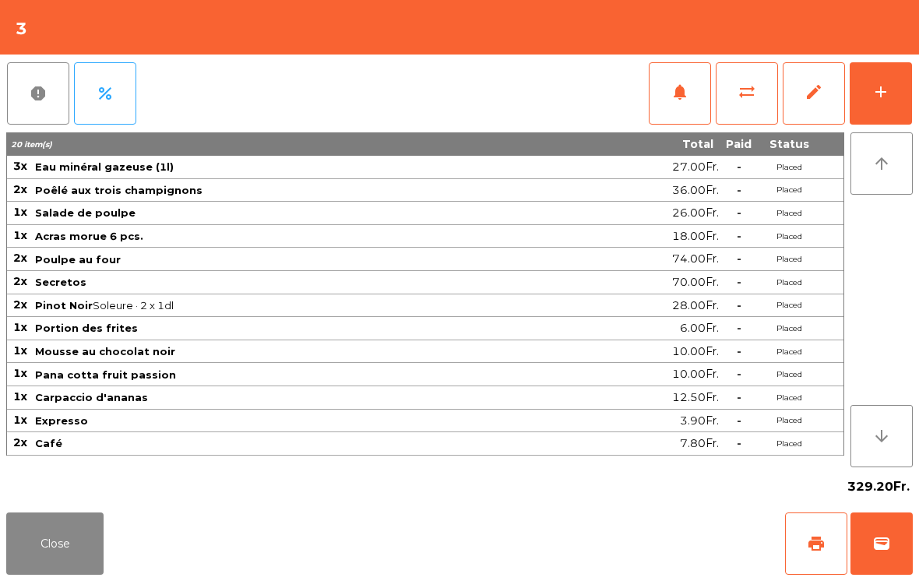
click at [40, 538] on button "Close" at bounding box center [54, 544] width 97 height 62
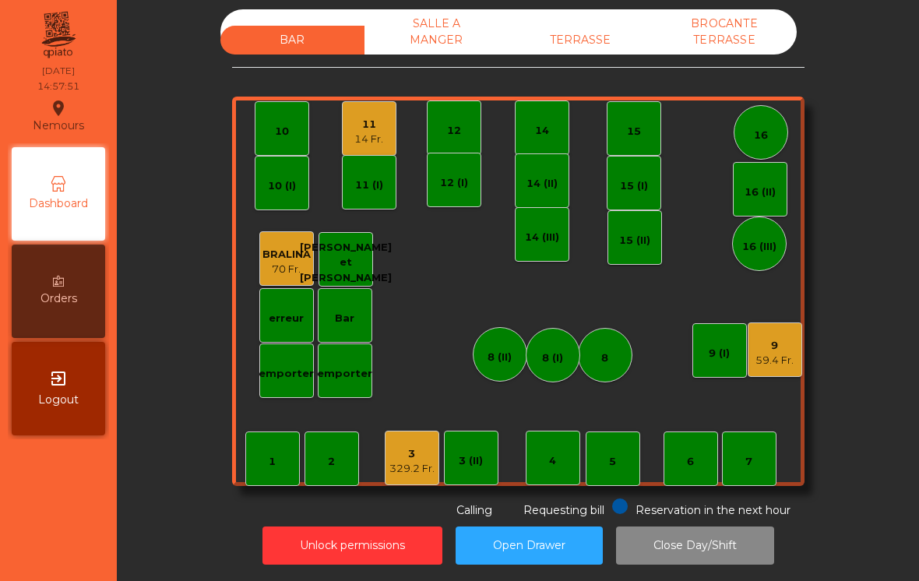
click at [397, 27] on div "SALLE A MANGER" at bounding box center [437, 31] width 144 height 45
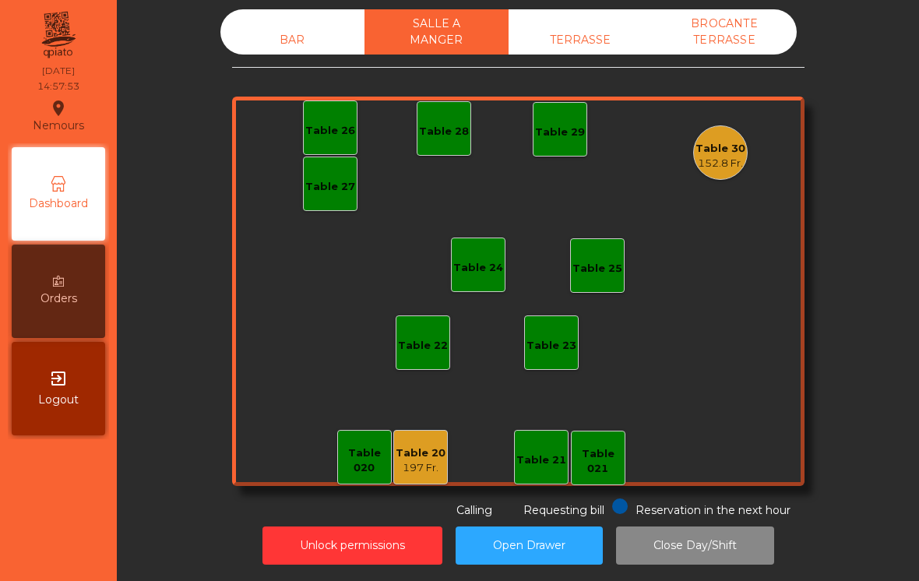
click at [712, 156] on div "152.8 Fr." at bounding box center [721, 164] width 50 height 16
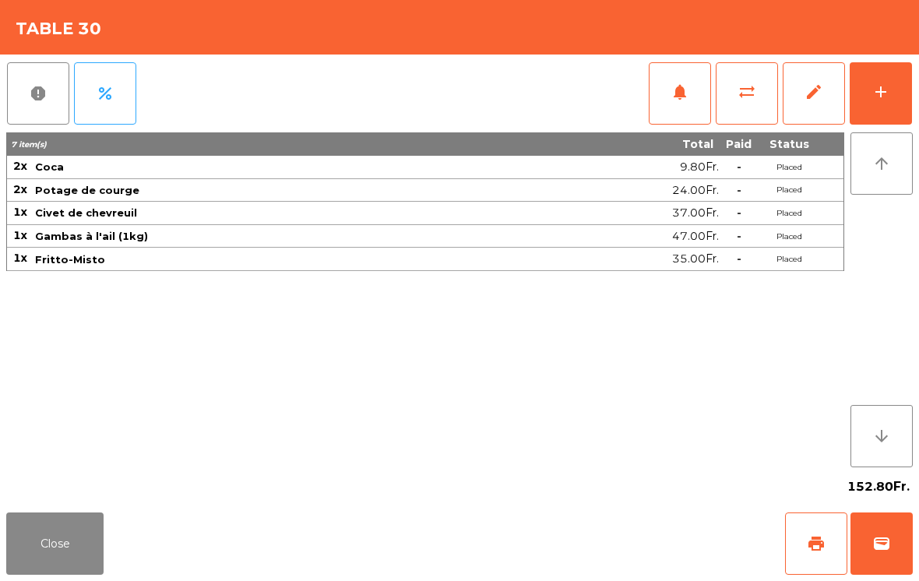
click at [812, 547] on span "print" at bounding box center [816, 544] width 19 height 19
click at [59, 550] on button "Close" at bounding box center [54, 544] width 97 height 62
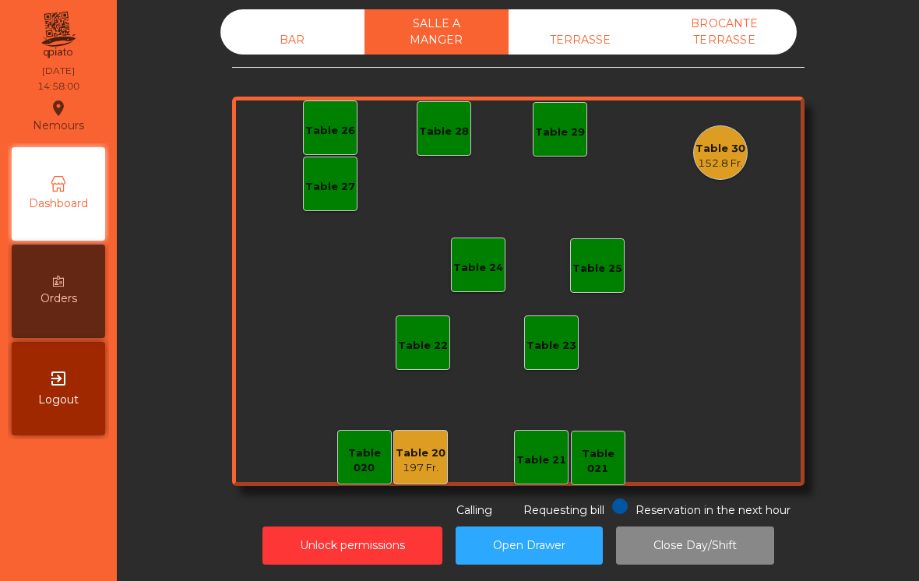
click at [283, 34] on div "BAR" at bounding box center [293, 40] width 144 height 29
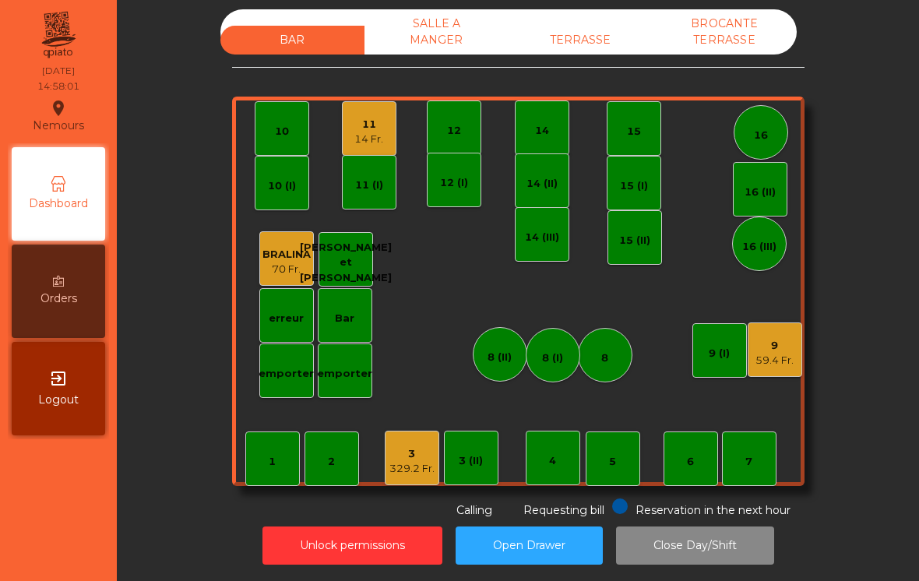
click at [541, 123] on div "14" at bounding box center [542, 131] width 14 height 16
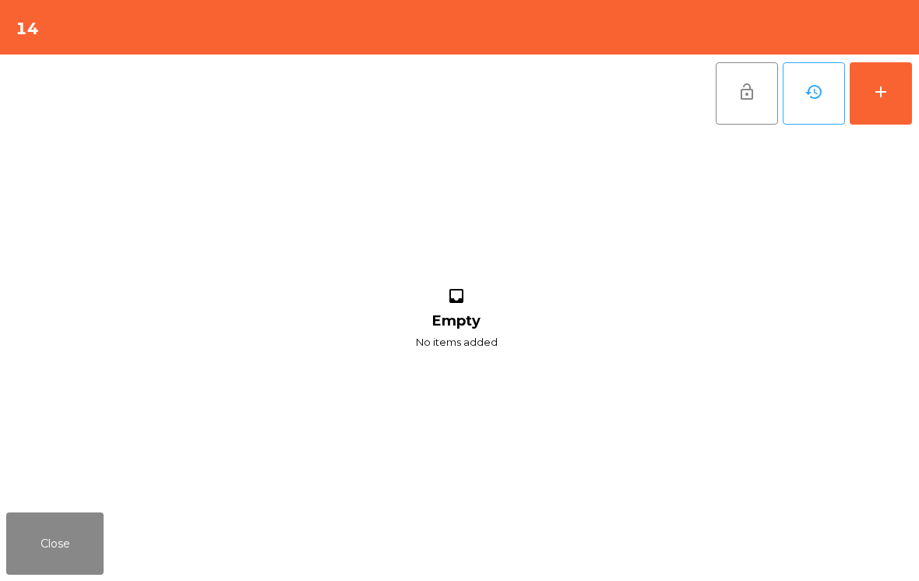
click at [863, 91] on button "add" at bounding box center [881, 93] width 62 height 62
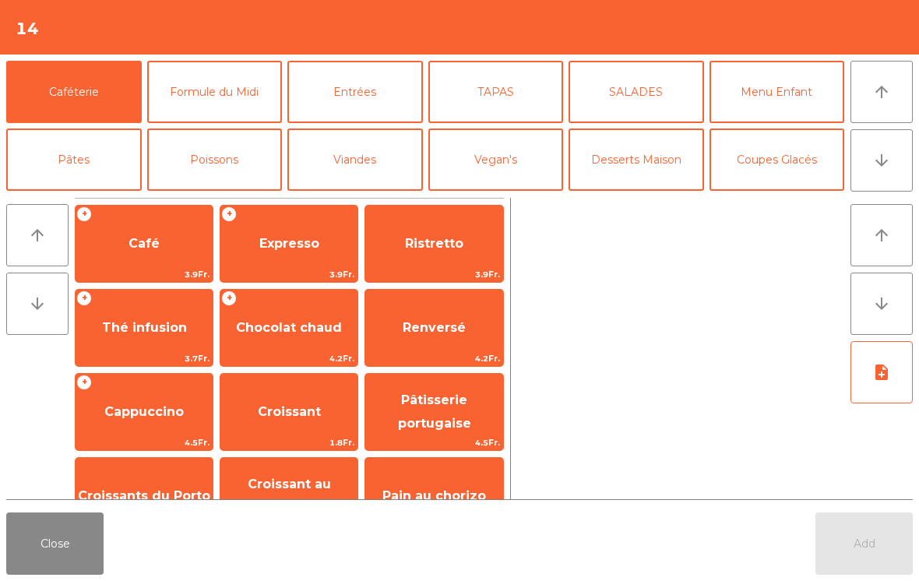
click at [658, 173] on button "Desserts Maison" at bounding box center [637, 160] width 136 height 62
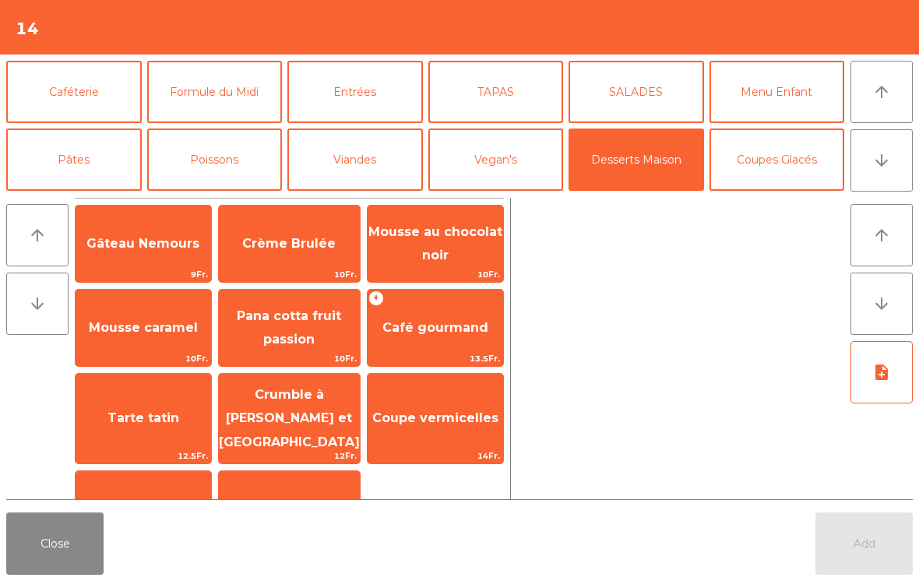
click at [143, 342] on span "Mousse caramel" at bounding box center [144, 328] width 136 height 42
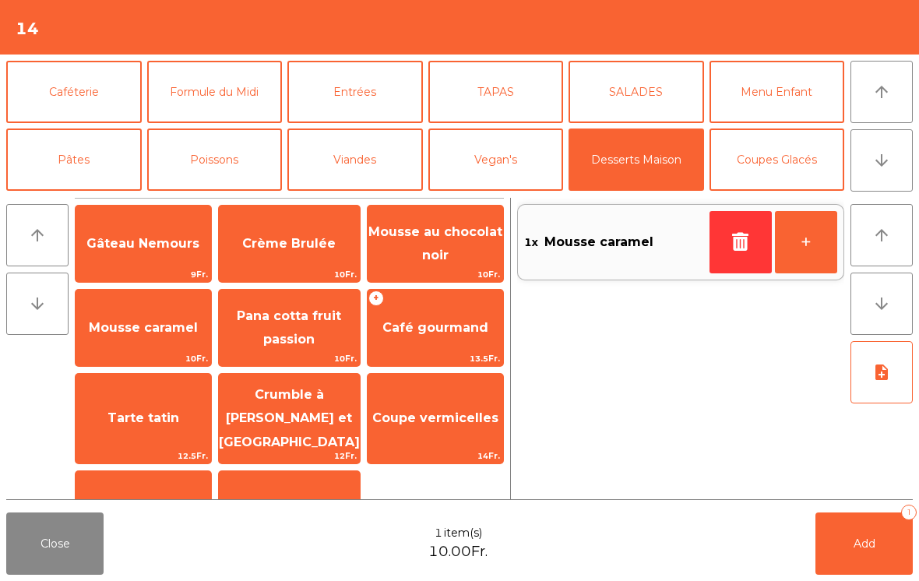
click at [415, 340] on span "Café gourmand" at bounding box center [436, 328] width 136 height 42
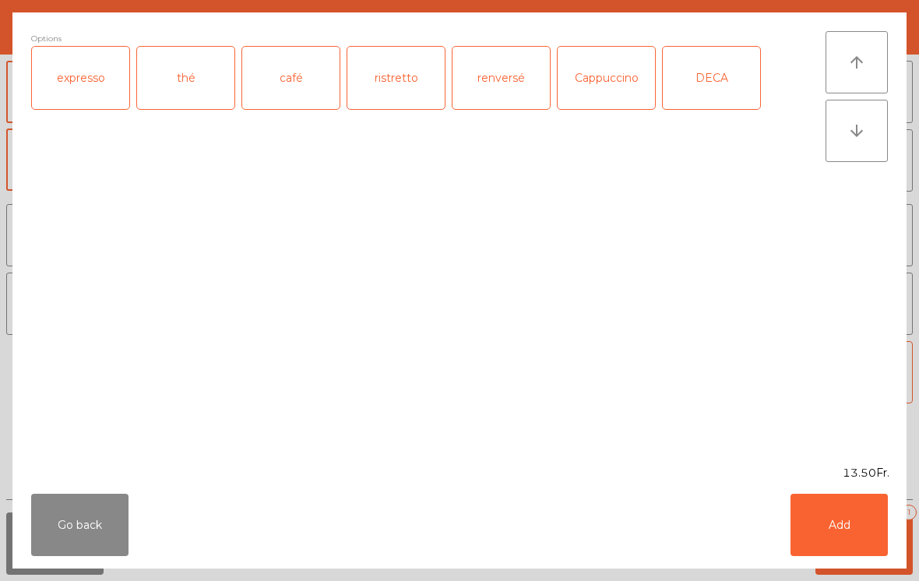
click at [499, 84] on div "renversé" at bounding box center [501, 78] width 97 height 62
click at [840, 525] on button "Add" at bounding box center [839, 525] width 97 height 62
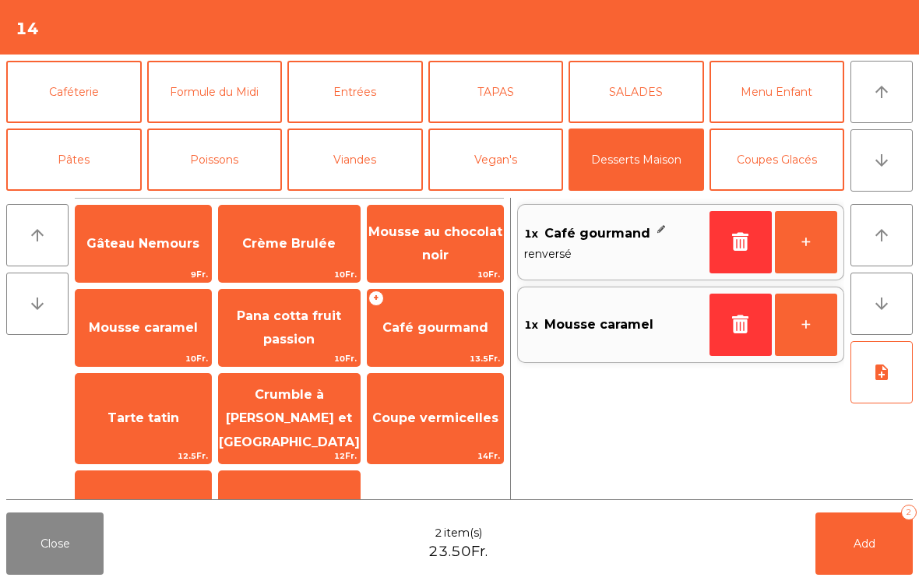
click at [432, 347] on span "Café gourmand" at bounding box center [436, 328] width 136 height 42
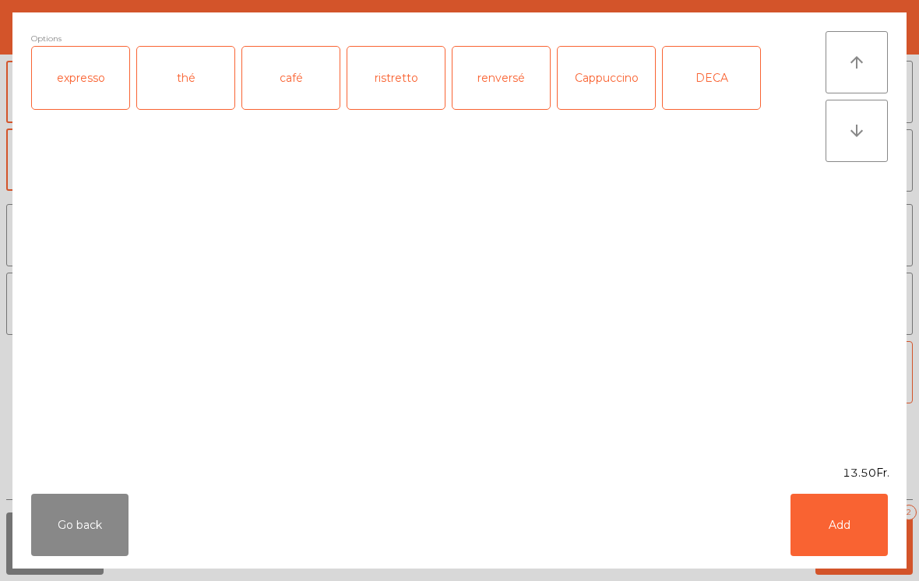
click at [80, 88] on div "expresso" at bounding box center [80, 78] width 97 height 62
click at [826, 535] on button "Add" at bounding box center [839, 525] width 97 height 62
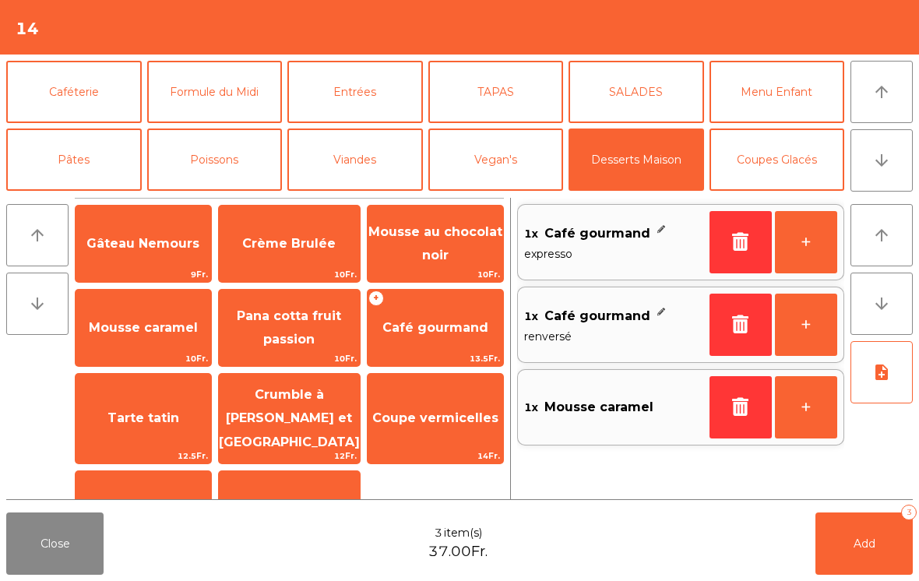
click at [52, 90] on button "Caféterie" at bounding box center [74, 92] width 136 height 62
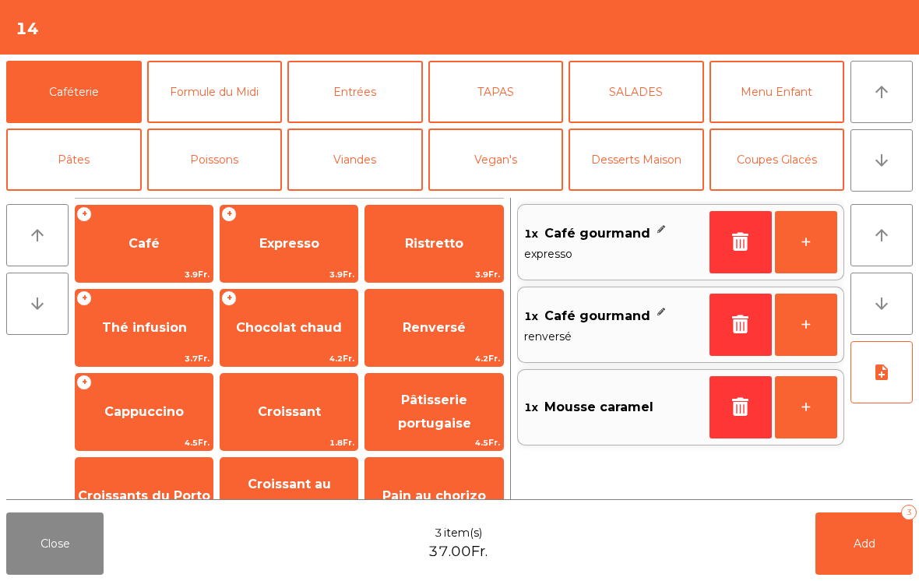
click at [129, 236] on span "Café" at bounding box center [144, 243] width 31 height 15
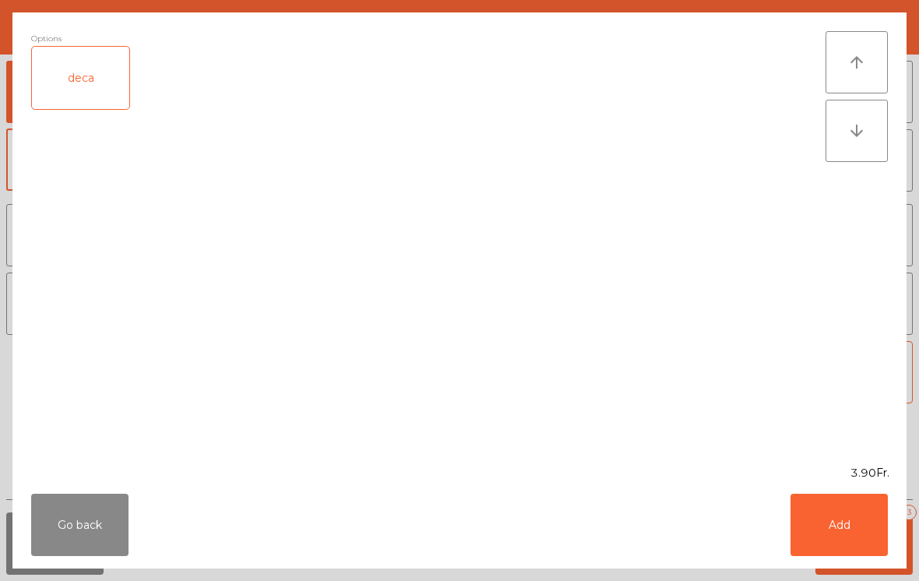
click at [859, 535] on button "Add" at bounding box center [839, 525] width 97 height 62
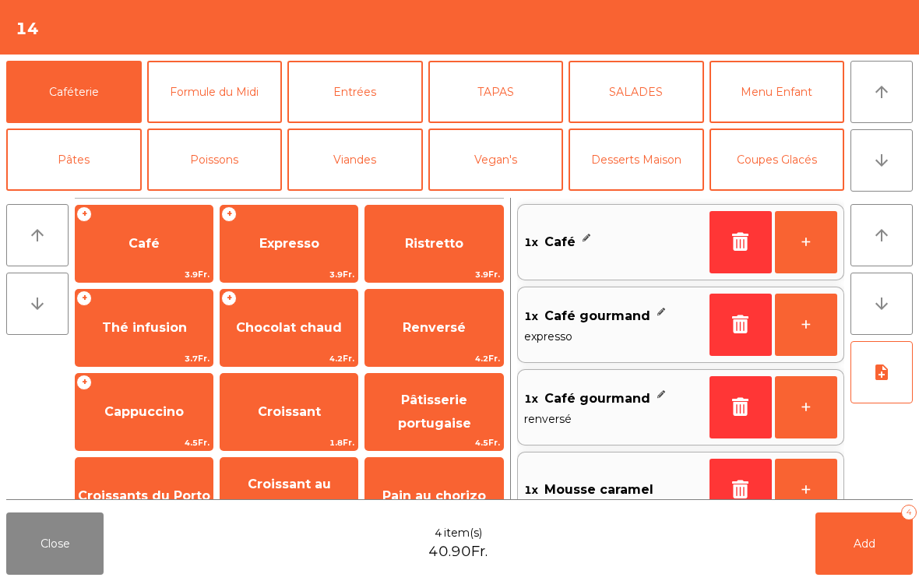
click at [845, 545] on button "Add 4" at bounding box center [864, 544] width 97 height 62
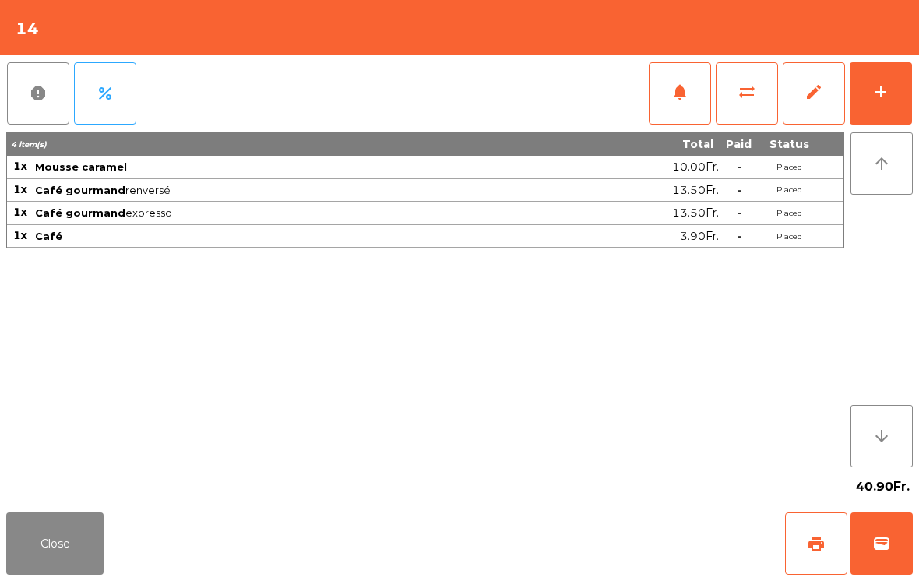
click at [30, 550] on button "Close" at bounding box center [54, 544] width 97 height 62
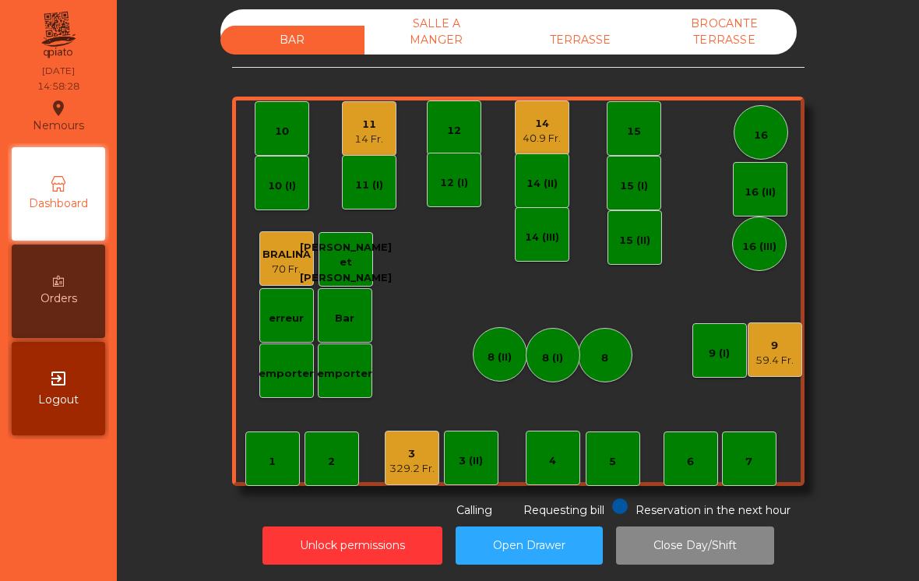
click at [355, 117] on div "11" at bounding box center [369, 125] width 29 height 16
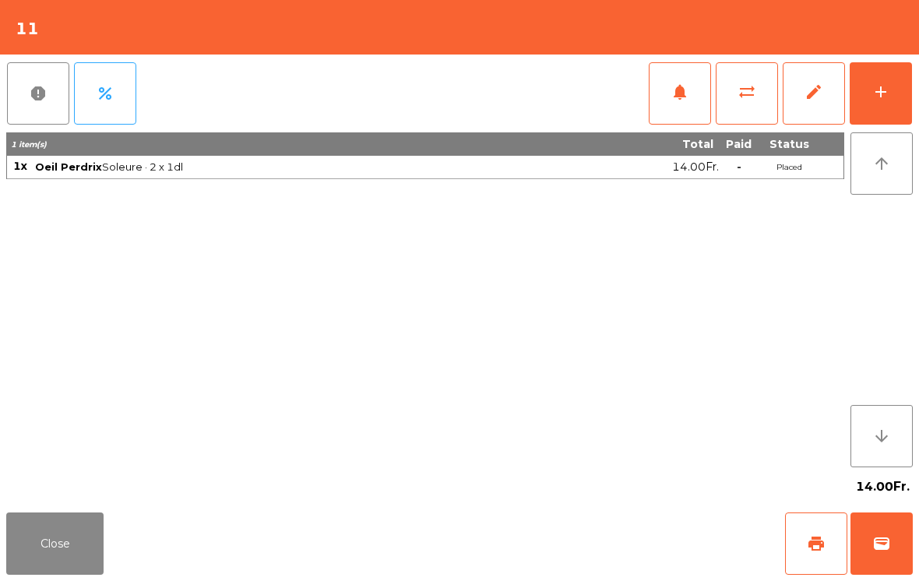
click at [821, 546] on span "print" at bounding box center [816, 544] width 19 height 19
click at [43, 556] on button "Close" at bounding box center [54, 544] width 97 height 62
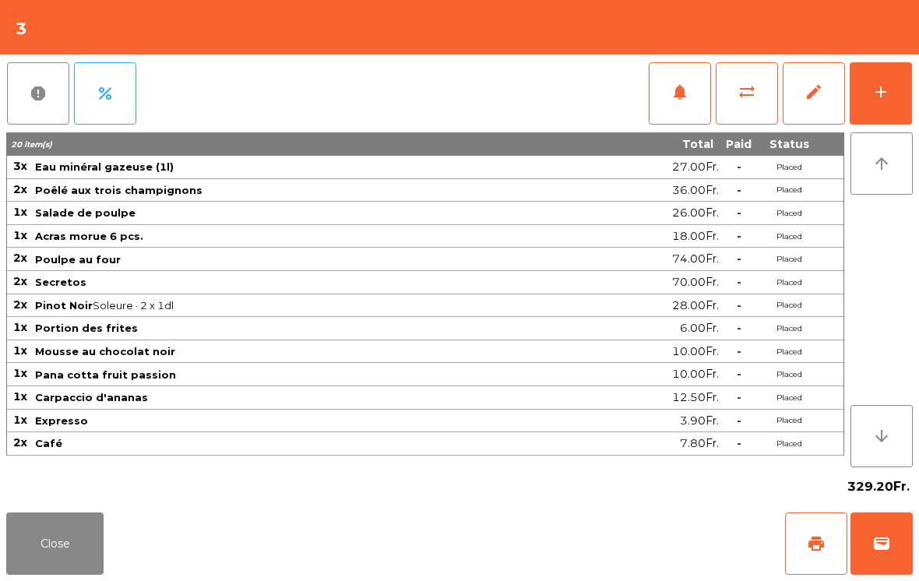
click at [809, 544] on span "print" at bounding box center [816, 544] width 19 height 19
click at [882, 549] on span "wallet" at bounding box center [882, 544] width 19 height 19
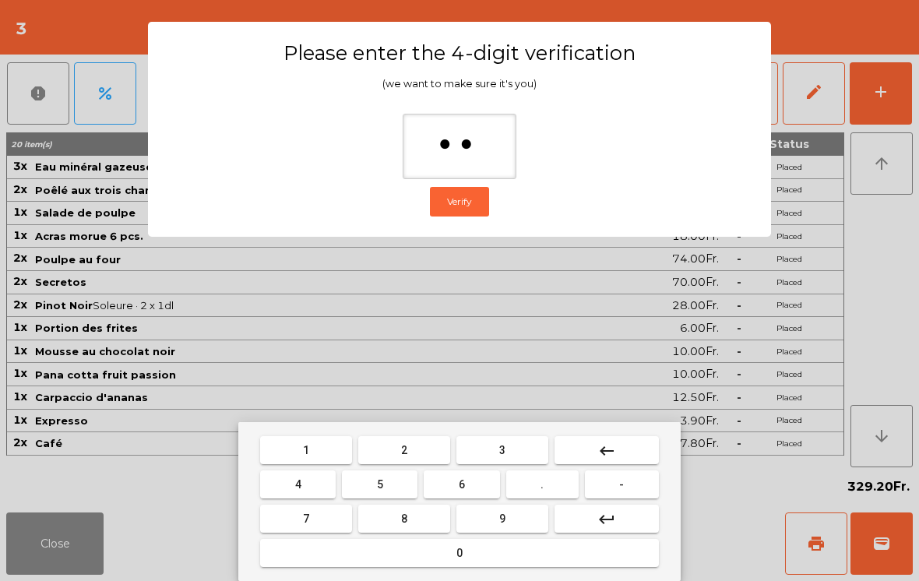
type input "***"
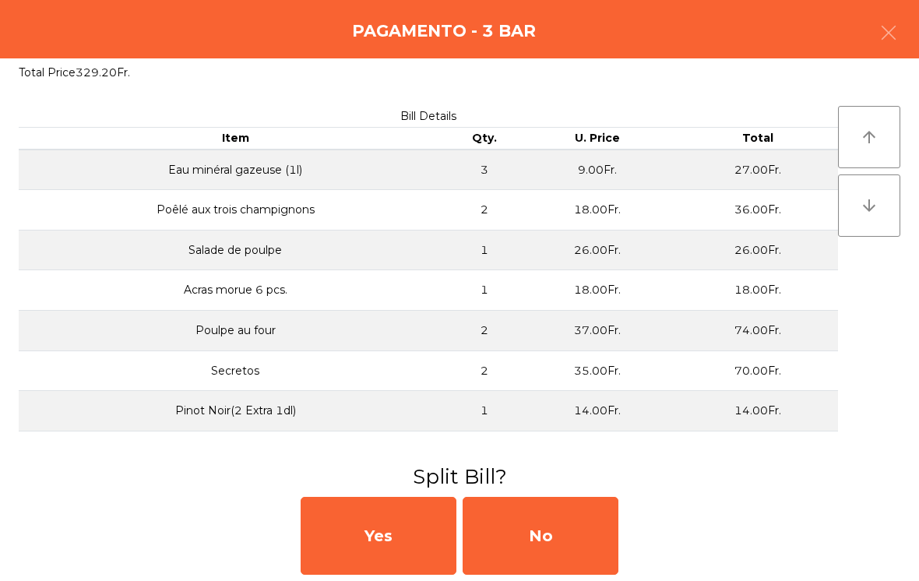
click at [546, 530] on div "No" at bounding box center [541, 536] width 156 height 78
click at [546, 557] on div "MB" at bounding box center [541, 536] width 156 height 78
click at [562, 544] on div "No" at bounding box center [541, 536] width 156 height 78
click at [552, 525] on div "No" at bounding box center [541, 536] width 156 height 78
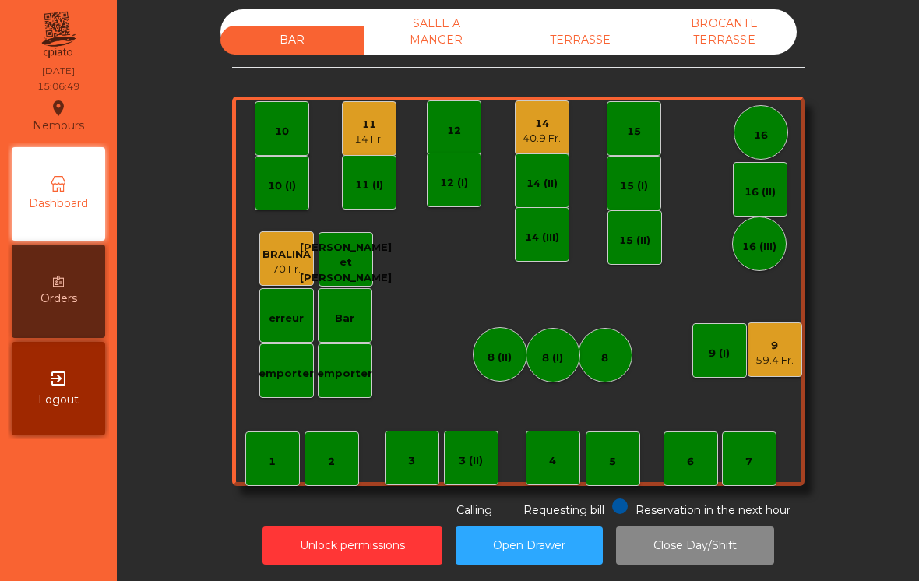
click at [365, 134] on div "11 14 Fr." at bounding box center [369, 128] width 55 height 55
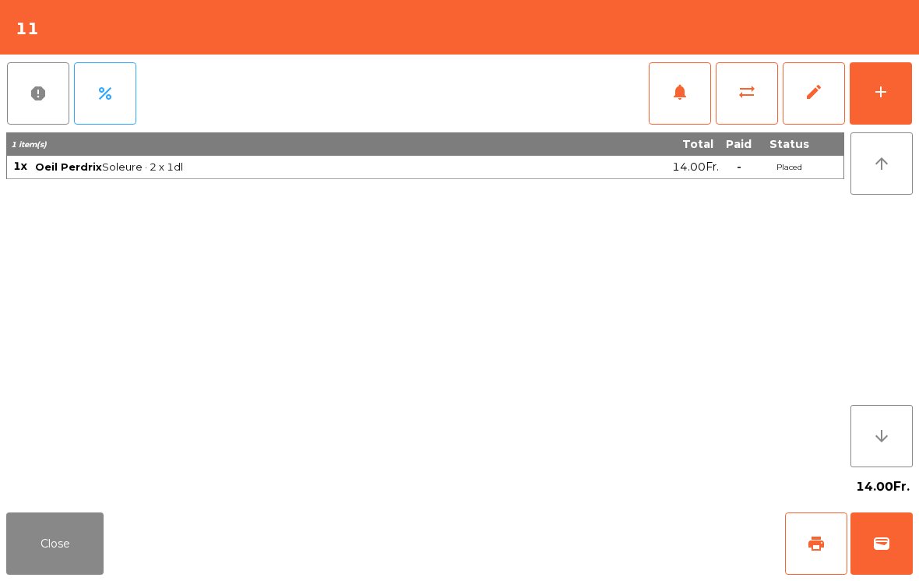
click at [868, 530] on button "wallet" at bounding box center [882, 544] width 62 height 62
click at [612, 547] on div "Close print wallet" at bounding box center [459, 543] width 919 height 75
click at [611, 546] on div "Close print wallet" at bounding box center [459, 543] width 919 height 75
click at [581, 532] on div "Close print wallet" at bounding box center [459, 543] width 919 height 75
click at [595, 547] on div "Close print wallet" at bounding box center [459, 543] width 919 height 75
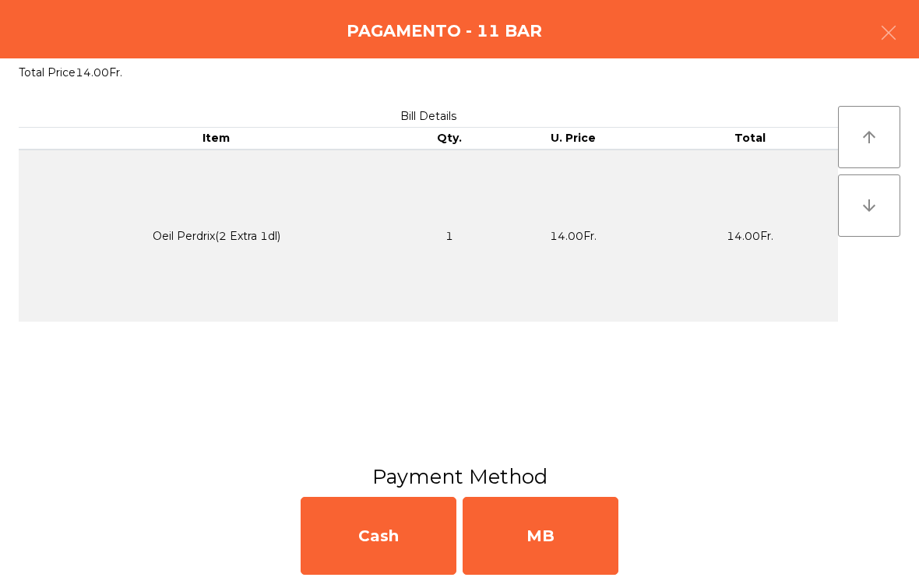
click at [594, 547] on div "MB" at bounding box center [541, 536] width 156 height 78
click at [584, 547] on div "No" at bounding box center [541, 536] width 156 height 78
click at [579, 556] on div "No" at bounding box center [541, 536] width 156 height 78
click at [574, 570] on div "No" at bounding box center [541, 536] width 156 height 78
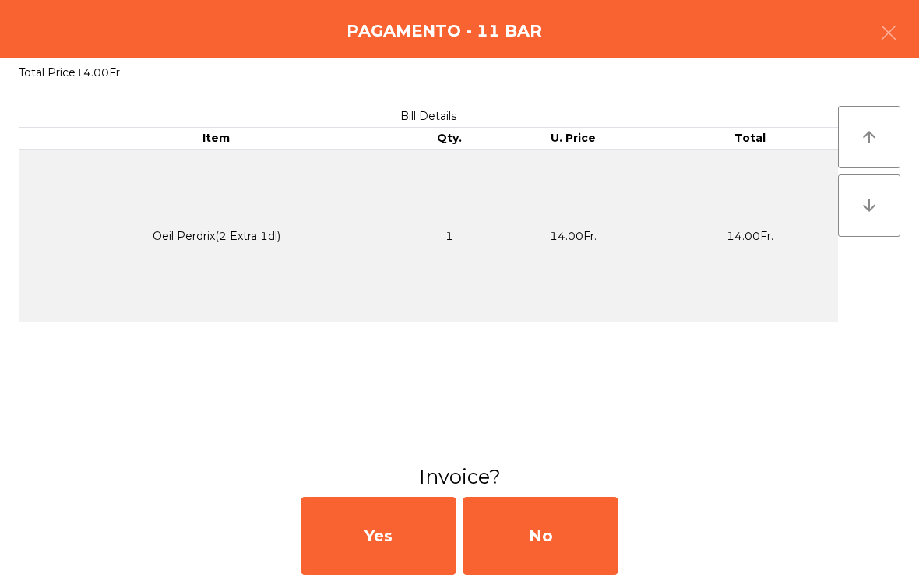
click at [573, 570] on div "No" at bounding box center [541, 536] width 156 height 78
click at [553, 566] on div "No" at bounding box center [541, 536] width 156 height 78
click at [552, 566] on div "No" at bounding box center [541, 536] width 156 height 78
click at [556, 558] on div "No" at bounding box center [541, 536] width 156 height 78
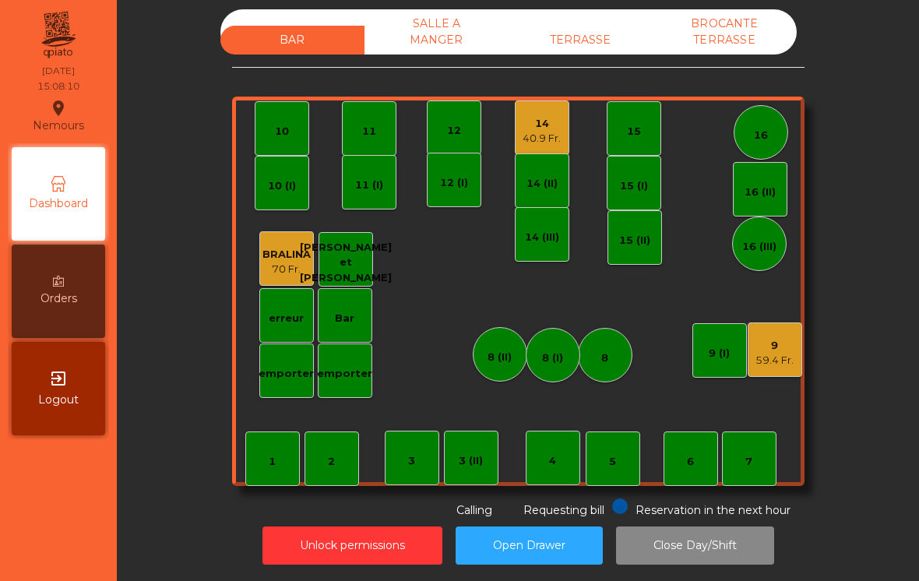
click at [608, 450] on div "5" at bounding box center [613, 459] width 55 height 55
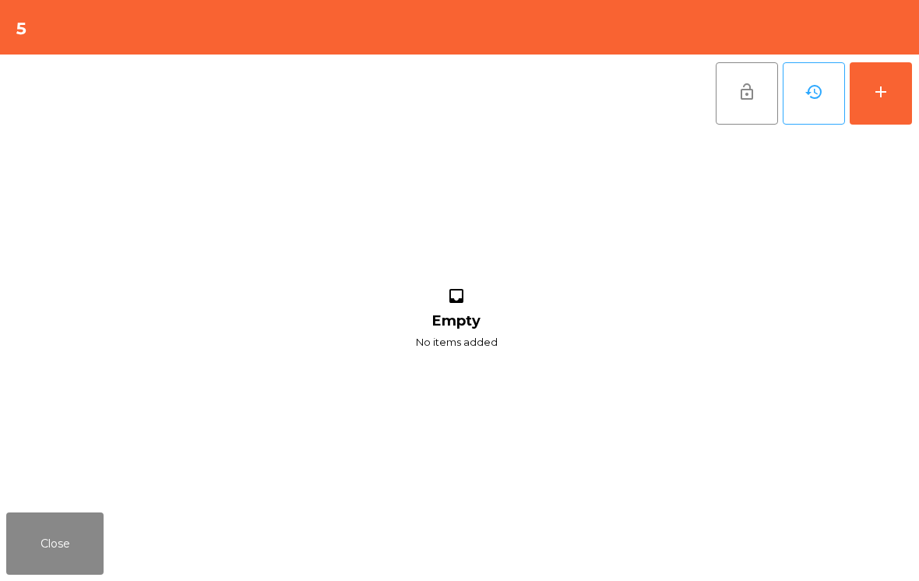
click at [877, 79] on button "add" at bounding box center [881, 93] width 62 height 62
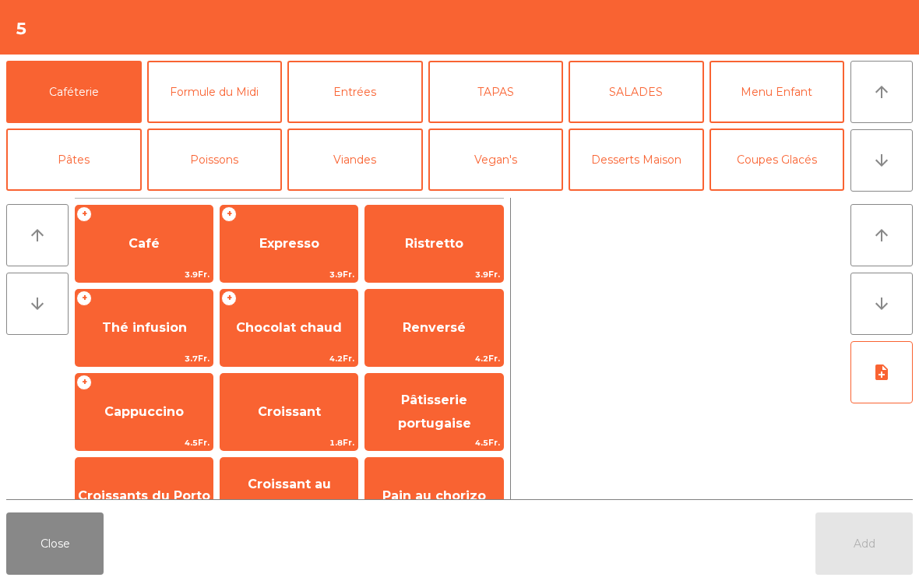
click at [132, 230] on span "Café" at bounding box center [144, 244] width 137 height 42
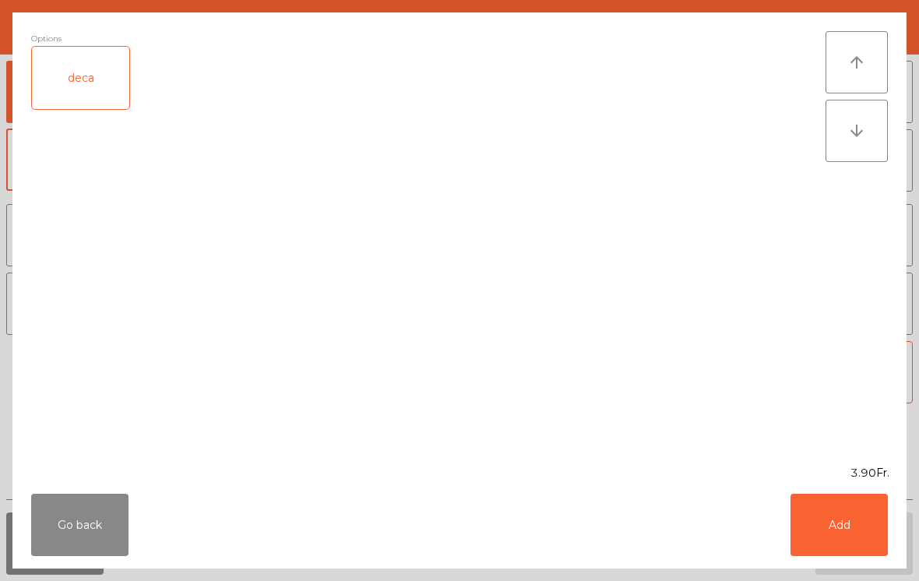
click at [853, 503] on button "Add" at bounding box center [839, 525] width 97 height 62
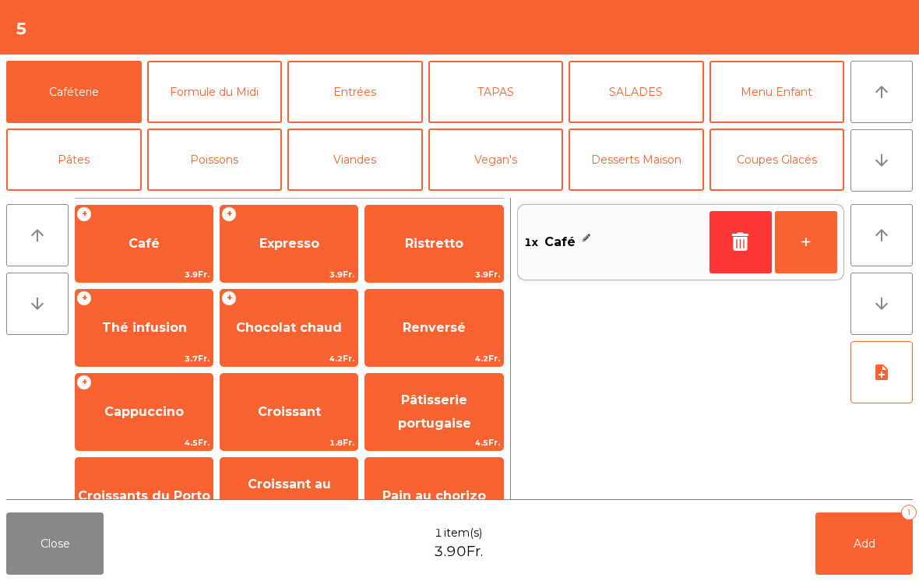
click at [803, 245] on button "+" at bounding box center [806, 242] width 62 height 62
click at [858, 553] on button "Add 2" at bounding box center [864, 544] width 97 height 62
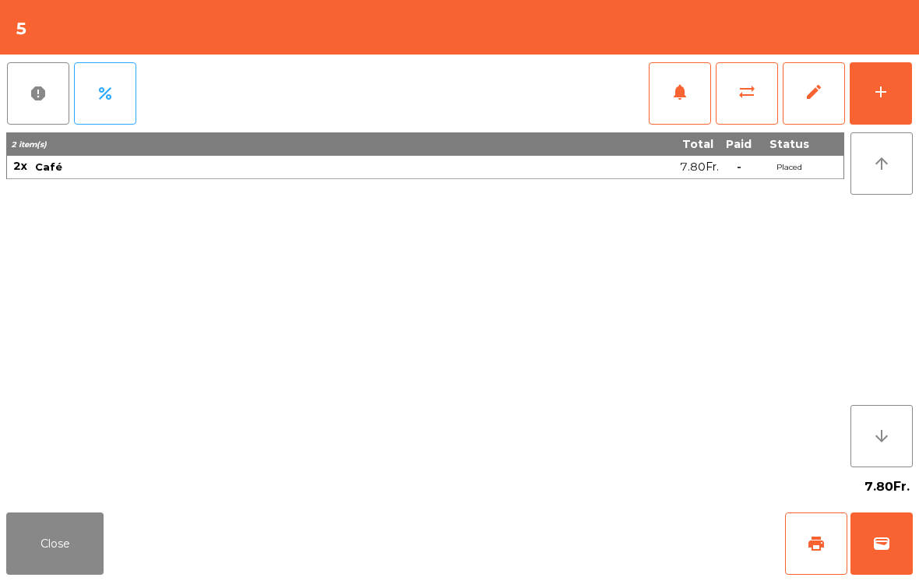
click at [72, 553] on button "Close" at bounding box center [54, 544] width 97 height 62
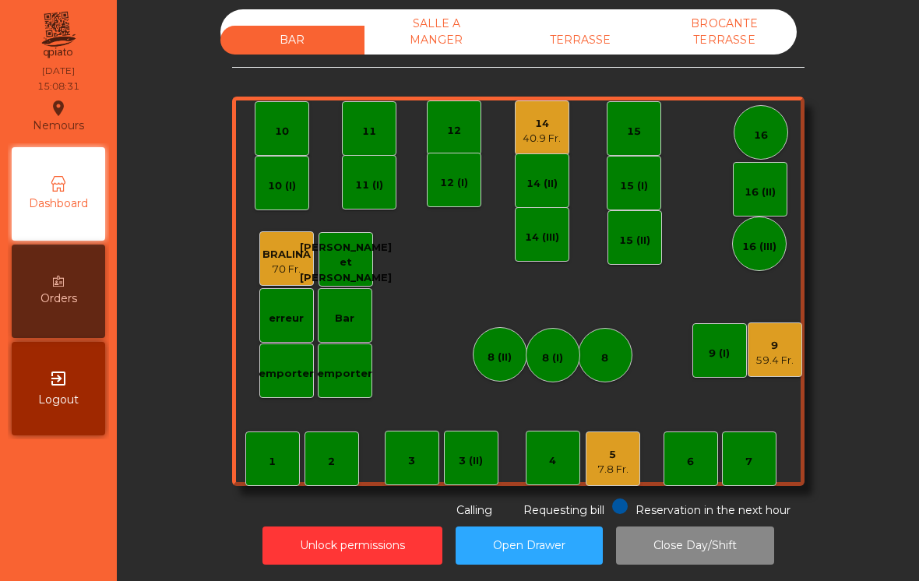
click at [535, 116] on div "14" at bounding box center [542, 124] width 38 height 16
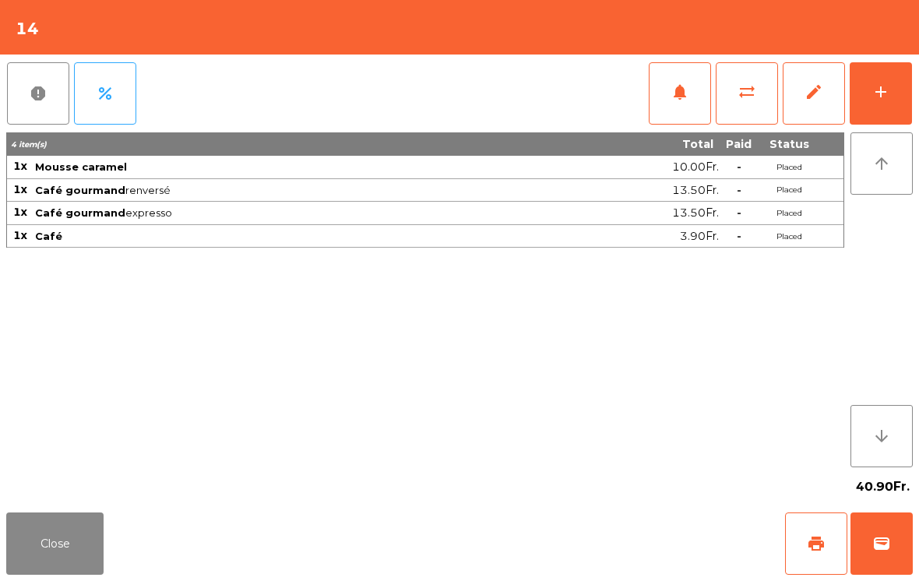
click at [887, 95] on div "add" at bounding box center [881, 92] width 19 height 19
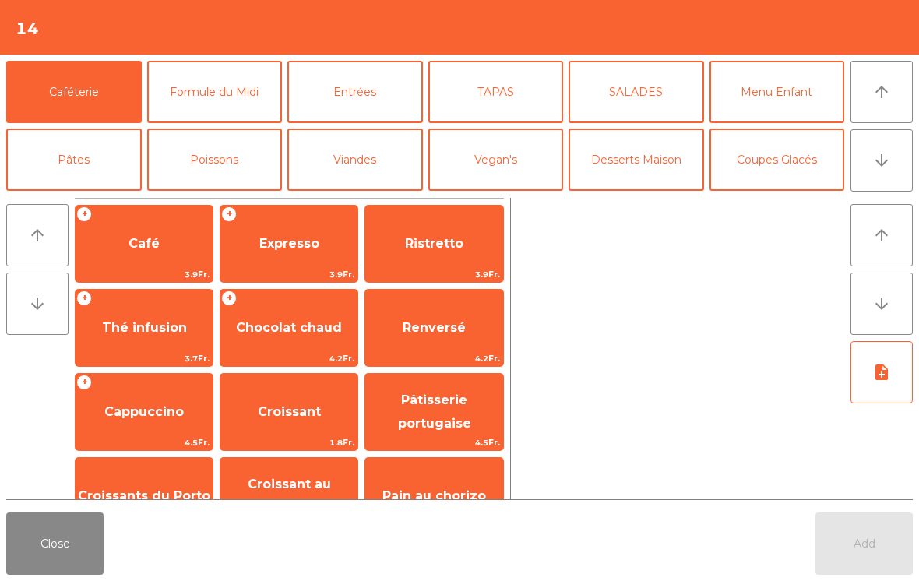
click at [295, 414] on span "Croissant" at bounding box center [289, 411] width 63 height 15
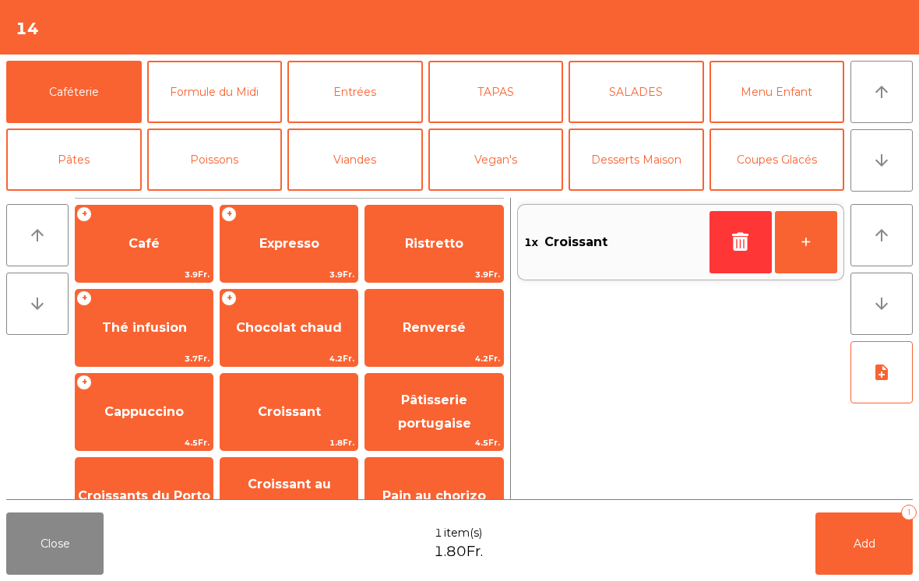
click at [868, 531] on button "Add 1" at bounding box center [864, 544] width 97 height 62
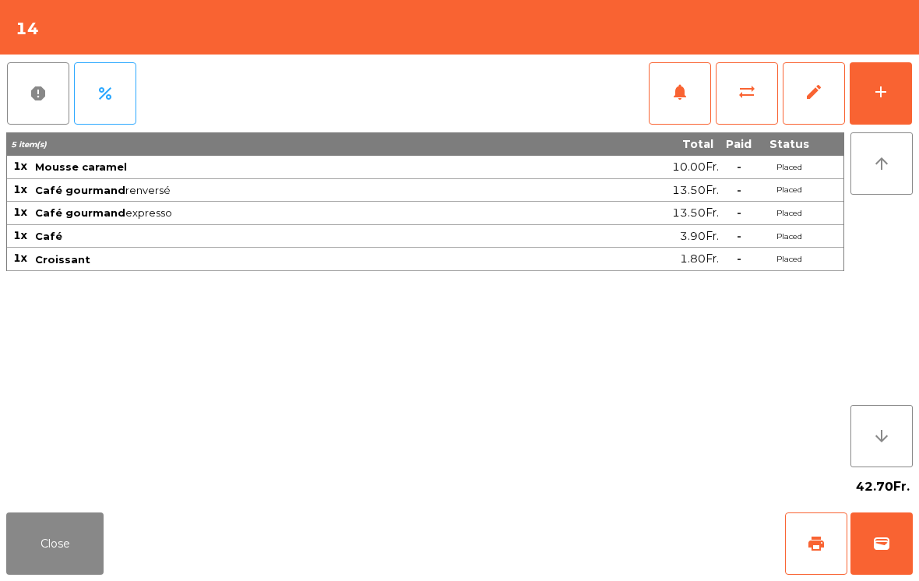
click at [45, 549] on button "Close" at bounding box center [54, 544] width 97 height 62
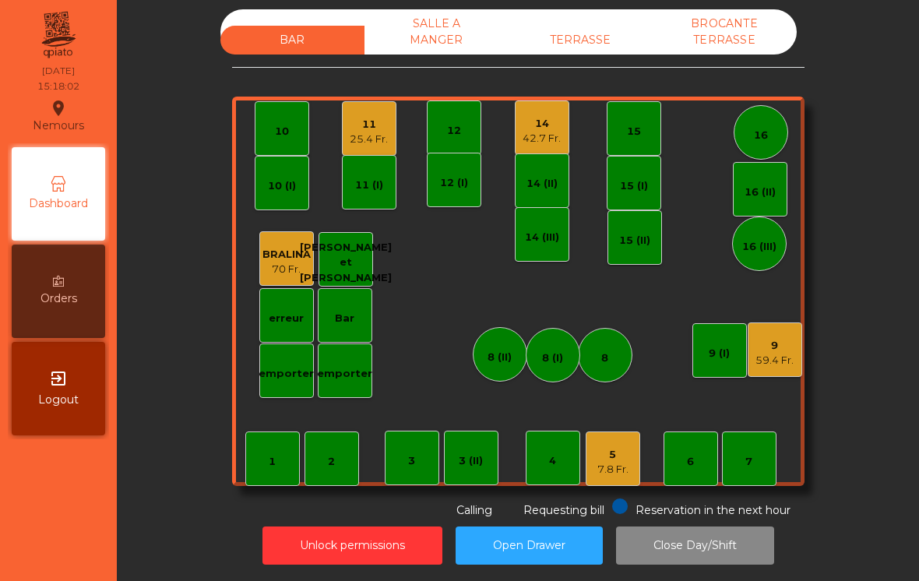
click at [545, 117] on div "14" at bounding box center [542, 124] width 38 height 16
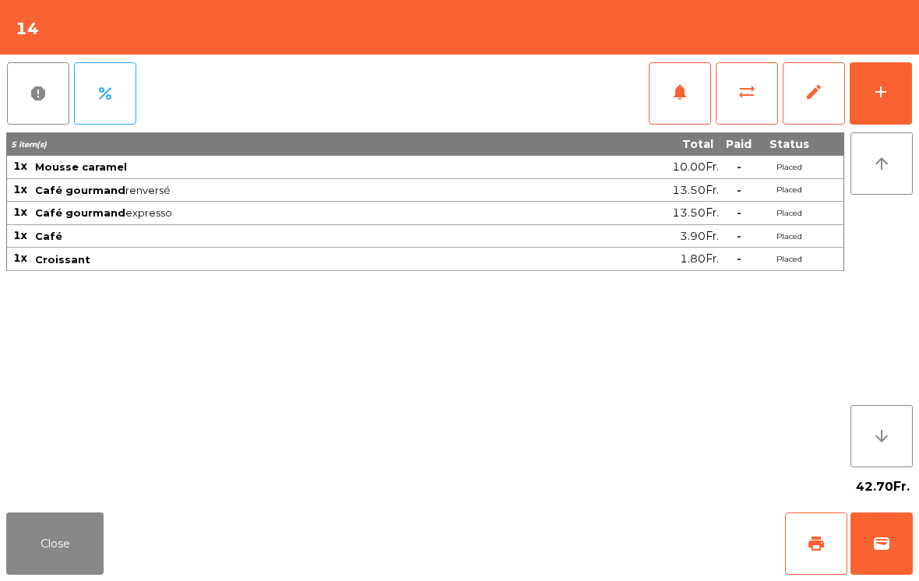
click at [884, 107] on button "add" at bounding box center [881, 93] width 62 height 62
click at [881, 86] on div "add" at bounding box center [881, 92] width 19 height 19
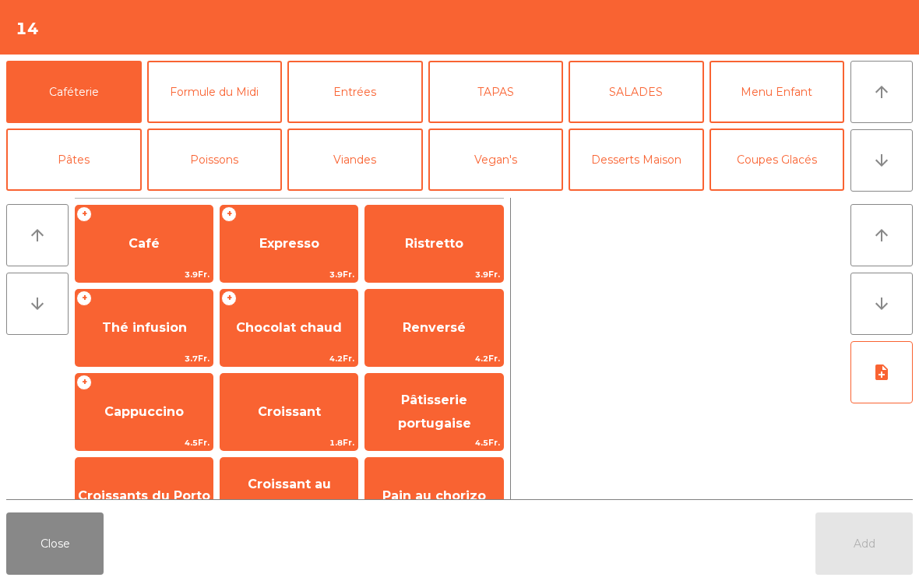
click at [452, 408] on span "Pâtisserie portugaise" at bounding box center [434, 412] width 73 height 38
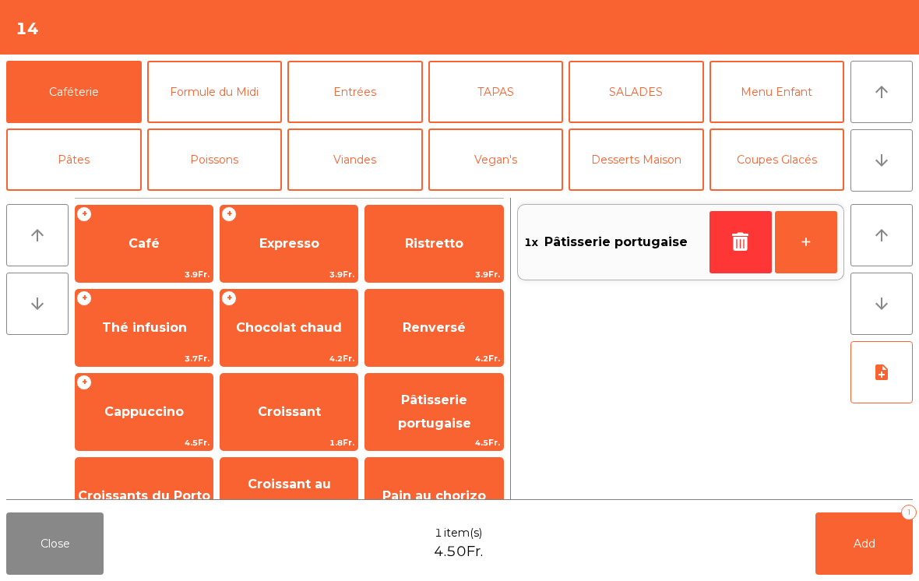
click at [864, 548] on span "Add" at bounding box center [865, 544] width 22 height 14
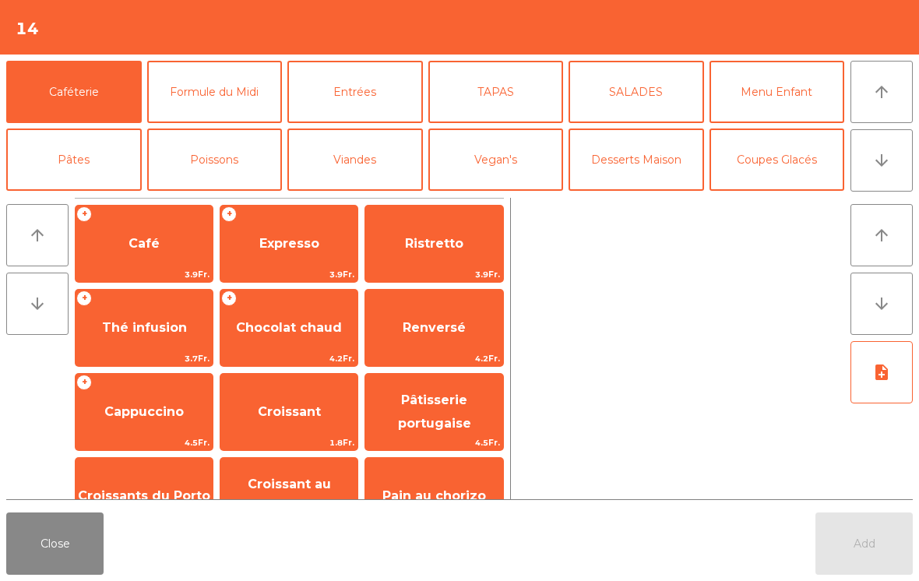
click at [49, 554] on button "Close" at bounding box center [54, 544] width 97 height 62
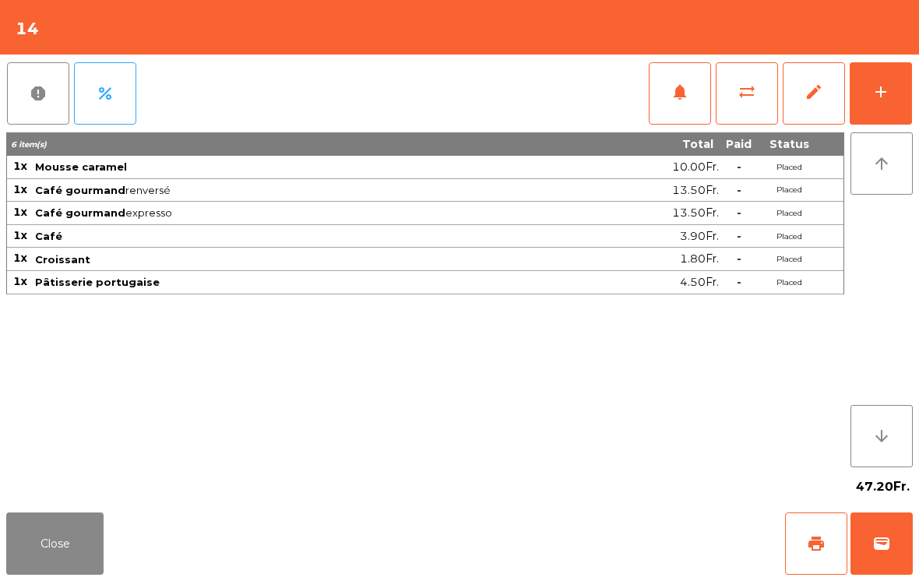
click at [45, 557] on button "Close" at bounding box center [54, 544] width 97 height 62
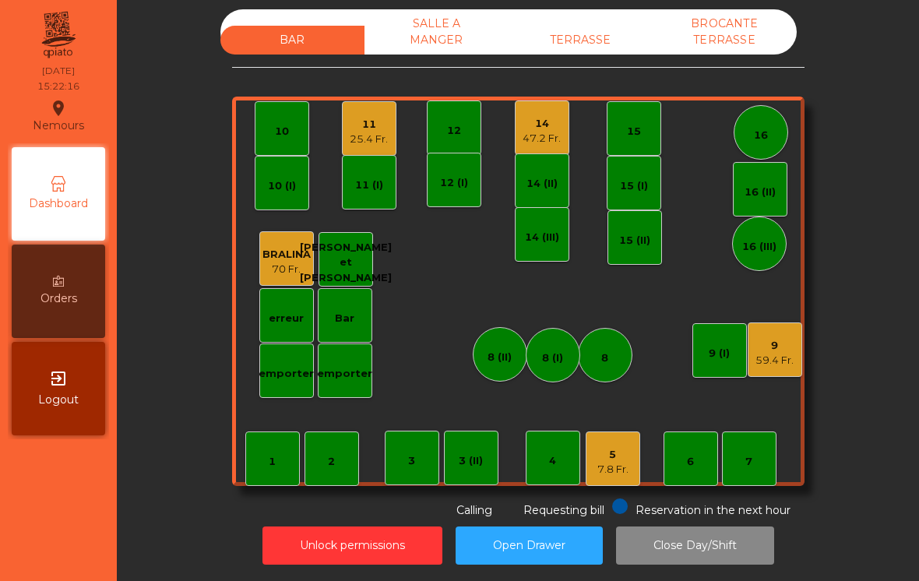
click at [647, 115] on div "15" at bounding box center [634, 128] width 55 height 55
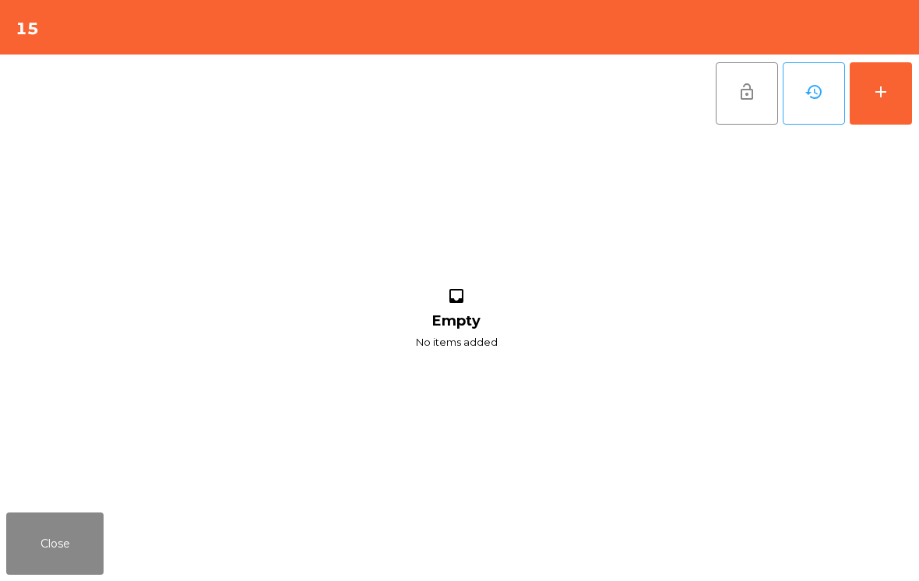
click at [878, 75] on button "add" at bounding box center [881, 93] width 62 height 62
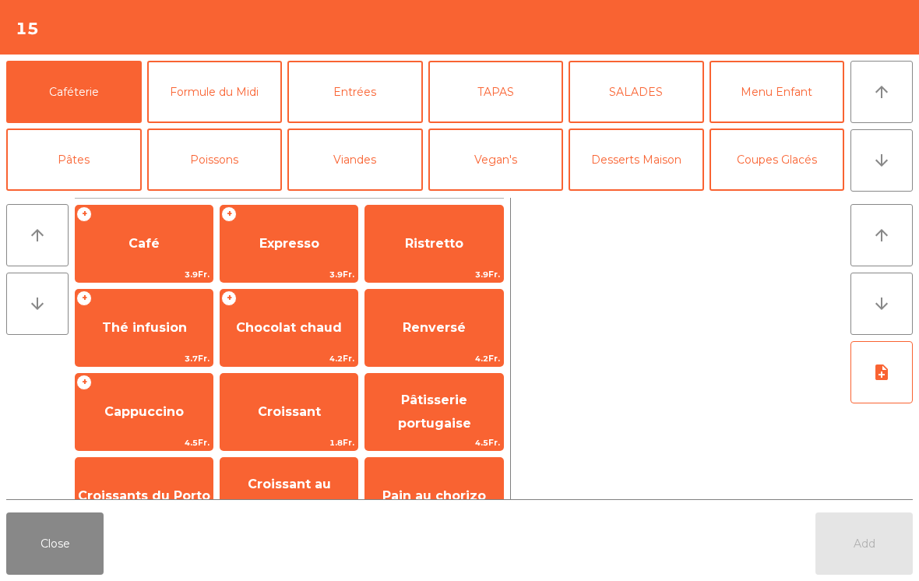
click at [284, 411] on span "Croissant" at bounding box center [289, 411] width 63 height 15
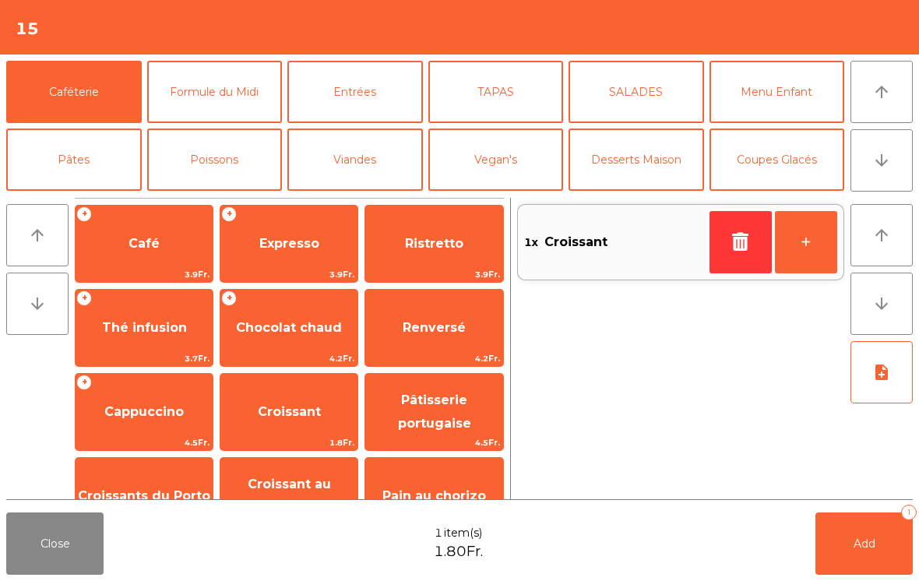
click at [719, 243] on button "button" at bounding box center [741, 242] width 62 height 62
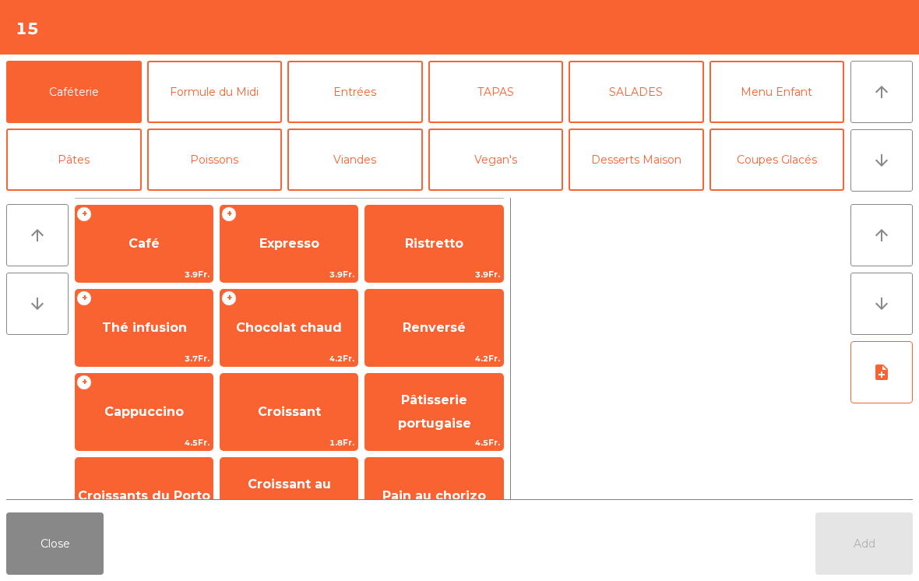
click at [315, 337] on span "Chocolat chaud" at bounding box center [289, 328] width 137 height 42
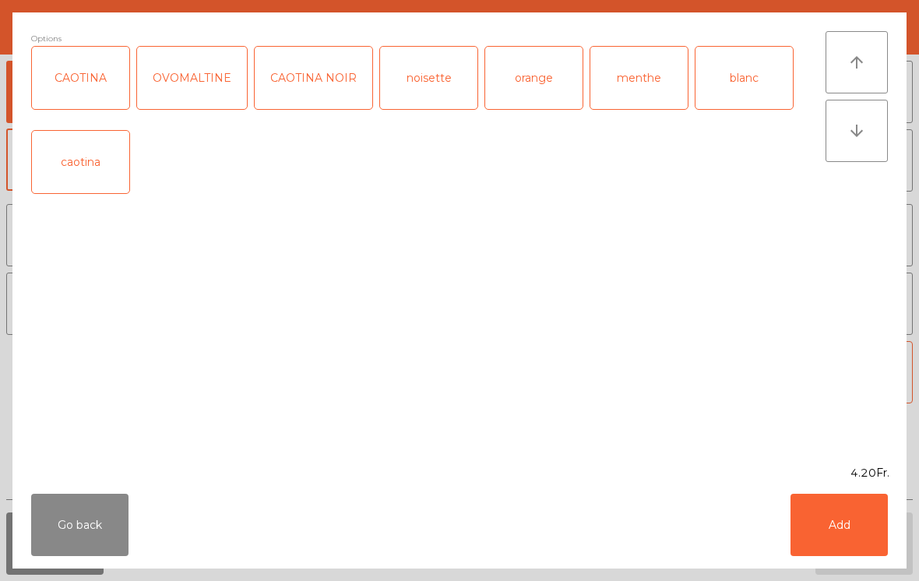
click at [314, 337] on div "Options CAOTINA OVOMALTINE CAOTINA NOIR noisette orange menthe blanc caotina" at bounding box center [428, 238] width 795 height 415
click at [845, 547] on button "Add" at bounding box center [839, 525] width 97 height 62
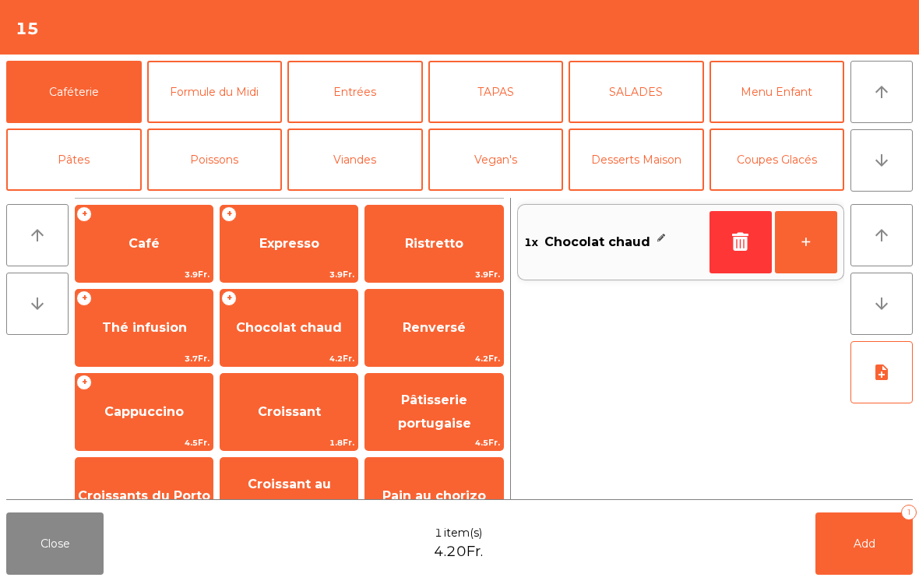
click at [818, 251] on button "+" at bounding box center [806, 242] width 62 height 62
click at [460, 337] on span "Renversé" at bounding box center [433, 328] width 137 height 42
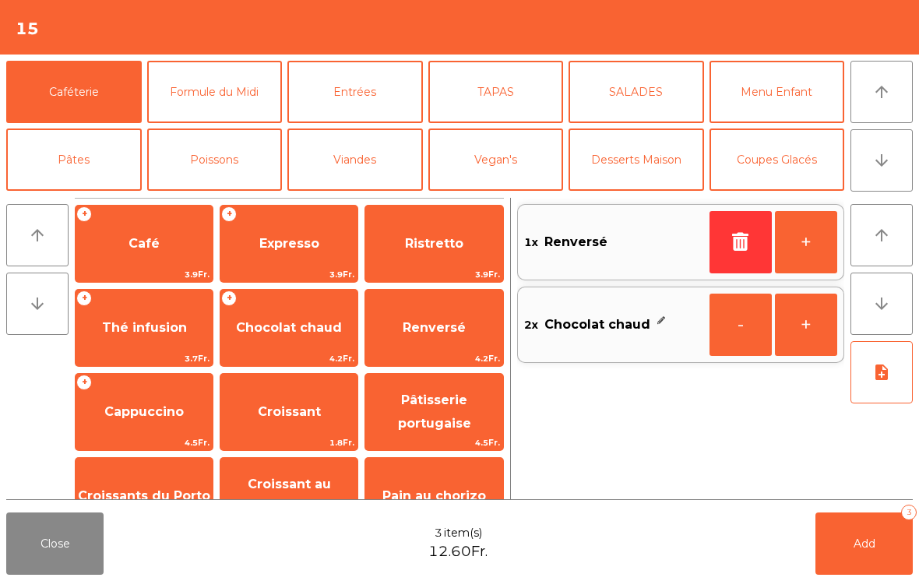
click at [166, 419] on span "Cappuccino" at bounding box center [143, 411] width 79 height 15
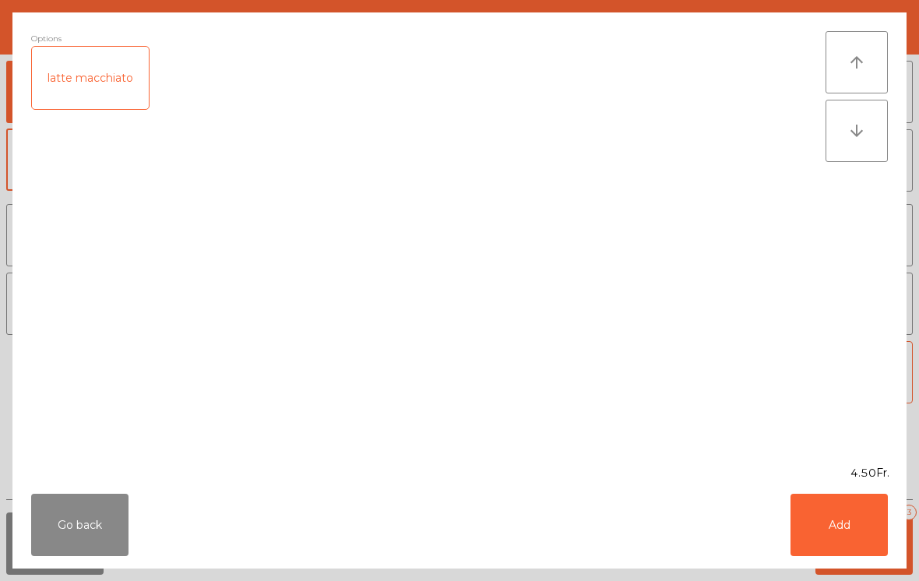
click at [845, 528] on button "Add" at bounding box center [839, 525] width 97 height 62
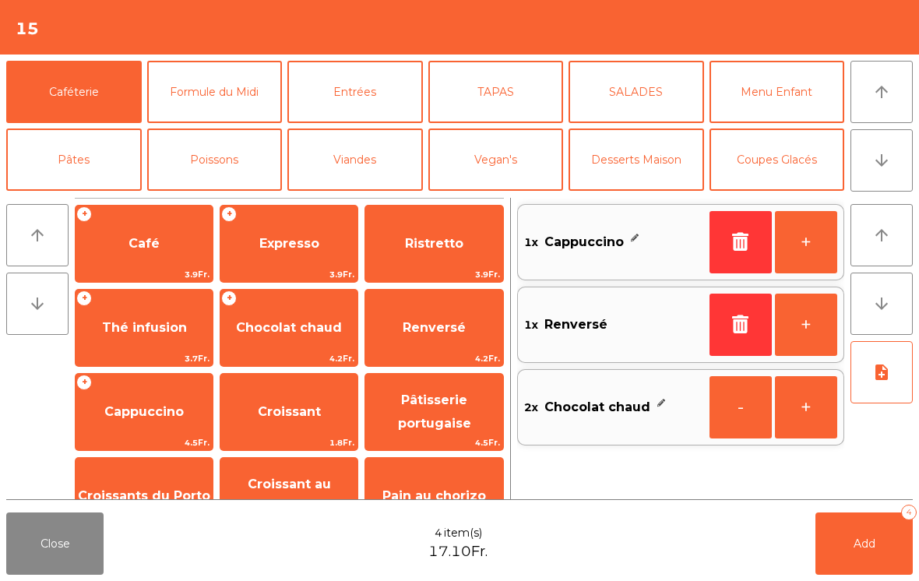
click at [92, 196] on button "Mineral" at bounding box center [74, 227] width 136 height 62
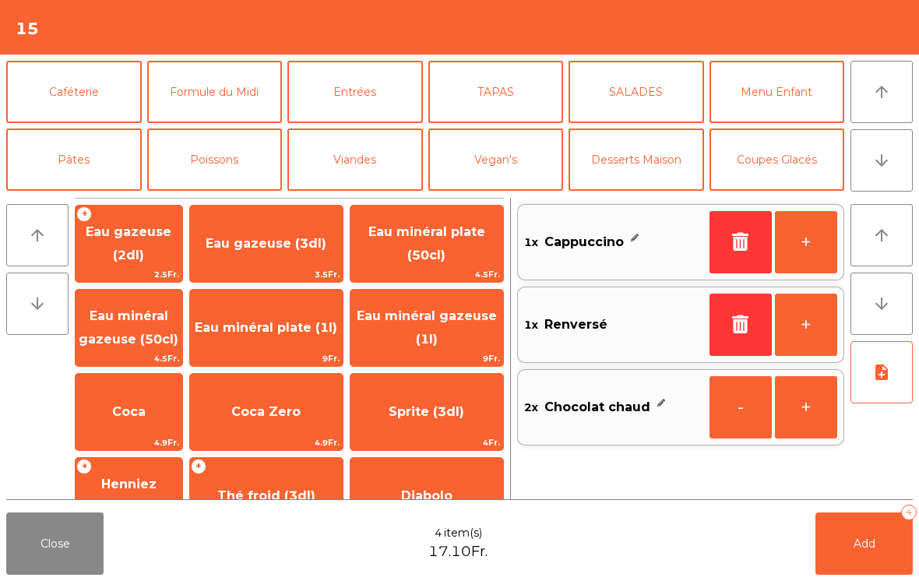
scroll to position [94, 0]
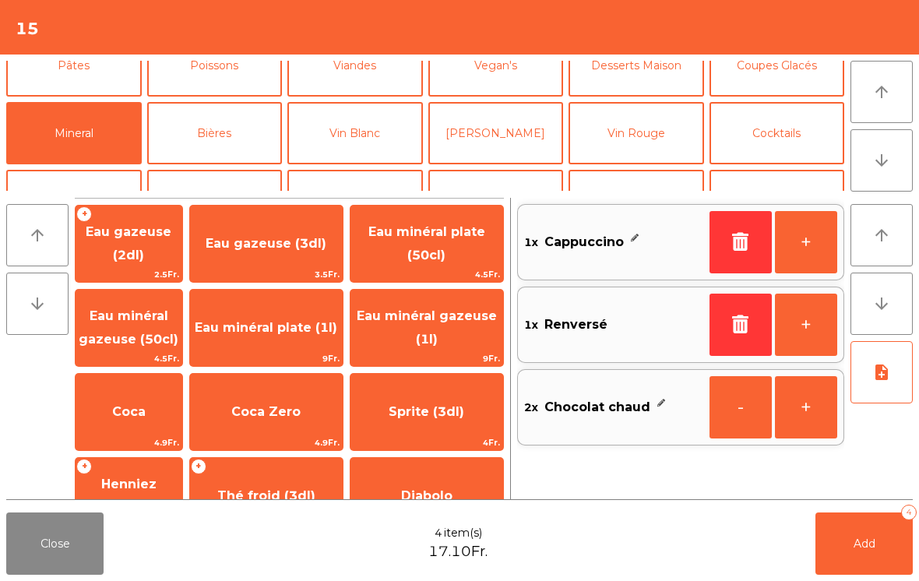
click at [160, 393] on span "Coca" at bounding box center [129, 412] width 107 height 42
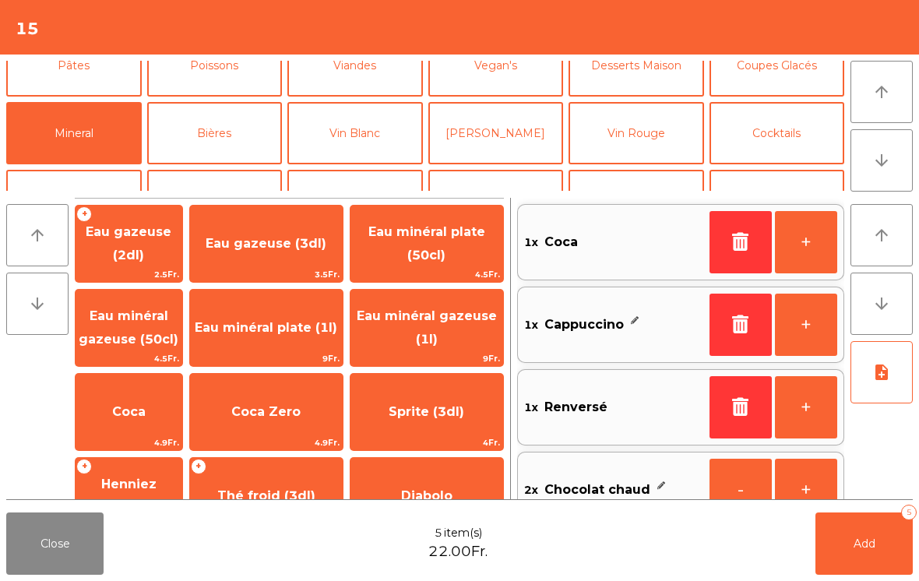
scroll to position [213, 0]
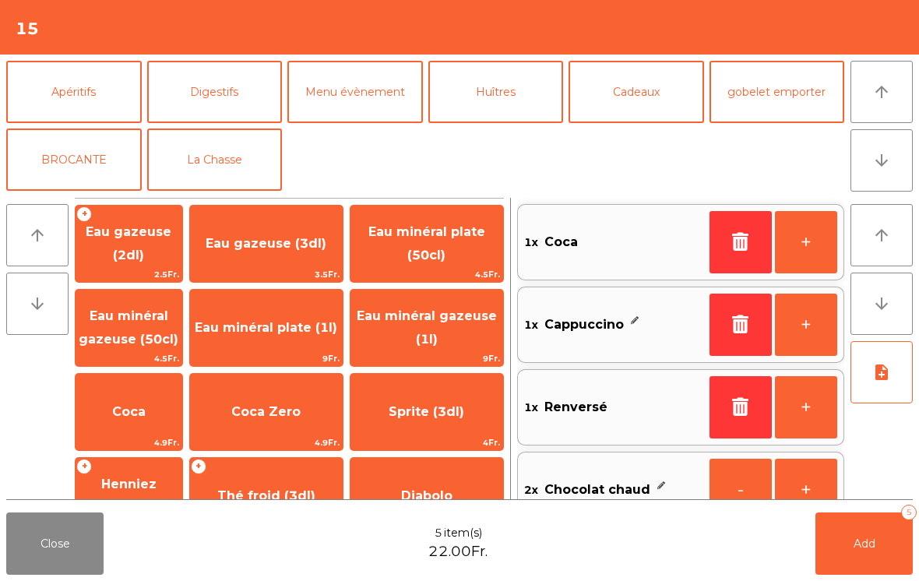
click at [228, 102] on button "Digestifs" at bounding box center [215, 92] width 136 height 62
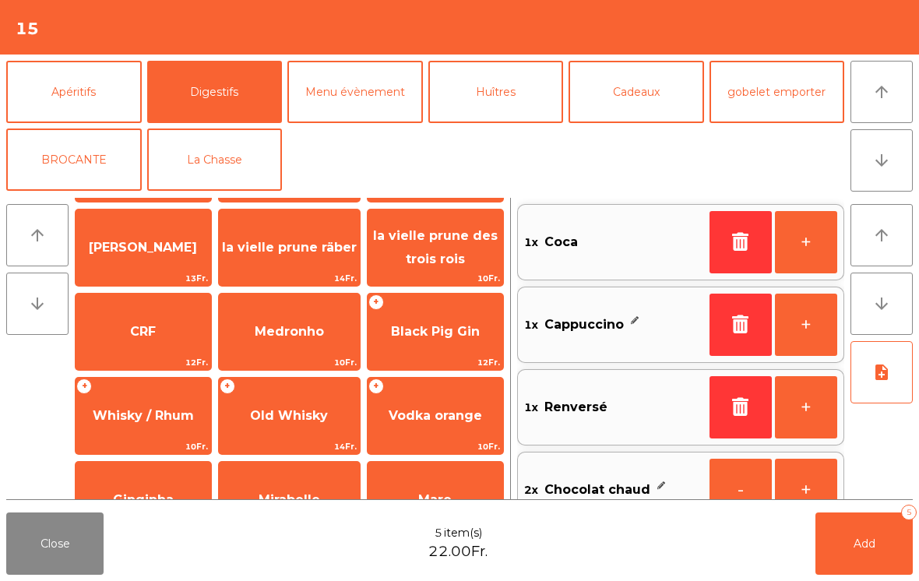
scroll to position [526, 0]
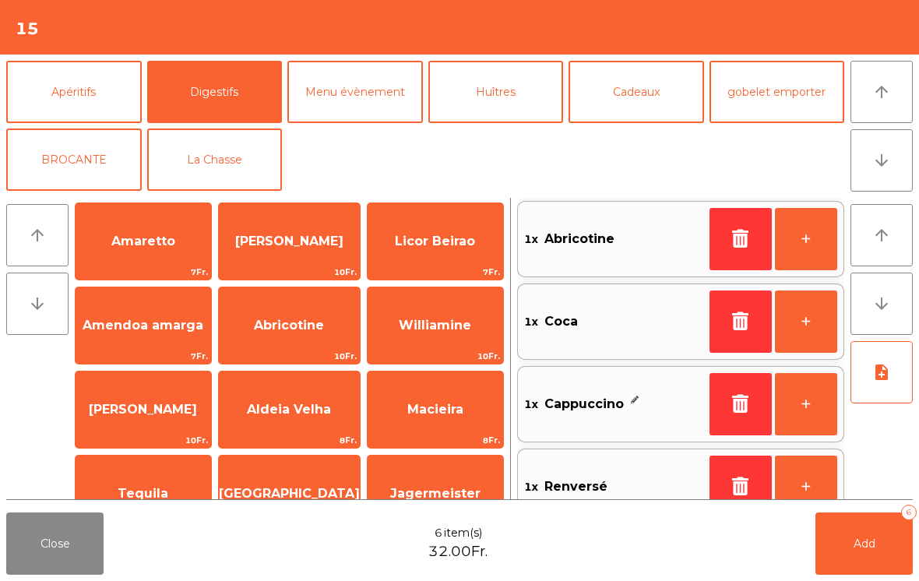
click at [864, 549] on span "Add" at bounding box center [865, 544] width 22 height 14
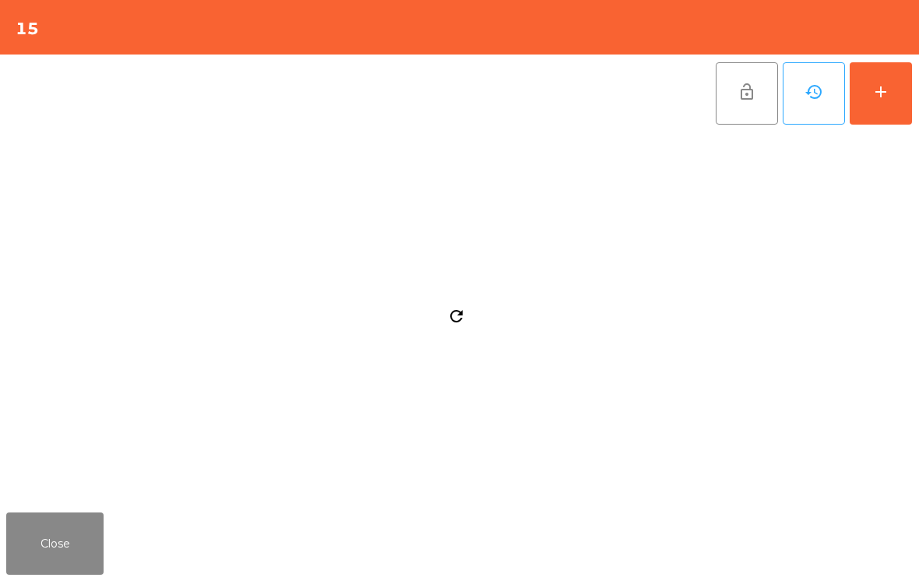
click at [83, 566] on button "Close" at bounding box center [54, 544] width 97 height 62
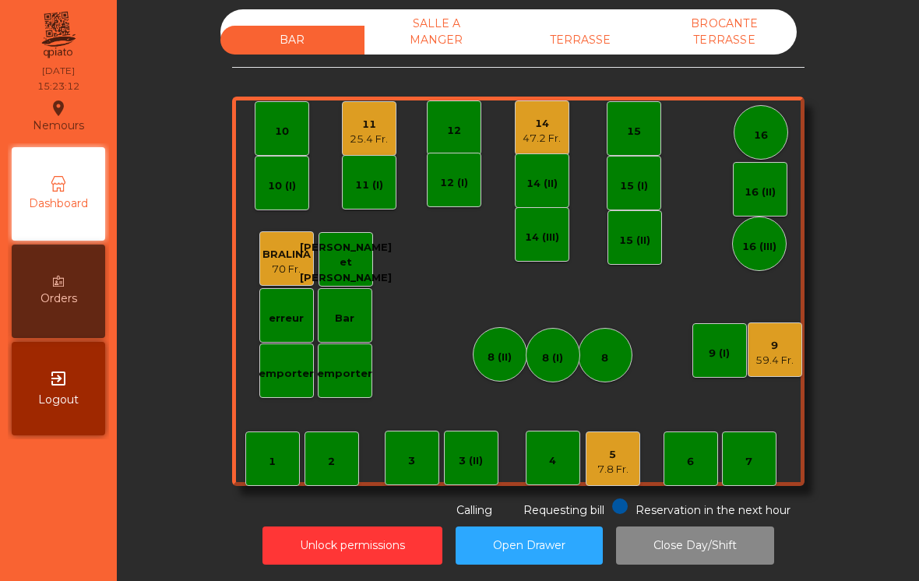
click at [442, 26] on div "SALLE A MANGER" at bounding box center [437, 31] width 144 height 45
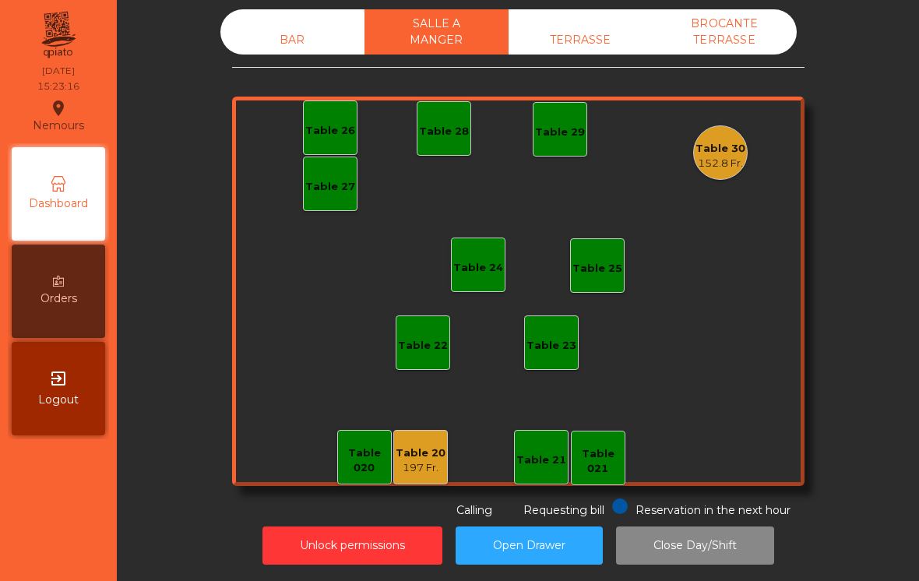
click at [419, 499] on div "Reservation in the next hour Requesting bill Calling" at bounding box center [515, 509] width 566 height 20
click at [425, 464] on div "Table 20 197 Fr." at bounding box center [421, 457] width 55 height 55
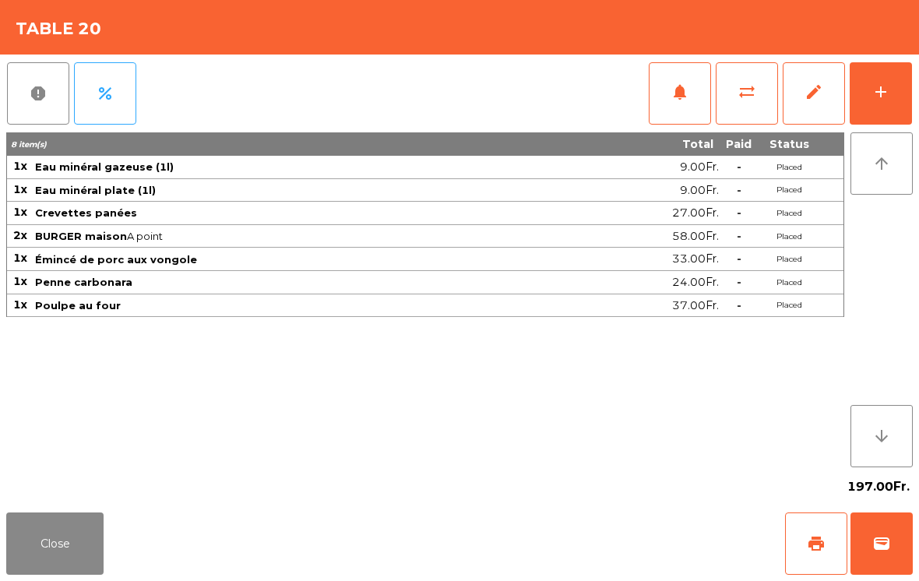
click at [22, 574] on button "Close" at bounding box center [54, 544] width 97 height 62
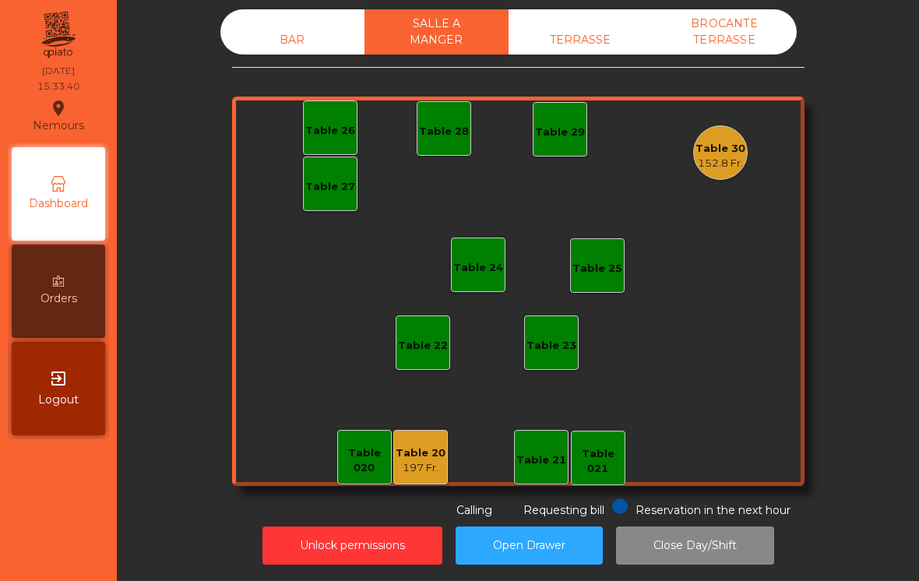
click at [301, 26] on div "BAR" at bounding box center [293, 40] width 144 height 29
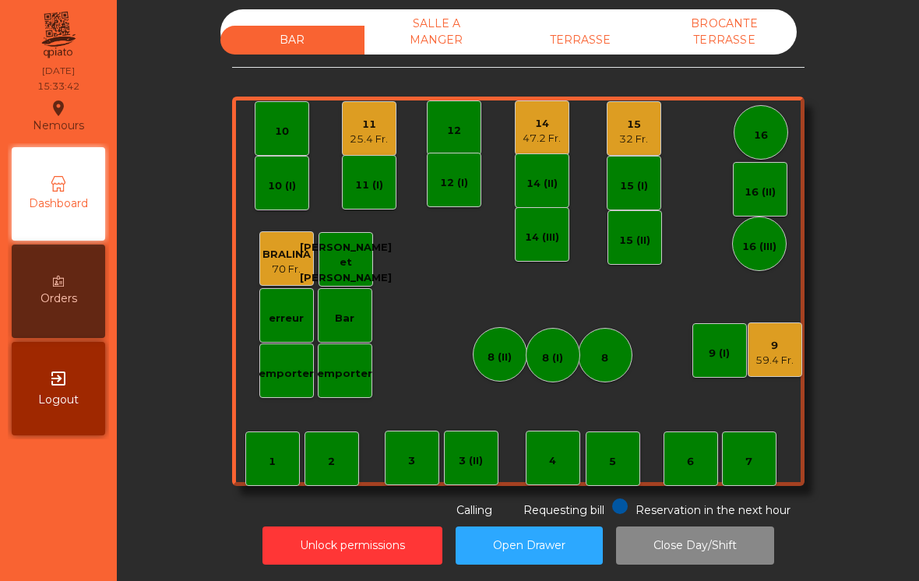
click at [537, 132] on div "47.2 Fr." at bounding box center [542, 139] width 38 height 16
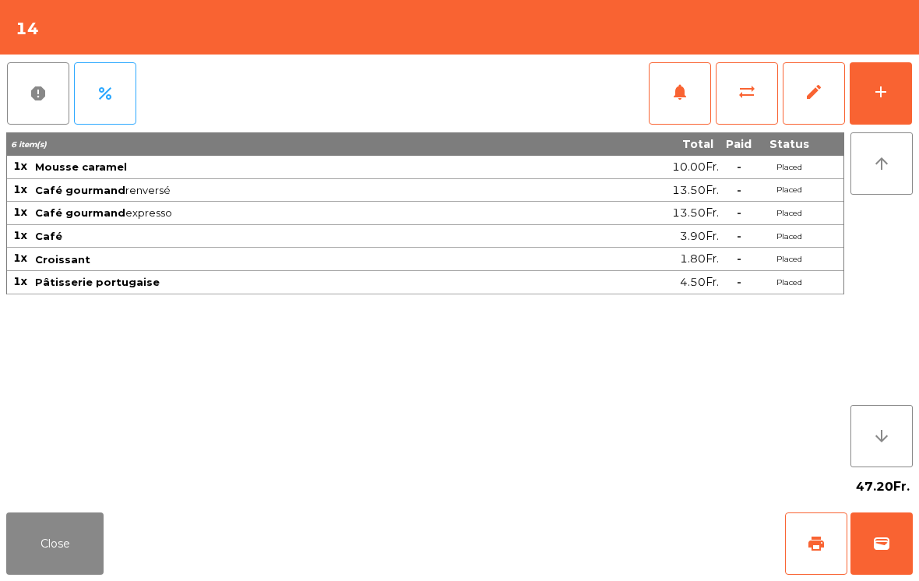
click at [54, 570] on button "Close" at bounding box center [54, 544] width 97 height 62
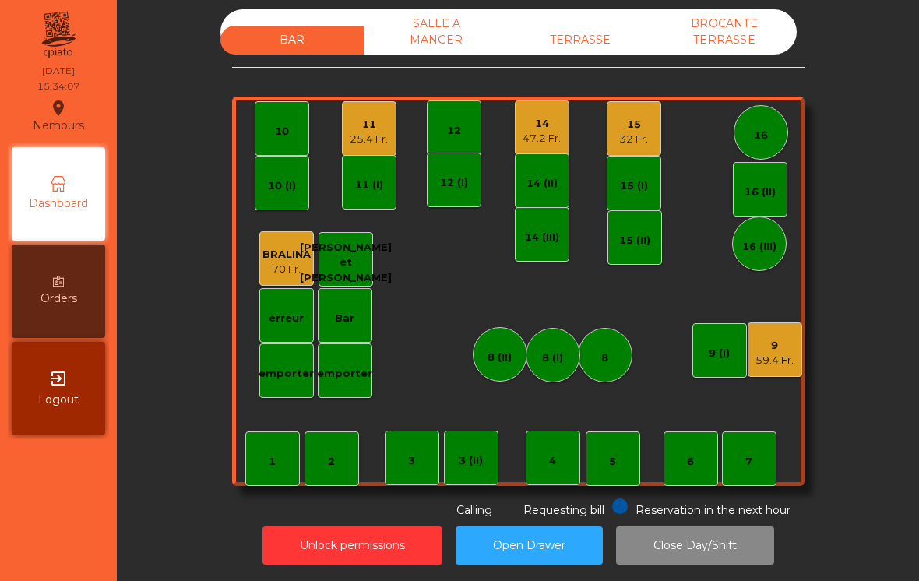
click at [590, 27] on div "TERRASSE" at bounding box center [581, 40] width 144 height 29
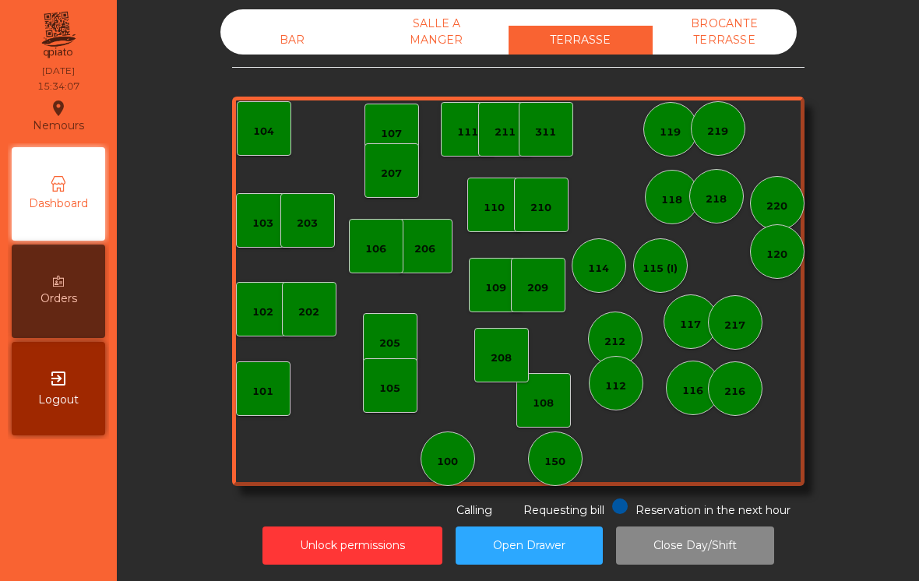
click at [418, 19] on div "SALLE A MANGER" at bounding box center [437, 31] width 144 height 45
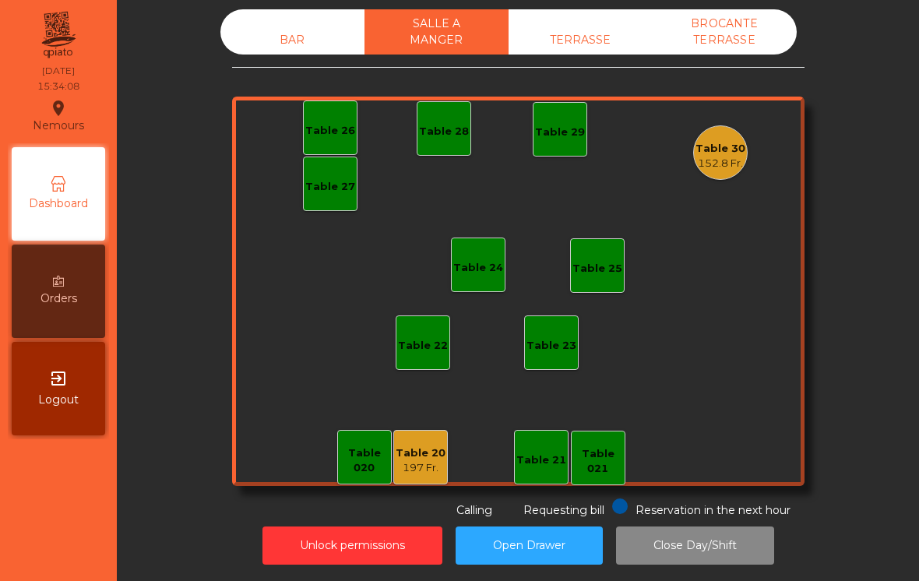
click at [733, 156] on div "152.8 Fr." at bounding box center [721, 164] width 50 height 16
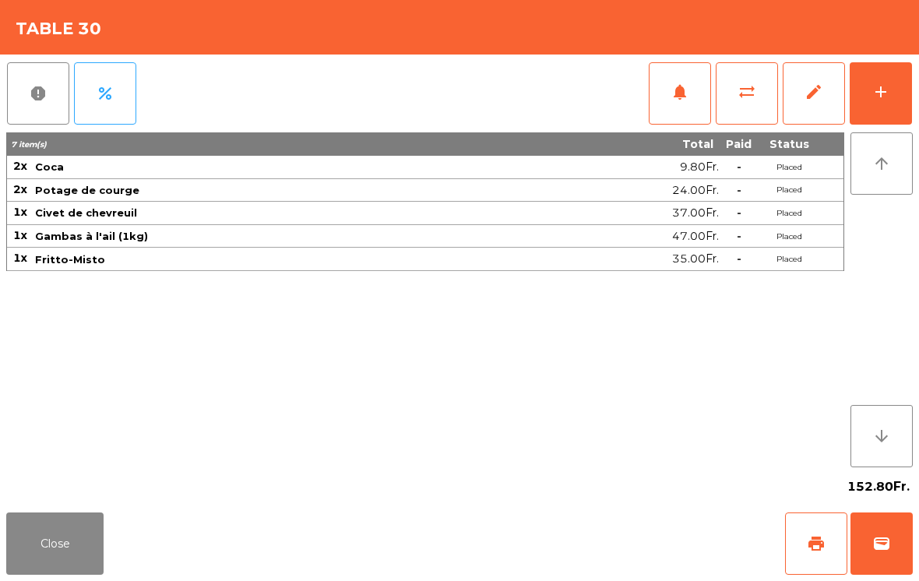
click at [870, 543] on button "wallet" at bounding box center [882, 544] width 62 height 62
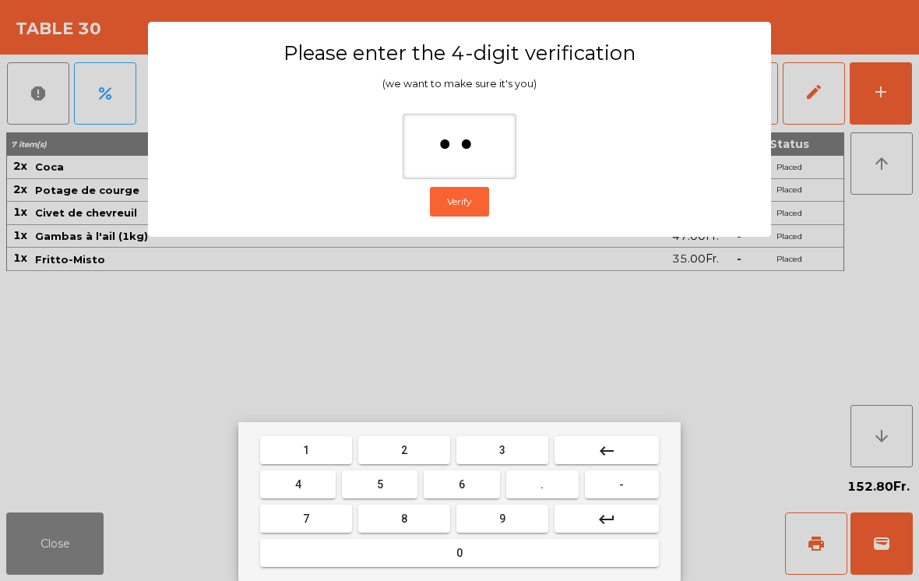
type input "***"
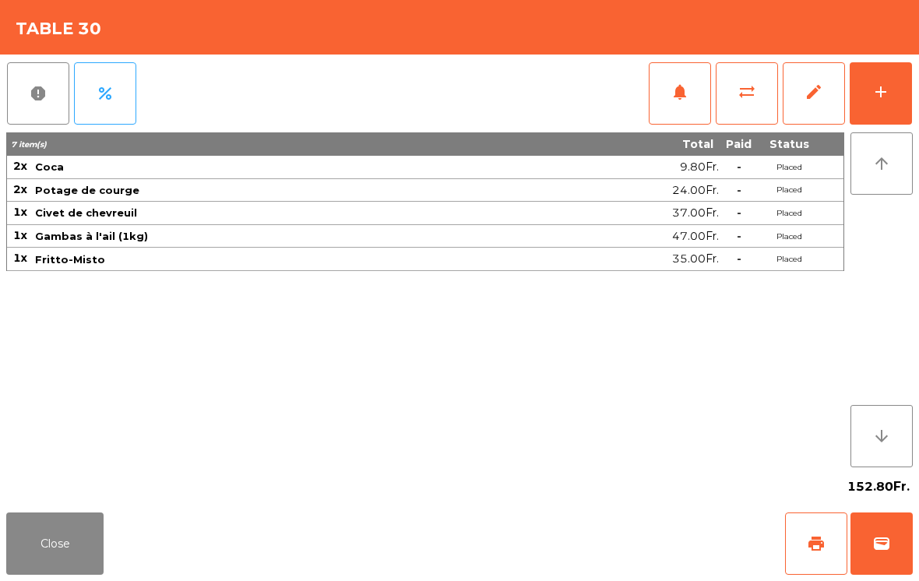
click at [537, 544] on div "Close print wallet" at bounding box center [459, 543] width 919 height 75
click at [537, 543] on div "Close print wallet" at bounding box center [459, 543] width 919 height 75
click at [566, 536] on div "Close print wallet" at bounding box center [459, 543] width 919 height 75
click at [567, 538] on div "Close print wallet" at bounding box center [459, 543] width 919 height 75
click at [566, 537] on div "Close print wallet" at bounding box center [459, 543] width 919 height 75
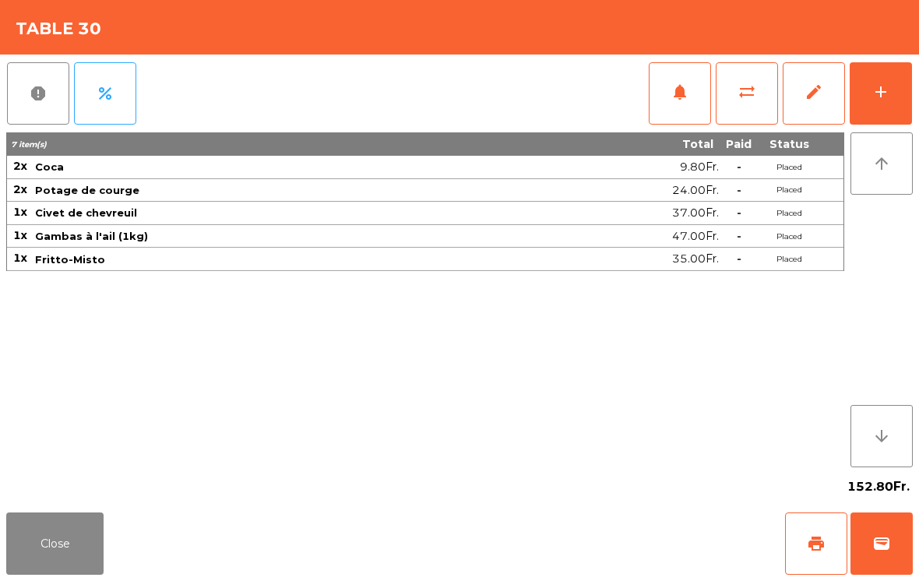
click at [558, 528] on div "Close print wallet" at bounding box center [459, 543] width 919 height 75
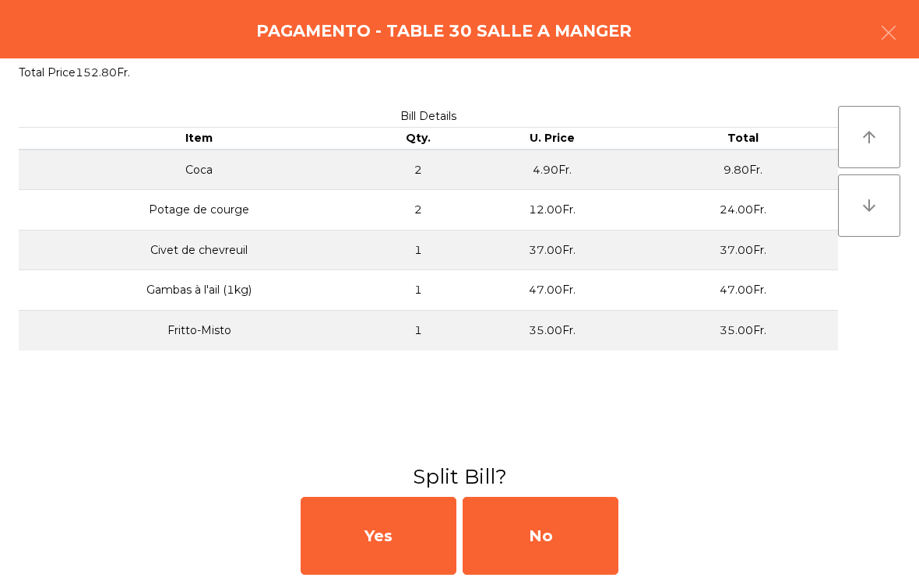
click at [580, 525] on div "No" at bounding box center [541, 536] width 156 height 78
click at [583, 534] on div "MB" at bounding box center [541, 536] width 156 height 78
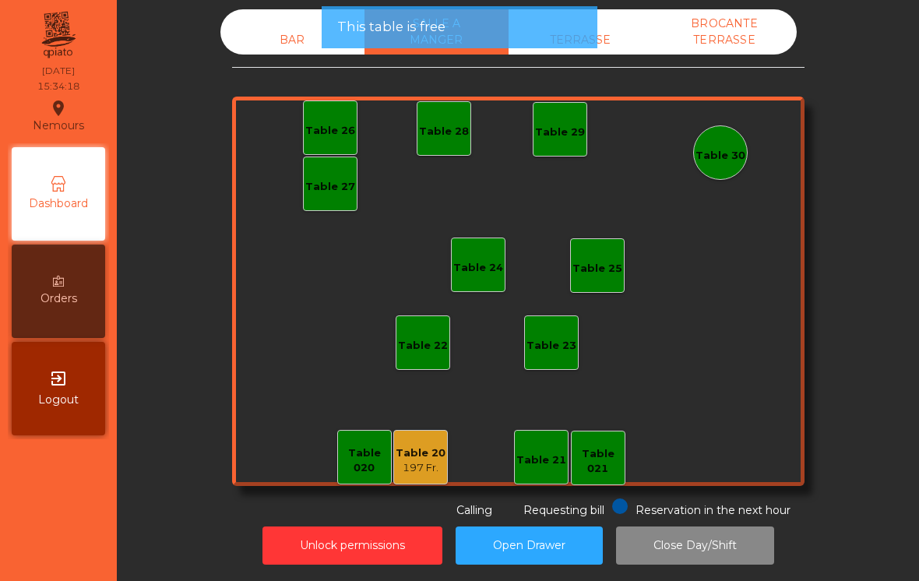
click at [716, 148] on div "Table 30" at bounding box center [721, 156] width 50 height 16
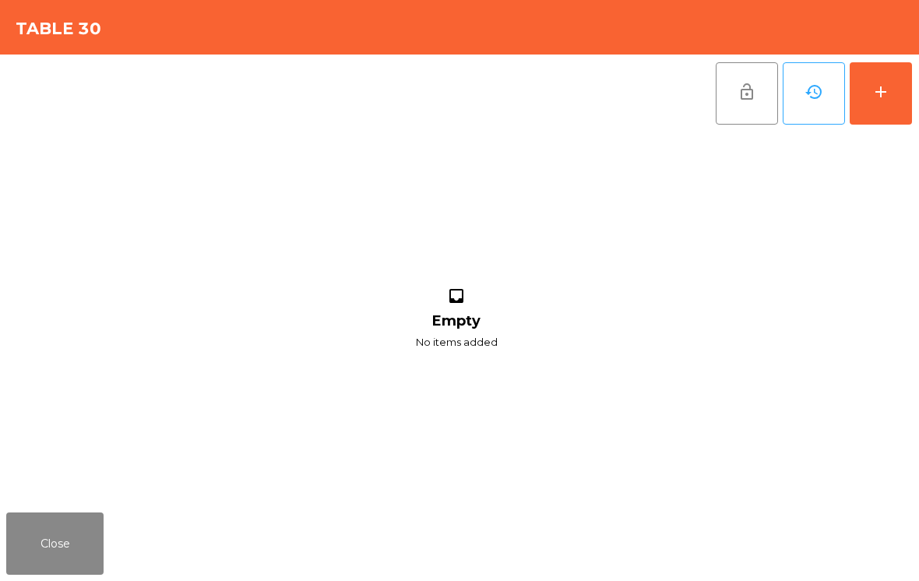
click at [875, 110] on button "add" at bounding box center [881, 93] width 62 height 62
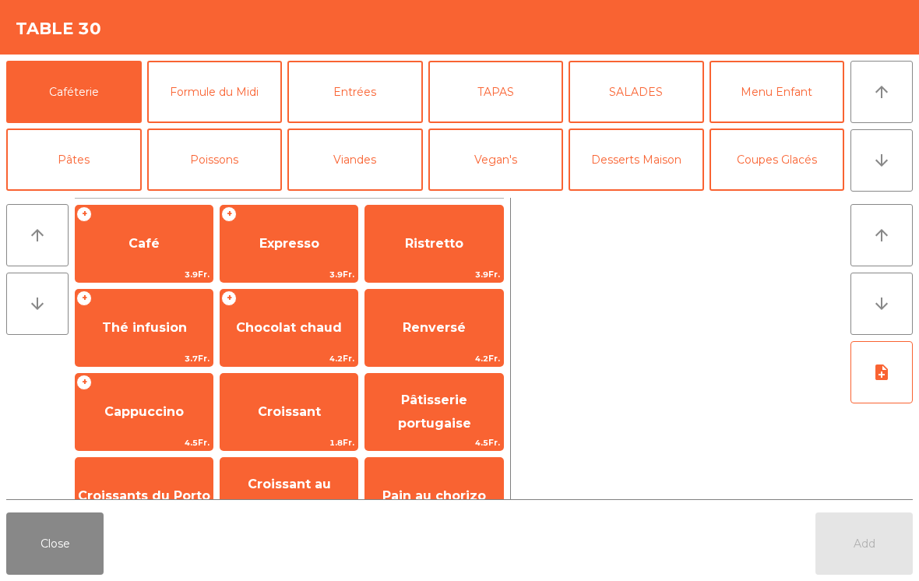
click at [637, 151] on button "Desserts Maison" at bounding box center [637, 160] width 136 height 62
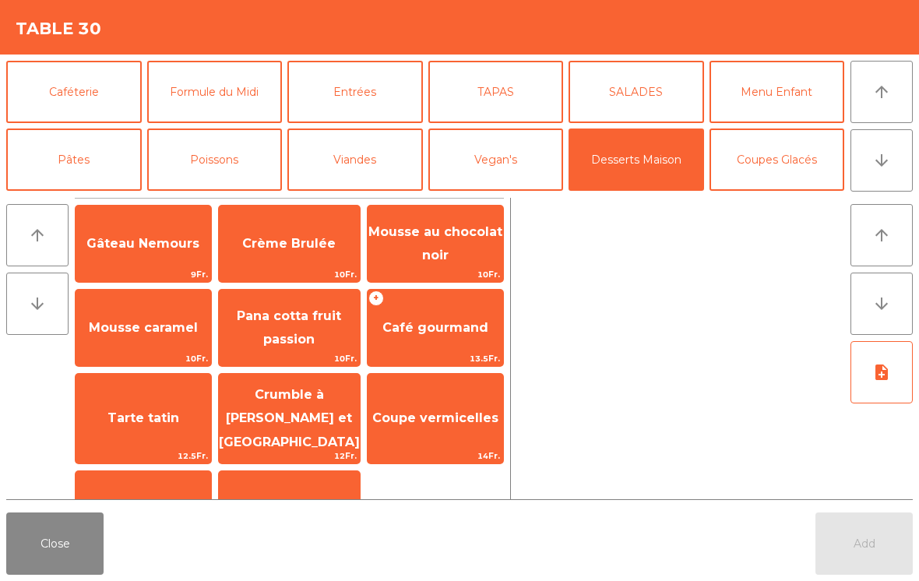
click at [154, 401] on span "Tarte tatin" at bounding box center [144, 418] width 136 height 42
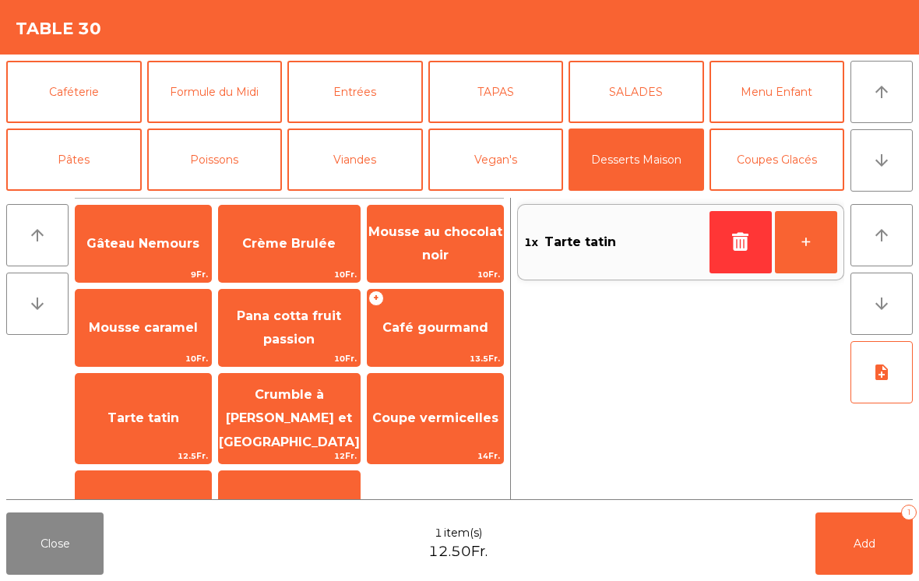
click at [876, 540] on button "Add 1" at bounding box center [864, 544] width 97 height 62
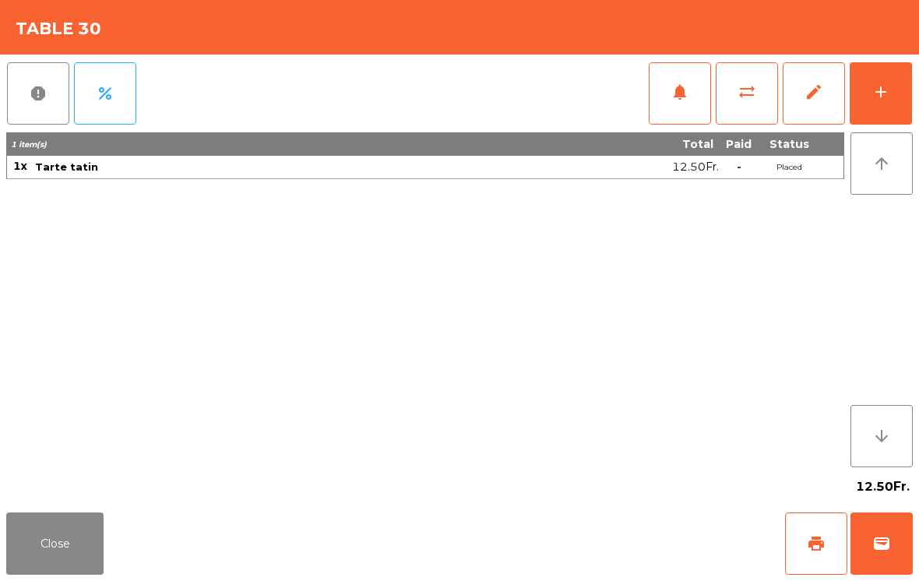
click at [881, 86] on div "add" at bounding box center [881, 92] width 19 height 19
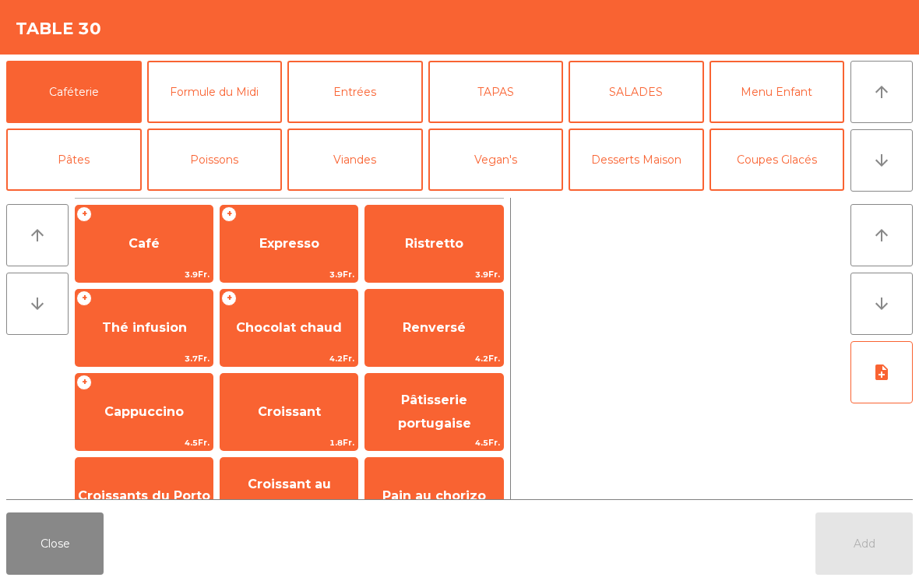
click at [284, 337] on span "Chocolat chaud" at bounding box center [289, 328] width 137 height 42
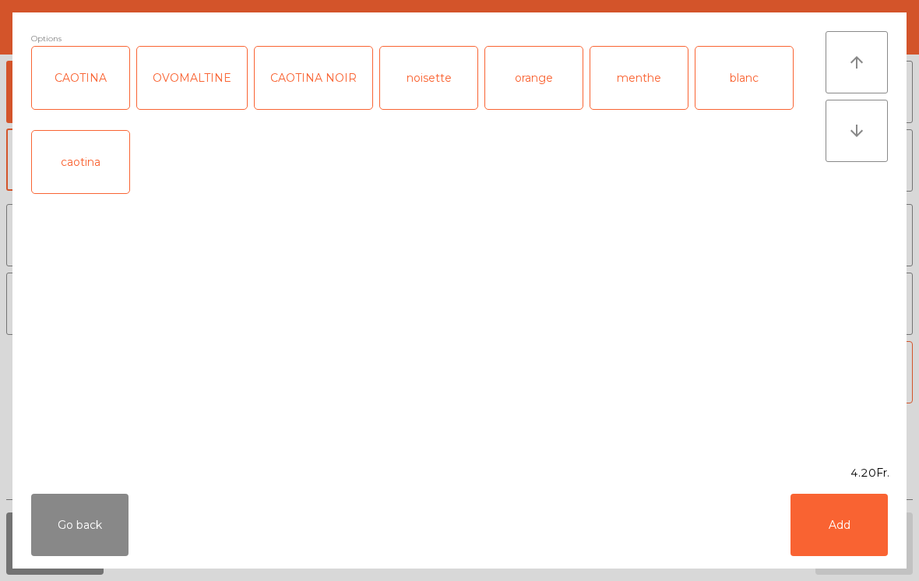
click at [850, 554] on button "Add" at bounding box center [839, 525] width 97 height 62
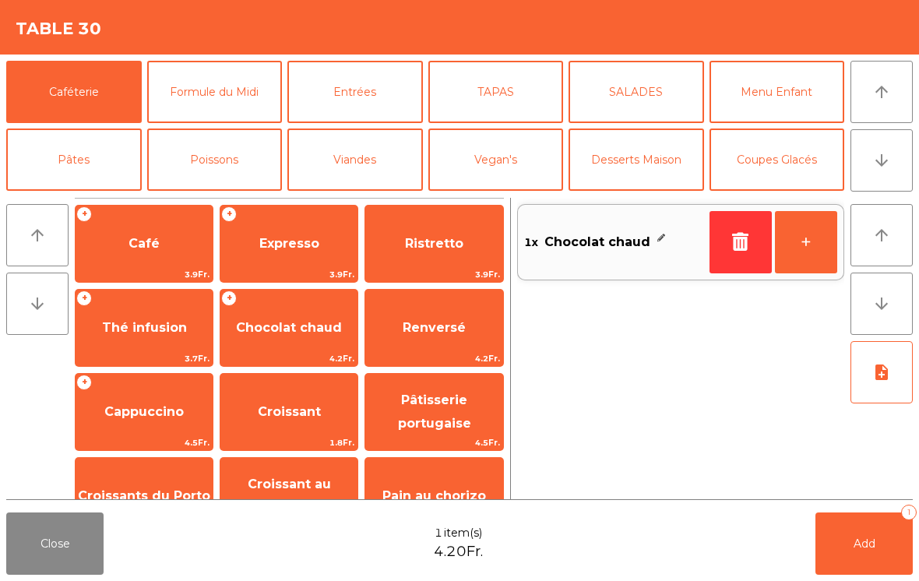
click at [805, 241] on button "+" at bounding box center [806, 242] width 62 height 62
click at [230, 196] on button "Bières" at bounding box center [215, 227] width 136 height 62
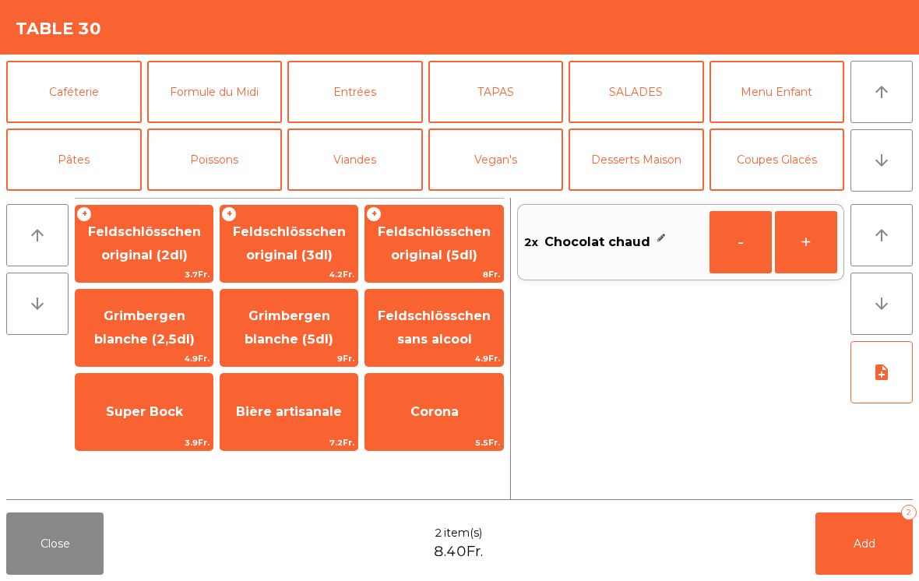
click at [274, 255] on span "Feldschlösschen original (3dl)" at bounding box center [289, 243] width 113 height 38
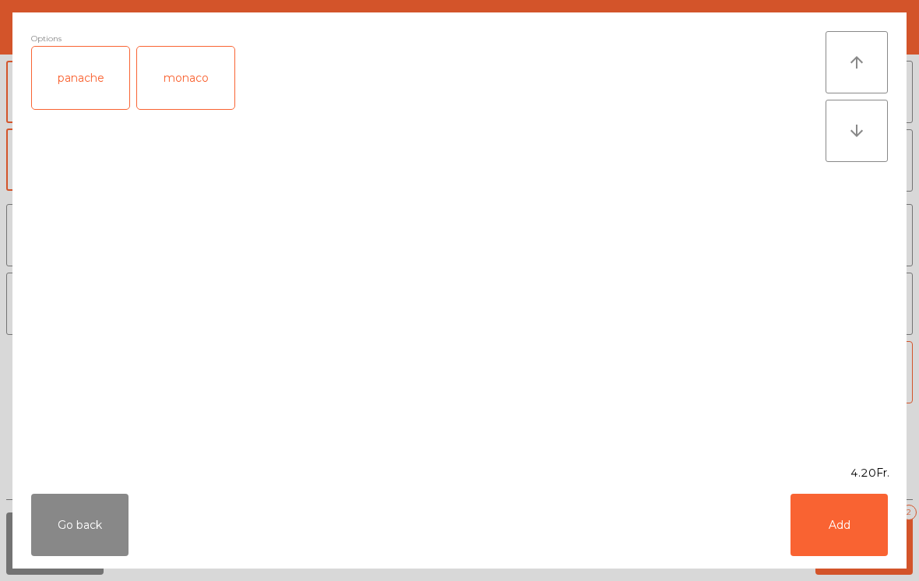
click at [854, 547] on button "Add" at bounding box center [839, 525] width 97 height 62
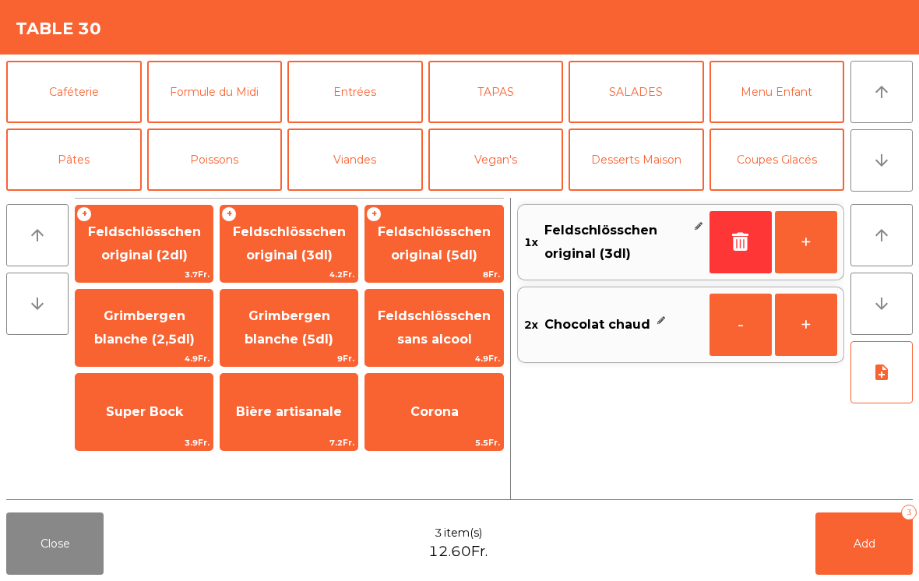
scroll to position [72, 0]
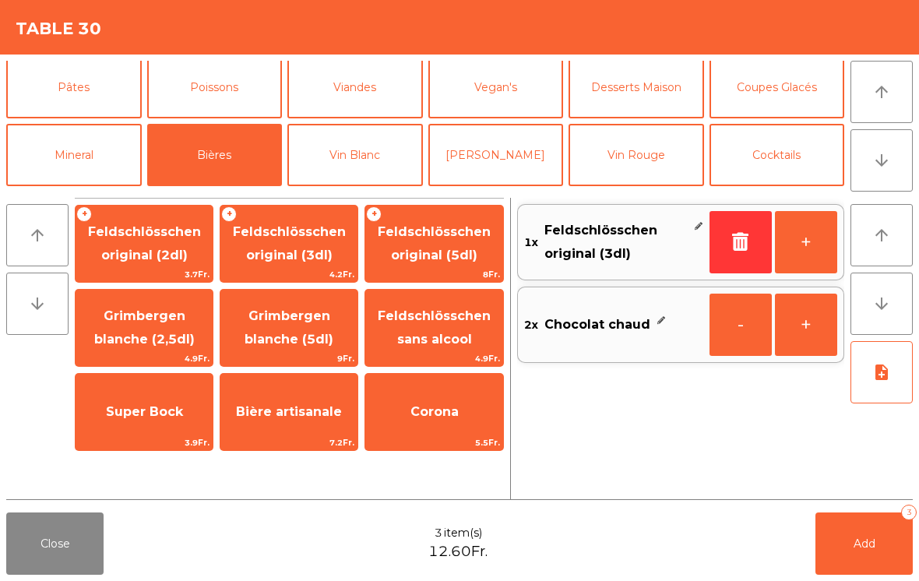
click at [302, 330] on span "Grimbergen blanche (5dl)" at bounding box center [289, 328] width 137 height 66
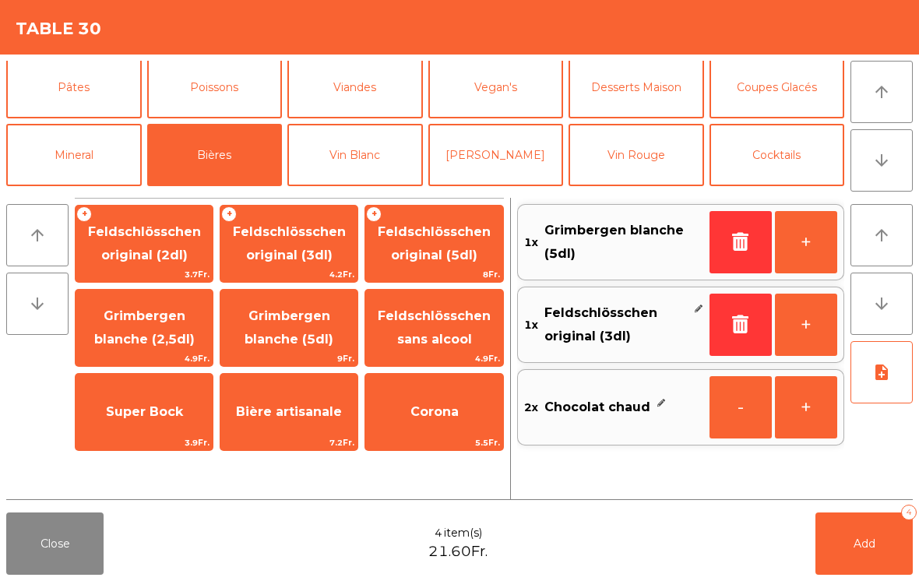
scroll to position [-5, 0]
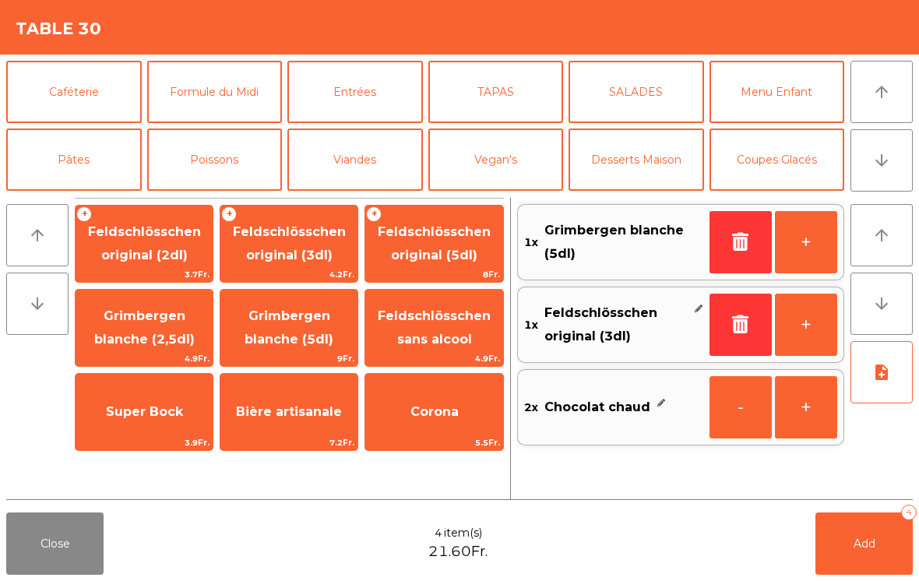
click at [90, 90] on button "Caféterie" at bounding box center [74, 92] width 136 height 62
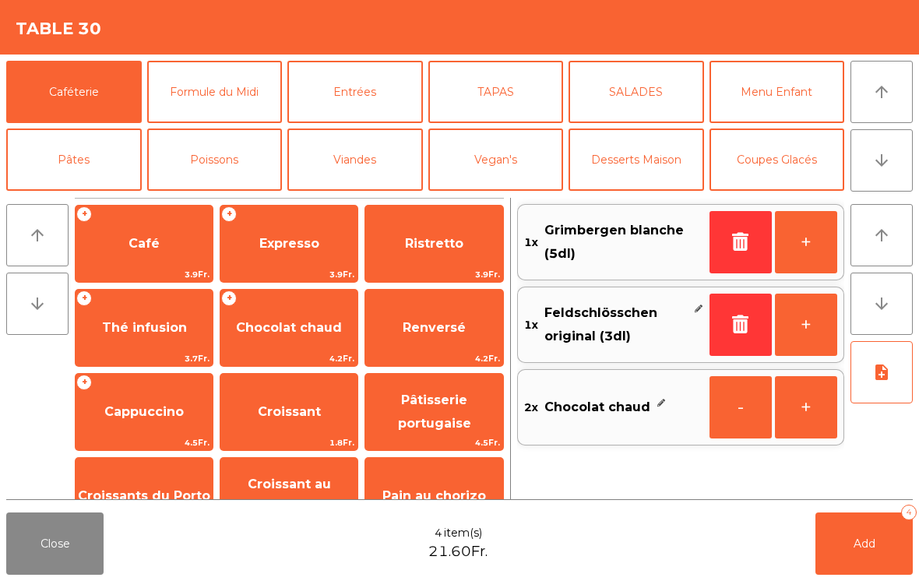
click at [136, 264] on span "Café" at bounding box center [144, 244] width 137 height 42
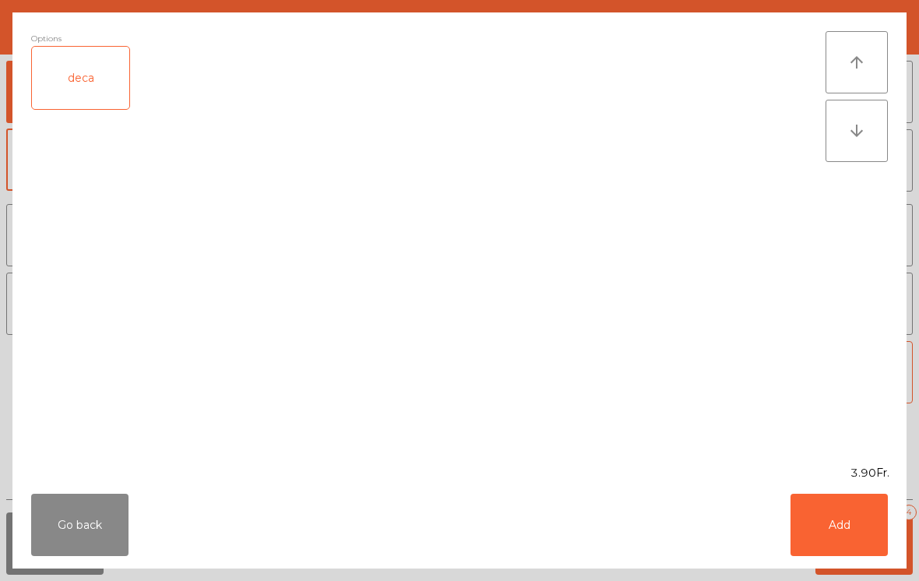
click at [887, 553] on button "Add" at bounding box center [839, 525] width 97 height 62
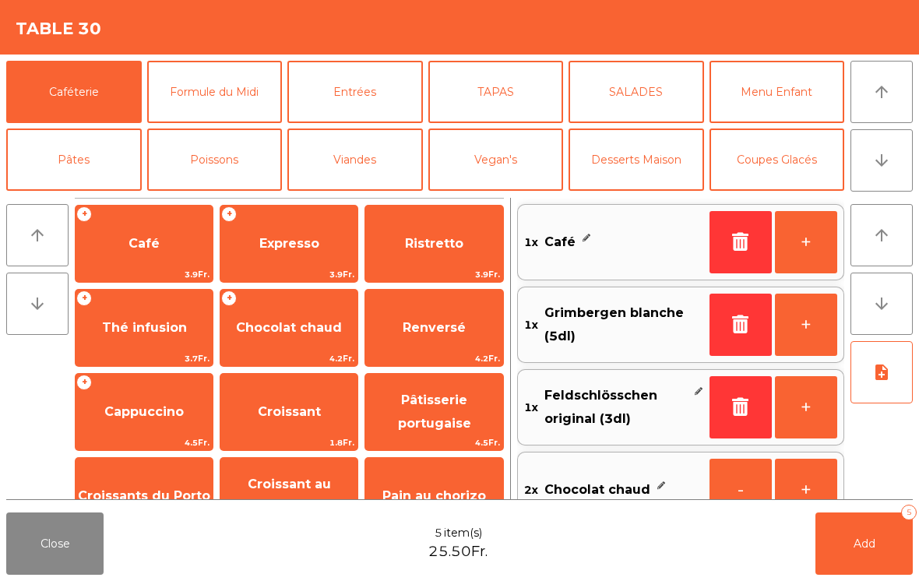
scroll to position [0, 0]
click at [884, 558] on button "Add 5" at bounding box center [864, 544] width 97 height 62
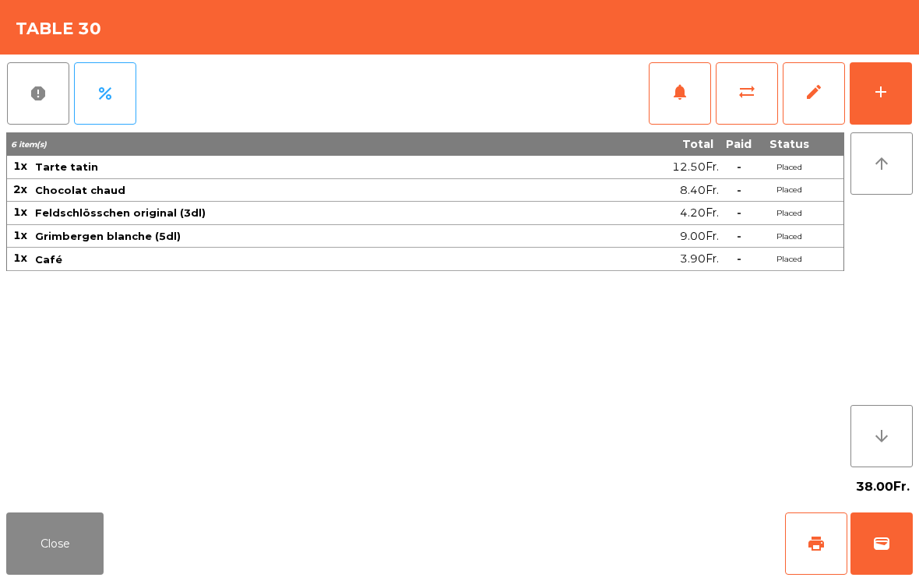
click at [50, 552] on button "Close" at bounding box center [54, 544] width 97 height 62
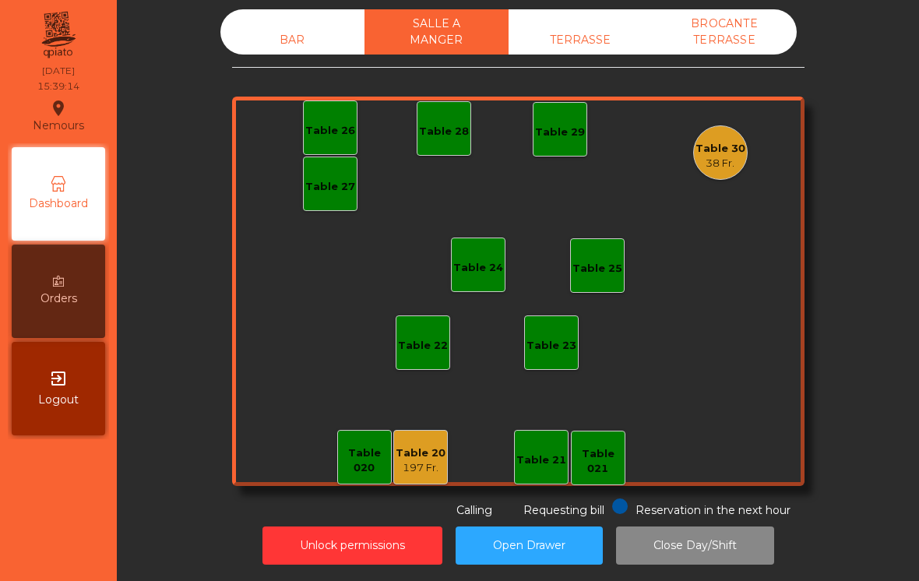
click at [291, 26] on div "BAR" at bounding box center [293, 40] width 144 height 29
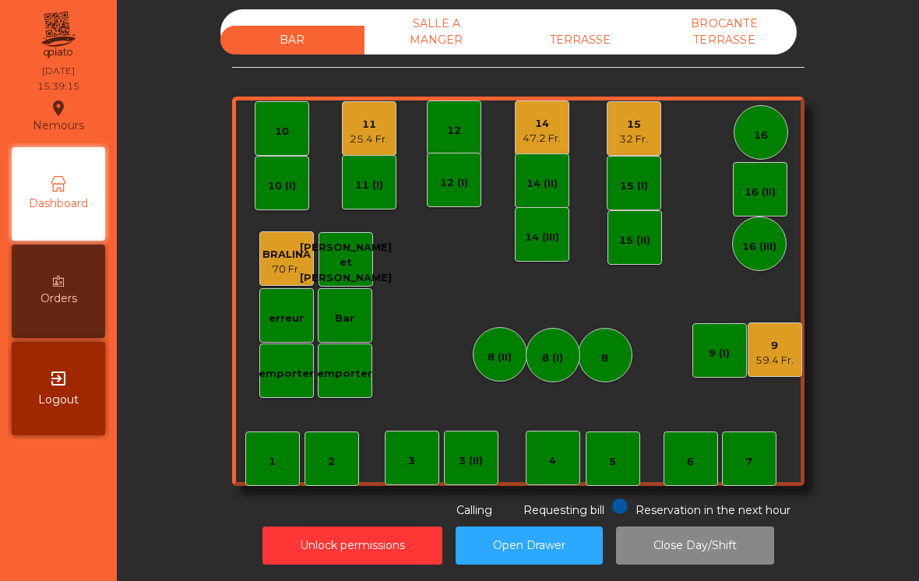
click at [754, 451] on div "7" at bounding box center [749, 459] width 55 height 55
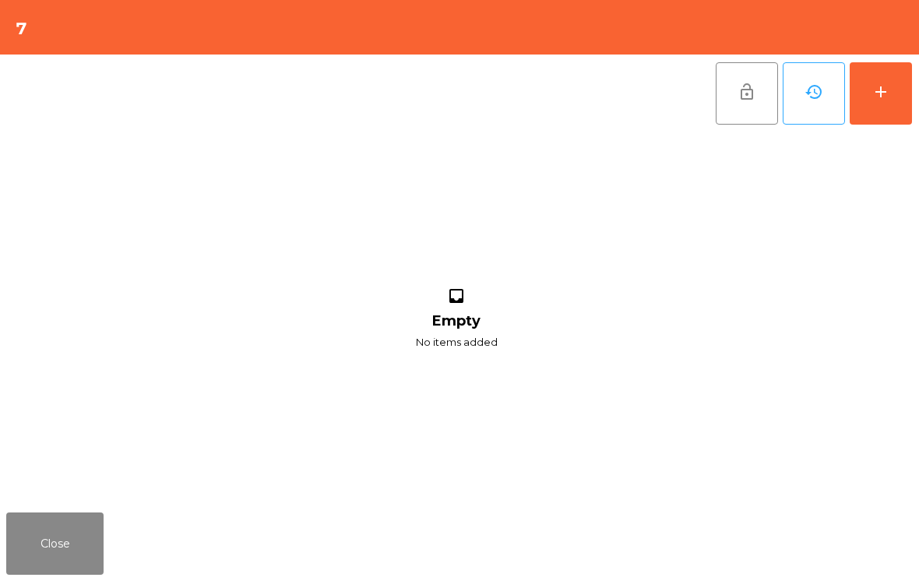
click at [868, 91] on button "add" at bounding box center [881, 93] width 62 height 62
click at [882, 91] on div "add" at bounding box center [881, 92] width 19 height 19
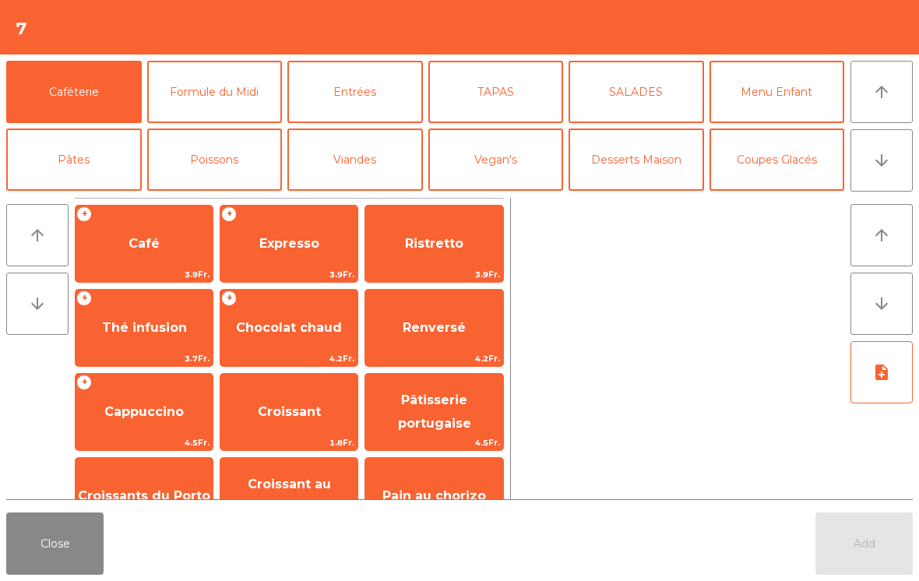
click at [171, 238] on span "Café" at bounding box center [144, 244] width 137 height 42
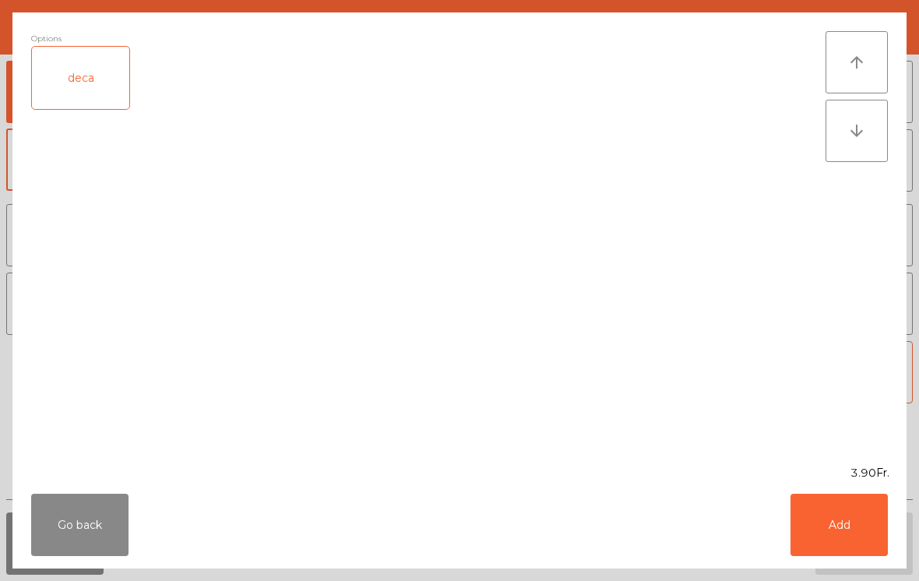
click at [846, 526] on button "Add" at bounding box center [839, 525] width 97 height 62
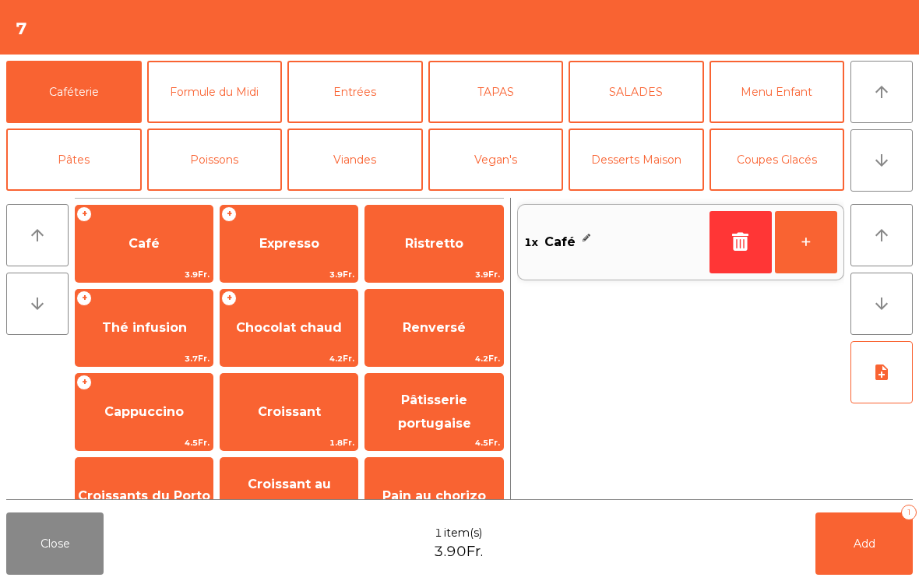
click at [872, 544] on span "Add" at bounding box center [865, 544] width 22 height 14
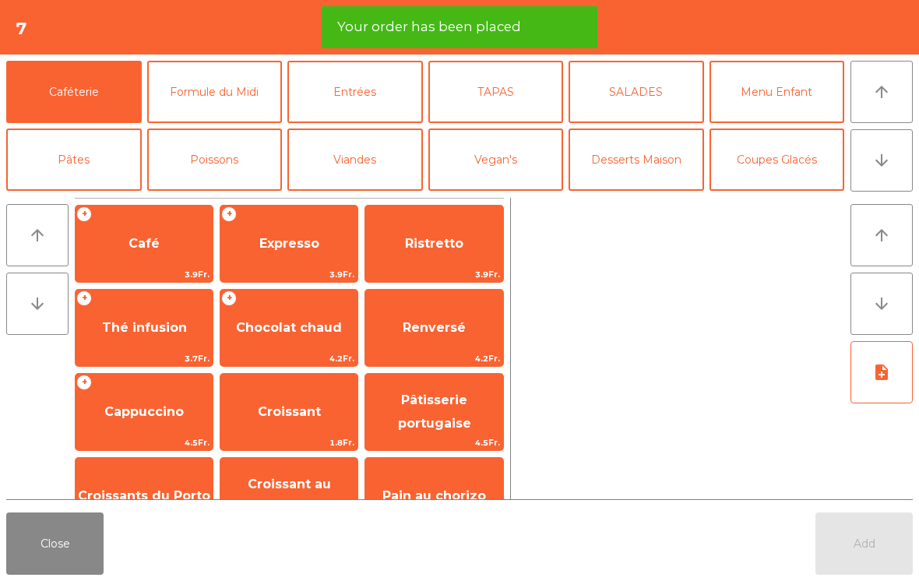
click at [46, 542] on button "Close" at bounding box center [54, 544] width 97 height 62
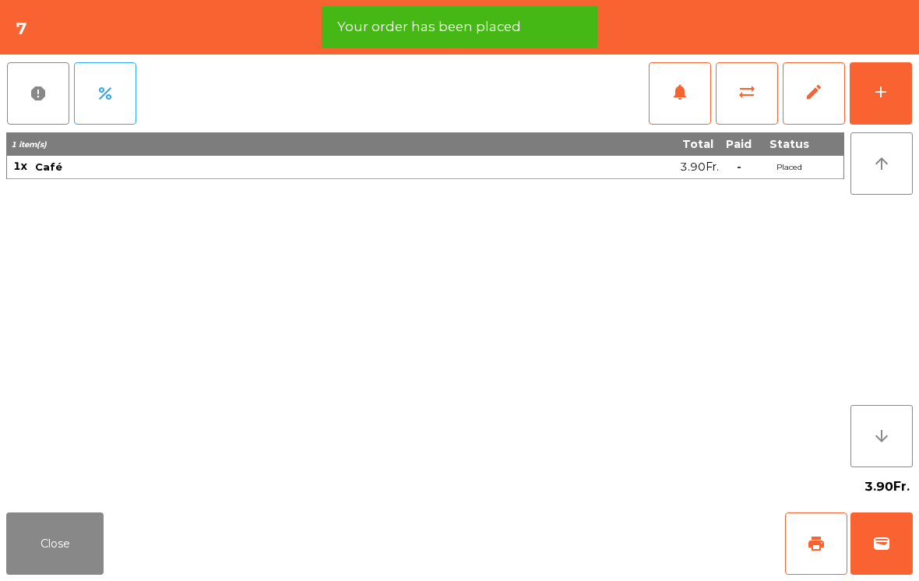
click at [43, 540] on button "Close" at bounding box center [54, 544] width 97 height 62
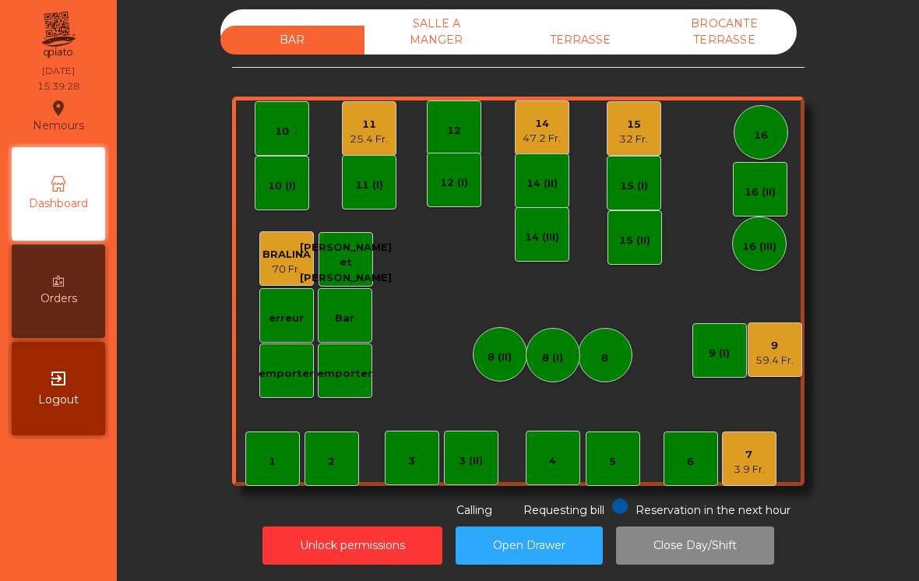
click at [765, 353] on div "59.4 Fr." at bounding box center [775, 361] width 38 height 16
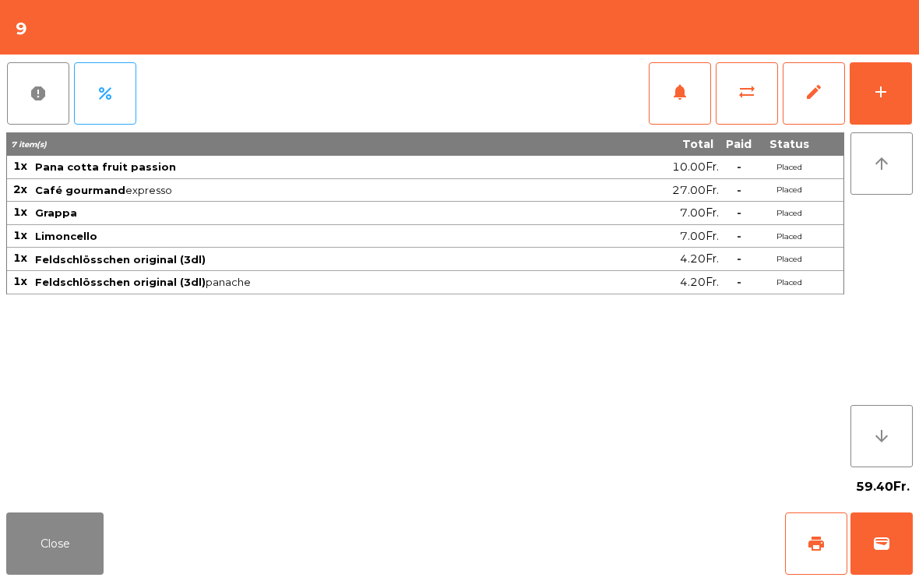
click at [880, 553] on button "wallet" at bounding box center [882, 544] width 62 height 62
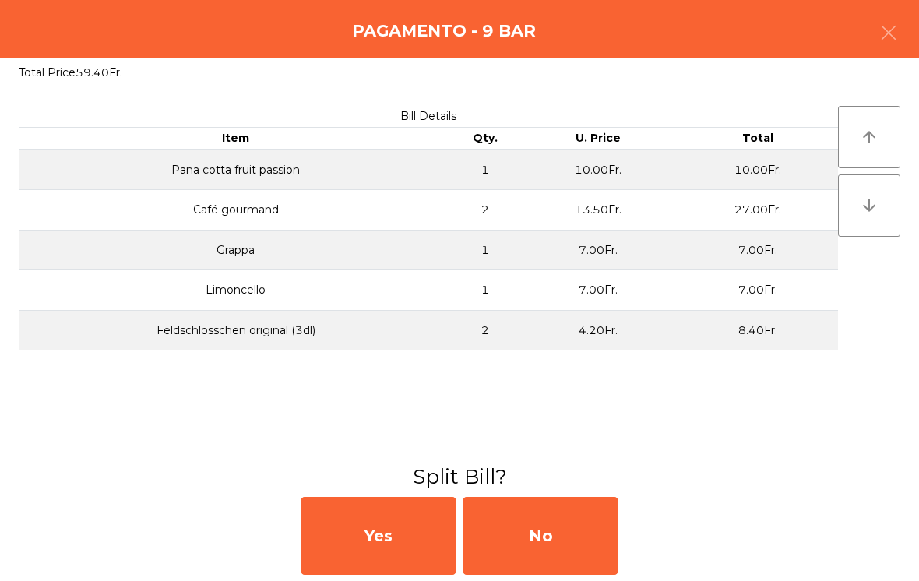
click at [574, 540] on div "No" at bounding box center [541, 536] width 156 height 78
click at [569, 538] on div "MB" at bounding box center [541, 536] width 156 height 78
click at [536, 532] on div "No" at bounding box center [541, 536] width 156 height 78
click at [554, 545] on div "No" at bounding box center [541, 536] width 156 height 78
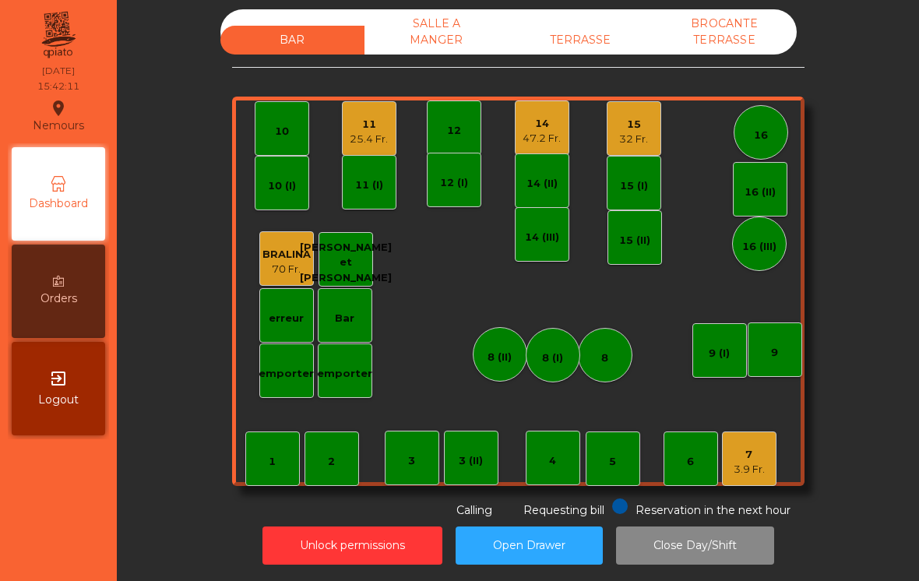
click at [531, 131] on div "47.2 Fr." at bounding box center [542, 139] width 38 height 16
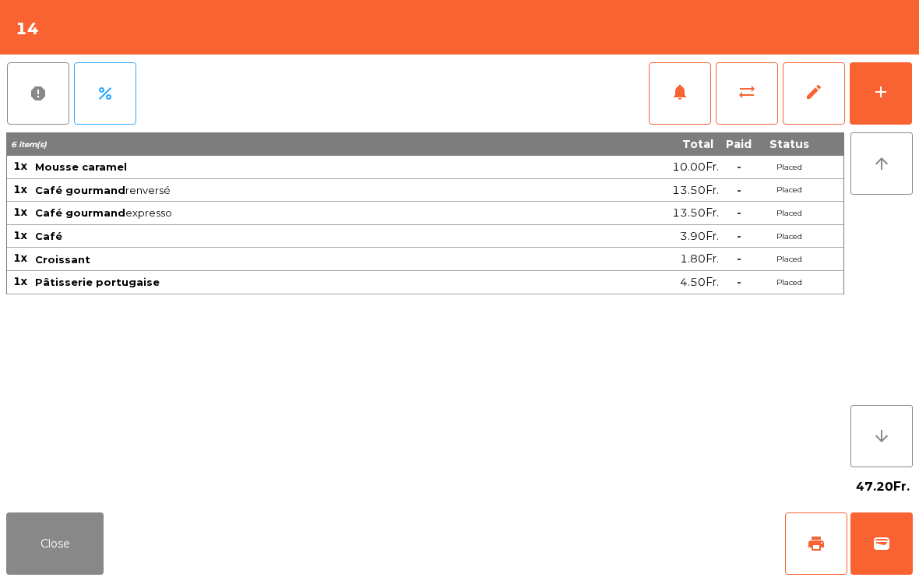
click at [884, 538] on span "wallet" at bounding box center [882, 544] width 19 height 19
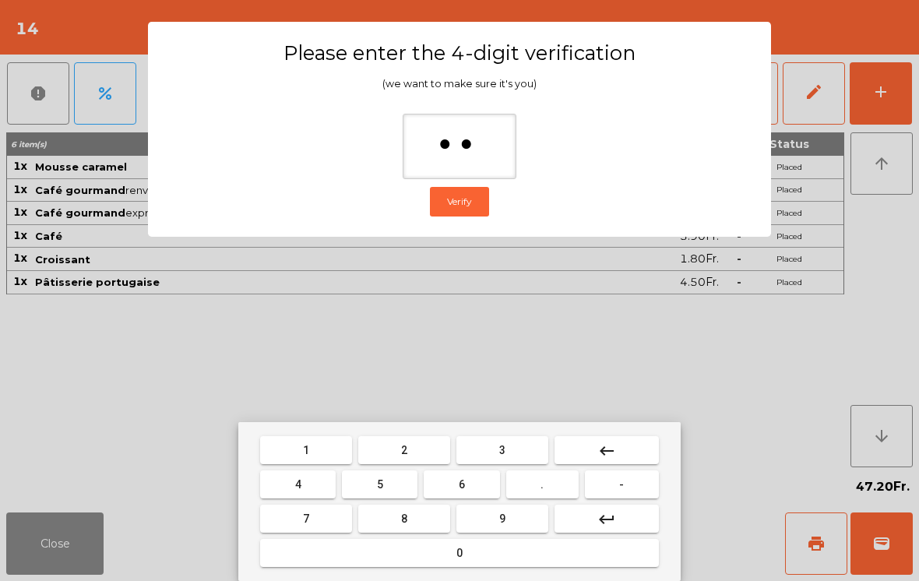
type input "***"
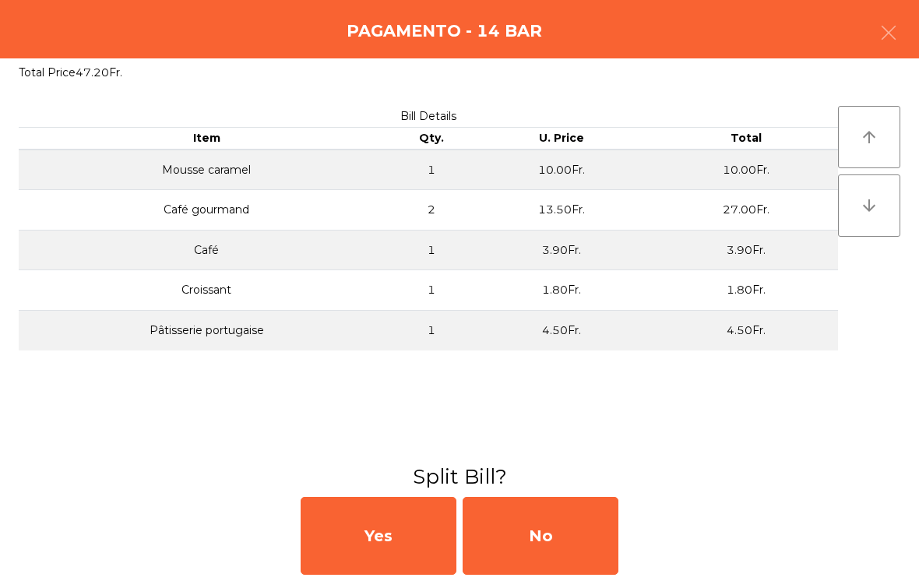
click at [590, 535] on div "No" at bounding box center [541, 536] width 156 height 78
click at [568, 546] on div "No" at bounding box center [541, 536] width 156 height 78
click at [514, 541] on div "No" at bounding box center [541, 536] width 156 height 78
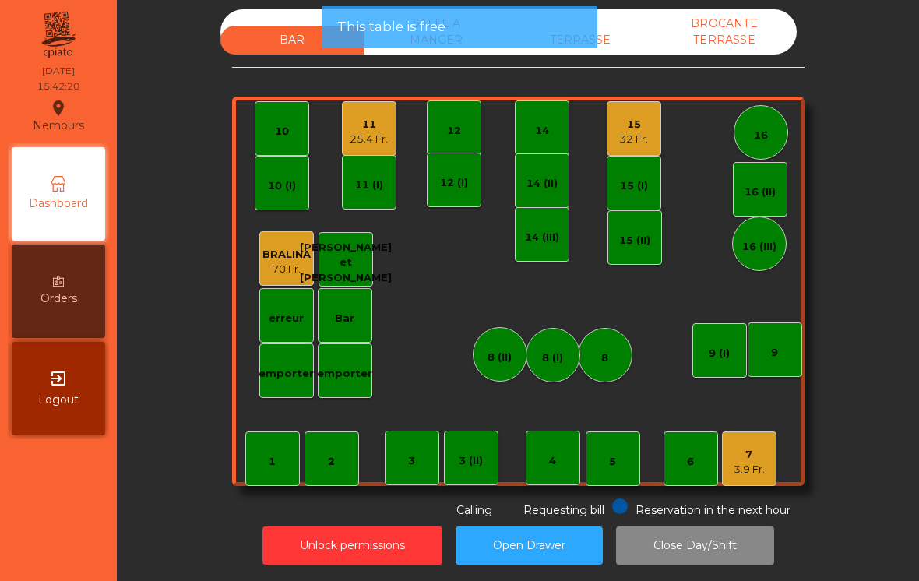
click at [363, 132] on div "25.4 Fr." at bounding box center [369, 140] width 38 height 16
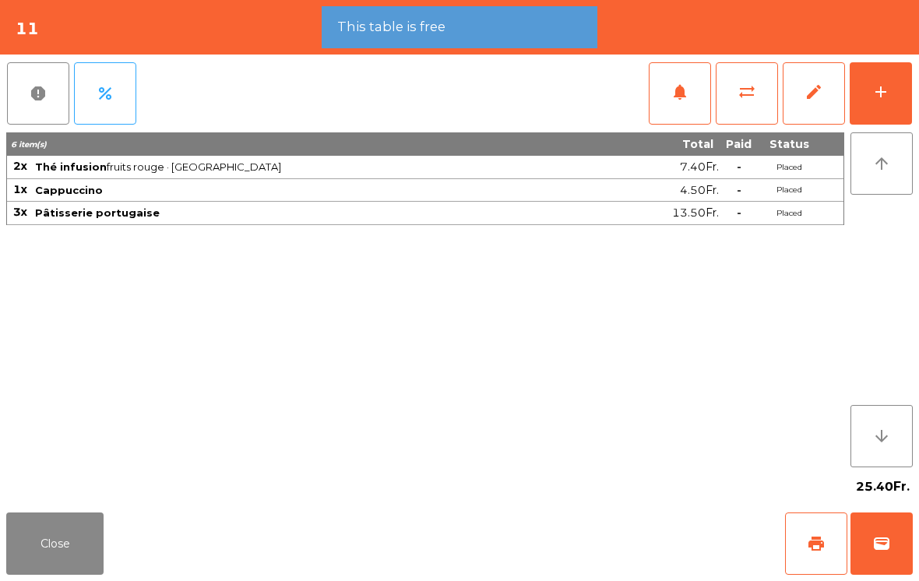
click at [885, 83] on div "add" at bounding box center [881, 92] width 19 height 19
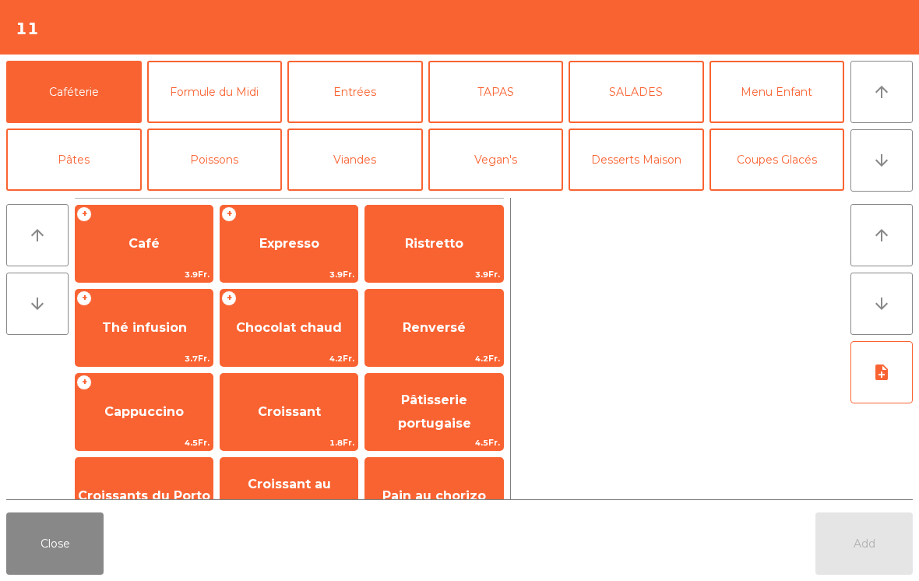
click at [41, 569] on button "Close" at bounding box center [54, 544] width 97 height 62
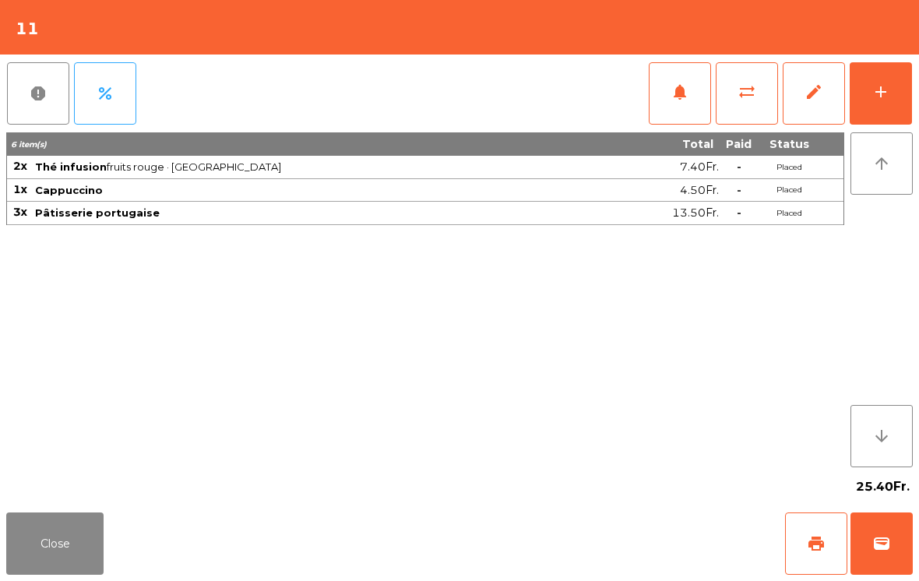
click at [38, 549] on button "Close" at bounding box center [54, 544] width 97 height 62
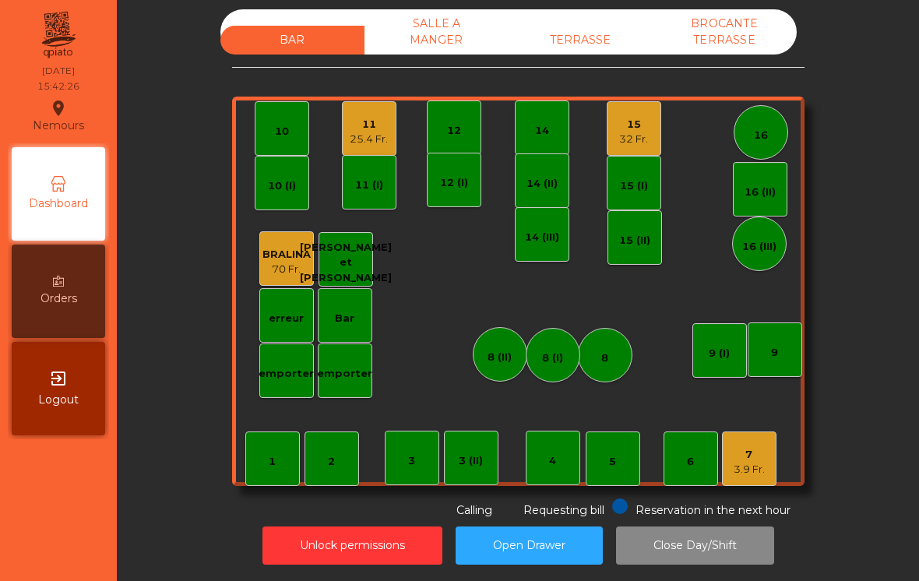
click at [442, 27] on div "SALLE A MANGER" at bounding box center [437, 31] width 144 height 45
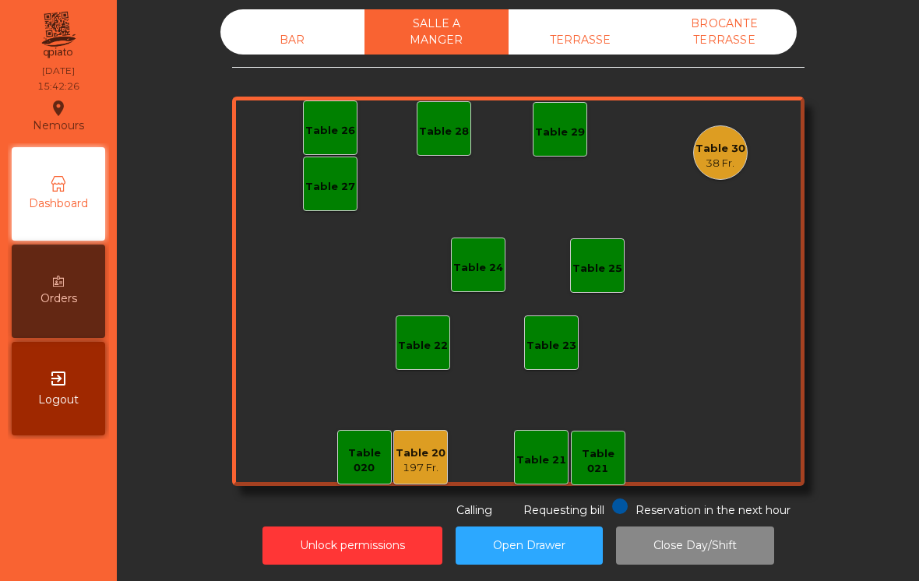
click at [739, 141] on div "Table 30" at bounding box center [721, 149] width 50 height 16
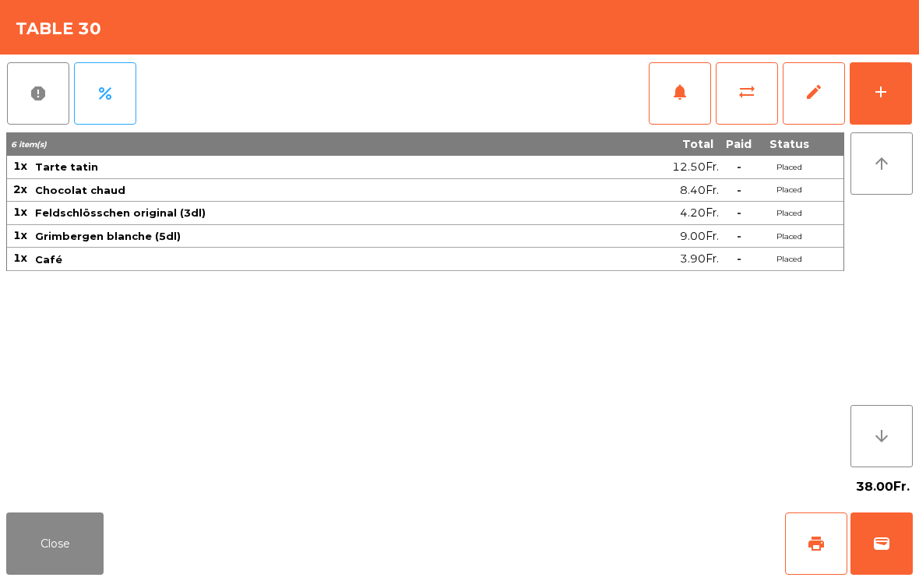
click at [873, 87] on div "add" at bounding box center [881, 92] width 19 height 19
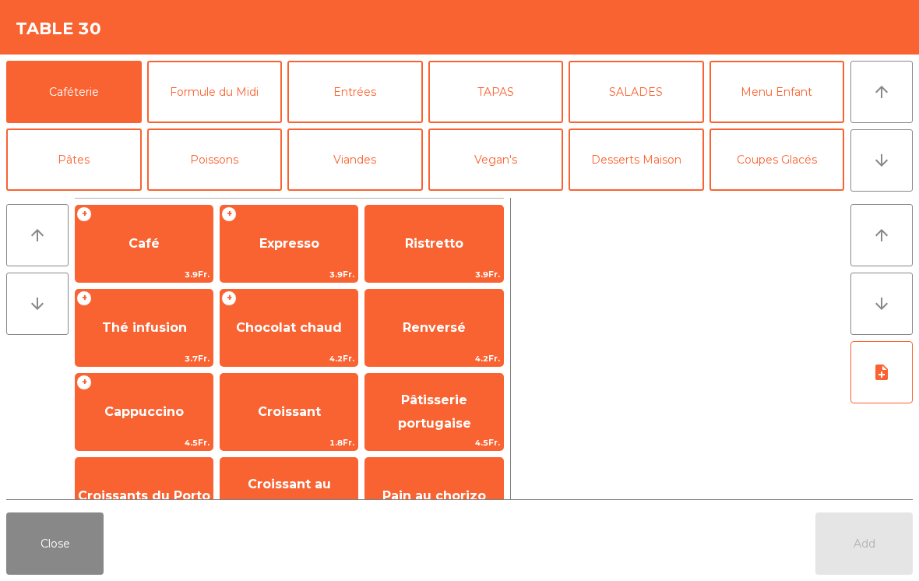
scroll to position [83, 0]
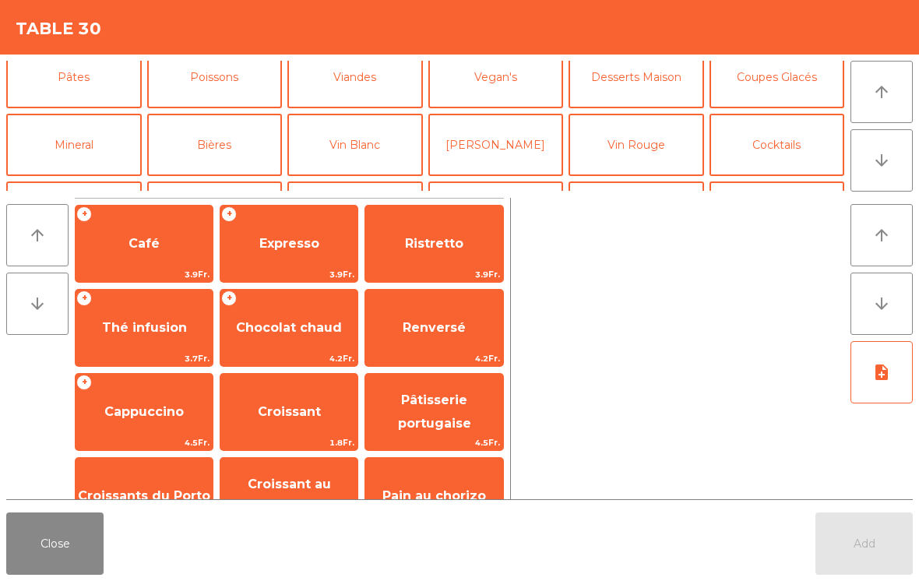
click at [92, 161] on button "Mineral" at bounding box center [74, 145] width 136 height 62
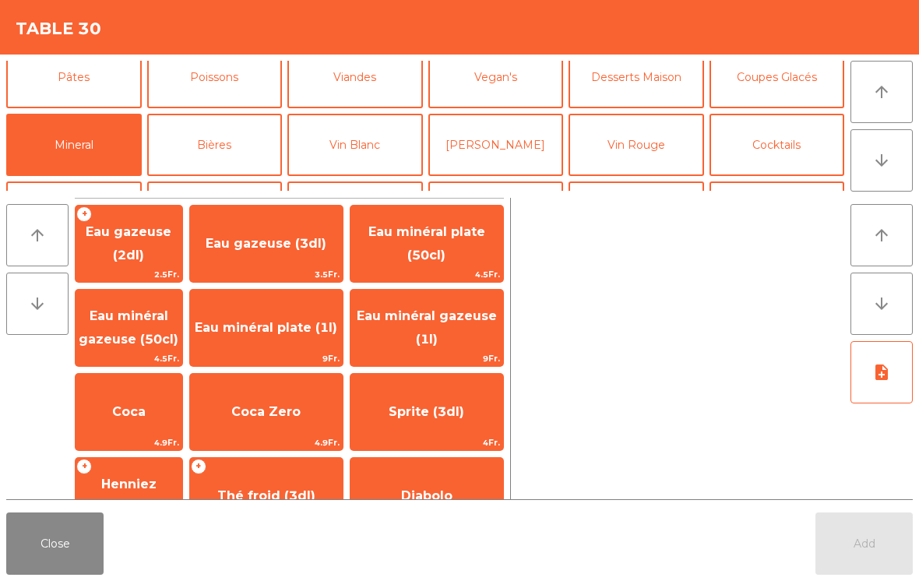
click at [432, 318] on span "Eau minéral gazeuse (1l)" at bounding box center [427, 328] width 140 height 38
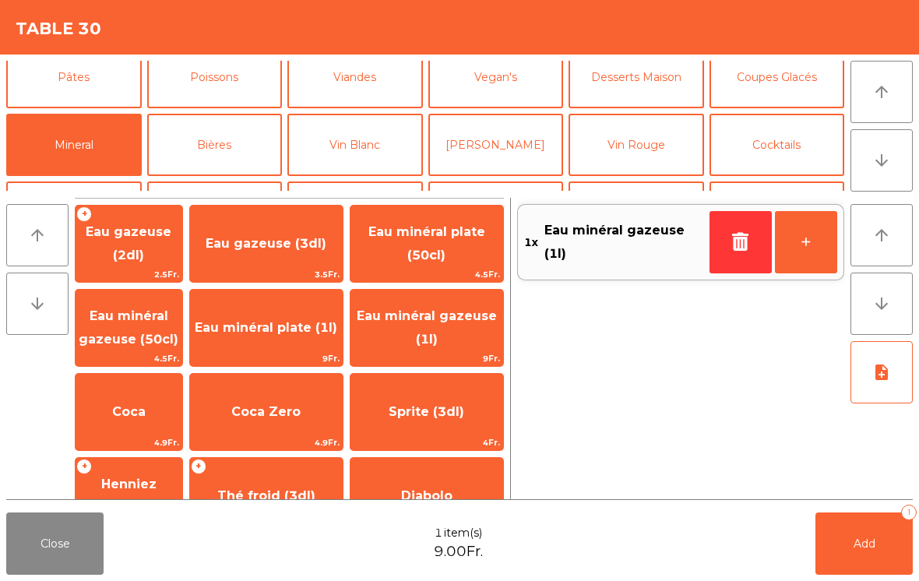
click at [898, 556] on button "Add 1" at bounding box center [864, 544] width 97 height 62
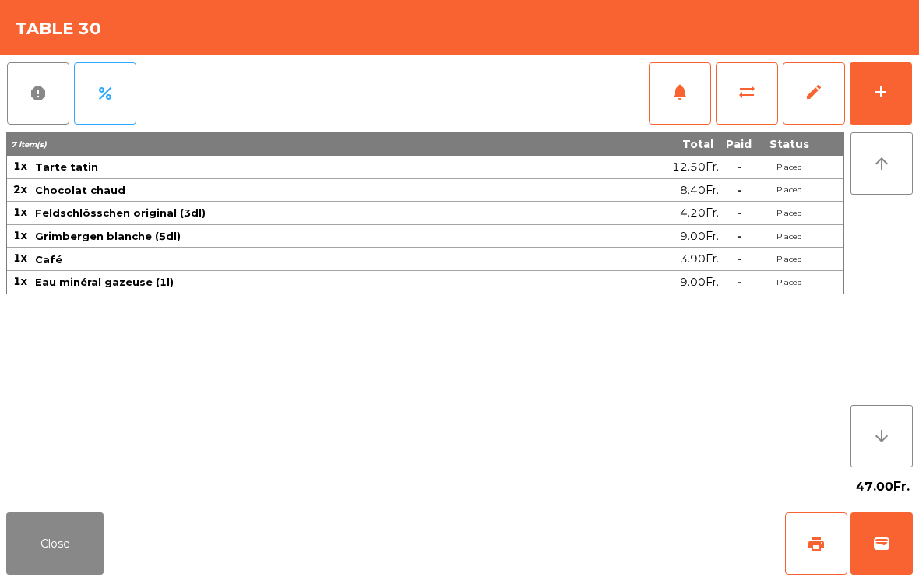
click at [61, 542] on button "Close" at bounding box center [54, 544] width 97 height 62
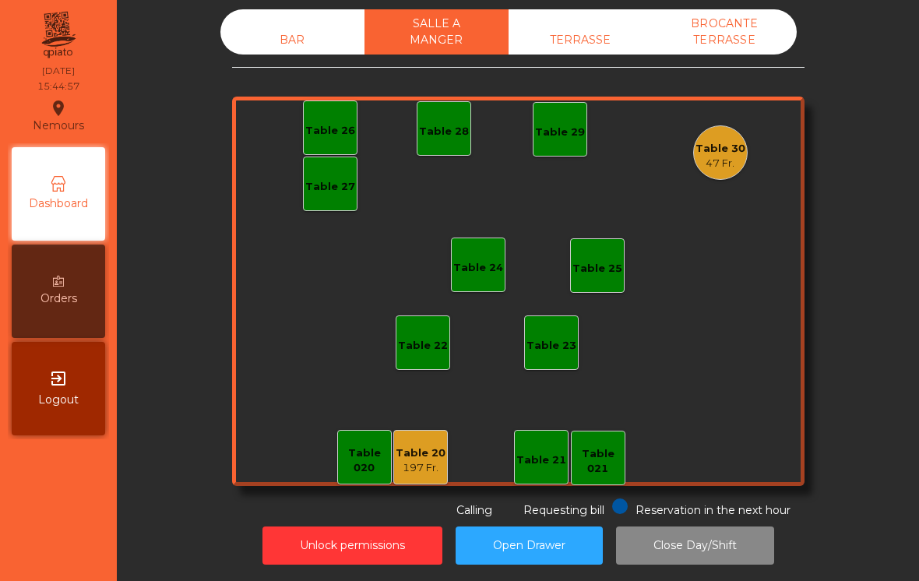
click at [256, 26] on div "BAR" at bounding box center [293, 40] width 144 height 29
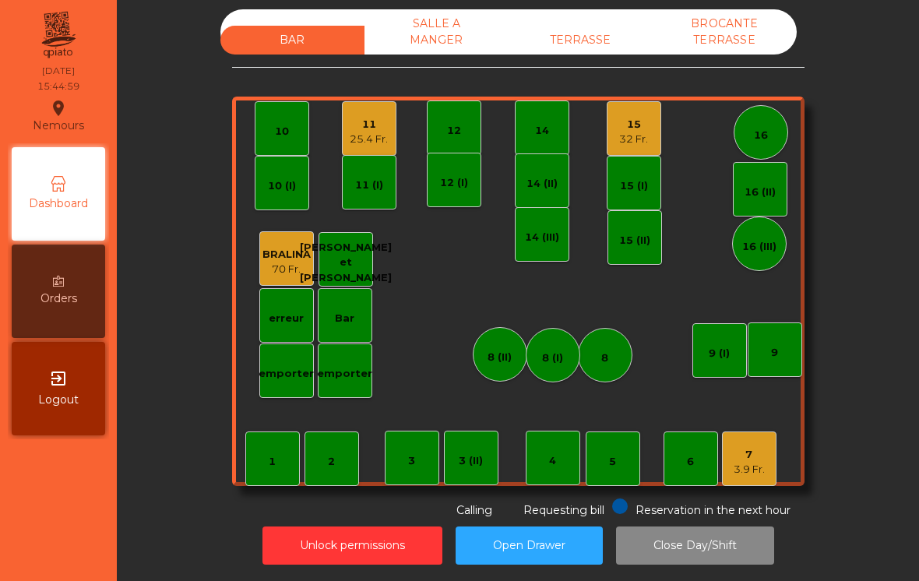
click at [549, 432] on div "4" at bounding box center [553, 458] width 55 height 55
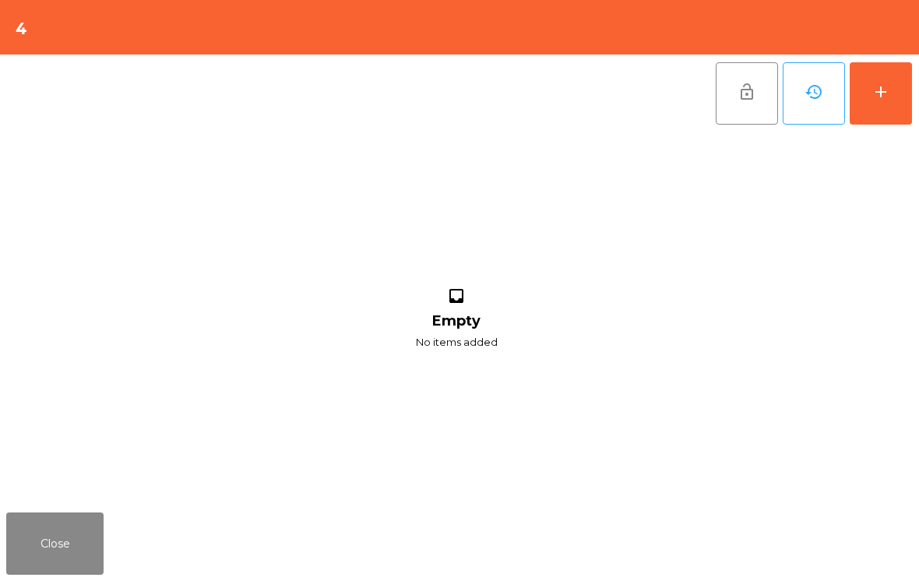
click at [898, 96] on button "add" at bounding box center [881, 93] width 62 height 62
click at [875, 86] on div "add" at bounding box center [881, 92] width 19 height 19
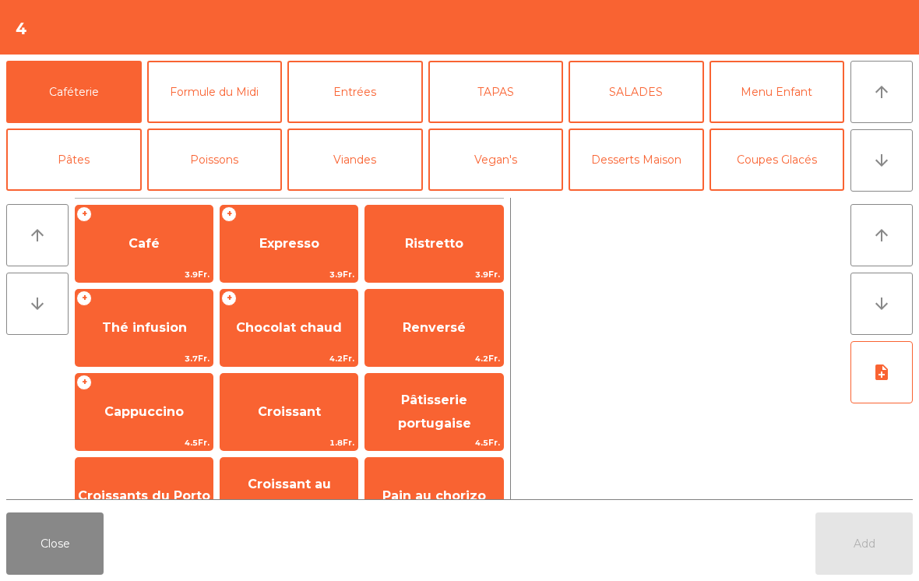
click at [372, 196] on button "Vin Blanc" at bounding box center [356, 227] width 136 height 62
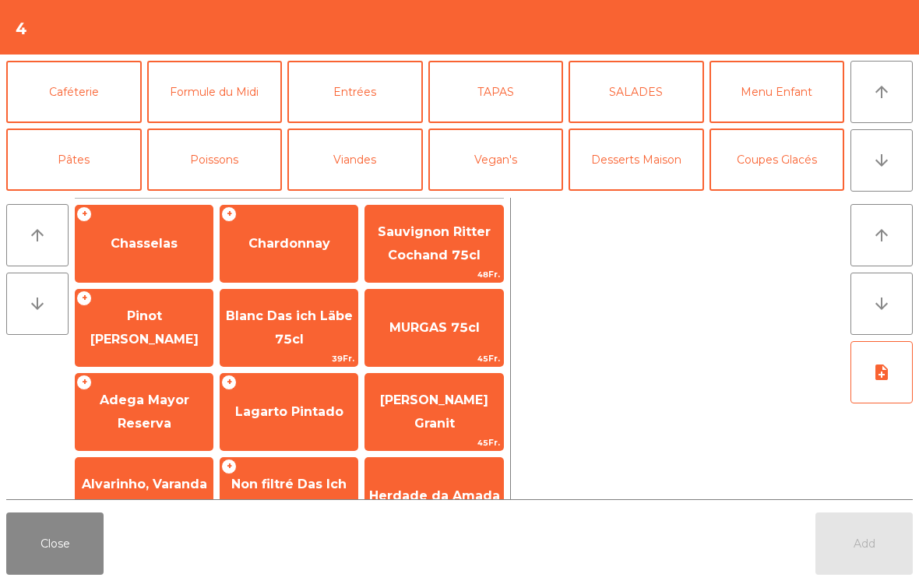
scroll to position [79, 0]
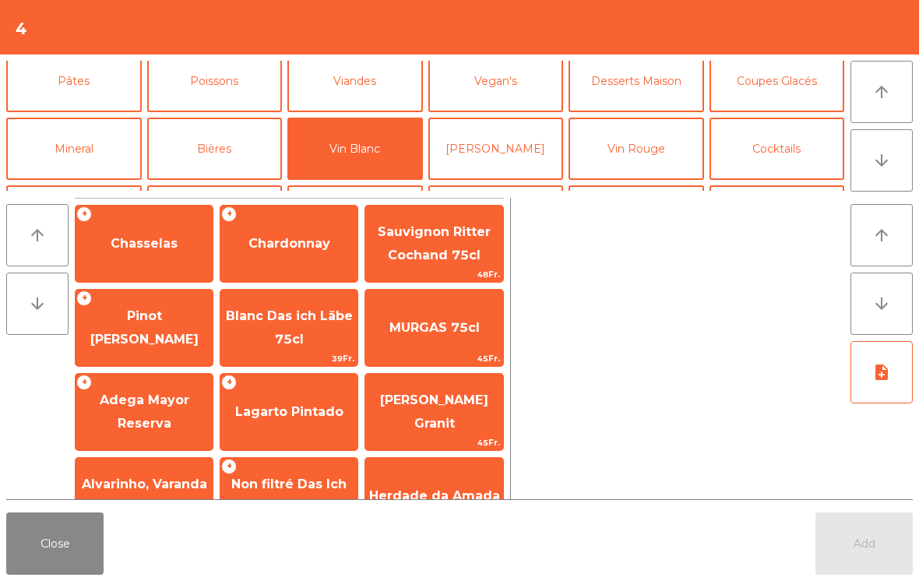
click at [139, 242] on span "Chasselas" at bounding box center [144, 243] width 67 height 15
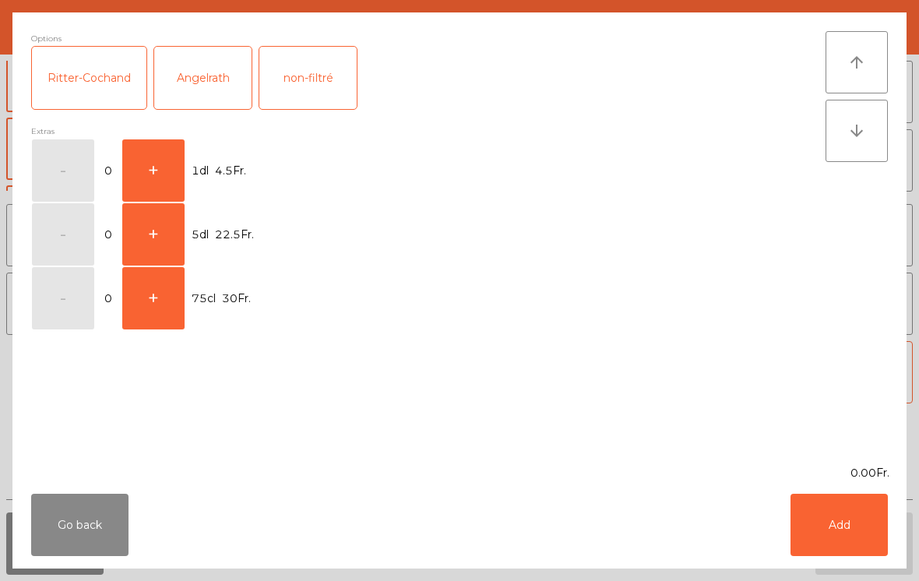
click at [856, 542] on button "Add" at bounding box center [839, 525] width 97 height 62
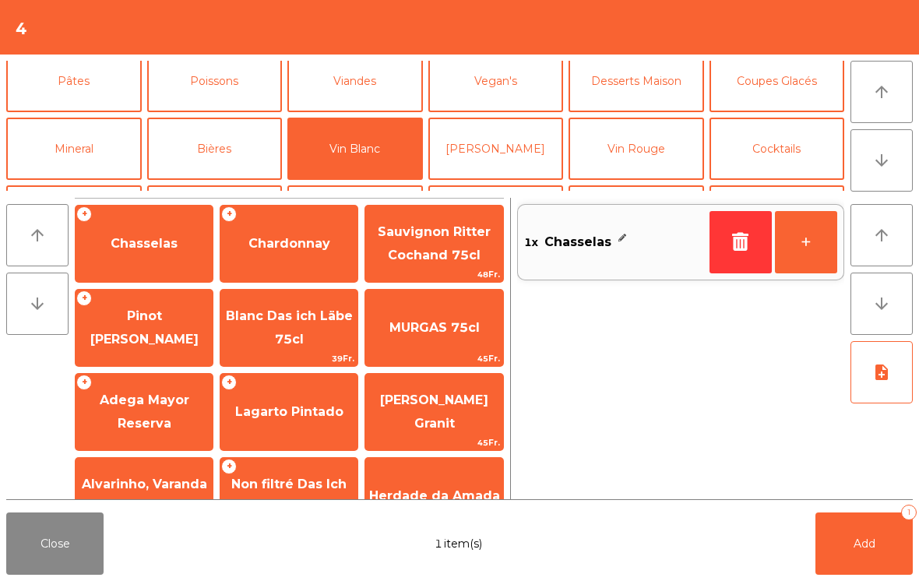
click at [839, 566] on button "Add 1" at bounding box center [864, 544] width 97 height 62
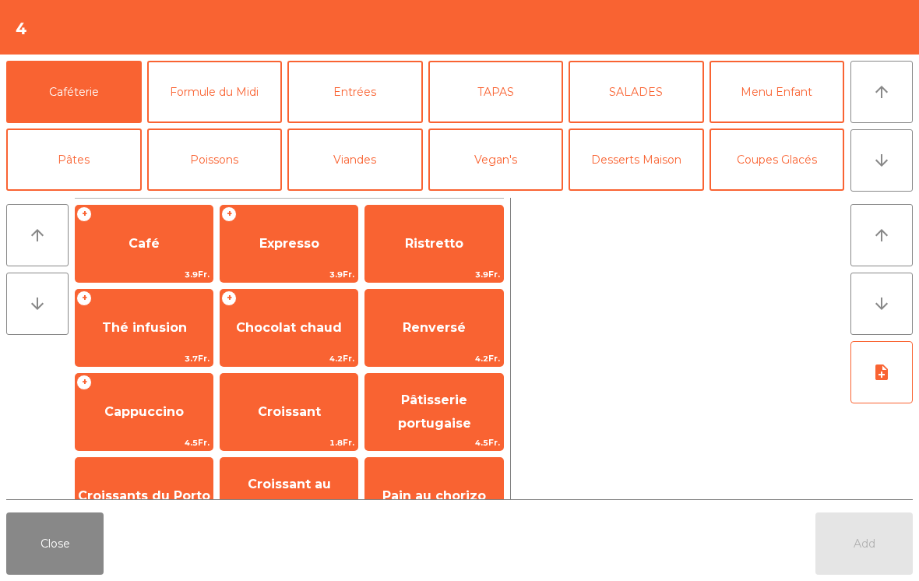
click at [34, 560] on button "Close" at bounding box center [54, 544] width 97 height 62
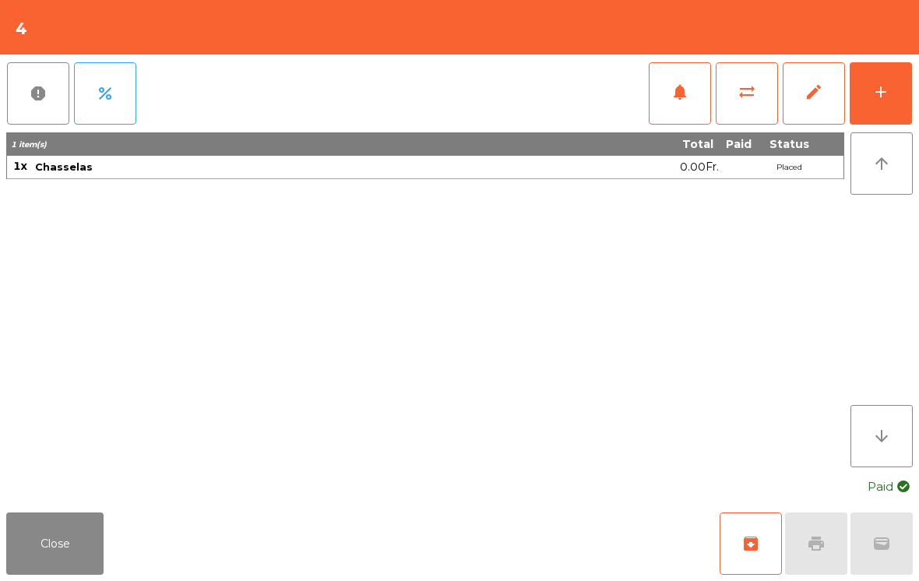
click at [84, 570] on button "Close" at bounding box center [54, 544] width 97 height 62
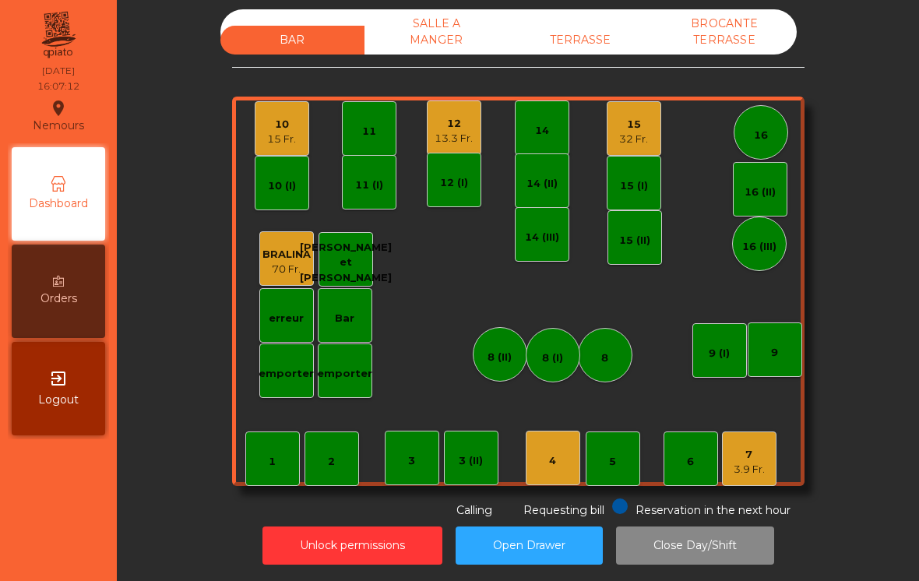
click at [762, 462] on div "3.9 Fr." at bounding box center [749, 470] width 31 height 16
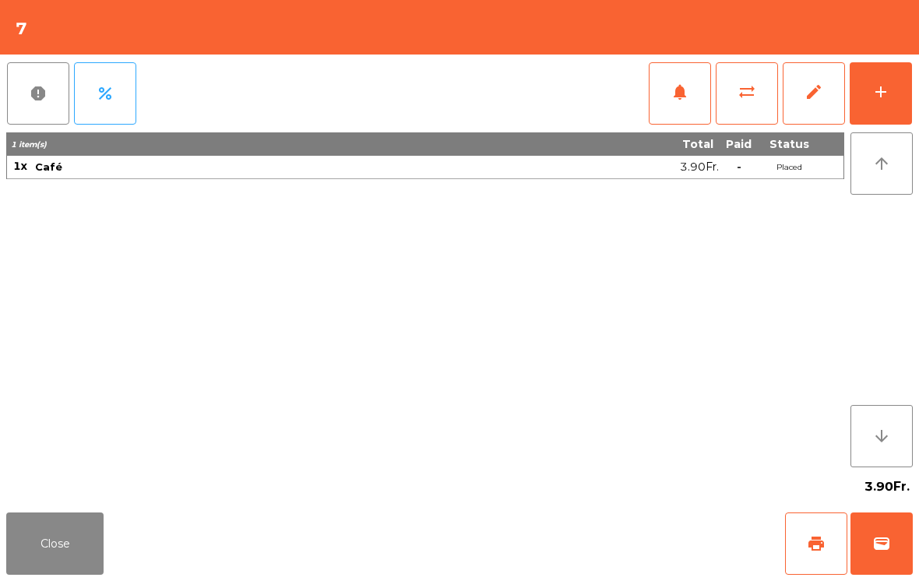
click at [80, 558] on button "Close" at bounding box center [54, 544] width 97 height 62
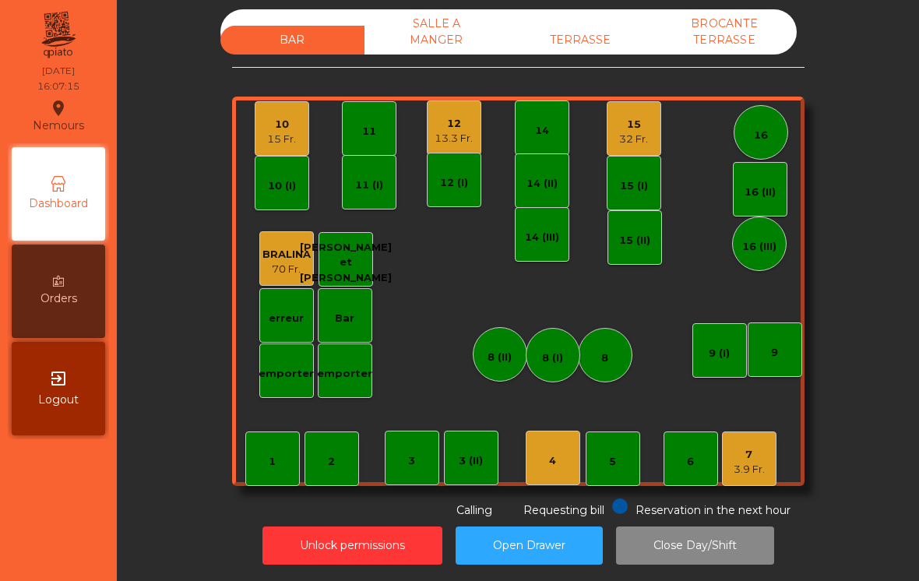
click at [694, 458] on div "6" at bounding box center [691, 459] width 55 height 55
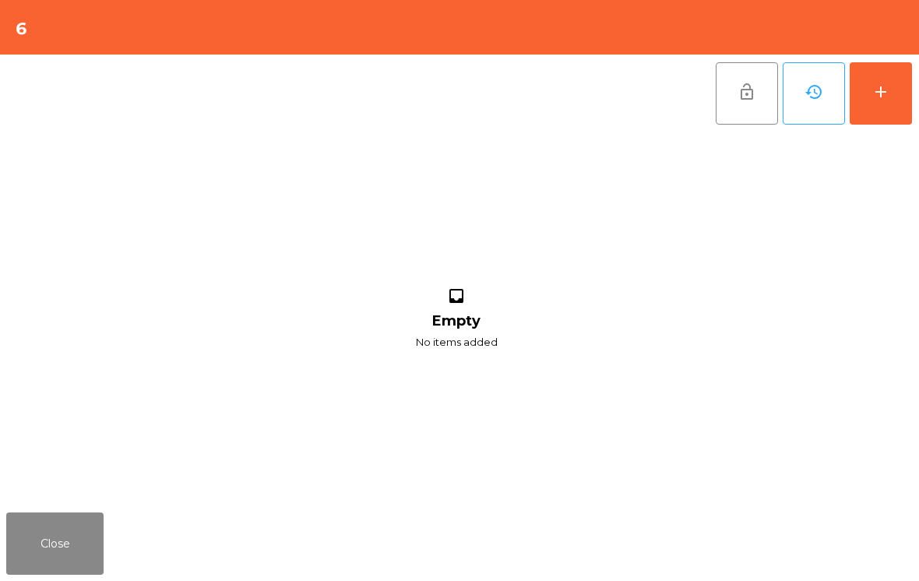
click at [877, 124] on button "add" at bounding box center [881, 93] width 62 height 62
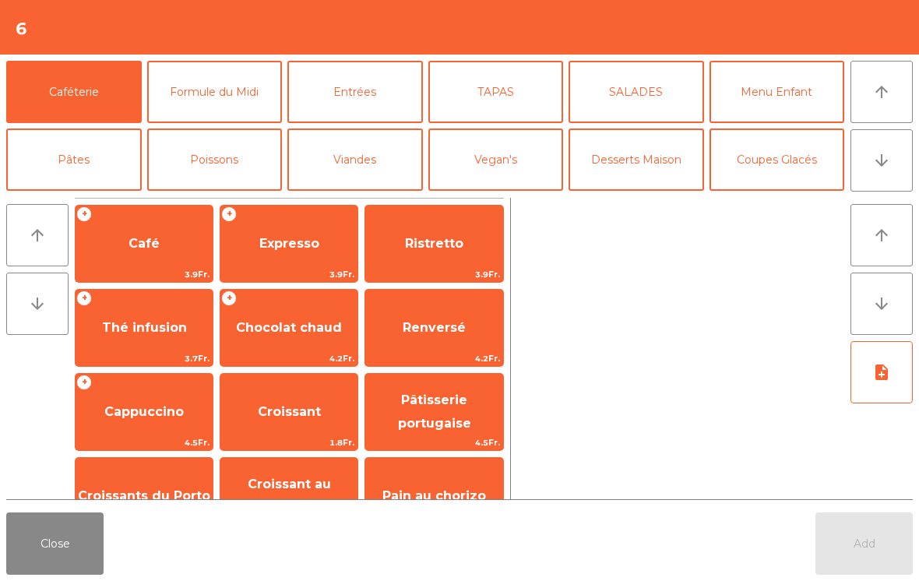
click at [172, 301] on div "+ Thé infusion 3.7Fr." at bounding box center [144, 328] width 139 height 78
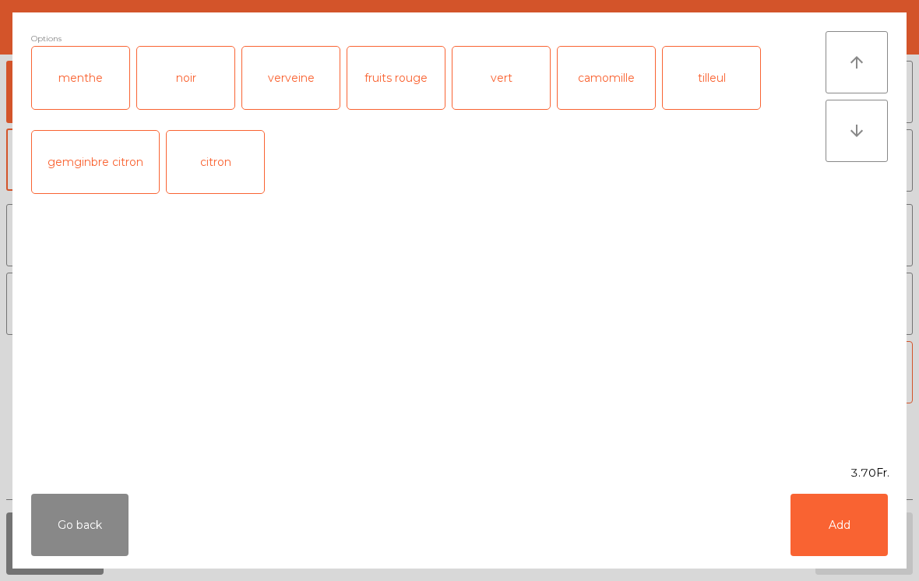
click at [94, 70] on div "menthe" at bounding box center [80, 78] width 97 height 62
click at [873, 531] on button "Add" at bounding box center [839, 525] width 97 height 62
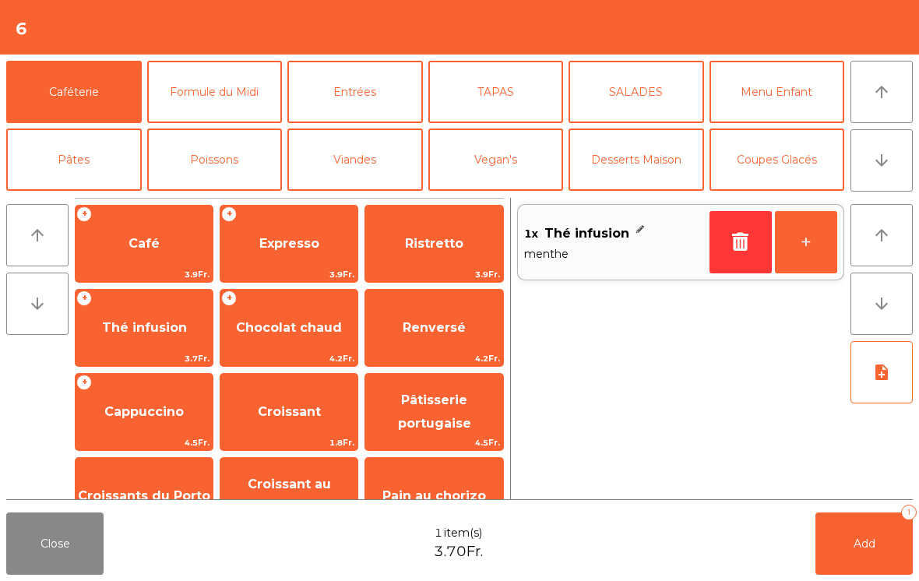
click at [175, 406] on span "Cappuccino" at bounding box center [143, 411] width 79 height 15
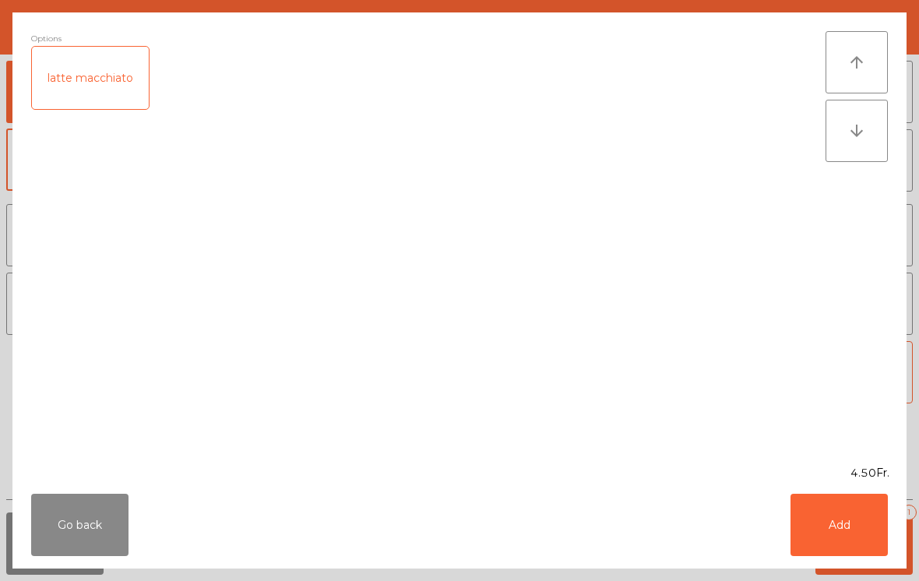
click at [854, 552] on button "Add" at bounding box center [839, 525] width 97 height 62
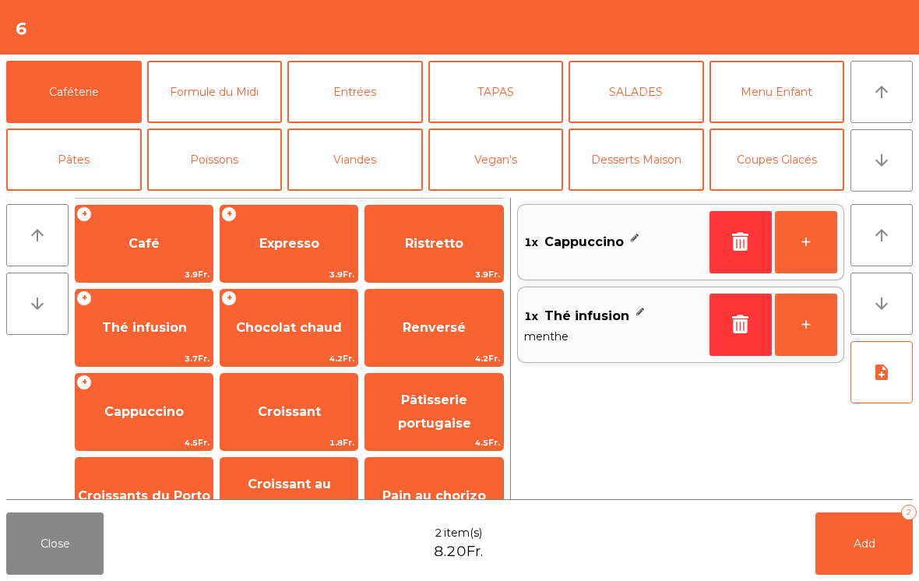
click at [817, 235] on button "+" at bounding box center [806, 242] width 62 height 62
click at [816, 235] on button "+" at bounding box center [806, 242] width 62 height 62
click at [150, 243] on span "Café" at bounding box center [144, 243] width 31 height 15
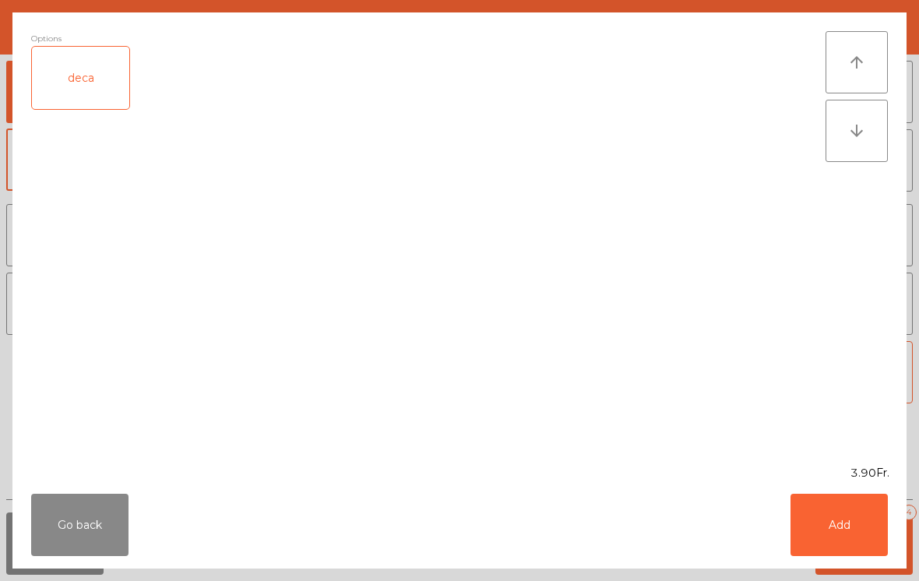
click at [872, 511] on button "Add" at bounding box center [839, 525] width 97 height 62
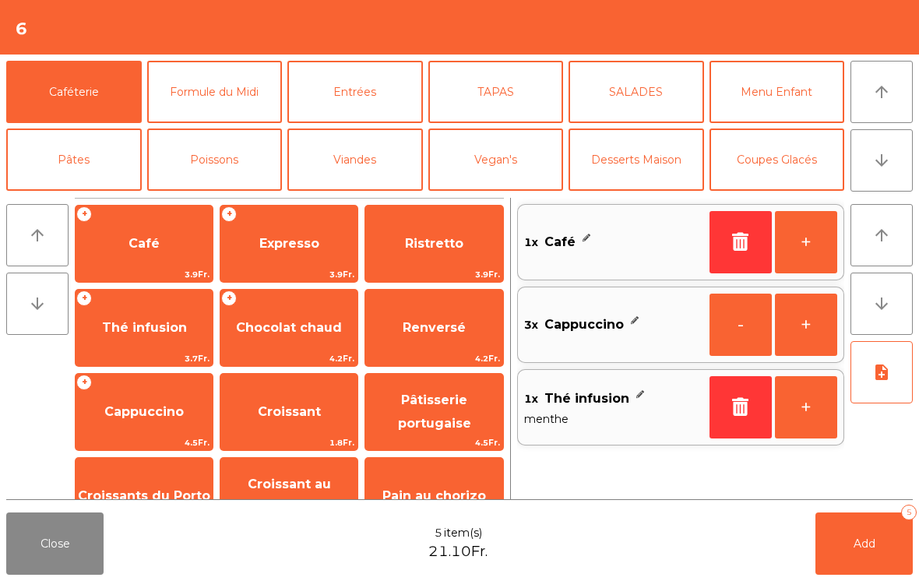
click at [810, 227] on button "+" at bounding box center [806, 242] width 62 height 62
click at [841, 558] on button "Add 6" at bounding box center [864, 544] width 97 height 62
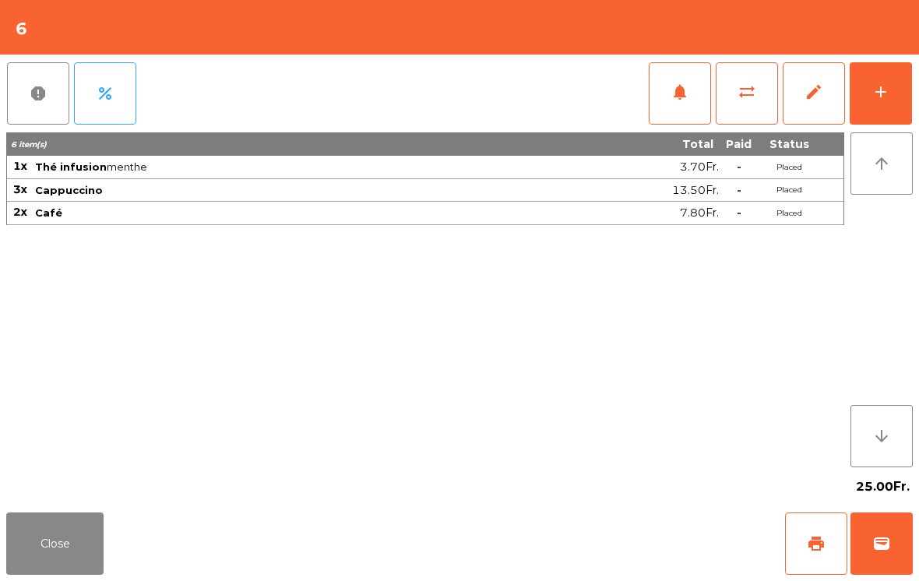
click at [69, 536] on button "Close" at bounding box center [54, 544] width 97 height 62
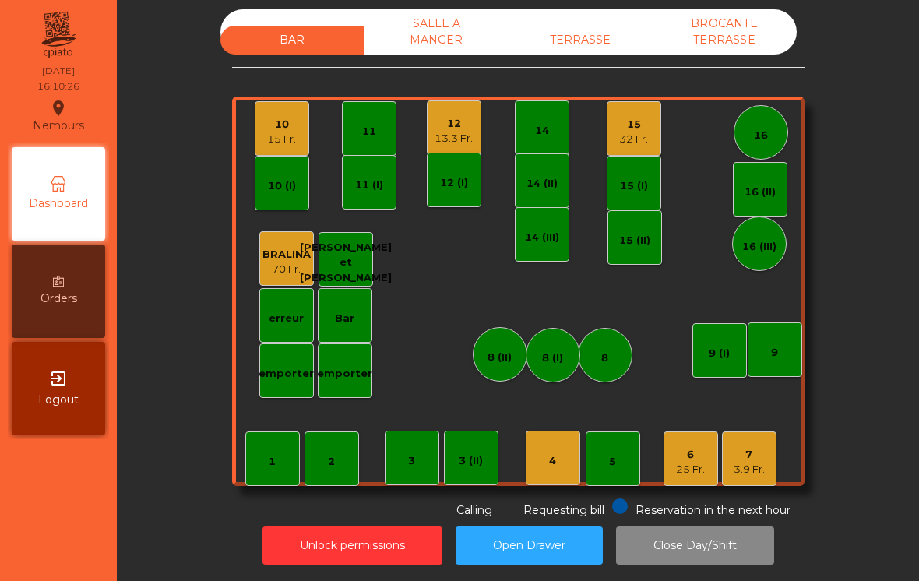
click at [550, 455] on div "4" at bounding box center [552, 462] width 7 height 16
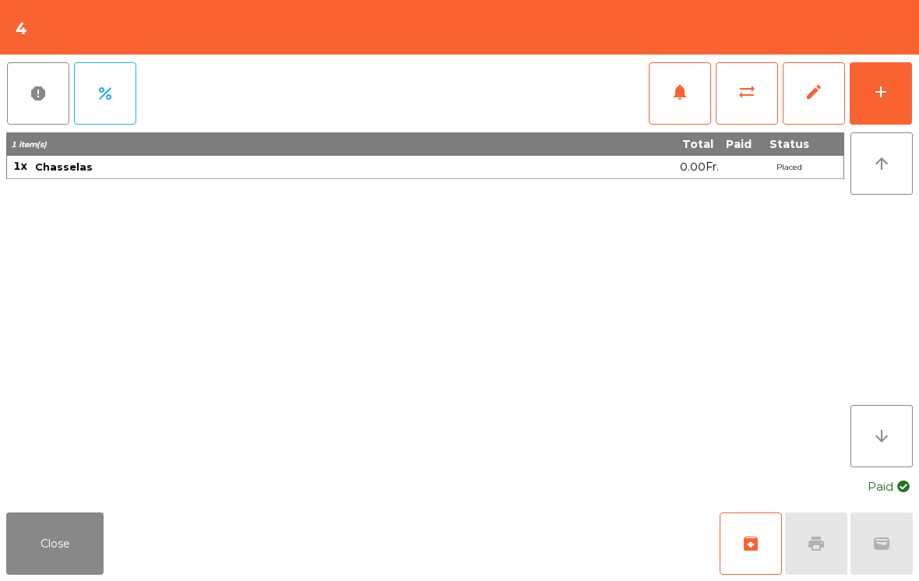
click at [898, 107] on button "add" at bounding box center [881, 93] width 62 height 62
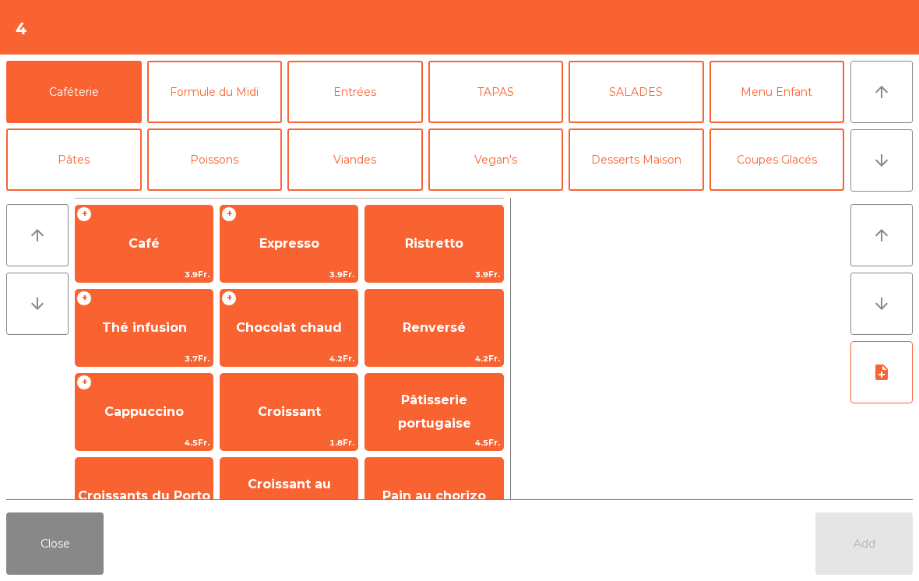
click at [895, 108] on button "arrow_upward" at bounding box center [882, 92] width 62 height 62
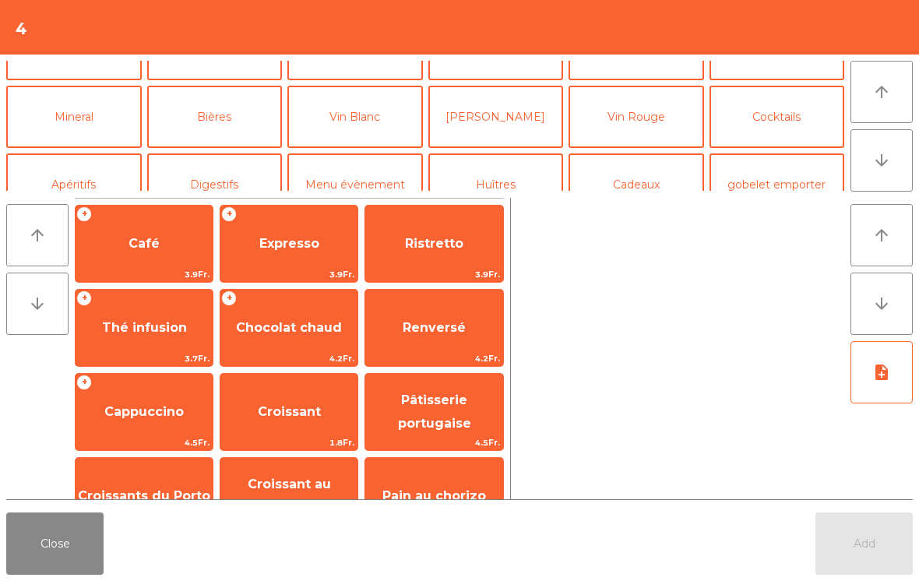
click at [356, 125] on button "Vin Blanc" at bounding box center [356, 117] width 136 height 62
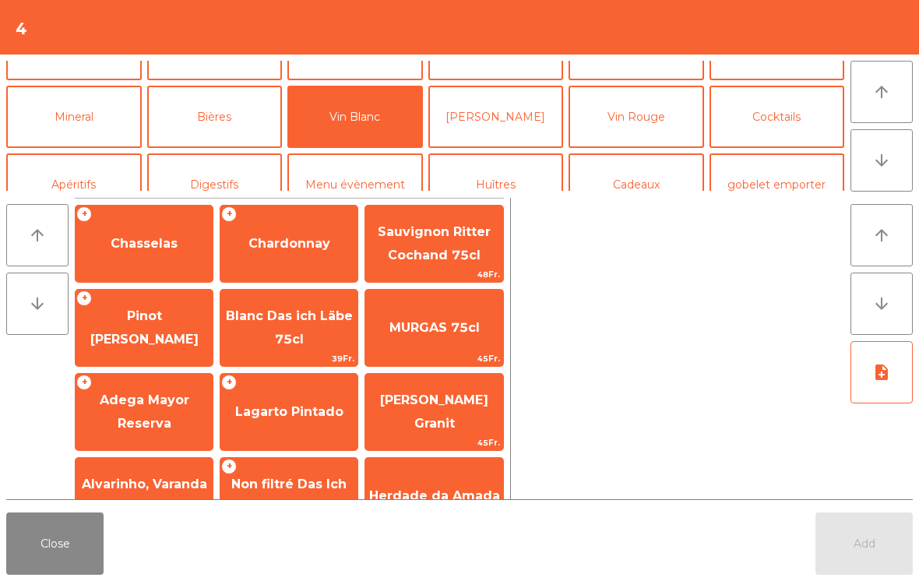
click at [131, 259] on span "Chasselas" at bounding box center [144, 244] width 137 height 42
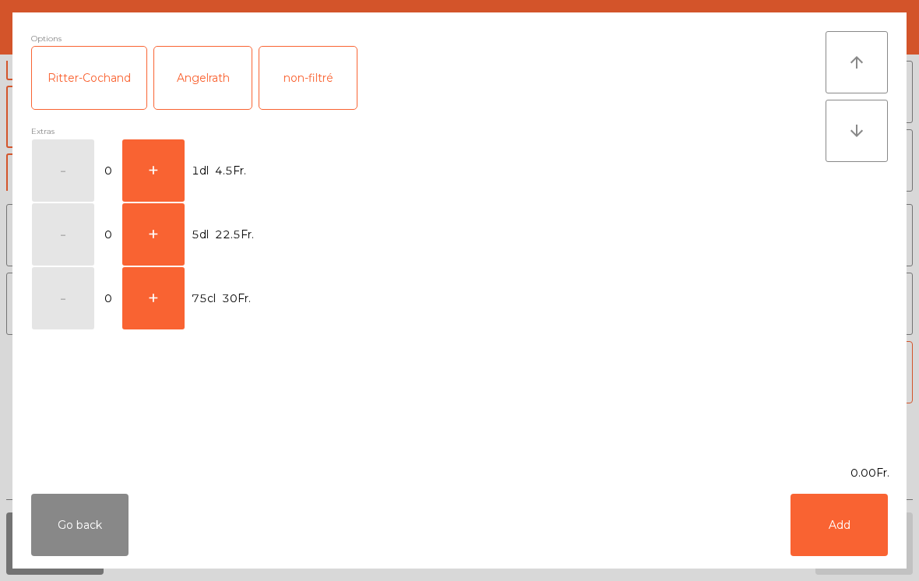
click at [122, 164] on button "+" at bounding box center [153, 170] width 62 height 62
click at [813, 540] on button "Add" at bounding box center [839, 525] width 97 height 62
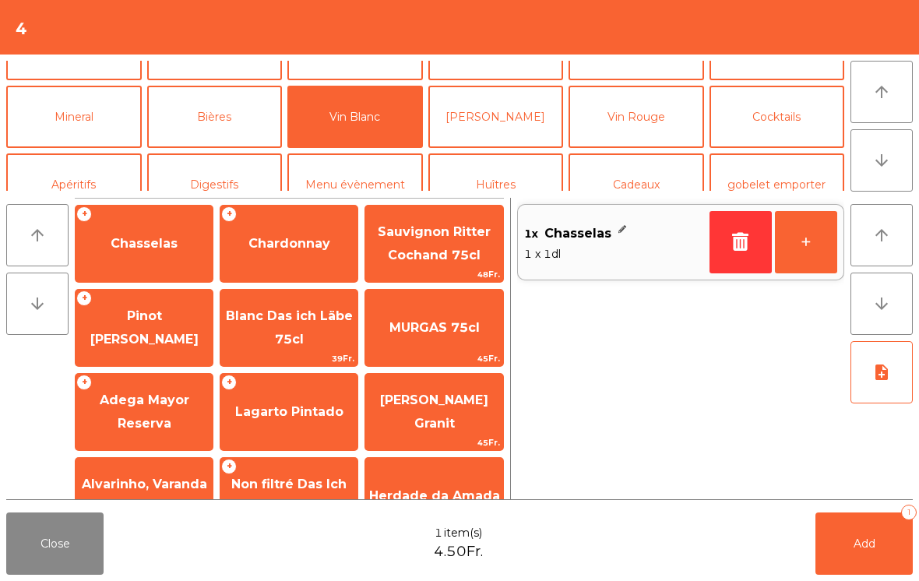
click at [812, 539] on div "Close 1 item(s) 4.50Fr. Add 1" at bounding box center [459, 543] width 919 height 75
click at [900, 557] on button "Add 1" at bounding box center [864, 544] width 97 height 62
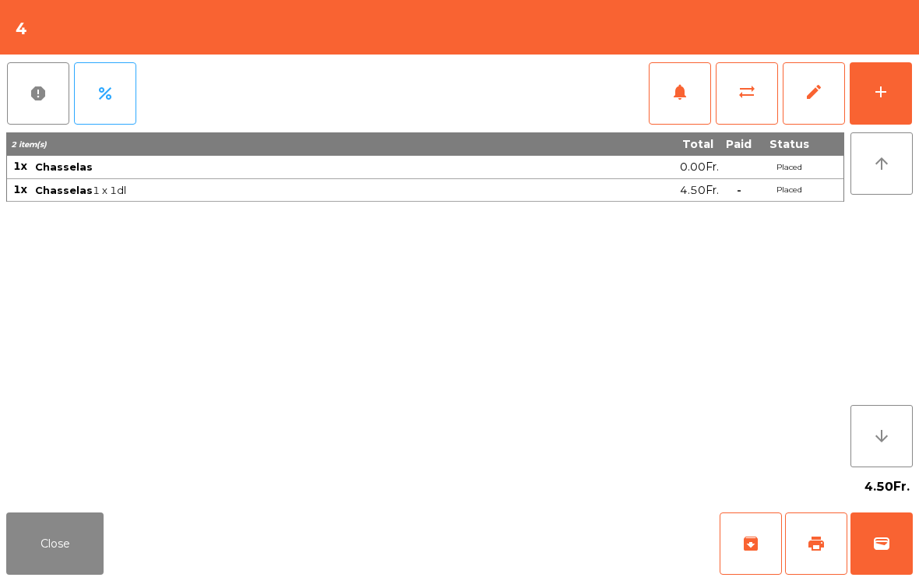
click at [873, 563] on button "wallet" at bounding box center [882, 544] width 62 height 62
click at [618, 530] on div "Close archive print wallet" at bounding box center [459, 543] width 919 height 75
click at [618, 529] on div "Close archive print wallet" at bounding box center [459, 543] width 919 height 75
click at [602, 545] on div "Close archive print wallet" at bounding box center [459, 543] width 919 height 75
click at [600, 547] on div "Close archive print wallet" at bounding box center [459, 543] width 919 height 75
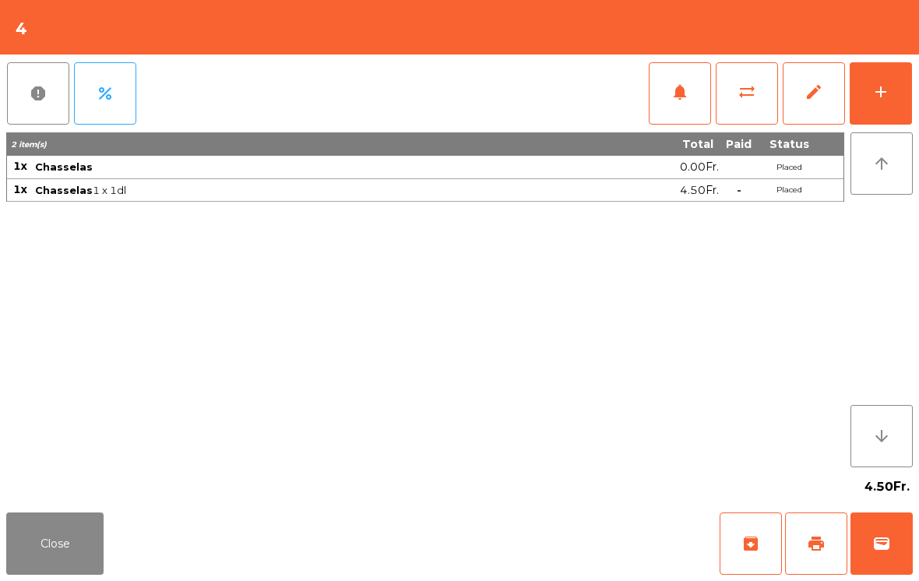
click at [577, 540] on div "Close archive print wallet" at bounding box center [459, 543] width 919 height 75
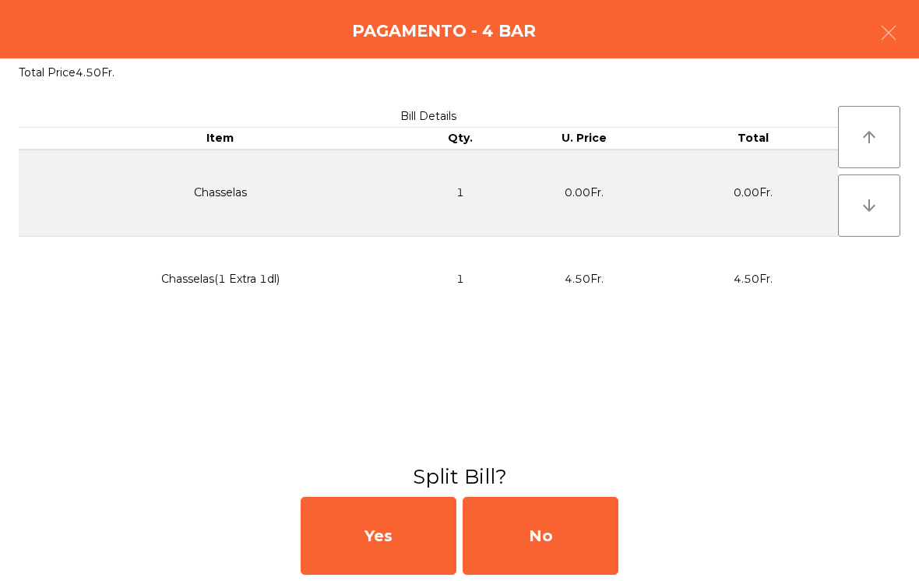
click at [559, 559] on div "No" at bounding box center [541, 536] width 156 height 78
click at [549, 576] on div "Cash MB" at bounding box center [459, 536] width 919 height 90
click at [535, 524] on div "MB" at bounding box center [541, 536] width 156 height 78
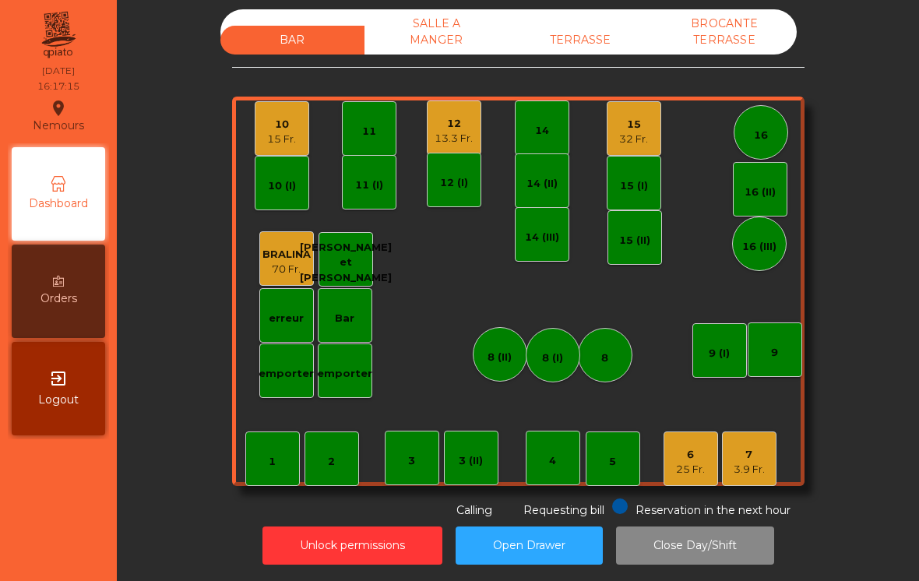
click at [674, 409] on div "1 2 3 4 5 6 25 Fr. 7 3.9 Fr. 8 9 10 15 Fr. 11 12 13.3 Fr. 14 15 32 Fr. 16 Bar 3…" at bounding box center [518, 292] width 573 height 390
click at [753, 462] on div "3.9 Fr." at bounding box center [749, 470] width 31 height 16
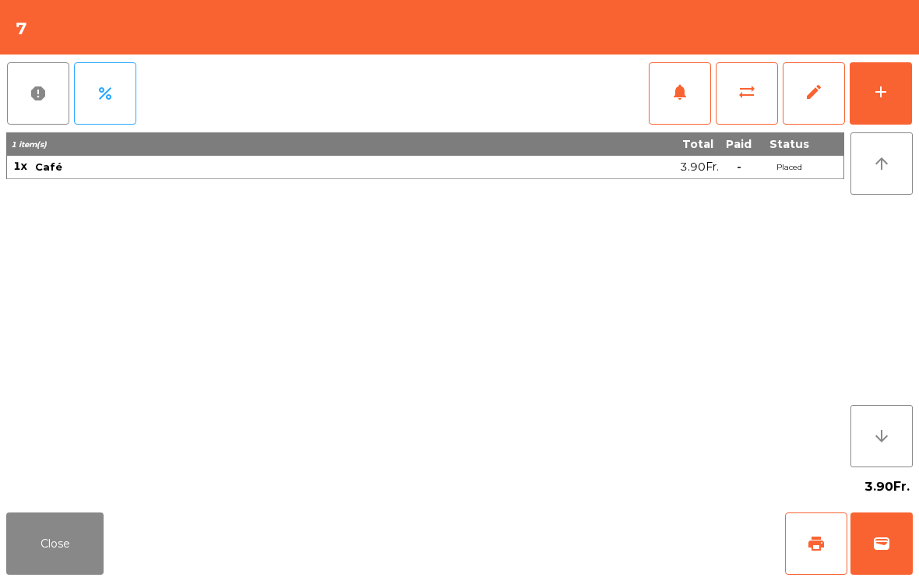
click at [879, 556] on button "wallet" at bounding box center [882, 544] width 62 height 62
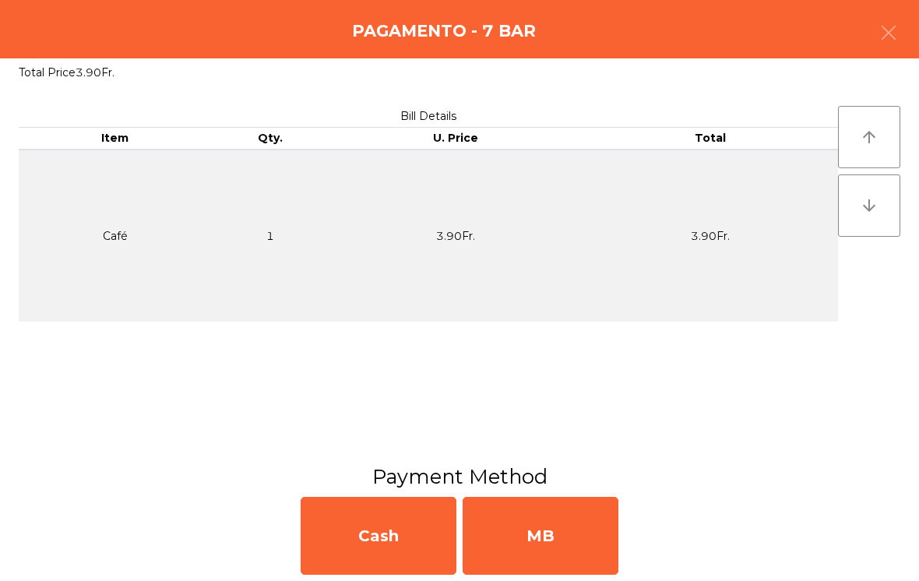
click at [573, 543] on div "MB" at bounding box center [541, 536] width 156 height 78
click at [552, 545] on div "No" at bounding box center [541, 536] width 156 height 78
click at [544, 537] on div "No" at bounding box center [541, 536] width 156 height 78
click at [559, 540] on div "No" at bounding box center [541, 536] width 156 height 78
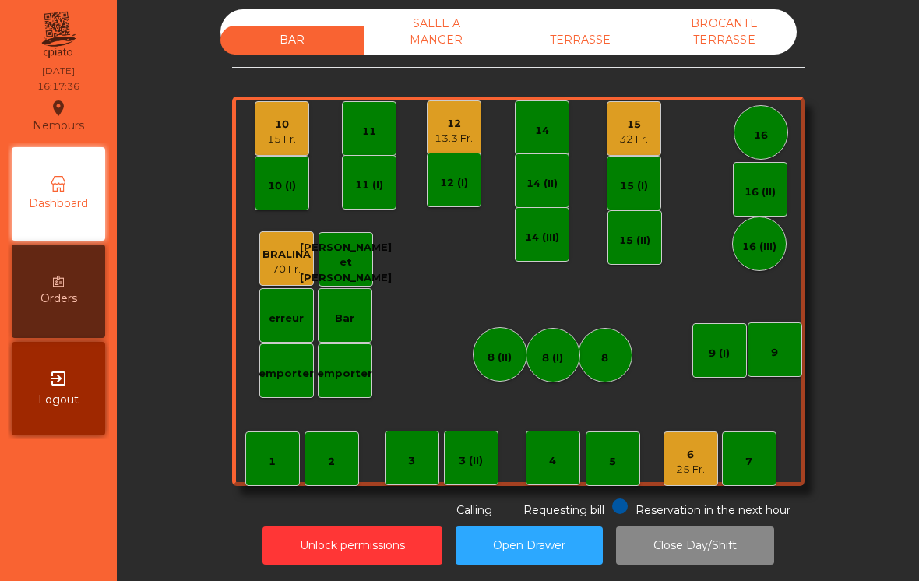
click at [692, 471] on div "6 25 Fr." at bounding box center [691, 459] width 55 height 55
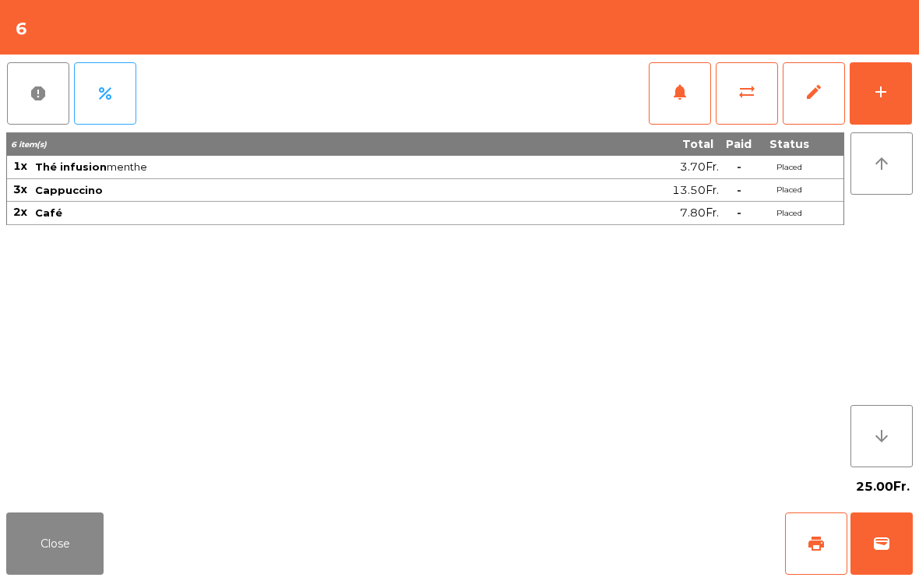
click at [897, 538] on button "wallet" at bounding box center [882, 544] width 62 height 62
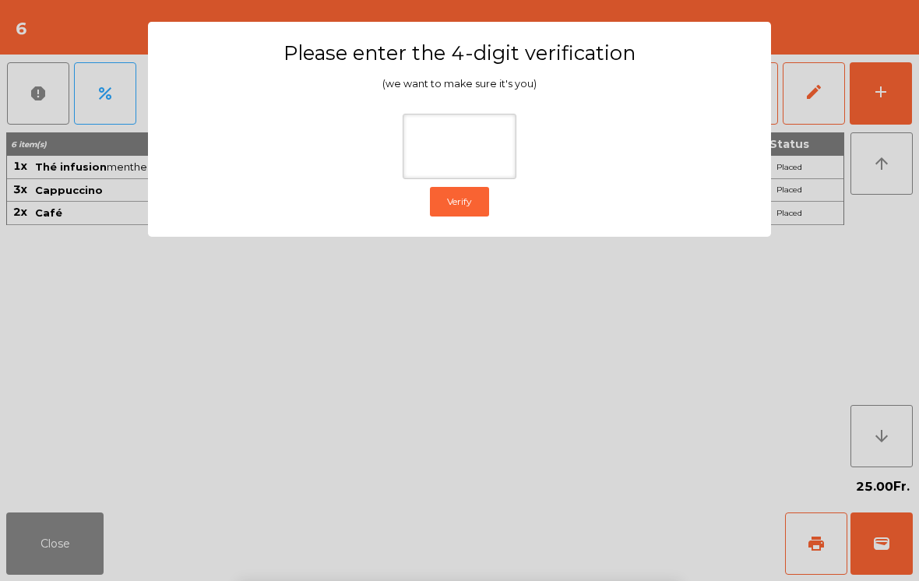
click at [877, 231] on ngb-modal-window "Please enter the 4-digit verification (we want to make sure it's you) Verify" at bounding box center [460, 290] width 874 height 581
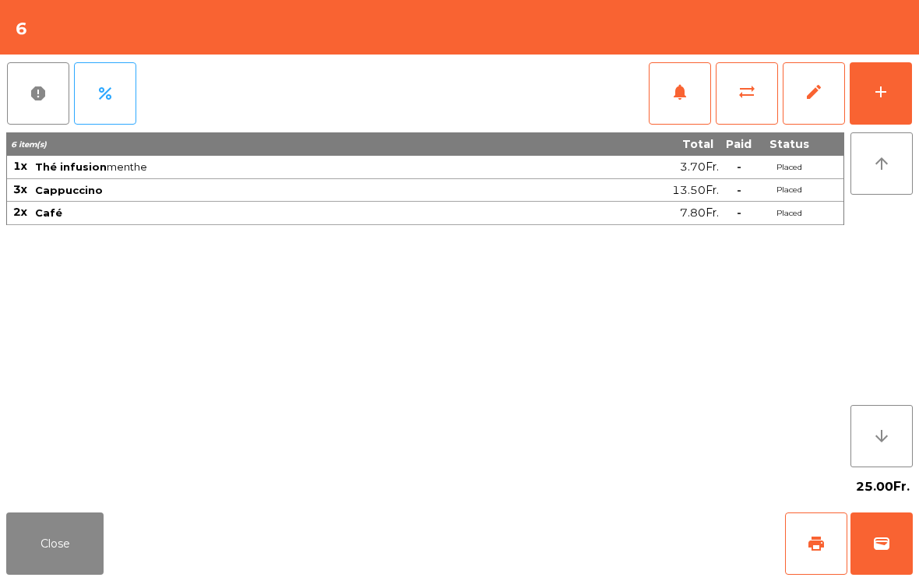
click at [92, 531] on button "Close" at bounding box center [54, 544] width 97 height 62
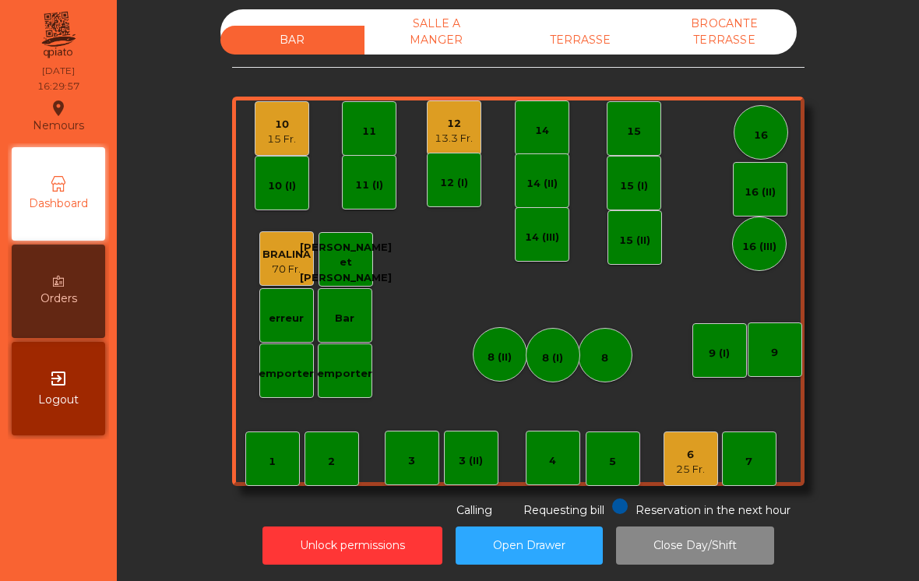
click at [340, 305] on div "Bar" at bounding box center [344, 316] width 19 height 22
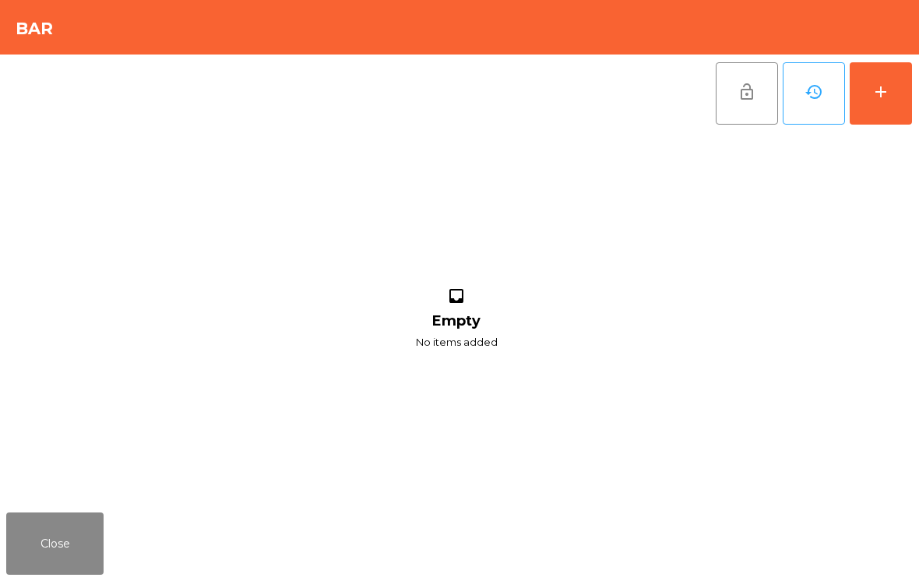
click at [902, 87] on button "add" at bounding box center [881, 93] width 62 height 62
click at [889, 94] on div "add" at bounding box center [881, 92] width 19 height 19
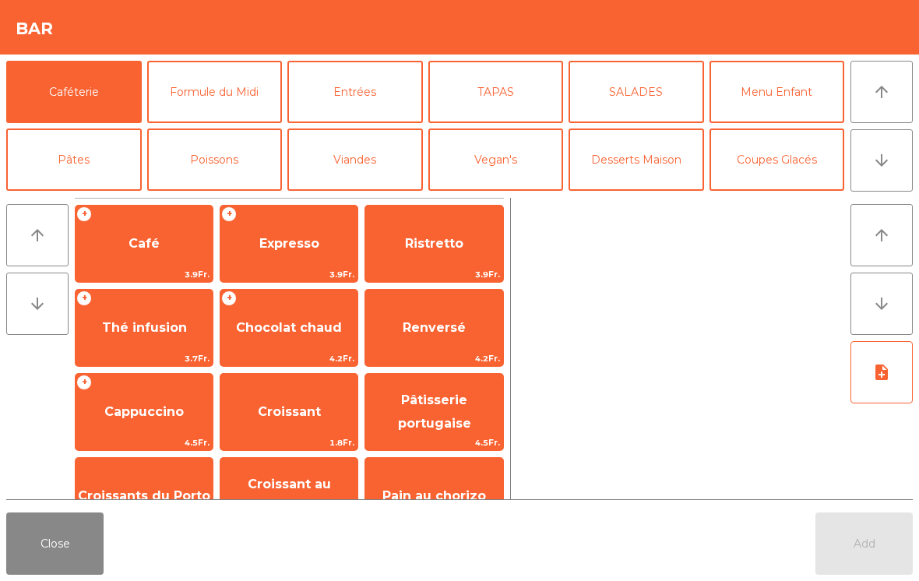
click at [309, 402] on span "Croissant" at bounding box center [289, 412] width 137 height 42
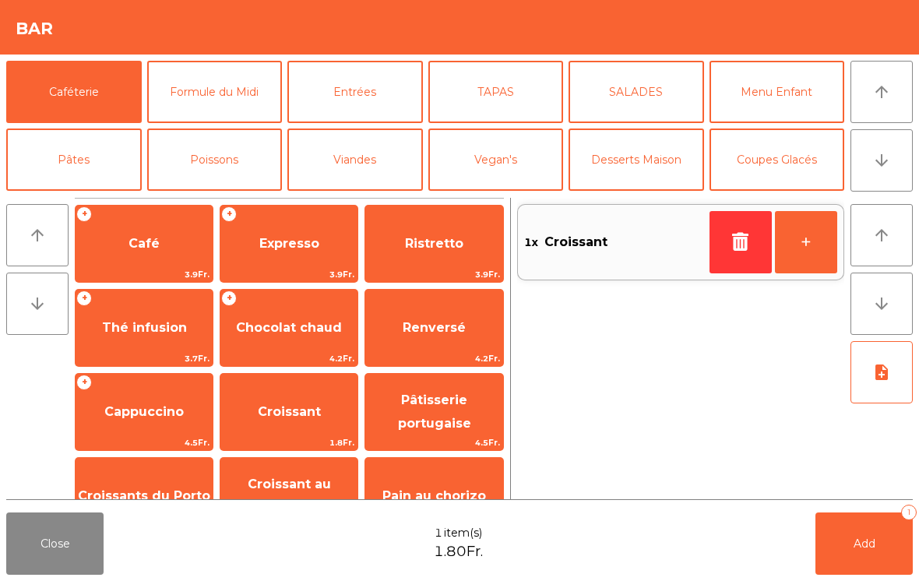
click at [866, 541] on span "Add" at bounding box center [865, 544] width 22 height 14
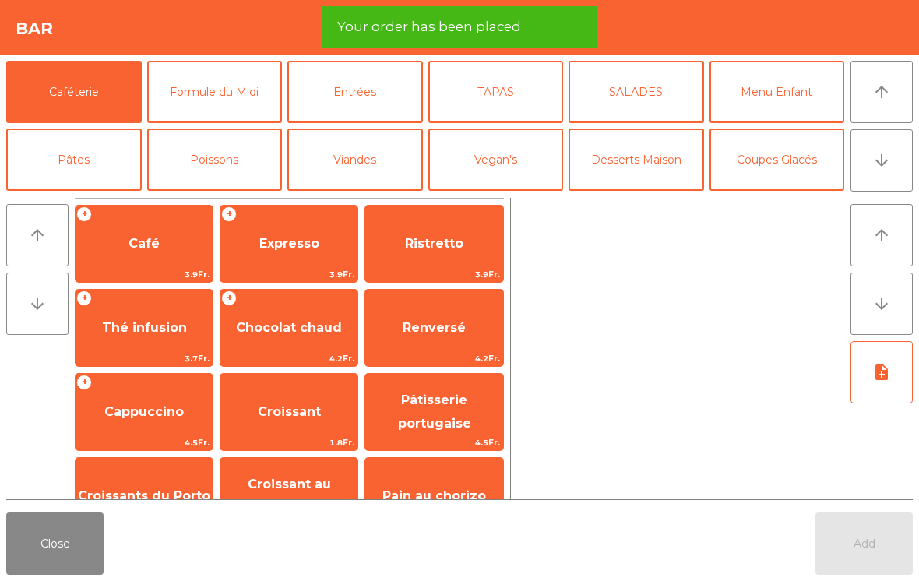
click at [41, 549] on button "Close" at bounding box center [54, 544] width 97 height 62
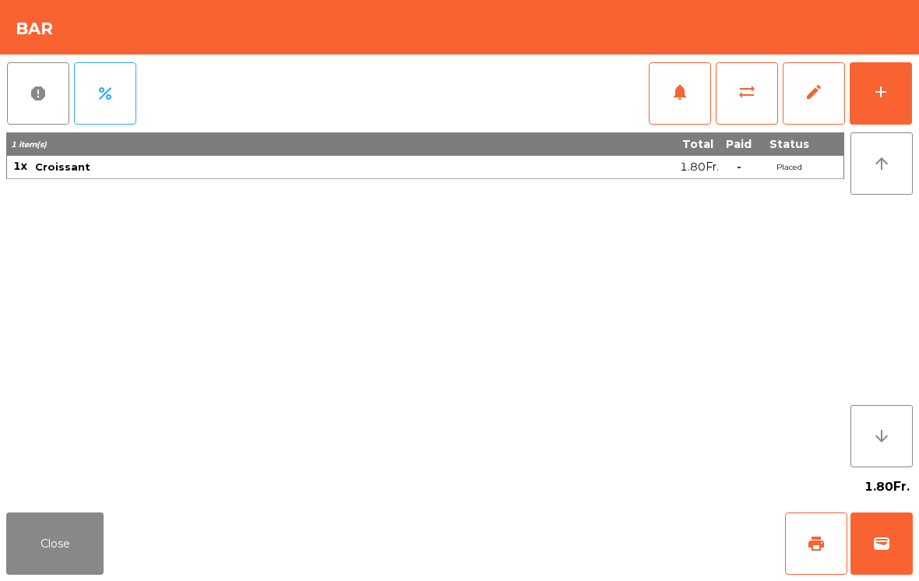
click at [805, 554] on button "print" at bounding box center [816, 544] width 62 height 62
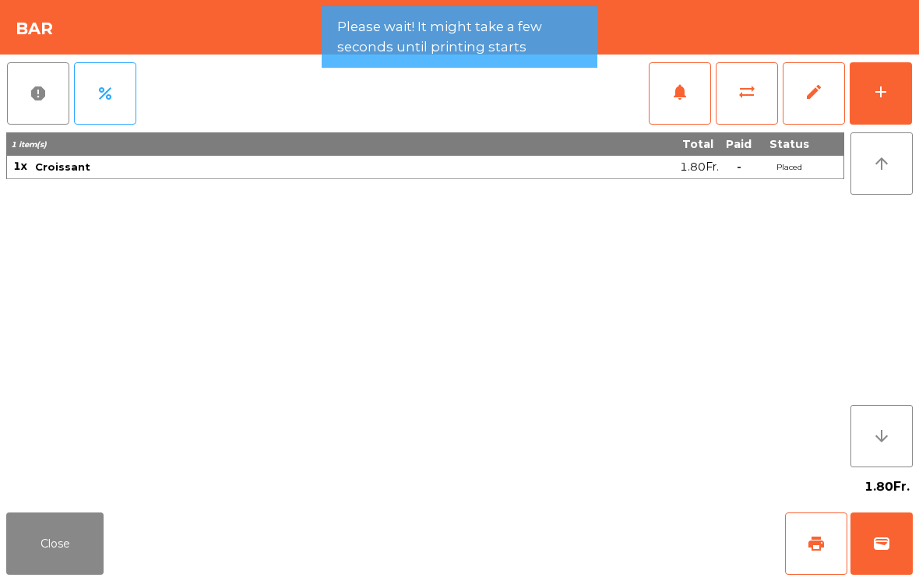
click at [893, 537] on button "wallet" at bounding box center [882, 544] width 62 height 62
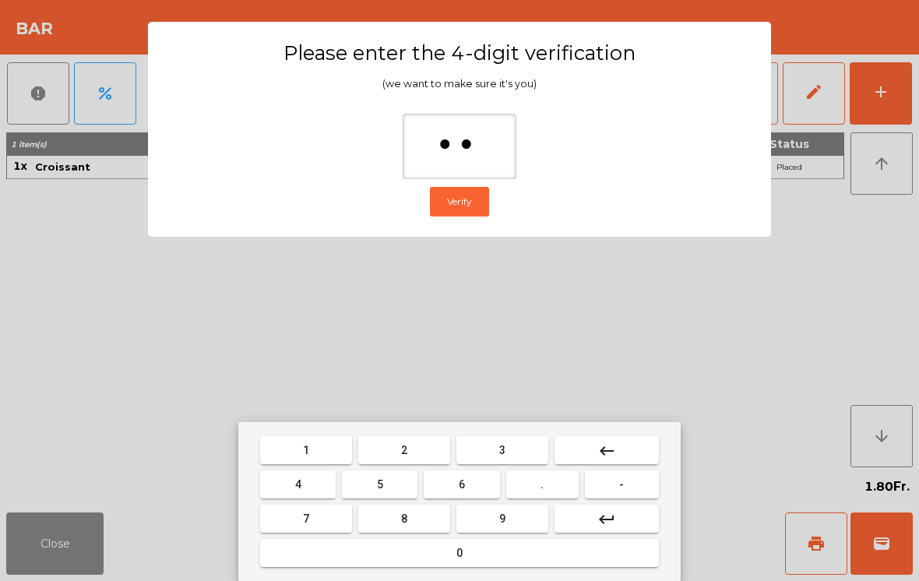
type input "***"
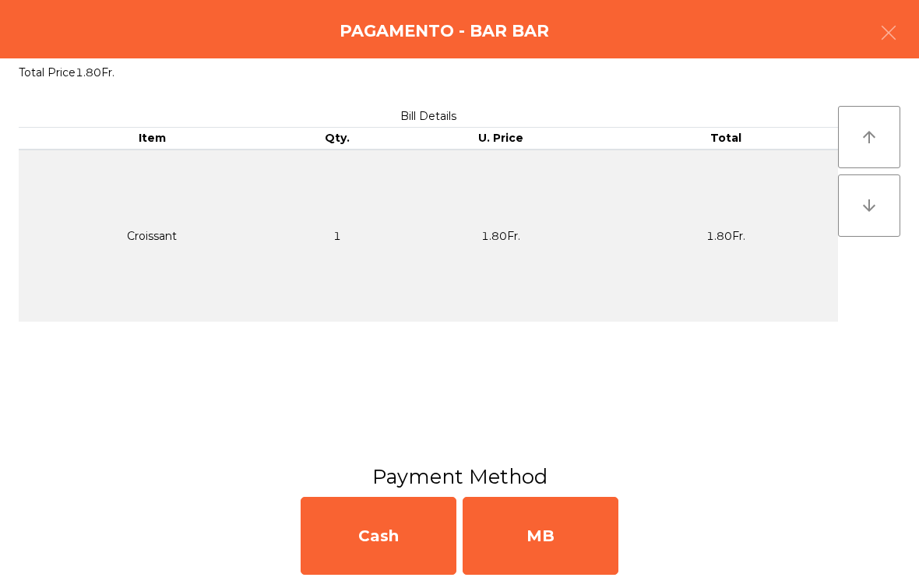
click at [537, 530] on div "MB" at bounding box center [541, 536] width 156 height 78
click at [531, 546] on div "No" at bounding box center [541, 536] width 156 height 78
click at [539, 555] on div "No" at bounding box center [541, 536] width 156 height 78
click at [556, 551] on div "No" at bounding box center [541, 536] width 156 height 78
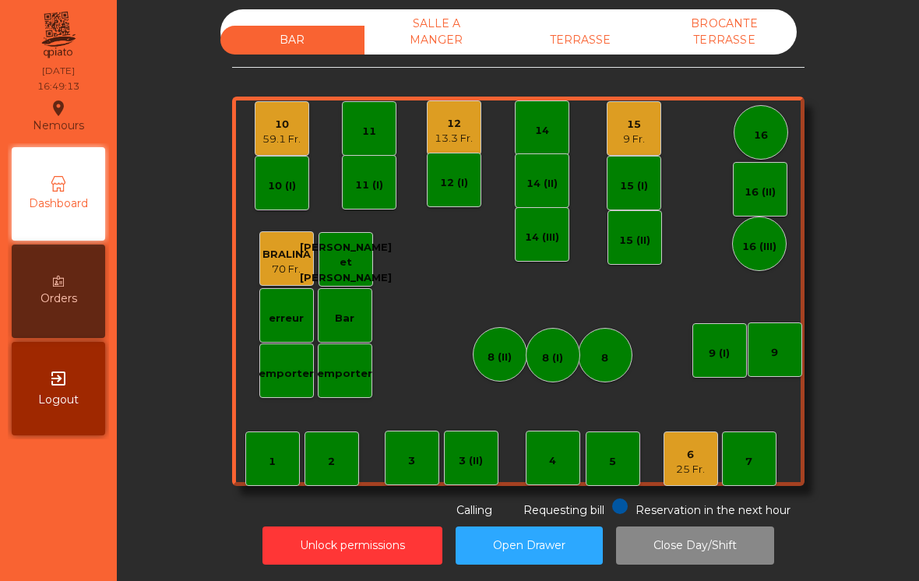
click at [699, 447] on div "6" at bounding box center [690, 455] width 29 height 16
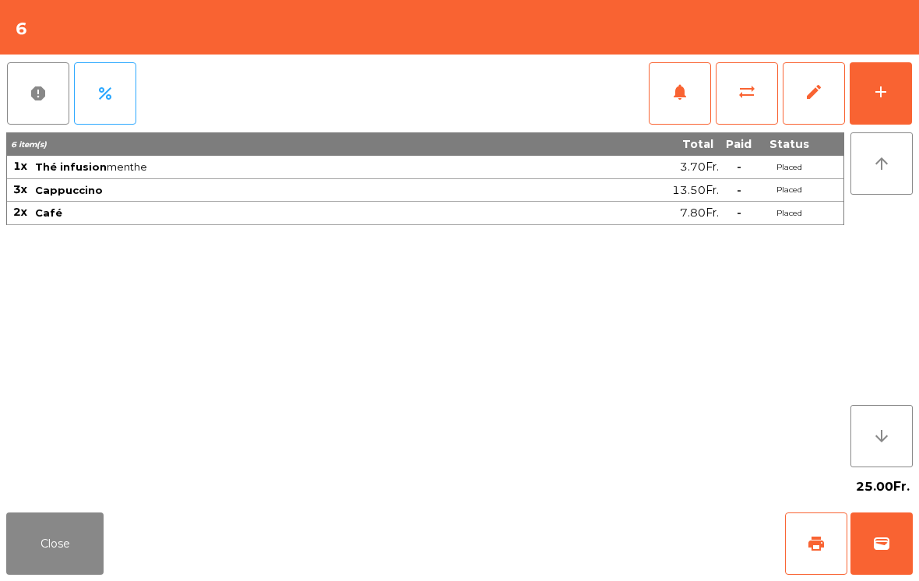
click at [792, 538] on button "print" at bounding box center [816, 544] width 62 height 62
click at [866, 556] on button "wallet" at bounding box center [882, 544] width 62 height 62
click at [552, 538] on div "Close print wallet" at bounding box center [459, 543] width 919 height 75
click at [568, 539] on div "Close print wallet" at bounding box center [459, 543] width 919 height 75
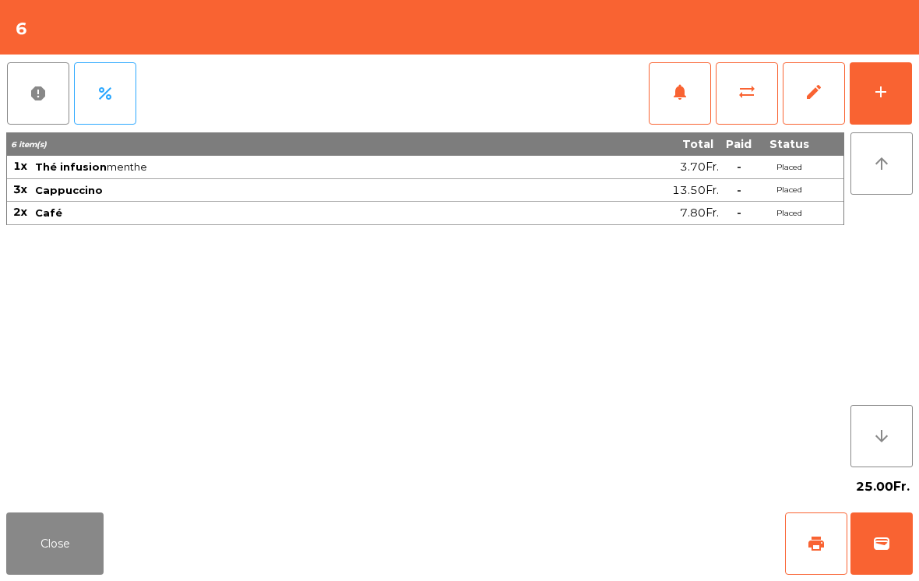
click at [568, 539] on div "Close print wallet" at bounding box center [459, 543] width 919 height 75
click at [551, 531] on div "Close print wallet" at bounding box center [459, 543] width 919 height 75
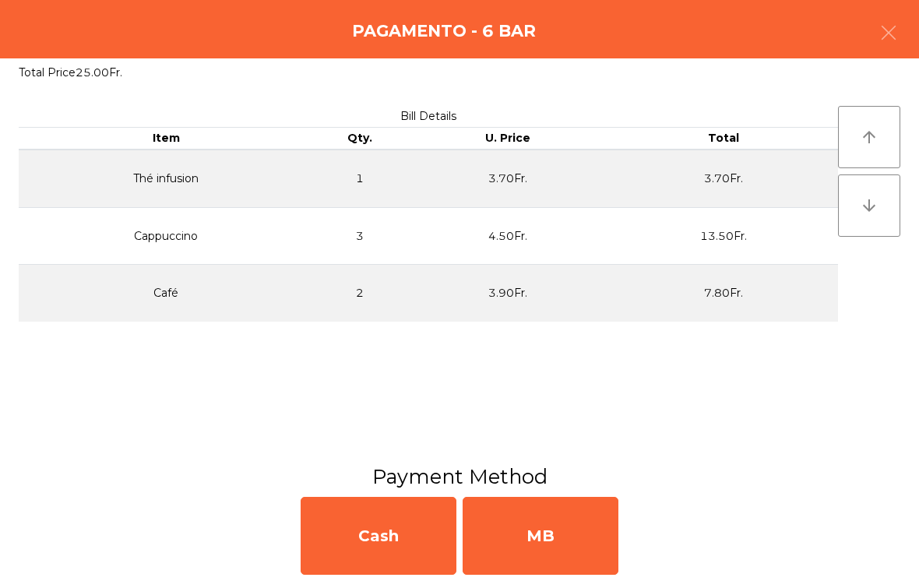
click at [552, 535] on div "MB" at bounding box center [541, 536] width 156 height 78
click at [542, 538] on div "No" at bounding box center [541, 536] width 156 height 78
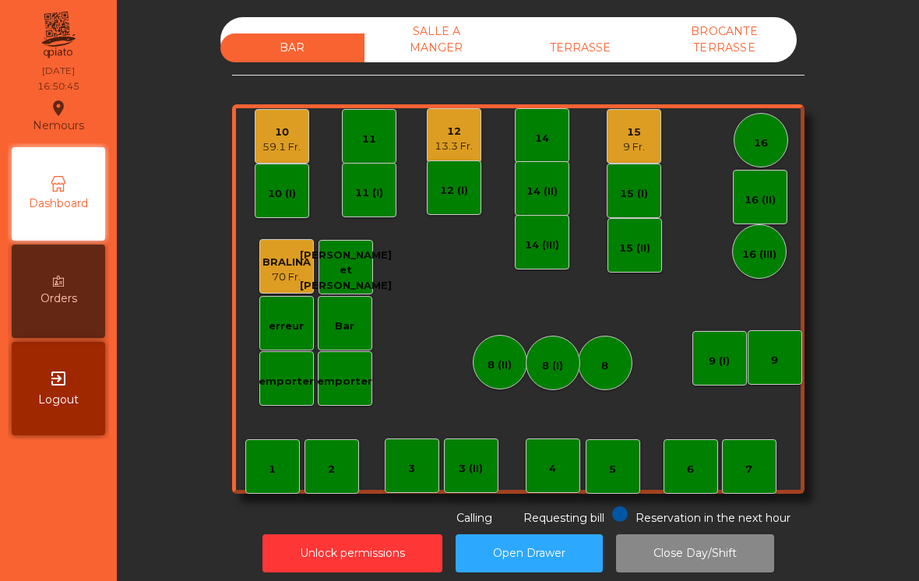
scroll to position [8, 0]
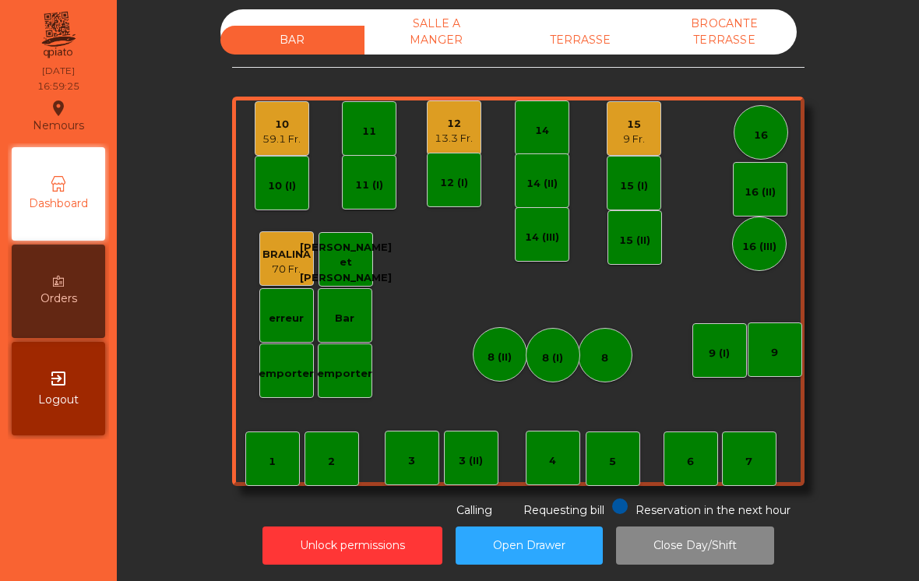
click at [563, 453] on div "4" at bounding box center [553, 458] width 55 height 55
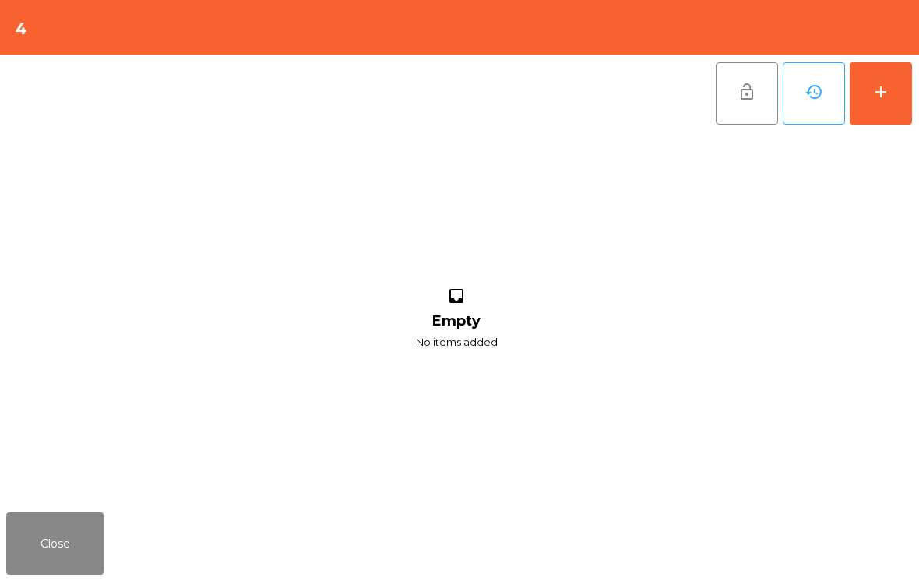
click at [65, 536] on button "Close" at bounding box center [54, 544] width 97 height 62
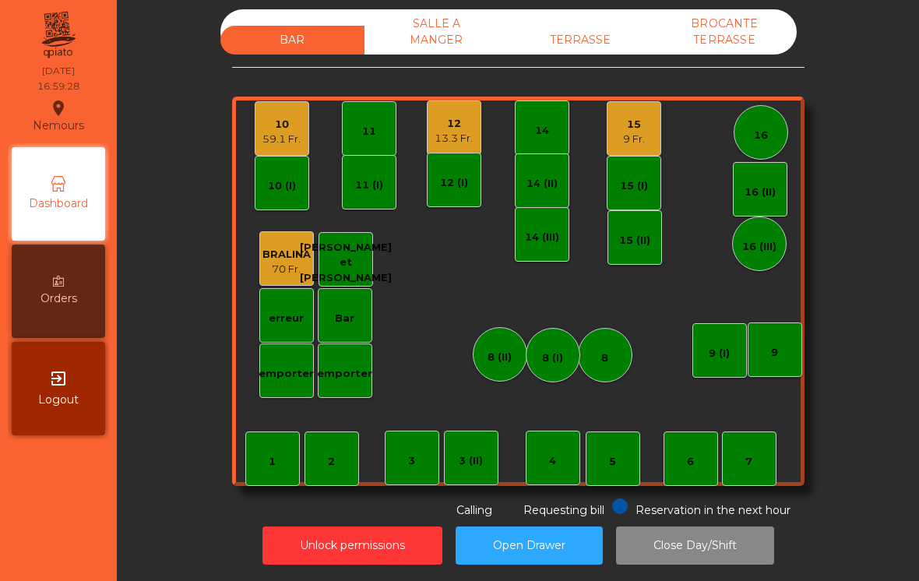
click at [474, 454] on div "3 (II)" at bounding box center [471, 462] width 24 height 16
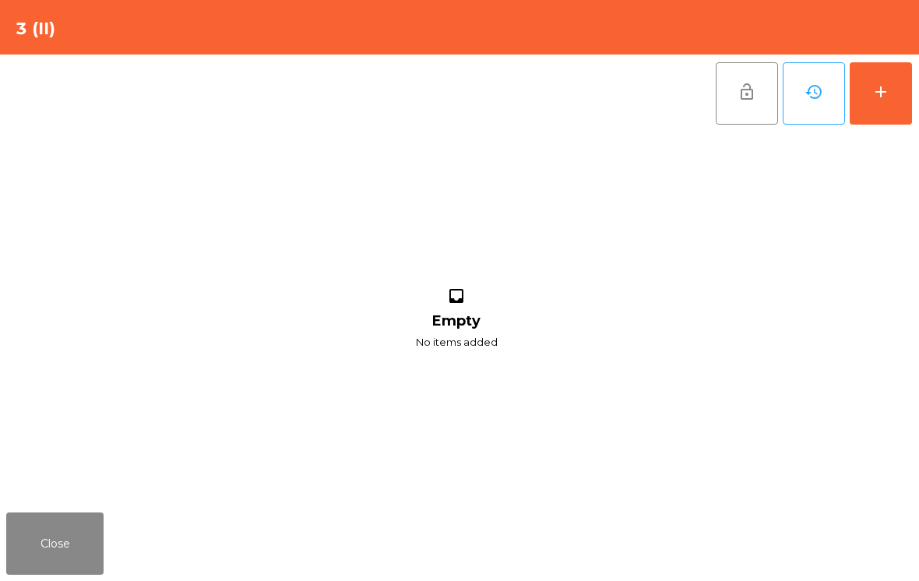
click at [875, 93] on div "add" at bounding box center [881, 92] width 19 height 19
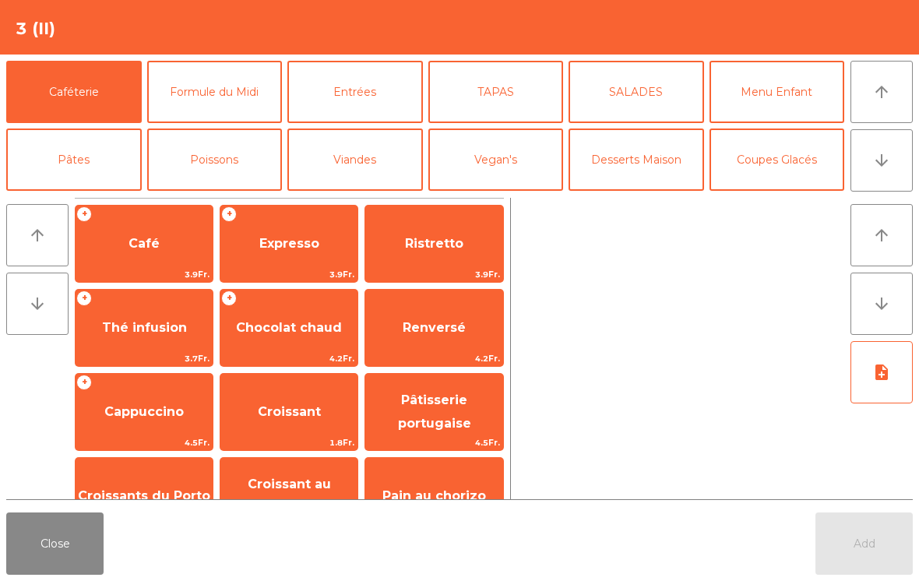
click at [891, 93] on button "arrow_upward" at bounding box center [882, 92] width 62 height 62
click at [149, 420] on span "Cappuccino" at bounding box center [144, 412] width 137 height 42
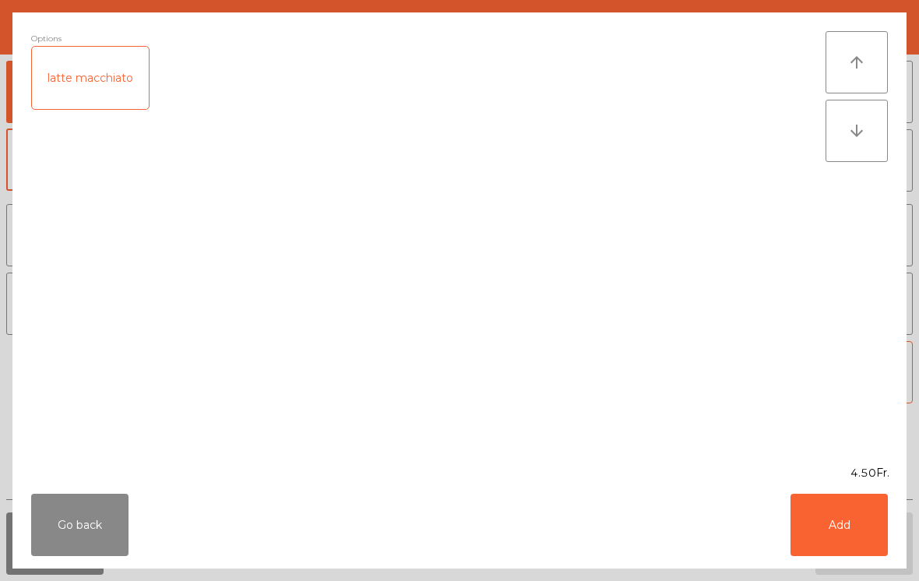
click at [849, 535] on button "Add" at bounding box center [839, 525] width 97 height 62
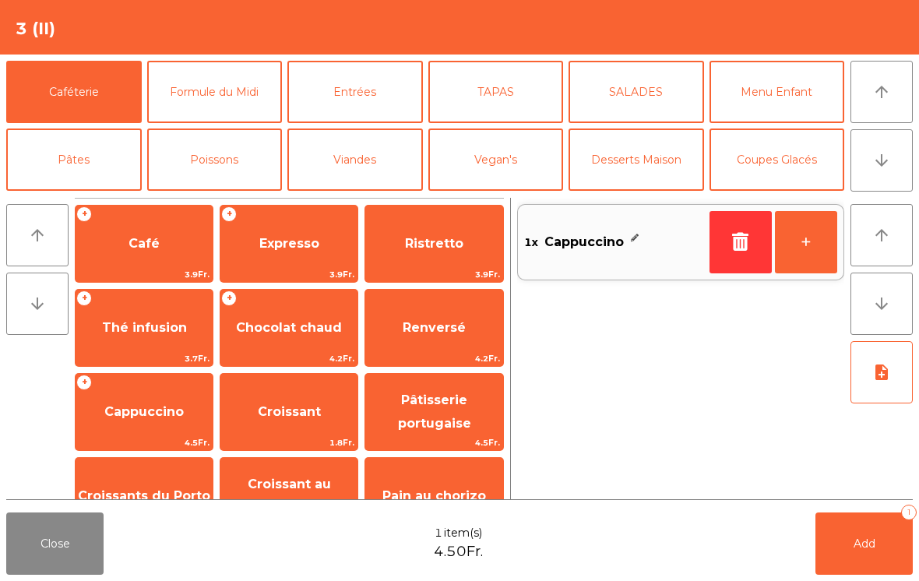
click at [807, 236] on button "+" at bounding box center [806, 242] width 62 height 62
click at [872, 542] on span "Add" at bounding box center [865, 544] width 22 height 14
